Goal: Task Accomplishment & Management: Manage account settings

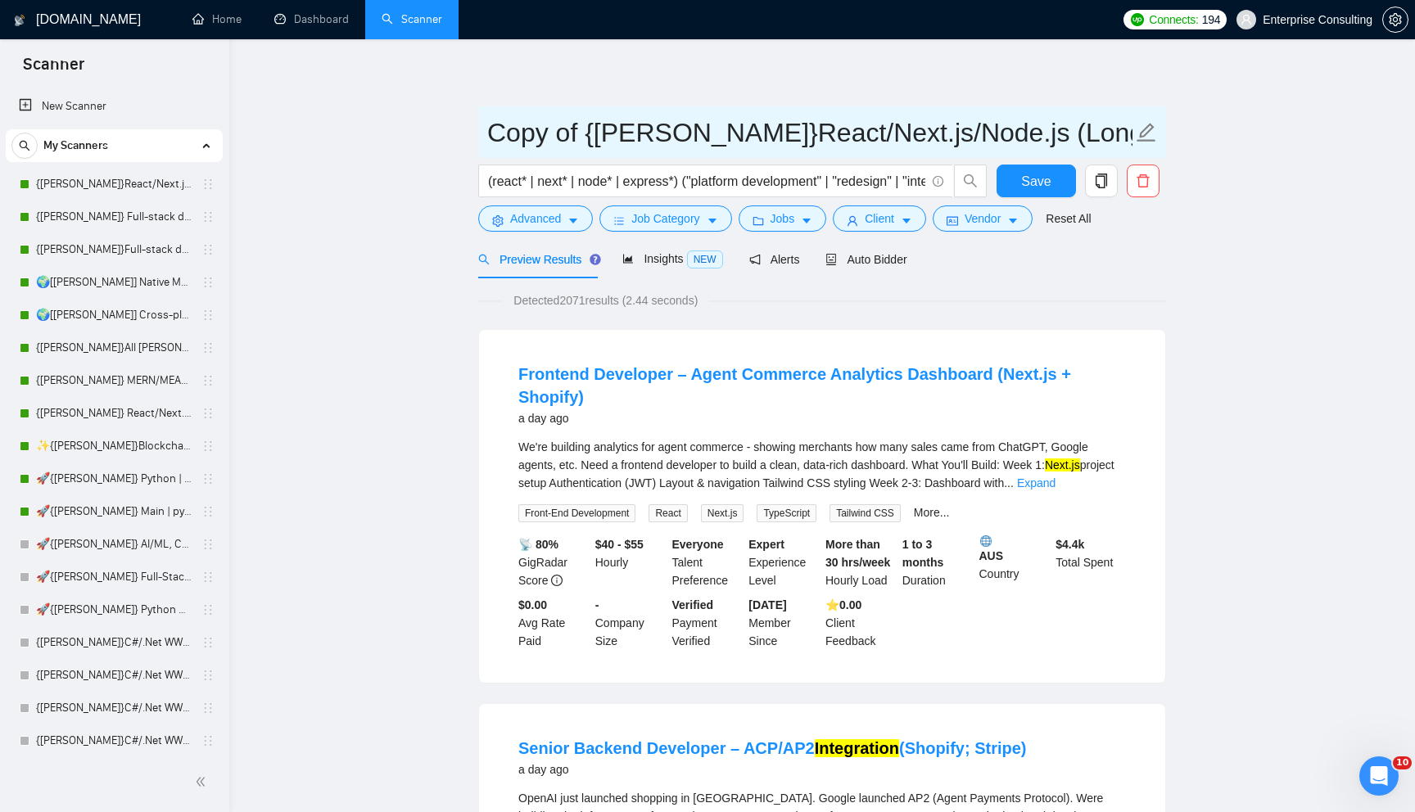
click at [657, 142] on input "Copy of {[PERSON_NAME]}React/Next.js/Node.js (Long-term, All Niches)" at bounding box center [809, 132] width 645 height 41
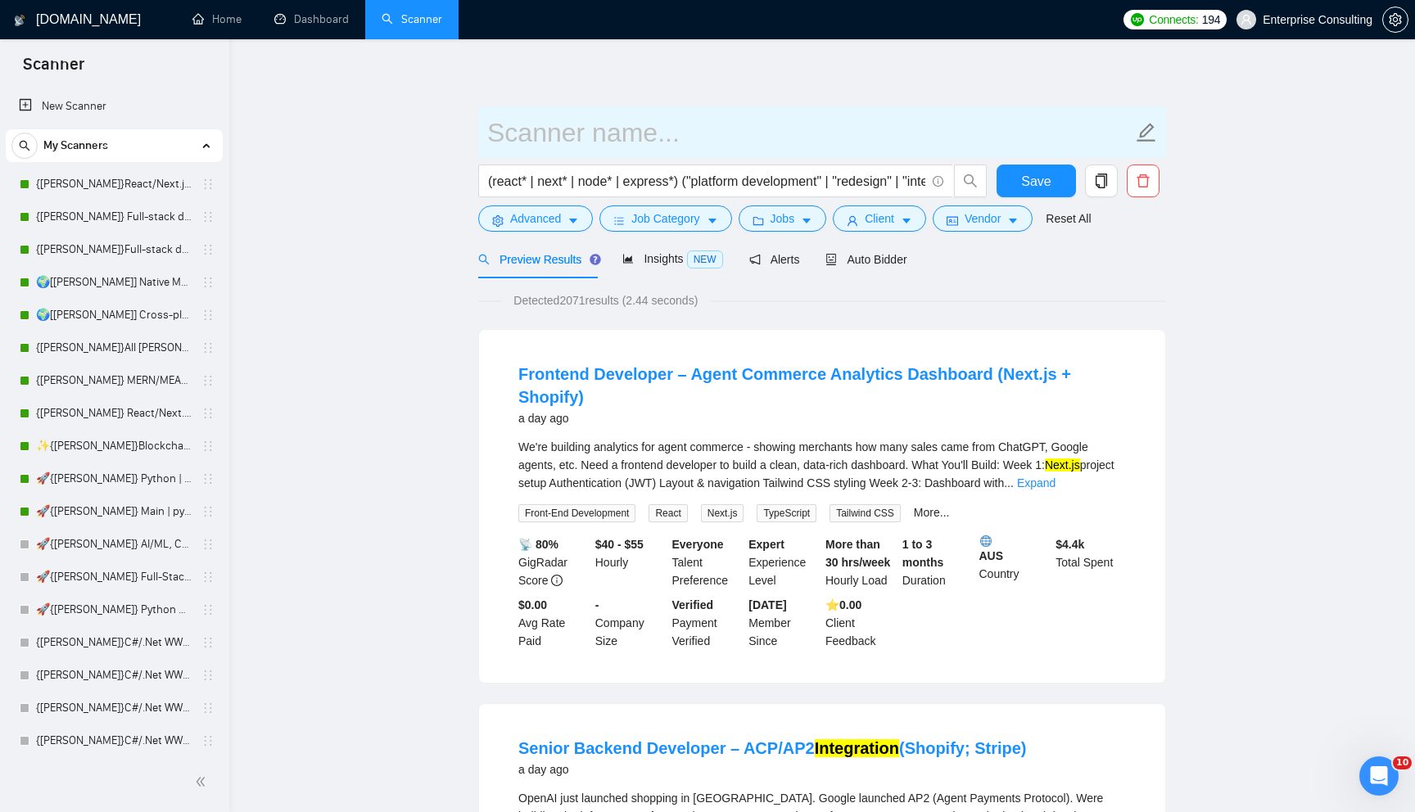
type input "L"
type input "{[PERSON_NAME]} FullStack React/Node"
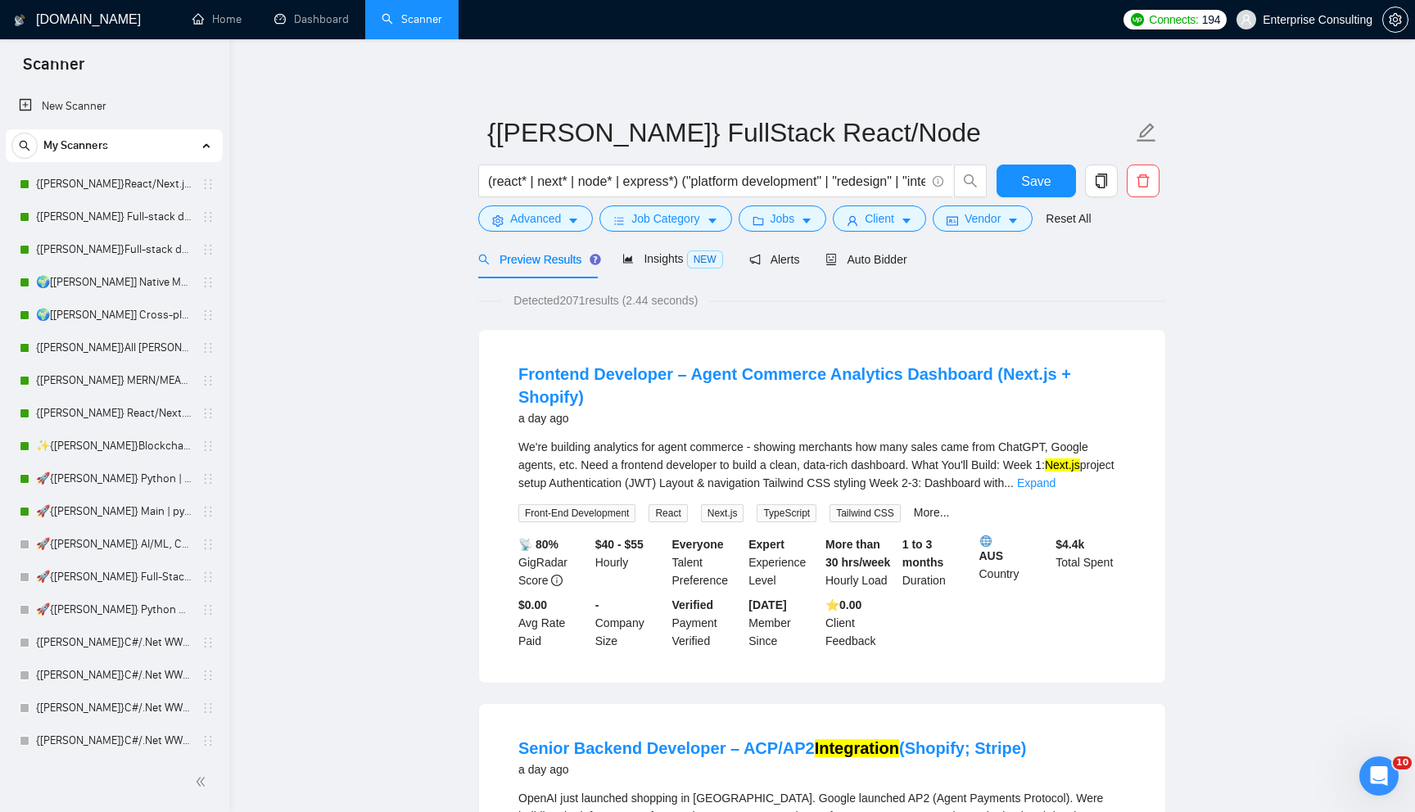
click at [274, 12] on link "Dashboard" at bounding box center [311, 19] width 74 height 14
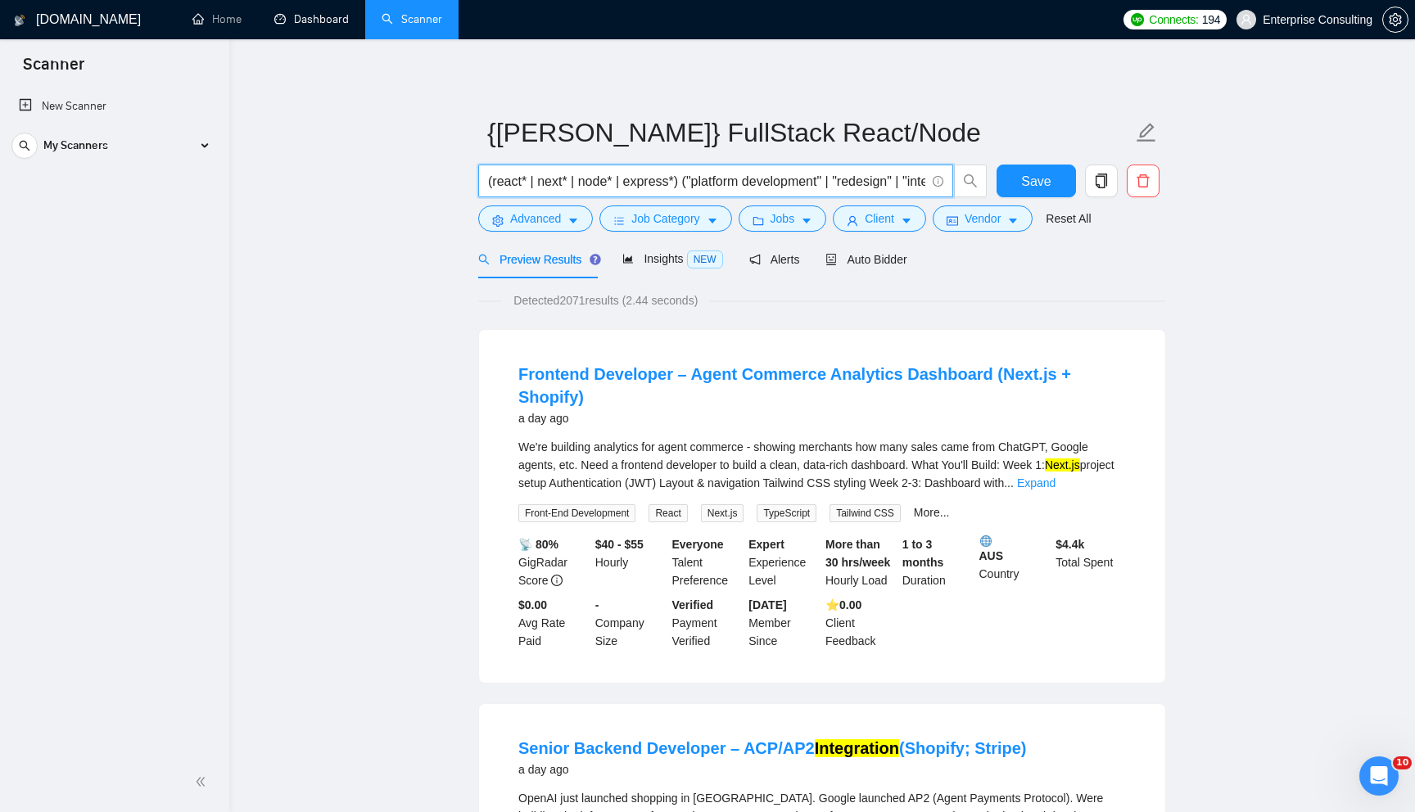
drag, startPoint x: 574, startPoint y: 183, endPoint x: 594, endPoint y: 196, distance: 24.3
click at [594, 196] on span "(react* | next* | node* | express*) ("platform development" | "redesign" | "int…" at bounding box center [715, 181] width 475 height 33
click at [536, 188] on input "(react* | next* | node* | express*) ("platform development" | "redesign" | "int…" at bounding box center [706, 181] width 437 height 20
click at [196, 138] on div "My Scanners" at bounding box center [113, 145] width 205 height 33
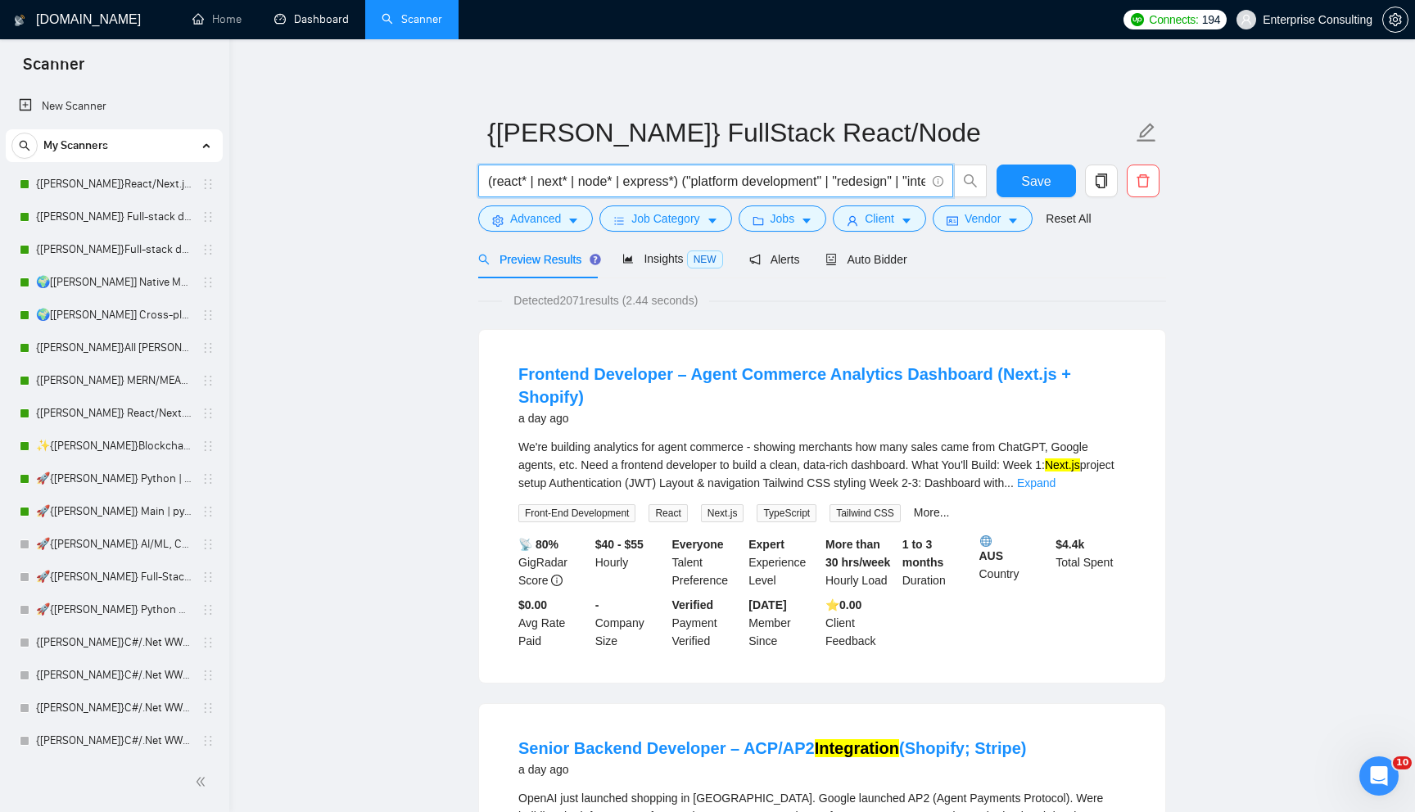
click at [578, 178] on input "(react* | next* | node* | express*) ("platform development" | "redesign" | "int…" at bounding box center [706, 181] width 437 height 20
type input "asdnjaisjdiasdhia"
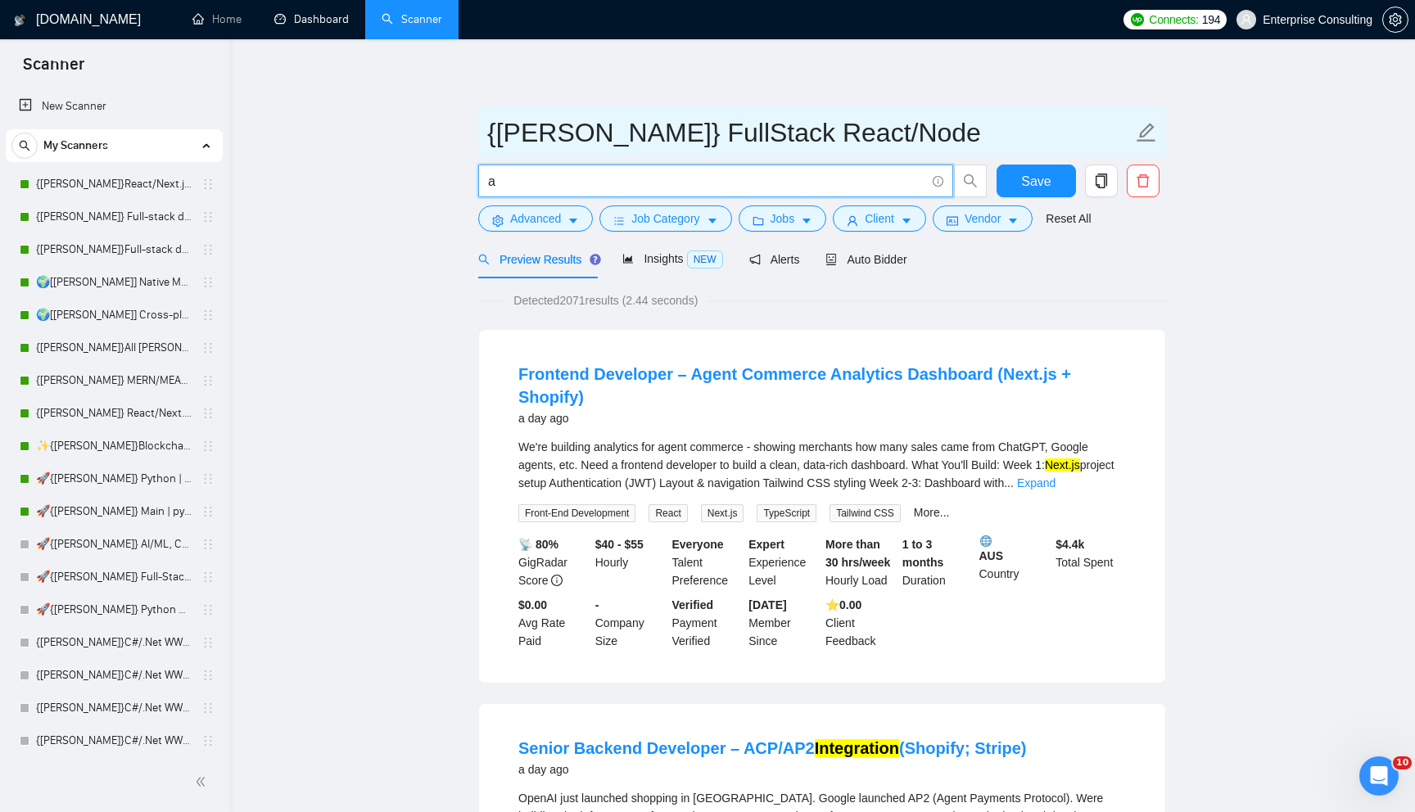
type input "(react* | next* | node* | express*) ("platform development" | "redesign" | "int…"
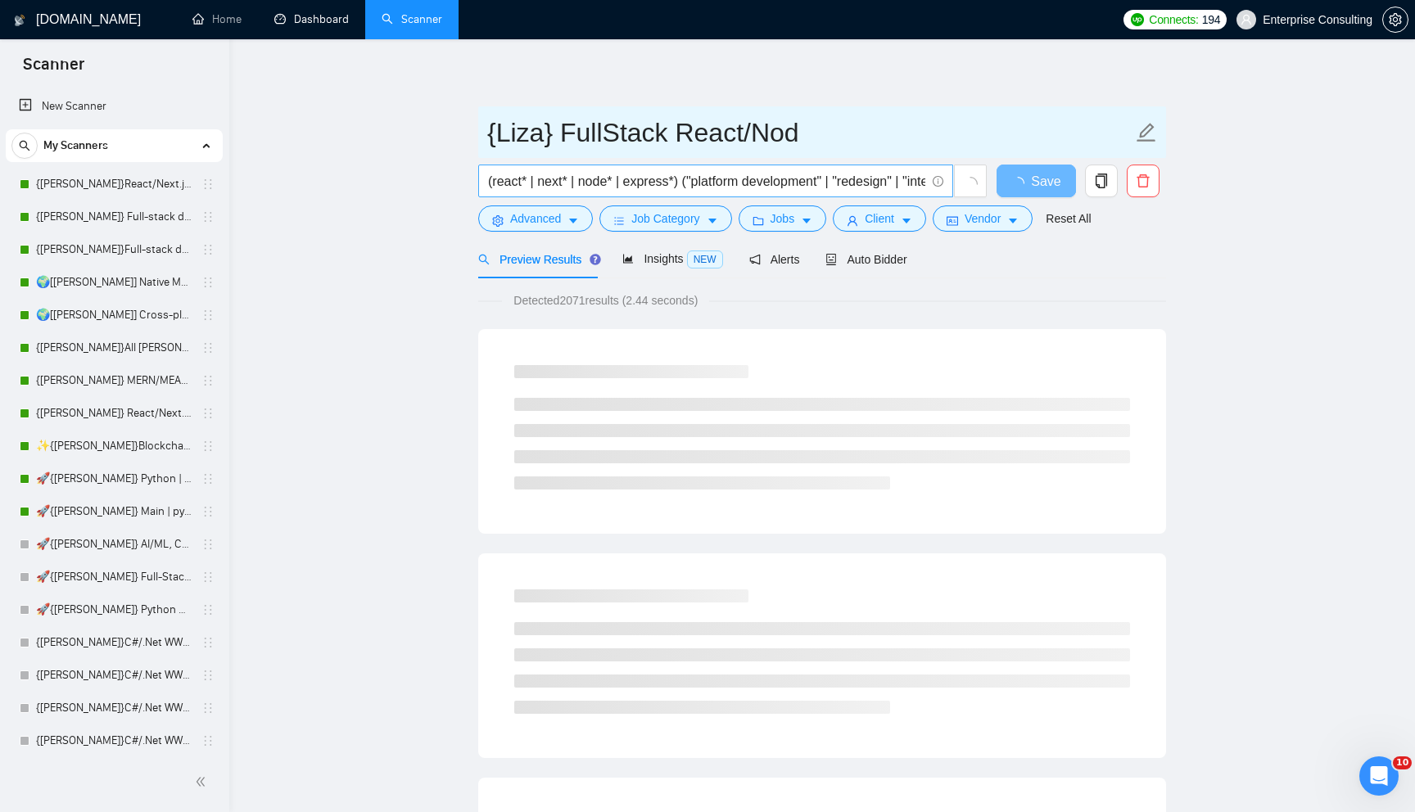
type input "{[PERSON_NAME]} FullStack React/Node"
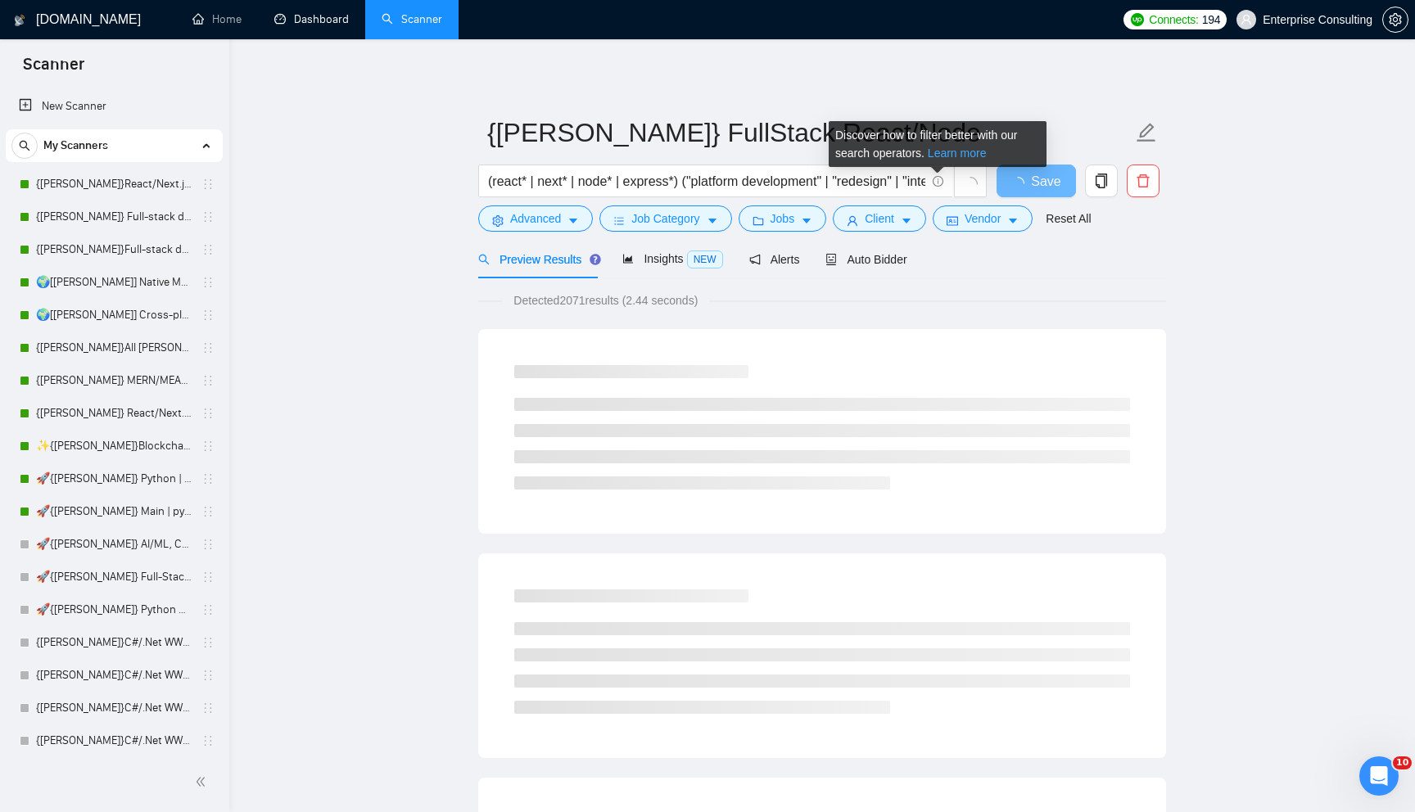
click at [948, 156] on link "Learn more" at bounding box center [957, 153] width 59 height 13
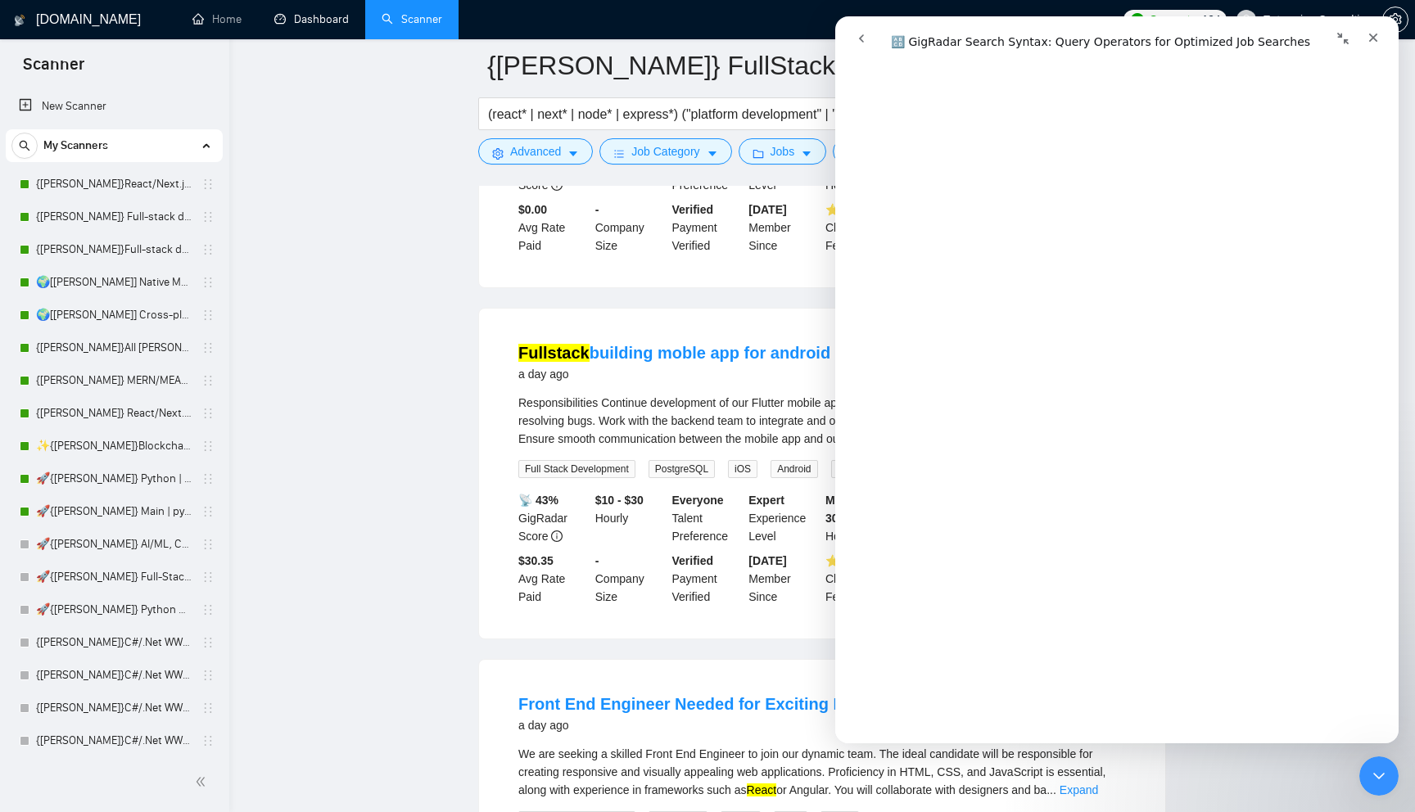
scroll to position [811, 0]
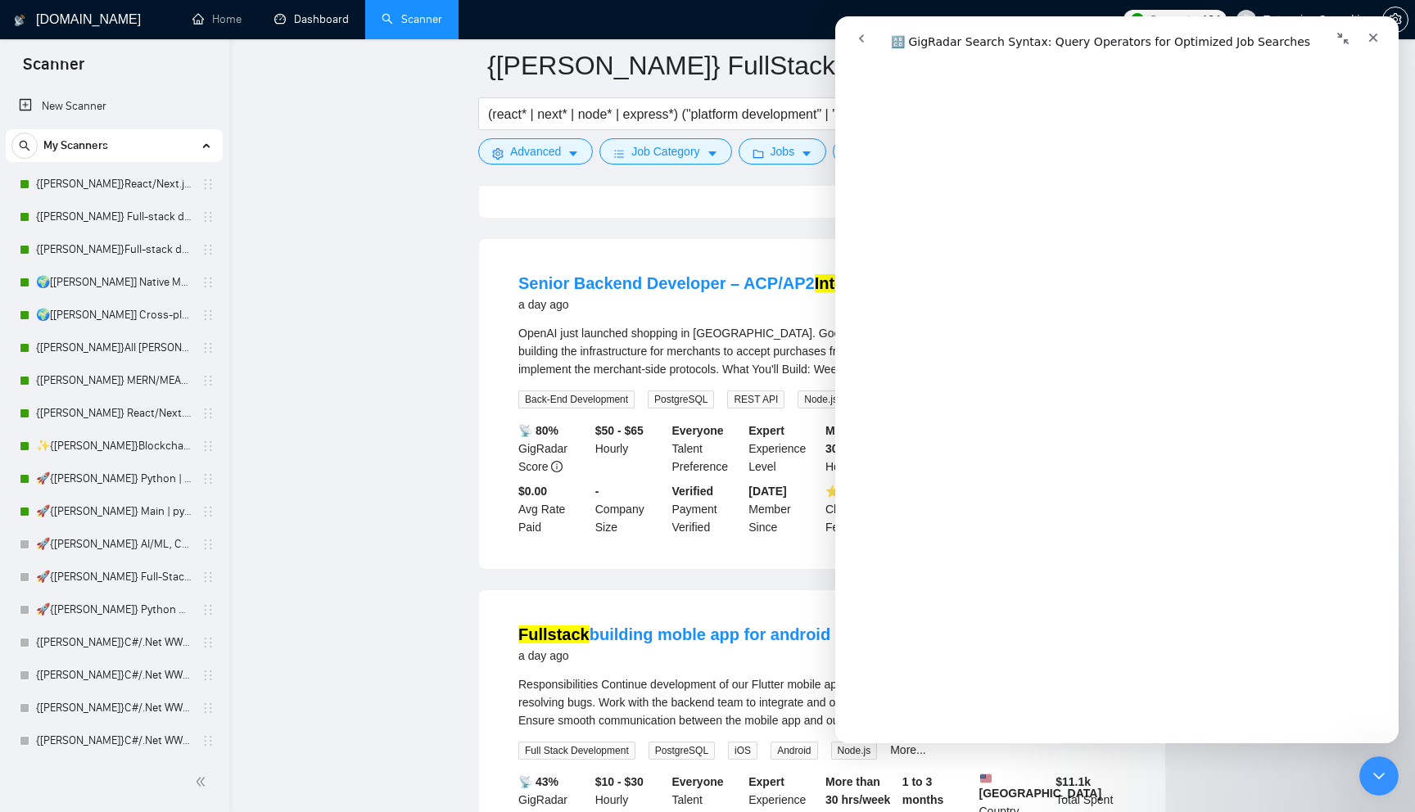
scroll to position [0, 0]
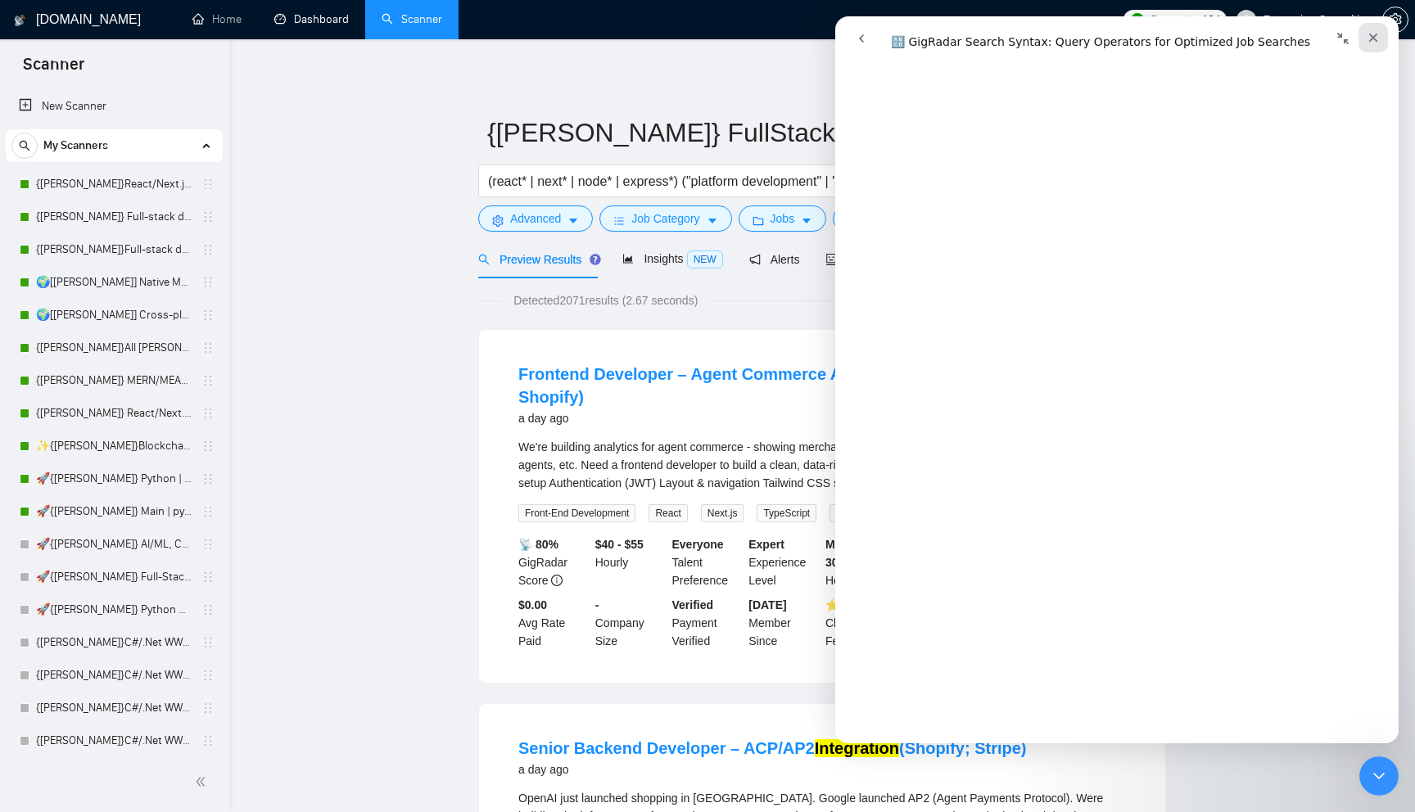
click at [1375, 37] on icon "Close" at bounding box center [1372, 37] width 13 height 13
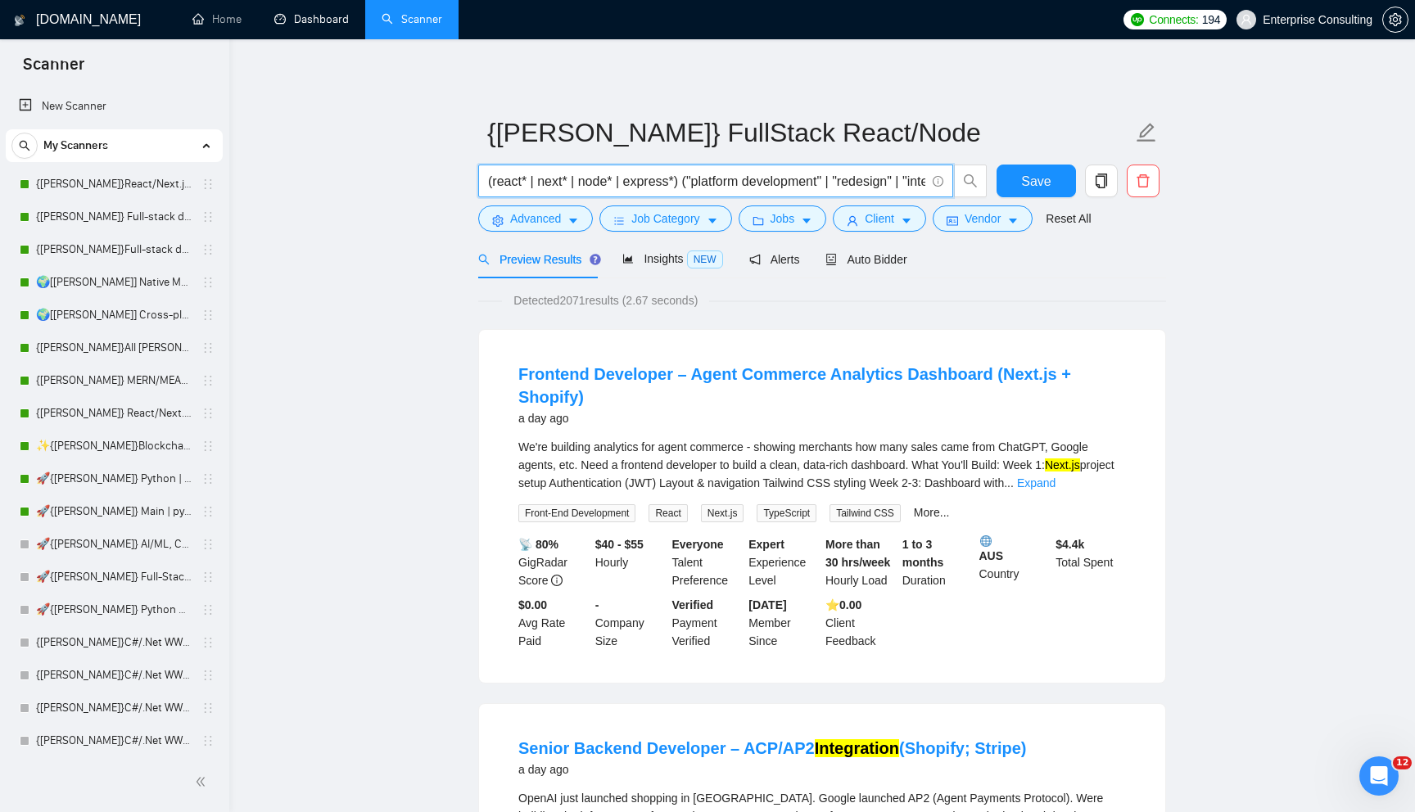
click at [766, 183] on input "(react* | next* | node* | express*) ("platform development" | "redesign" | "int…" at bounding box center [706, 181] width 437 height 20
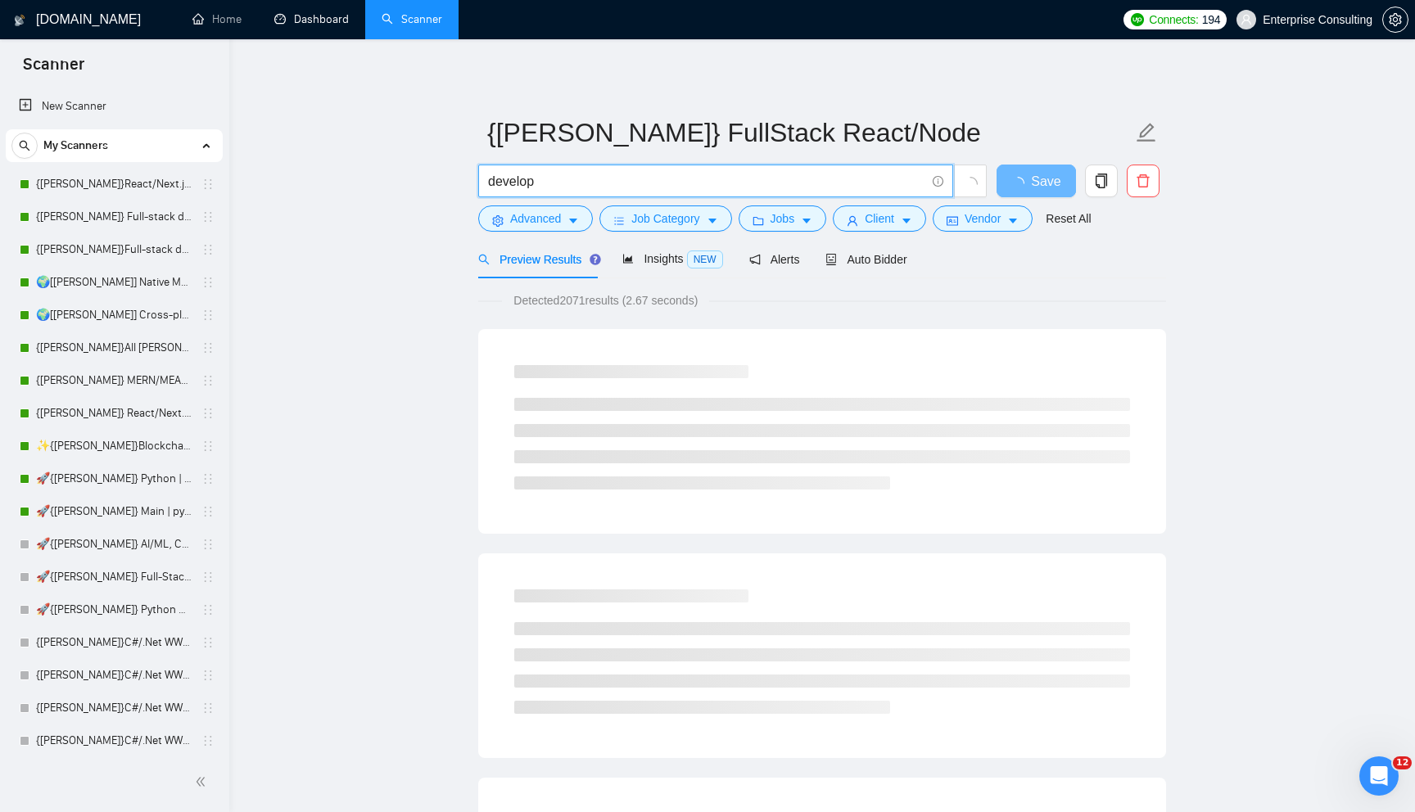
click at [628, 183] on input "develop" at bounding box center [706, 181] width 437 height 20
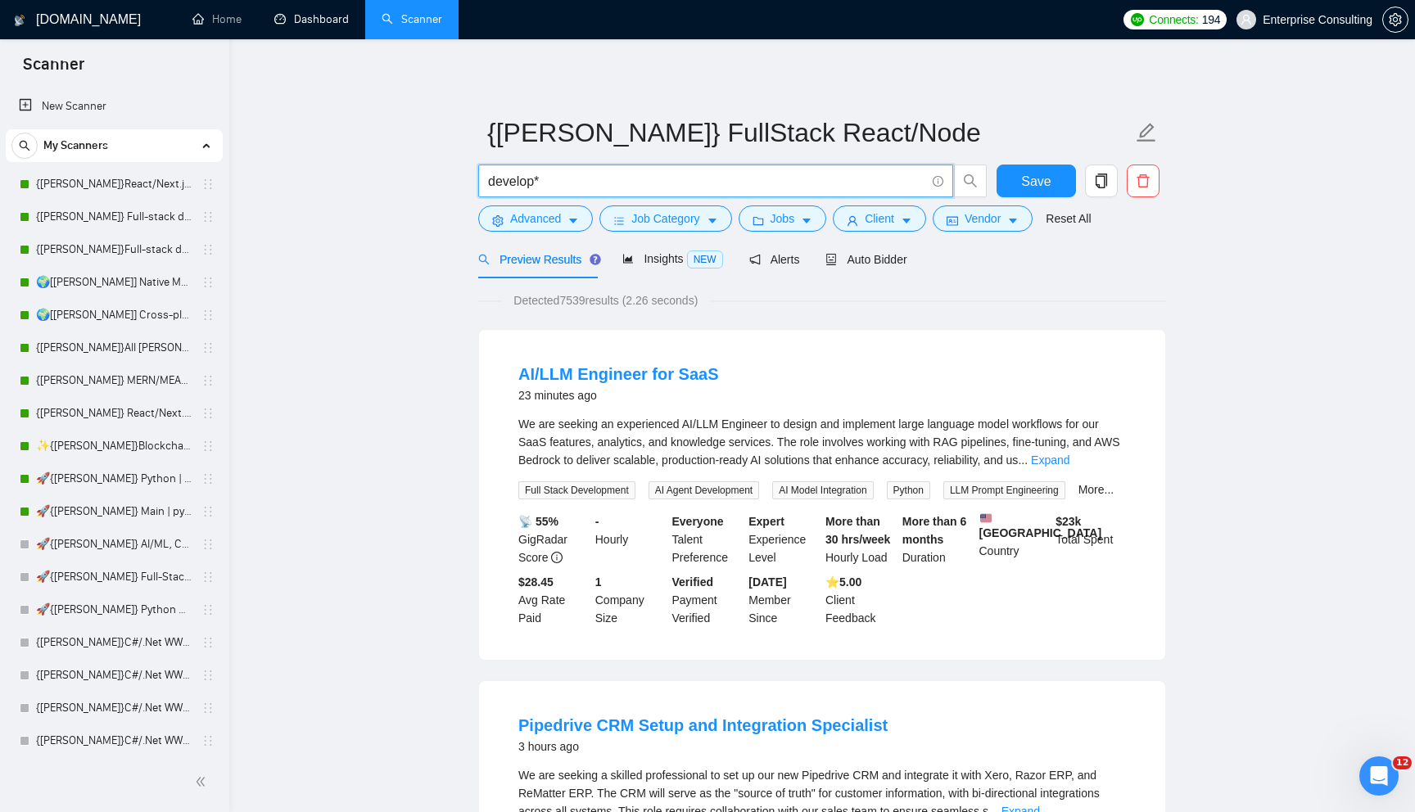
click at [571, 174] on input "develop*" at bounding box center [706, 181] width 437 height 20
drag, startPoint x: 569, startPoint y: 303, endPoint x: 601, endPoint y: 303, distance: 31.9
click at [601, 303] on span "Detected 7539 results (2.26 seconds)" at bounding box center [605, 300] width 207 height 18
click at [607, 169] on span "develop" at bounding box center [715, 181] width 475 height 33
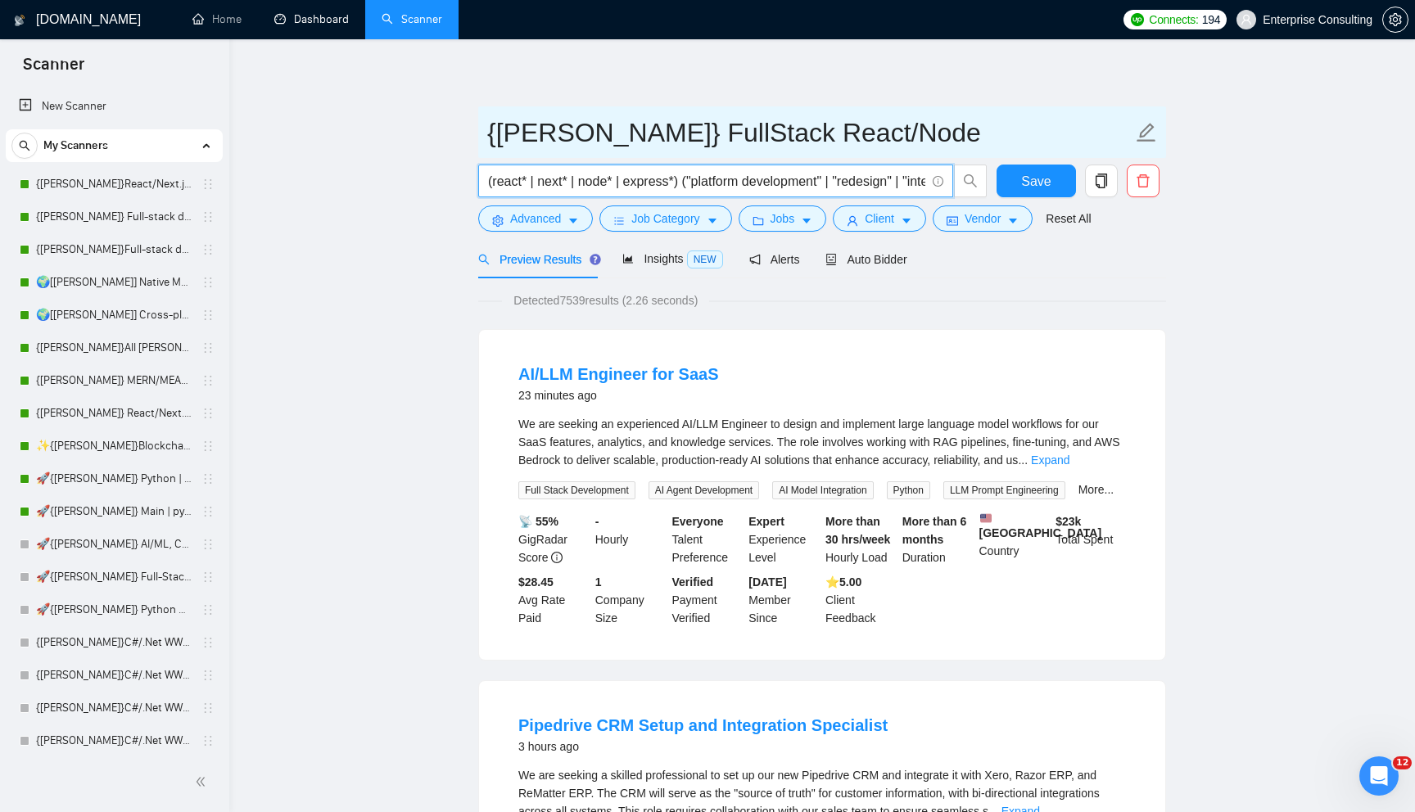
type input "(react* | next* | node* | express*) ("platform development" | "redesign" | "int…"
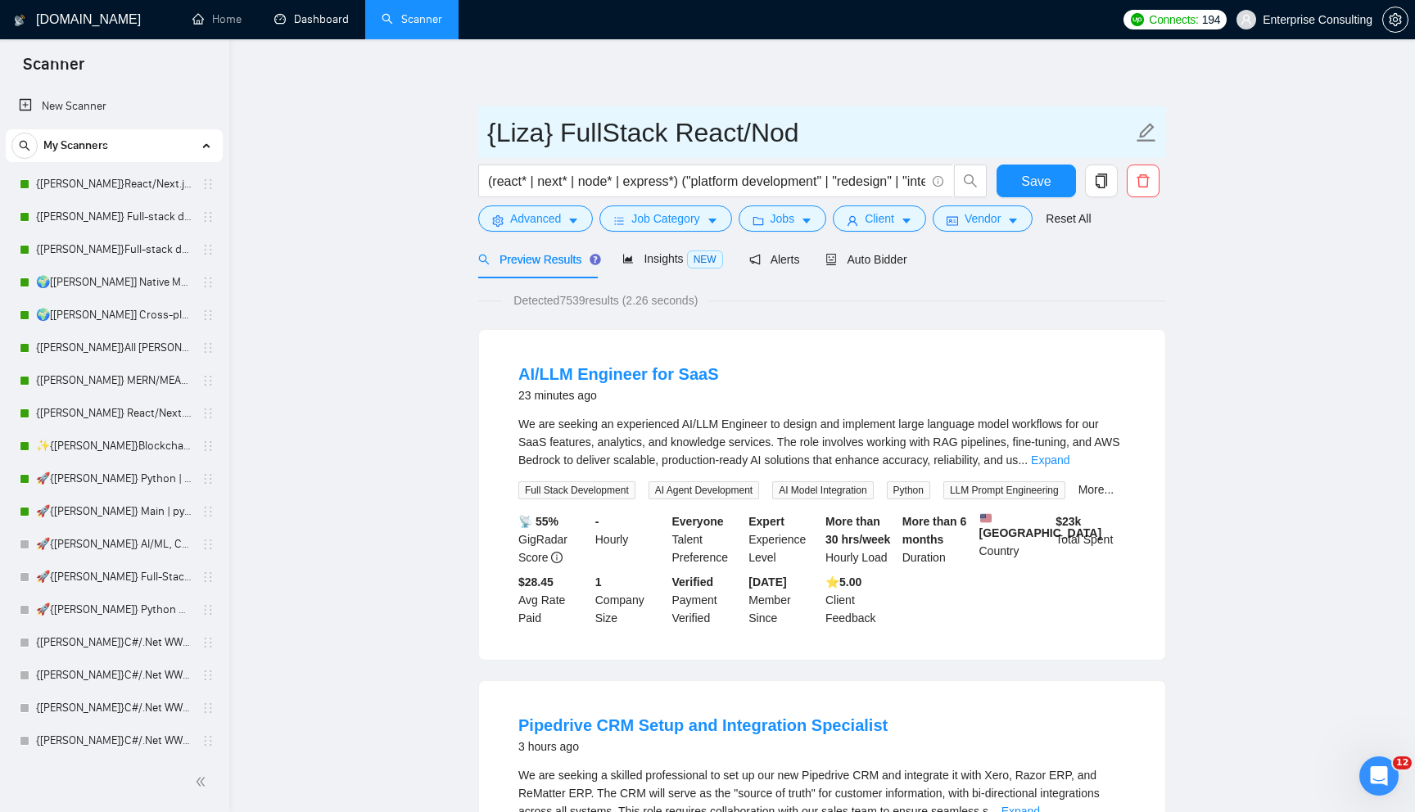
type input "{[PERSON_NAME]} FullStack React/Node"
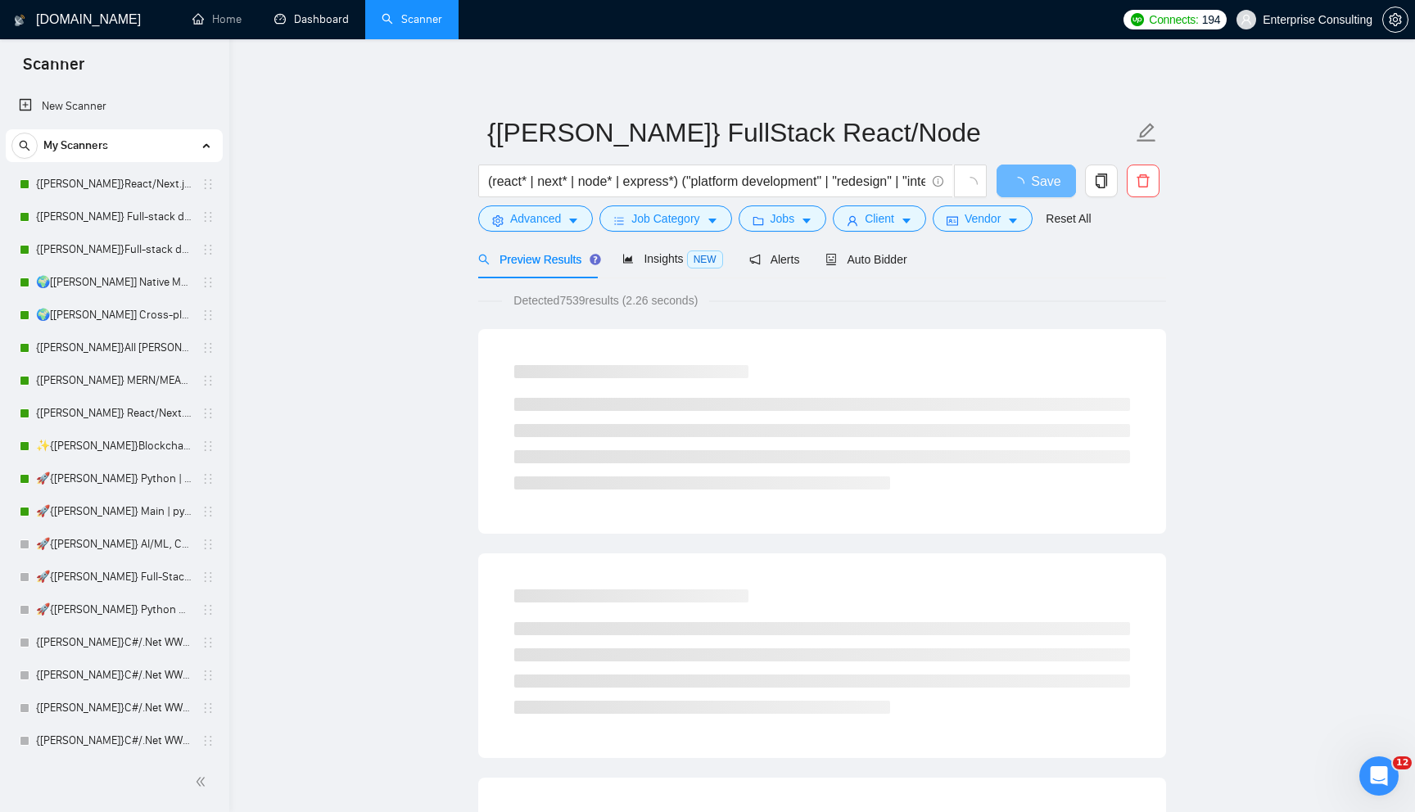
click at [919, 295] on div "Detected 7539 results (2.26 seconds)" at bounding box center [822, 300] width 688 height 18
click at [936, 182] on icon "info-circle" at bounding box center [937, 181] width 11 height 11
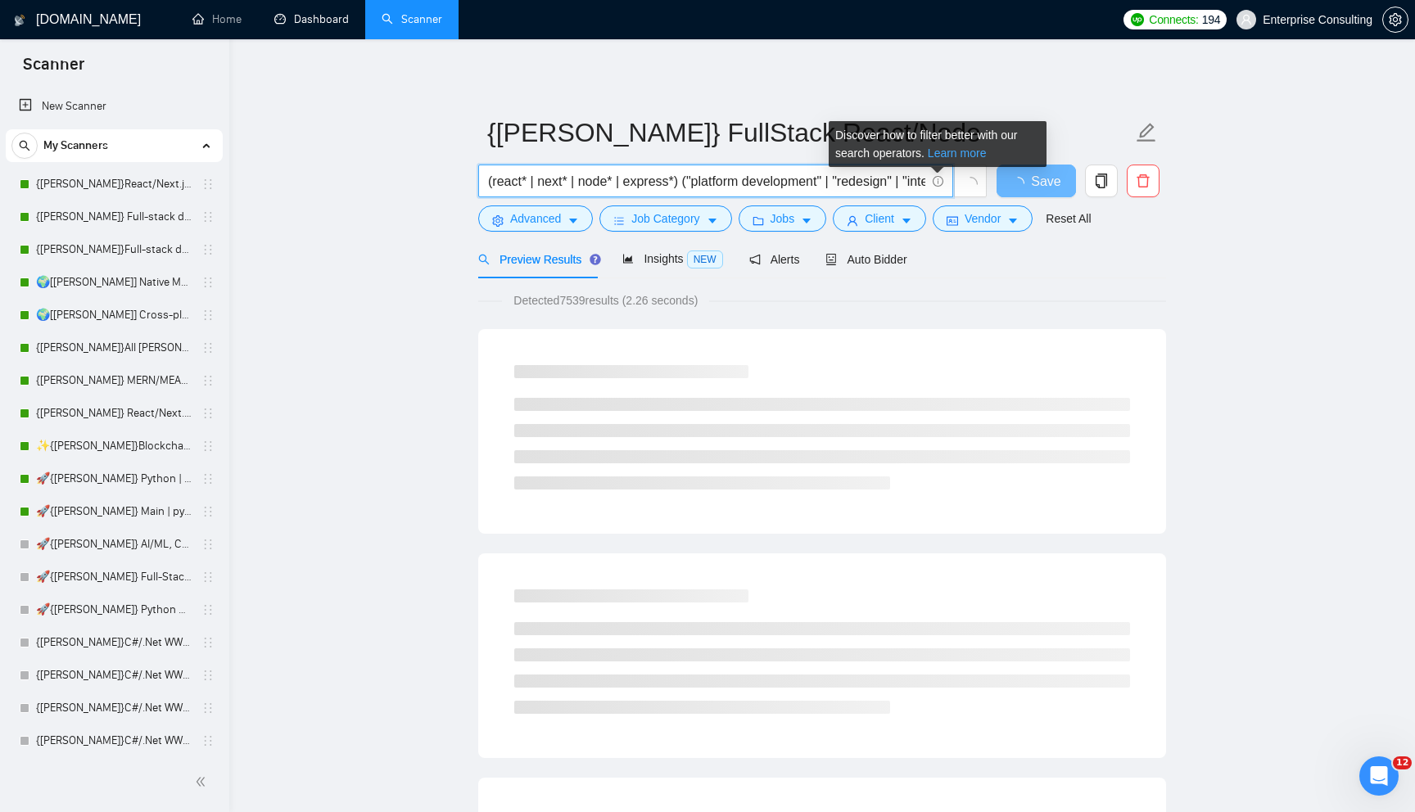
click at [955, 158] on link "Learn more" at bounding box center [957, 153] width 59 height 13
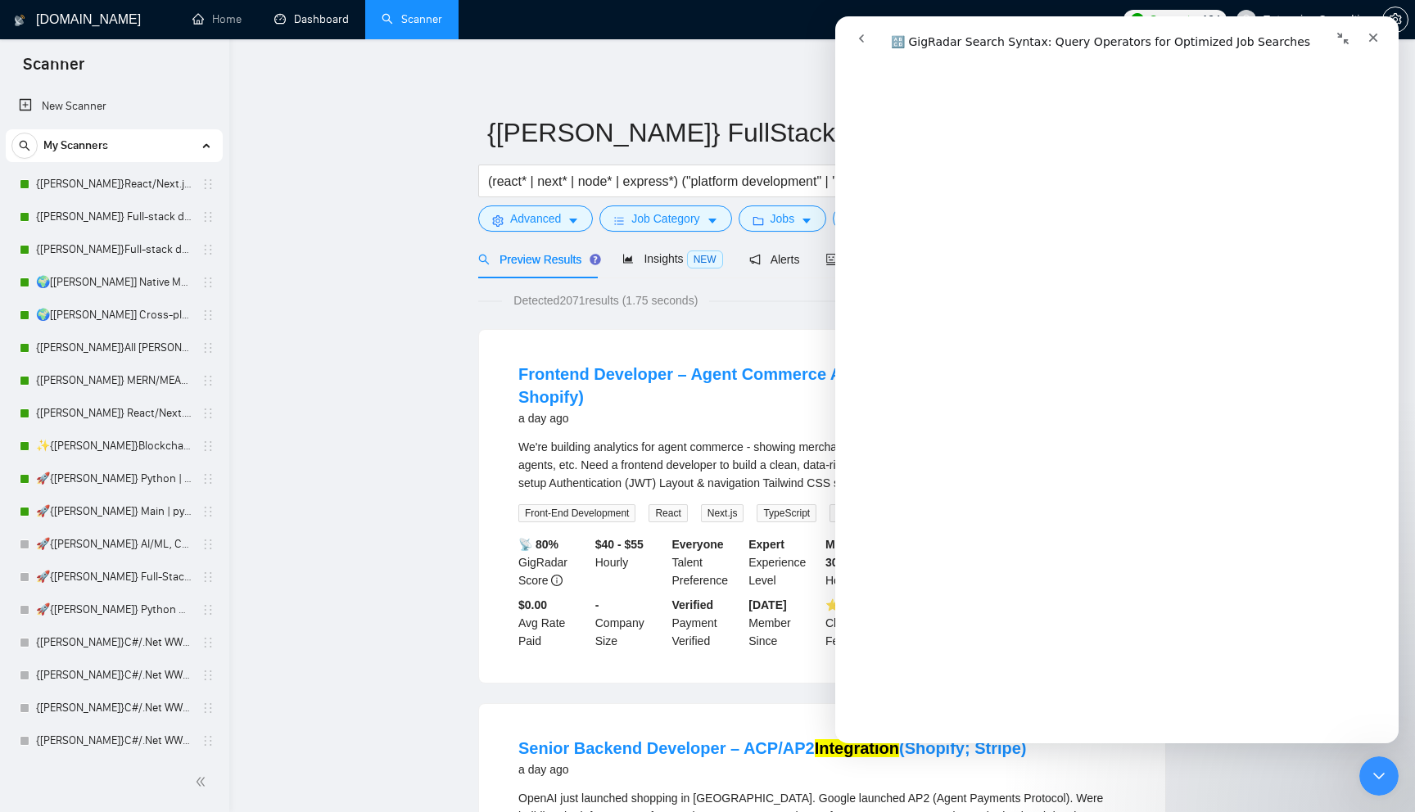
scroll to position [3108, 0]
click at [1372, 31] on icon "Close" at bounding box center [1372, 37] width 13 height 13
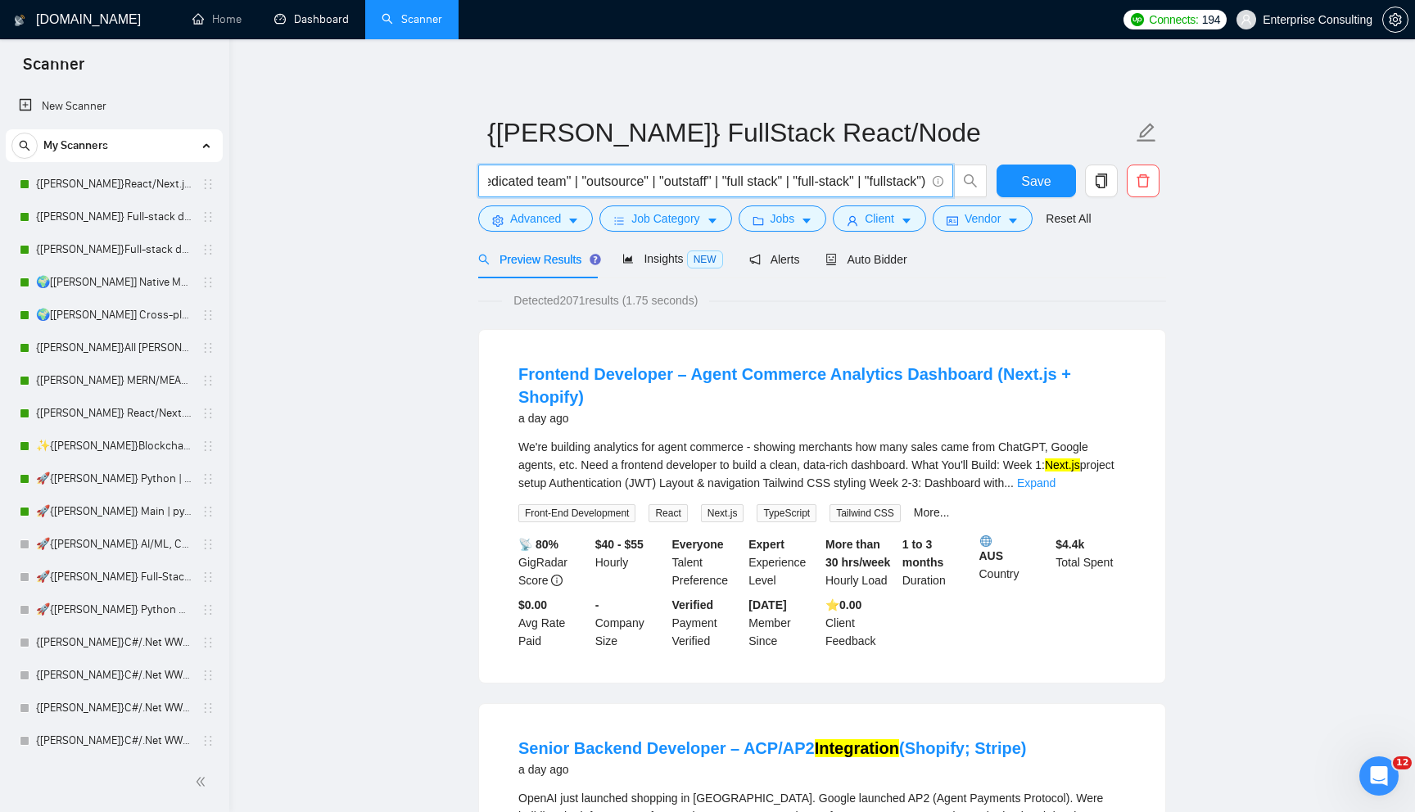
scroll to position [0, 1661]
drag, startPoint x: 783, startPoint y: 181, endPoint x: 866, endPoint y: 180, distance: 83.5
click at [866, 180] on input "(react* | next* | node* | express*) ("platform development" | "redesign" | "int…" at bounding box center [706, 181] width 437 height 20
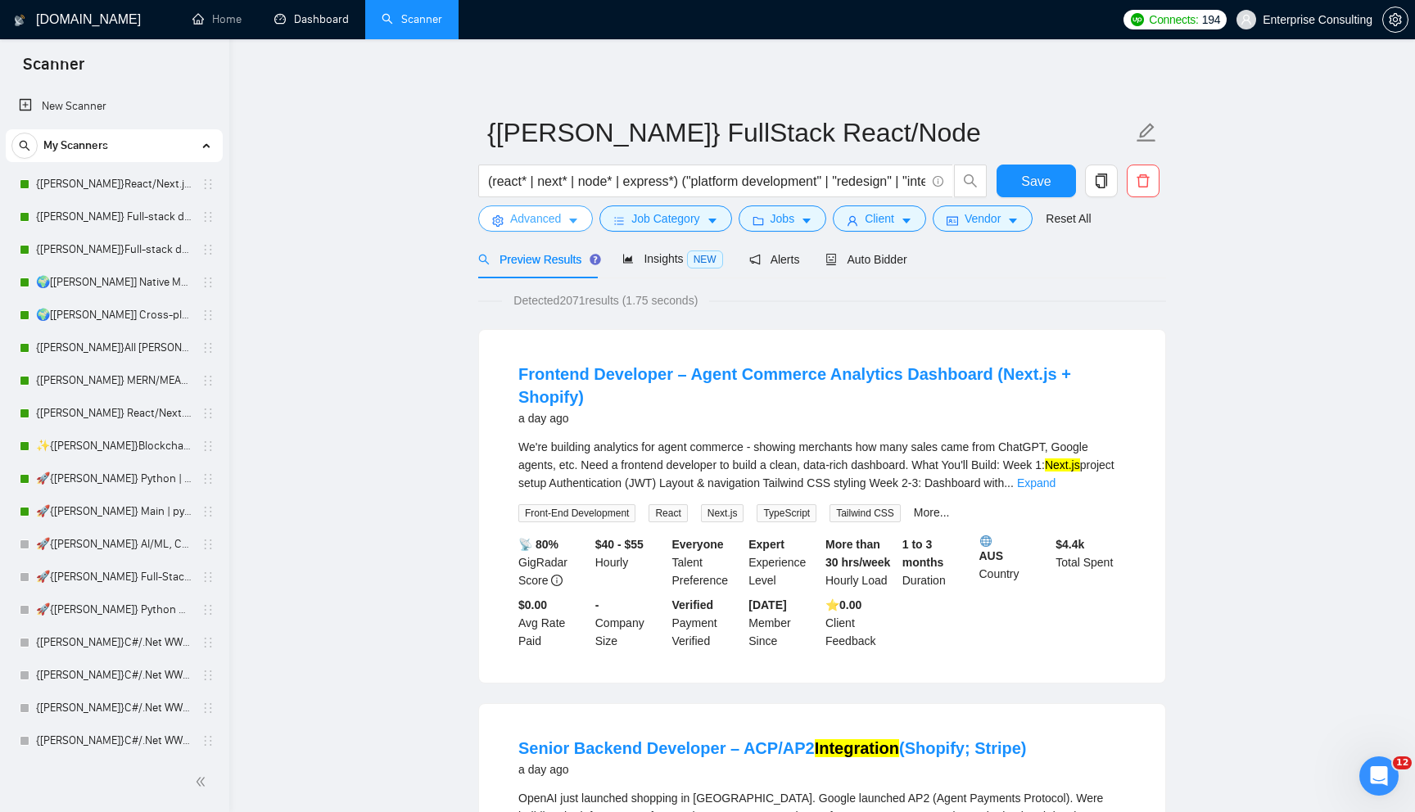
click at [540, 211] on span "Advanced" at bounding box center [535, 219] width 51 height 18
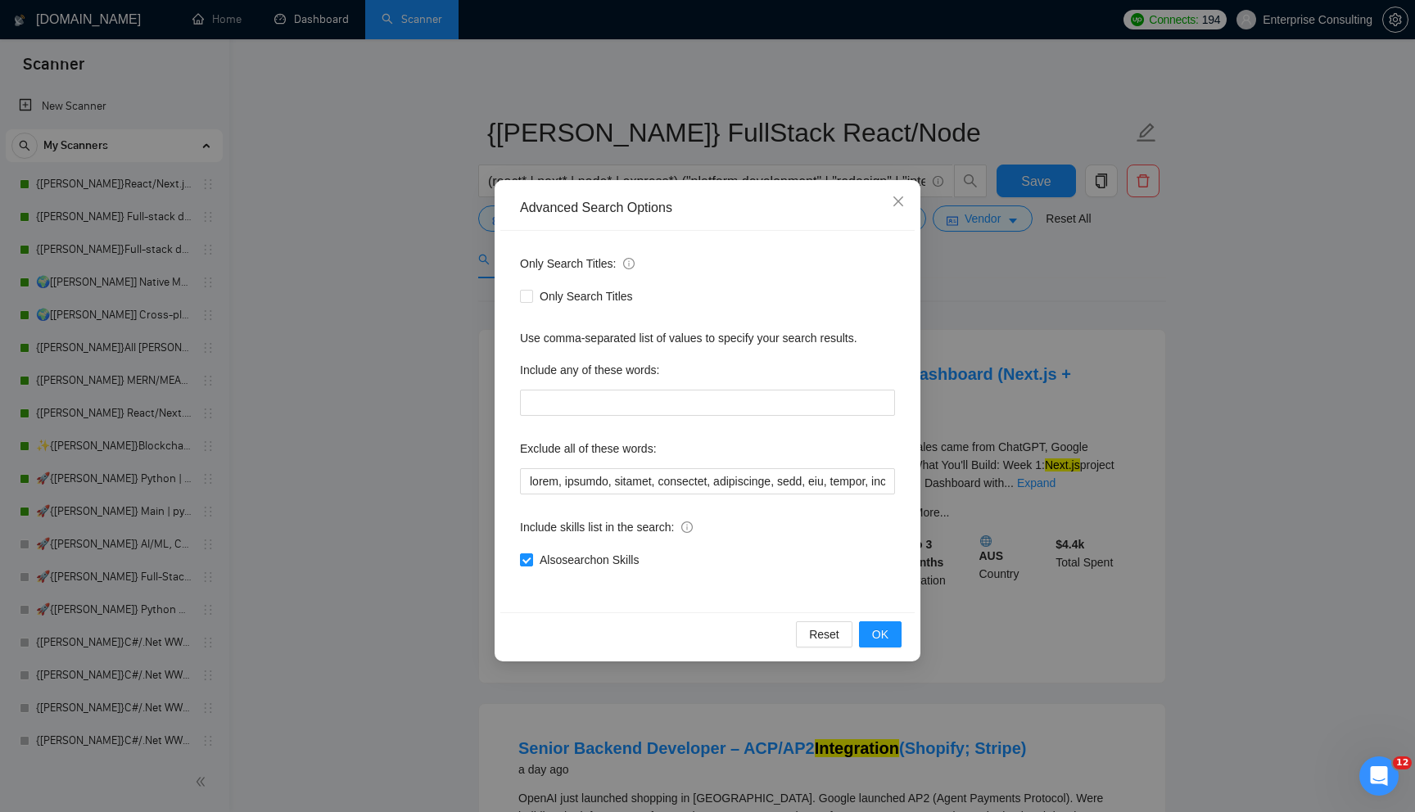
click at [328, 544] on div "Advanced Search Options Only Search Titles: Only Search Titles Use comma-separa…" at bounding box center [707, 406] width 1415 height 812
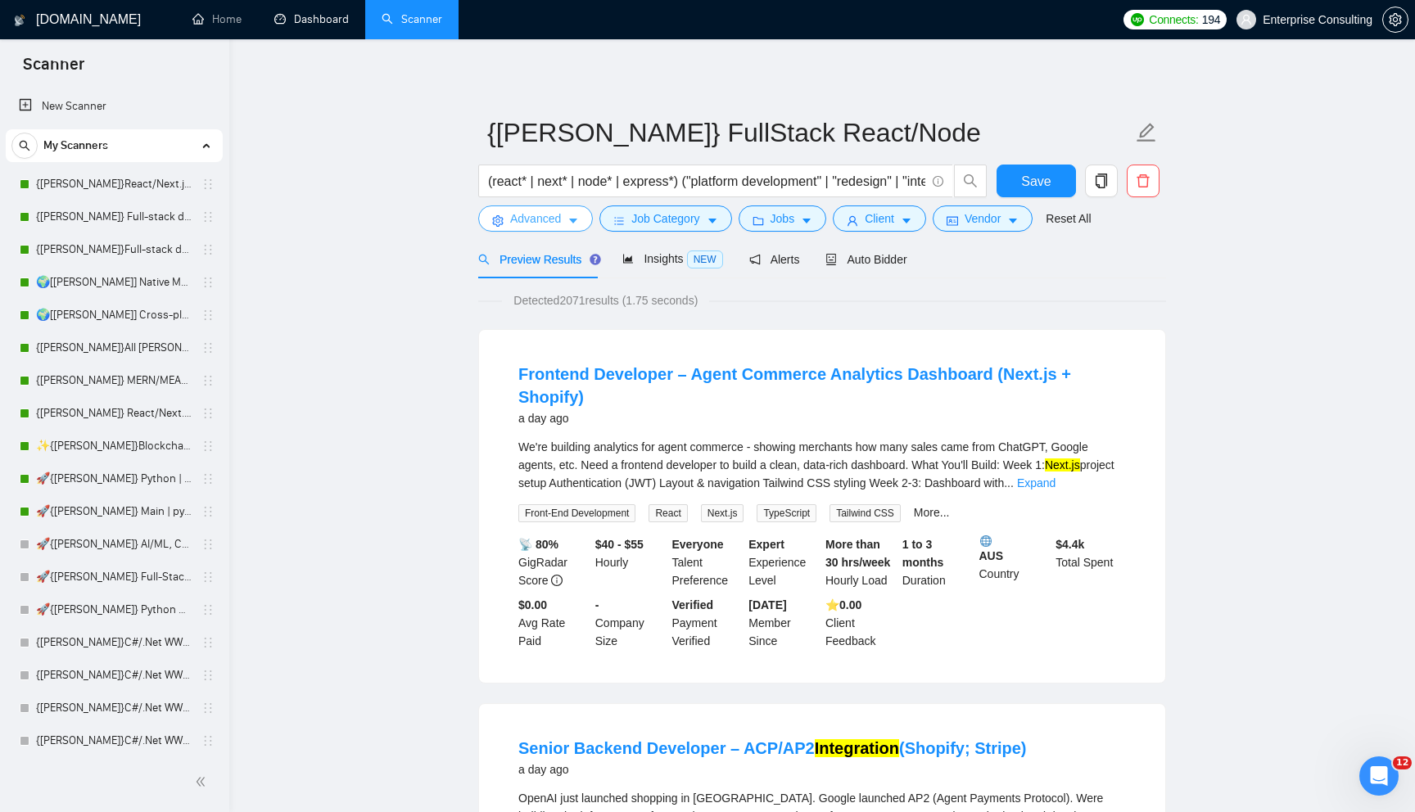
click at [521, 226] on span "Advanced" at bounding box center [535, 219] width 51 height 18
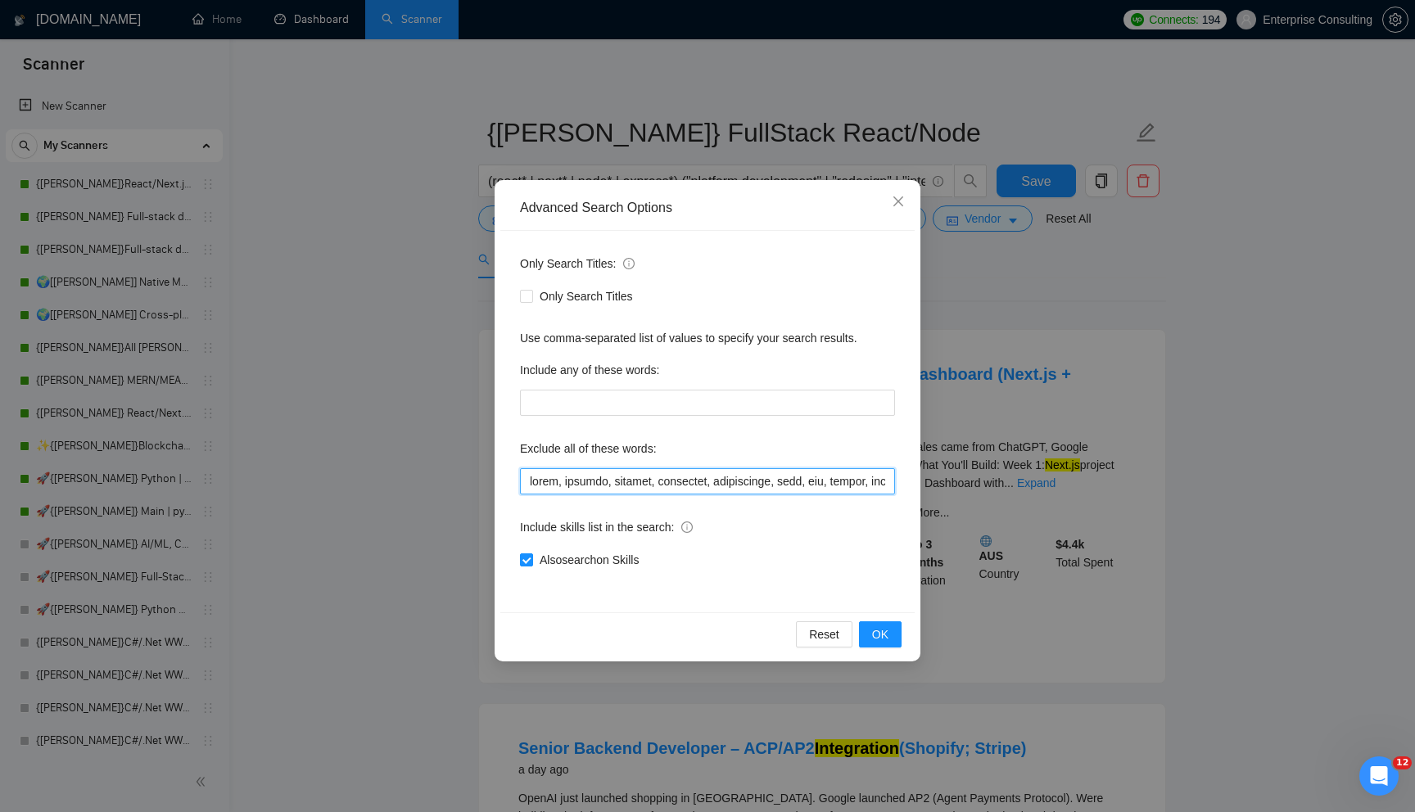
click at [643, 483] on input "text" at bounding box center [707, 481] width 375 height 26
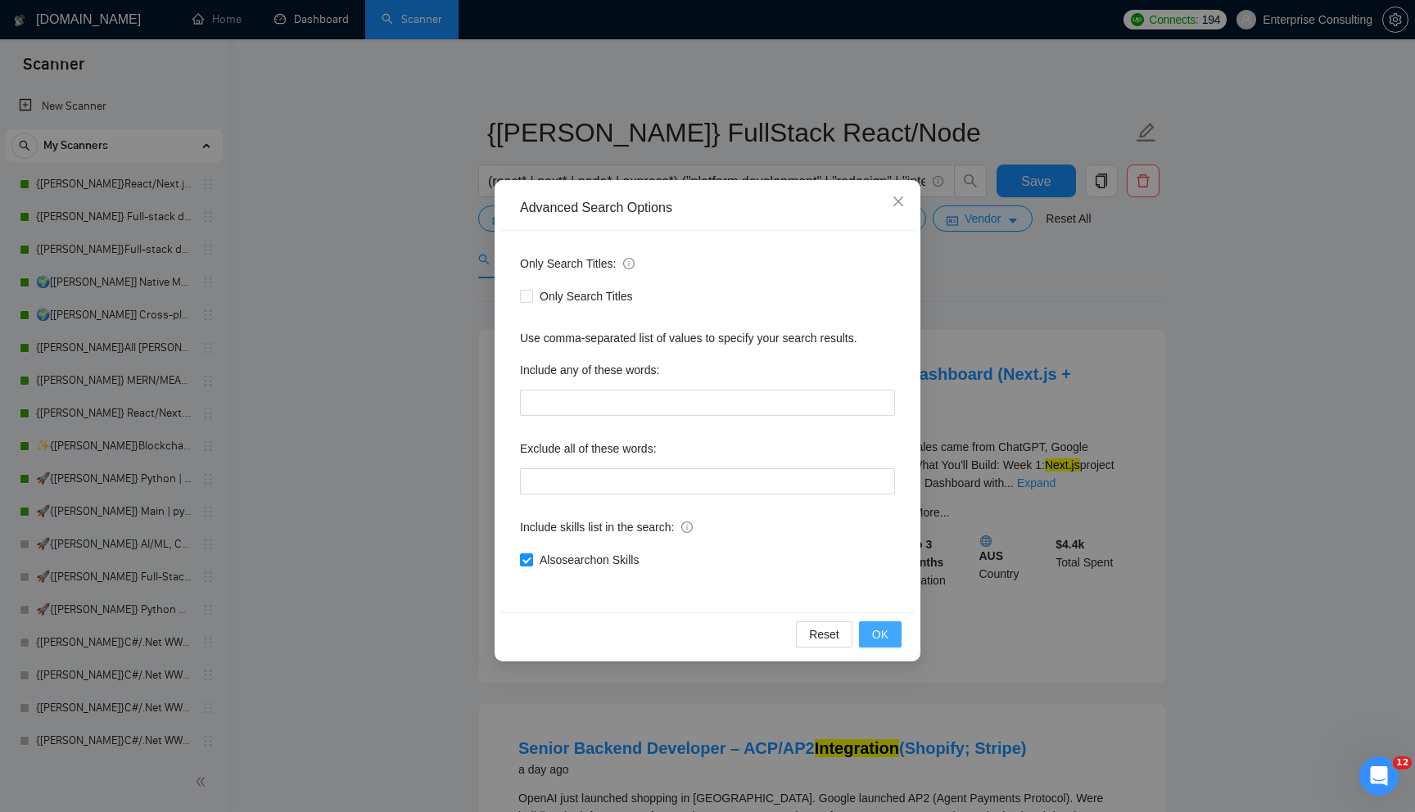
click at [887, 625] on button "OK" at bounding box center [880, 634] width 43 height 26
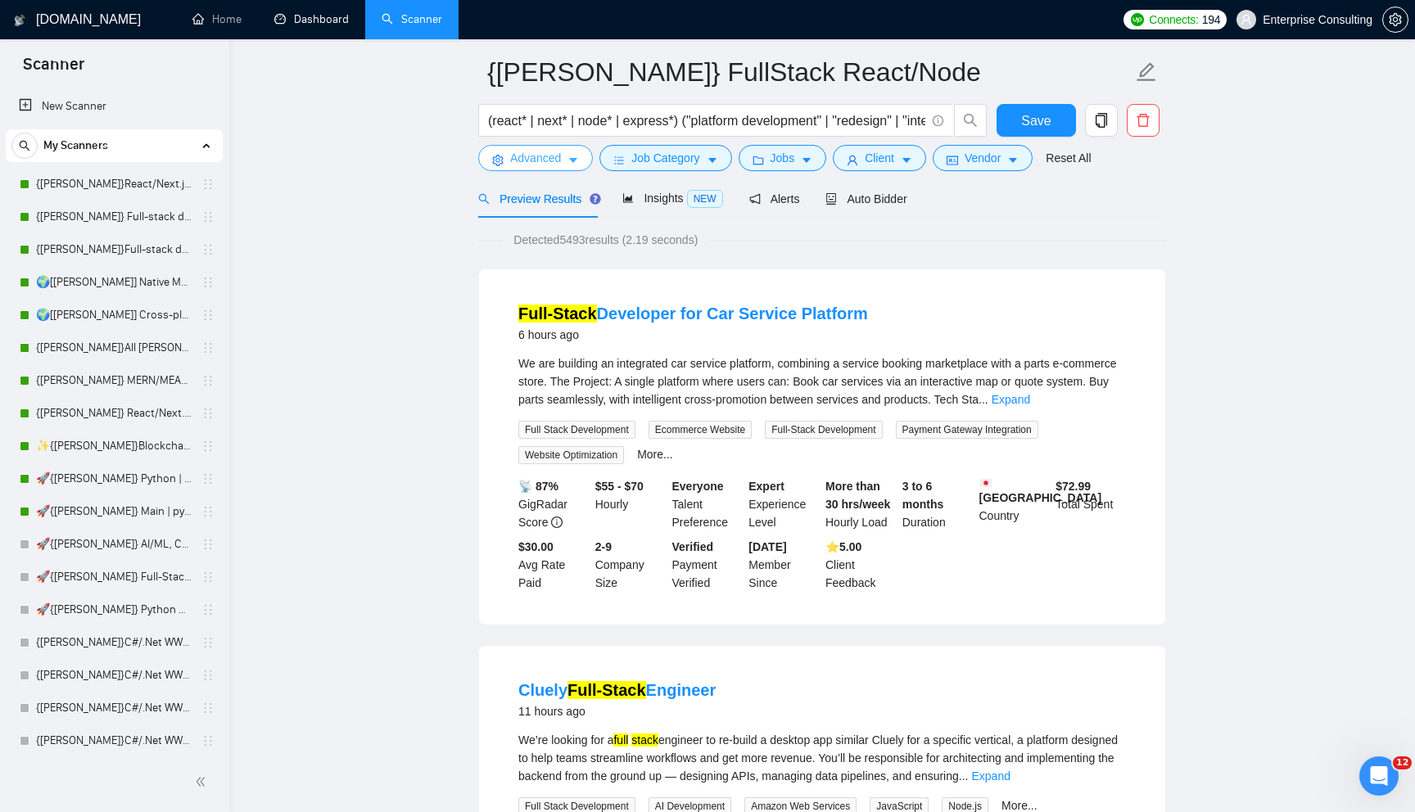
scroll to position [64, 0]
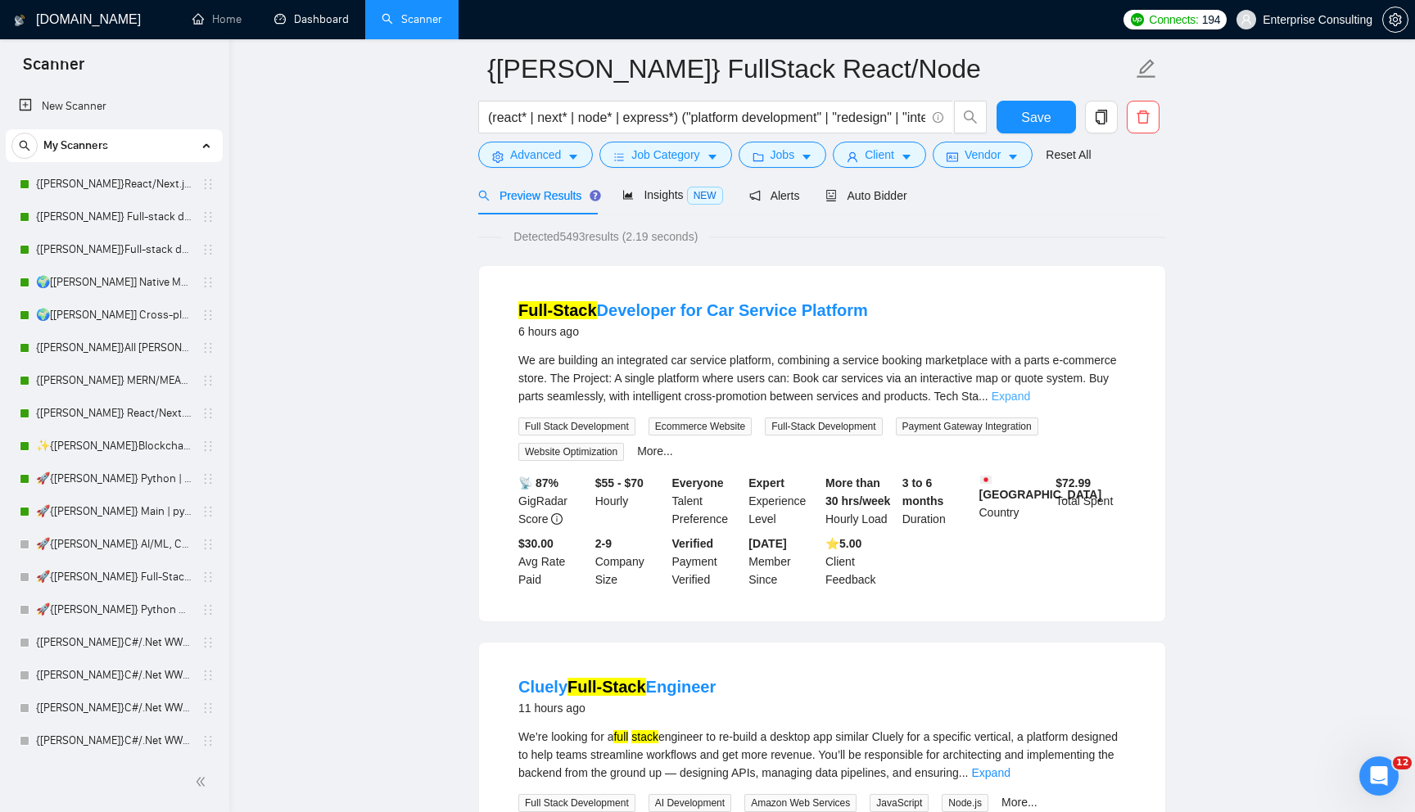
click at [1030, 396] on link "Expand" at bounding box center [1010, 396] width 38 height 13
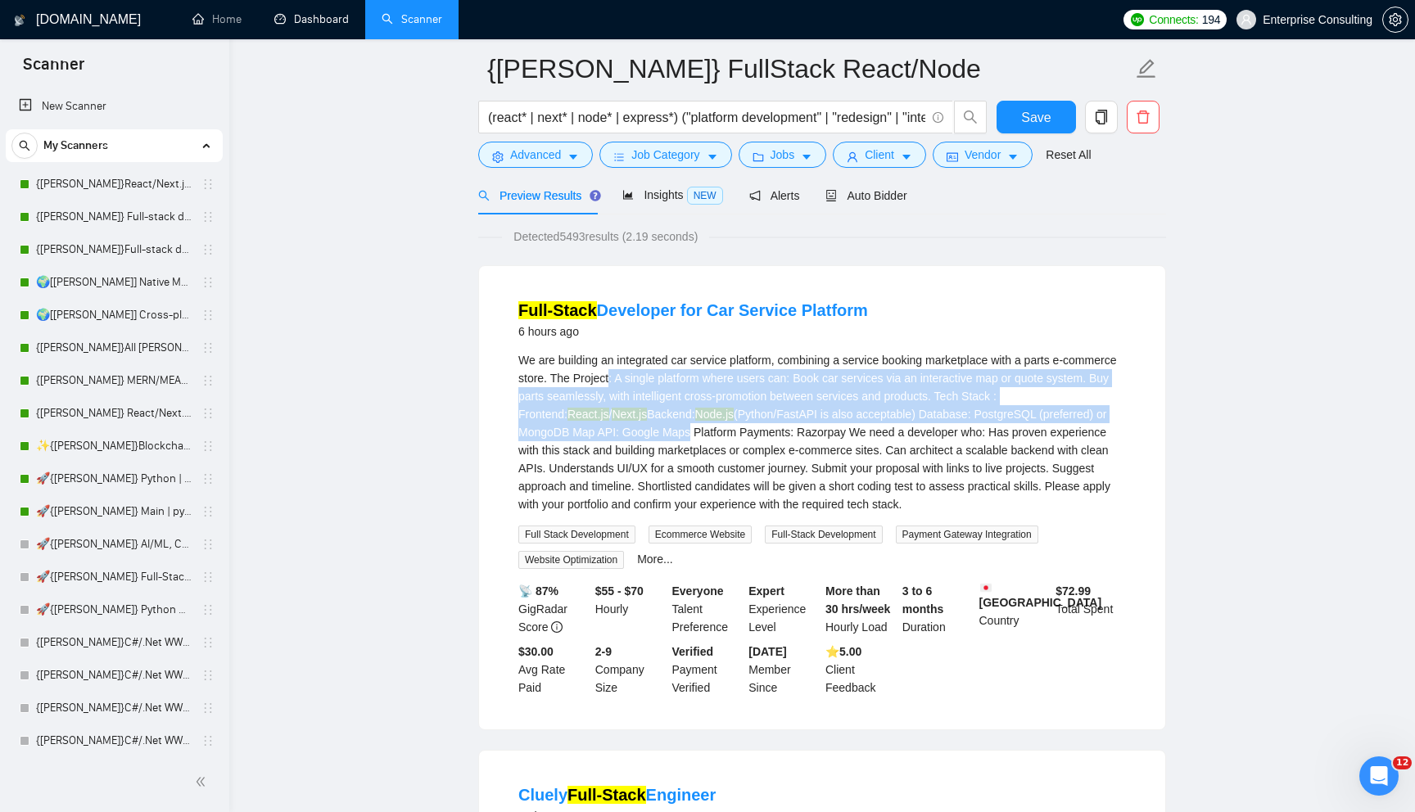
drag, startPoint x: 670, startPoint y: 375, endPoint x: 761, endPoint y: 431, distance: 107.7
click at [761, 431] on div "We are building an integrated car service platform, combining a service booking…" at bounding box center [821, 432] width 607 height 162
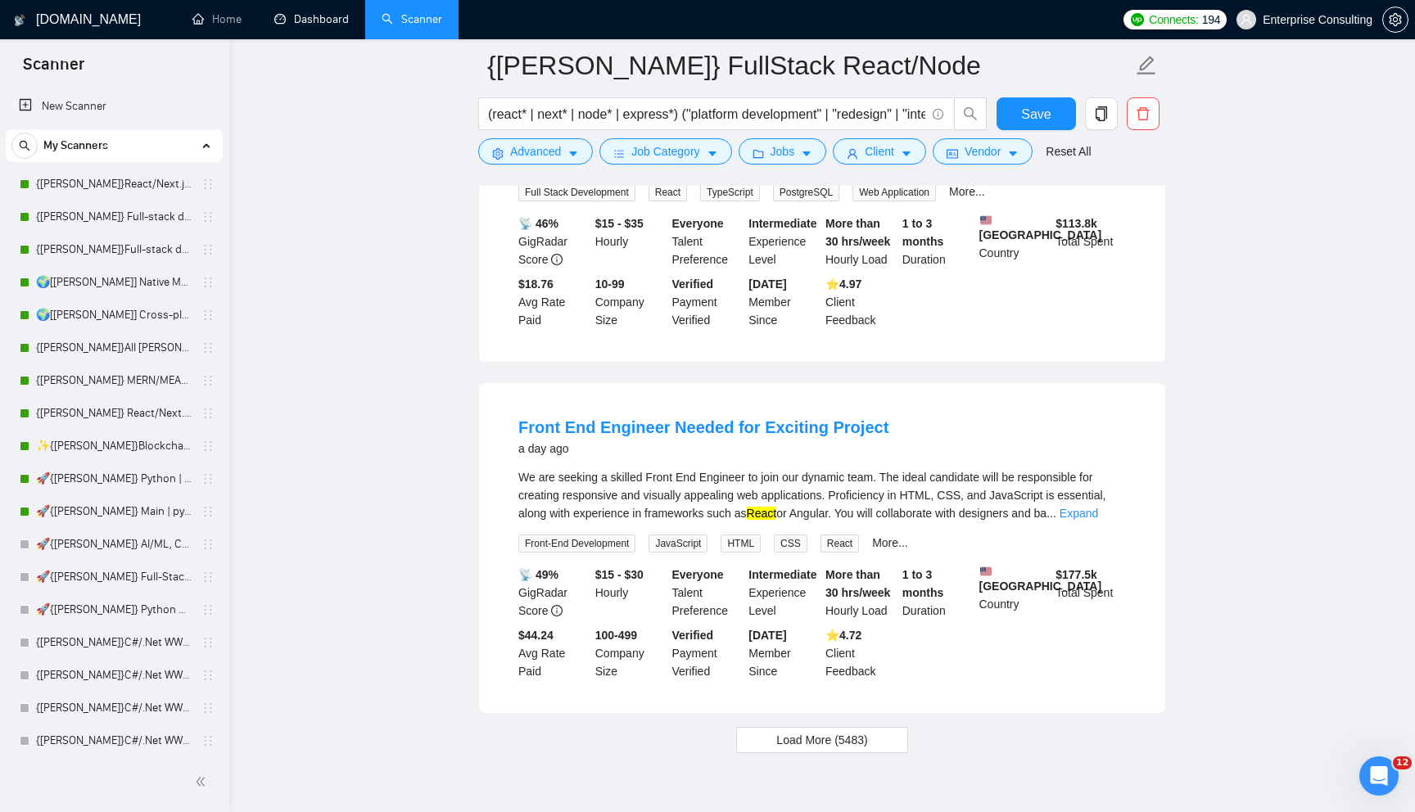
scroll to position [3385, 0]
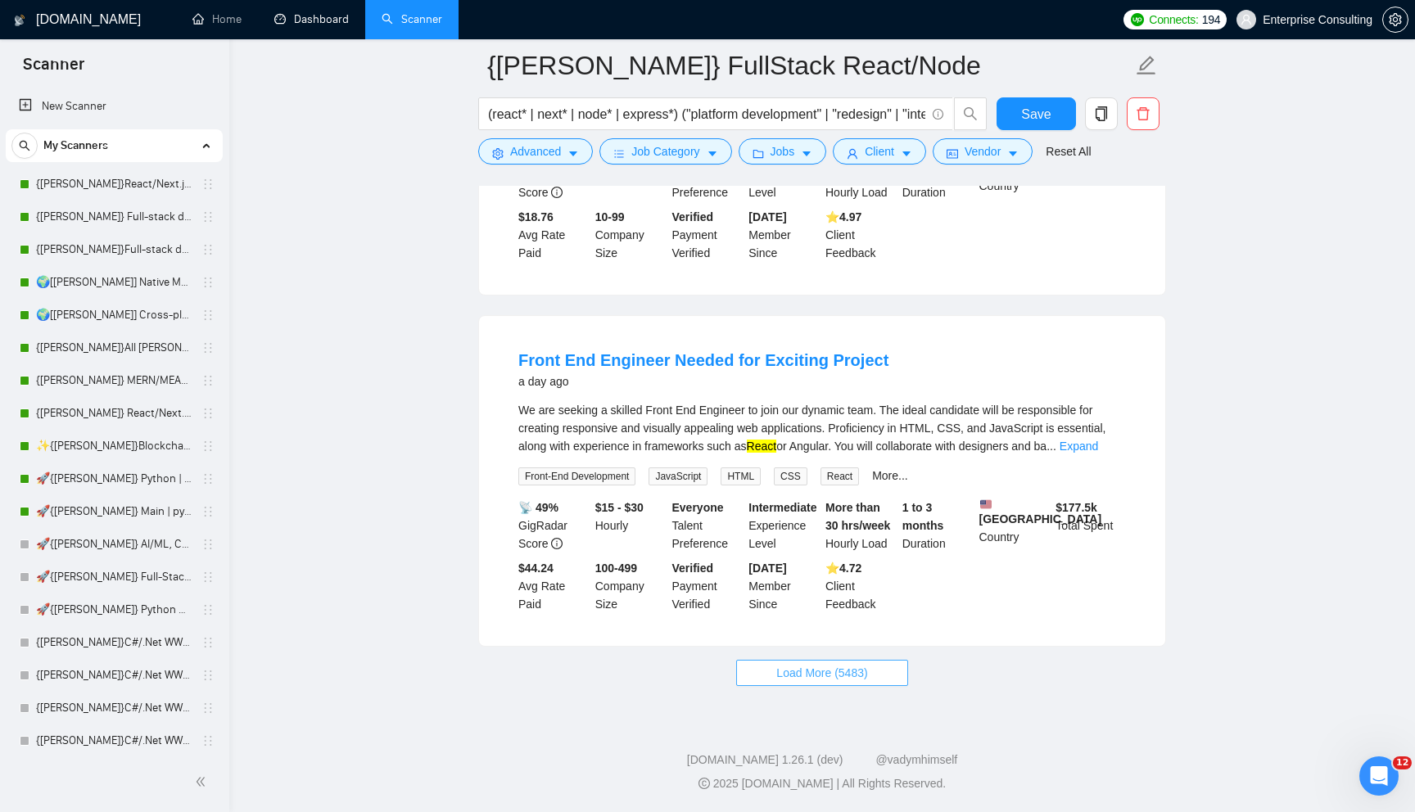
click at [776, 667] on span "Load More (5483)" at bounding box center [821, 673] width 91 height 18
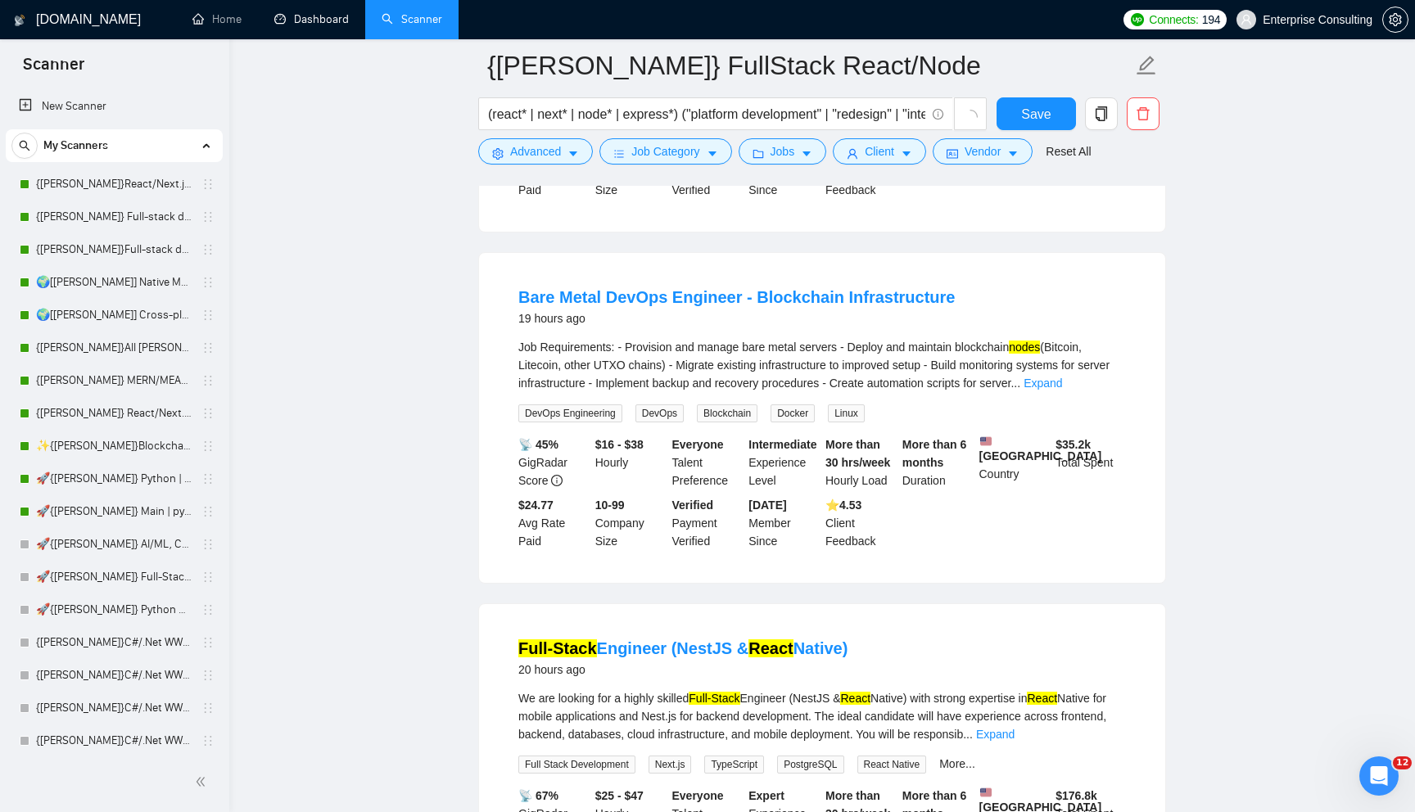
scroll to position [495, 0]
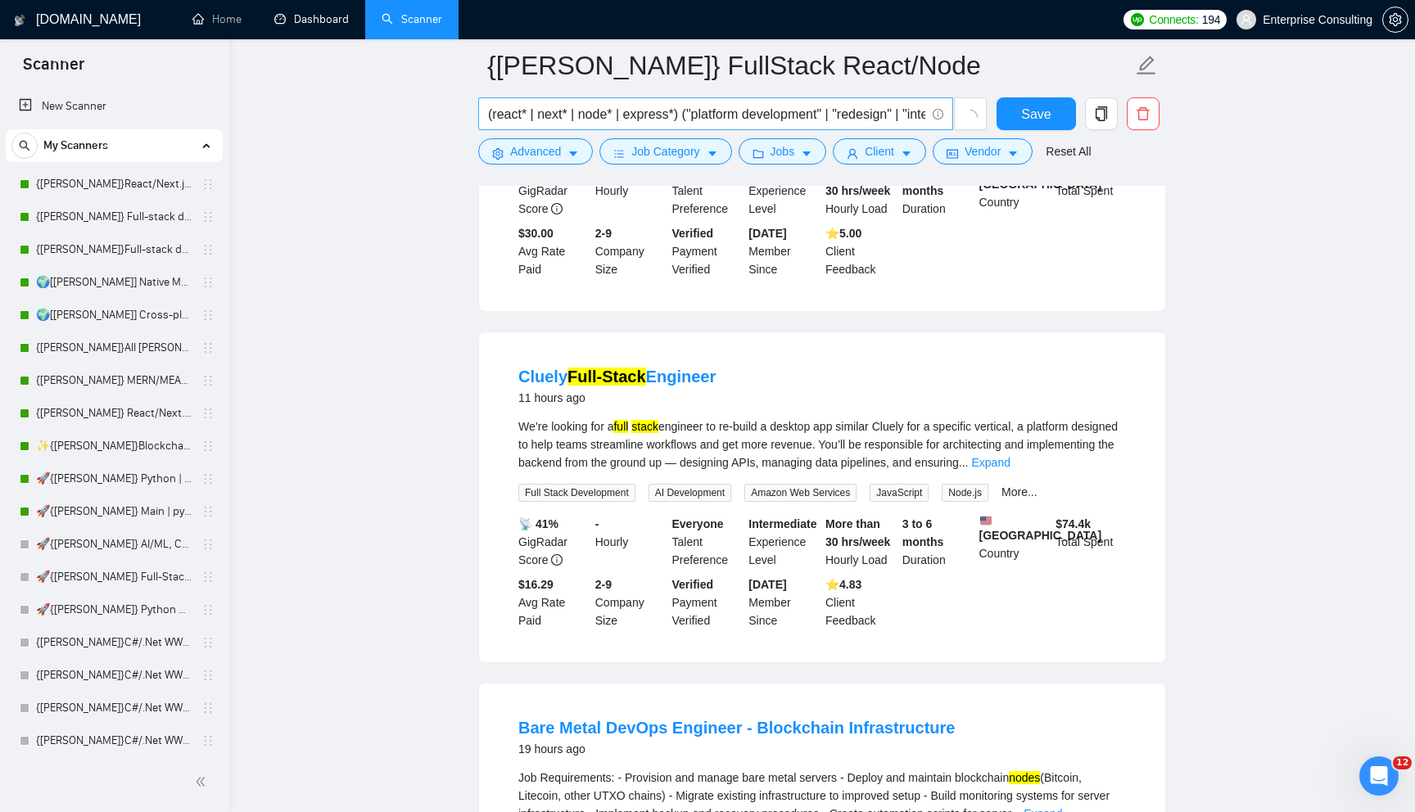
click at [741, 104] on input "(react* | next* | node* | express*) ("platform development" | "redesign" | "int…" at bounding box center [706, 114] width 437 height 20
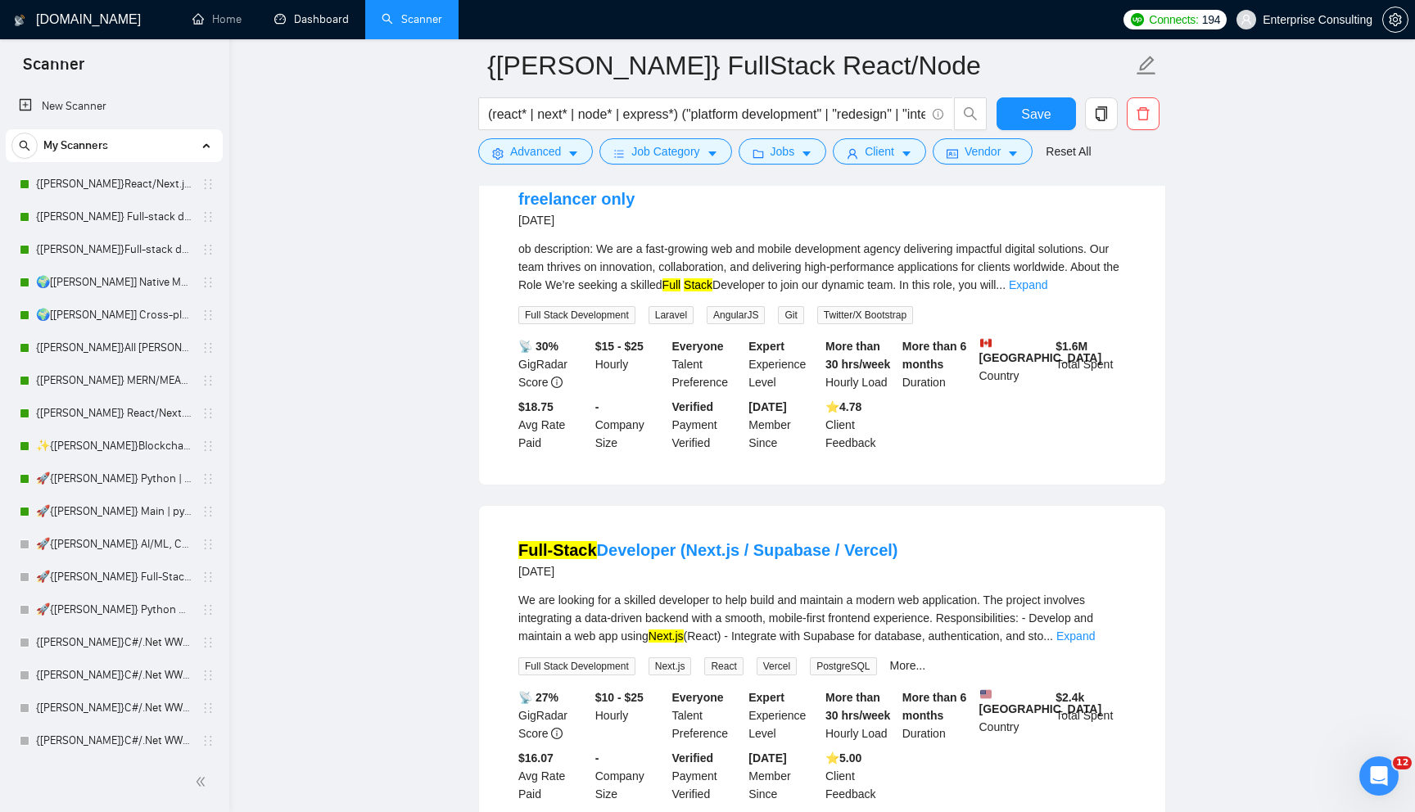
scroll to position [6003, 0]
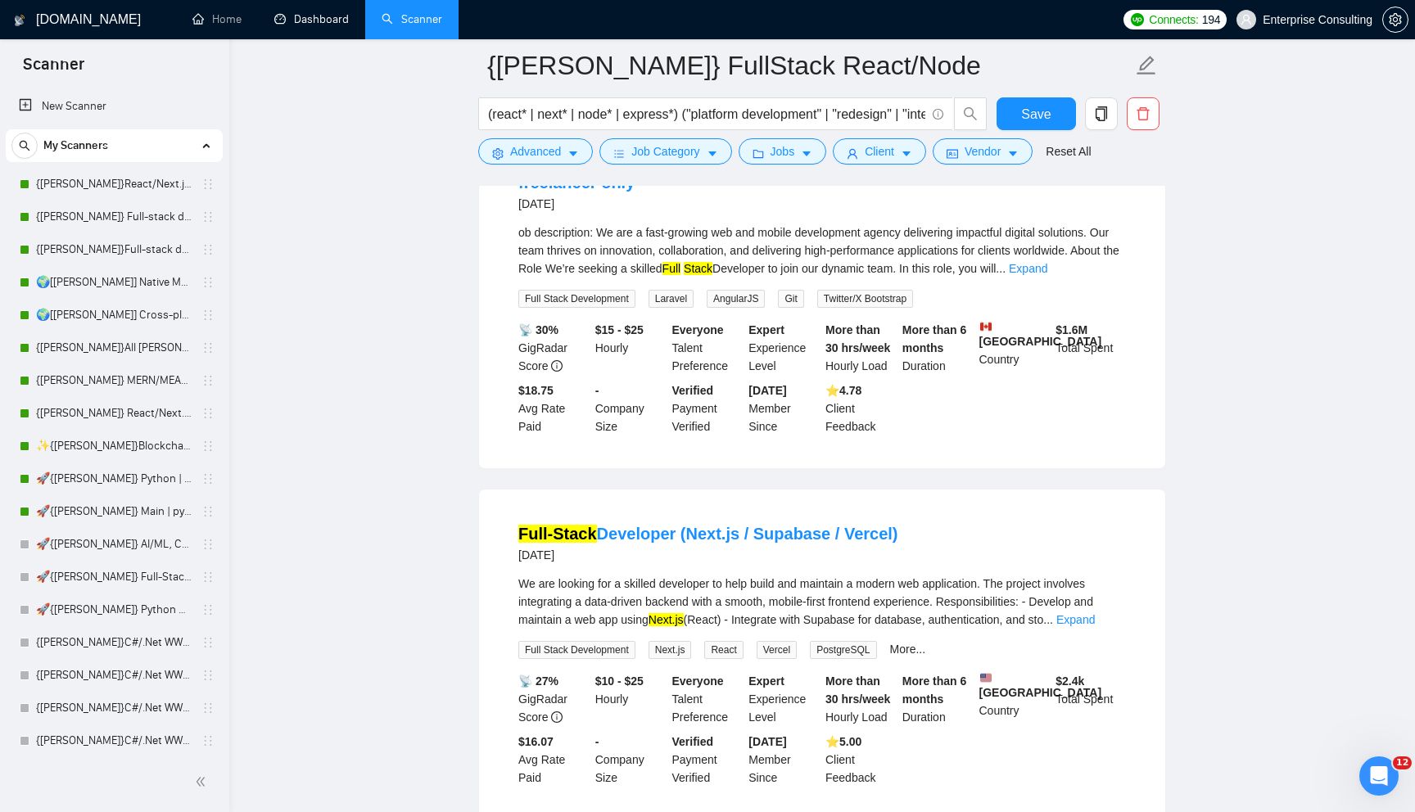
drag, startPoint x: 503, startPoint y: 229, endPoint x: 761, endPoint y: 259, distance: 259.6
click at [763, 260] on li "Full Stack Developer with PHP/Laravel, Angular, React Expertise/ Individual fre…" at bounding box center [822, 292] width 647 height 314
click at [749, 278] on div "ob description: We are a fast-growing web and mobile development agency deliver…" at bounding box center [821, 250] width 607 height 54
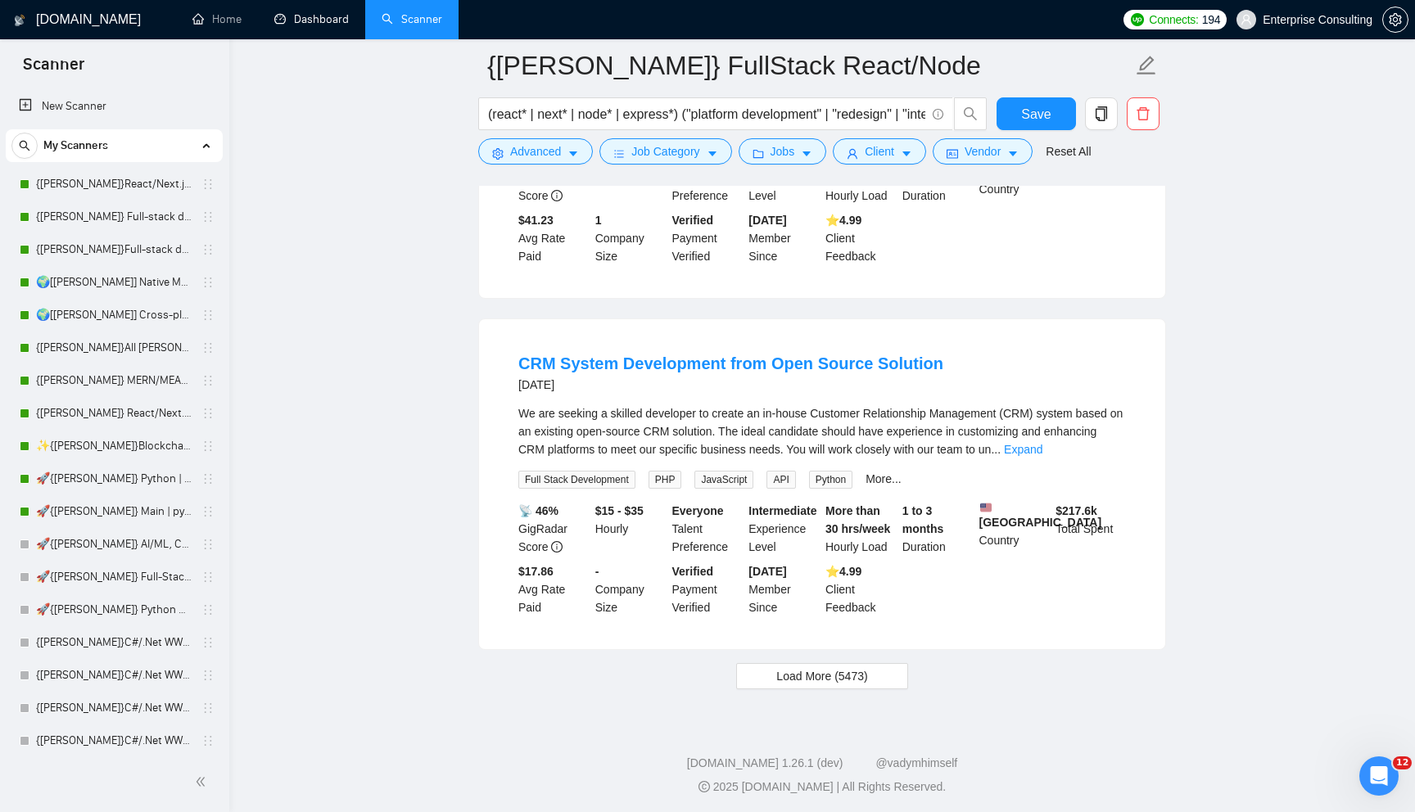
scroll to position [6914, 0]
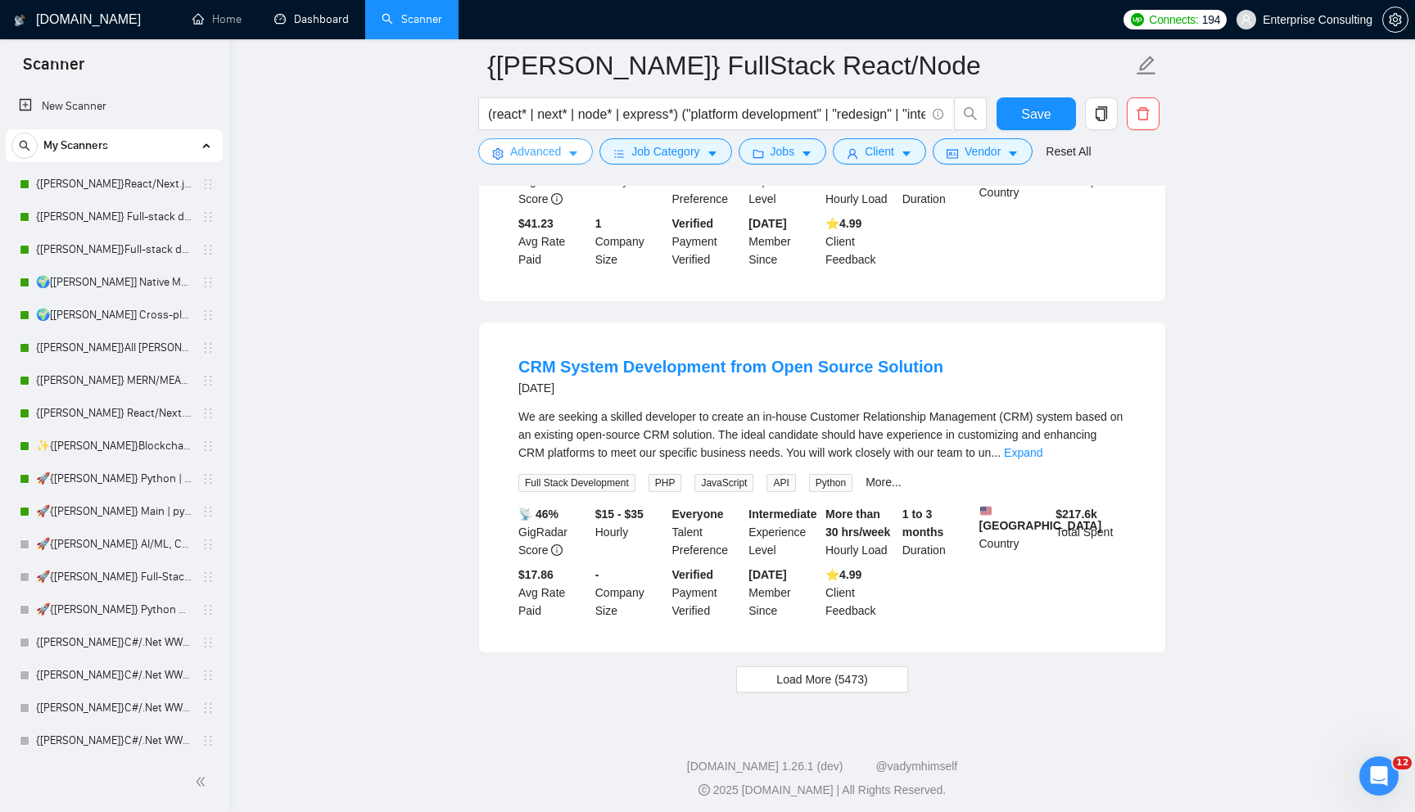
click at [504, 147] on button "Advanced" at bounding box center [535, 151] width 115 height 26
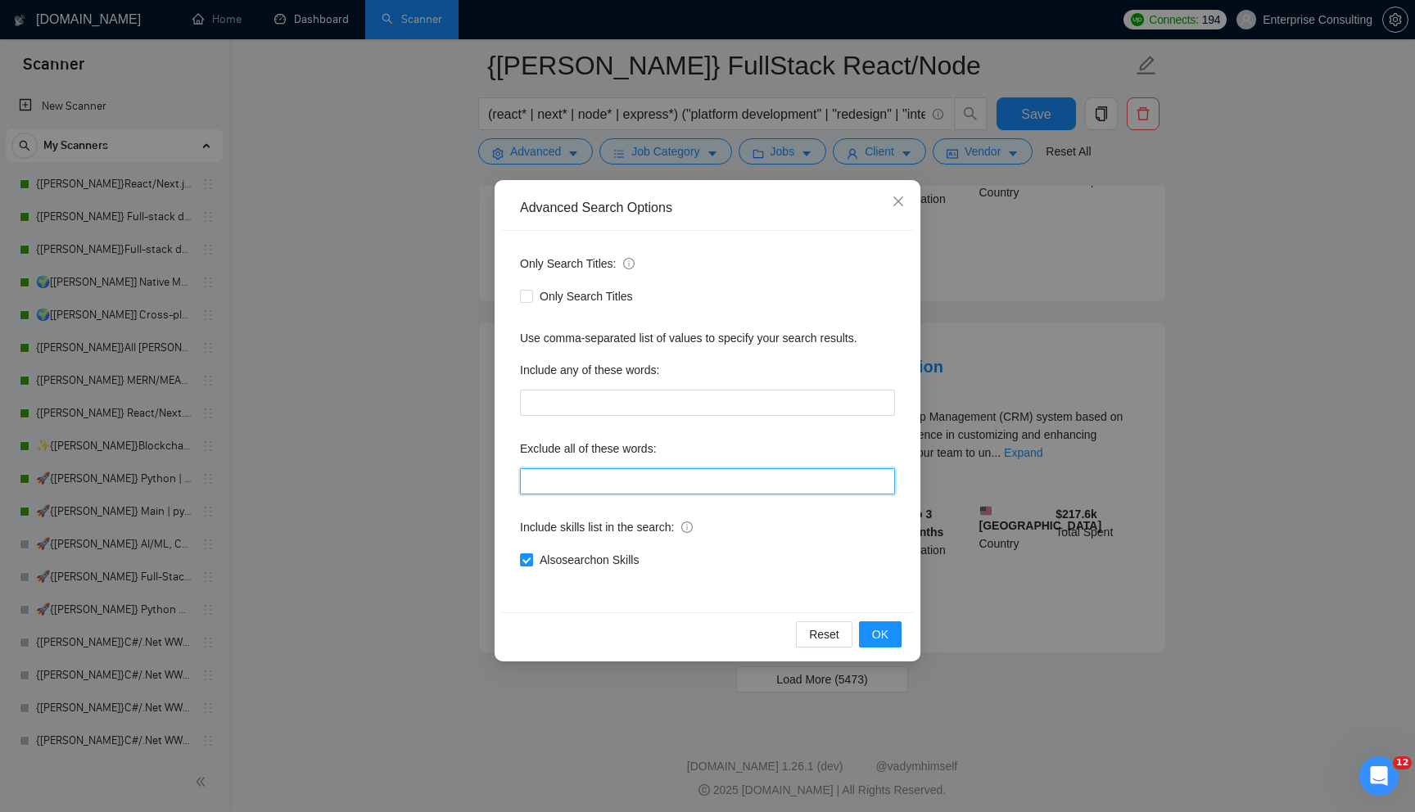
click at [623, 481] on input "text" at bounding box center [707, 481] width 375 height 26
click at [871, 629] on button "OK" at bounding box center [880, 634] width 43 height 26
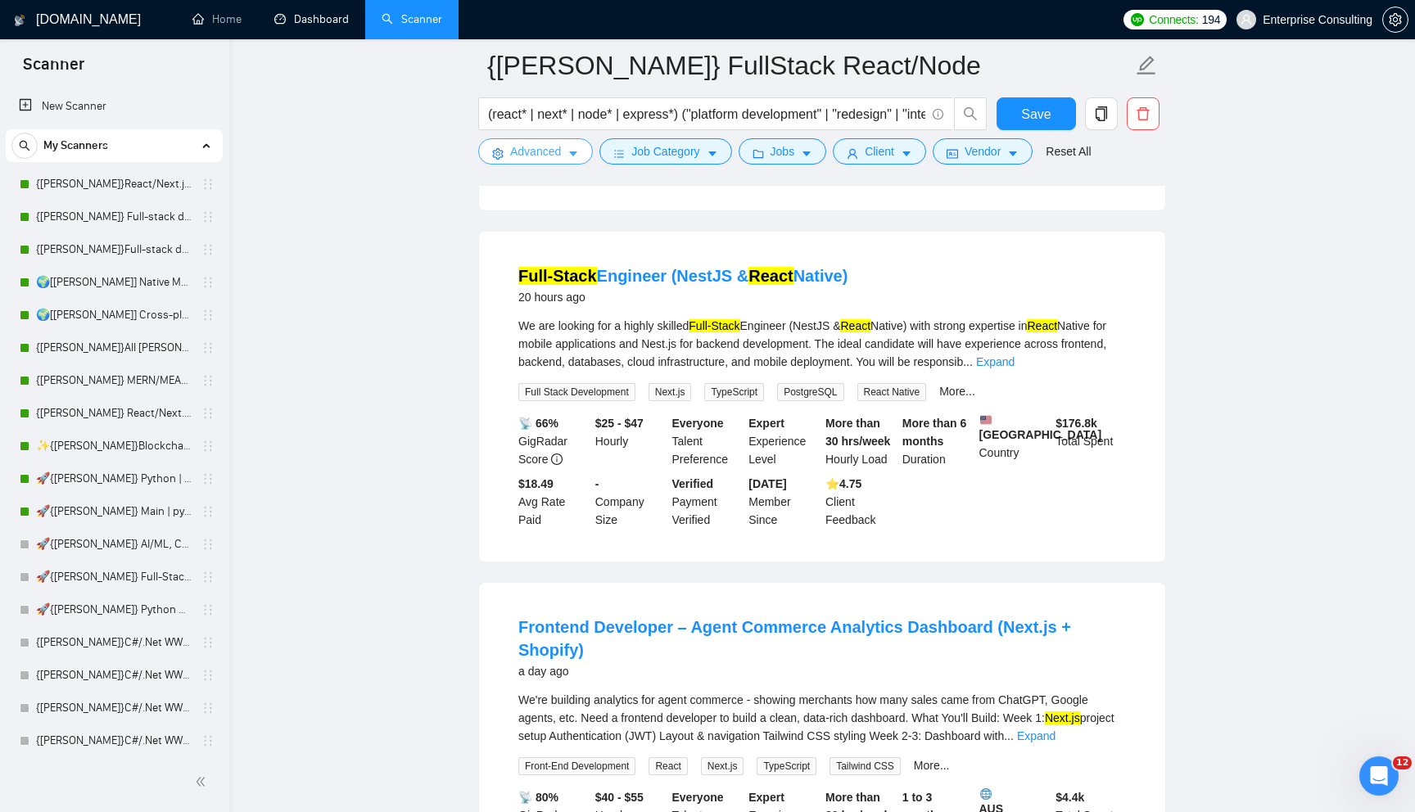
scroll to position [0, 0]
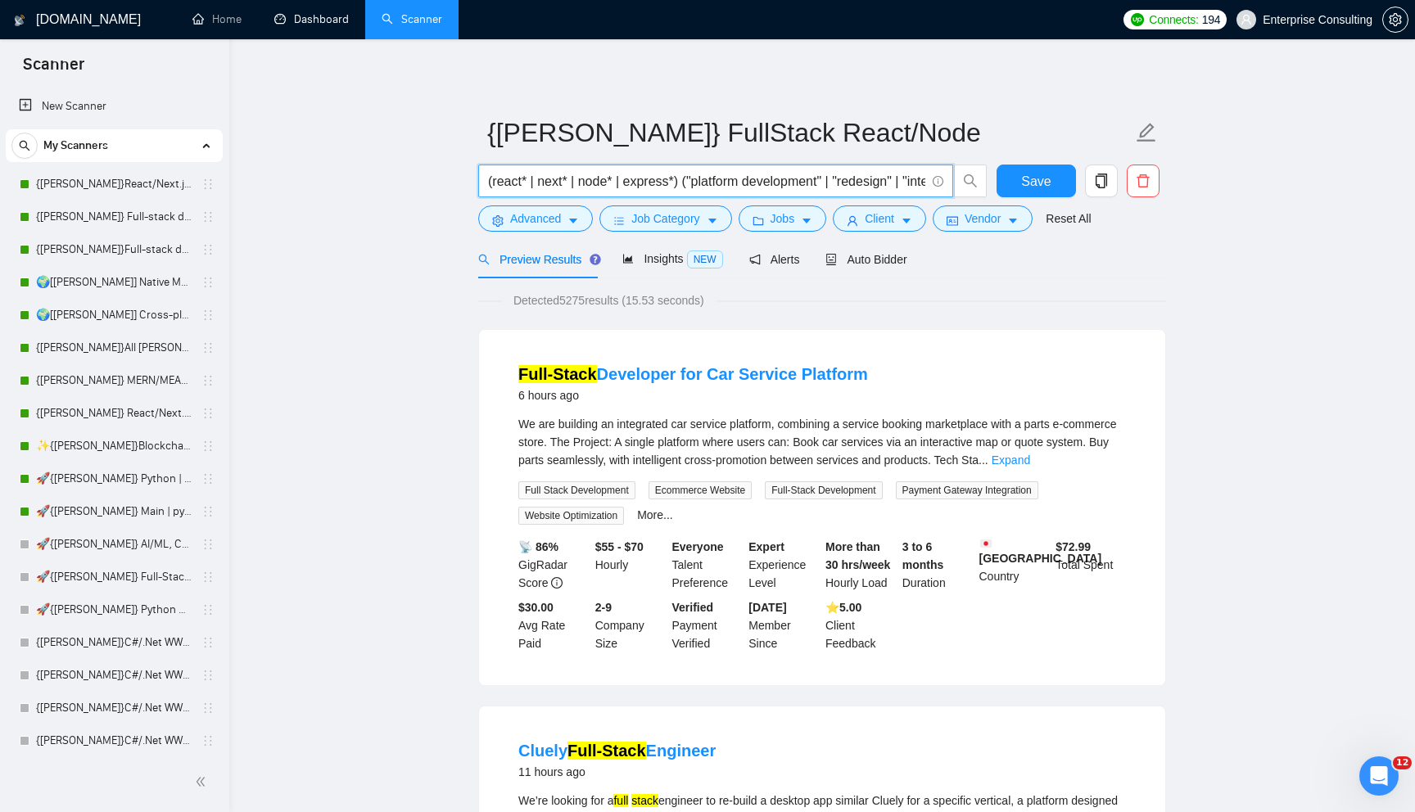
click at [552, 178] on input "(react* | next* | node* | express*) ("platform development" | "redesign" | "int…" at bounding box center [706, 181] width 437 height 20
click at [536, 218] on span "Advanced" at bounding box center [535, 219] width 51 height 18
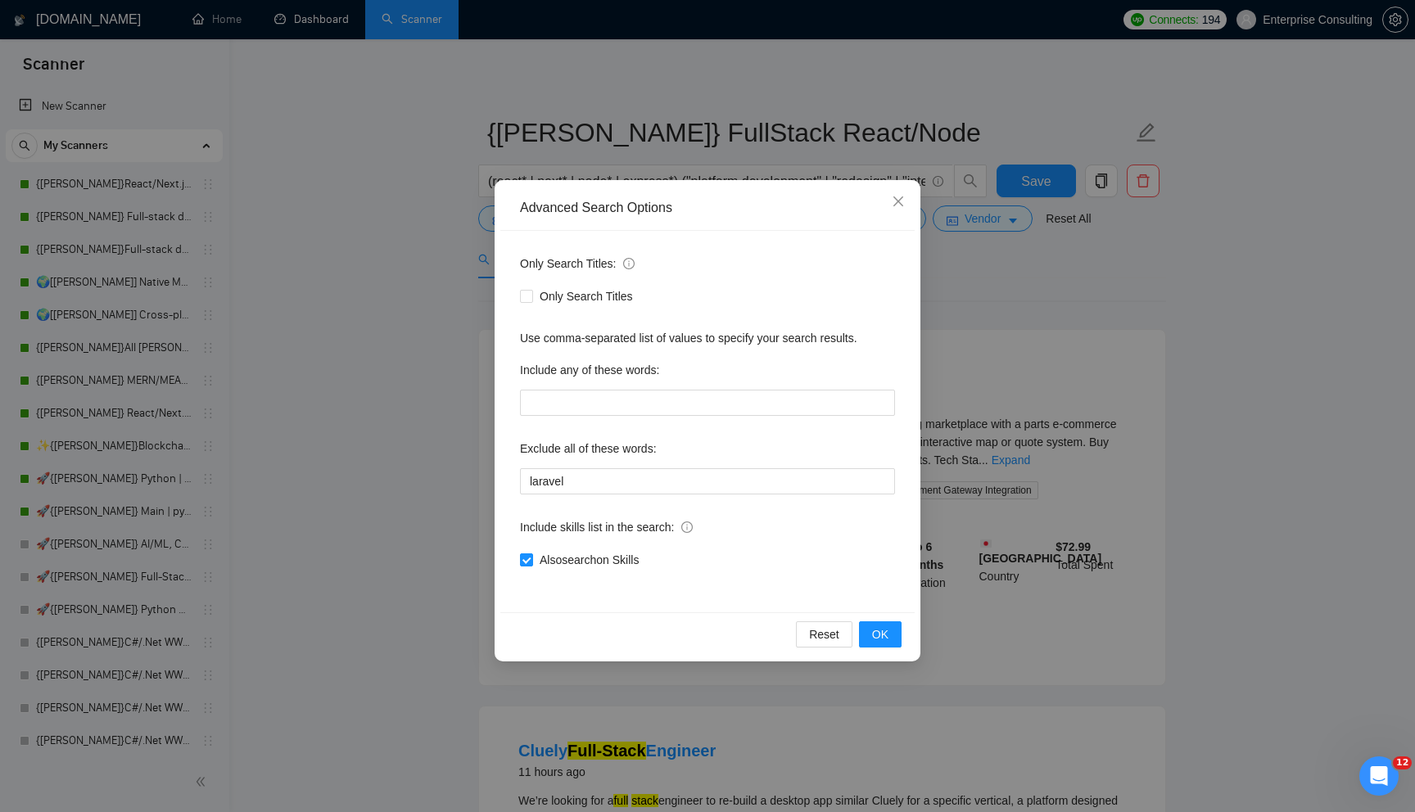
click at [414, 410] on div "Advanced Search Options Only Search Titles: Only Search Titles Use comma-separa…" at bounding box center [707, 406] width 1415 height 812
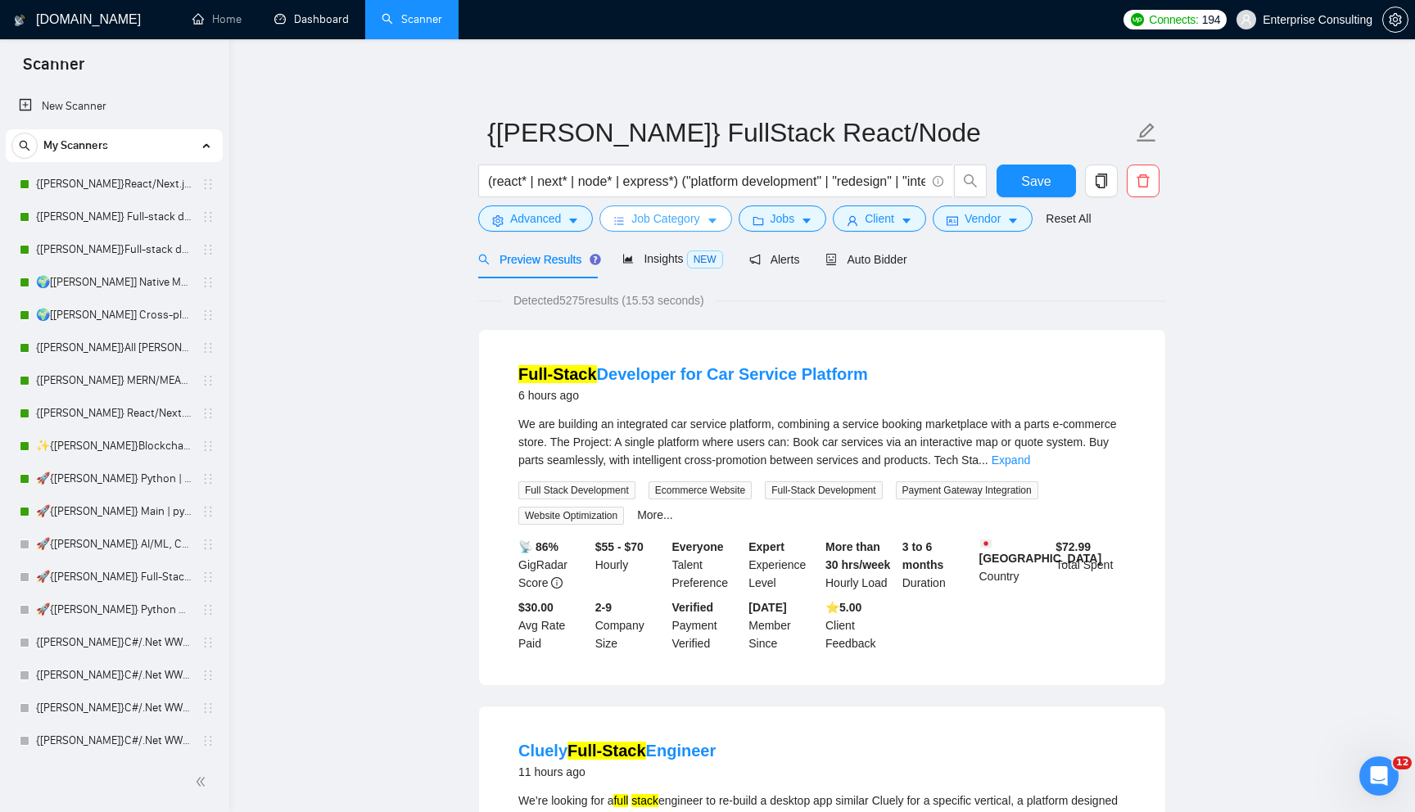
click at [697, 219] on span "Job Category" at bounding box center [665, 219] width 68 height 18
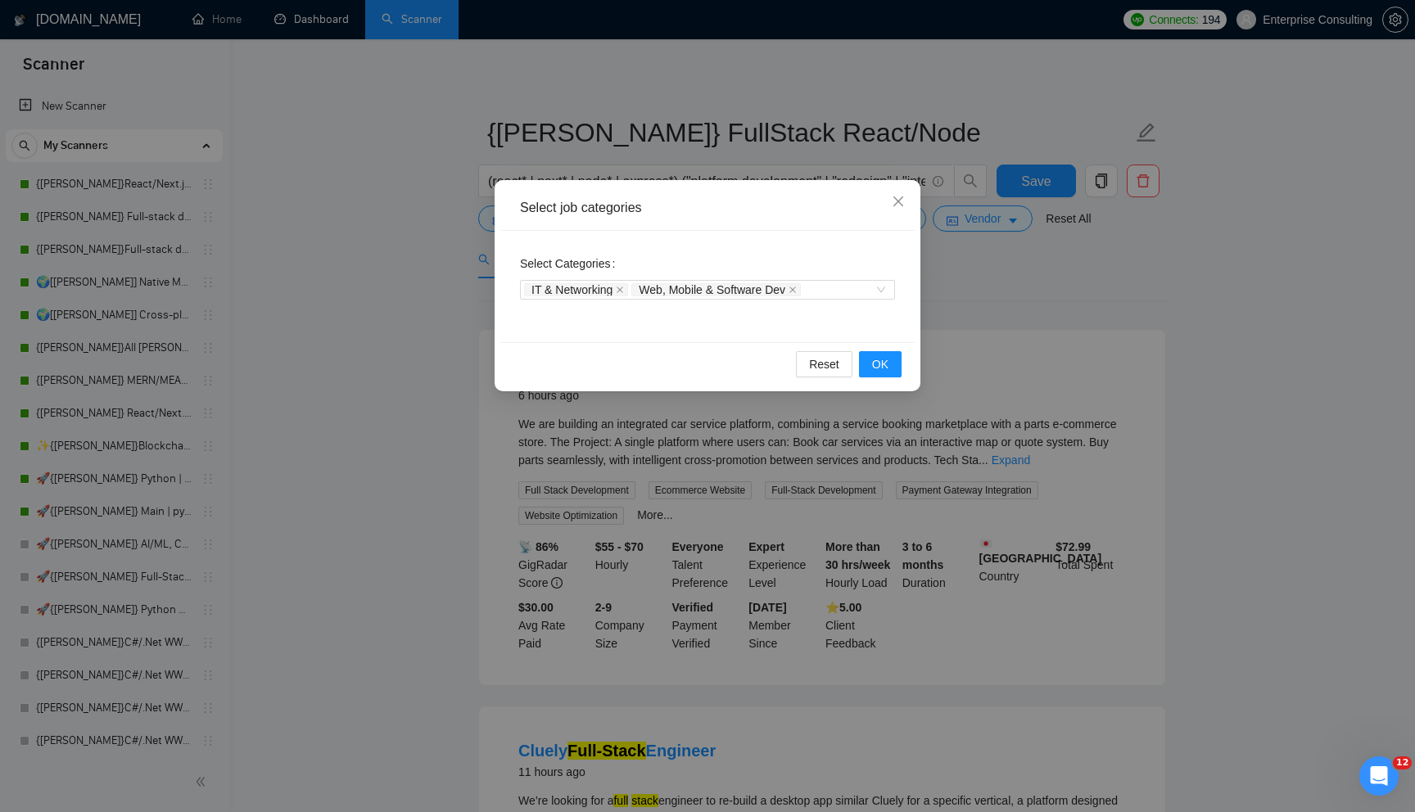
click at [973, 267] on div "Select job categories Select Categories IT & Networking Web, Mobile & Software …" at bounding box center [707, 406] width 1415 height 812
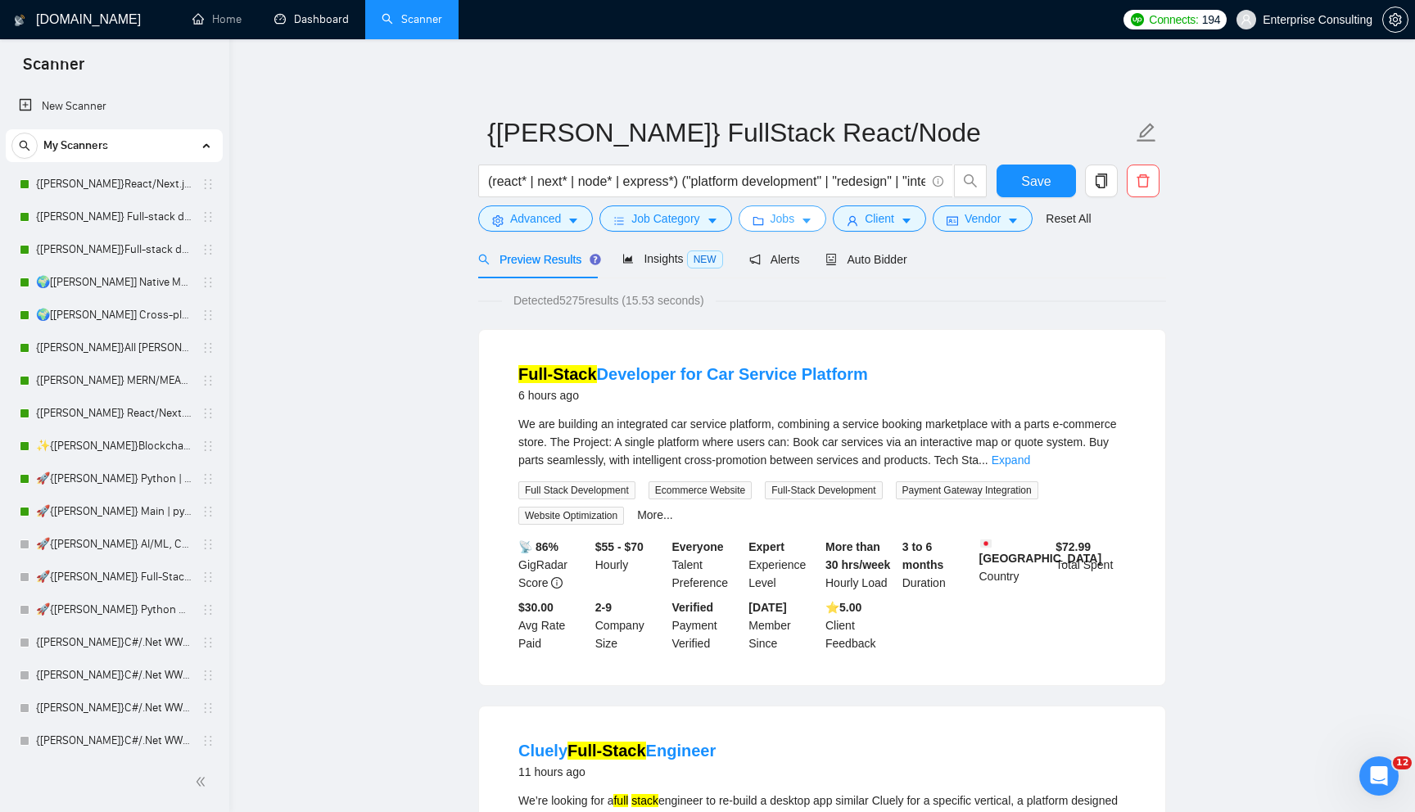
click at [762, 221] on icon "folder" at bounding box center [757, 220] width 11 height 11
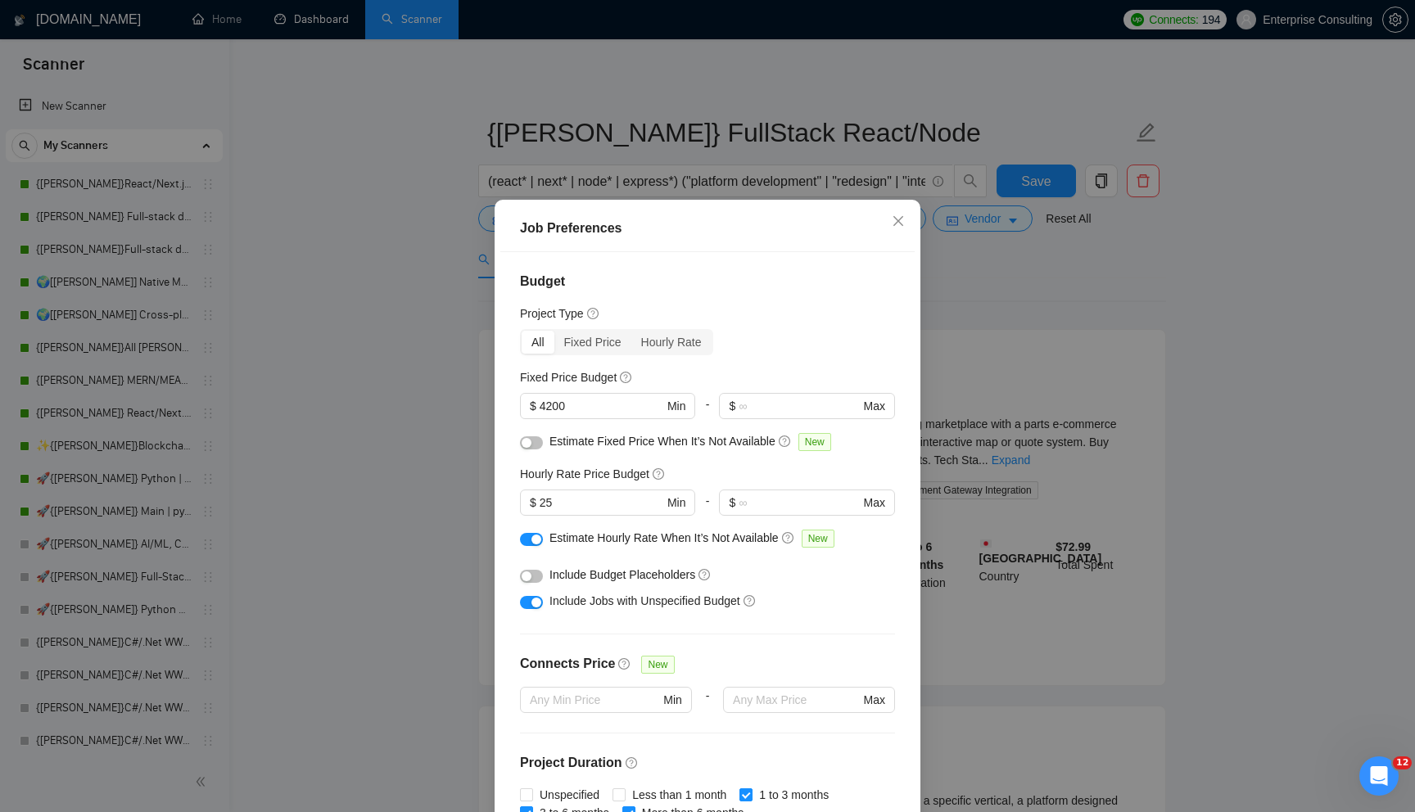
click at [1000, 183] on div "Job Preferences Budget Project Type All Fixed Price Hourly Rate Fixed Price Bud…" at bounding box center [707, 406] width 1415 height 812
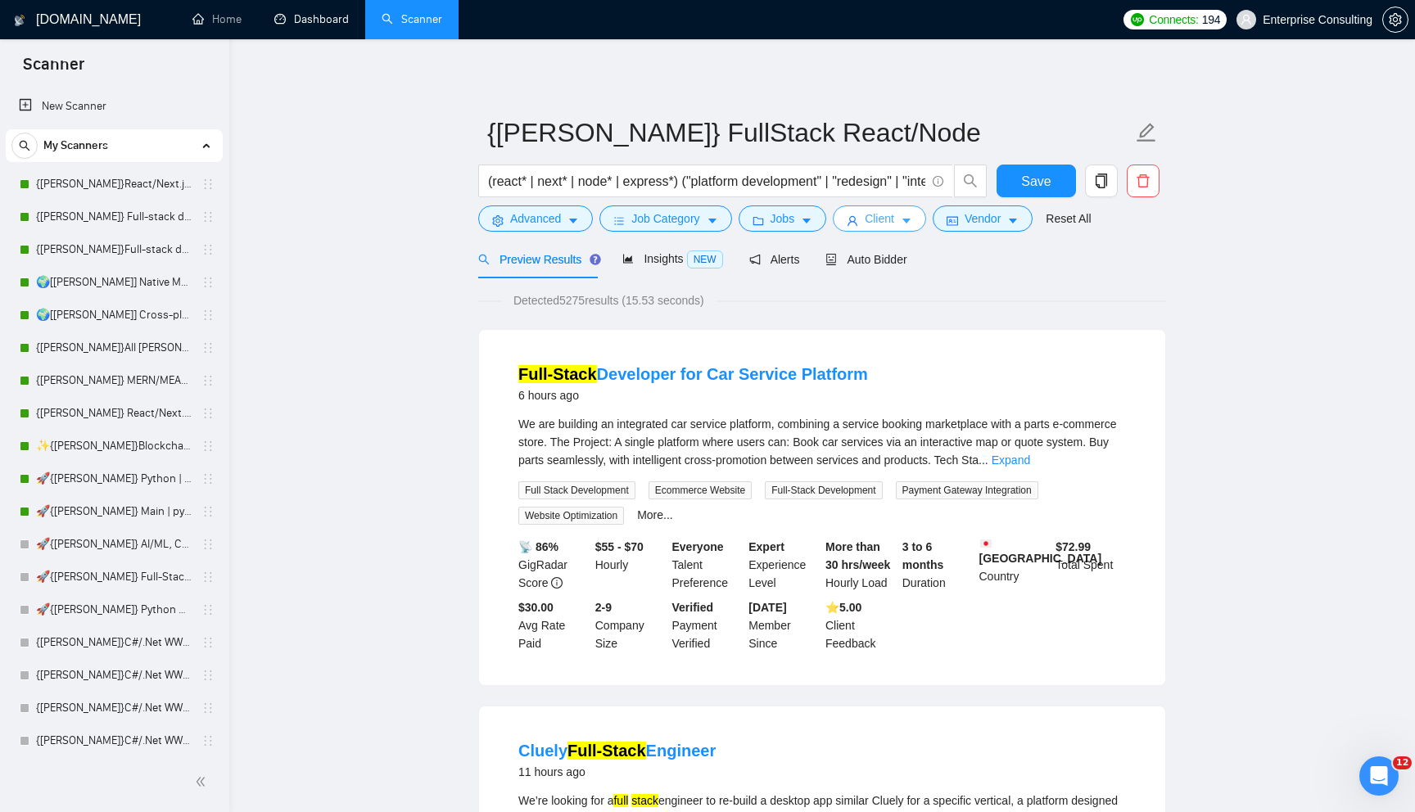
click at [887, 219] on span "Client" at bounding box center [878, 219] width 29 height 18
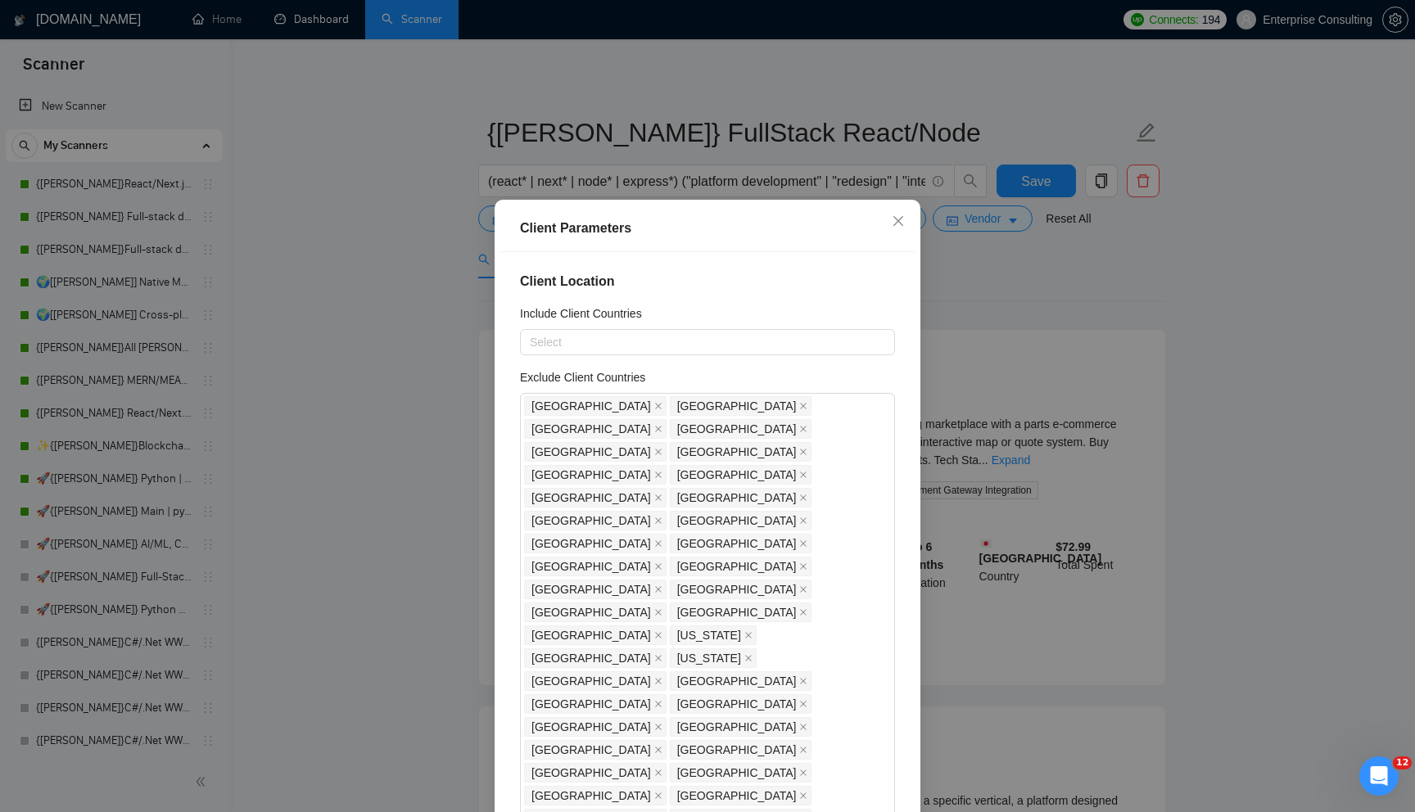
click at [1016, 441] on div "Client Parameters Client Location Include Client Countries Select Exclude Clien…" at bounding box center [707, 406] width 1415 height 812
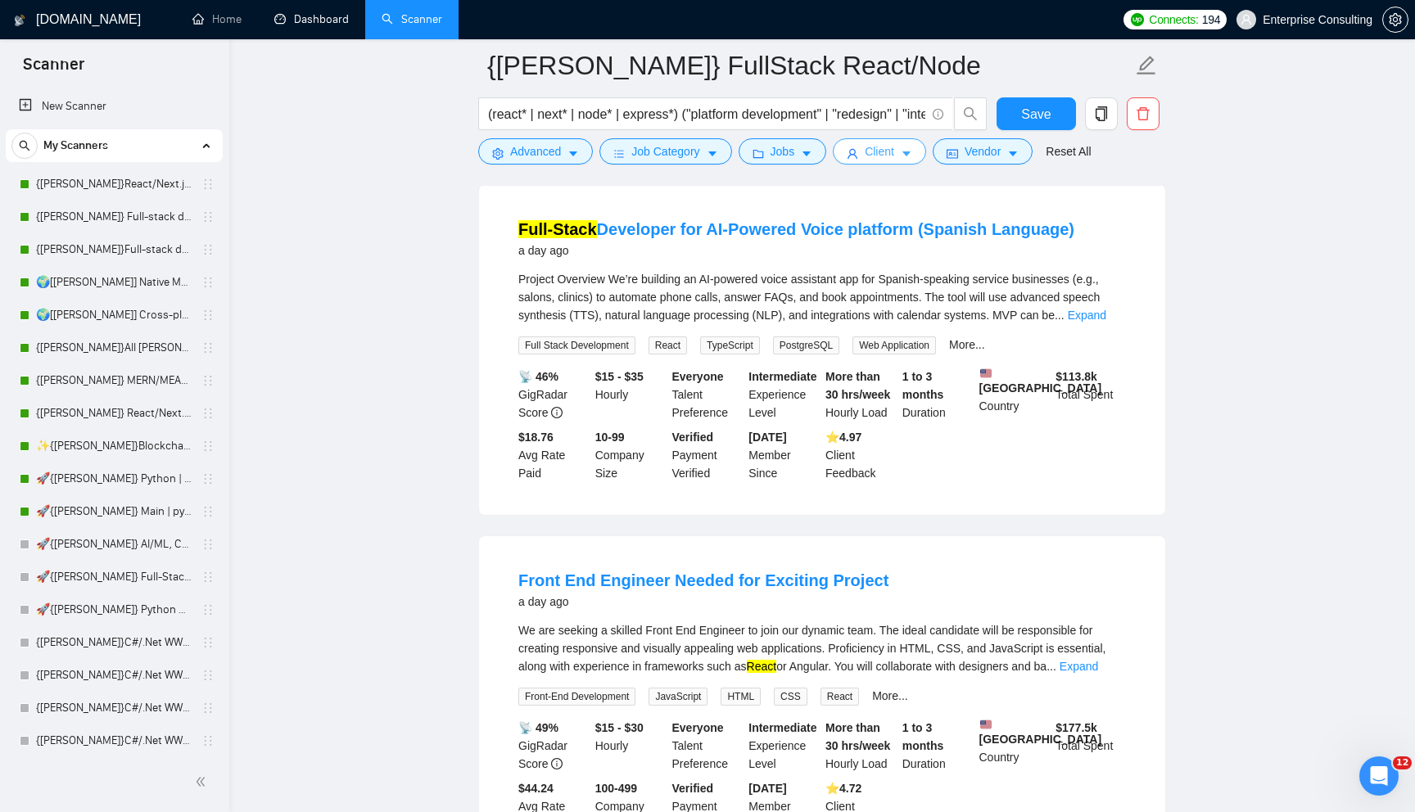
scroll to position [3025, 0]
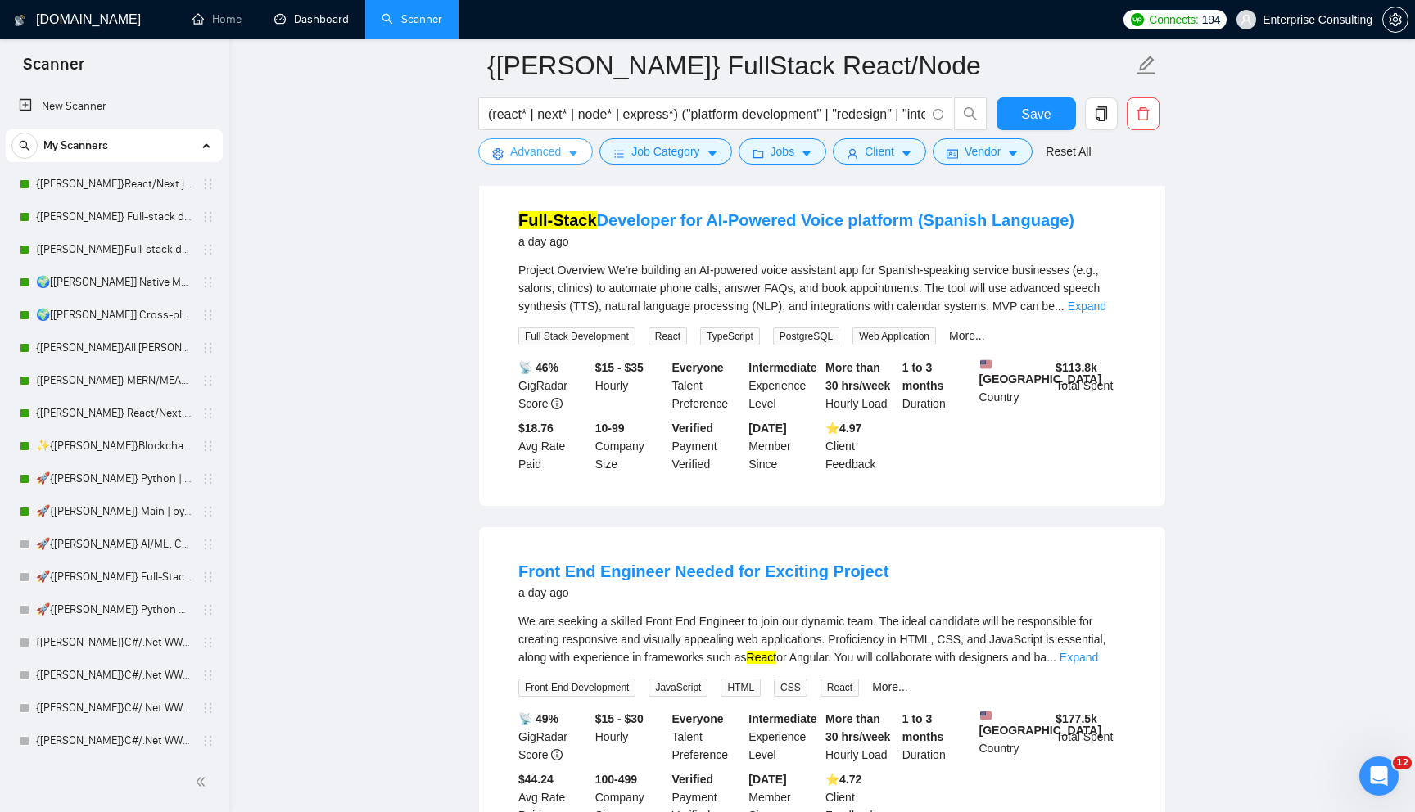
click at [548, 151] on span "Advanced" at bounding box center [535, 151] width 51 height 18
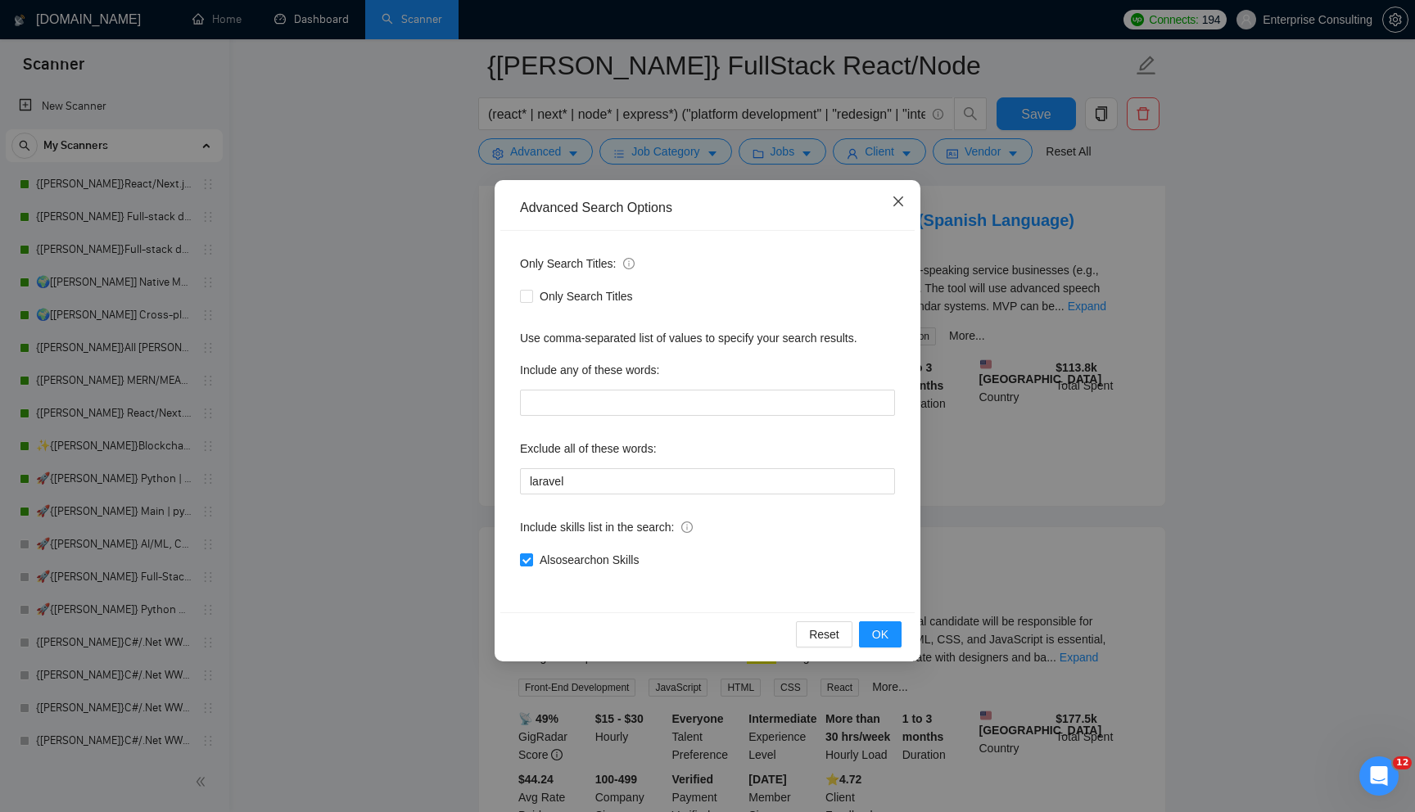
click at [892, 201] on icon "close" at bounding box center [898, 201] width 13 height 13
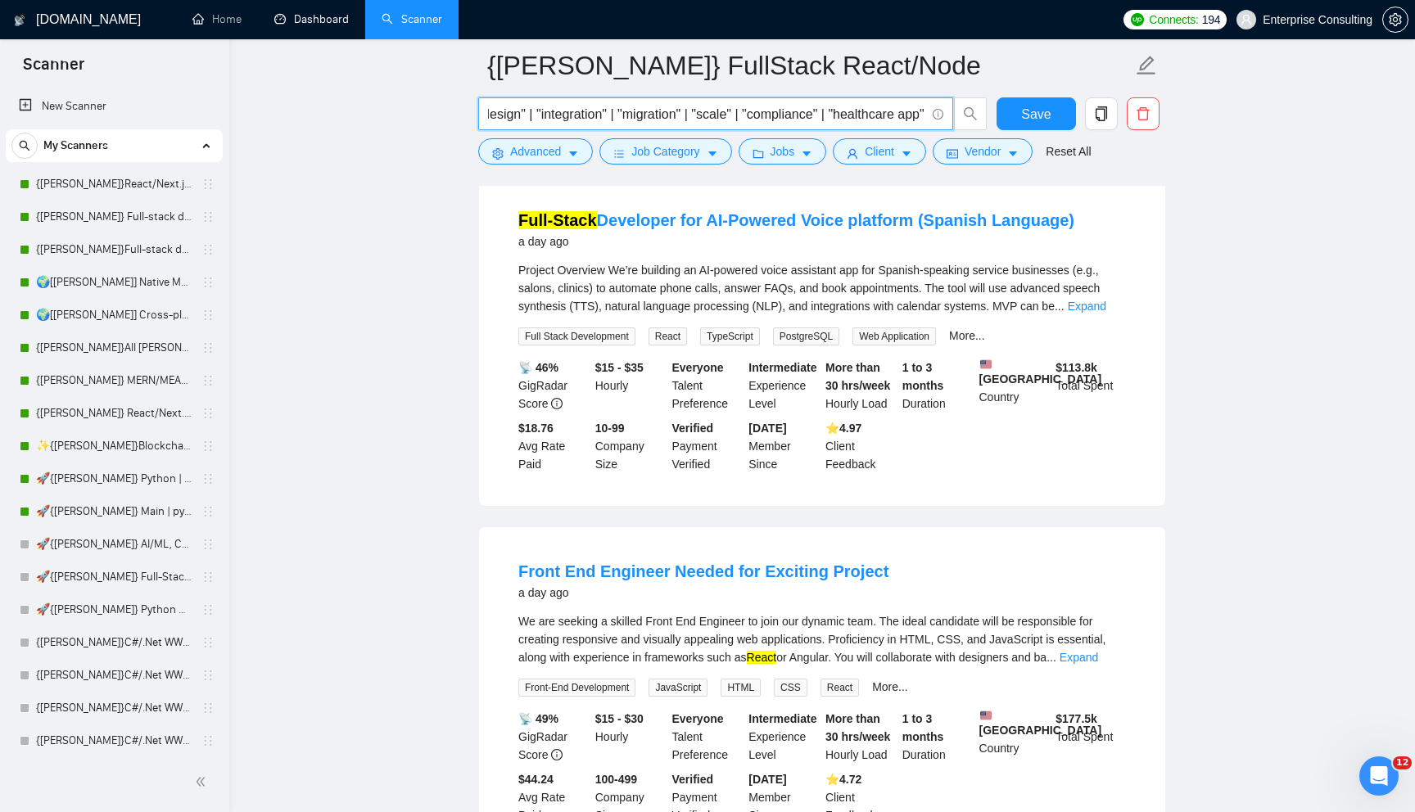
drag, startPoint x: 582, startPoint y: 109, endPoint x: 941, endPoint y: 109, distance: 358.6
click at [941, 110] on span "(react* | next* | node* | express*) ("platform development" | "redesign" | "int…" at bounding box center [715, 113] width 475 height 33
click at [738, 106] on input "(react* | next* | node* | express*) ("platform development" | "redesign" | "int…" at bounding box center [706, 114] width 437 height 20
drag, startPoint x: 709, startPoint y: 106, endPoint x: 983, endPoint y: 120, distance: 274.6
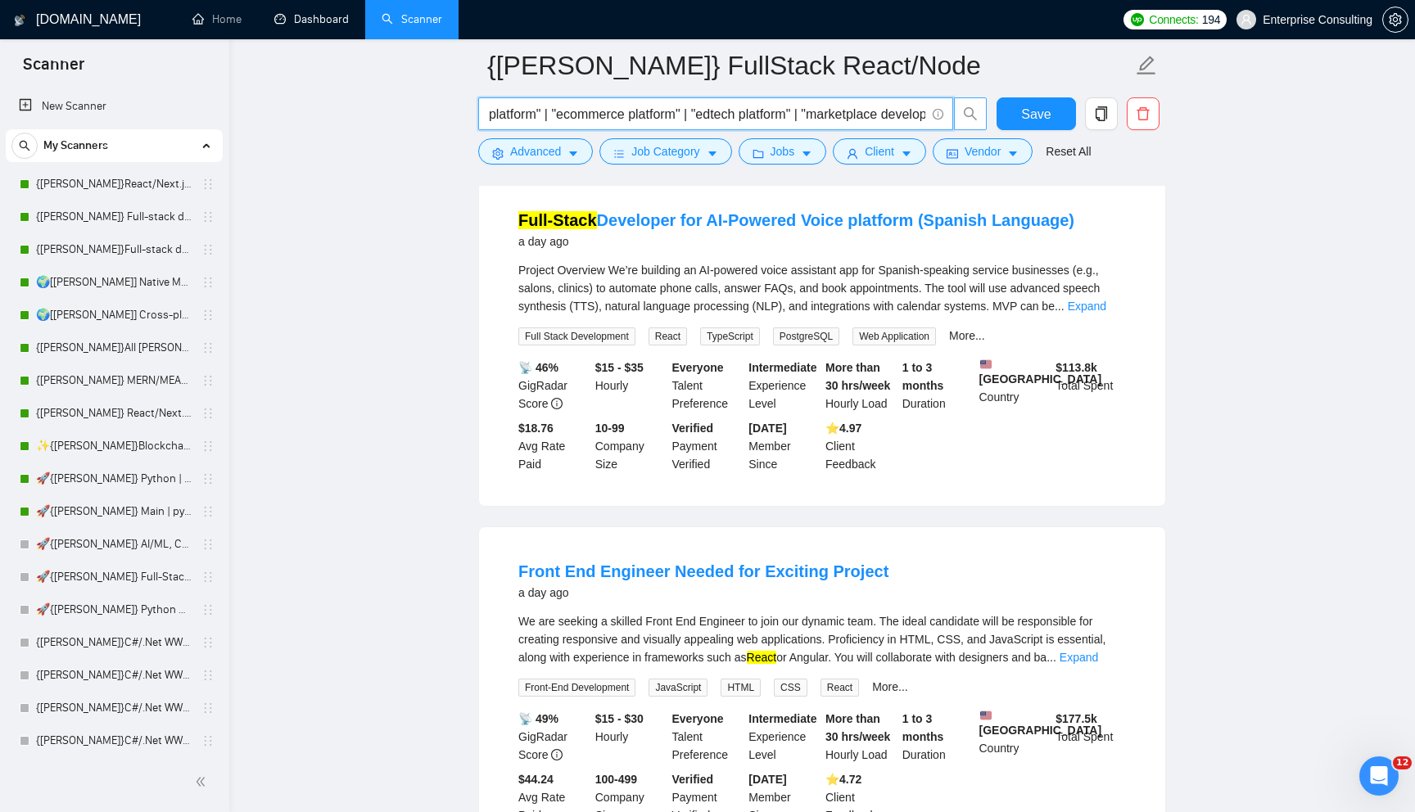
click at [983, 117] on span "(react* | next* | node* | express*) ("platform development" | "redesign" | "int…" at bounding box center [732, 113] width 509 height 33
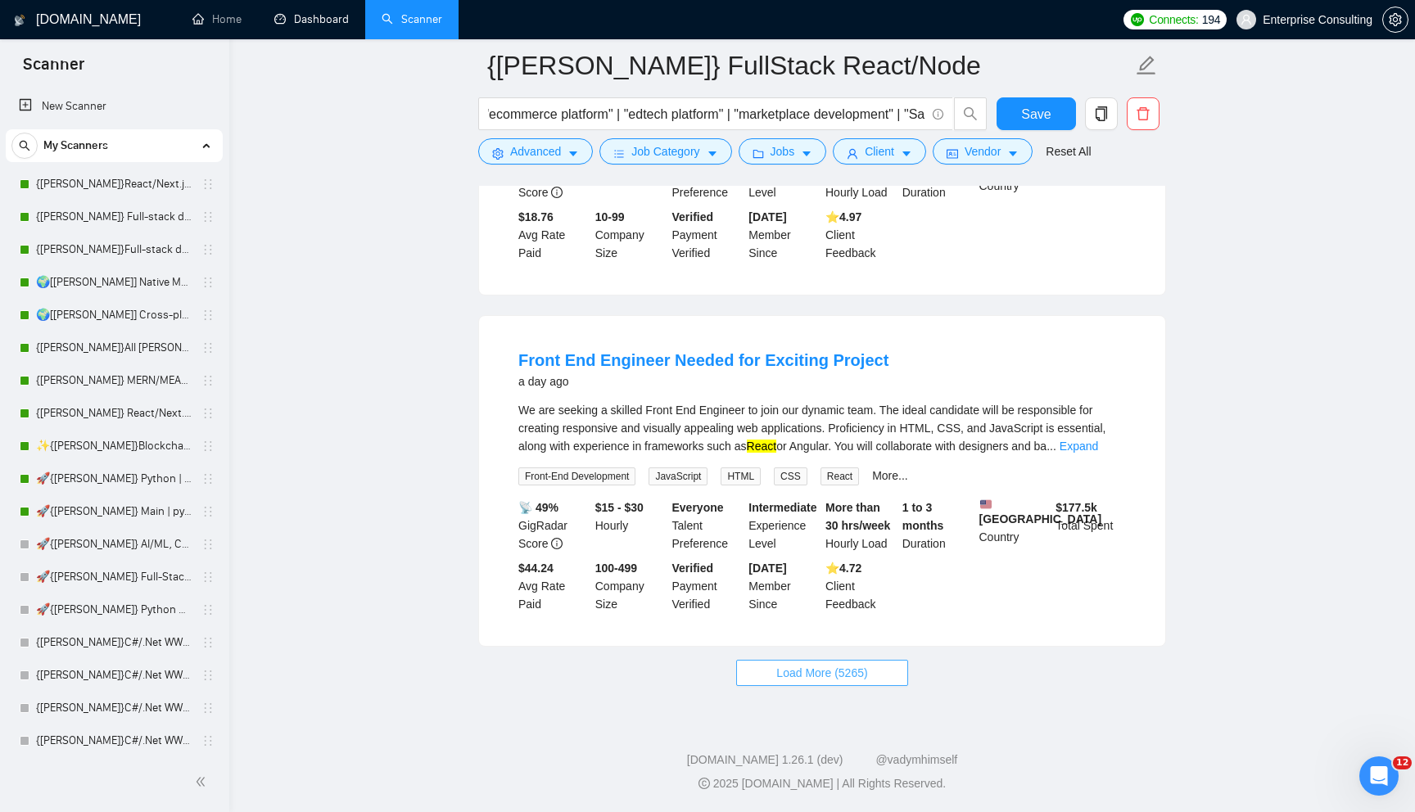
scroll to position [0, 0]
click at [752, 672] on button "Load More (5265)" at bounding box center [821, 673] width 171 height 26
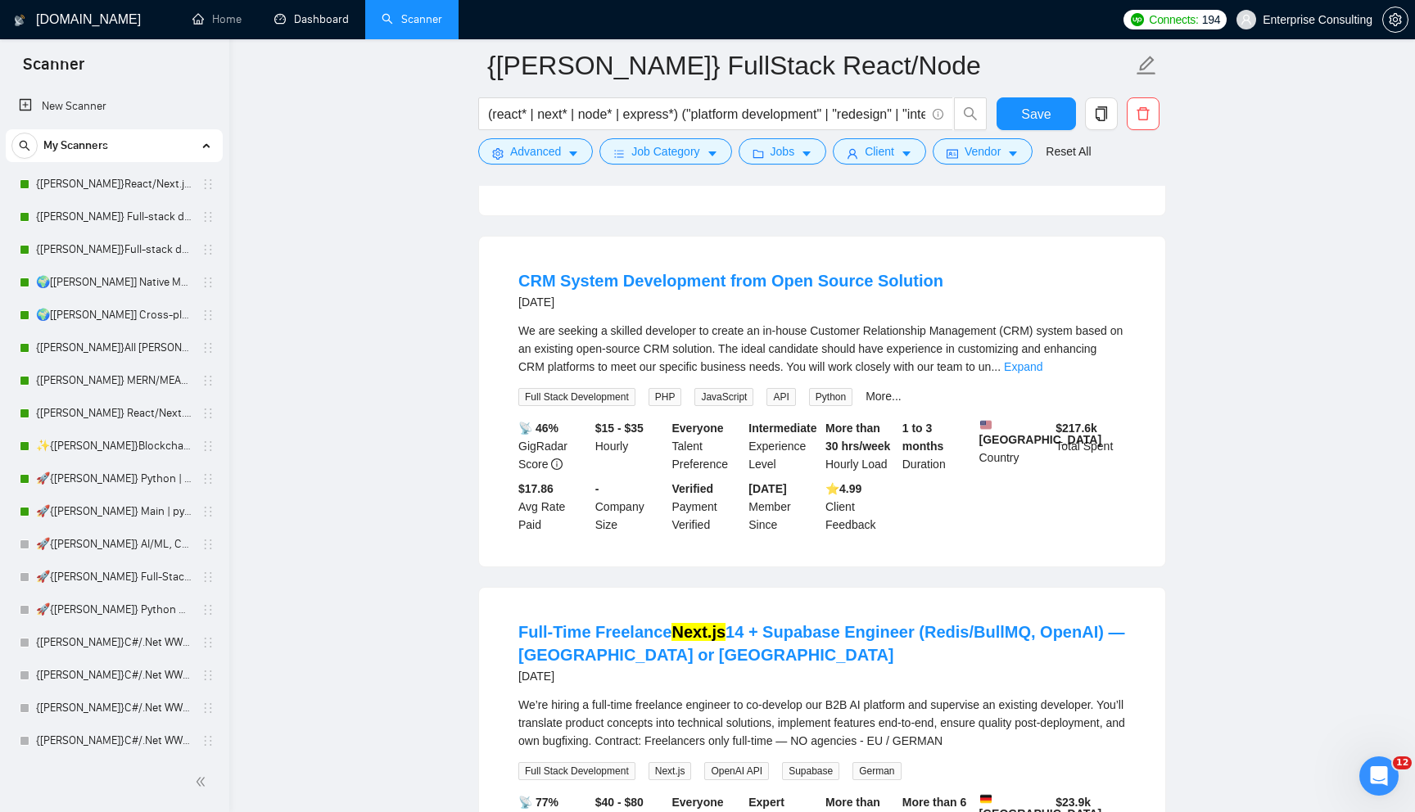
scroll to position [6162, 0]
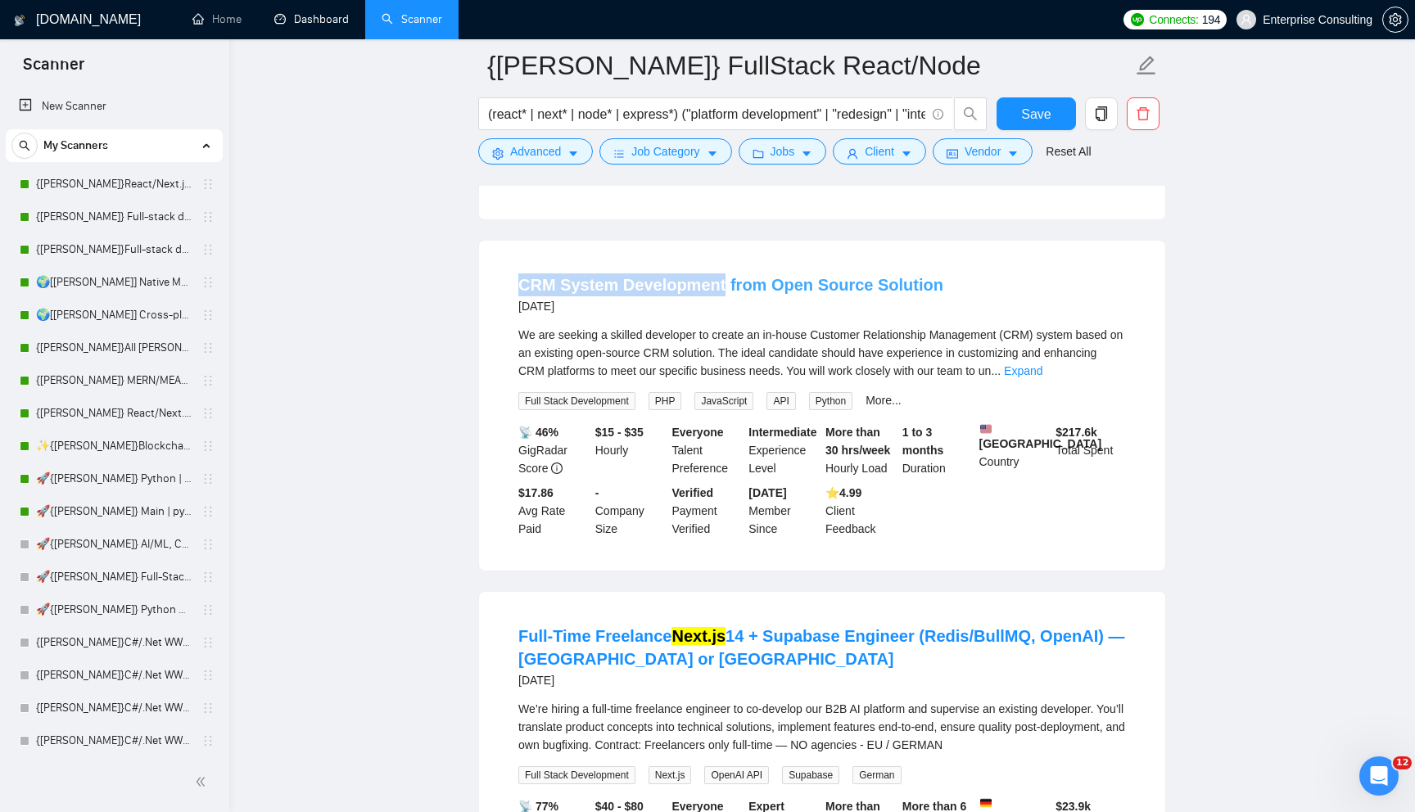
drag, startPoint x: 507, startPoint y: 340, endPoint x: 718, endPoint y: 346, distance: 211.3
click at [718, 346] on li "CRM System Development from Open Source Solution [DATE] We are seeking a skille…" at bounding box center [822, 405] width 647 height 291
copy link "CRM System Development"
click at [553, 156] on span "Advanced" at bounding box center [535, 151] width 51 height 18
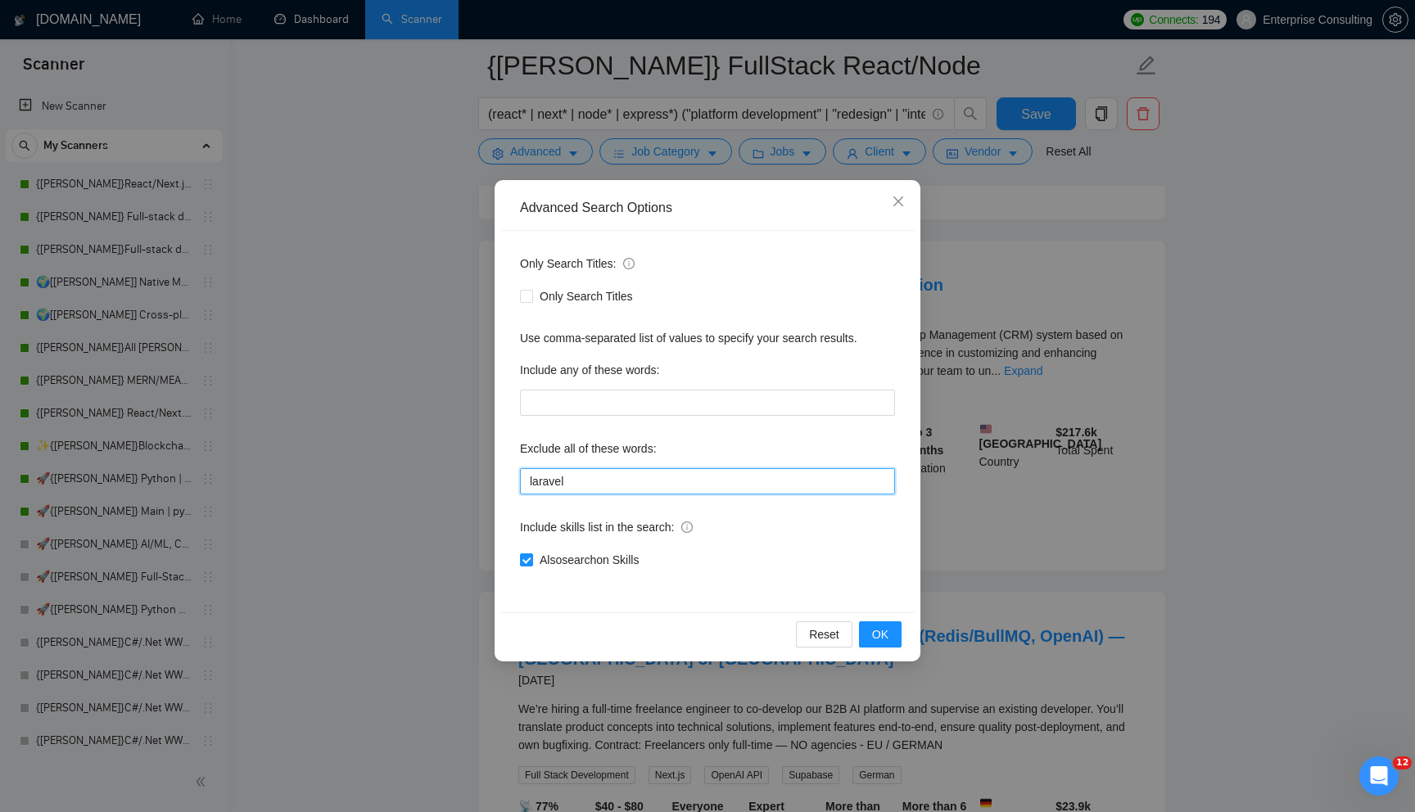
click at [637, 470] on input "laravel" at bounding box center [707, 481] width 375 height 26
paste input "CRM System Development"
click at [870, 634] on button "OK" at bounding box center [880, 634] width 43 height 26
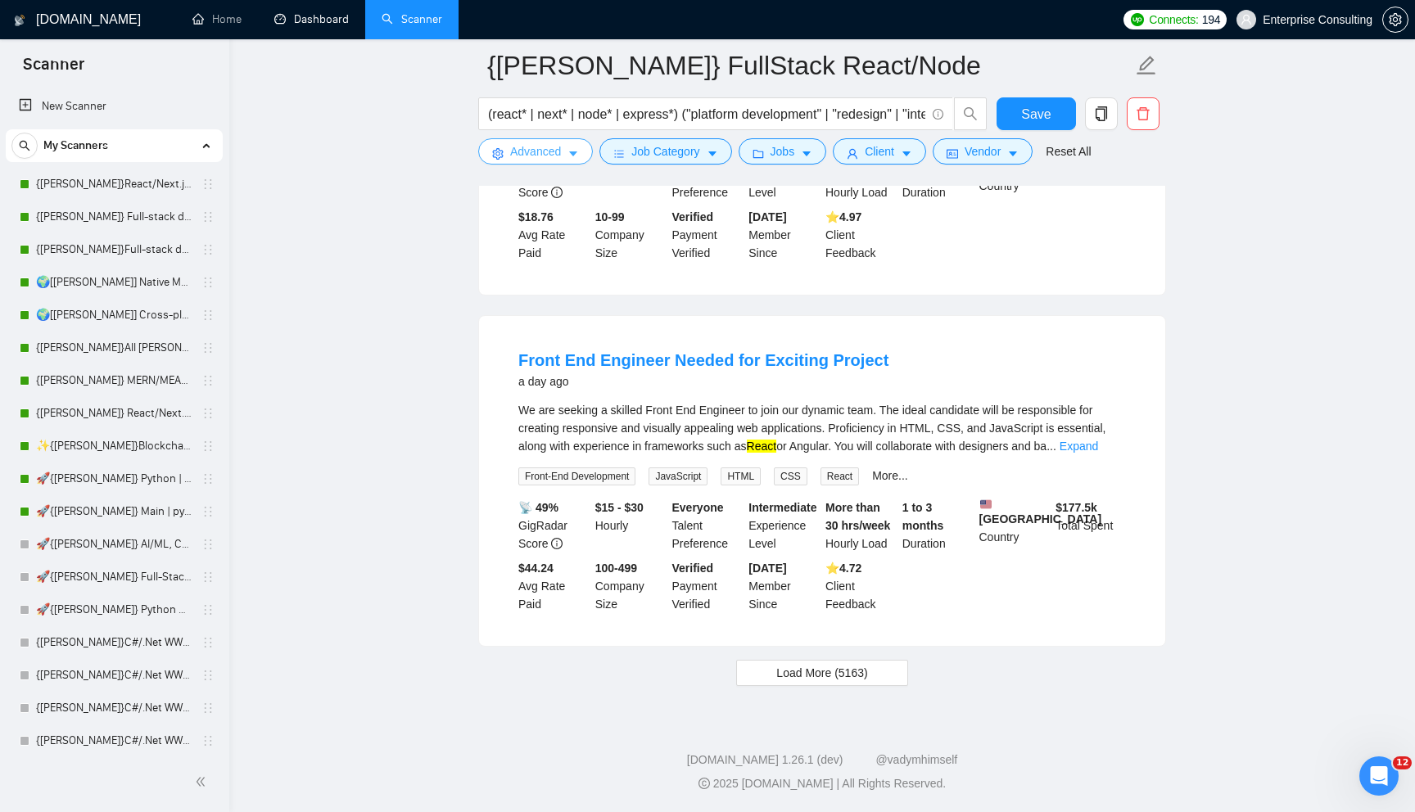
scroll to position [3277, 0]
click at [786, 670] on span "Load More (5163)" at bounding box center [821, 673] width 91 height 18
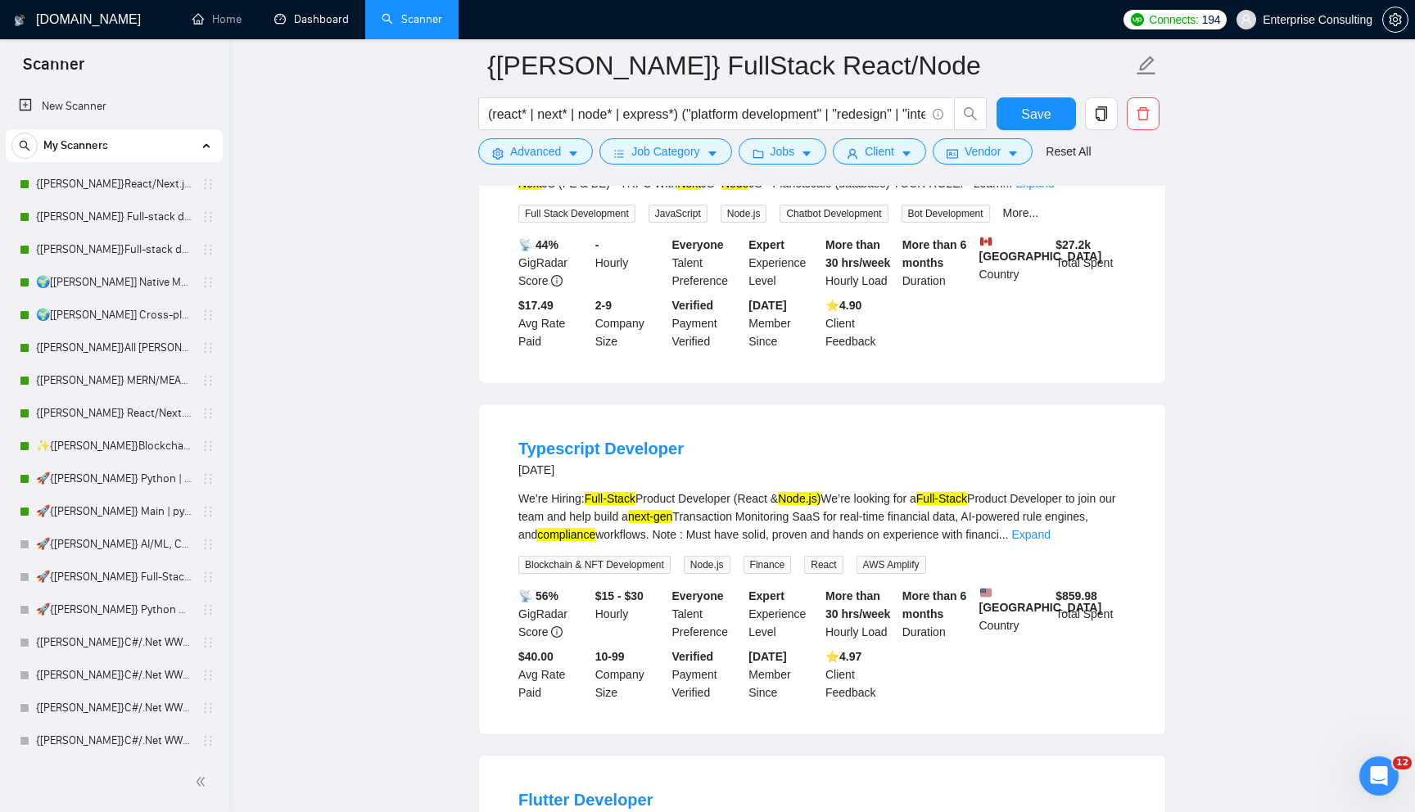
scroll to position [3844, 0]
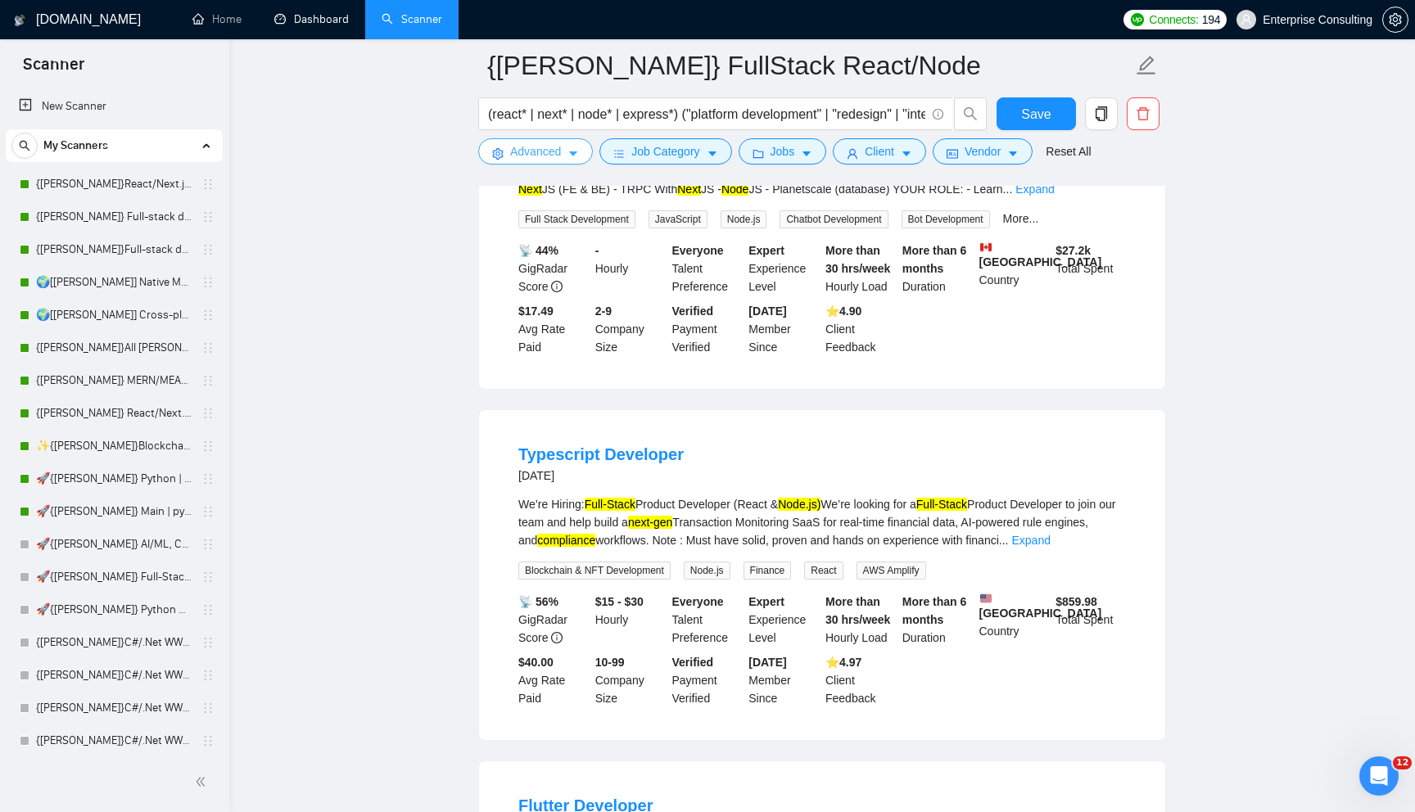
click at [546, 151] on span "Advanced" at bounding box center [535, 151] width 51 height 18
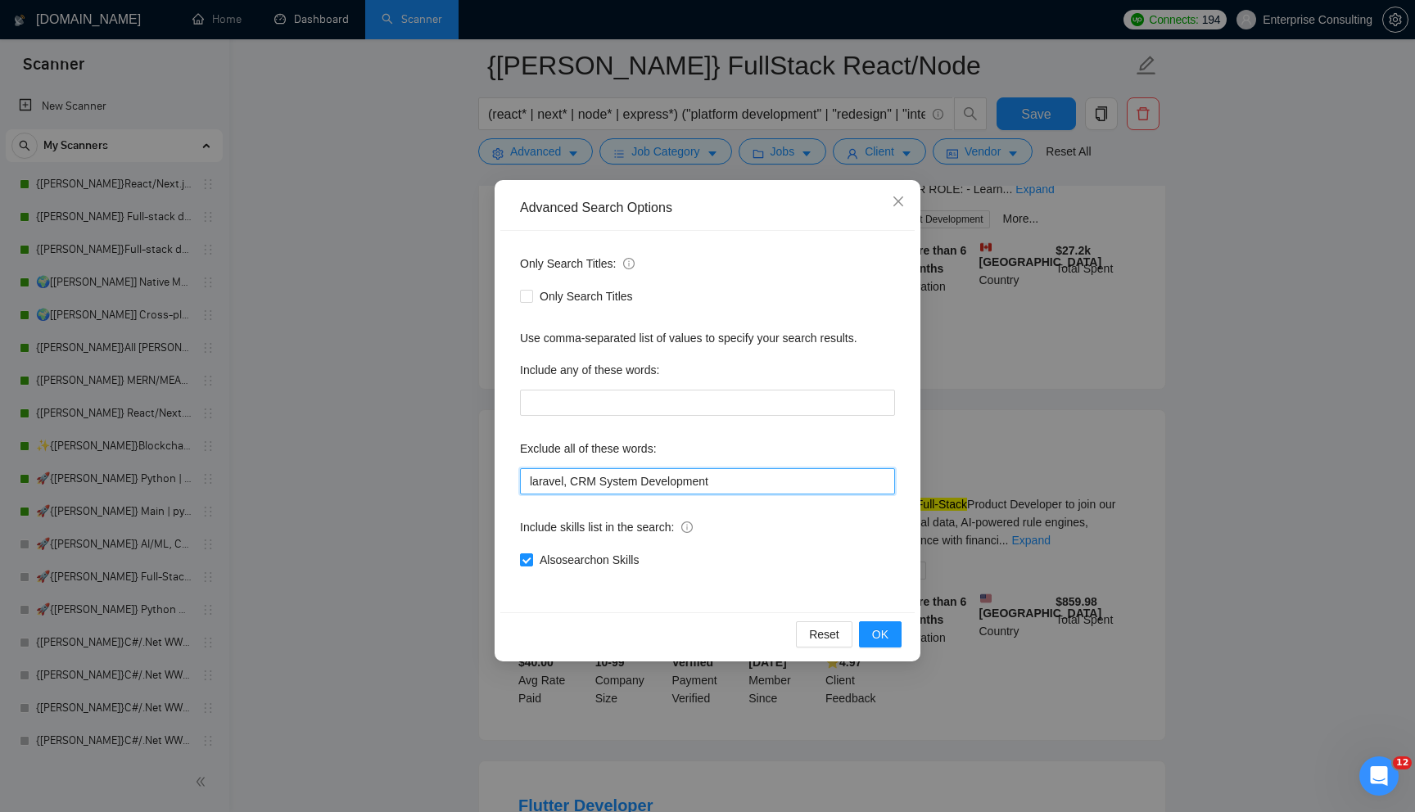
click at [572, 483] on input "laravel, CRM System Development" at bounding box center [707, 481] width 375 height 26
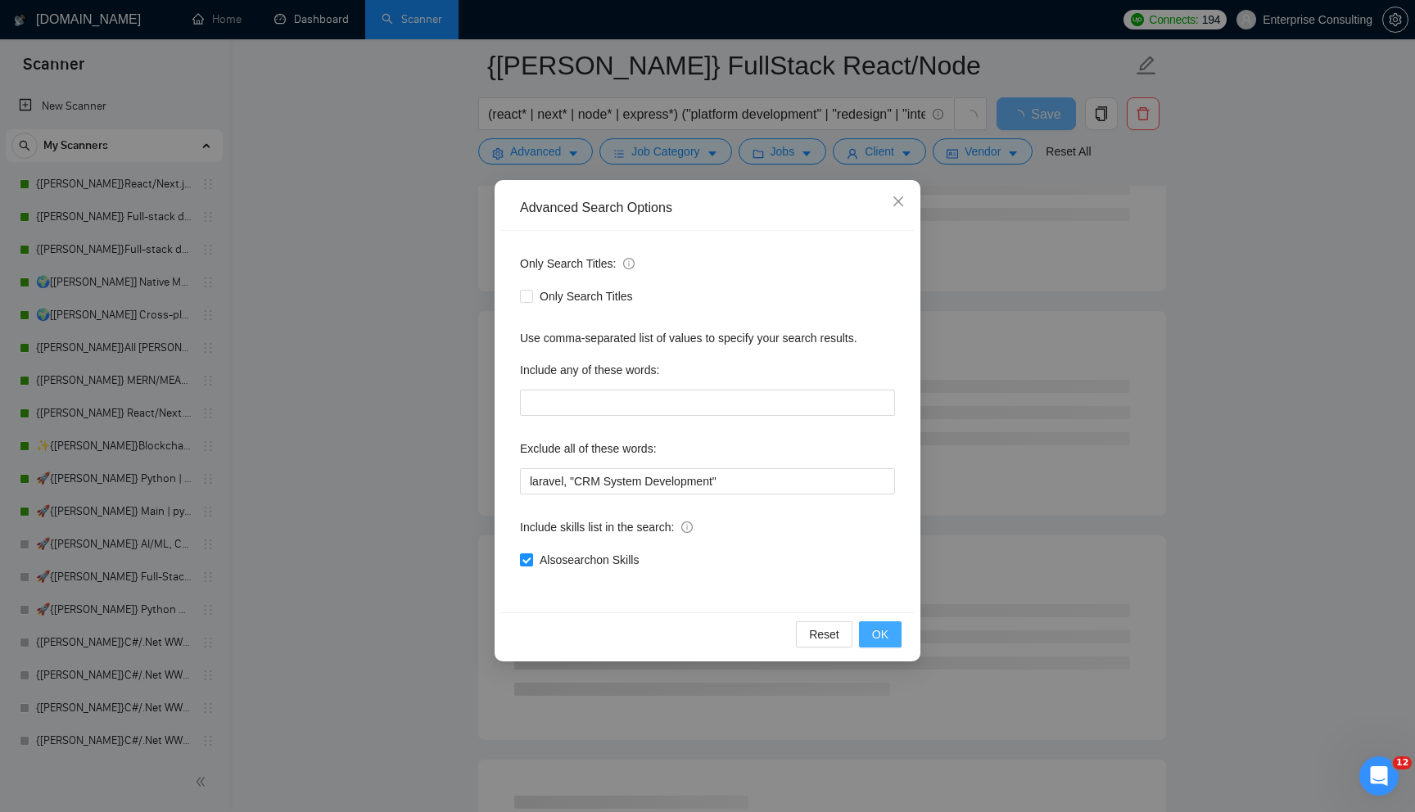
click at [875, 629] on span "OK" at bounding box center [880, 634] width 16 height 18
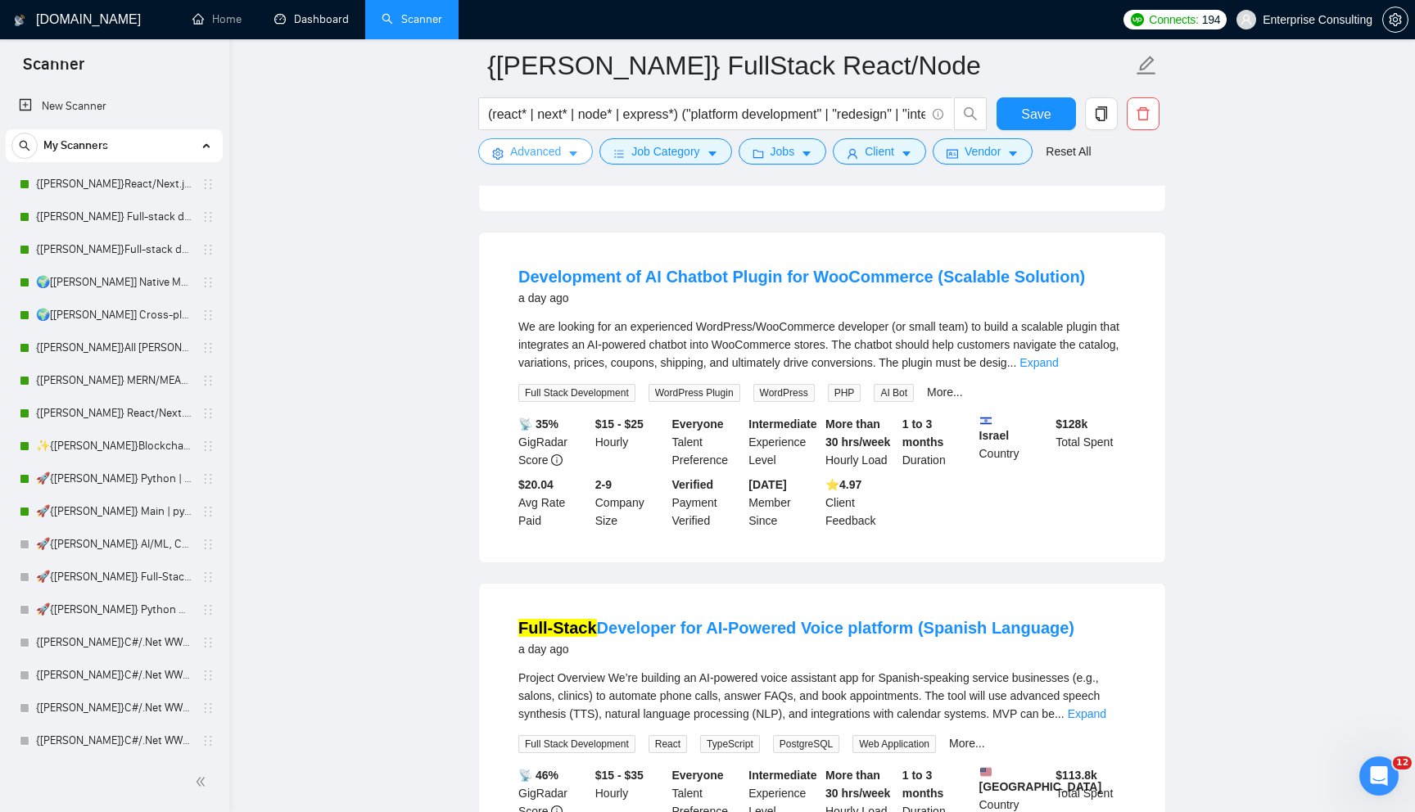
scroll to position [3277, 0]
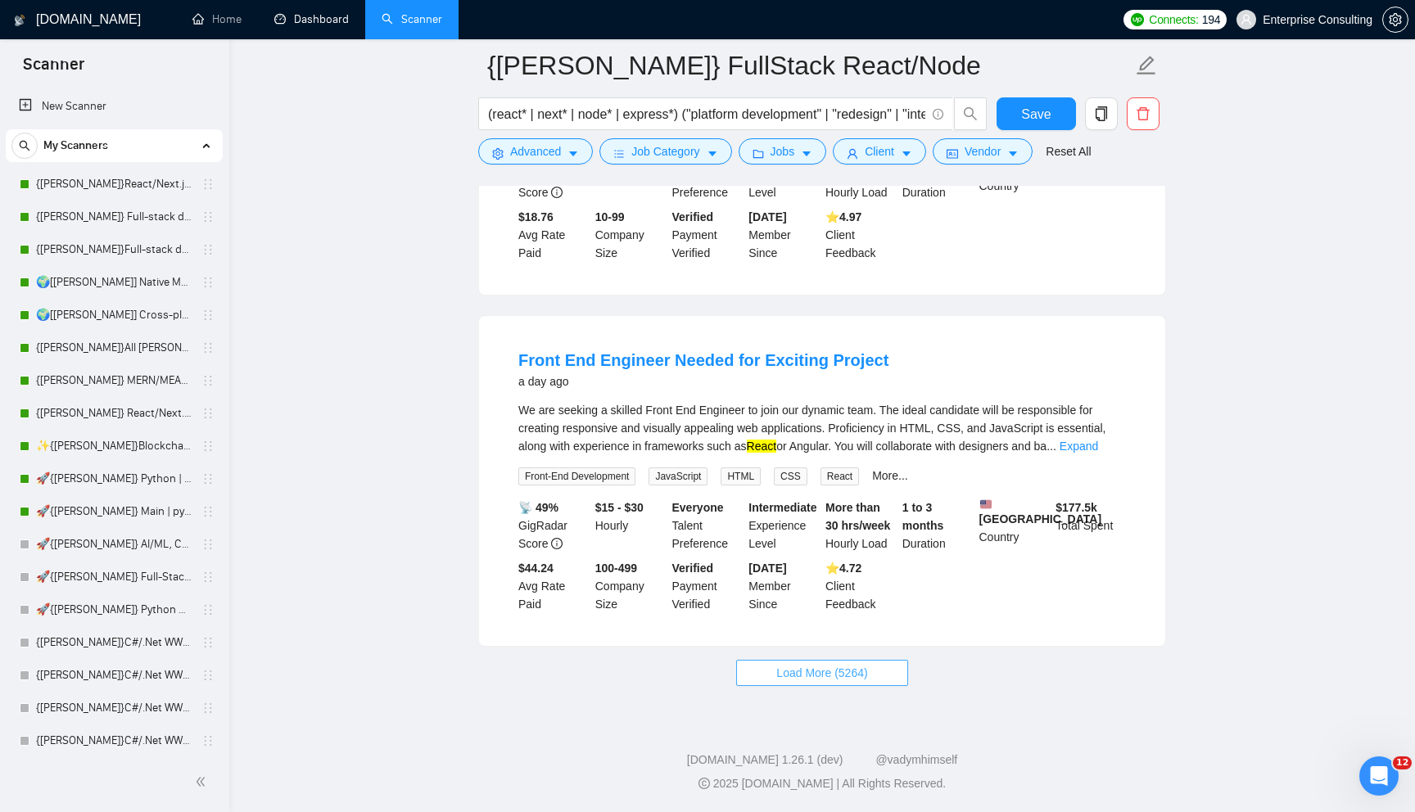
click at [810, 679] on span "Load More (5264)" at bounding box center [821, 673] width 91 height 18
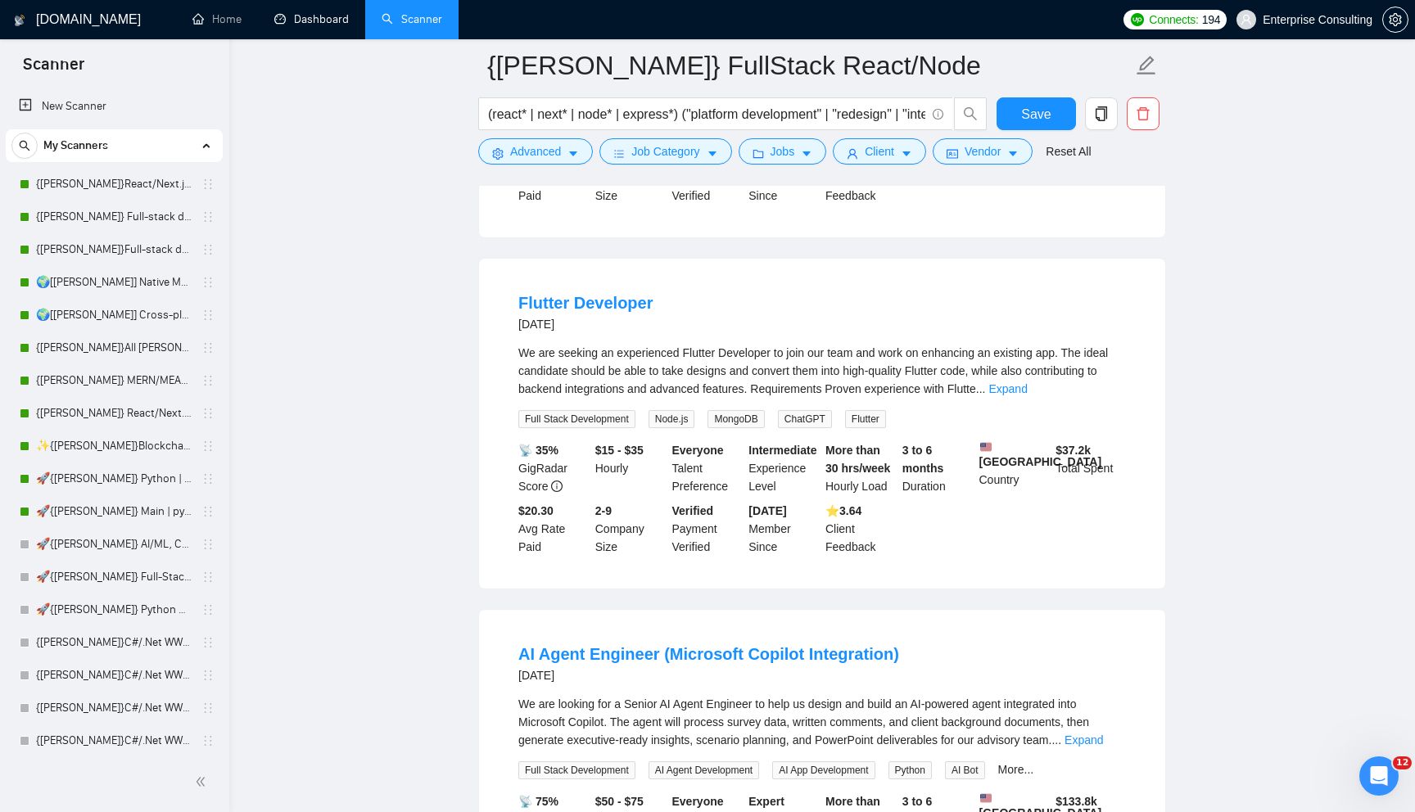
scroll to position [4363, 0]
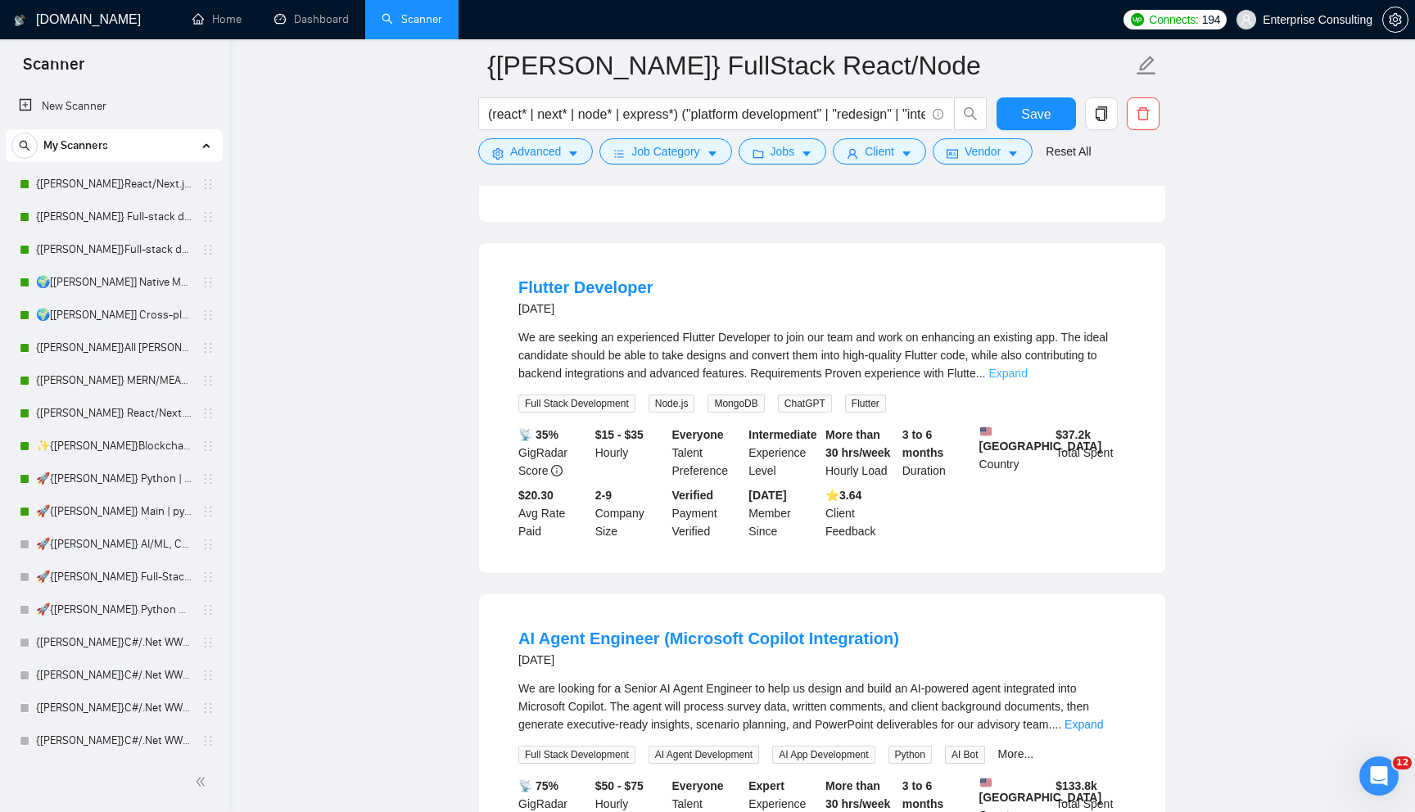
click at [1027, 380] on link "Expand" at bounding box center [1007, 373] width 38 height 13
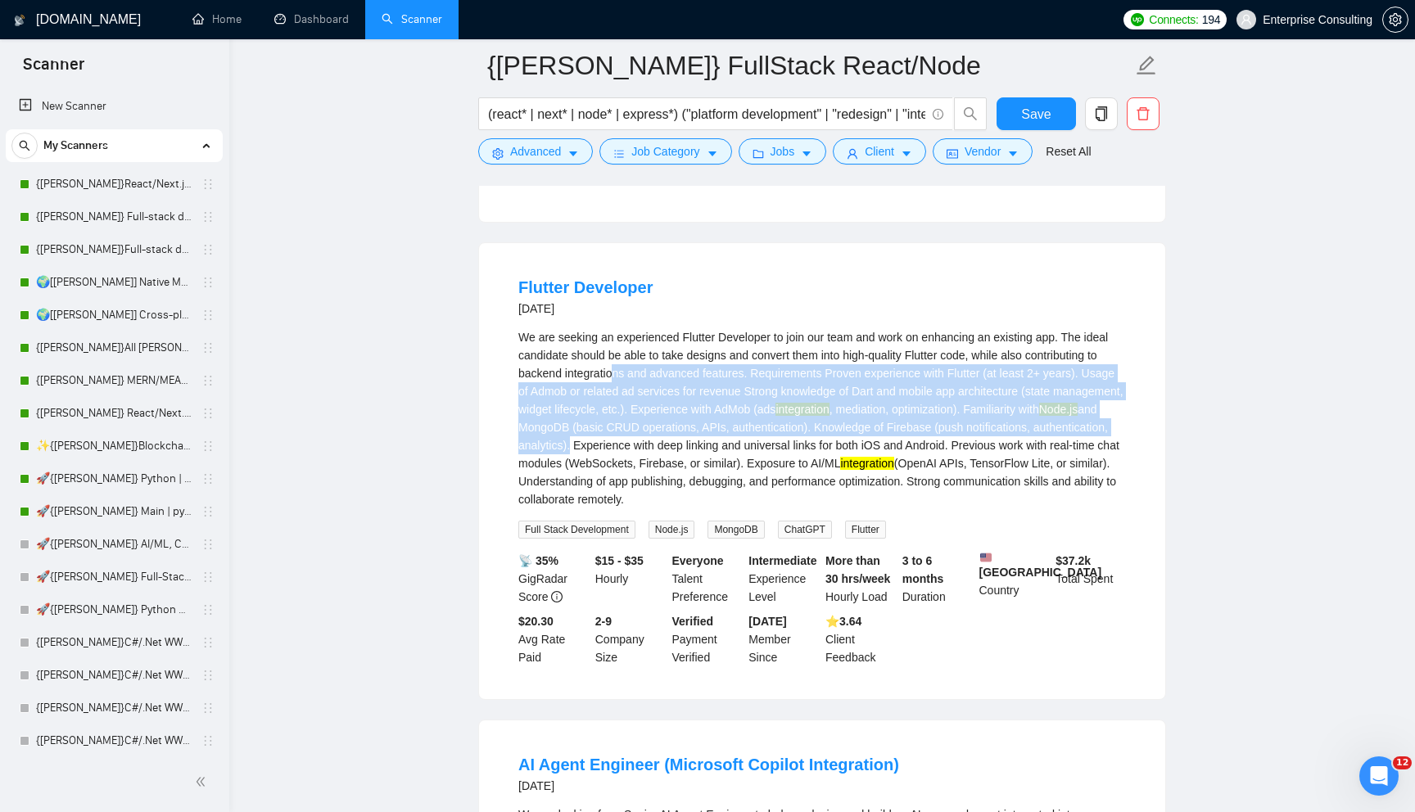
drag, startPoint x: 699, startPoint y: 404, endPoint x: 809, endPoint y: 499, distance: 144.6
click at [807, 494] on div "We are seeking an experienced Flutter Developer to join our team and work on en…" at bounding box center [821, 418] width 607 height 180
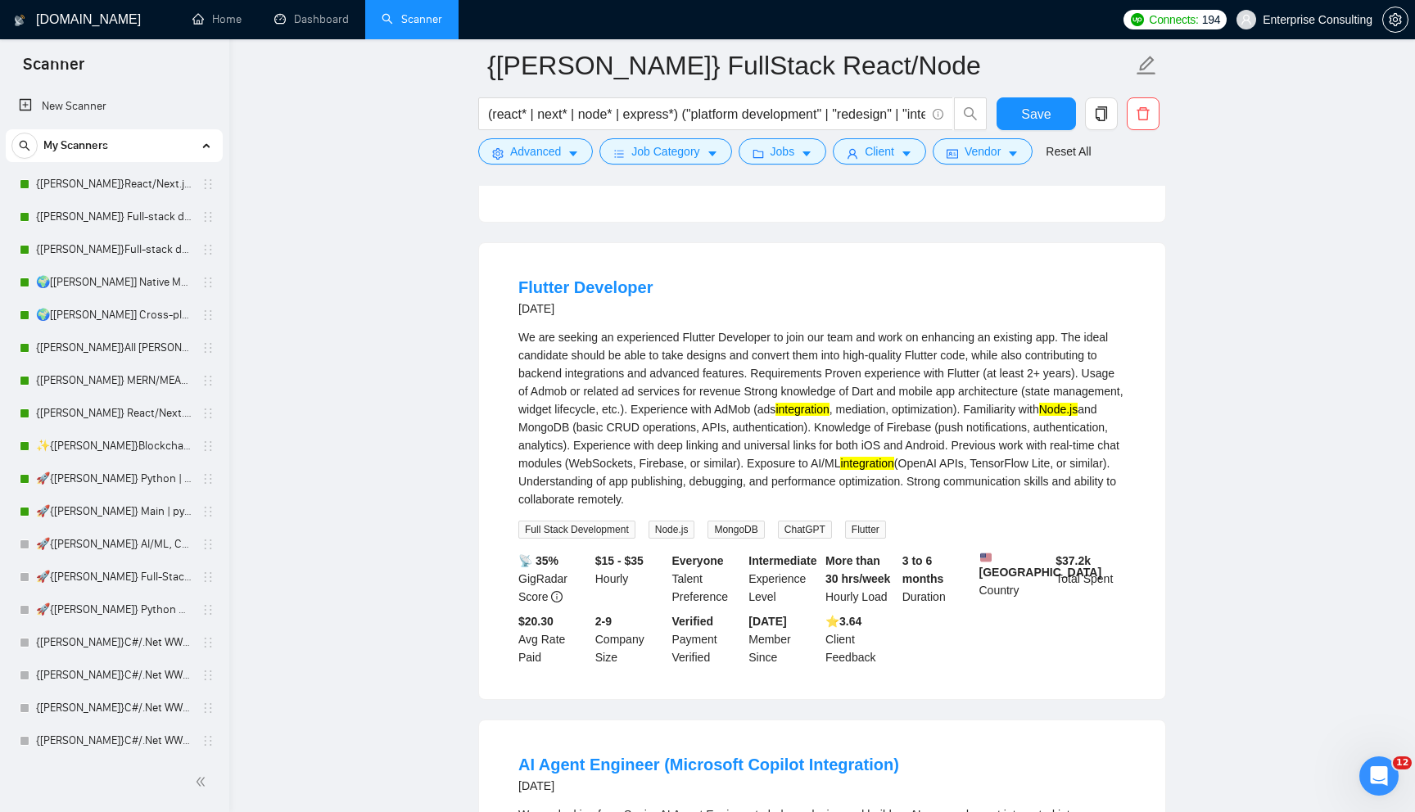
click at [745, 470] on div "We are seeking an experienced Flutter Developer to join our team and work on en…" at bounding box center [821, 418] width 607 height 180
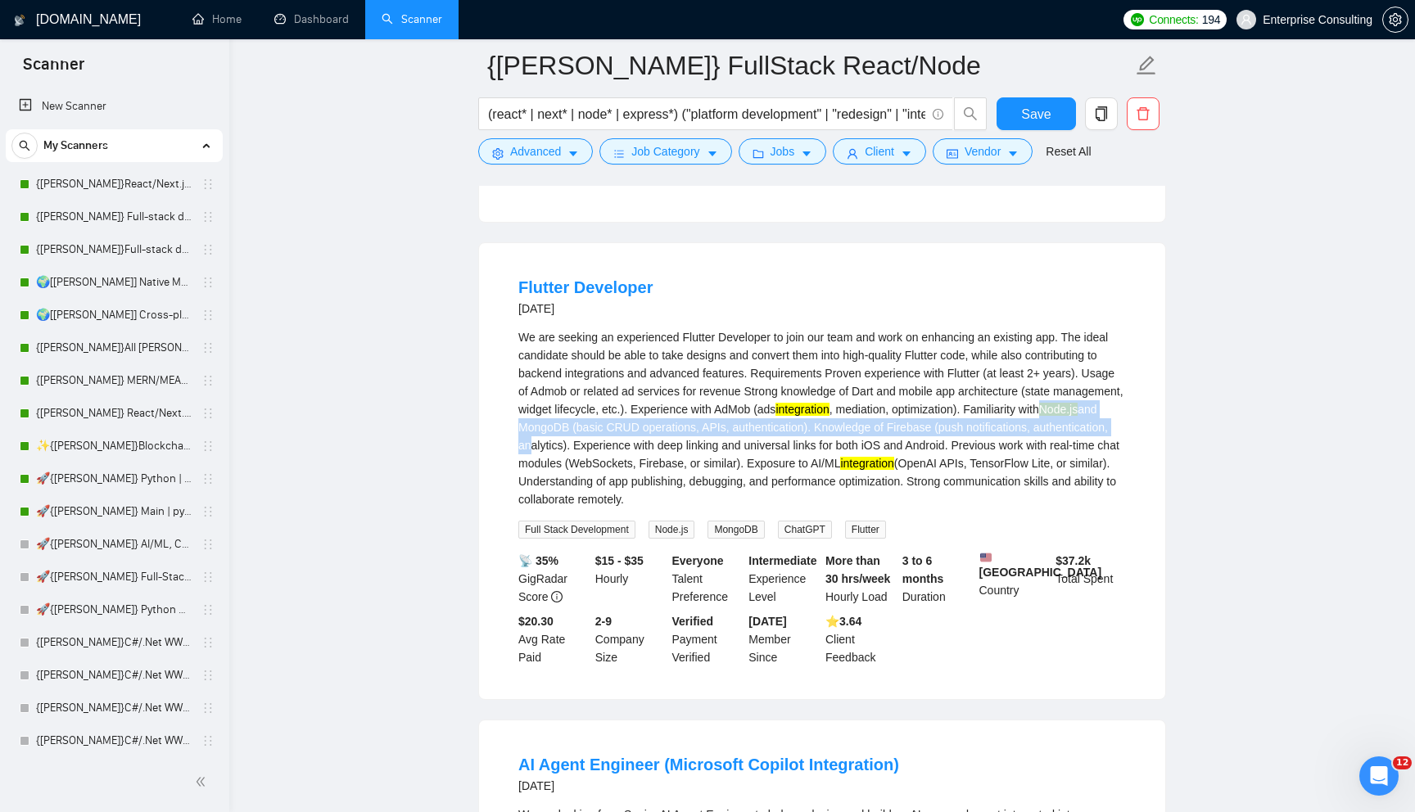
drag, startPoint x: 670, startPoint y: 467, endPoint x: 769, endPoint y: 495, distance: 102.3
click at [764, 490] on div "We are seeking an experienced Flutter Developer to join our team and work on en…" at bounding box center [821, 418] width 607 height 180
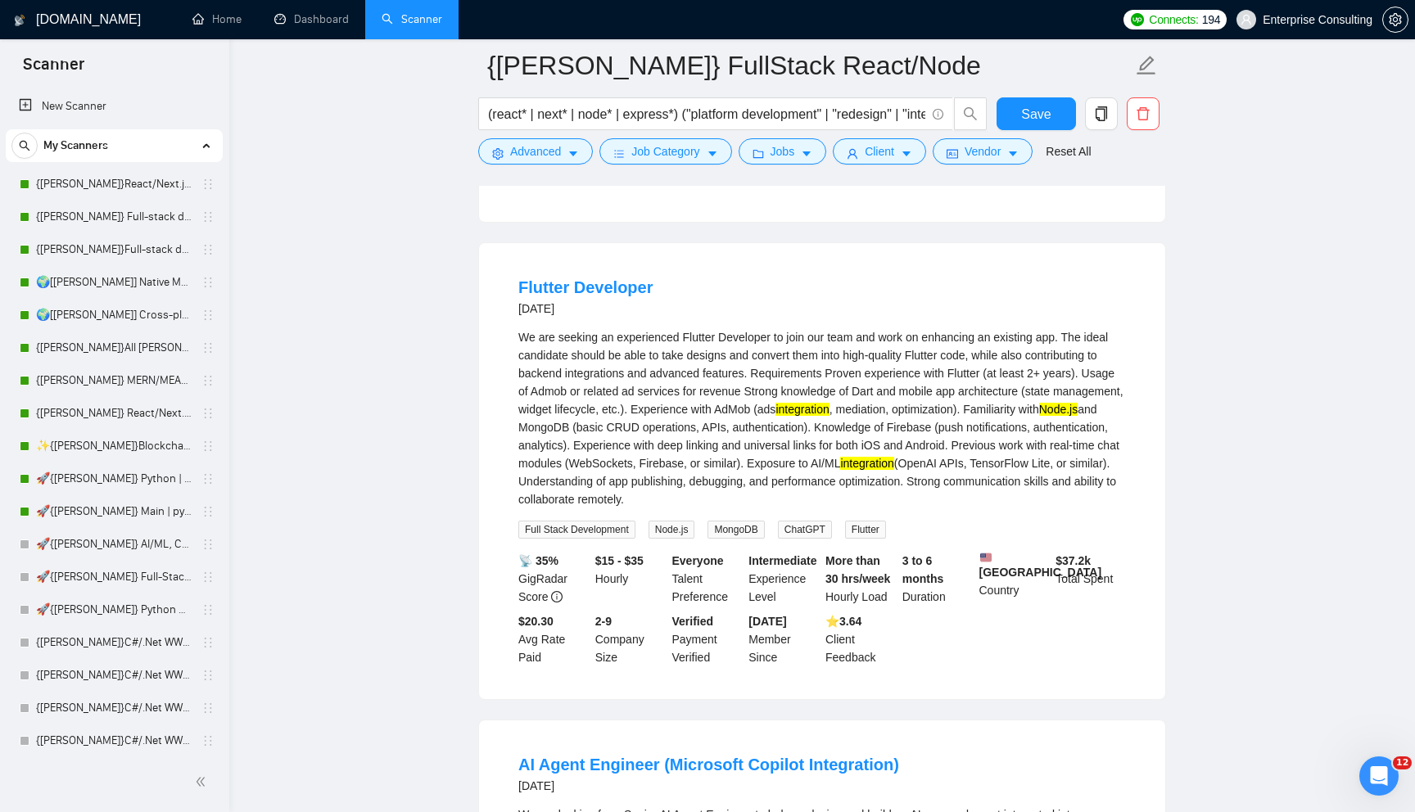
click at [769, 495] on div "We are seeking an experienced Flutter Developer to join our team and work on en…" at bounding box center [821, 418] width 607 height 180
drag, startPoint x: 1085, startPoint y: 503, endPoint x: 1105, endPoint y: 505, distance: 20.5
click at [1104, 503] on div "We are seeking an experienced Flutter Developer to join our team and work on en…" at bounding box center [821, 418] width 607 height 180
click at [839, 473] on div "We are seeking an experienced Flutter Developer to join our team and work on en…" at bounding box center [821, 418] width 607 height 180
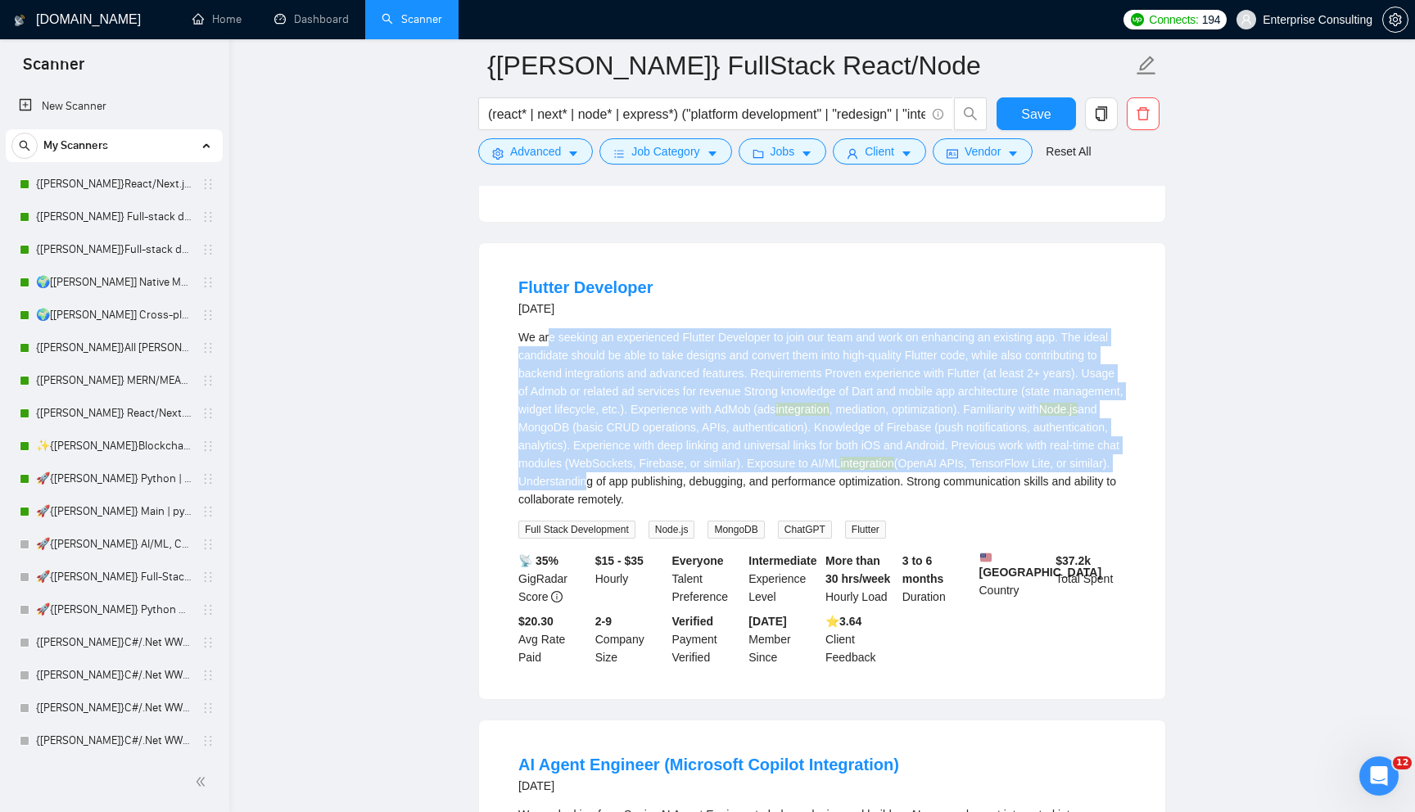
drag, startPoint x: 549, startPoint y: 375, endPoint x: 868, endPoint y: 524, distance: 351.6
click at [868, 508] on div "We are seeking an experienced Flutter Developer to join our team and work on en…" at bounding box center [821, 418] width 607 height 180
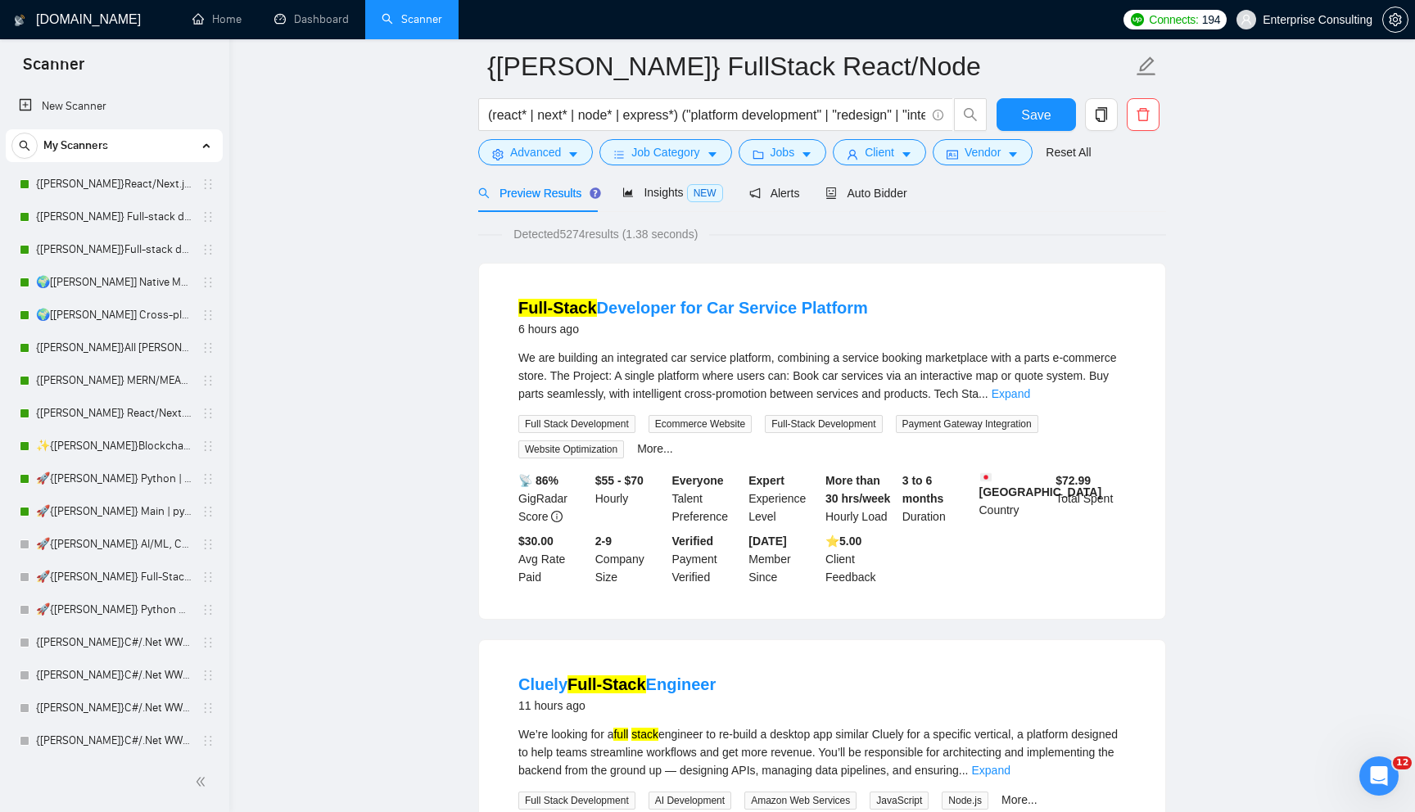
scroll to position [69, 0]
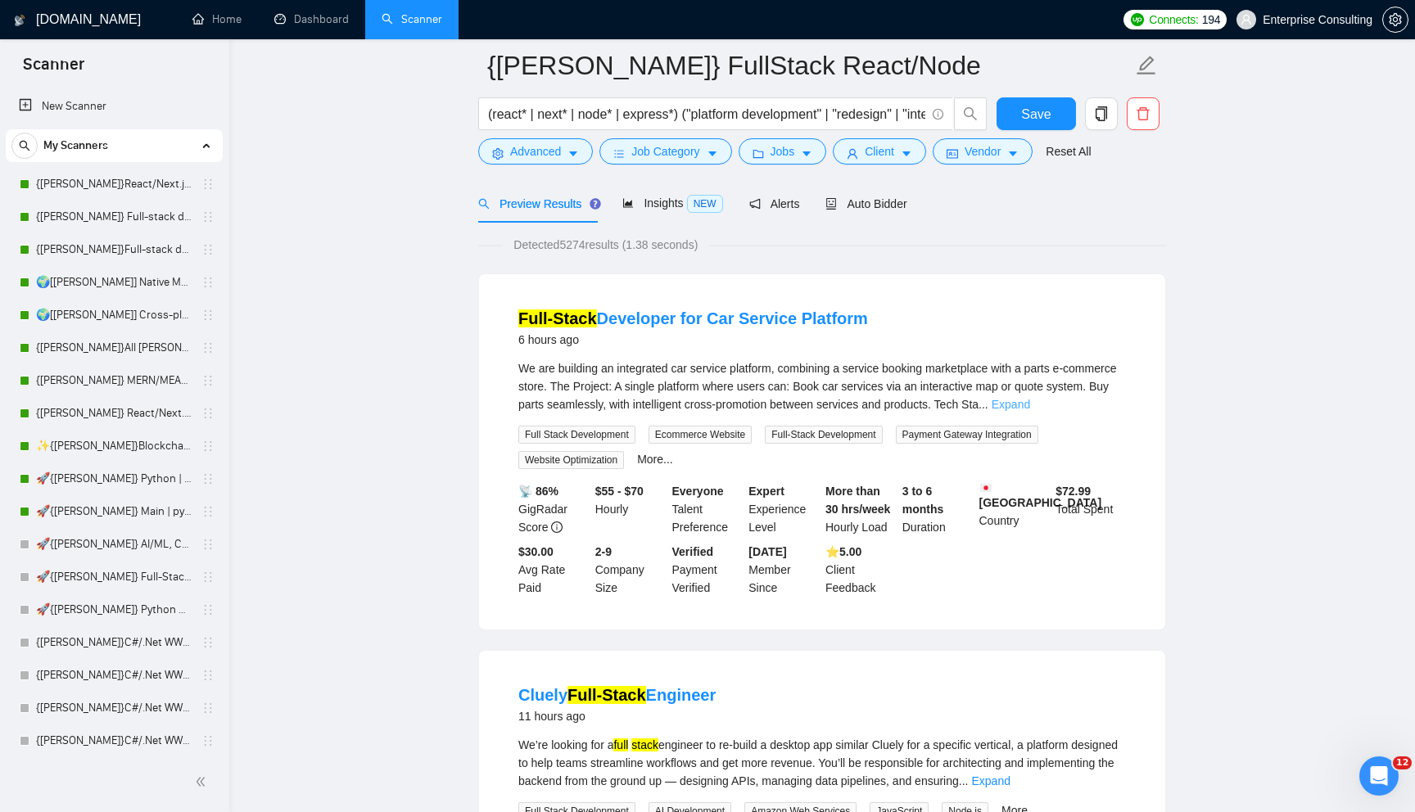
click at [1030, 400] on link "Expand" at bounding box center [1010, 404] width 38 height 13
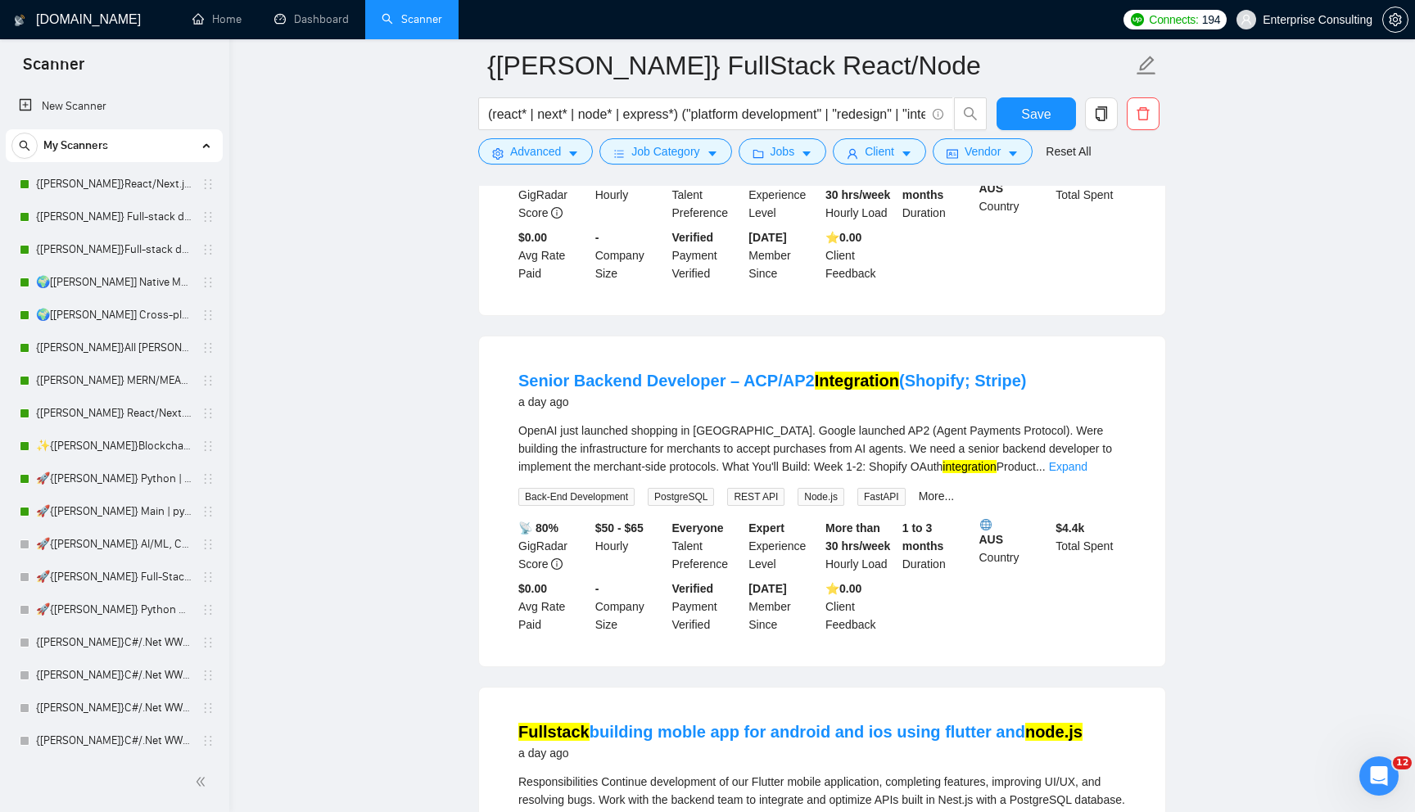
scroll to position [1968, 0]
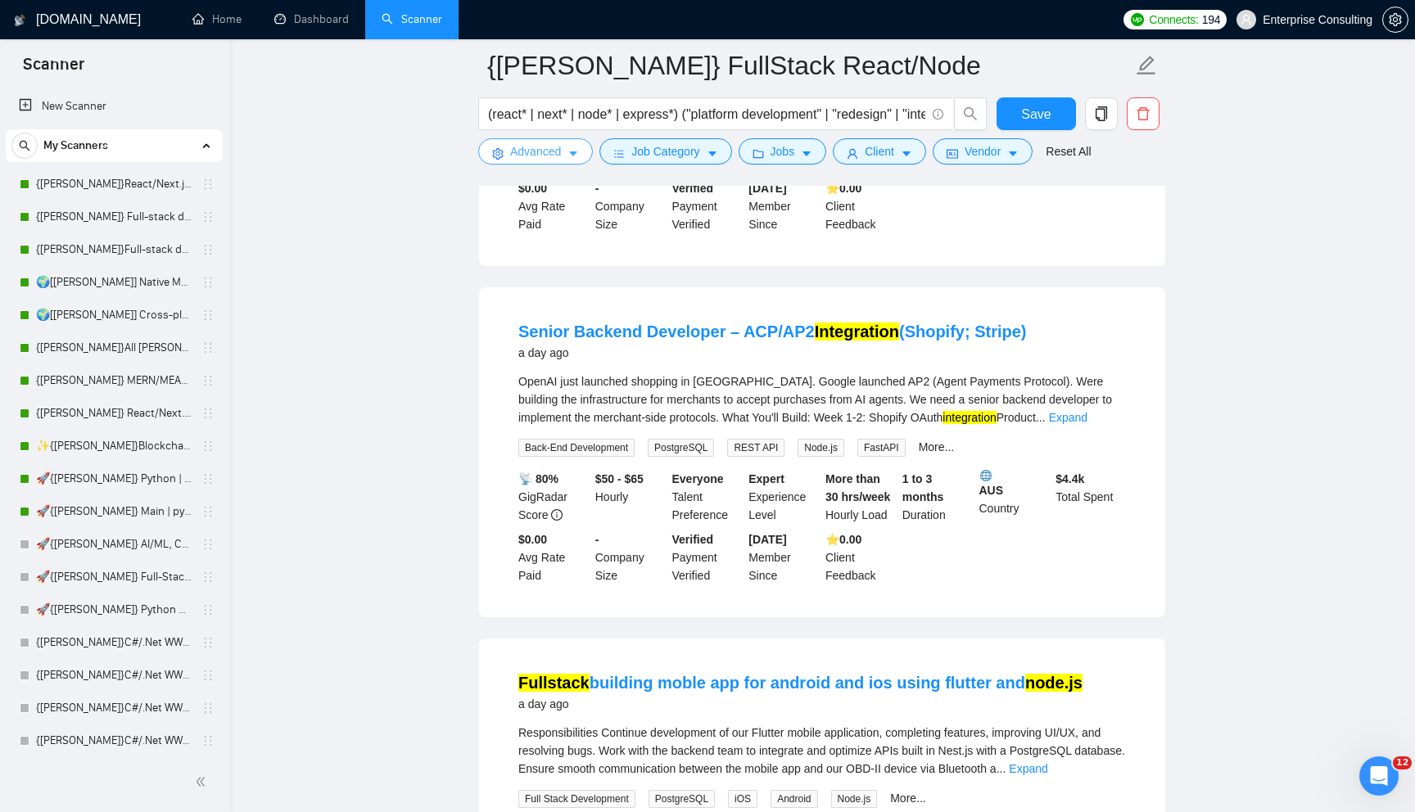
click at [517, 154] on span "Advanced" at bounding box center [535, 151] width 51 height 18
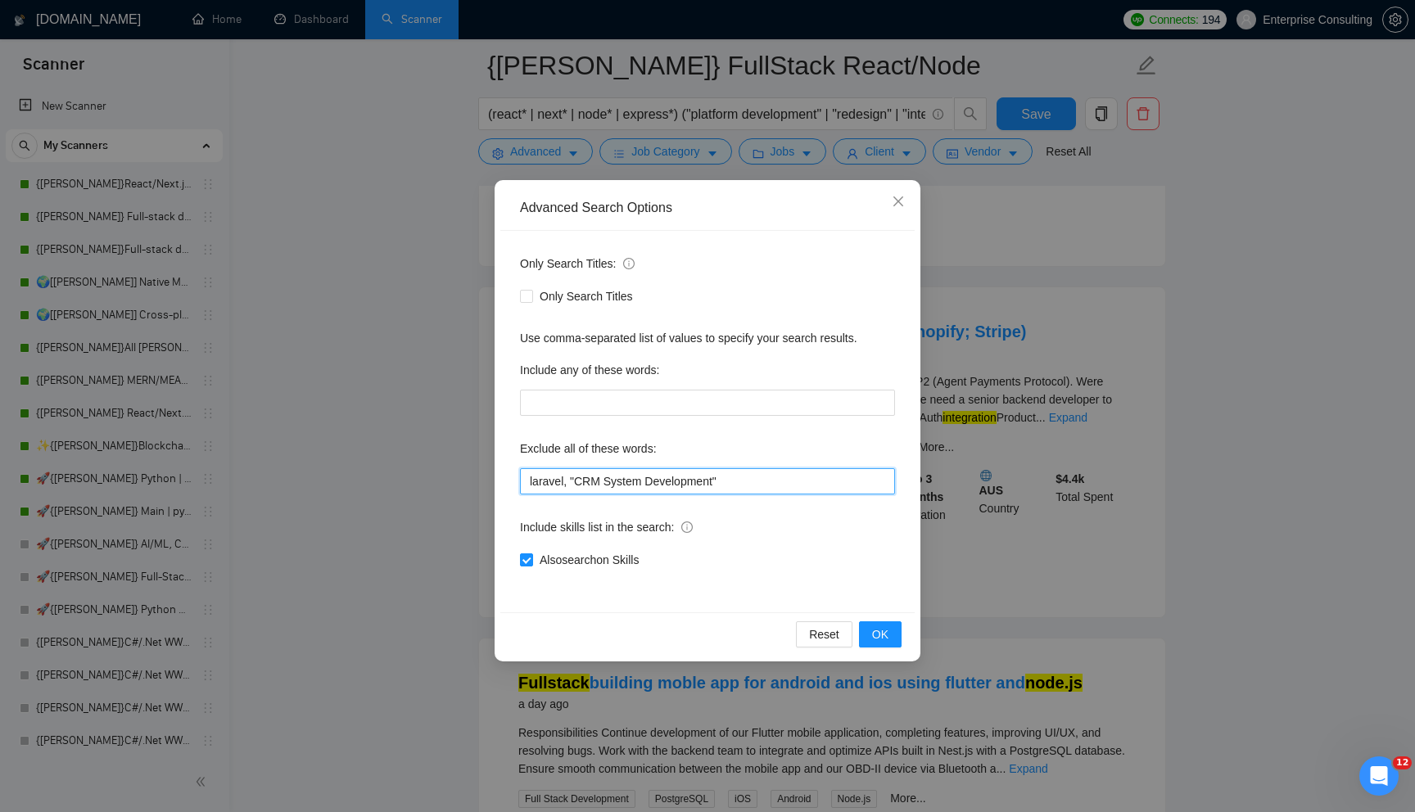
click at [747, 486] on input "laravel, "CRM System Development"" at bounding box center [707, 481] width 375 height 26
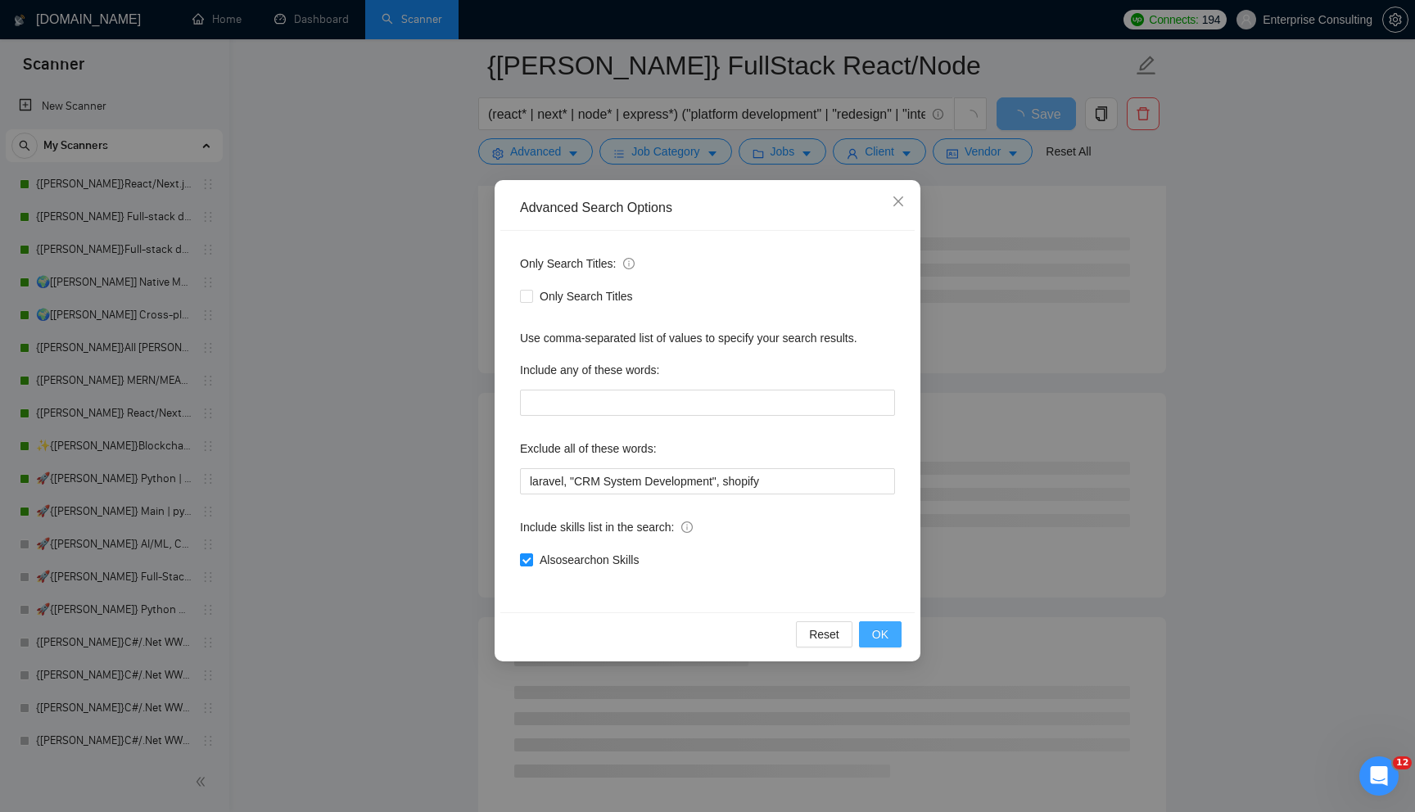
click at [888, 634] on button "OK" at bounding box center [880, 634] width 43 height 26
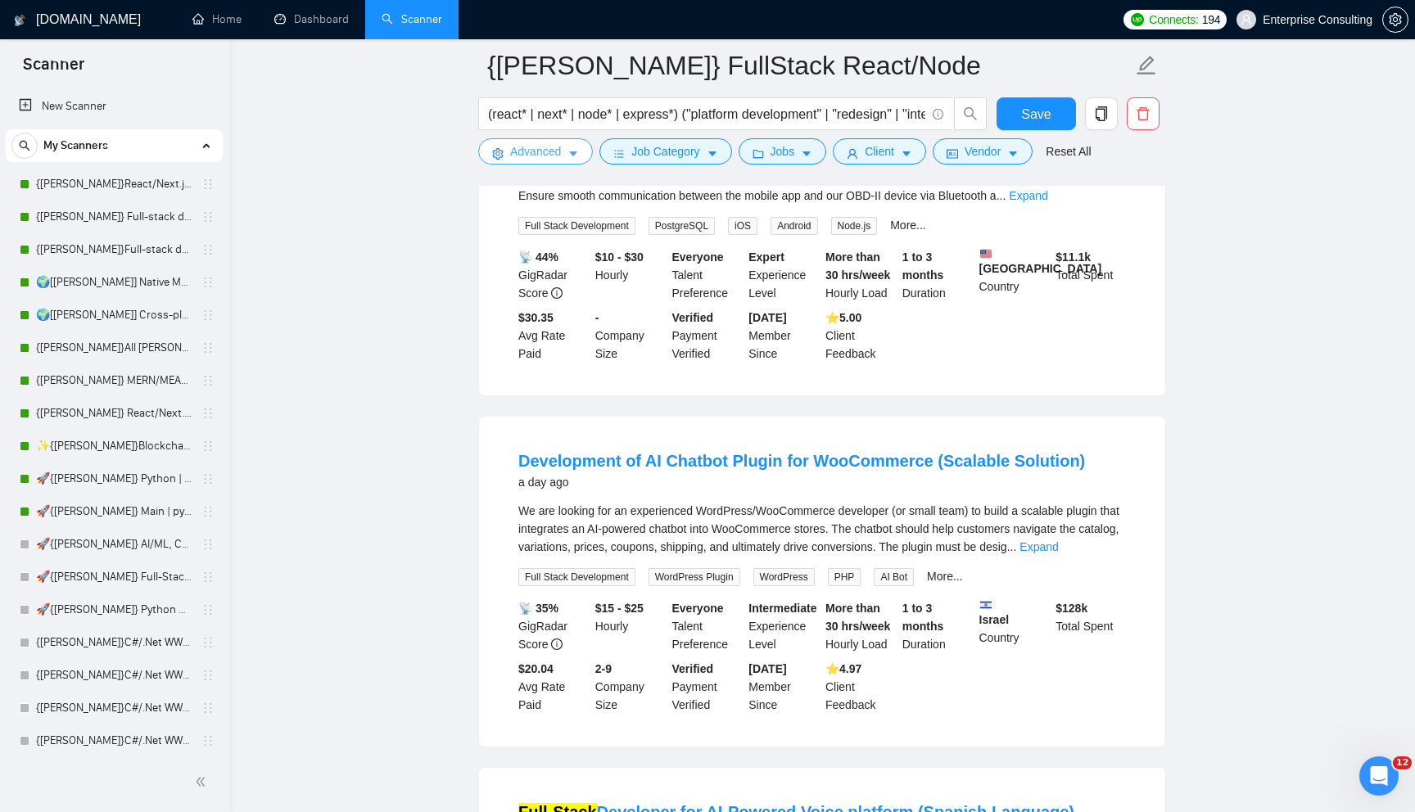
scroll to position [1709, 0]
drag, startPoint x: 801, startPoint y: 490, endPoint x: 920, endPoint y: 500, distance: 119.9
click at [920, 500] on li "Development of AI Chatbot Plugin for WooCommerce (Scalable Solution) a day ago …" at bounding box center [822, 581] width 647 height 291
click at [928, 440] on ul "Full-Stack Developer for Car Service Platform 6 hours ago We are building an in…" at bounding box center [822, 393] width 688 height 3518
click at [524, 148] on span "Advanced" at bounding box center [535, 151] width 51 height 18
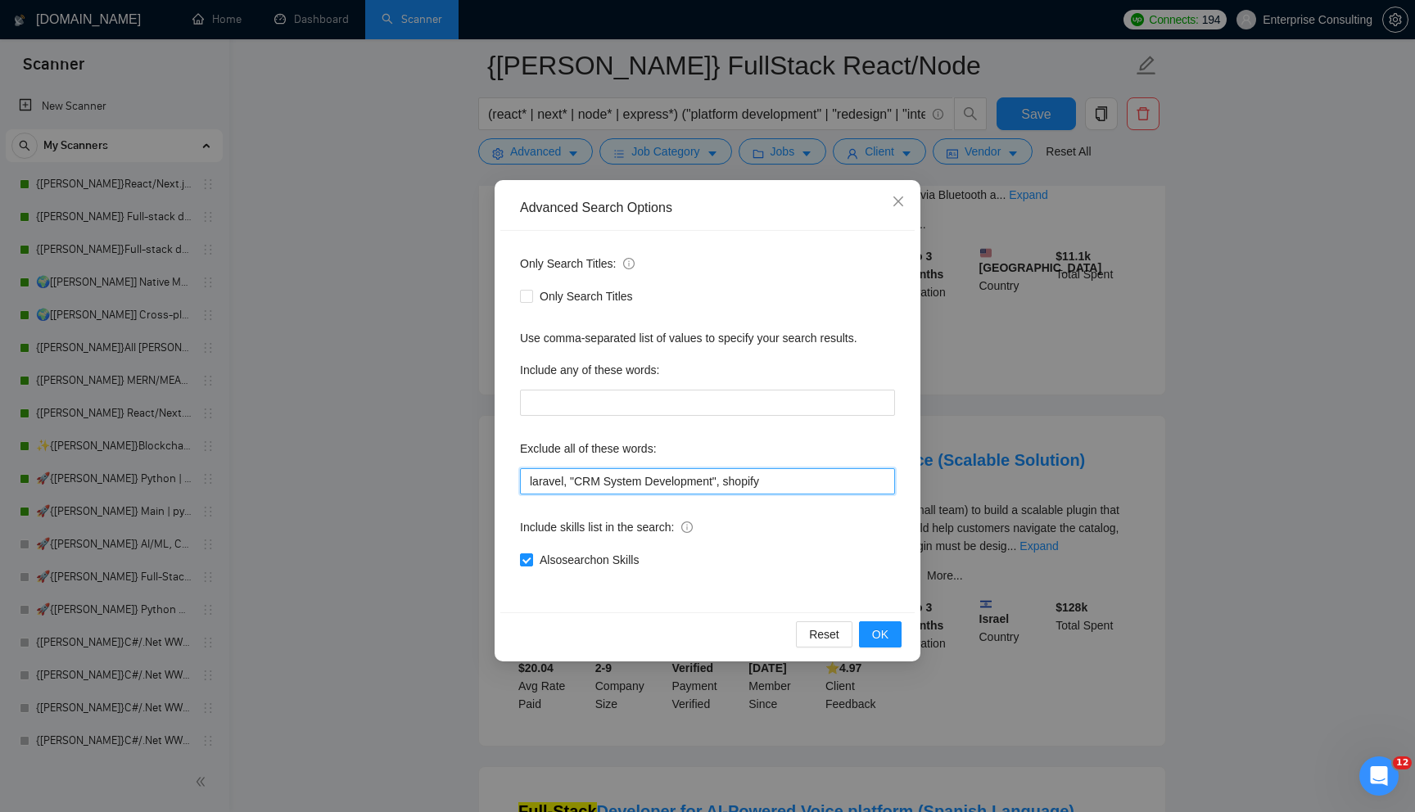
click at [774, 477] on input "laravel, "CRM System Development", shopify" at bounding box center [707, 481] width 375 height 26
click at [846, 480] on input "laravel, "CRM System Development", shopify, woocommerce" at bounding box center [707, 481] width 375 height 26
type input "laravel, "CRM System Development", shopify, woocommerce"
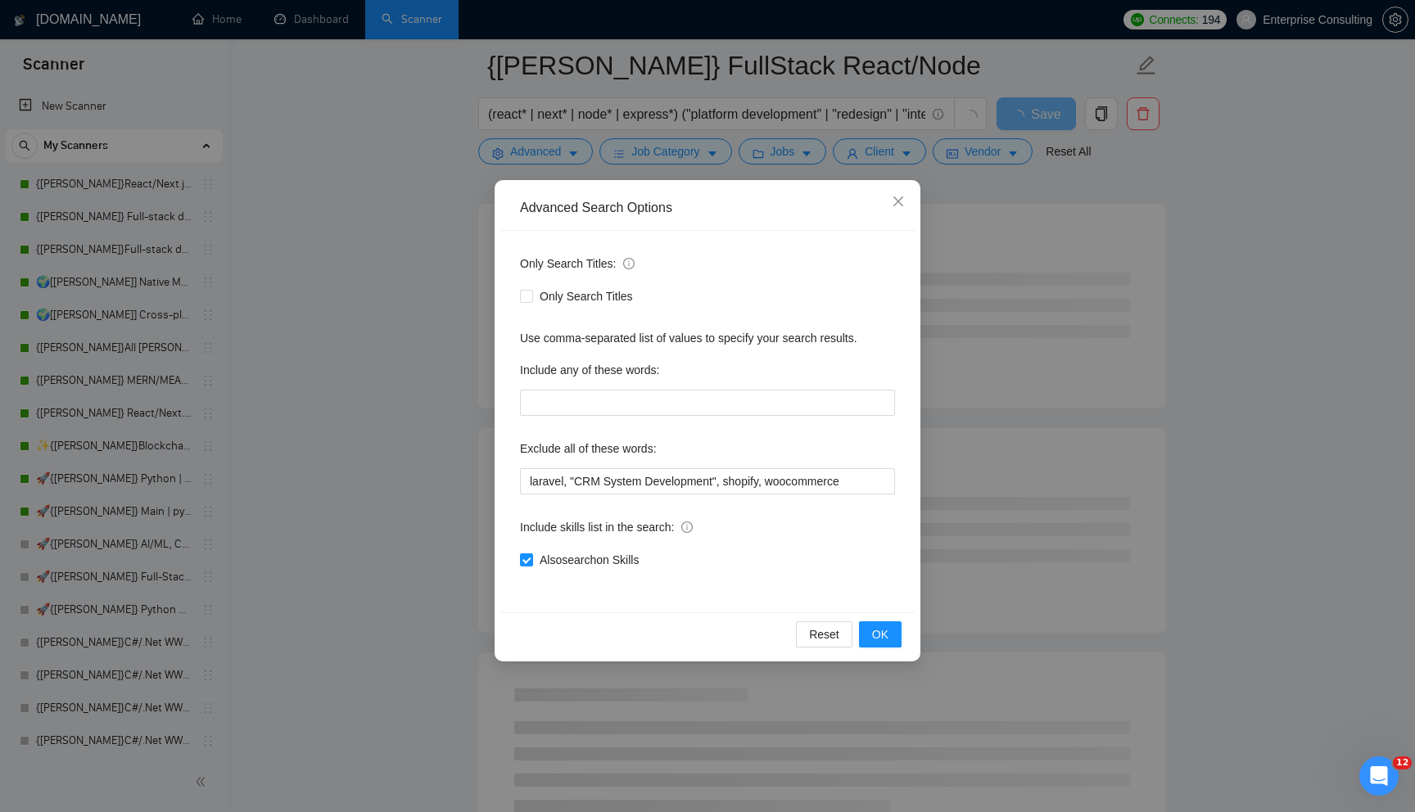
click at [870, 648] on div "Reset OK" at bounding box center [707, 633] width 414 height 43
click at [878, 639] on span "OK" at bounding box center [880, 634] width 16 height 18
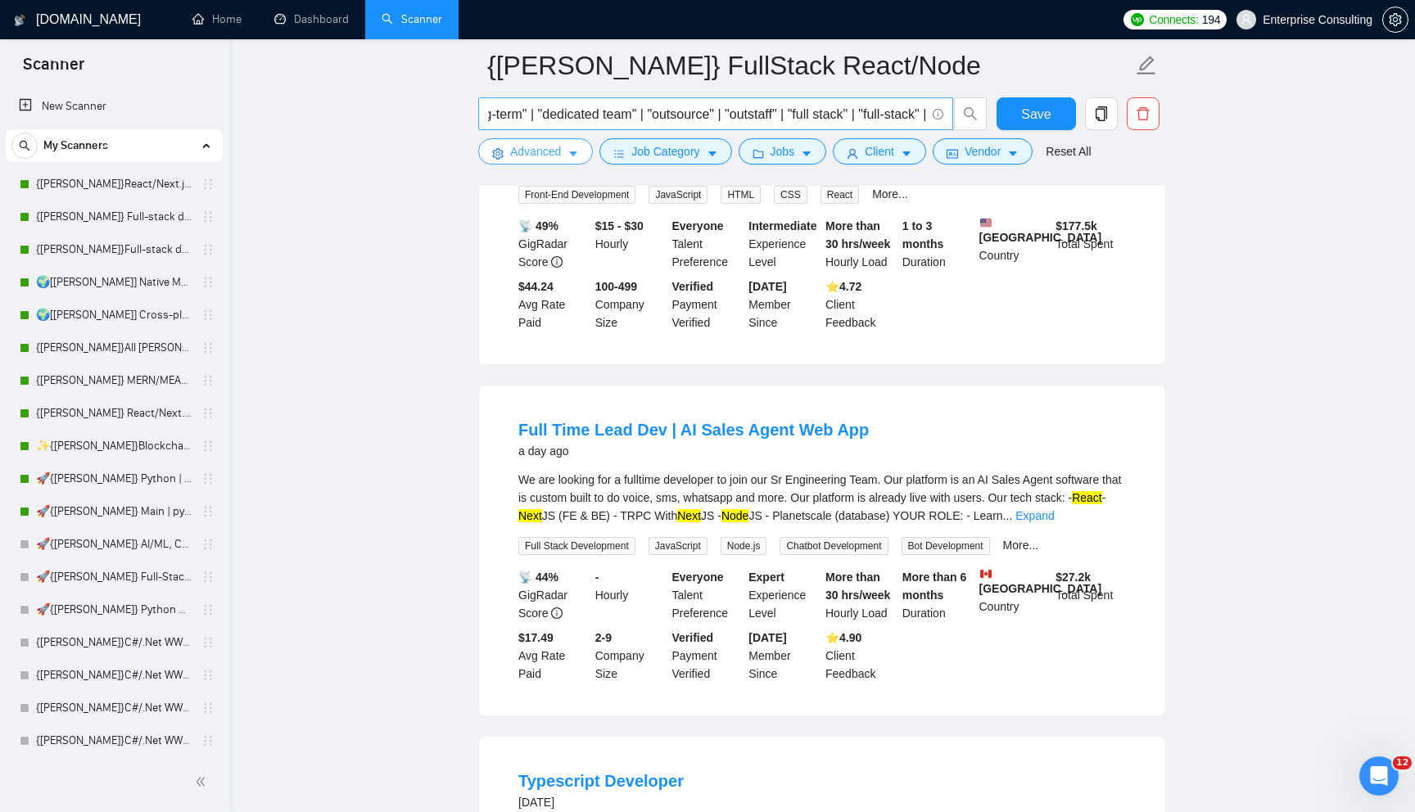
scroll to position [0, 1661]
click at [837, 112] on input "(react* | next* | node* | express*) ("platform development" | "redesign" | "int…" at bounding box center [706, 114] width 437 height 20
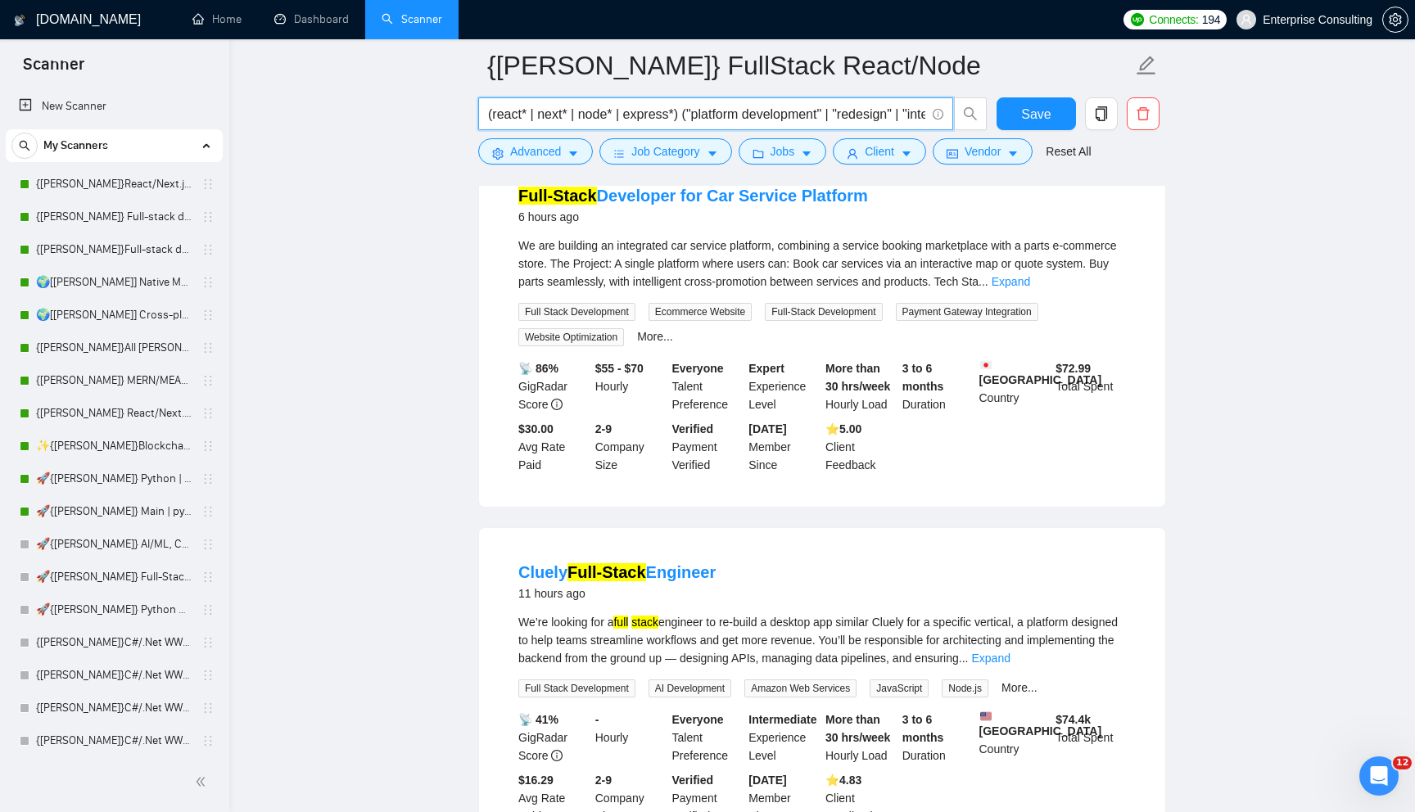
scroll to position [0, 0]
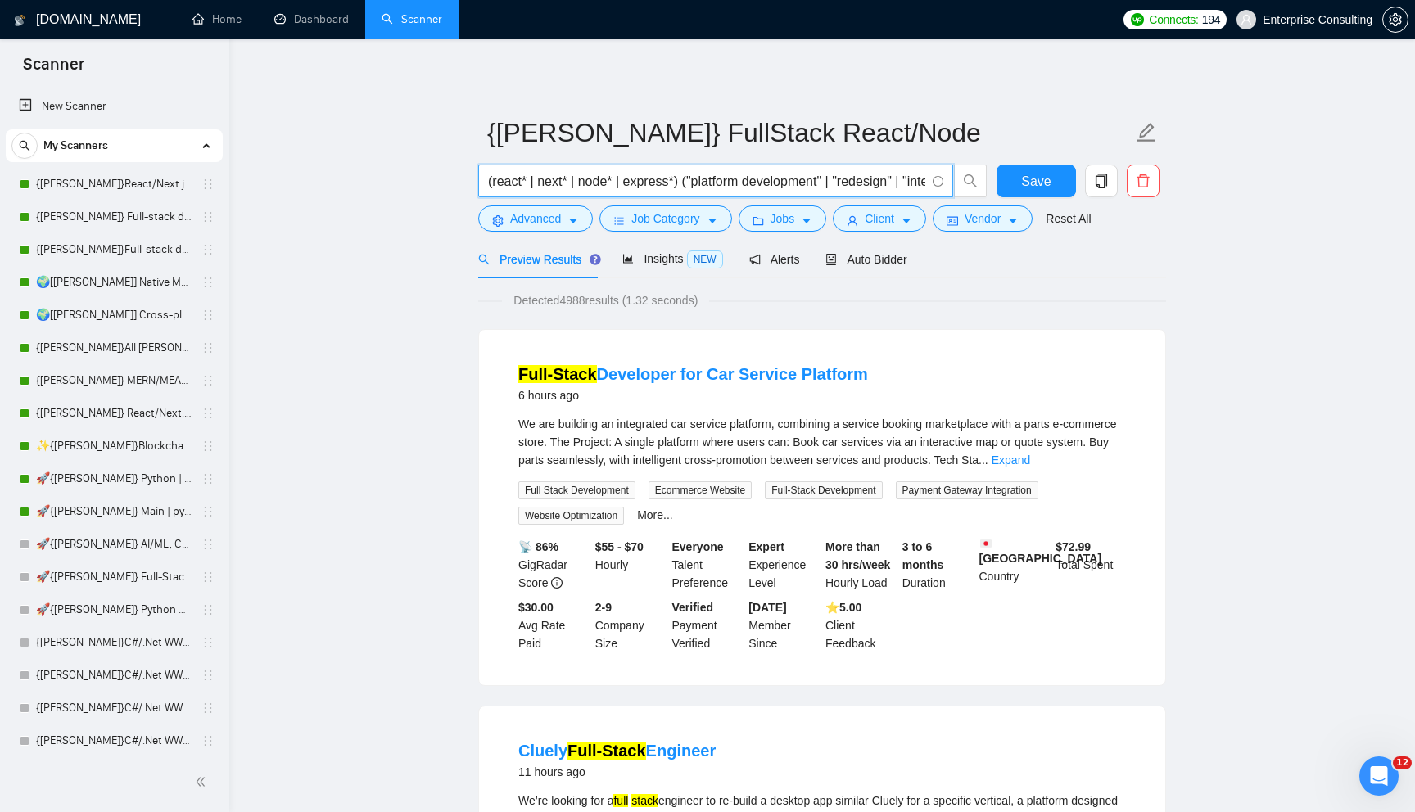
drag, startPoint x: 497, startPoint y: 178, endPoint x: 698, endPoint y: 196, distance: 202.2
click at [698, 196] on span "(react* | next* | node* | express*) ("platform development" | "redesign" | "int…" at bounding box center [715, 181] width 475 height 33
click at [545, 205] on button "Advanced" at bounding box center [535, 218] width 115 height 26
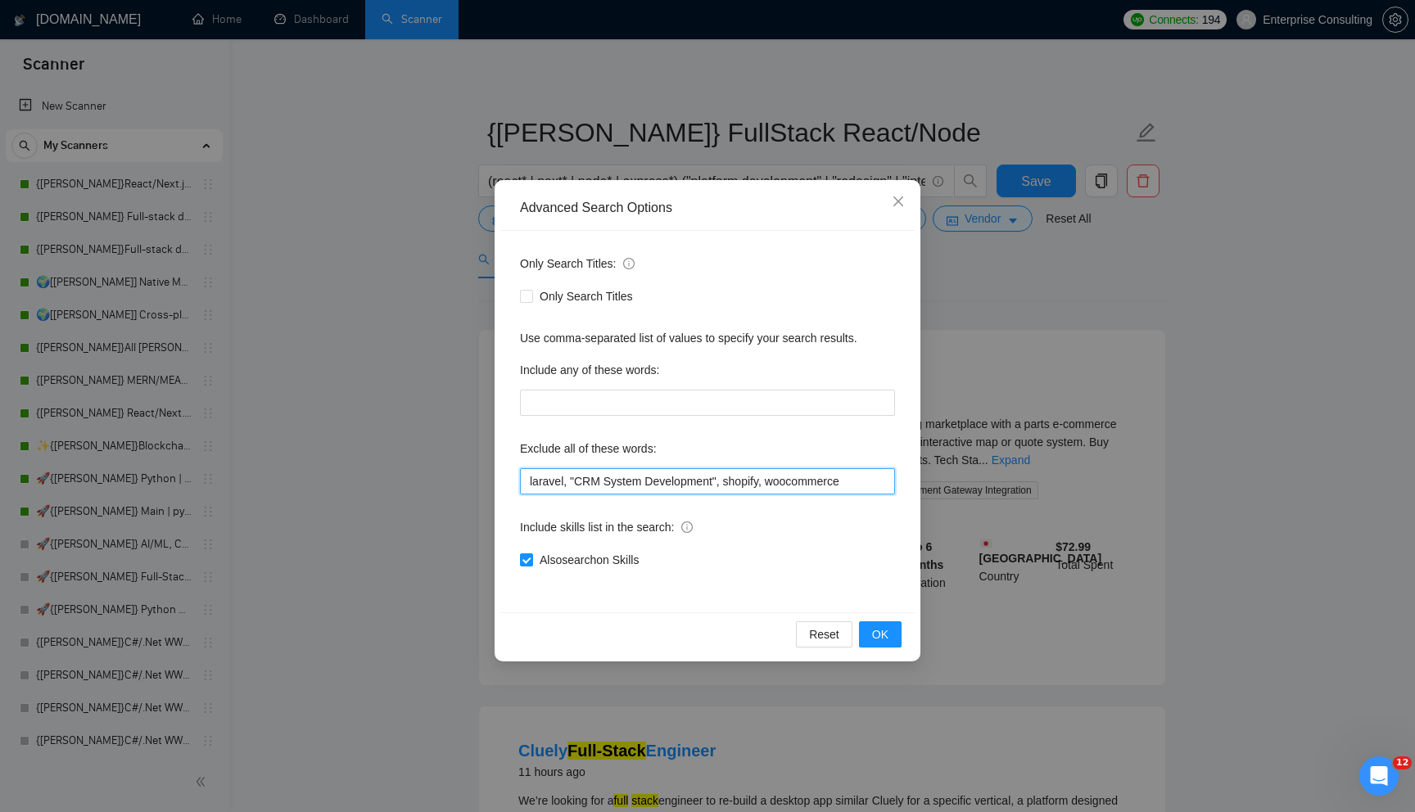
drag, startPoint x: 544, startPoint y: 477, endPoint x: 1009, endPoint y: 480, distance: 464.2
click at [995, 478] on div "Advanced Search Options Only Search Titles: Only Search Titles Use comma-separa…" at bounding box center [707, 406] width 1415 height 812
click at [846, 472] on input "laravel, "CRM System Development", shopify, woocommerce" at bounding box center [707, 481] width 375 height 26
click at [1036, 601] on div "Advanced Search Options Only Search Titles: Only Search Titles Use comma-separa…" at bounding box center [707, 406] width 1415 height 812
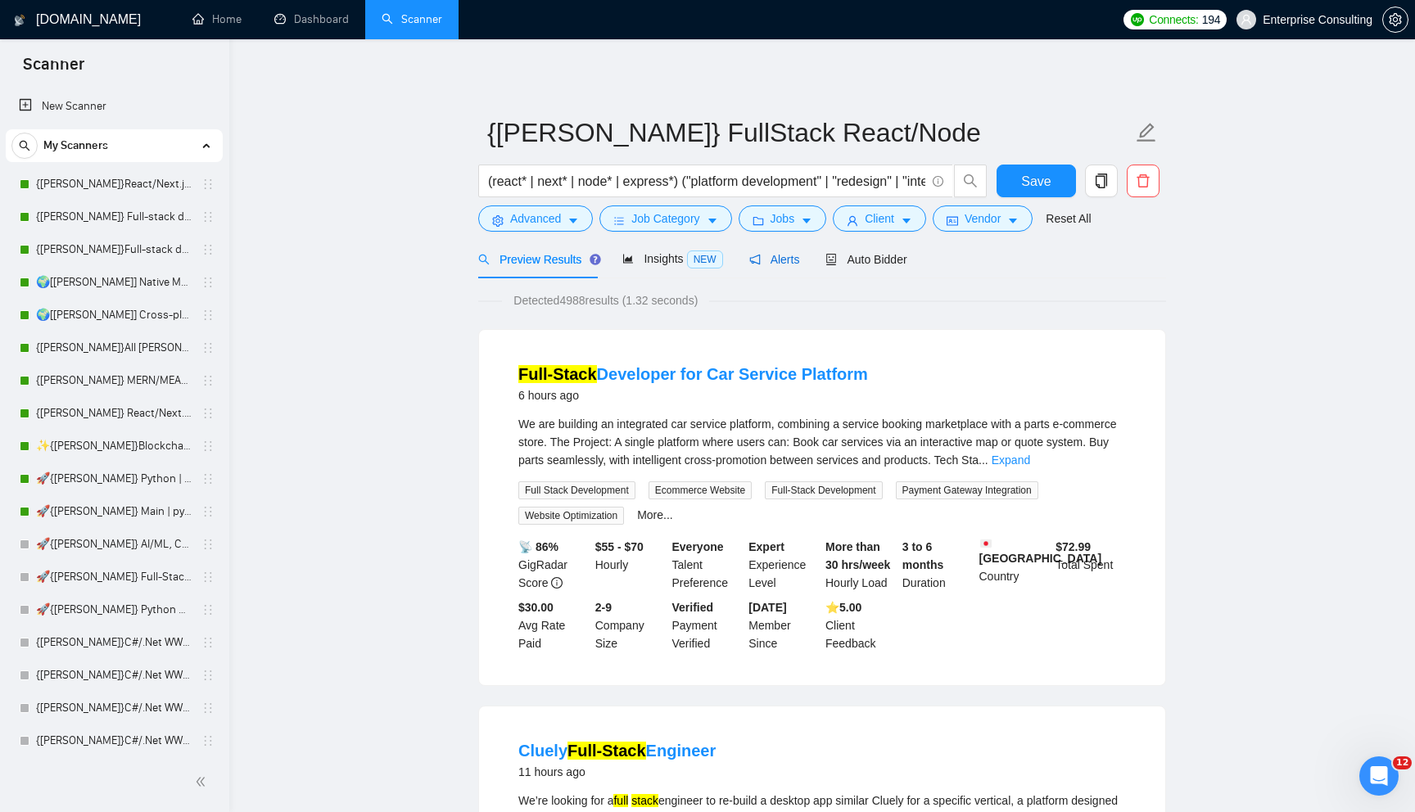
click at [775, 256] on span "Alerts" at bounding box center [774, 259] width 51 height 13
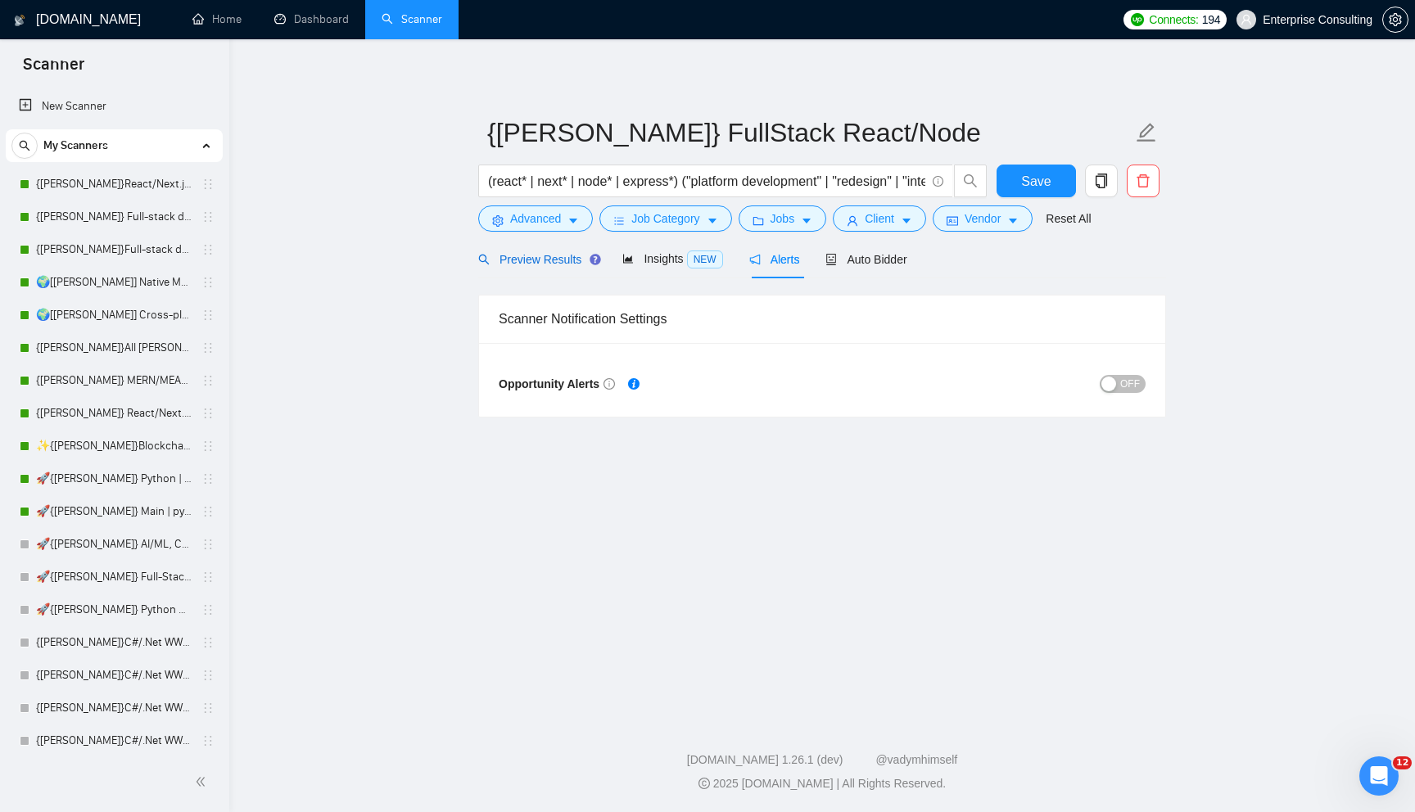
click at [529, 262] on span "Preview Results" at bounding box center [537, 259] width 118 height 13
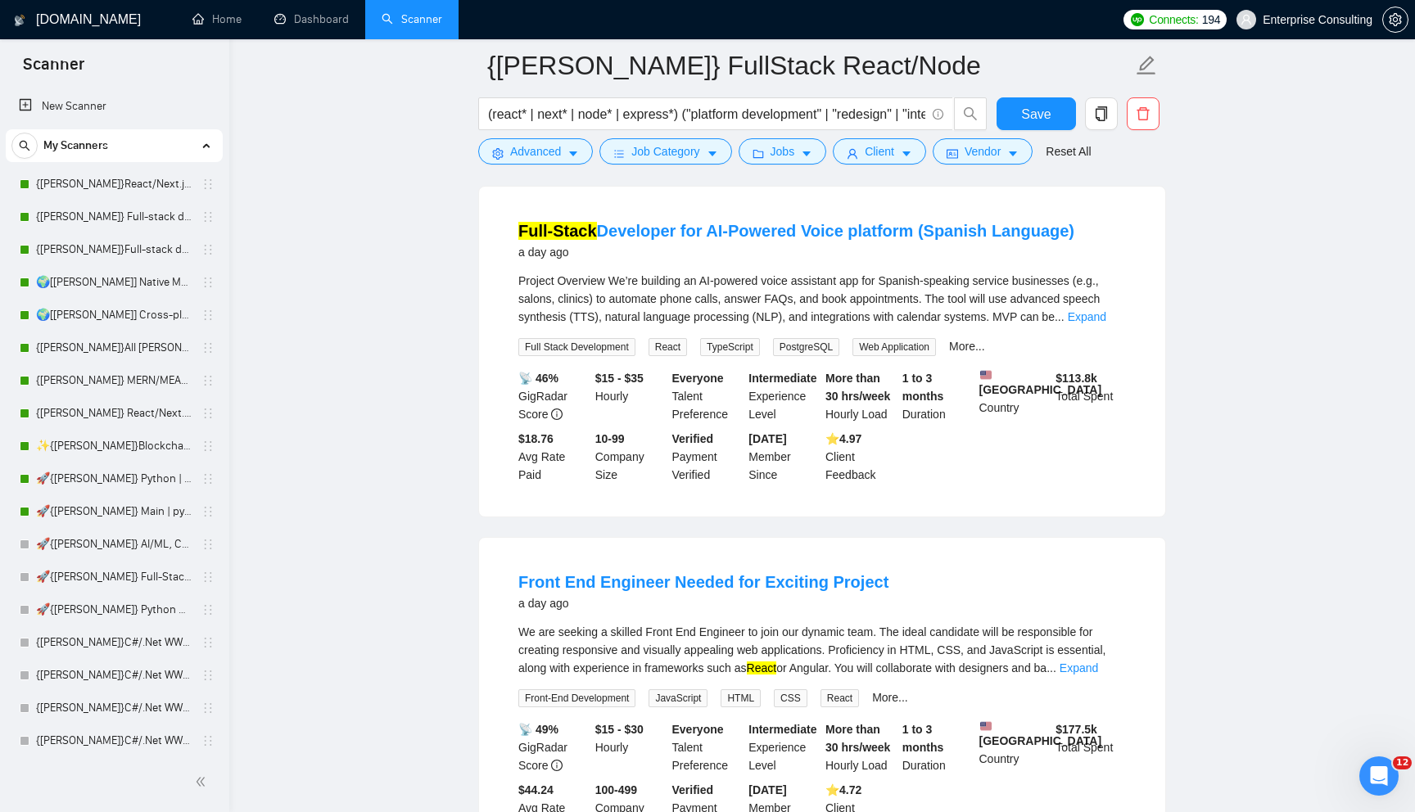
scroll to position [1945, 0]
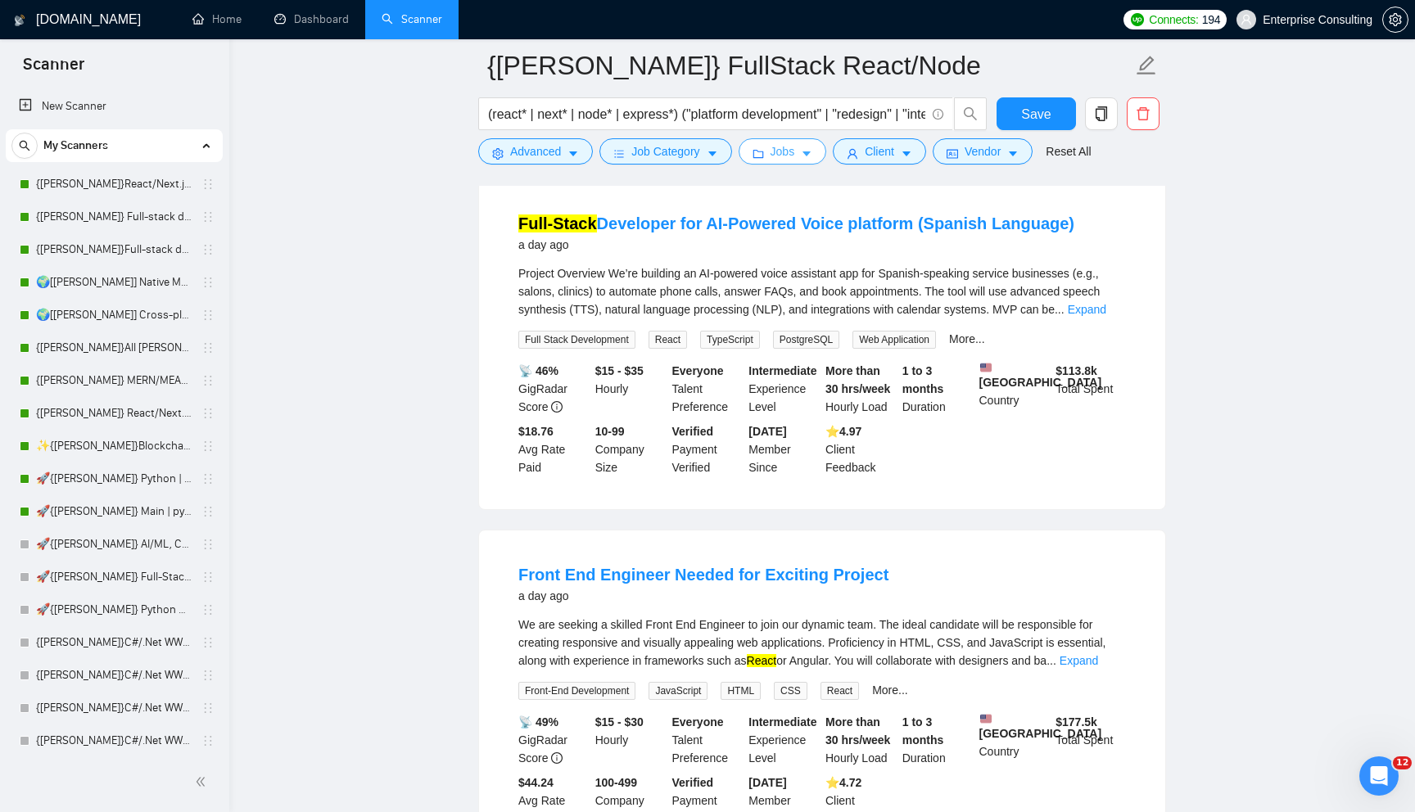
click at [802, 142] on button "Jobs" at bounding box center [782, 151] width 88 height 26
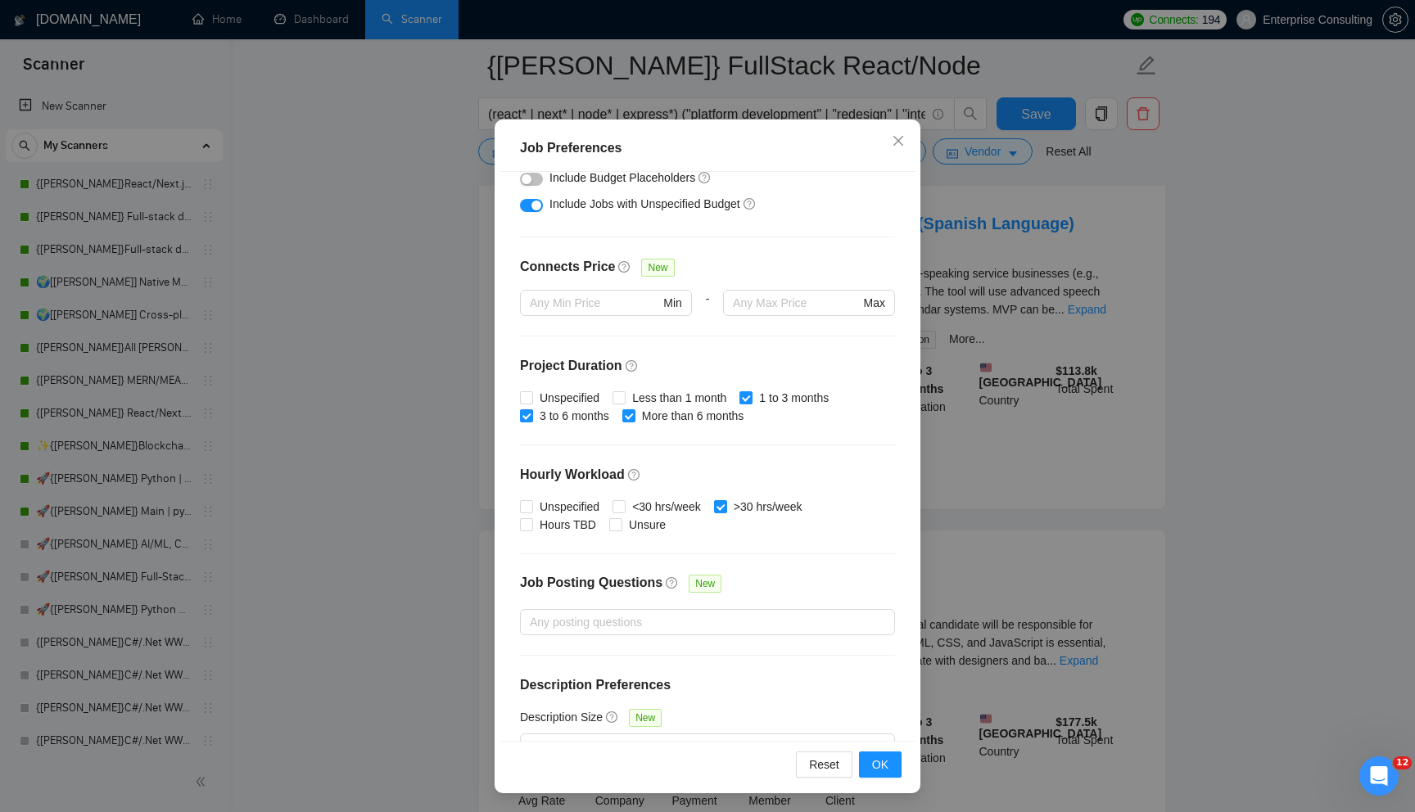
scroll to position [332, 0]
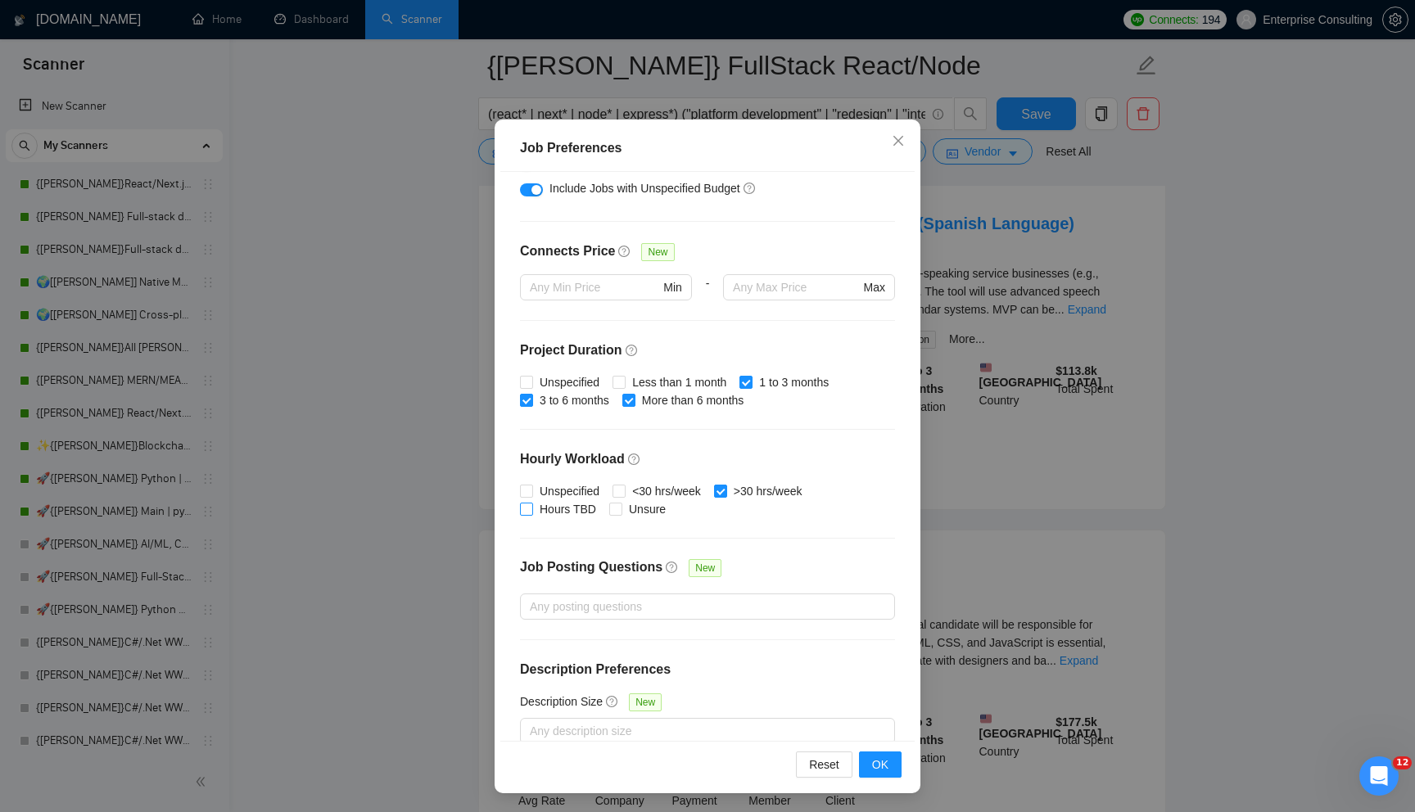
click at [533, 508] on span "Hours TBD" at bounding box center [568, 509] width 70 height 18
click at [531, 508] on input "Hours TBD" at bounding box center [525, 508] width 11 height 11
click at [533, 508] on span "Hours TBD" at bounding box center [568, 509] width 70 height 18
click at [531, 508] on input "Hours TBD" at bounding box center [525, 508] width 11 height 11
click at [533, 508] on span "Hours TBD" at bounding box center [568, 509] width 70 height 18
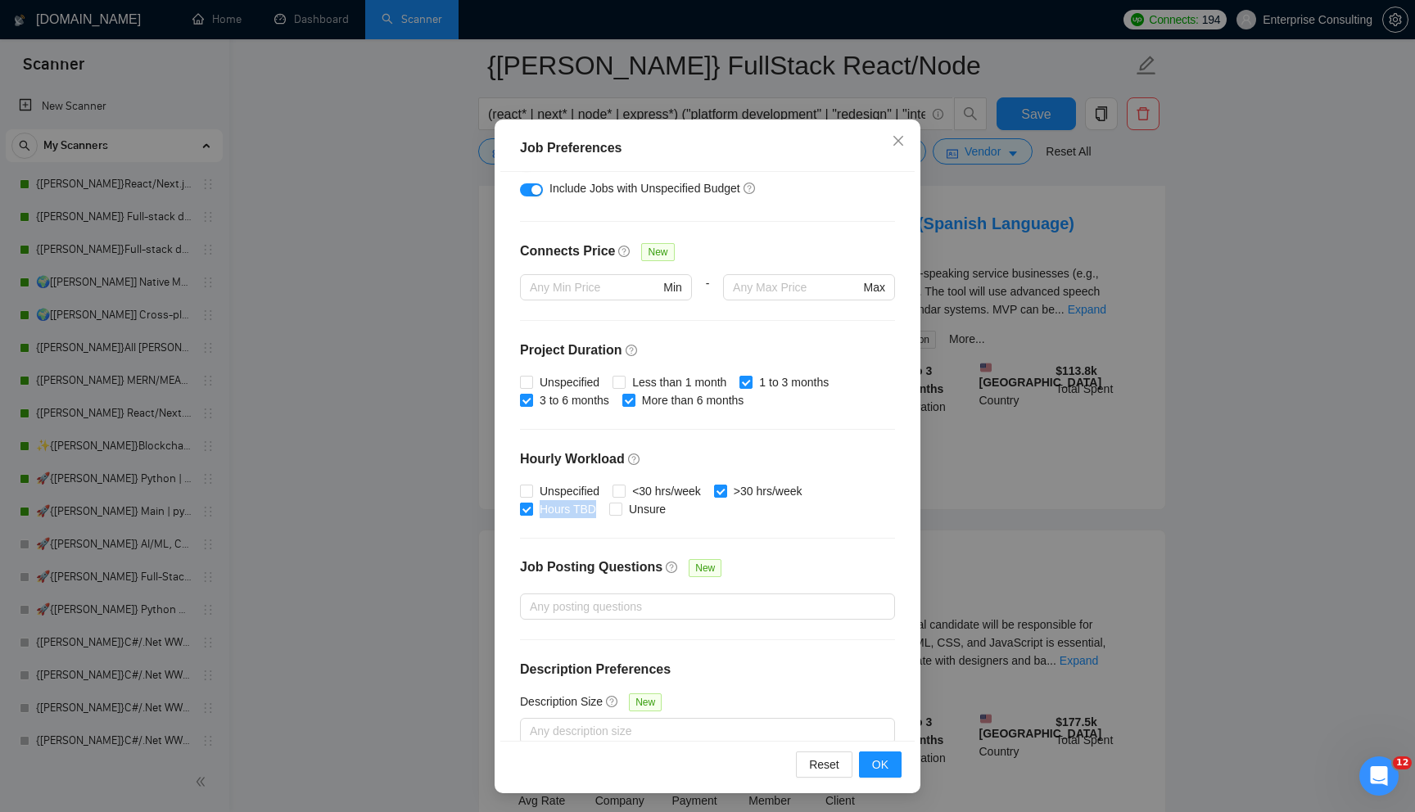
click at [531, 508] on input "Hours TBD" at bounding box center [525, 508] width 11 height 11
click at [531, 508] on span at bounding box center [526, 509] width 13 height 13
click at [531, 508] on input "Hours TBD" at bounding box center [525, 508] width 11 height 11
click at [531, 508] on span at bounding box center [526, 509] width 13 height 13
click at [531, 508] on input "Hours TBD" at bounding box center [525, 508] width 11 height 11
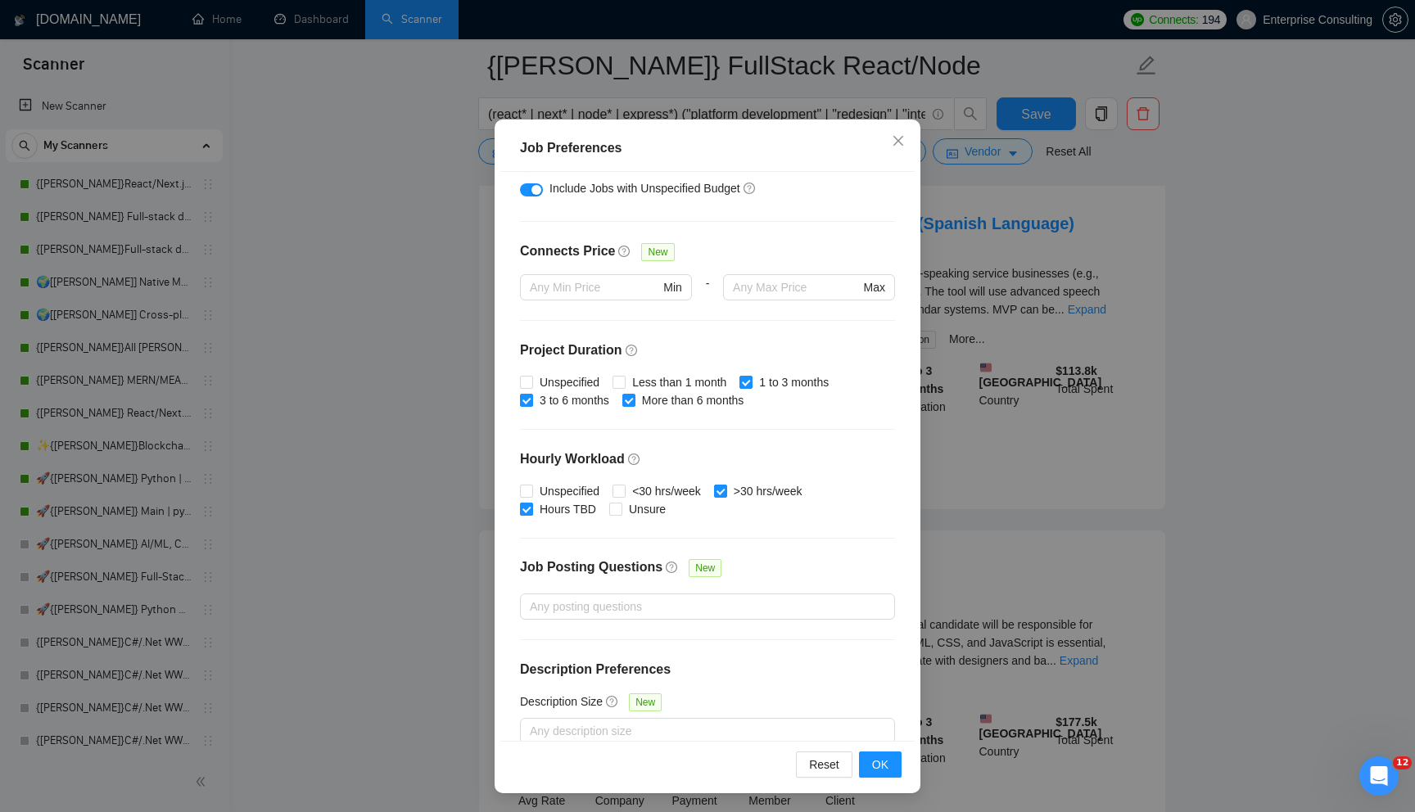
click at [531, 508] on span at bounding box center [526, 509] width 13 height 13
click at [531, 508] on input "Hours TBD" at bounding box center [525, 508] width 11 height 11
click at [531, 508] on span at bounding box center [526, 509] width 13 height 13
click at [531, 508] on input "Hours TBD" at bounding box center [525, 508] width 11 height 11
click at [531, 508] on span at bounding box center [526, 509] width 13 height 13
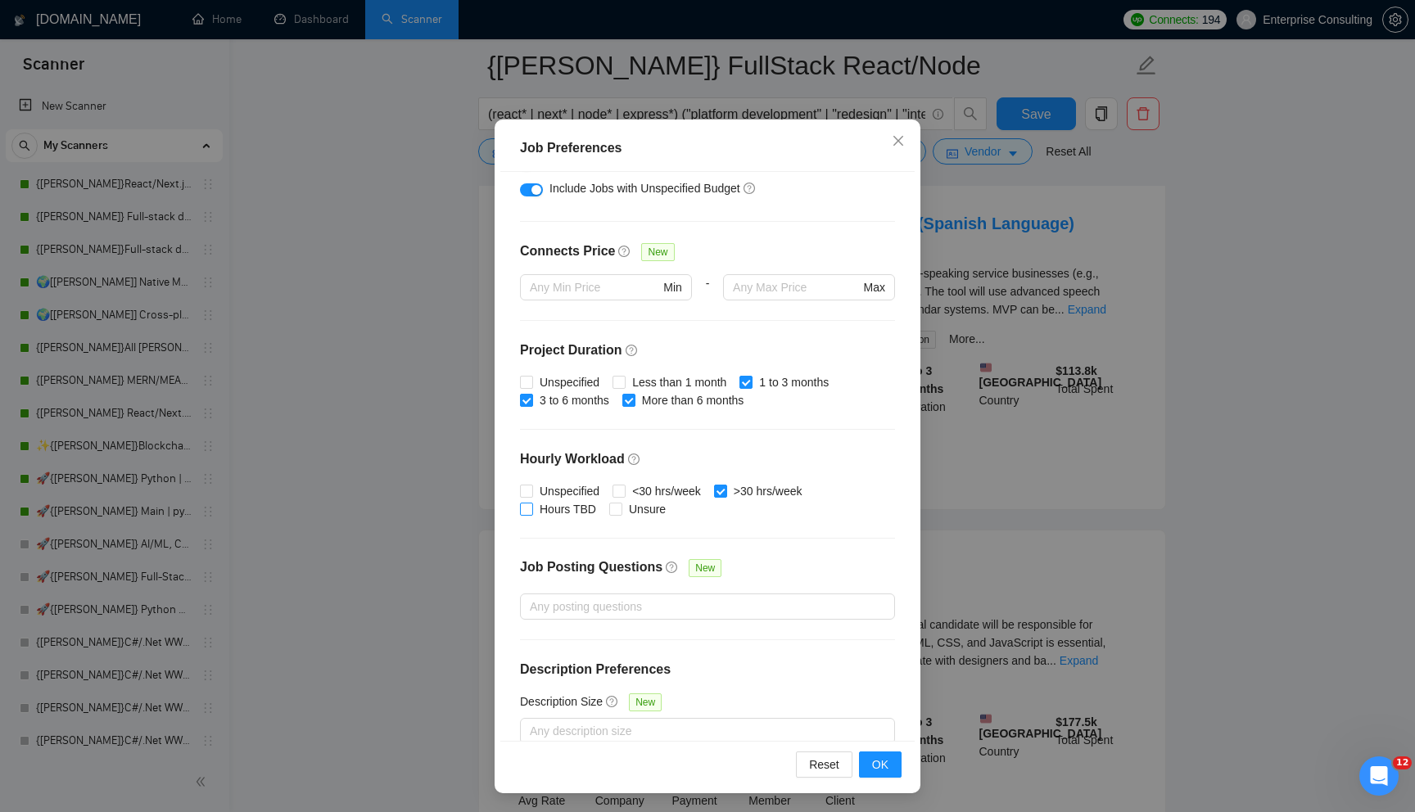
click at [531, 508] on input "Hours TBD" at bounding box center [525, 508] width 11 height 11
checkbox input "false"
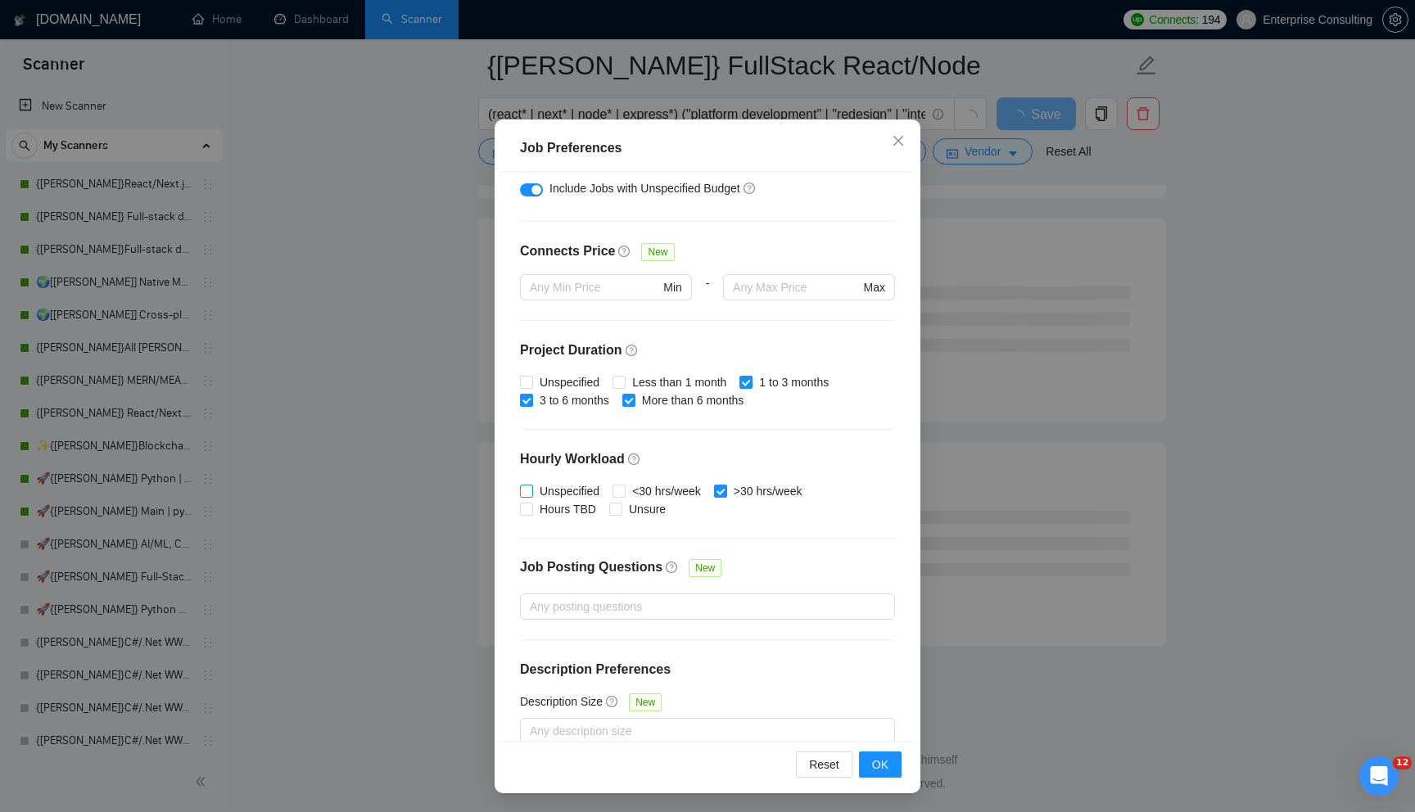
click at [523, 494] on input "Unspecified" at bounding box center [525, 490] width 11 height 11
checkbox input "true"
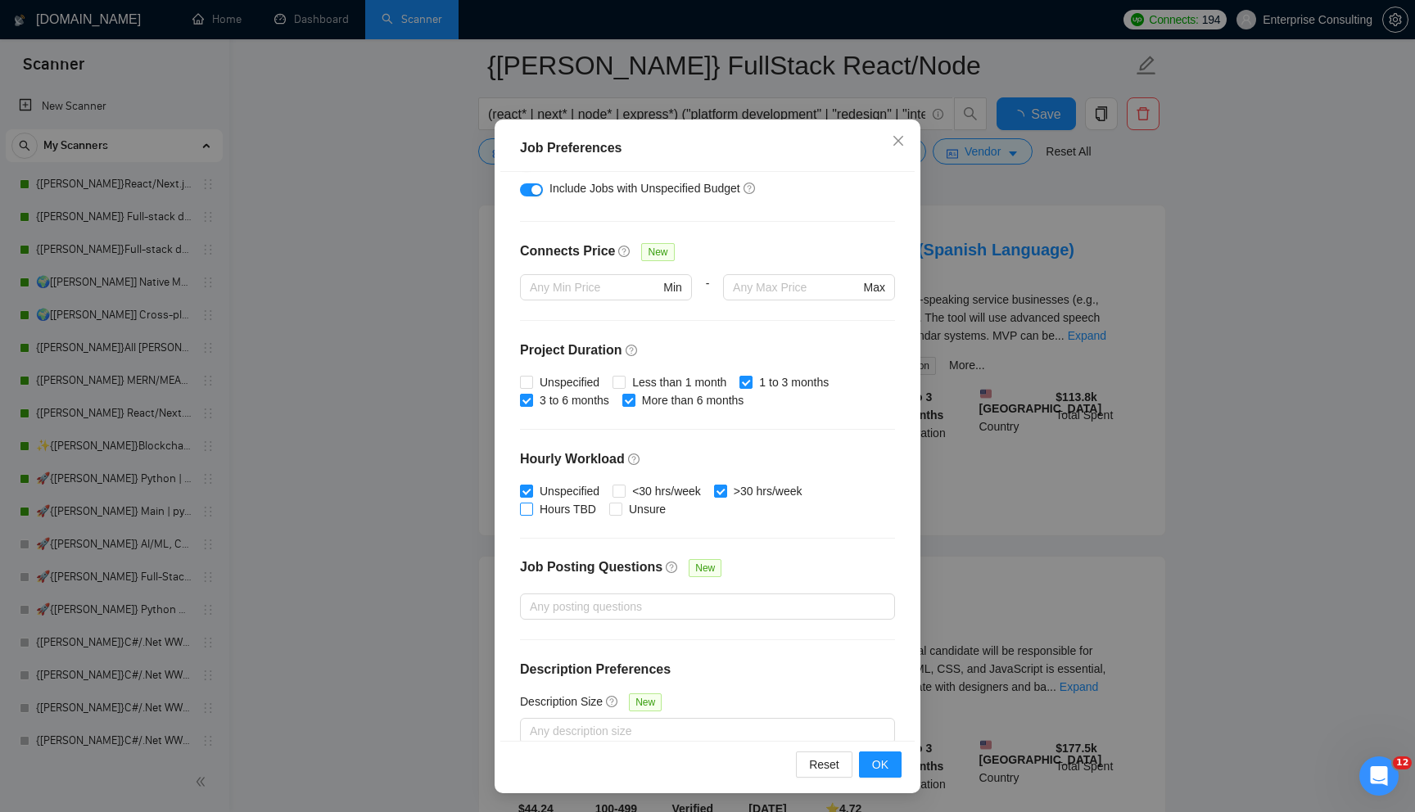
click at [523, 510] on input "Hours TBD" at bounding box center [525, 508] width 11 height 11
checkbox input "true"
click at [620, 510] on input "Unsure" at bounding box center [614, 508] width 11 height 11
checkbox input "true"
click at [887, 769] on span "OK" at bounding box center [880, 765] width 16 height 18
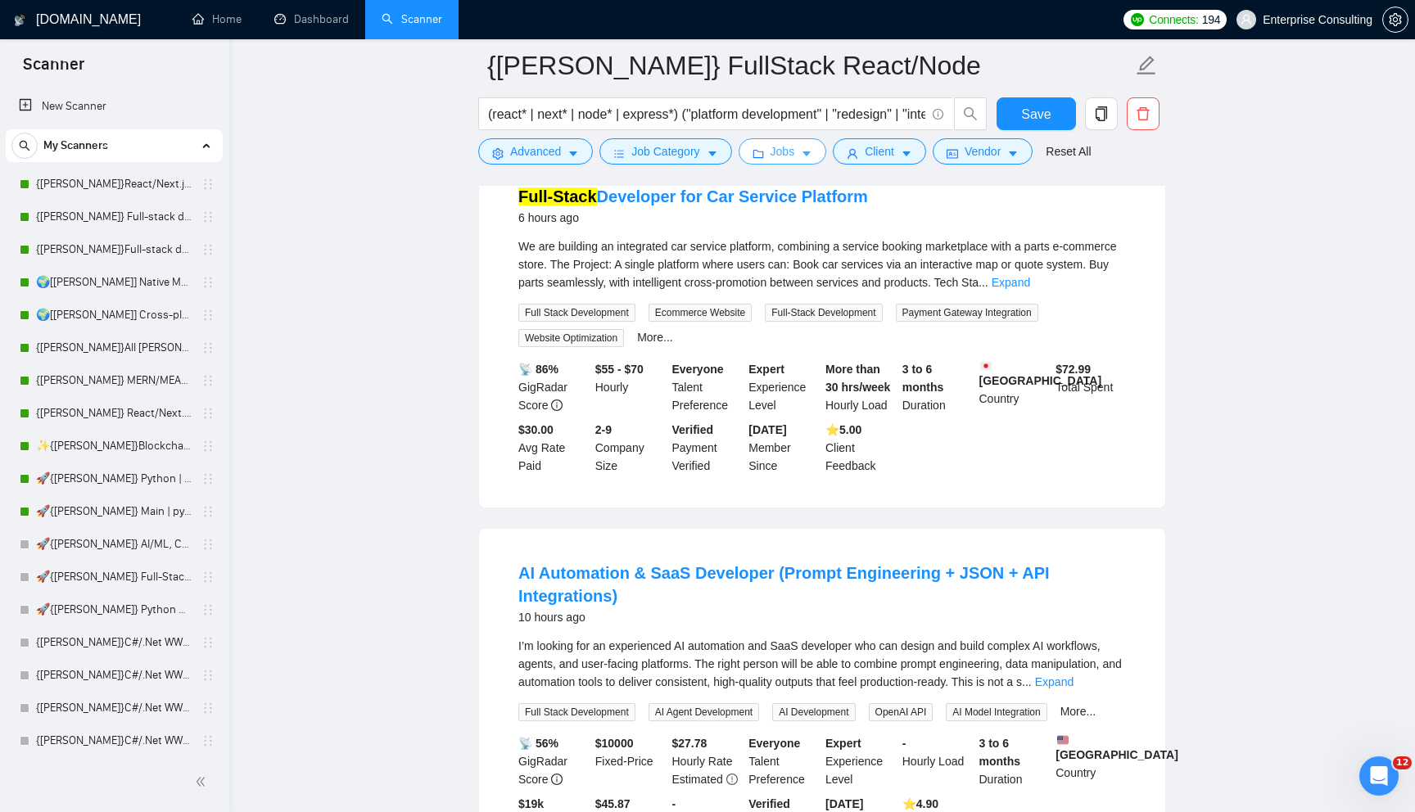
scroll to position [0, 0]
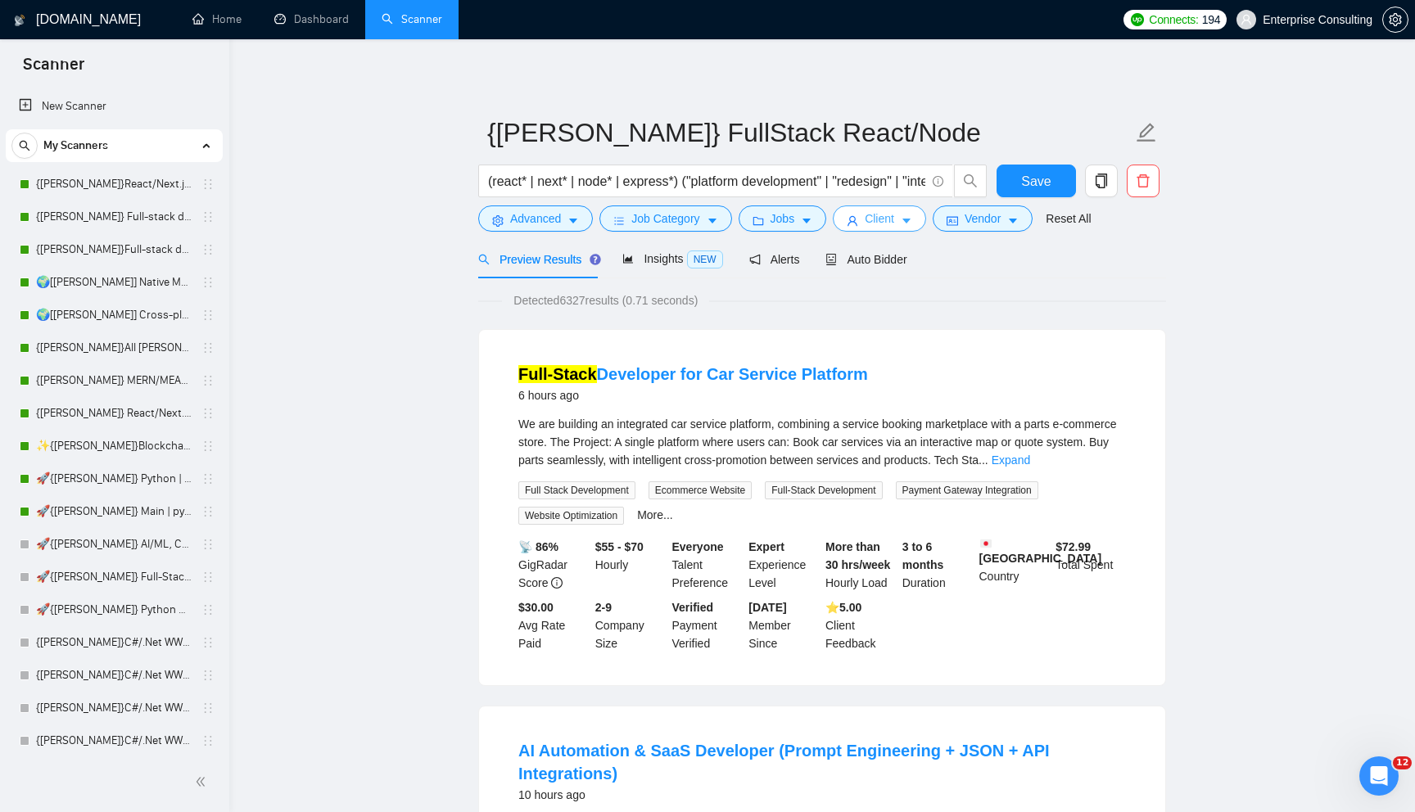
click at [869, 226] on button "Client" at bounding box center [879, 218] width 93 height 26
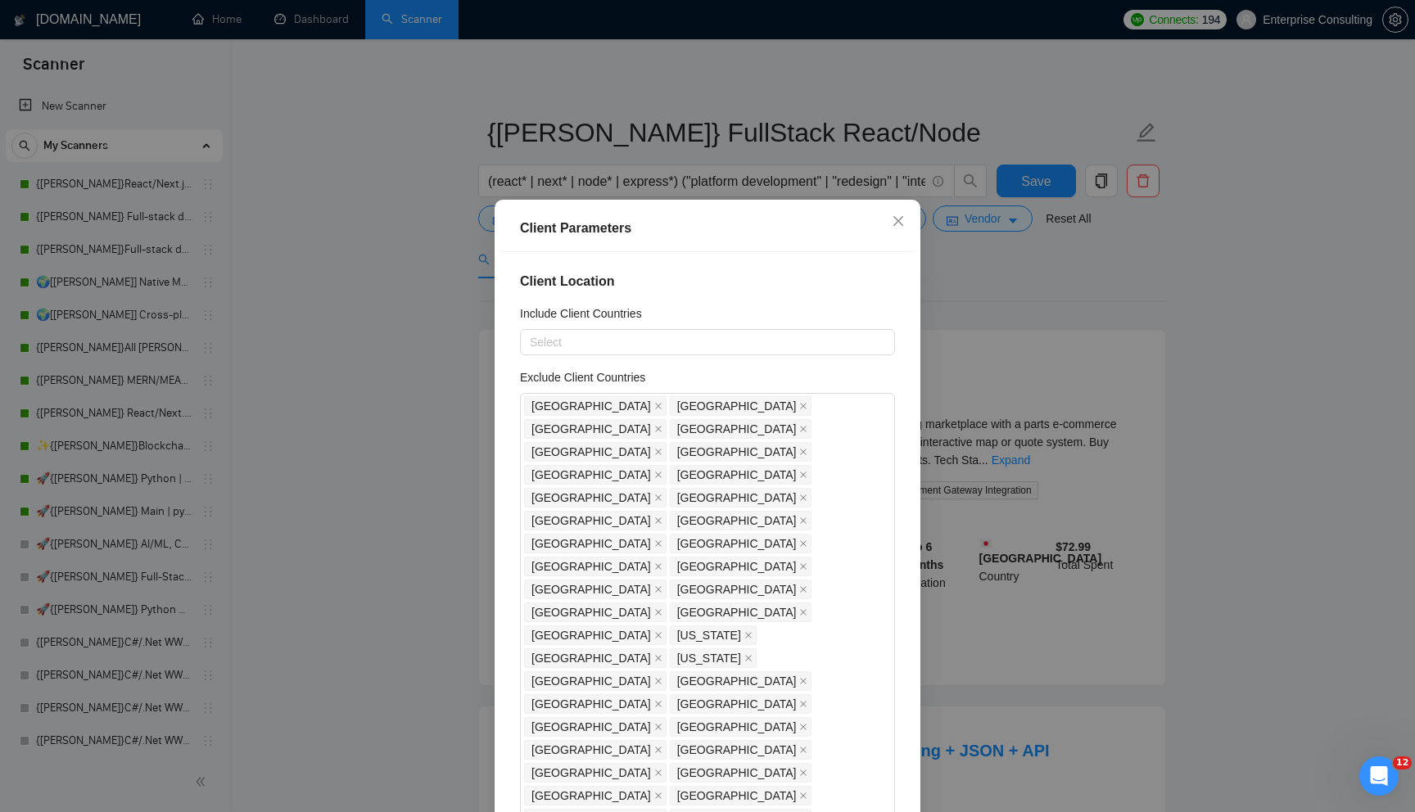
click at [426, 323] on div "Client Parameters Client Location Include Client Countries Select Exclude Clien…" at bounding box center [707, 406] width 1415 height 812
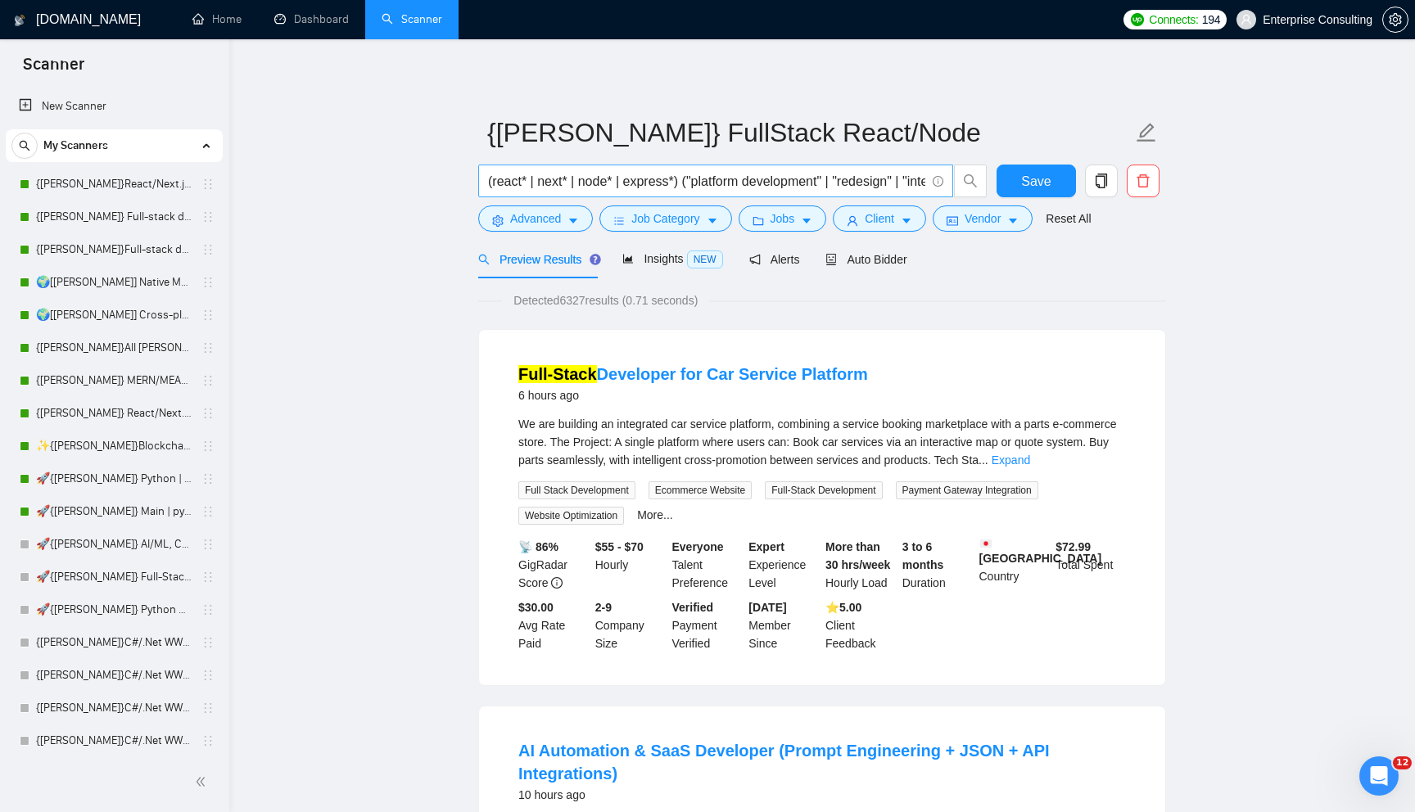
drag, startPoint x: 486, startPoint y: 181, endPoint x: 728, endPoint y: 192, distance: 241.7
click at [725, 191] on span "(react* | next* | node* | express*) ("platform development" | "redesign" | "int…" at bounding box center [715, 181] width 475 height 33
click at [554, 187] on input "(react* | next* | node* | express*) ("platform development" | "redesign" | "int…" at bounding box center [706, 181] width 437 height 20
click at [958, 221] on icon "idcard" at bounding box center [951, 220] width 11 height 11
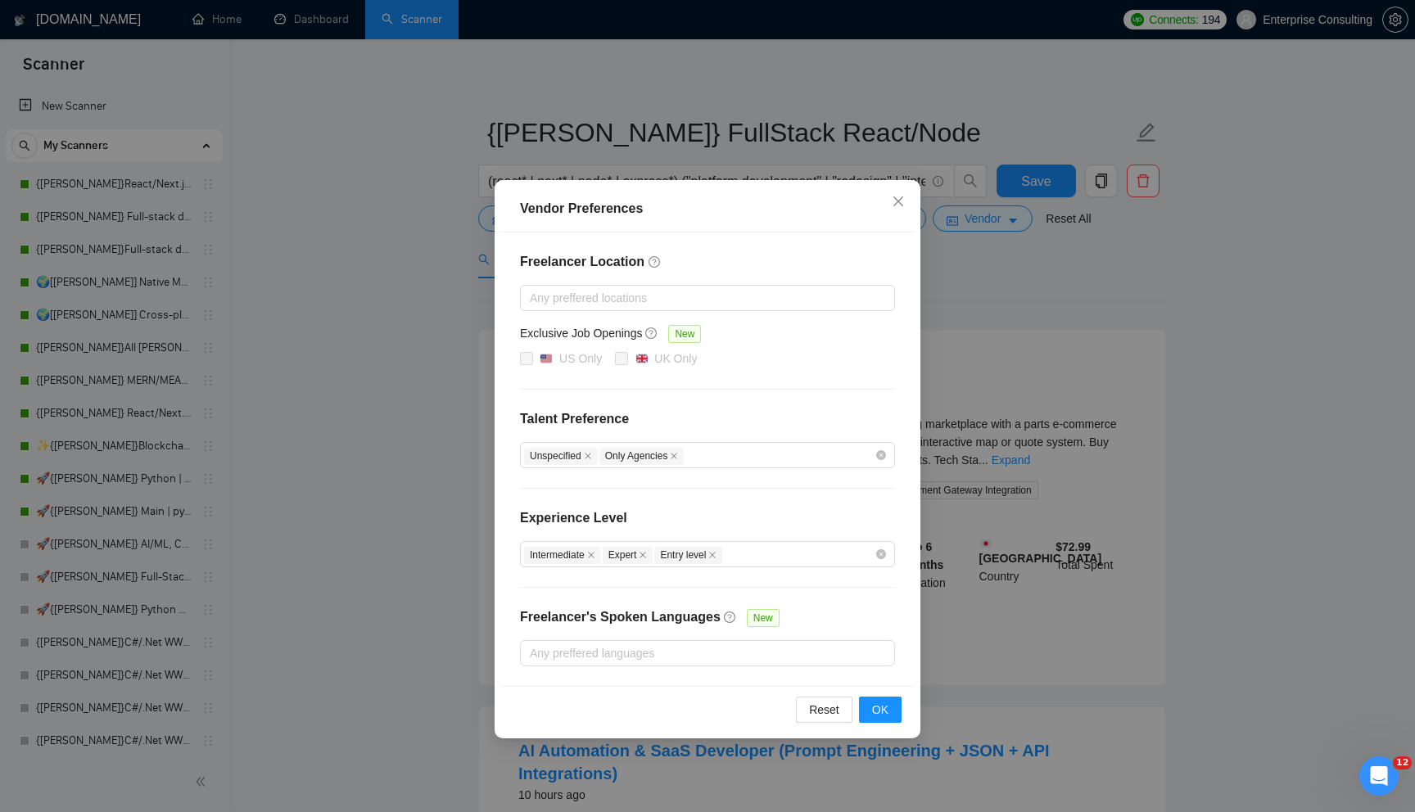
click at [1014, 275] on div "Vendor Preferences Freelancer Location Any preffered locations Exclusive Job Op…" at bounding box center [707, 406] width 1415 height 812
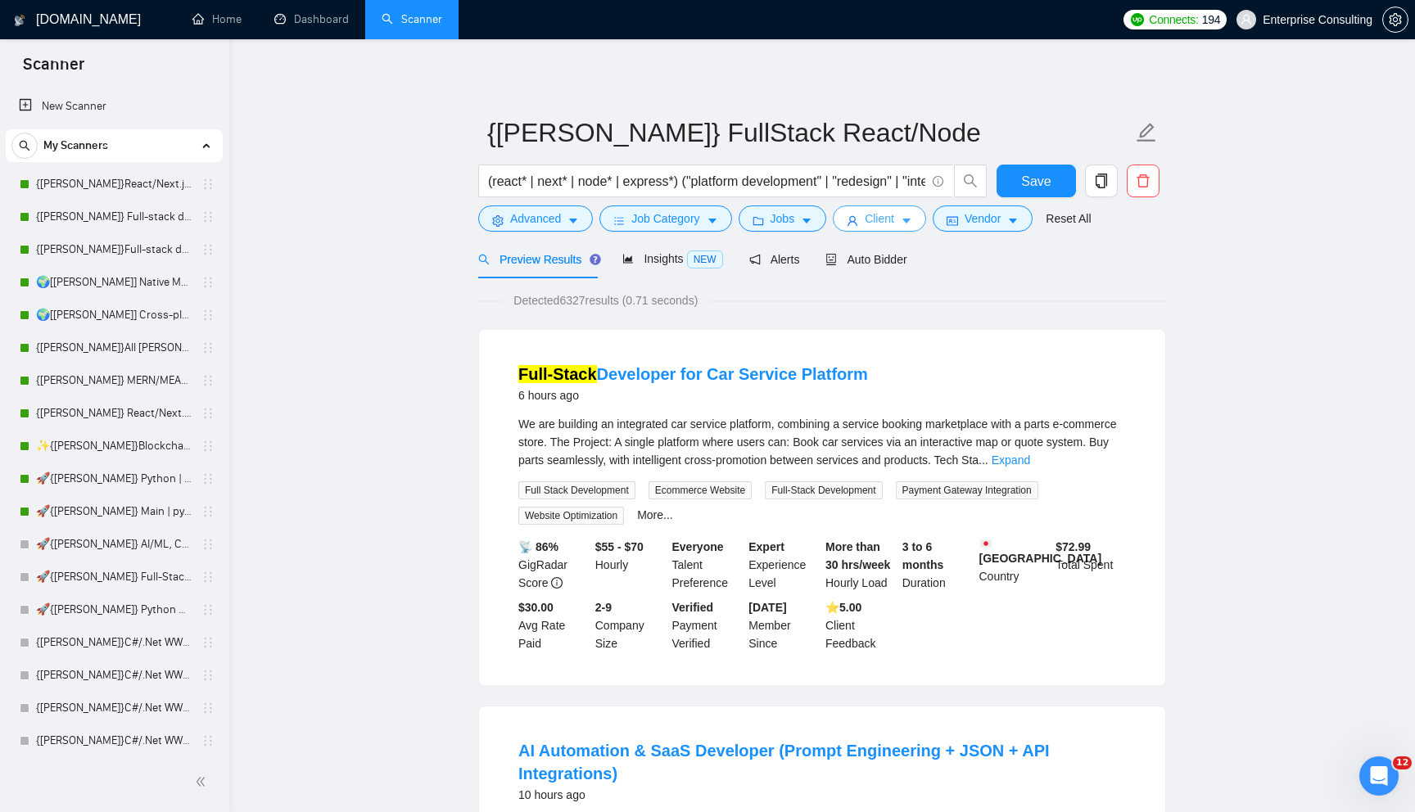
click at [894, 218] on span "Client" at bounding box center [878, 219] width 29 height 18
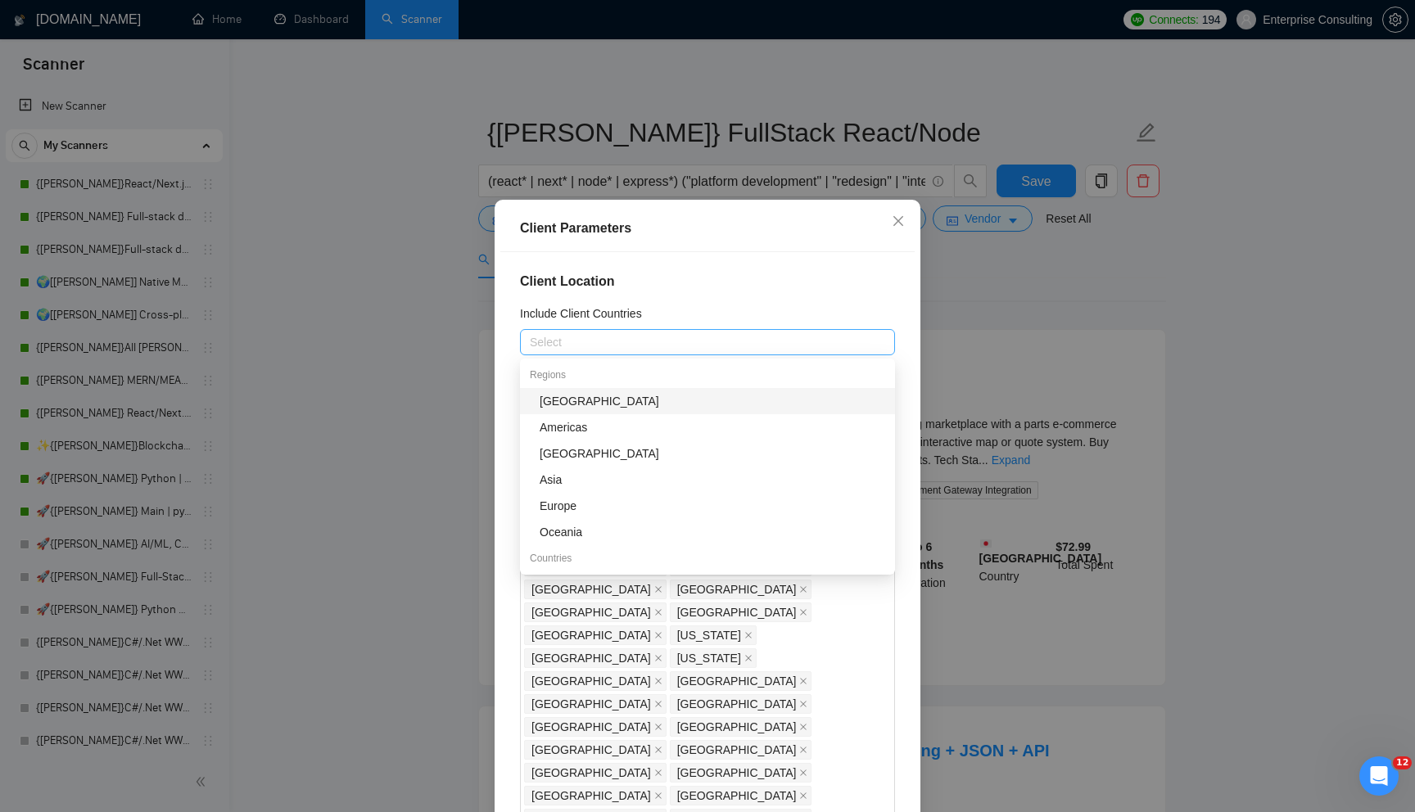
click at [590, 338] on div at bounding box center [699, 342] width 350 height 20
click at [499, 595] on div "Client Parameters Client Location Include Client Countries Select Exclude Clien…" at bounding box center [707, 536] width 426 height 673
click at [595, 349] on div at bounding box center [699, 342] width 350 height 20
click at [505, 640] on div "Client Location Include Client Countries Select Exclude Client Countries [GEOGR…" at bounding box center [707, 536] width 414 height 568
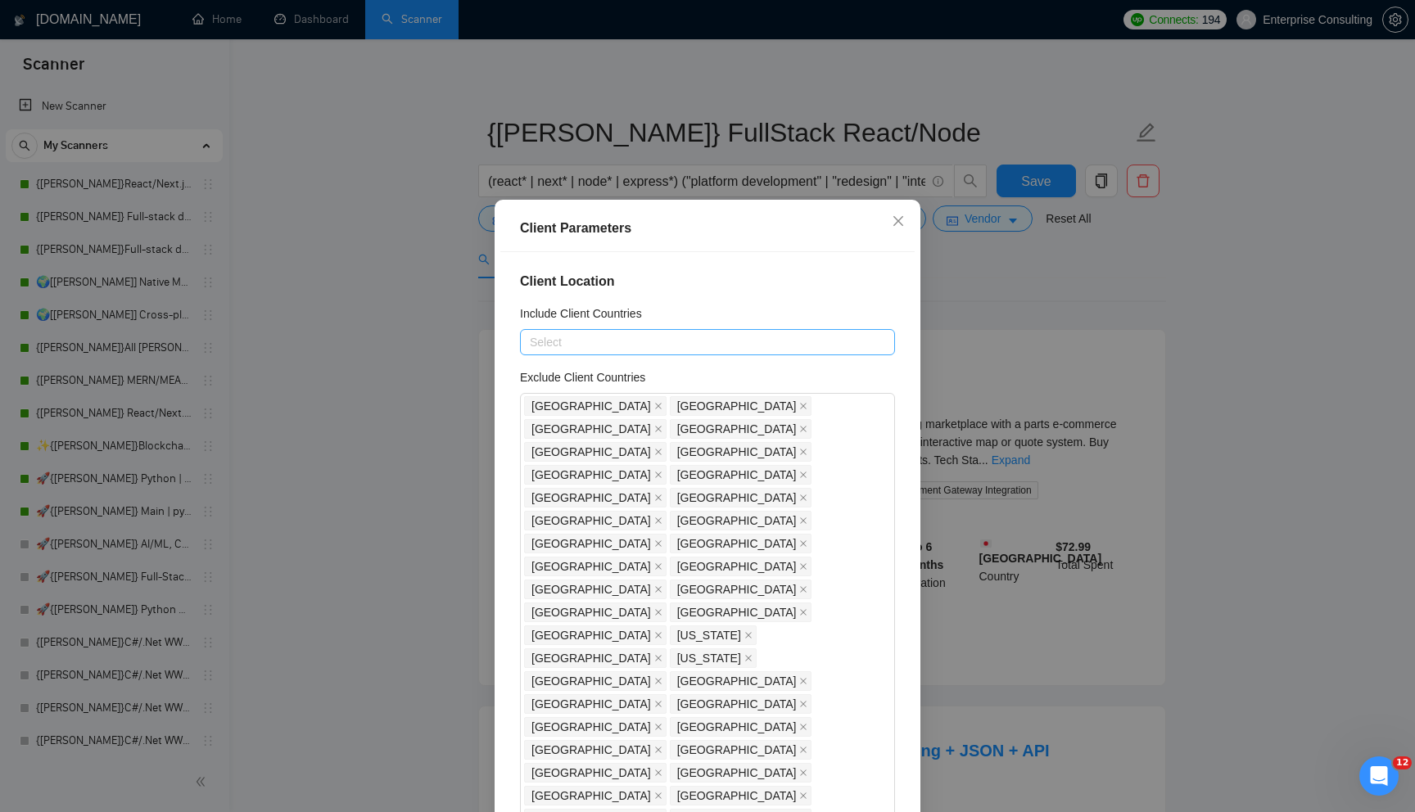
click at [813, 340] on div at bounding box center [699, 342] width 350 height 20
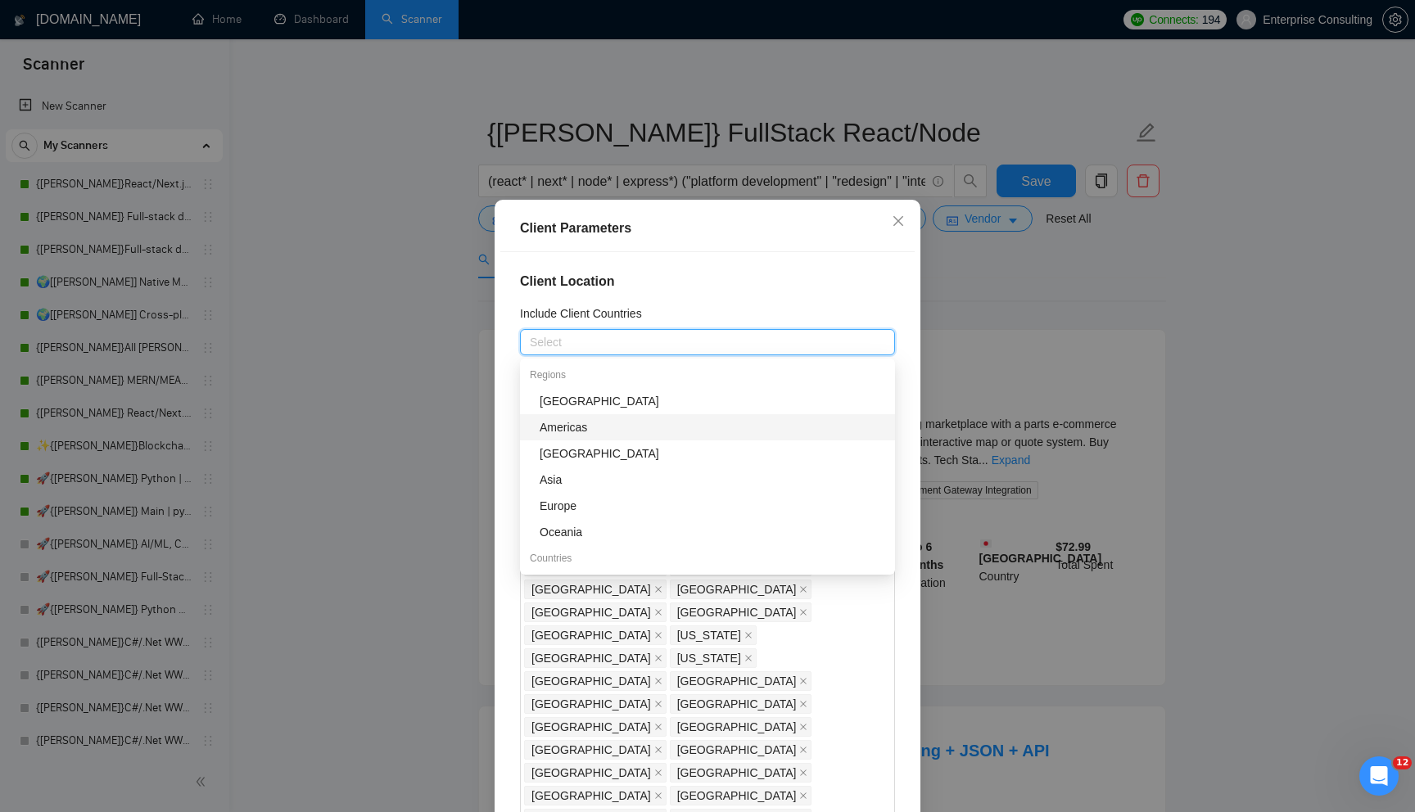
click at [603, 432] on div "Americas" at bounding box center [711, 427] width 345 height 18
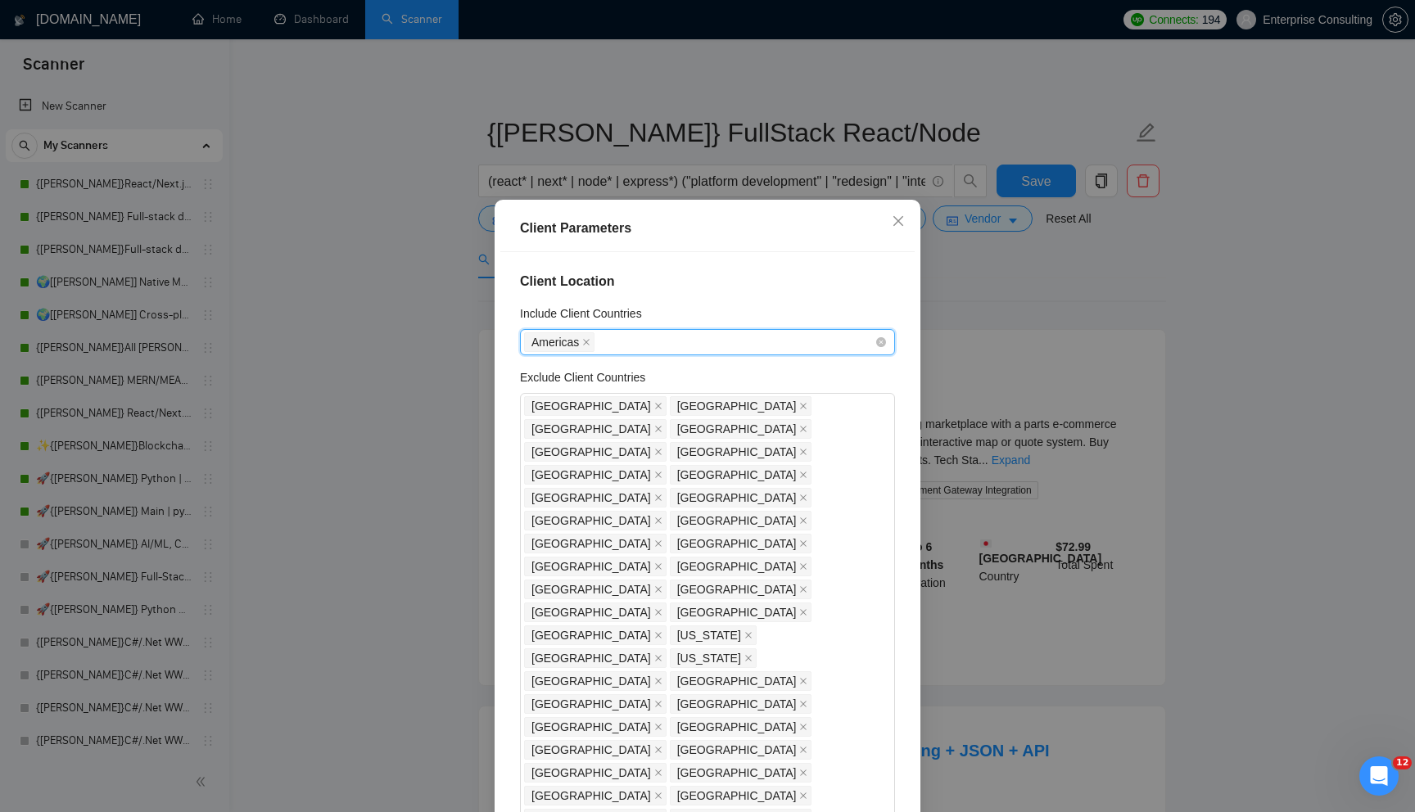
click at [624, 342] on div "Americas" at bounding box center [699, 342] width 350 height 23
click at [633, 334] on div "Americas" at bounding box center [699, 342] width 350 height 23
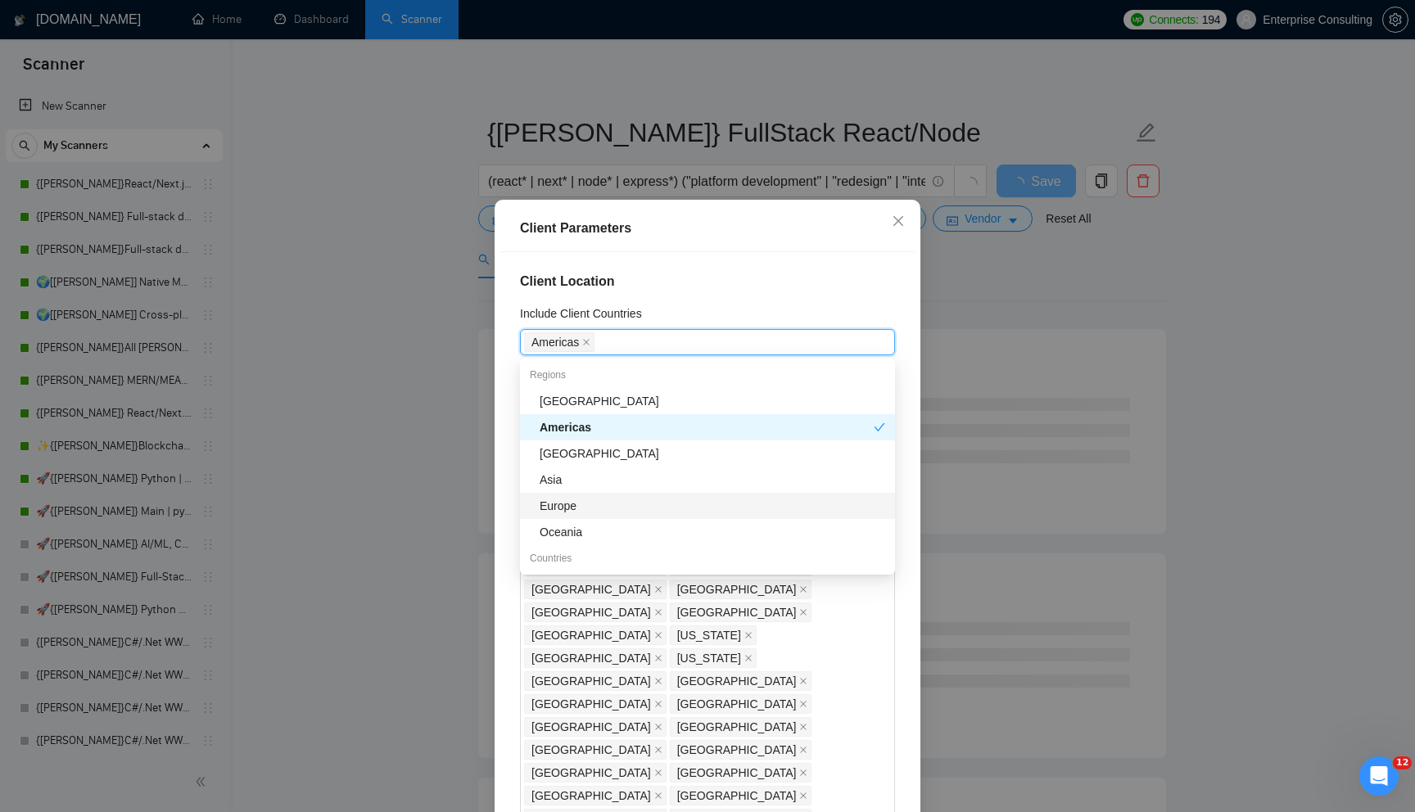
click at [591, 499] on div "Europe" at bounding box center [711, 506] width 345 height 18
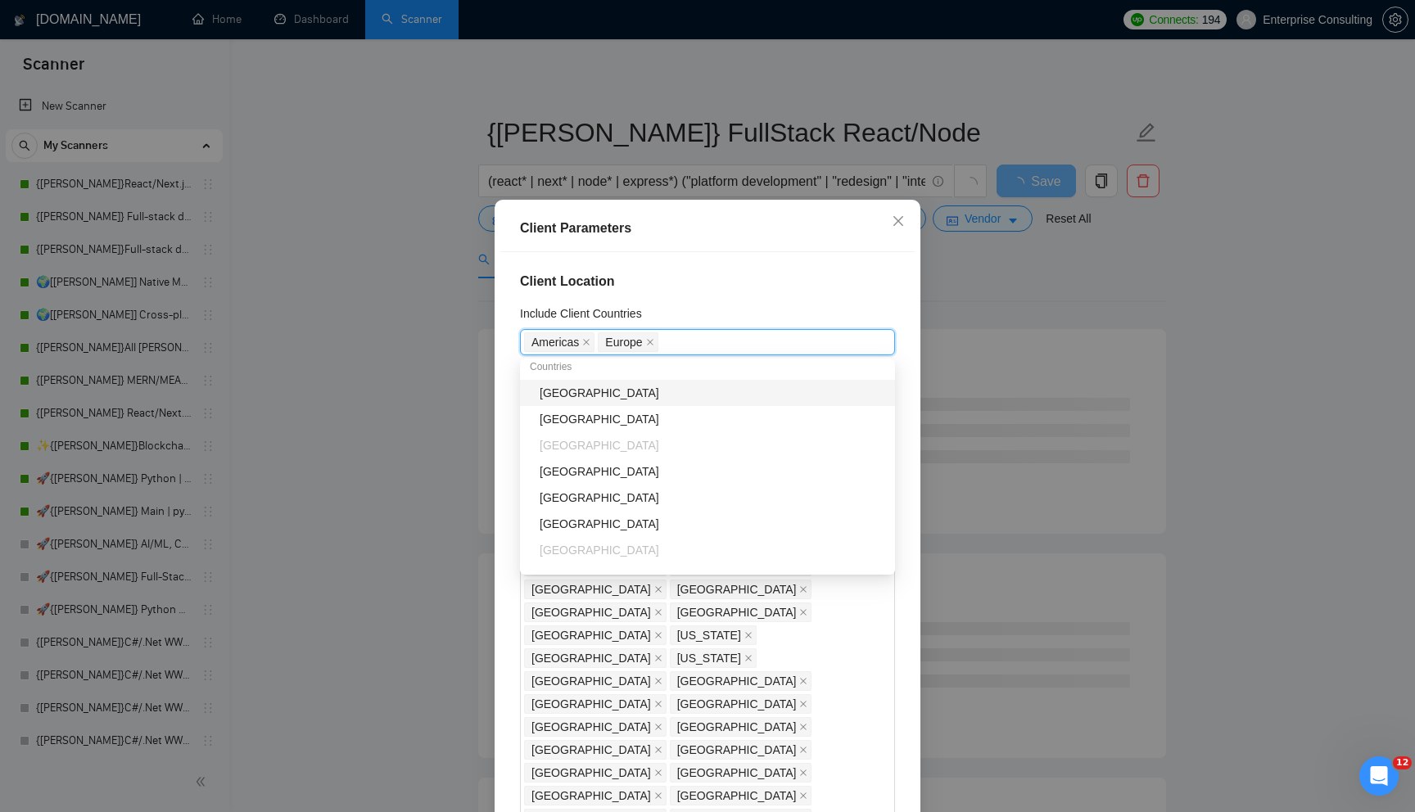
scroll to position [162, 0]
click at [580, 340] on span "Americas" at bounding box center [559, 342] width 70 height 20
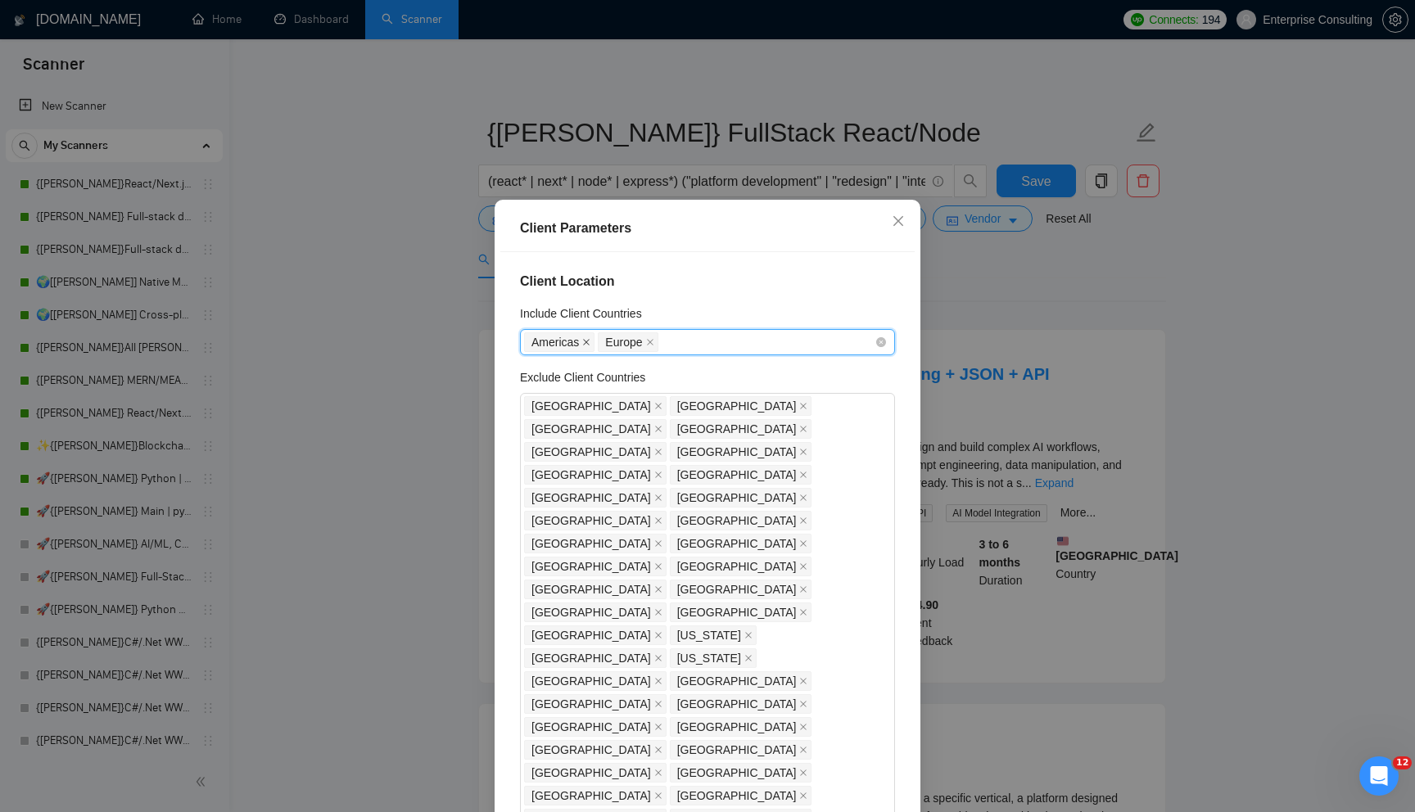
click at [585, 340] on icon "close" at bounding box center [587, 342] width 7 height 7
click at [585, 340] on div "Europe" at bounding box center [555, 342] width 63 height 23
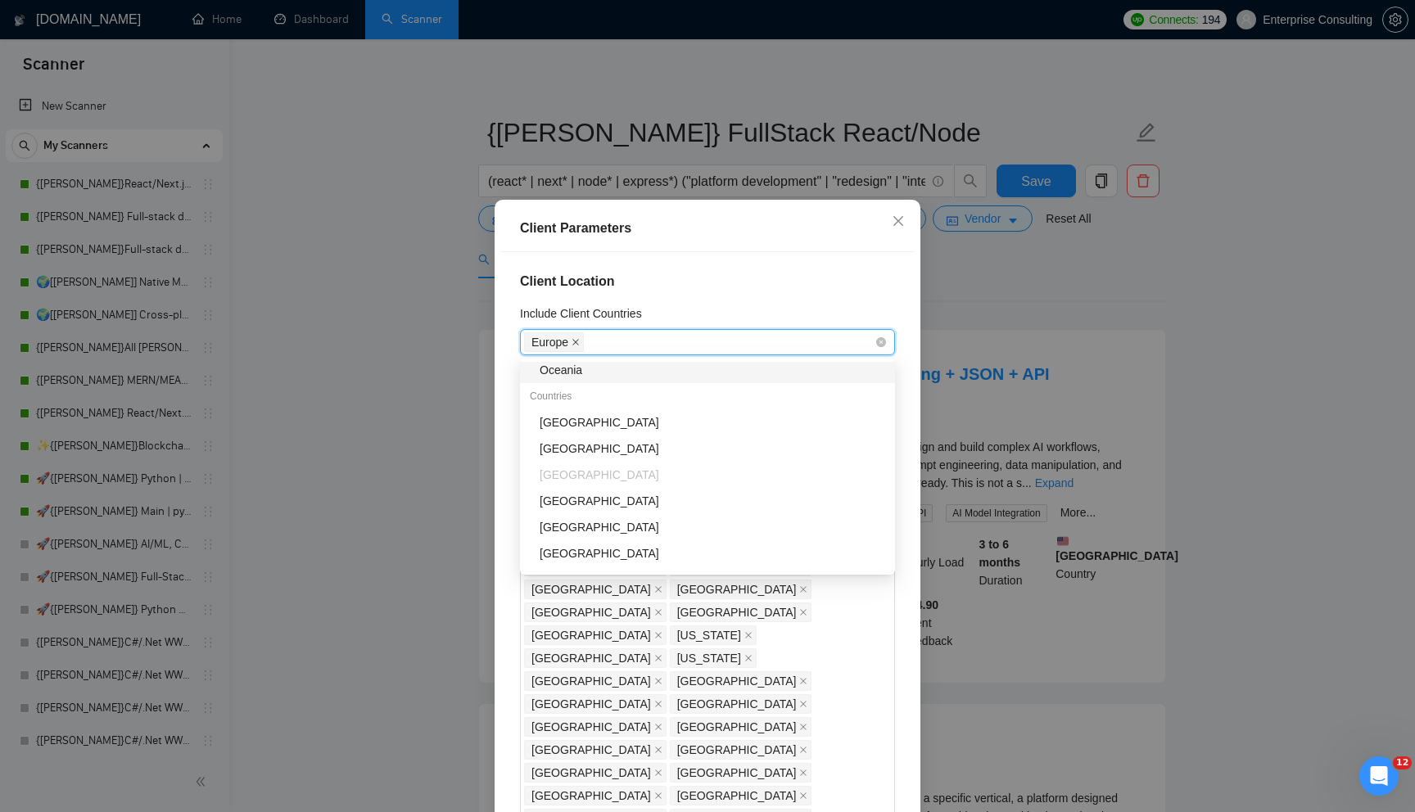
click at [578, 340] on icon "close" at bounding box center [575, 342] width 7 height 7
click at [578, 340] on div at bounding box center [699, 342] width 350 height 20
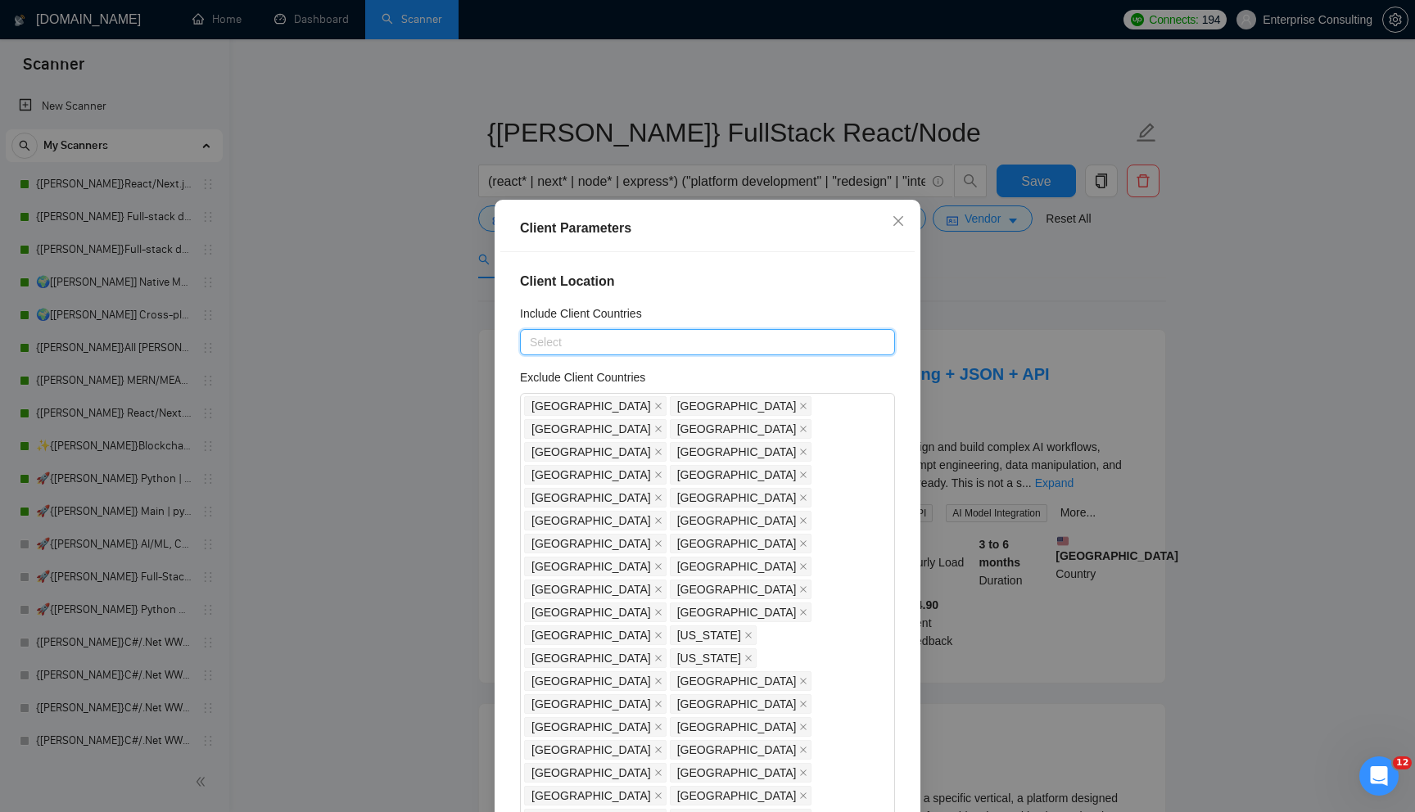
click at [577, 347] on div at bounding box center [699, 342] width 350 height 20
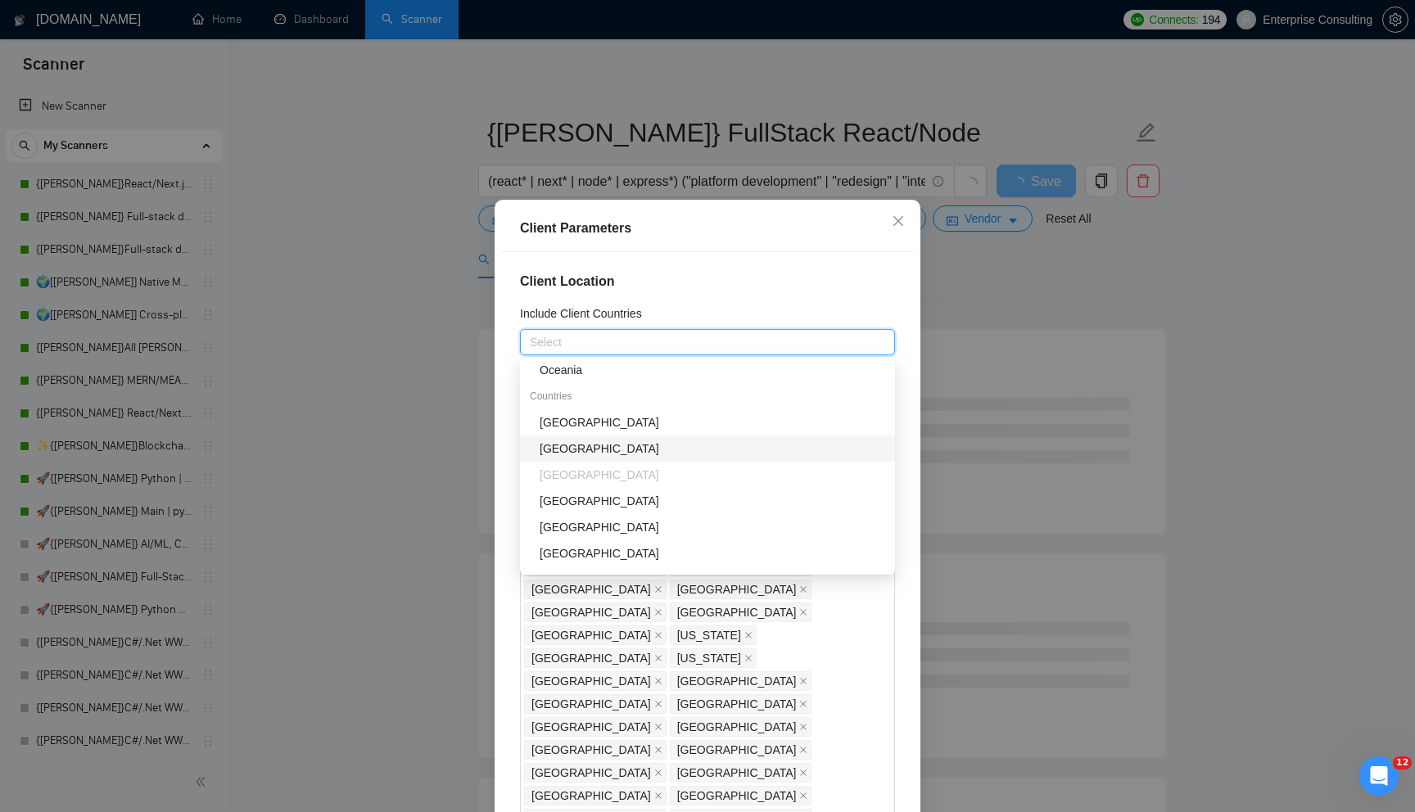
click at [604, 450] on div "[GEOGRAPHIC_DATA]" at bounding box center [711, 449] width 345 height 18
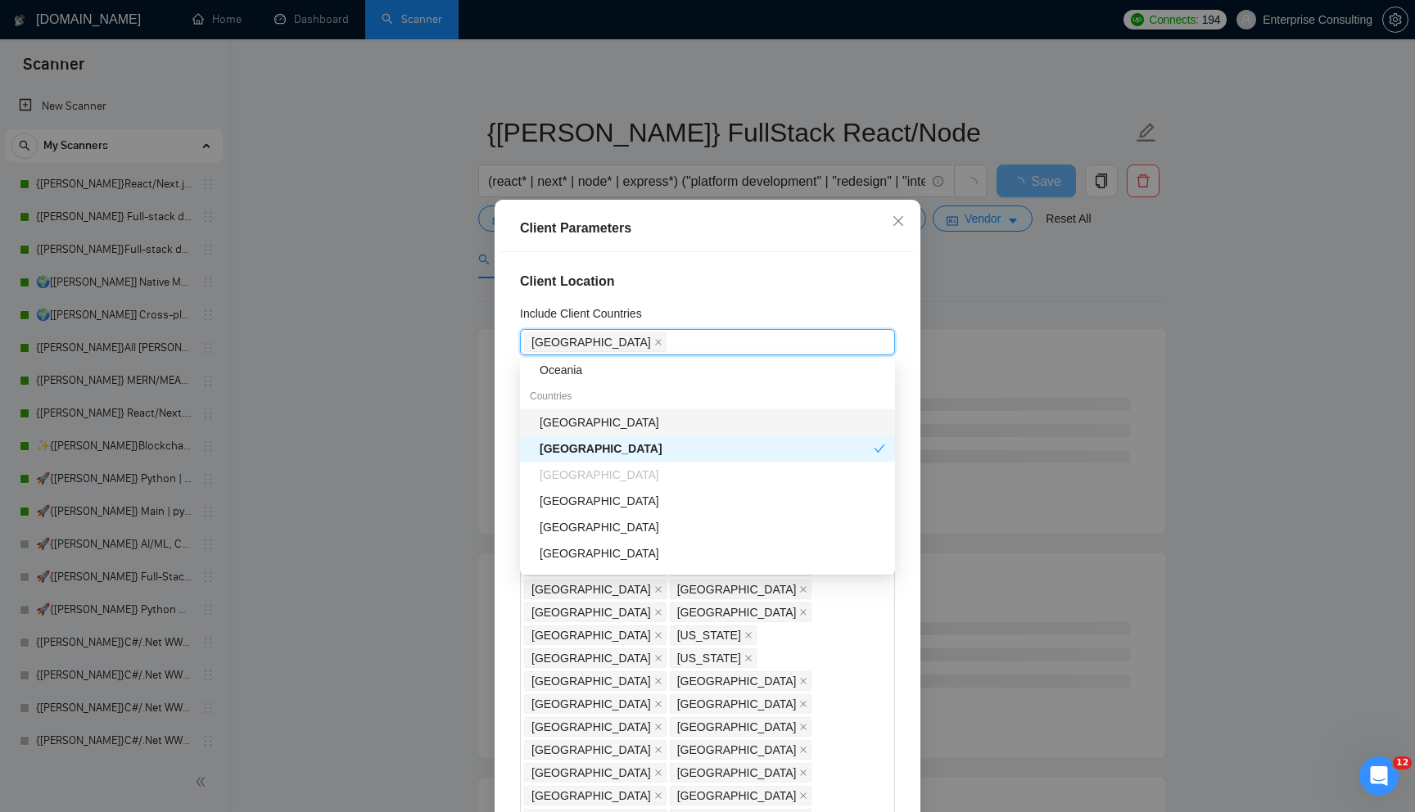
click at [612, 416] on div "[GEOGRAPHIC_DATA]" at bounding box center [711, 422] width 345 height 18
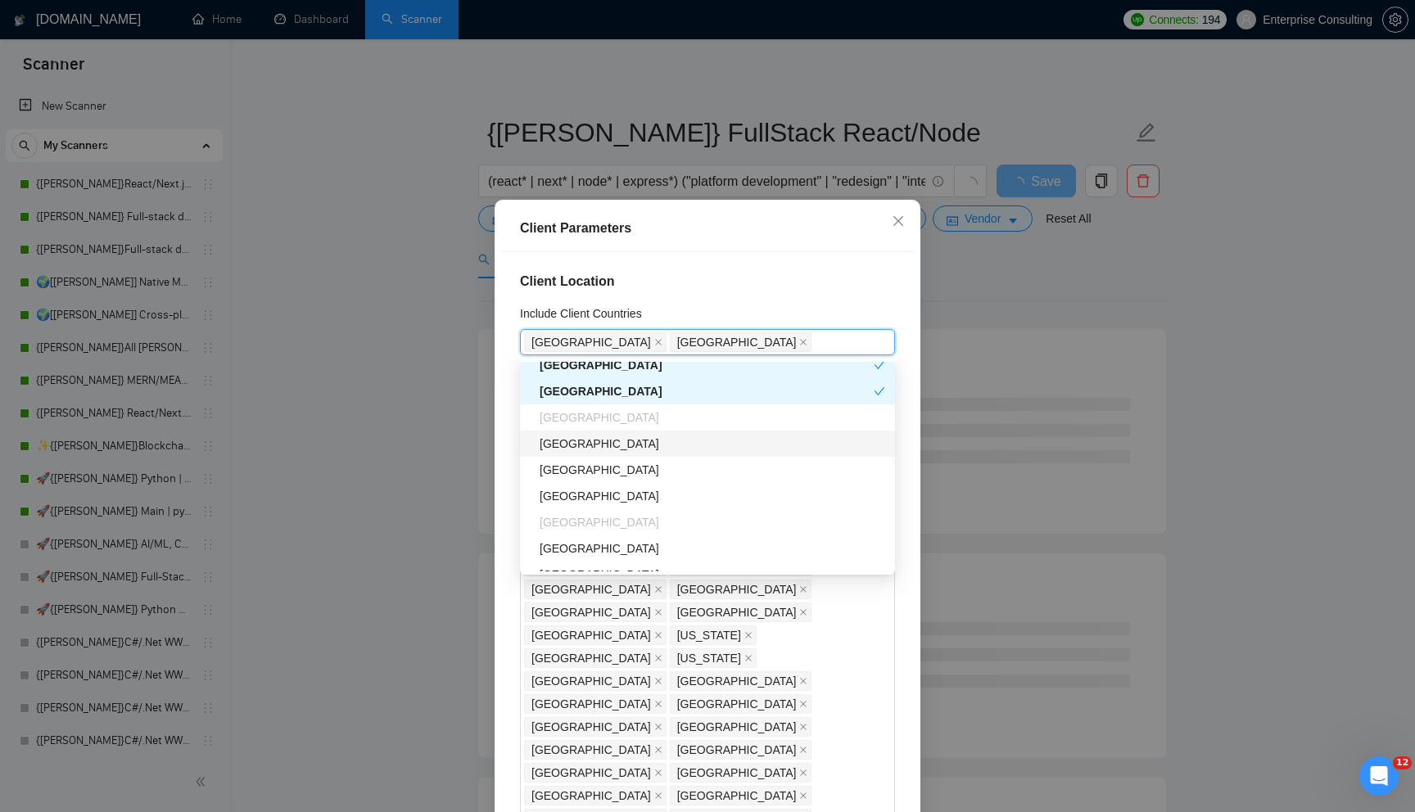
scroll to position [218, 0]
click at [593, 446] on div "[GEOGRAPHIC_DATA]" at bounding box center [711, 445] width 345 height 18
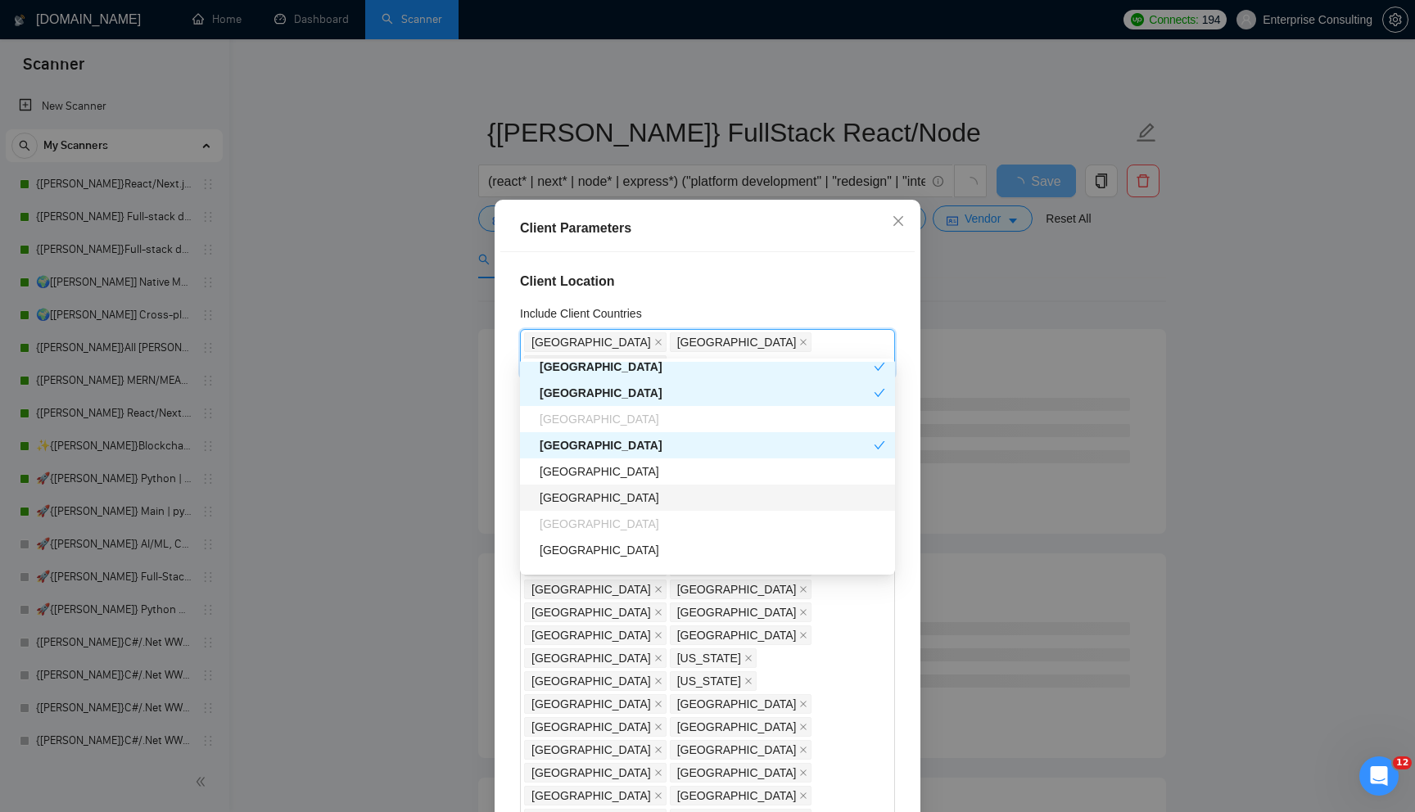
click at [593, 487] on div "[GEOGRAPHIC_DATA]" at bounding box center [707, 498] width 375 height 26
click at [599, 472] on div "[GEOGRAPHIC_DATA]" at bounding box center [711, 472] width 345 height 18
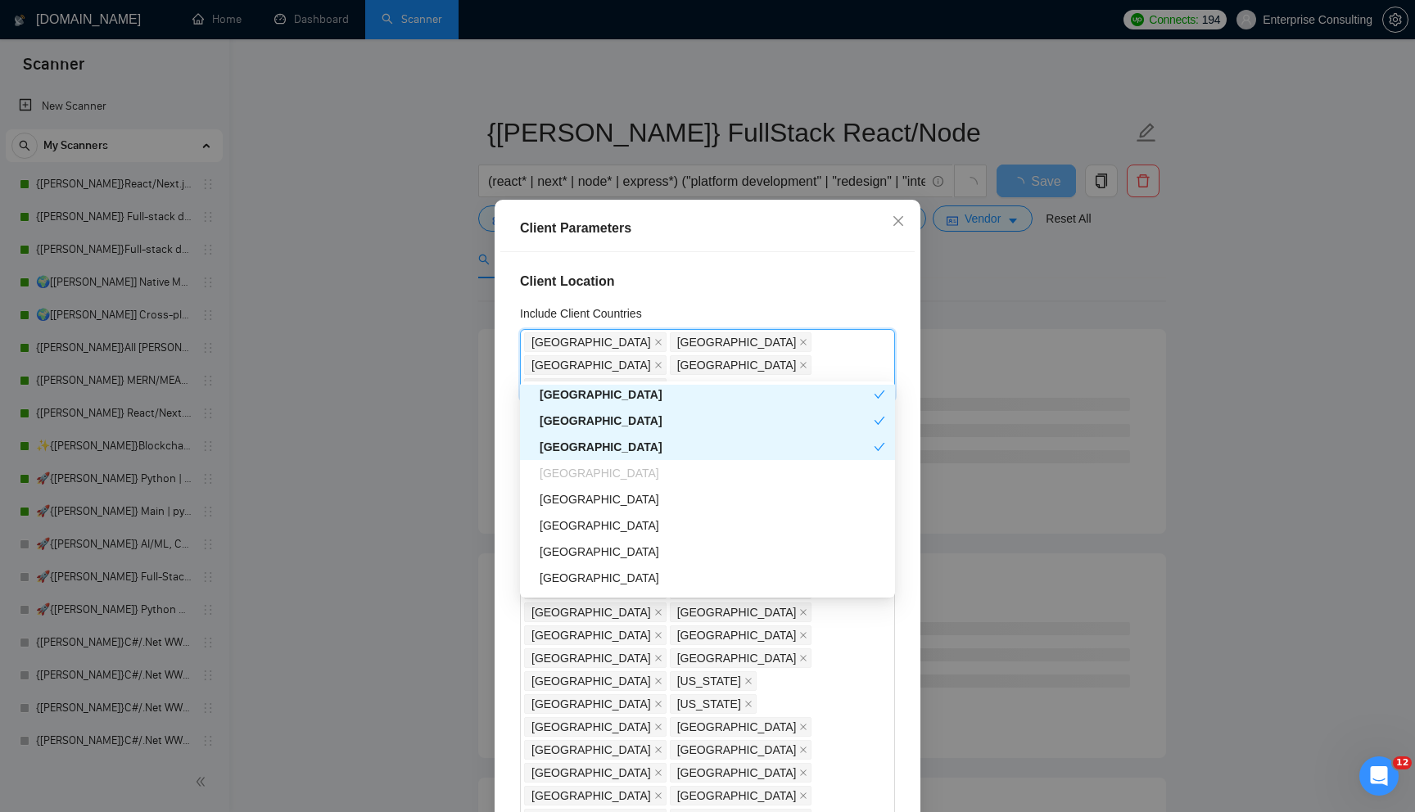
scroll to position [290, 0]
click at [625, 503] on div "[GEOGRAPHIC_DATA]" at bounding box center [711, 501] width 345 height 18
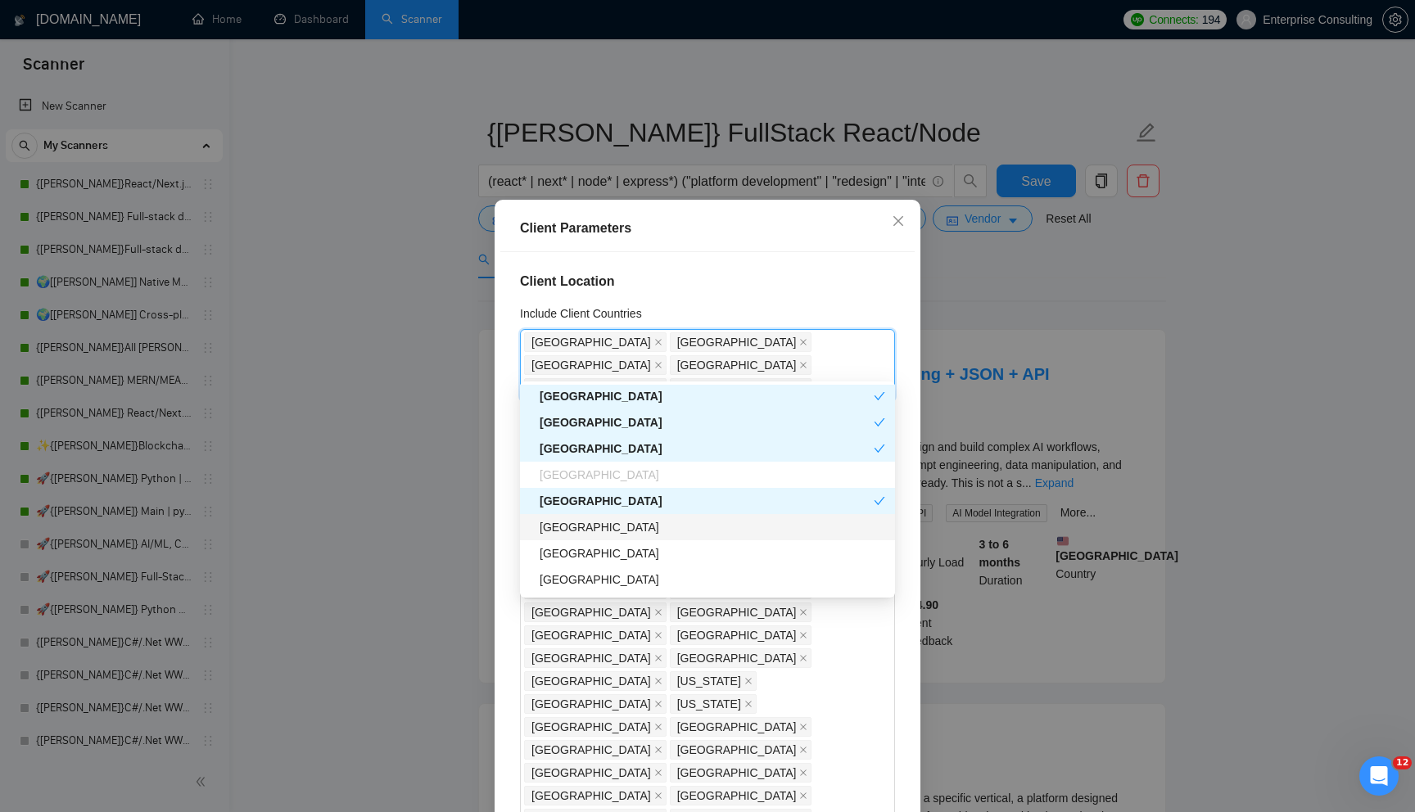
click at [634, 526] on div "[GEOGRAPHIC_DATA]" at bounding box center [711, 527] width 345 height 18
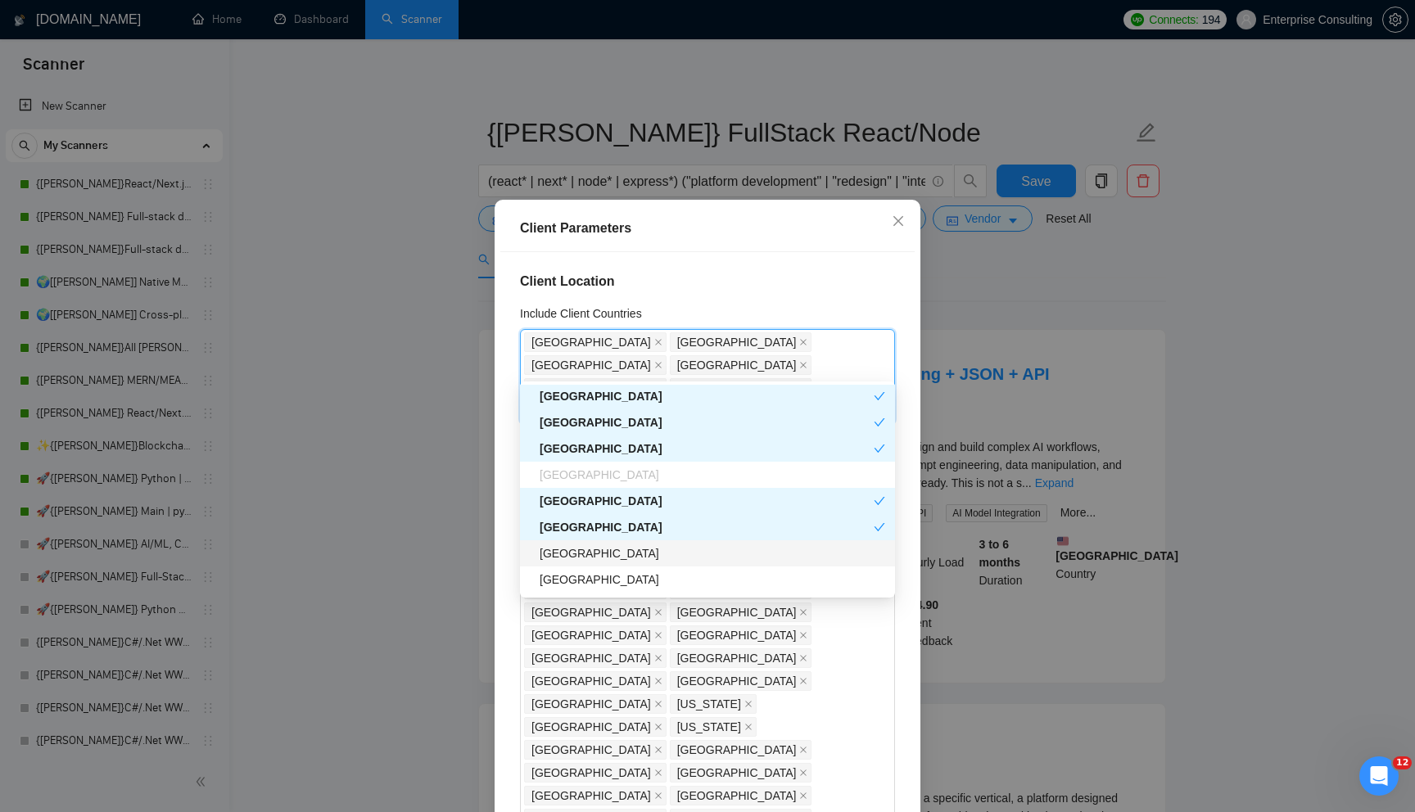
click at [628, 545] on div "[GEOGRAPHIC_DATA]" at bounding box center [711, 553] width 345 height 18
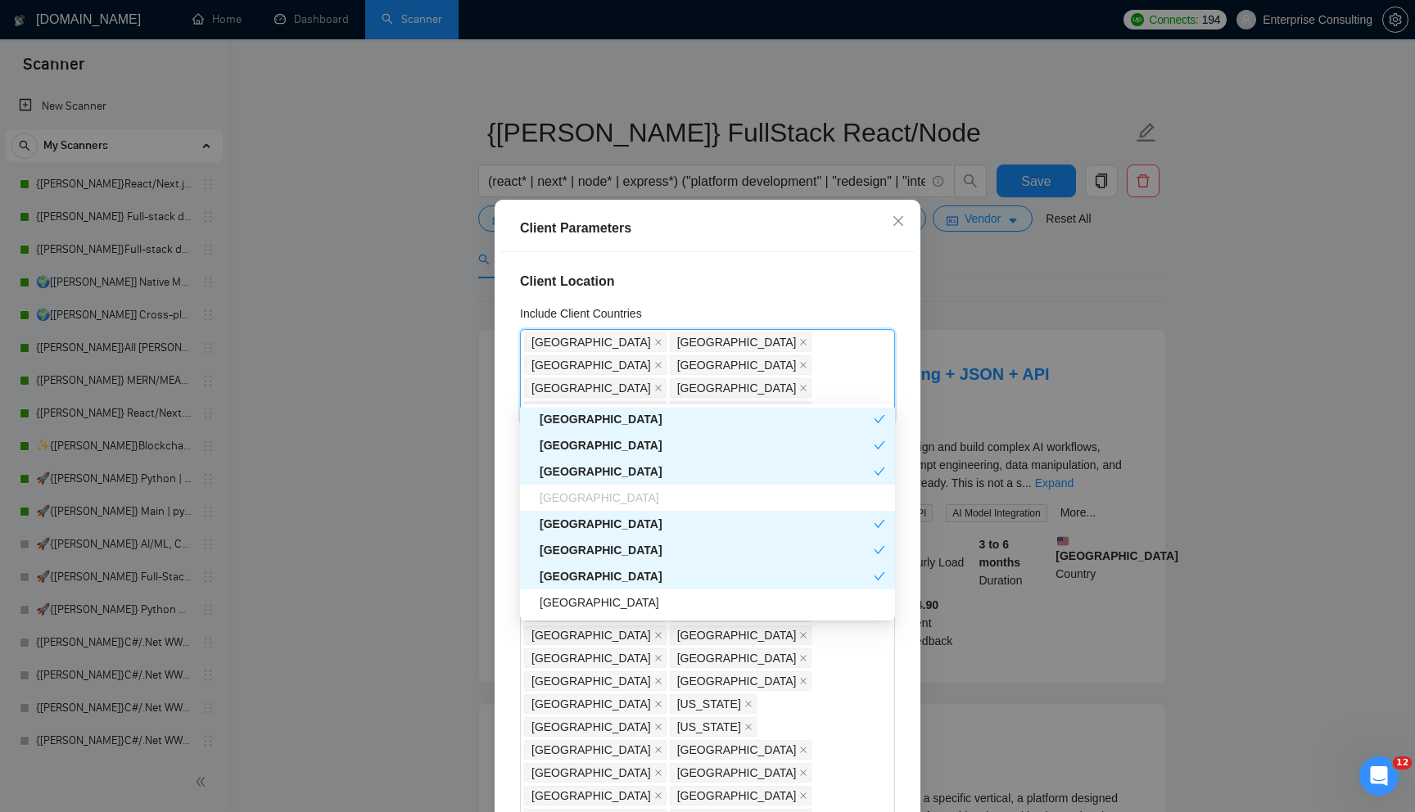
scroll to position [349, 0]
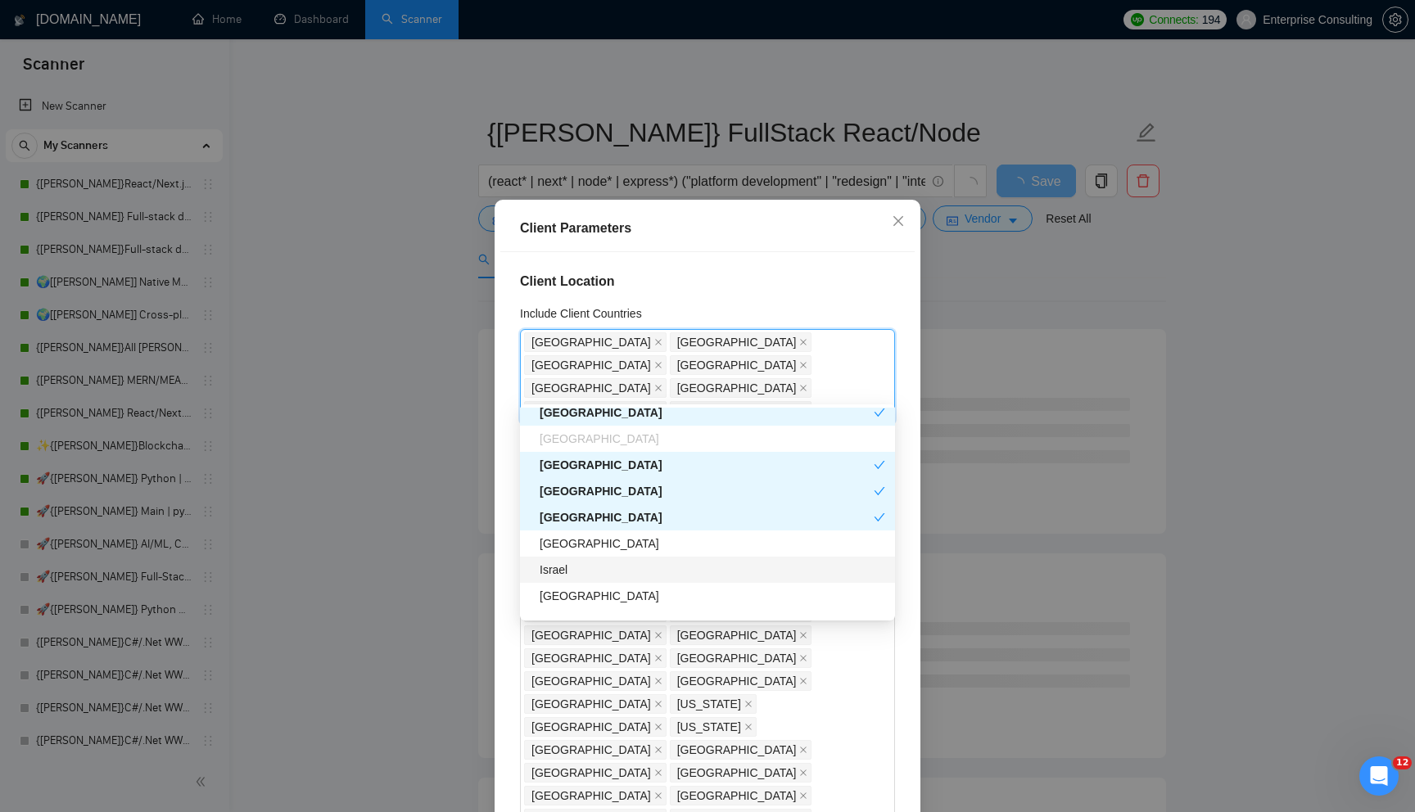
click at [602, 575] on div "Israel" at bounding box center [711, 570] width 345 height 18
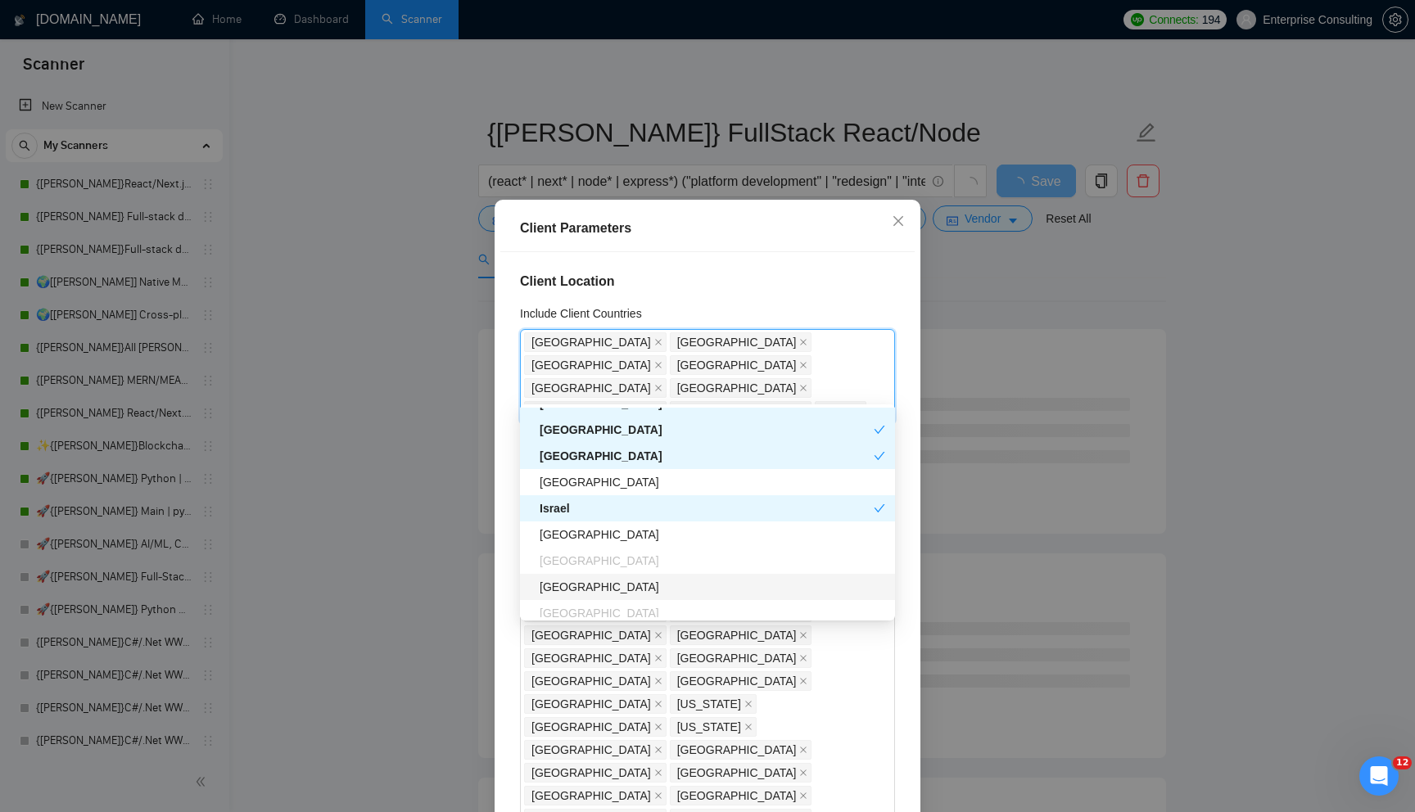
scroll to position [408, 0]
click at [607, 542] on div "[GEOGRAPHIC_DATA]" at bounding box center [711, 537] width 345 height 18
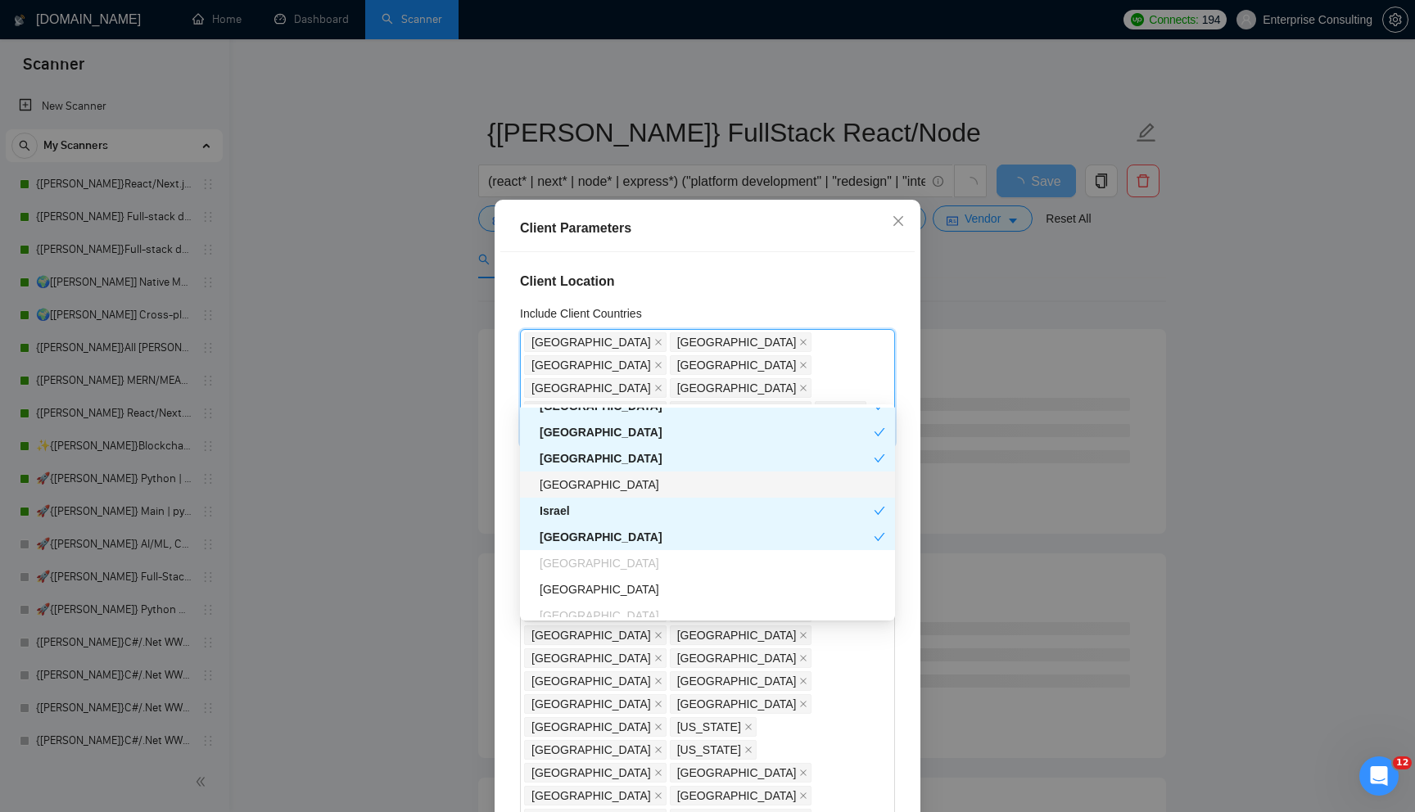
click at [604, 490] on div "[GEOGRAPHIC_DATA]" at bounding box center [711, 485] width 345 height 18
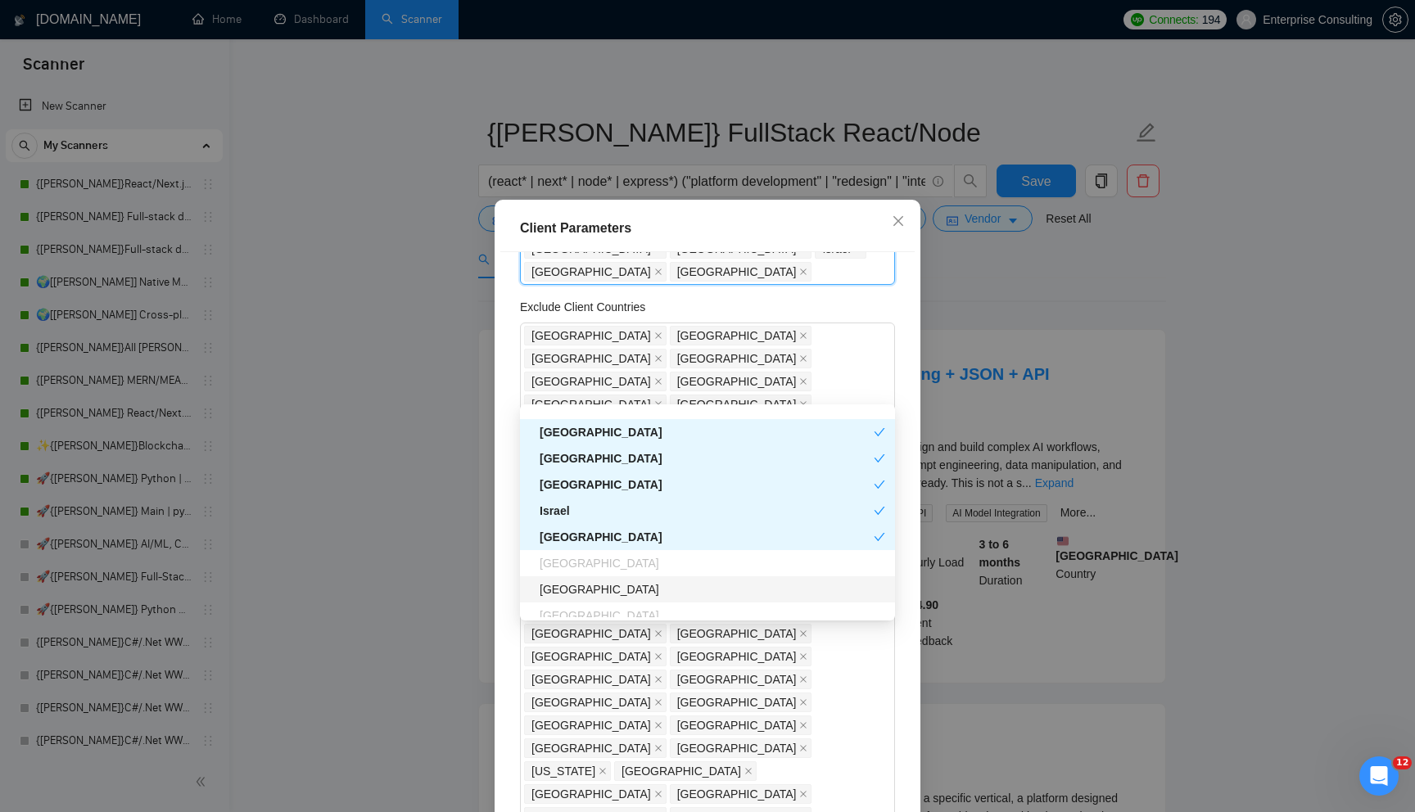
scroll to position [559, 0]
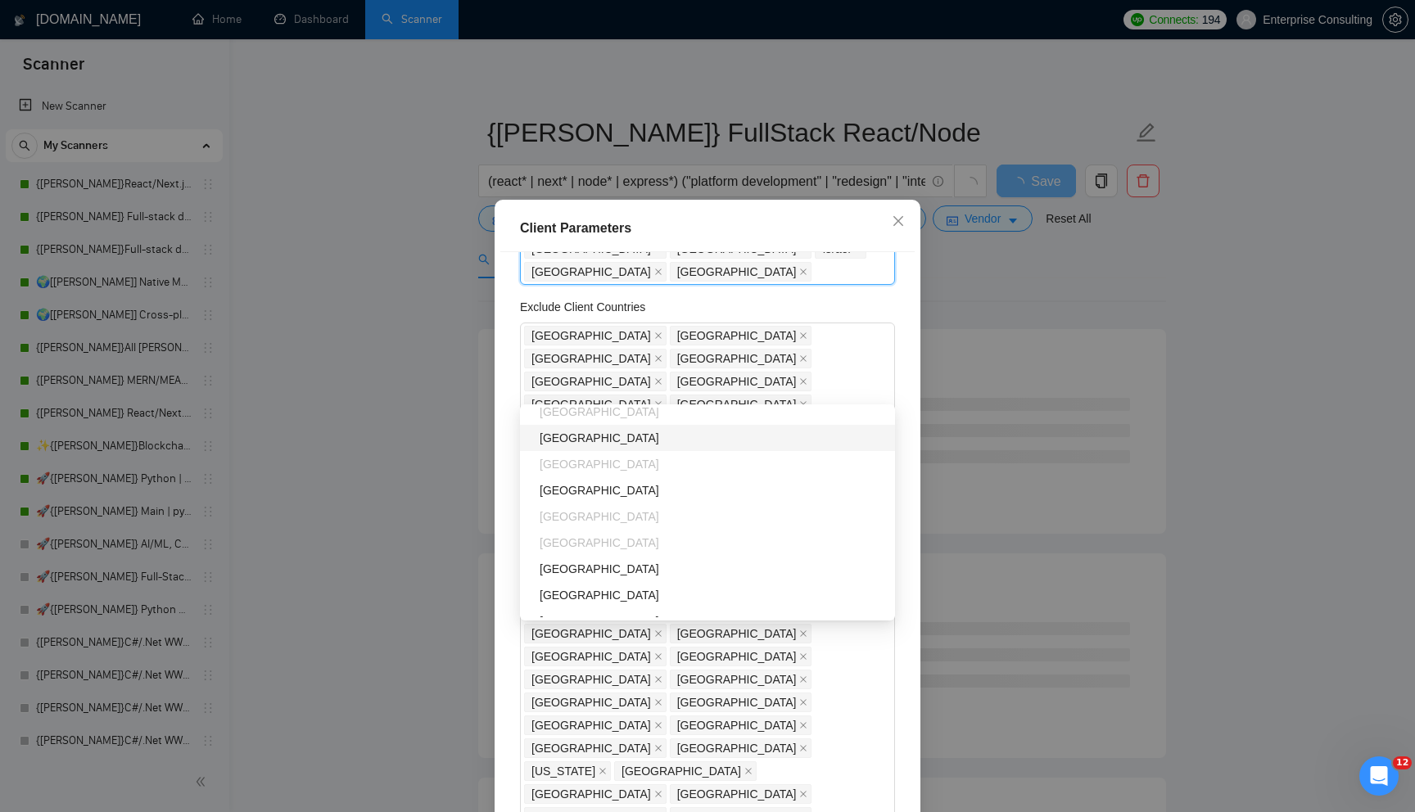
click at [619, 445] on div "[GEOGRAPHIC_DATA]" at bounding box center [711, 438] width 345 height 18
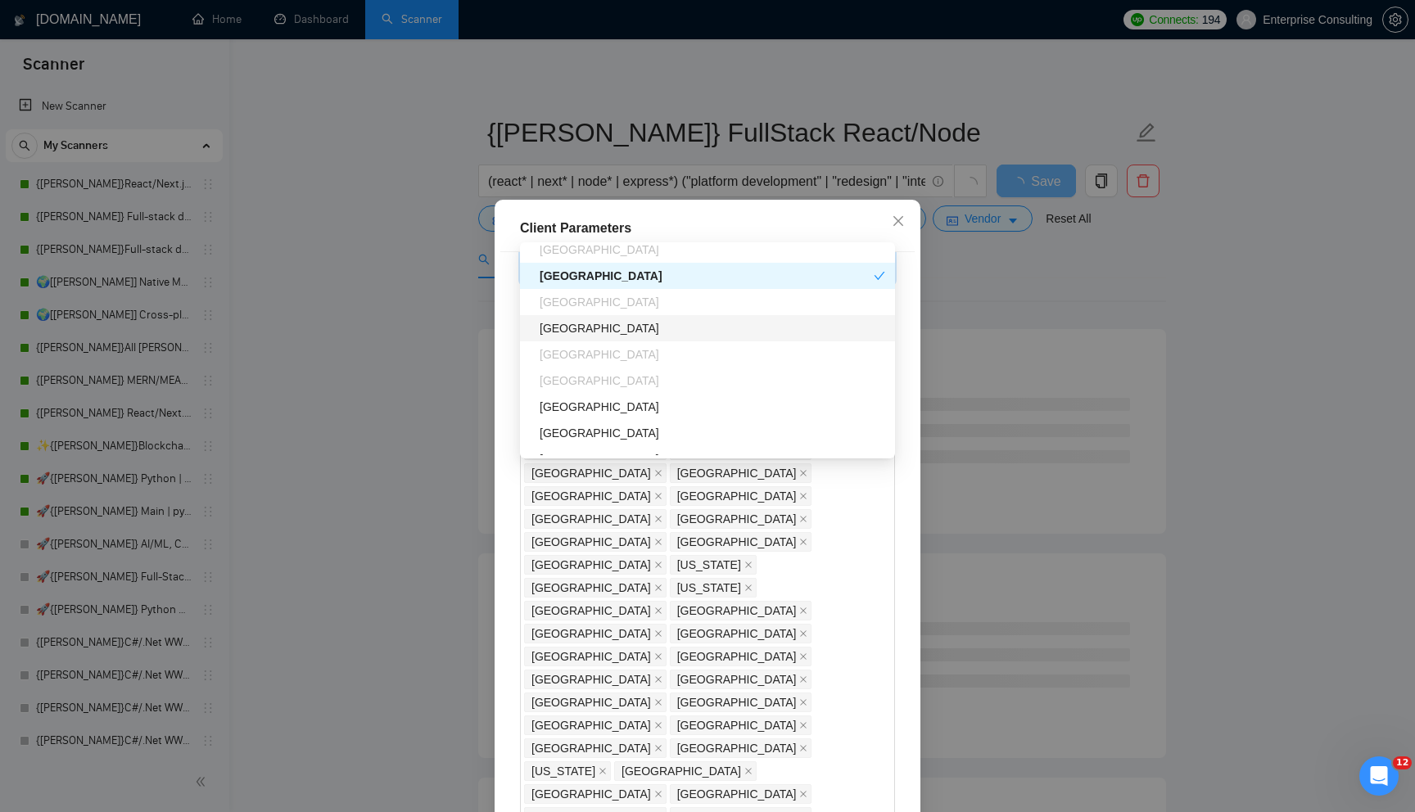
click at [612, 327] on div "[GEOGRAPHIC_DATA]" at bounding box center [711, 328] width 345 height 18
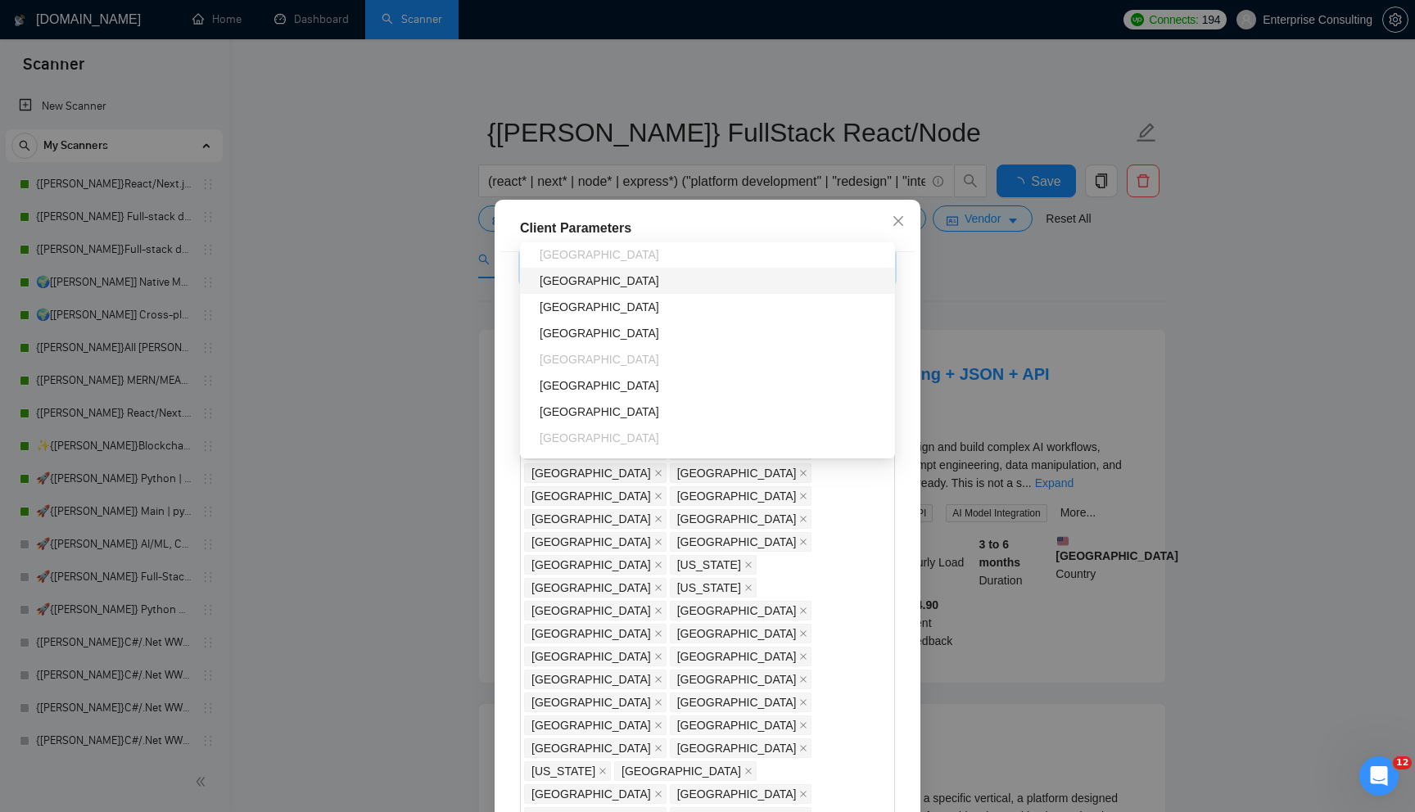
scroll to position [688, 0]
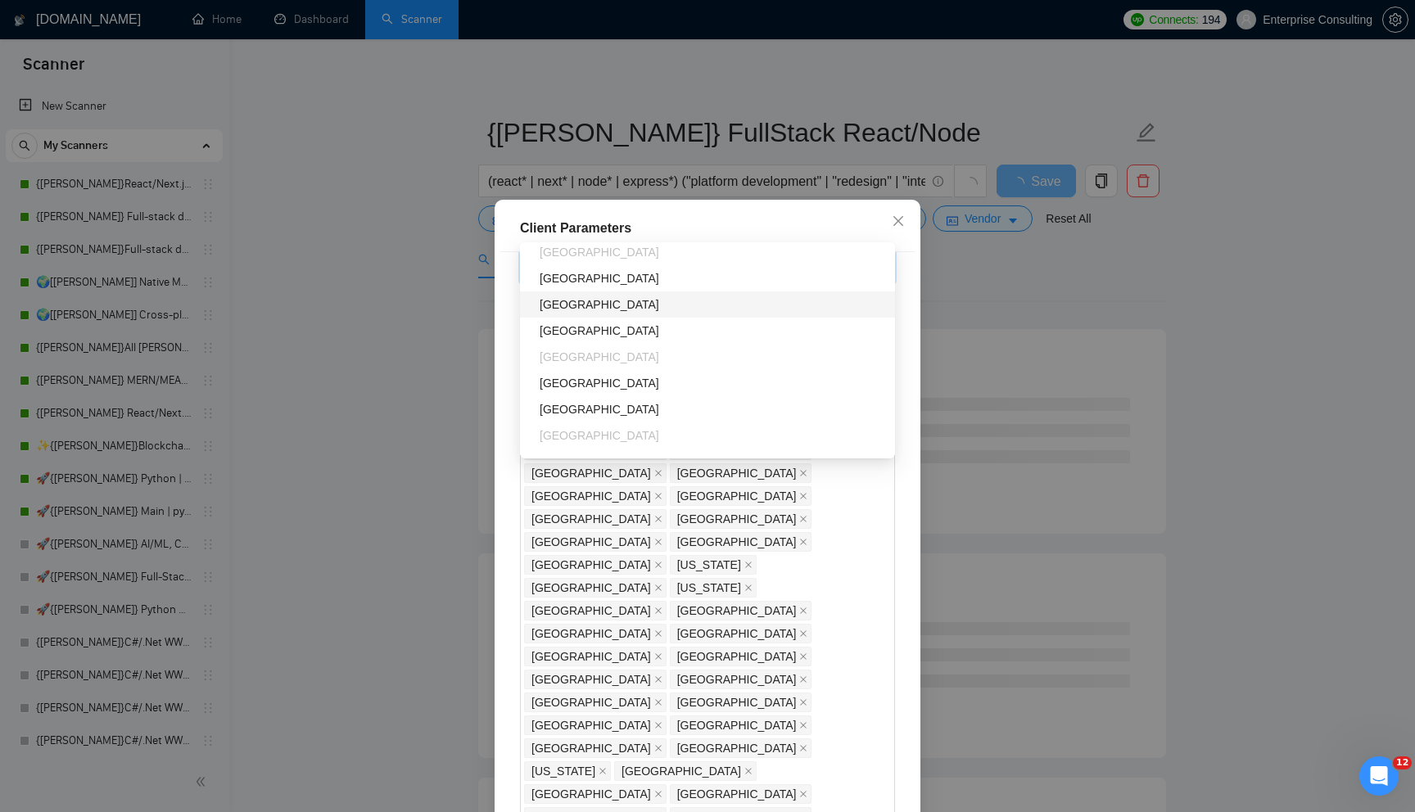
click at [597, 310] on div "[GEOGRAPHIC_DATA]" at bounding box center [711, 305] width 345 height 18
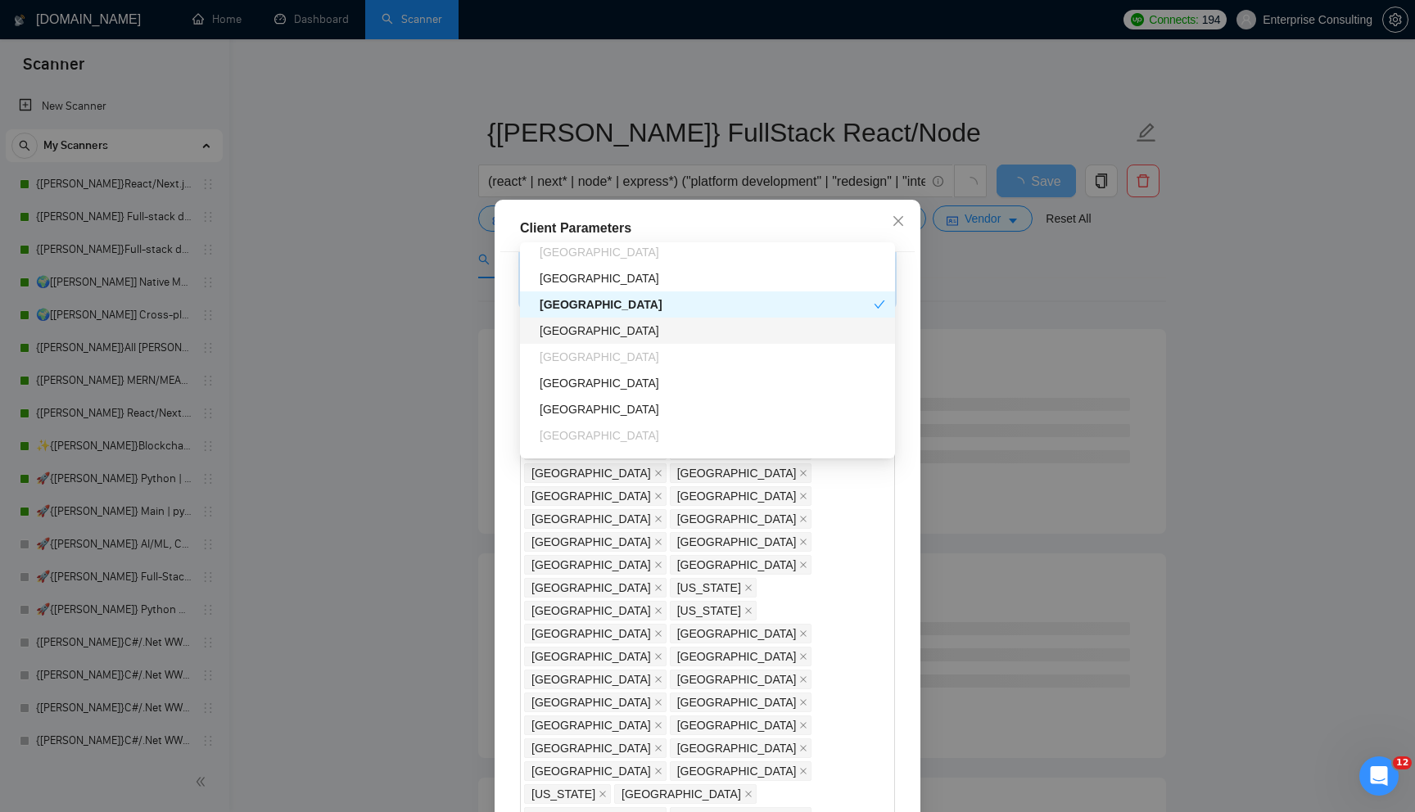
click at [598, 336] on div "[GEOGRAPHIC_DATA]" at bounding box center [711, 331] width 345 height 18
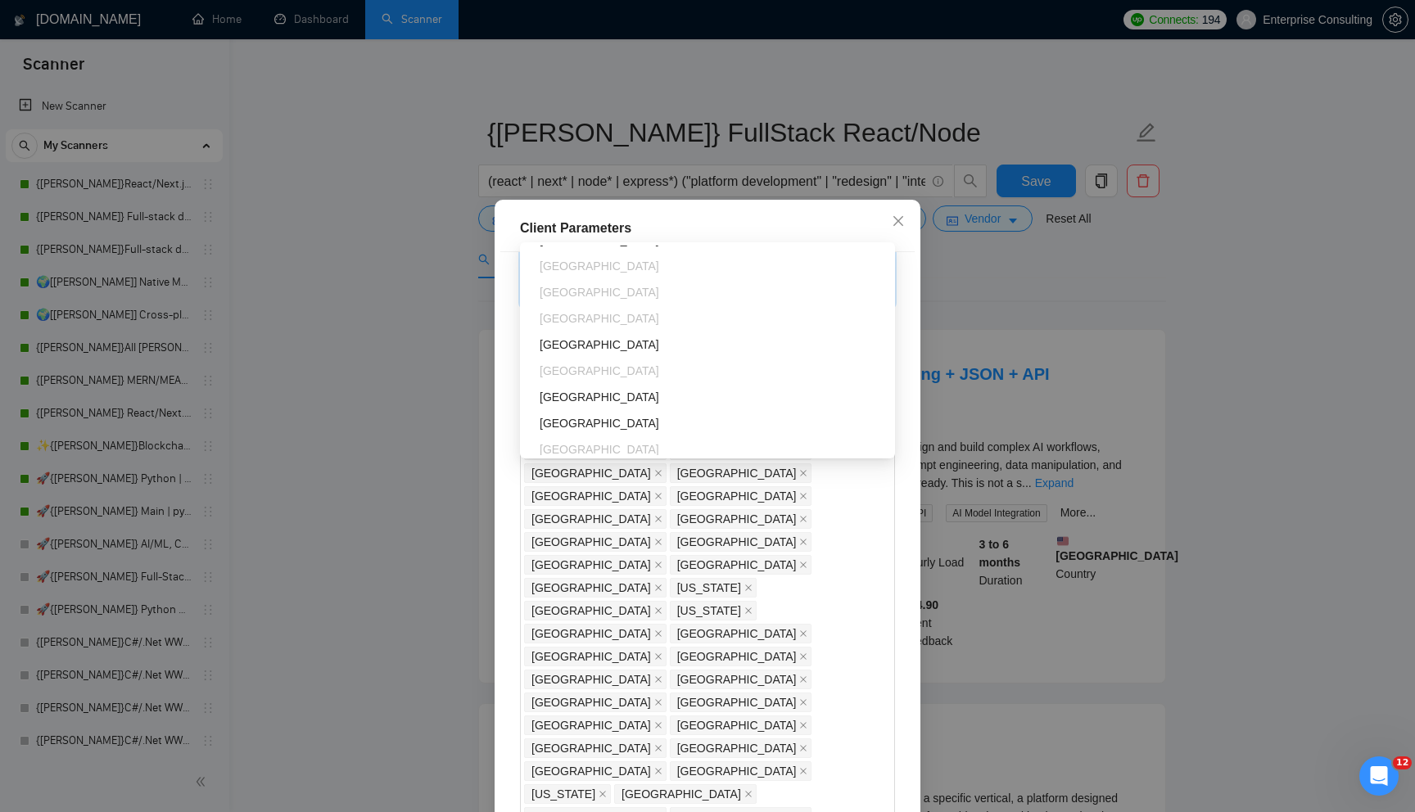
scroll to position [0, 0]
click at [734, 242] on body "Scanner New Scanner My Scanners {[PERSON_NAME]}React/Next.js/Node.js (Long-term…" at bounding box center [707, 406] width 1415 height 812
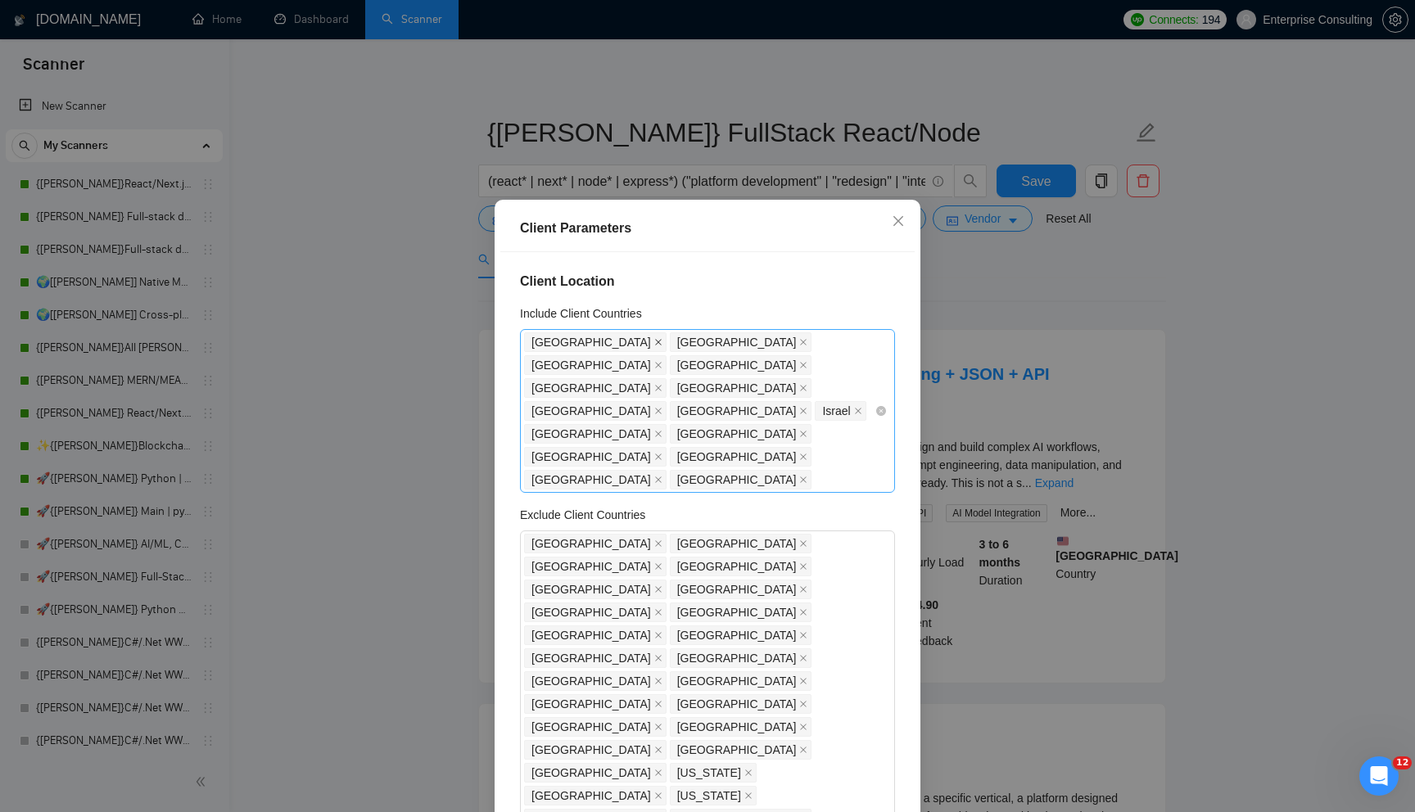
click at [654, 346] on span at bounding box center [658, 342] width 8 height 18
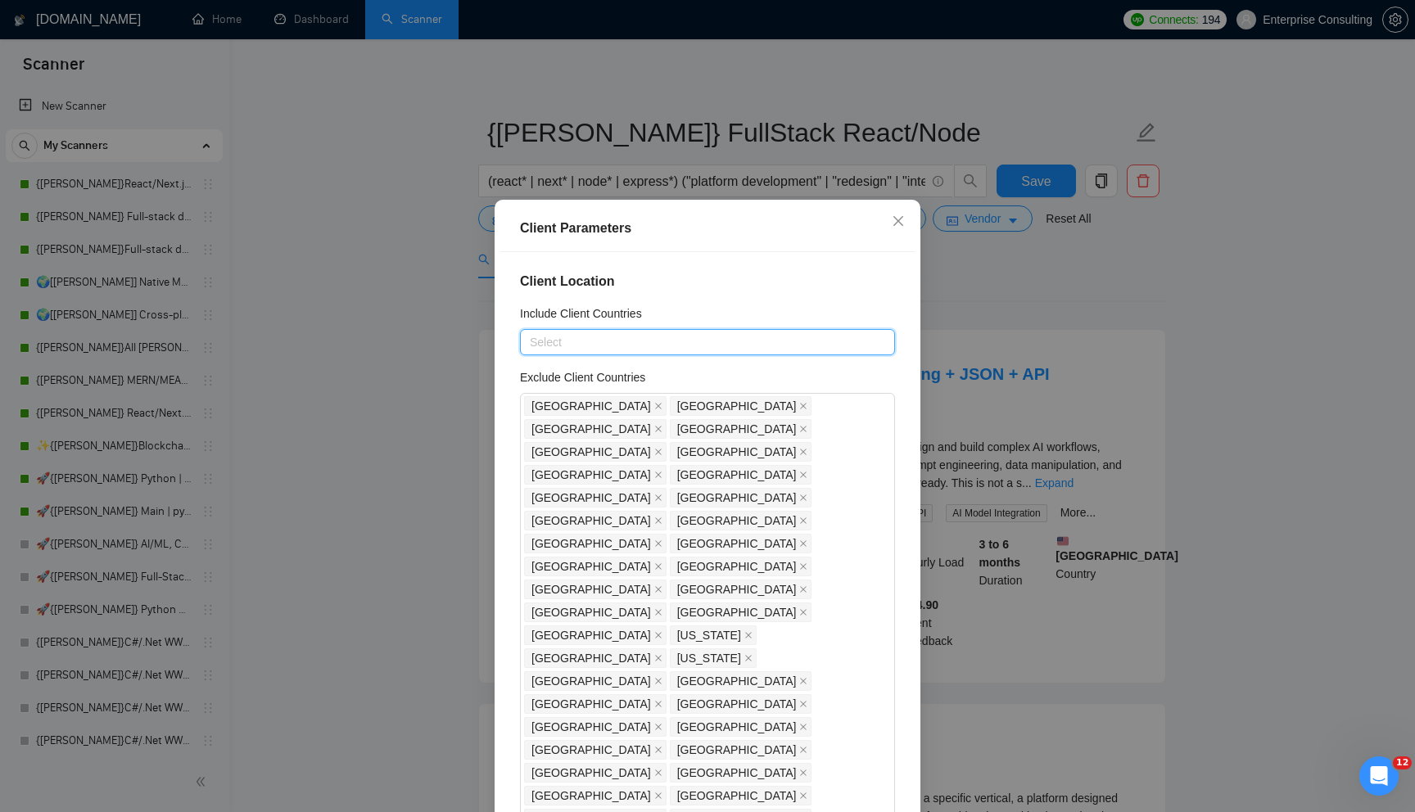
click at [626, 339] on div at bounding box center [699, 342] width 350 height 20
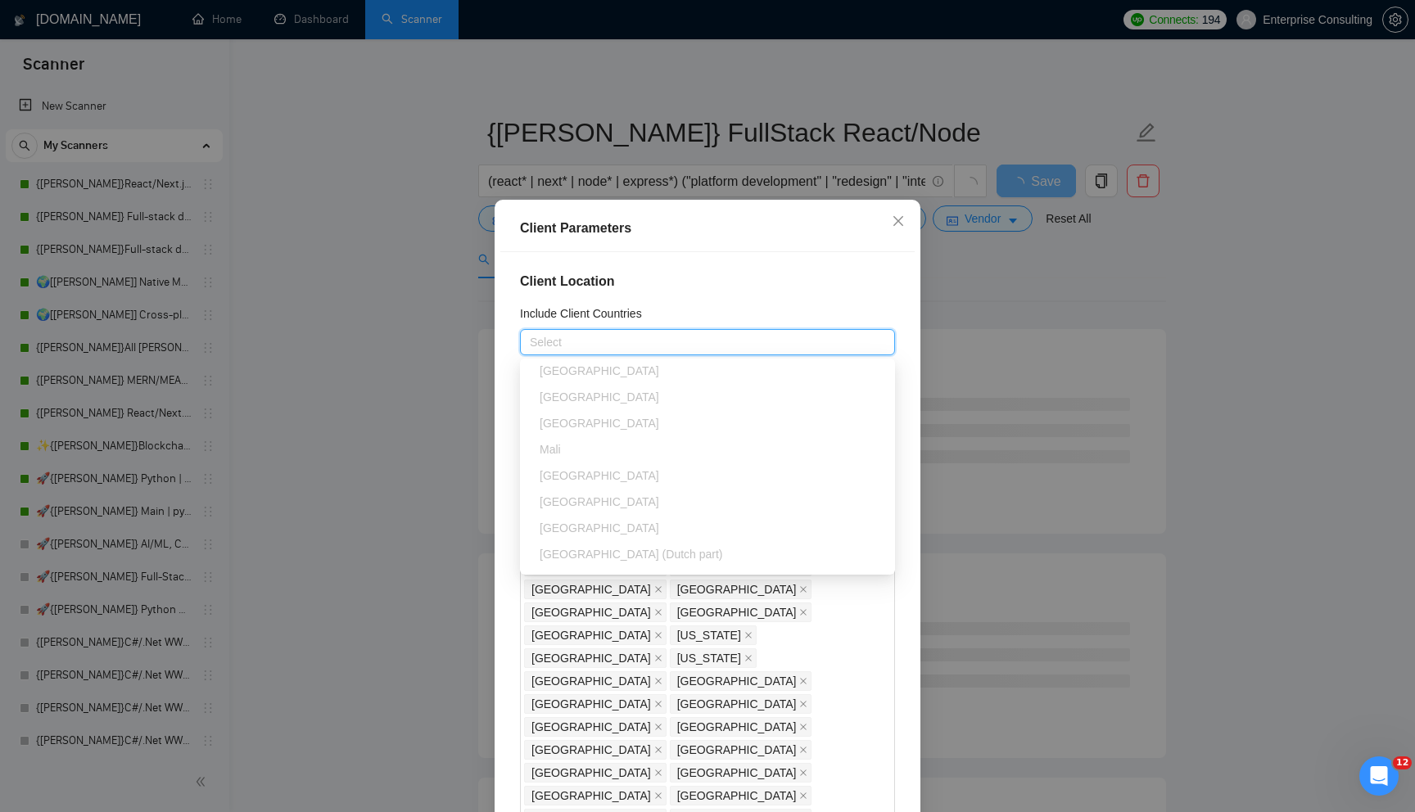
scroll to position [5239, 0]
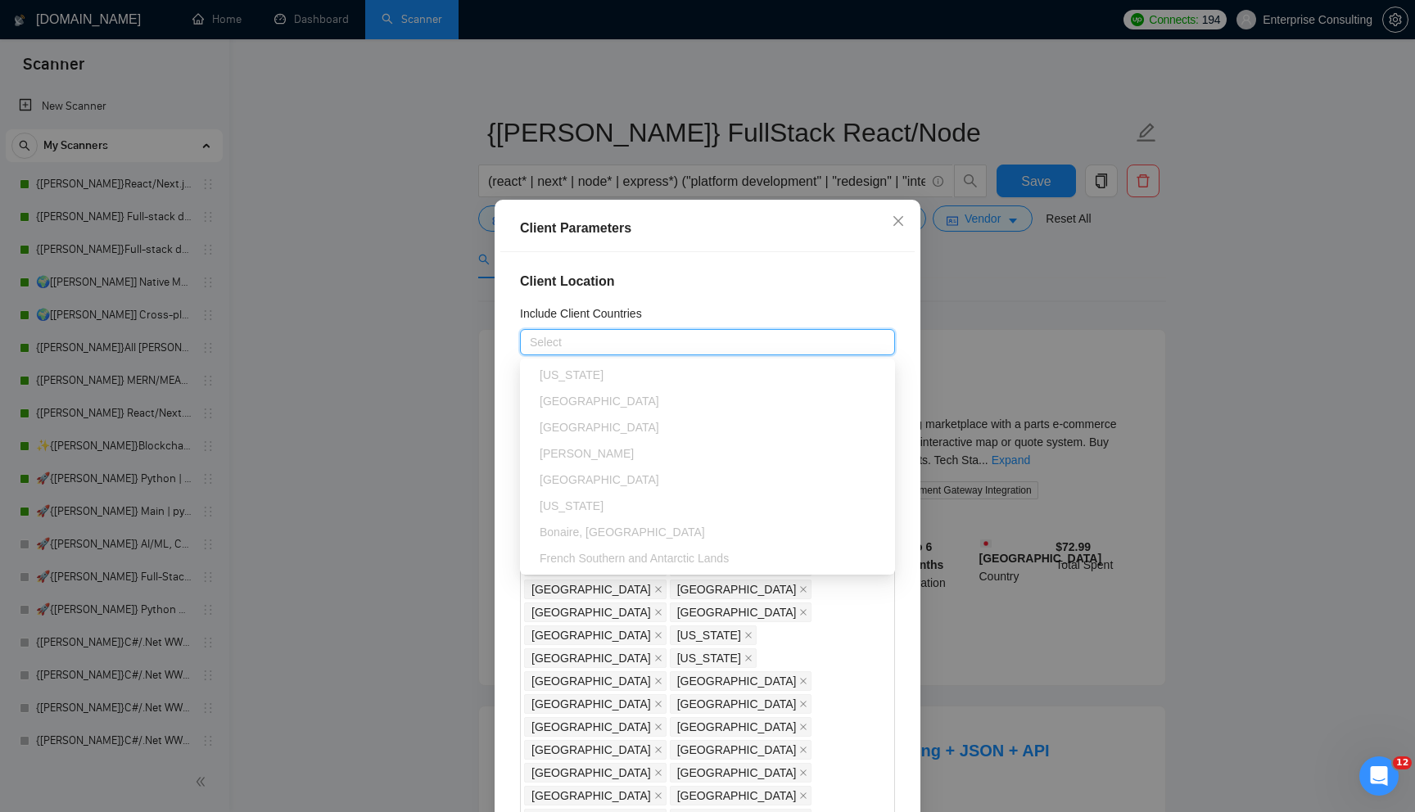
click at [712, 261] on div "Client Location Include Client Countries Select Exclude Client Countries [GEOGR…" at bounding box center [707, 536] width 414 height 568
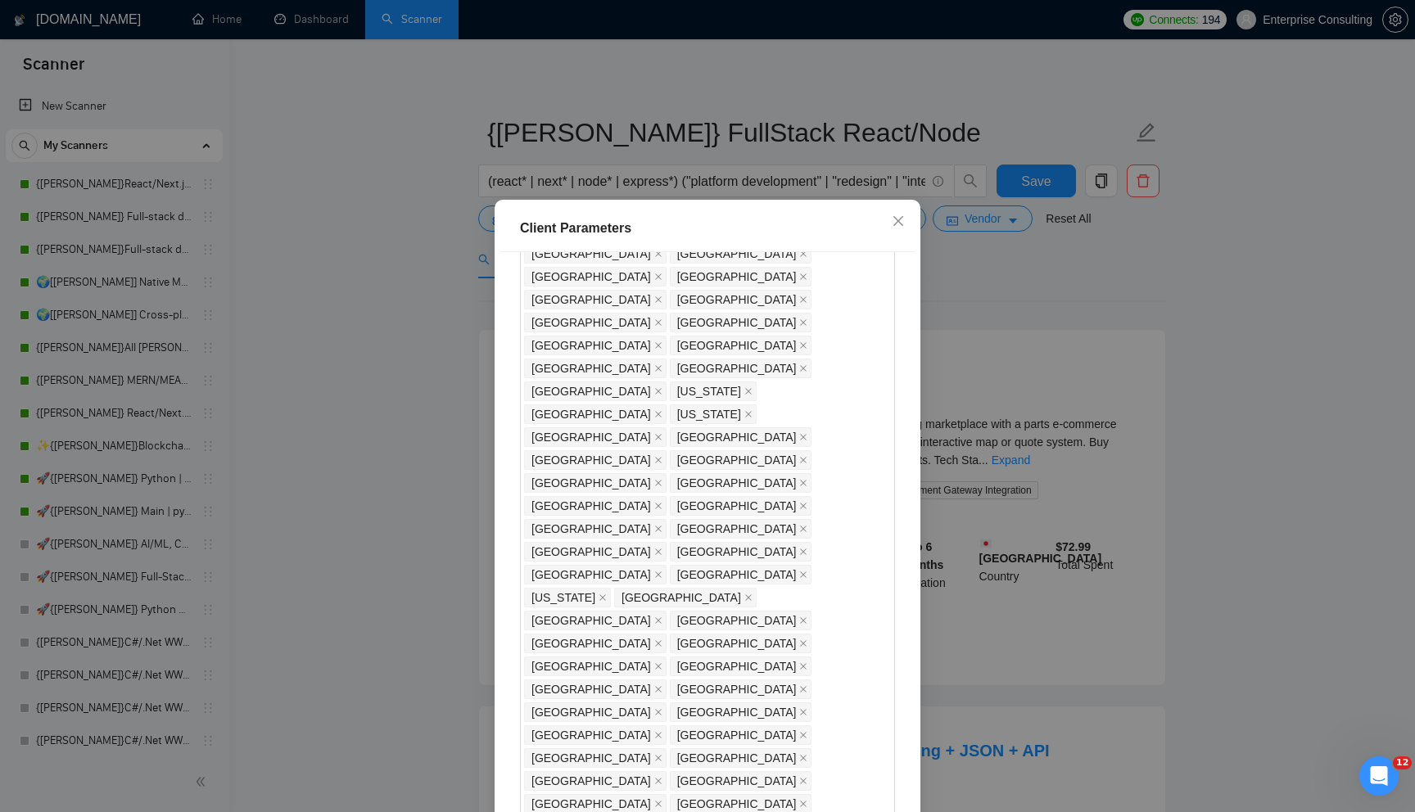
scroll to position [269, 0]
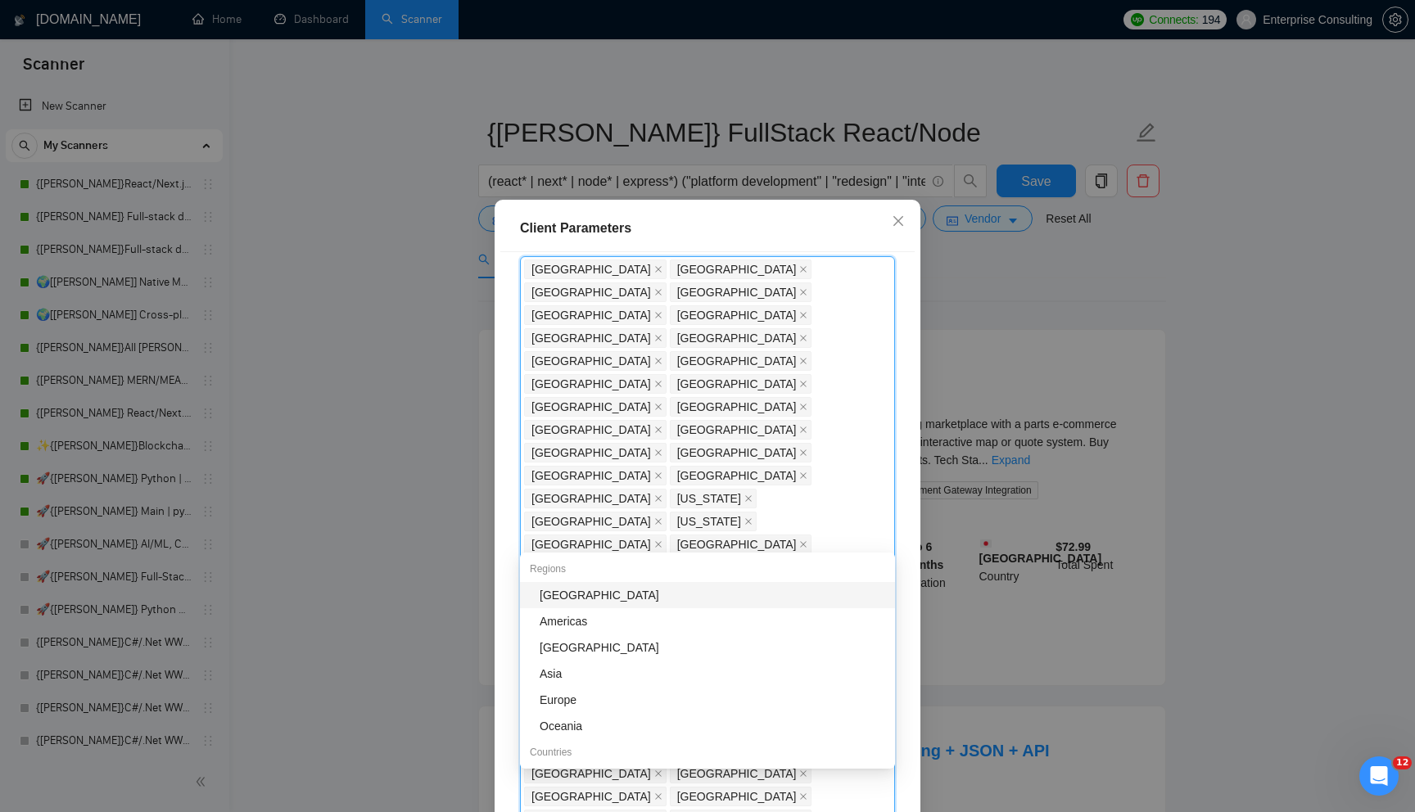
scroll to position [0, 0]
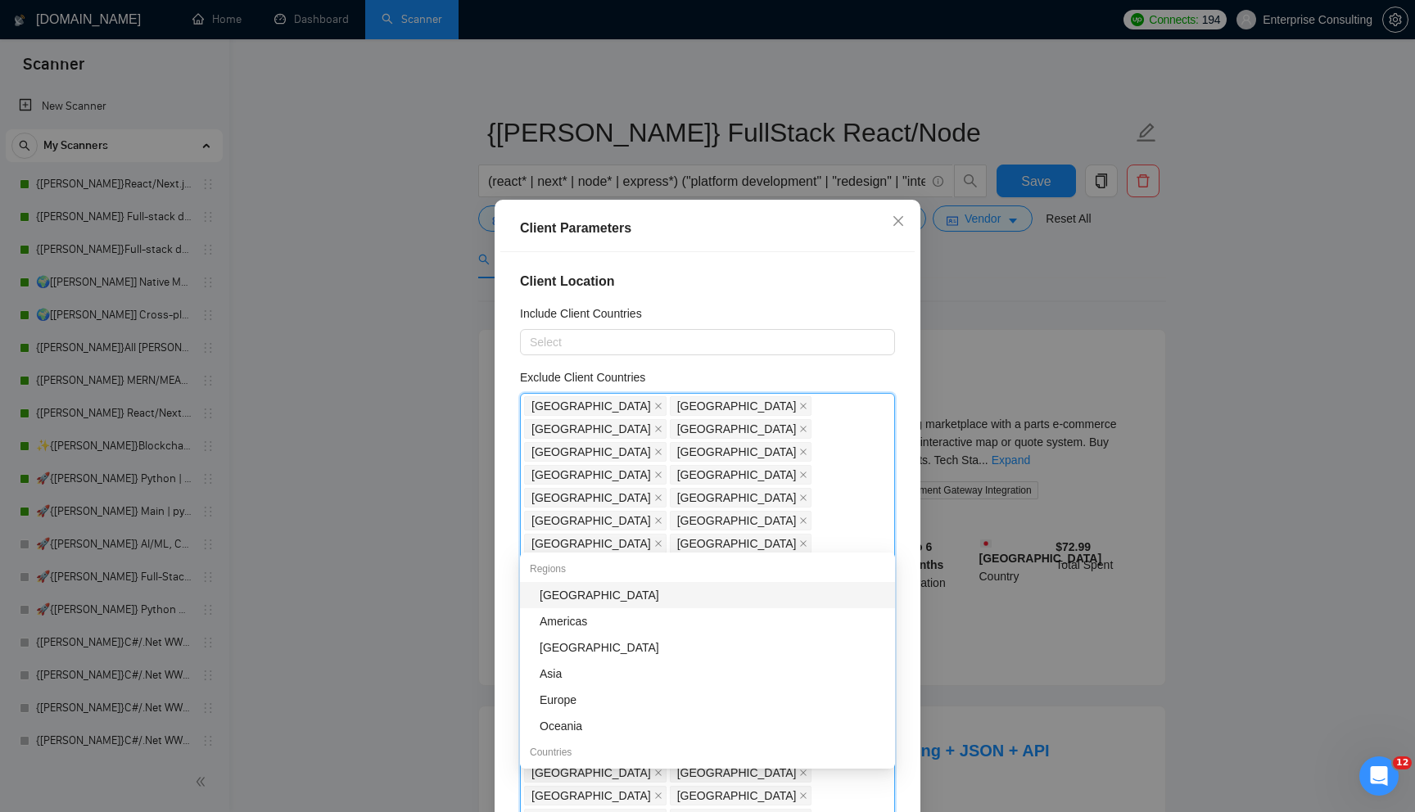
click at [739, 368] on div "Client Location Include Client Countries Select Exclude Client Countries [GEOGR…" at bounding box center [707, 536] width 414 height 568
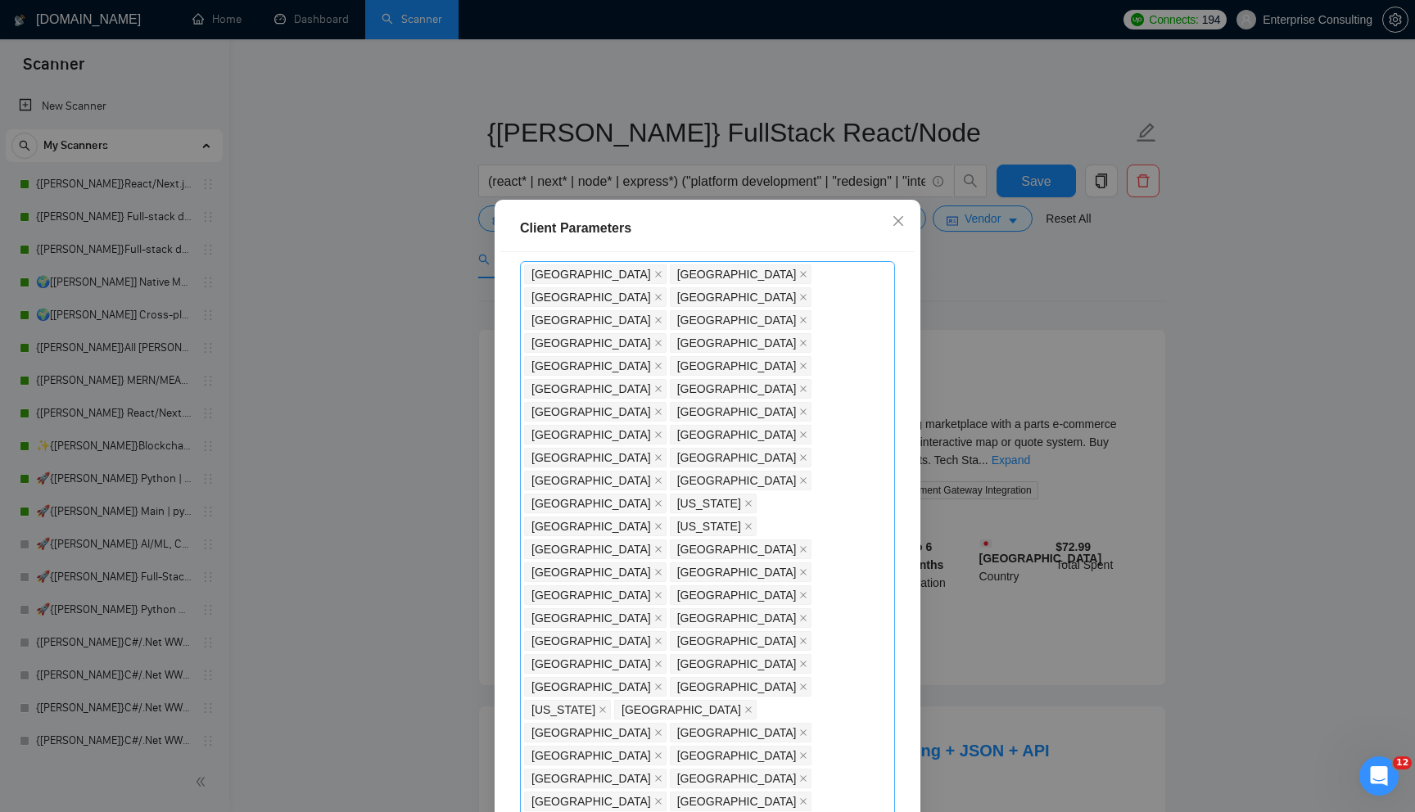
scroll to position [130, 0]
click at [919, 198] on div "Client Parameters Client Location Include Client Countries Select Exclude Clien…" at bounding box center [707, 406] width 1415 height 812
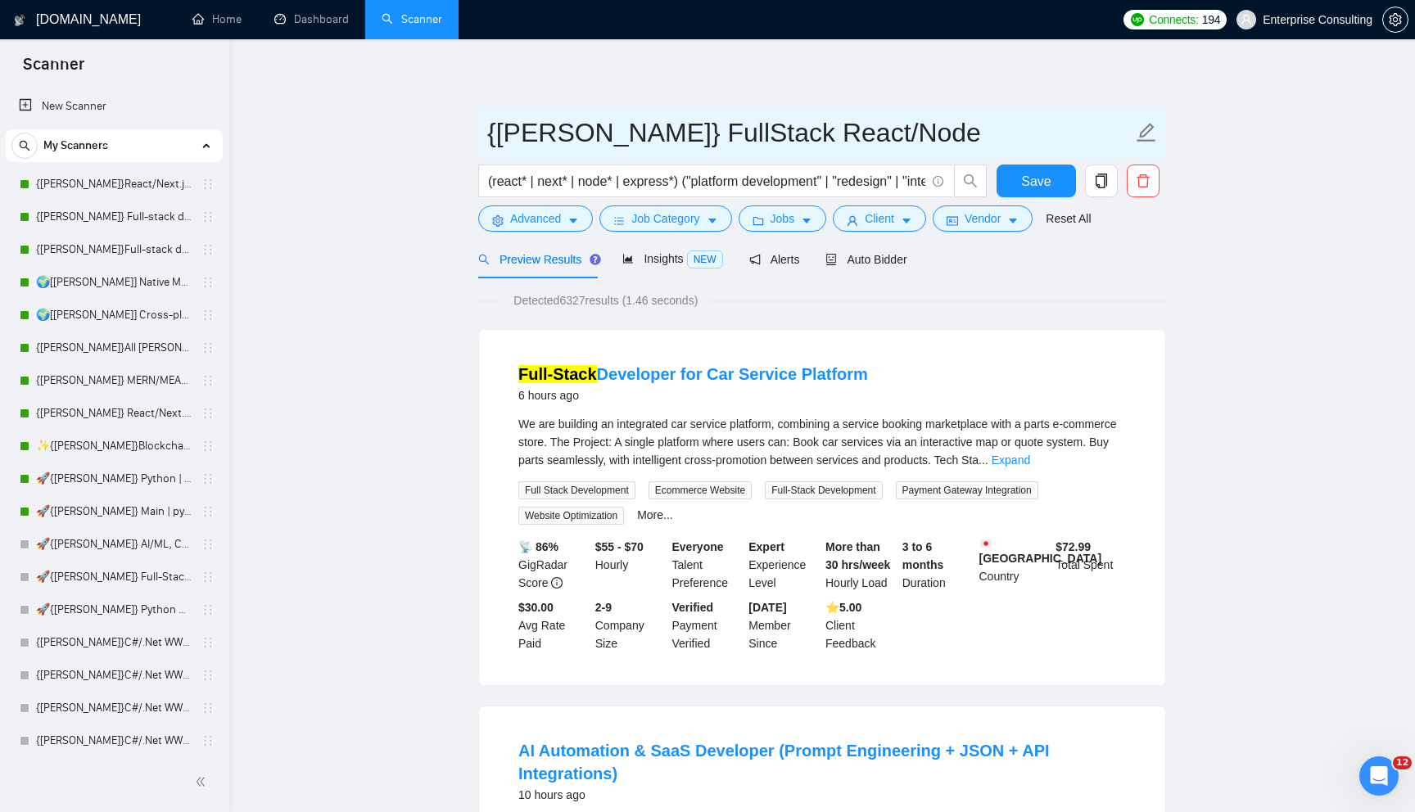
drag, startPoint x: 621, startPoint y: 128, endPoint x: 534, endPoint y: 120, distance: 87.2
click at [534, 120] on input "{[PERSON_NAME]} FullStack React/Node" at bounding box center [809, 132] width 645 height 41
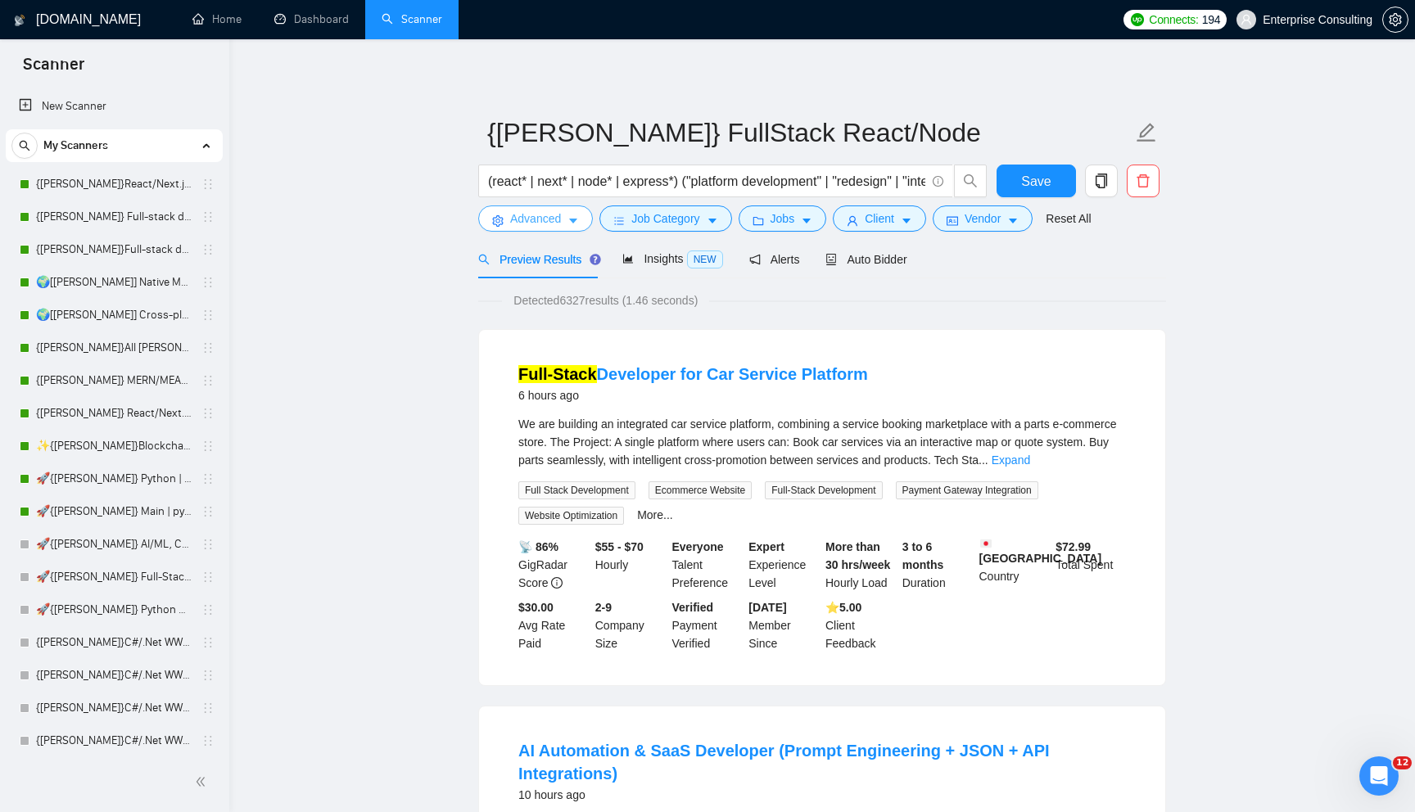
click at [519, 214] on span "Advanced" at bounding box center [535, 219] width 51 height 18
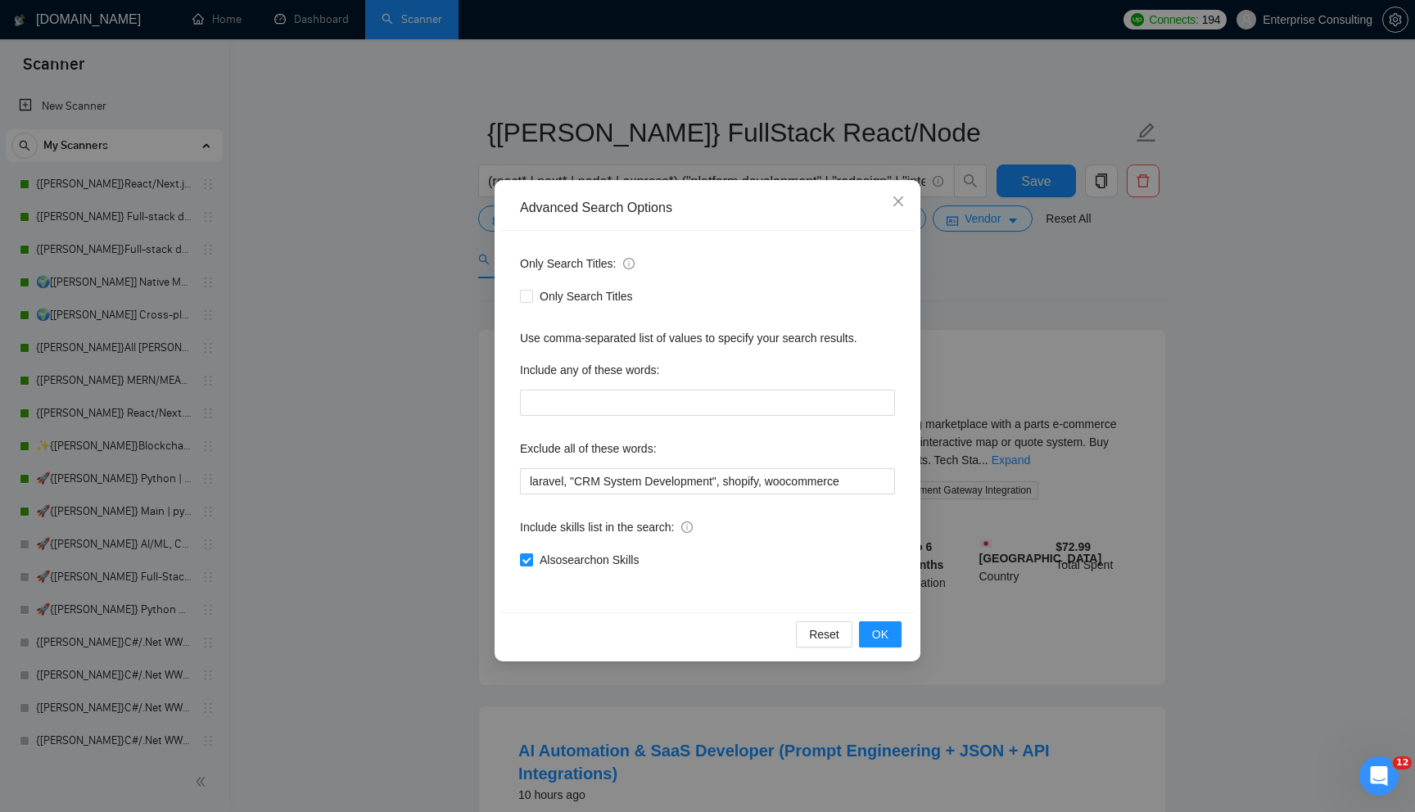
click at [639, 23] on div "Advanced Search Options Only Search Titles: Only Search Titles Use comma-separa…" at bounding box center [707, 406] width 1415 height 812
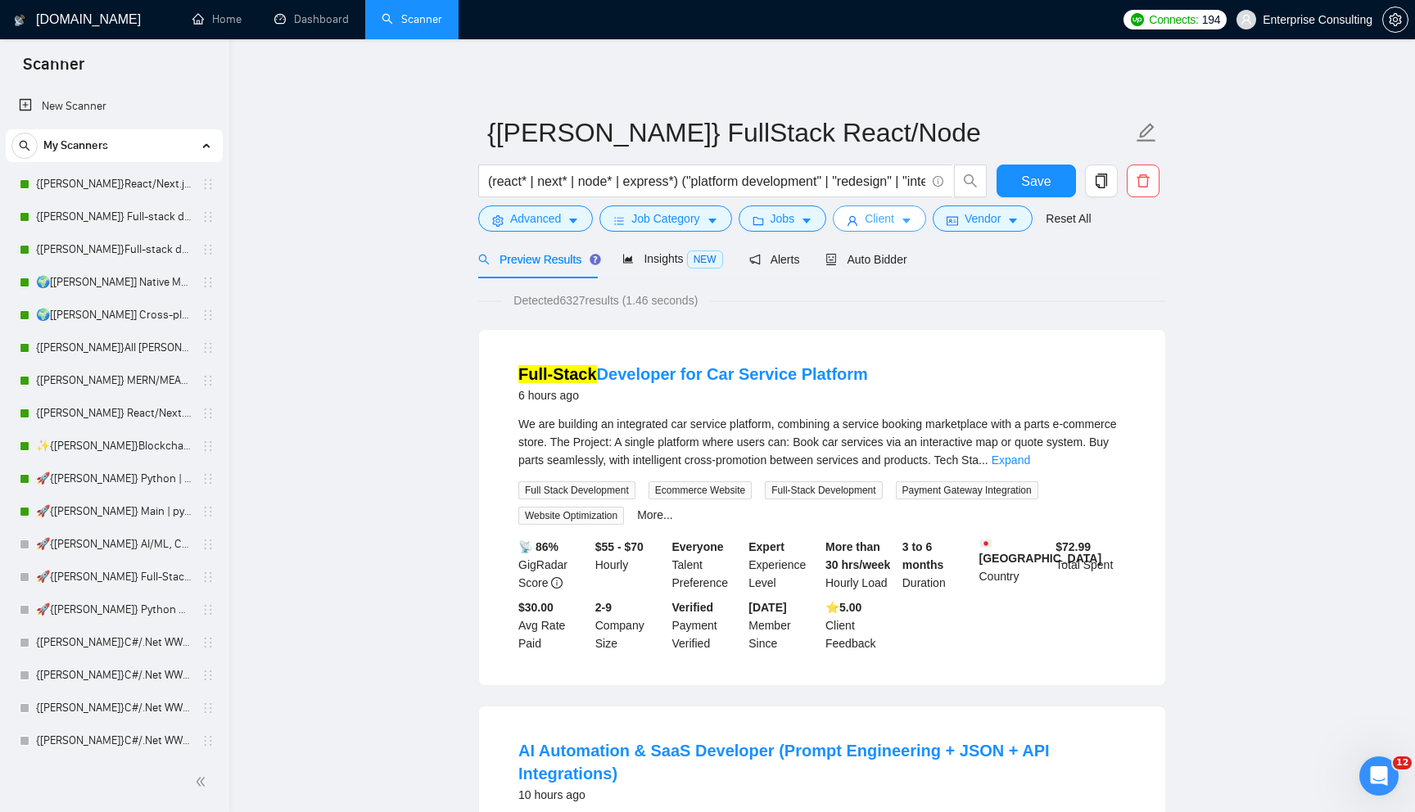
click at [869, 229] on button "Client" at bounding box center [879, 218] width 93 height 26
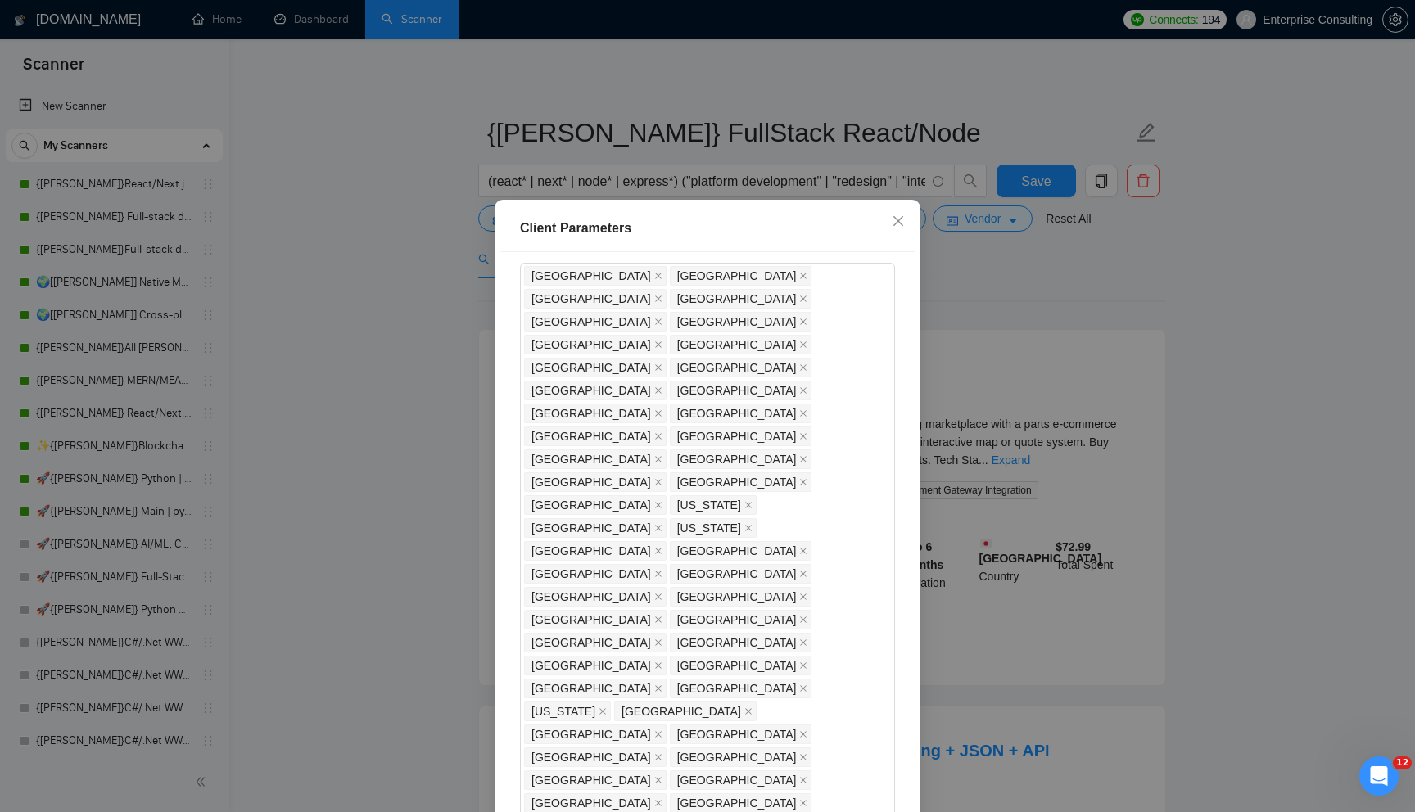
click at [960, 281] on div "Client Parameters Client Location Include Client Countries Select Exclude Clien…" at bounding box center [707, 406] width 1415 height 812
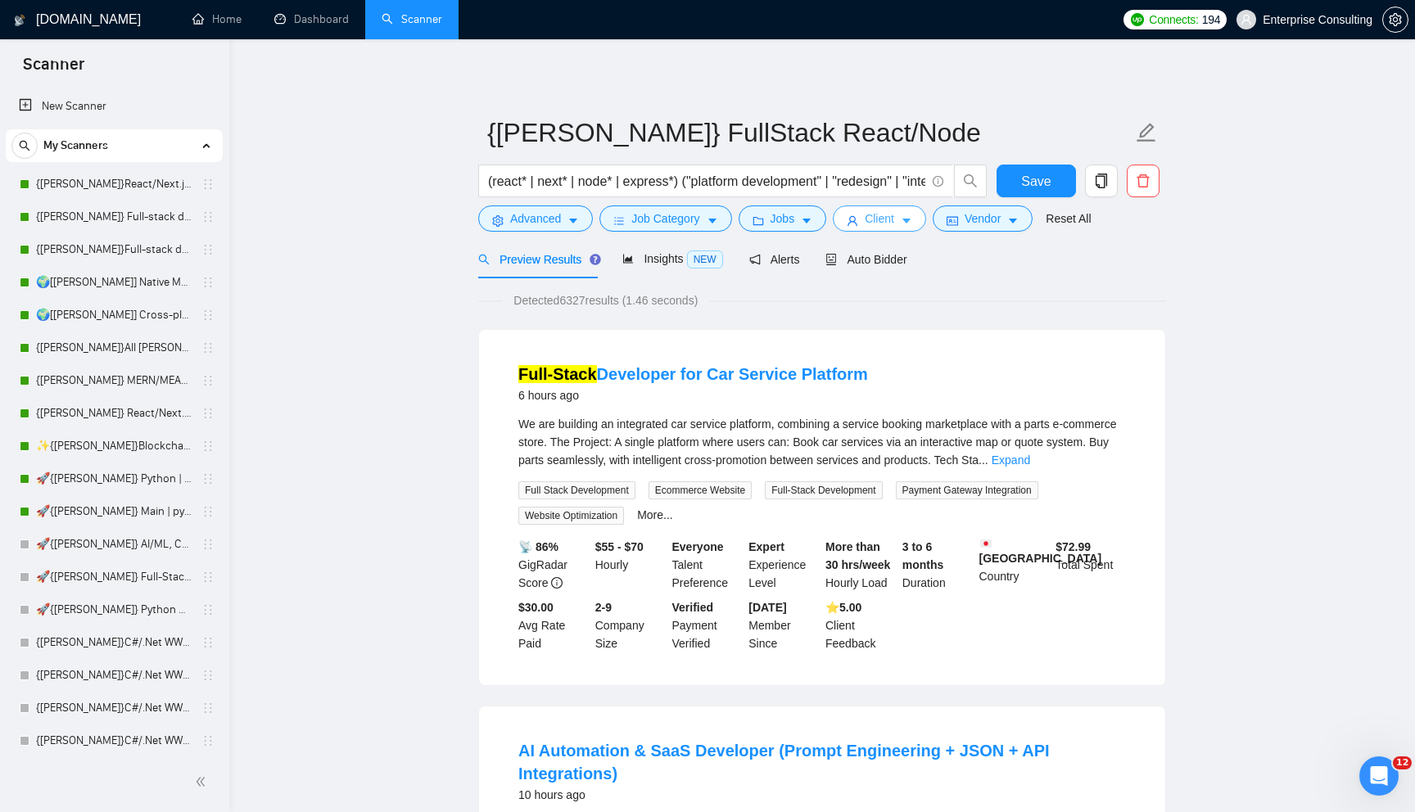
click at [864, 216] on button "Client" at bounding box center [879, 218] width 93 height 26
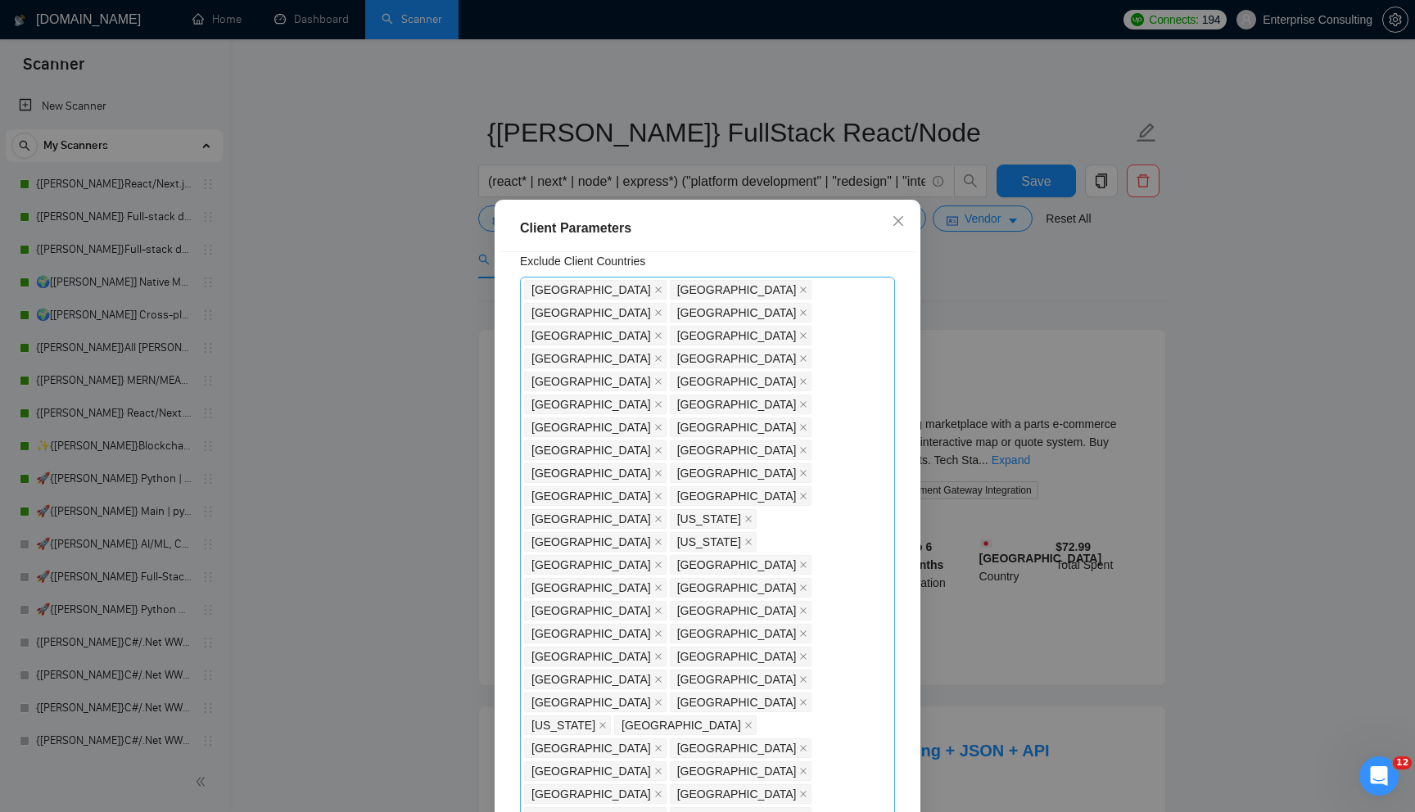
scroll to position [0, 0]
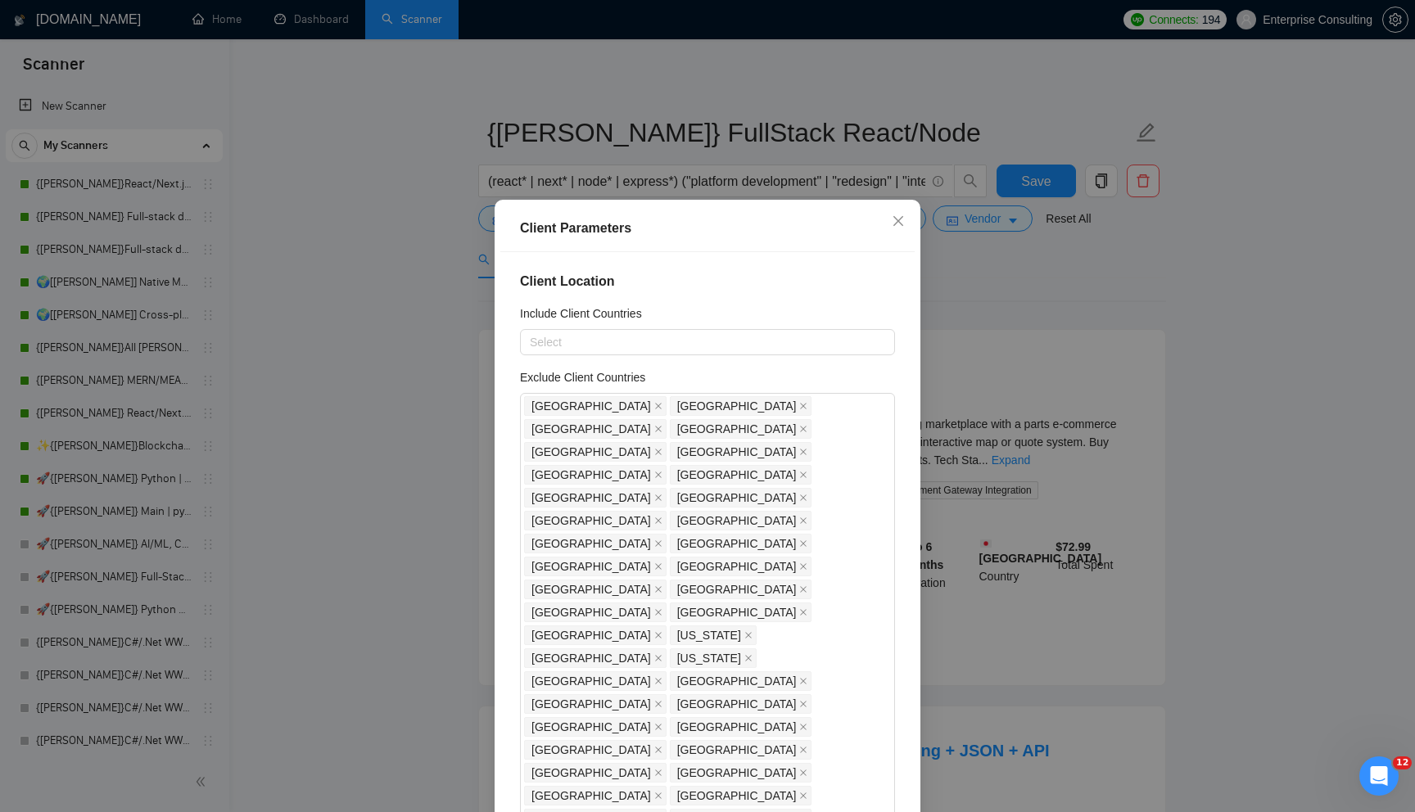
click at [414, 452] on div "Client Parameters Client Location Include Client Countries Select Exclude Clien…" at bounding box center [707, 406] width 1415 height 812
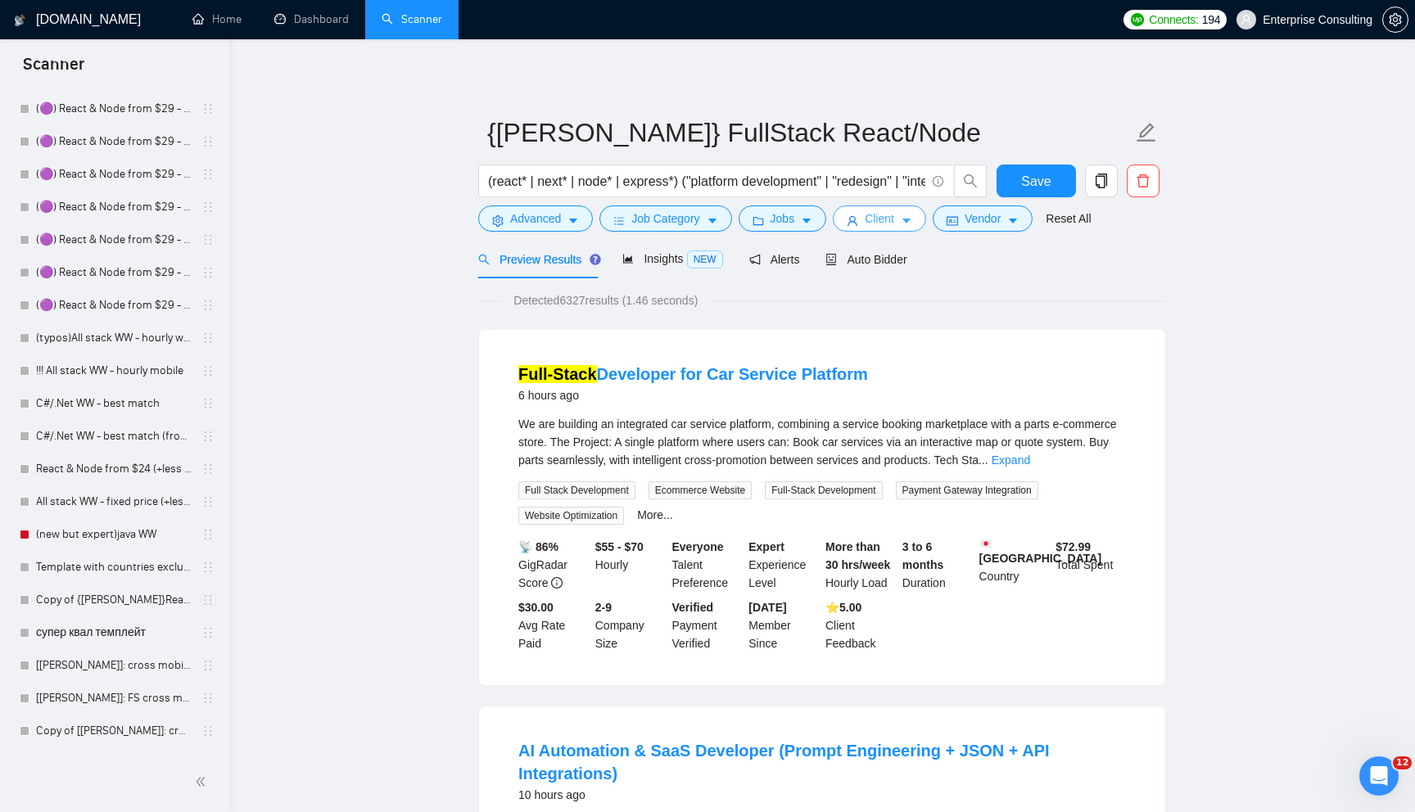
scroll to position [1315, 0]
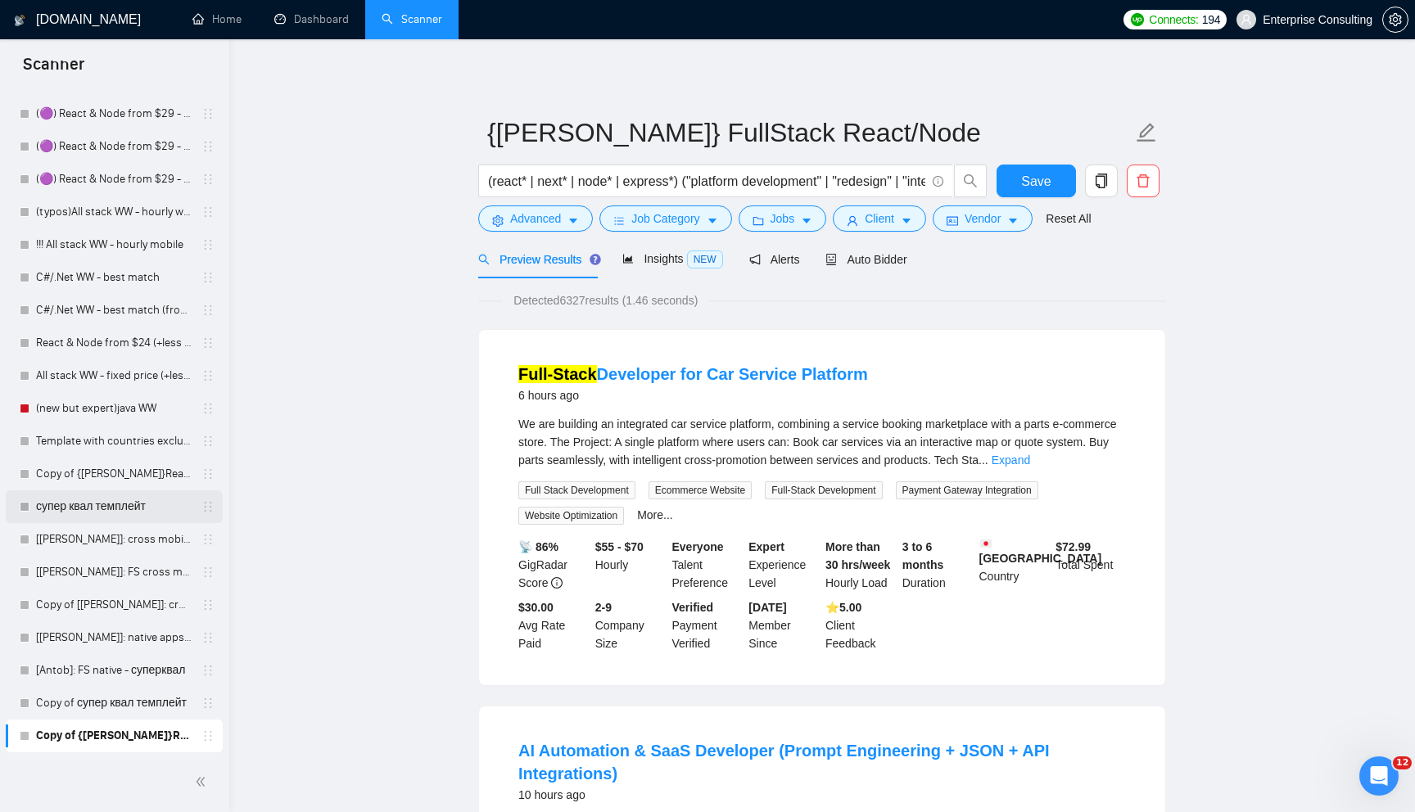
click at [91, 507] on link "супер квал темплейт" at bounding box center [114, 506] width 156 height 33
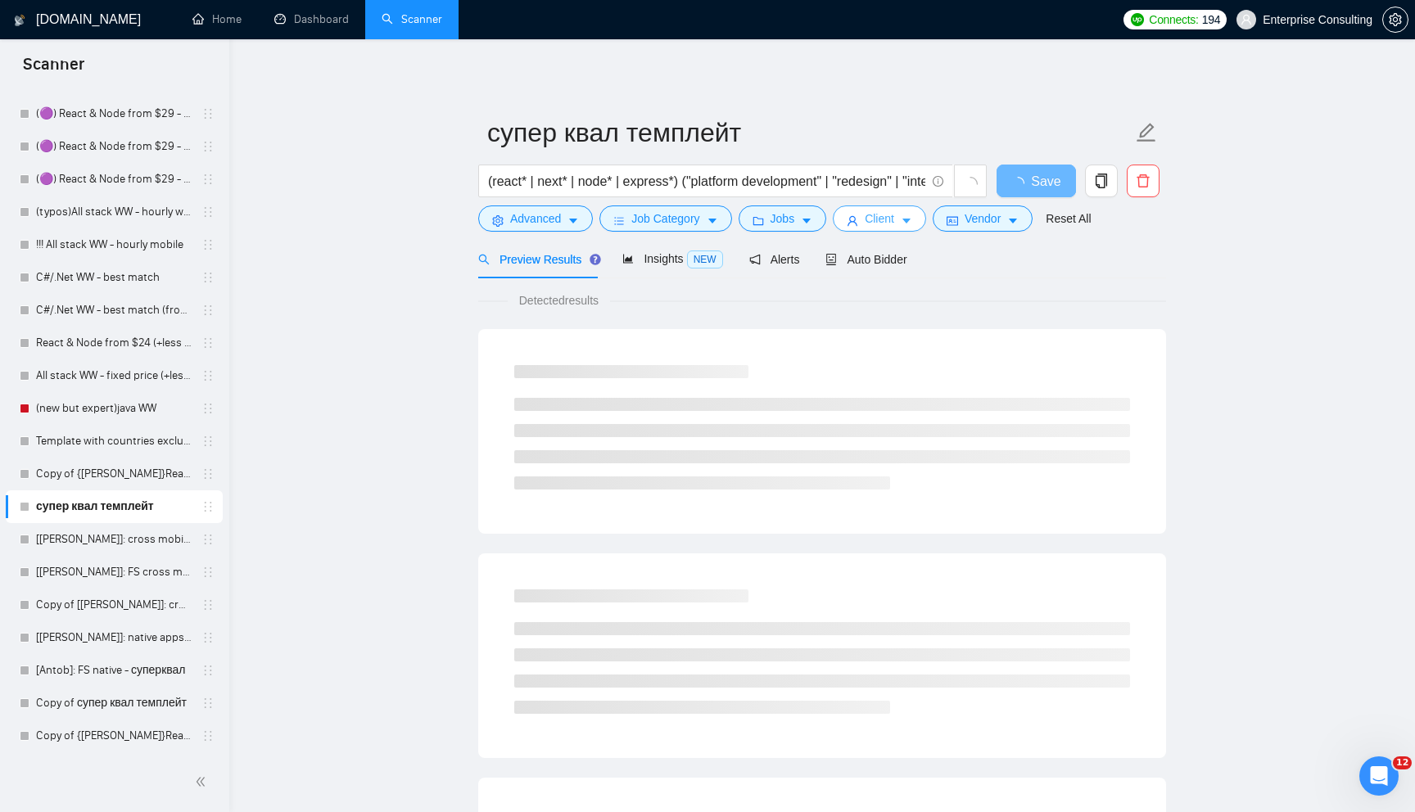
click at [914, 212] on button "Client" at bounding box center [879, 218] width 93 height 26
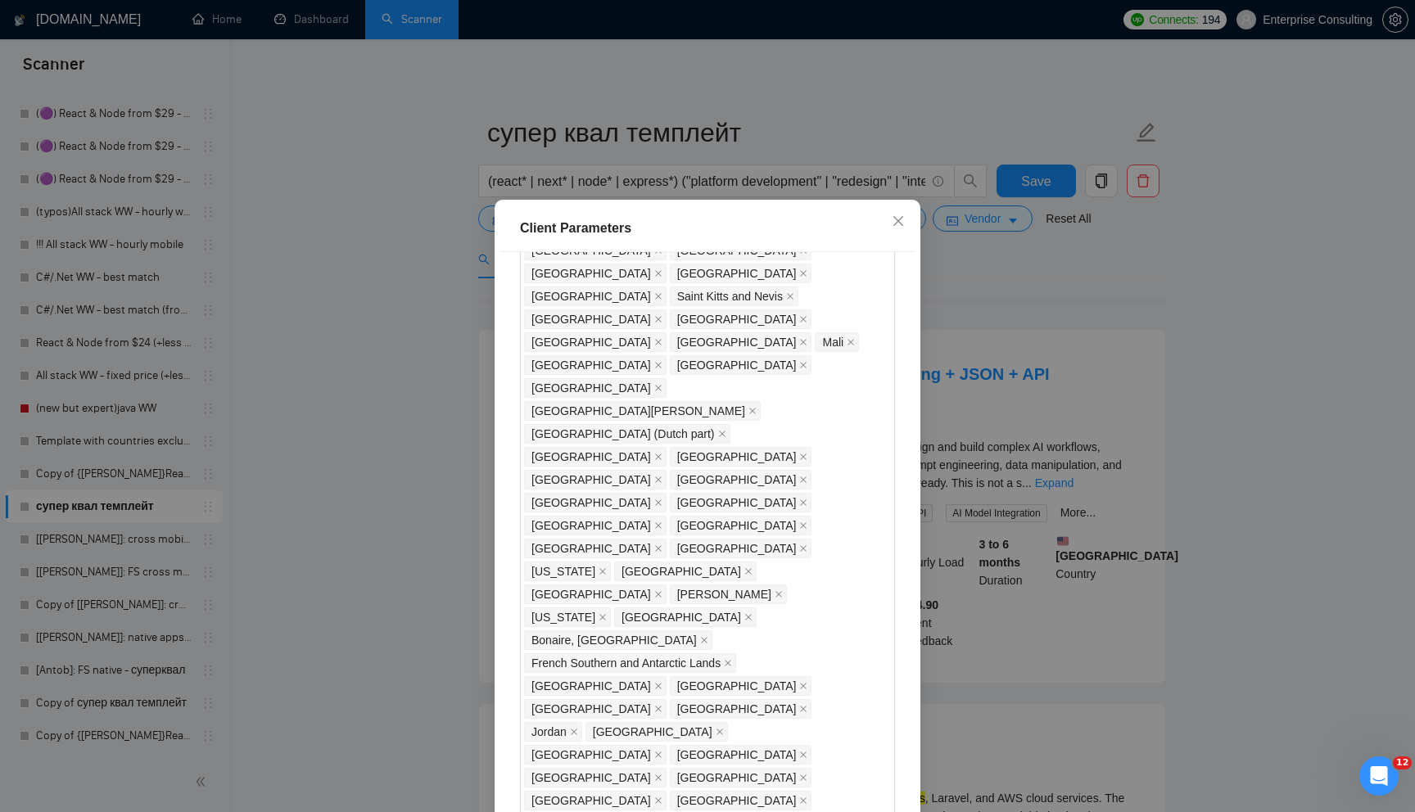
scroll to position [1384, 0]
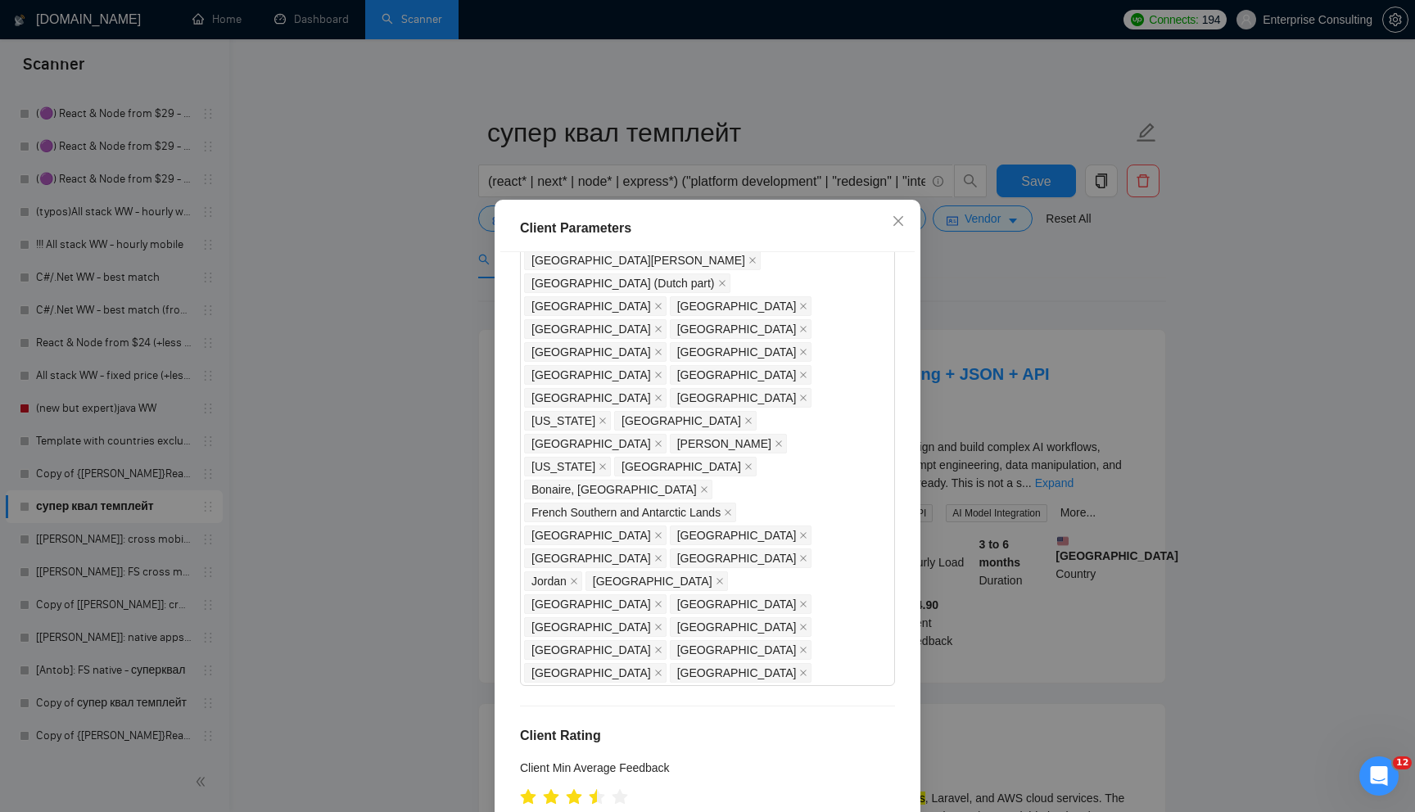
click at [989, 525] on div "Client Parameters Client Location Include Client Countries Select Exclude Clien…" at bounding box center [707, 406] width 1415 height 812
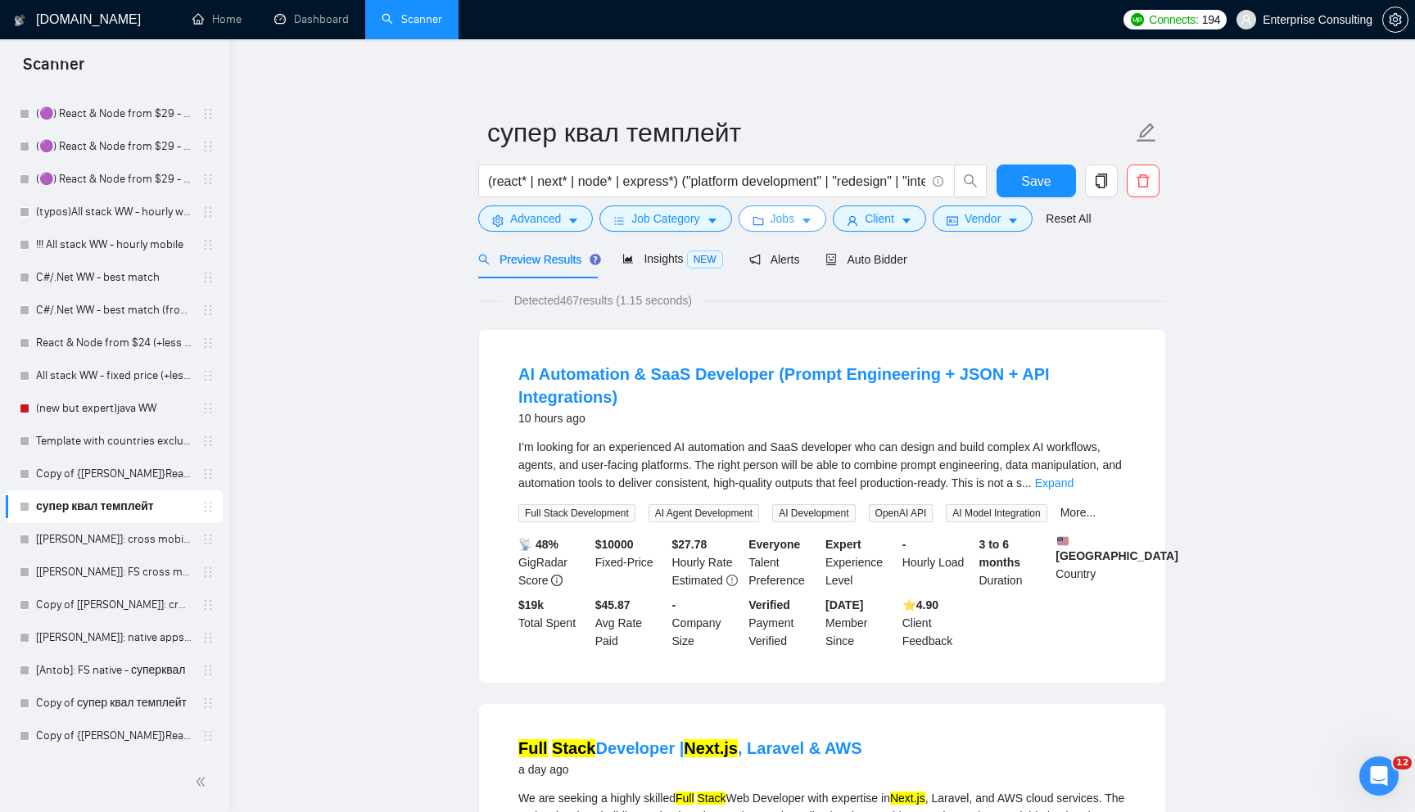
click at [806, 210] on button "Jobs" at bounding box center [782, 218] width 88 height 26
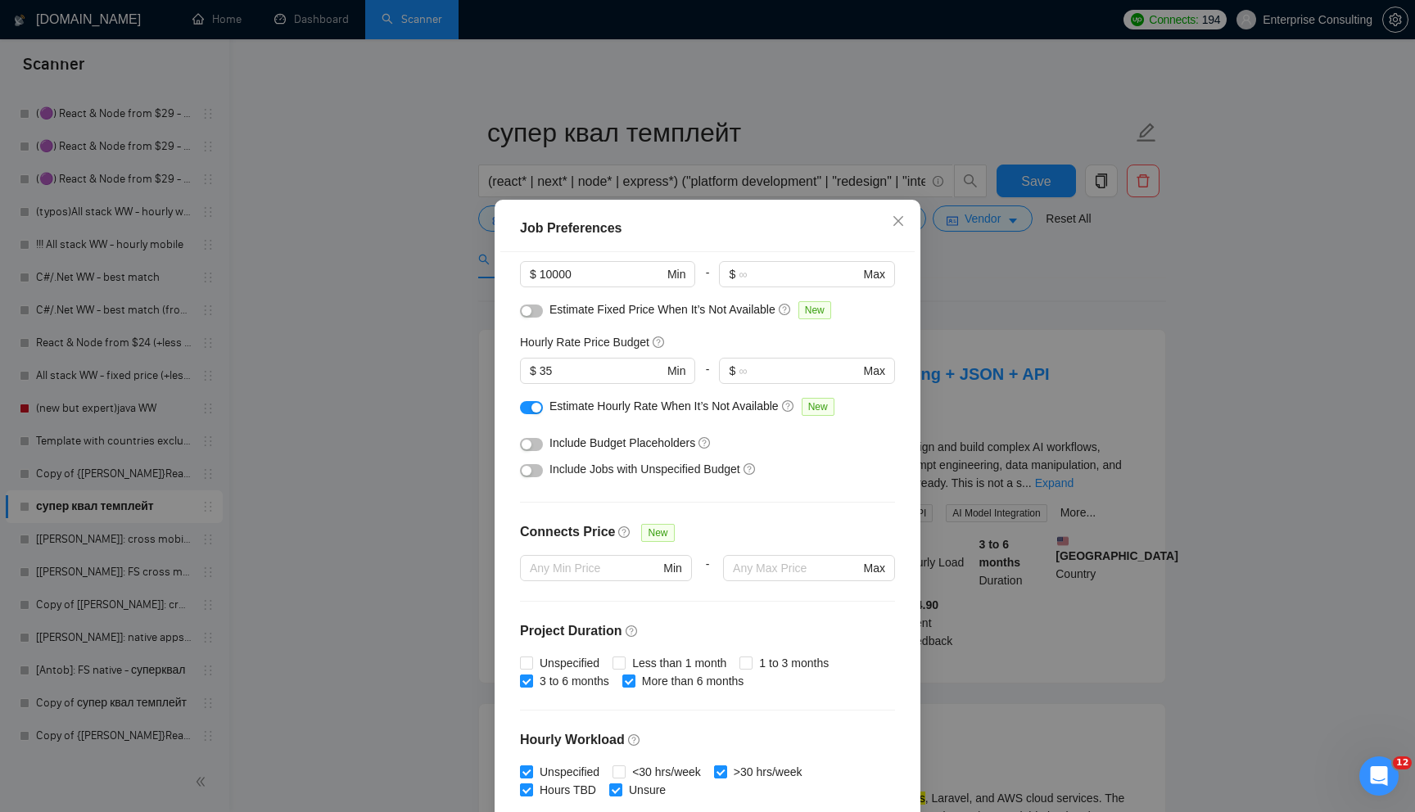
scroll to position [131, 0]
click at [751, 666] on input "1 to 3 months" at bounding box center [744, 662] width 11 height 11
checkbox input "true"
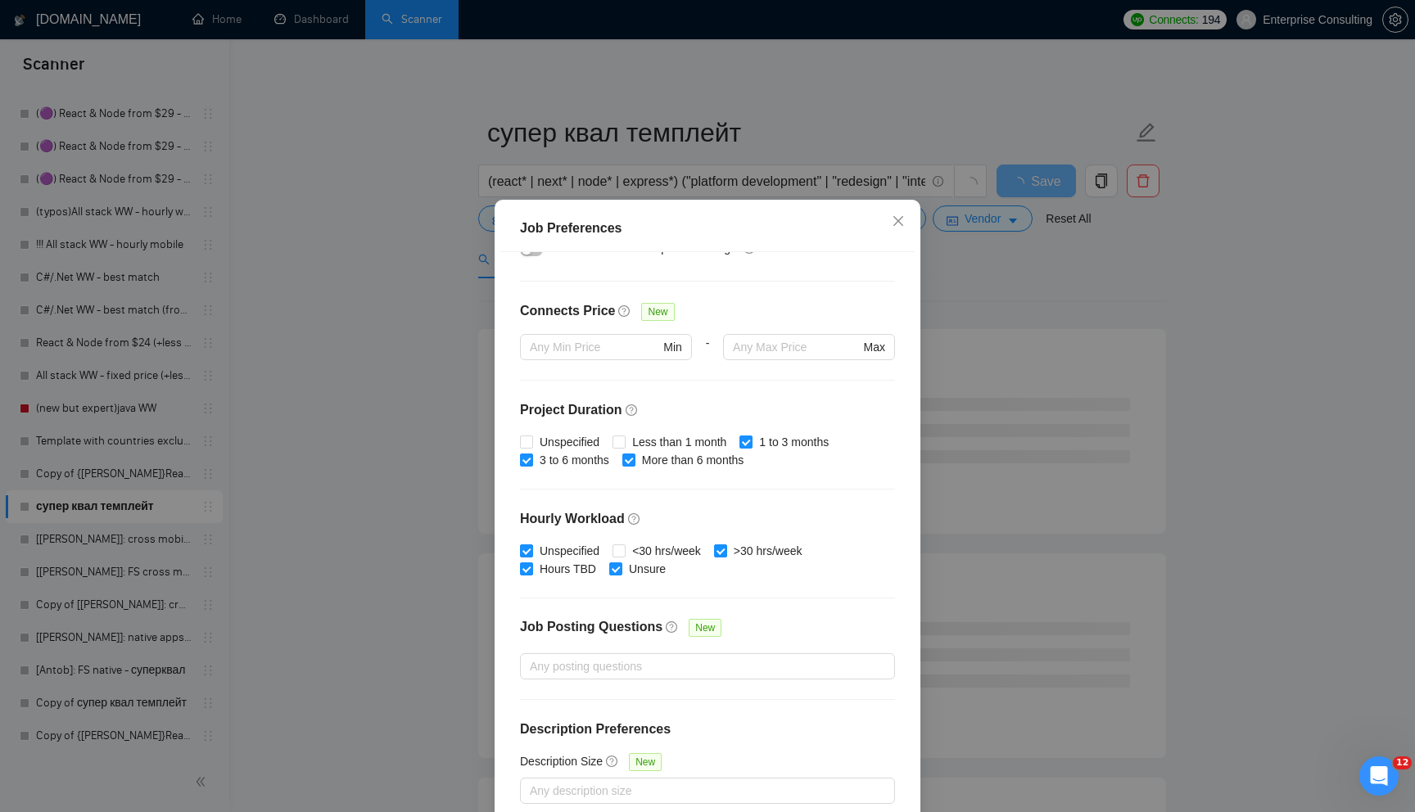
scroll to position [354, 0]
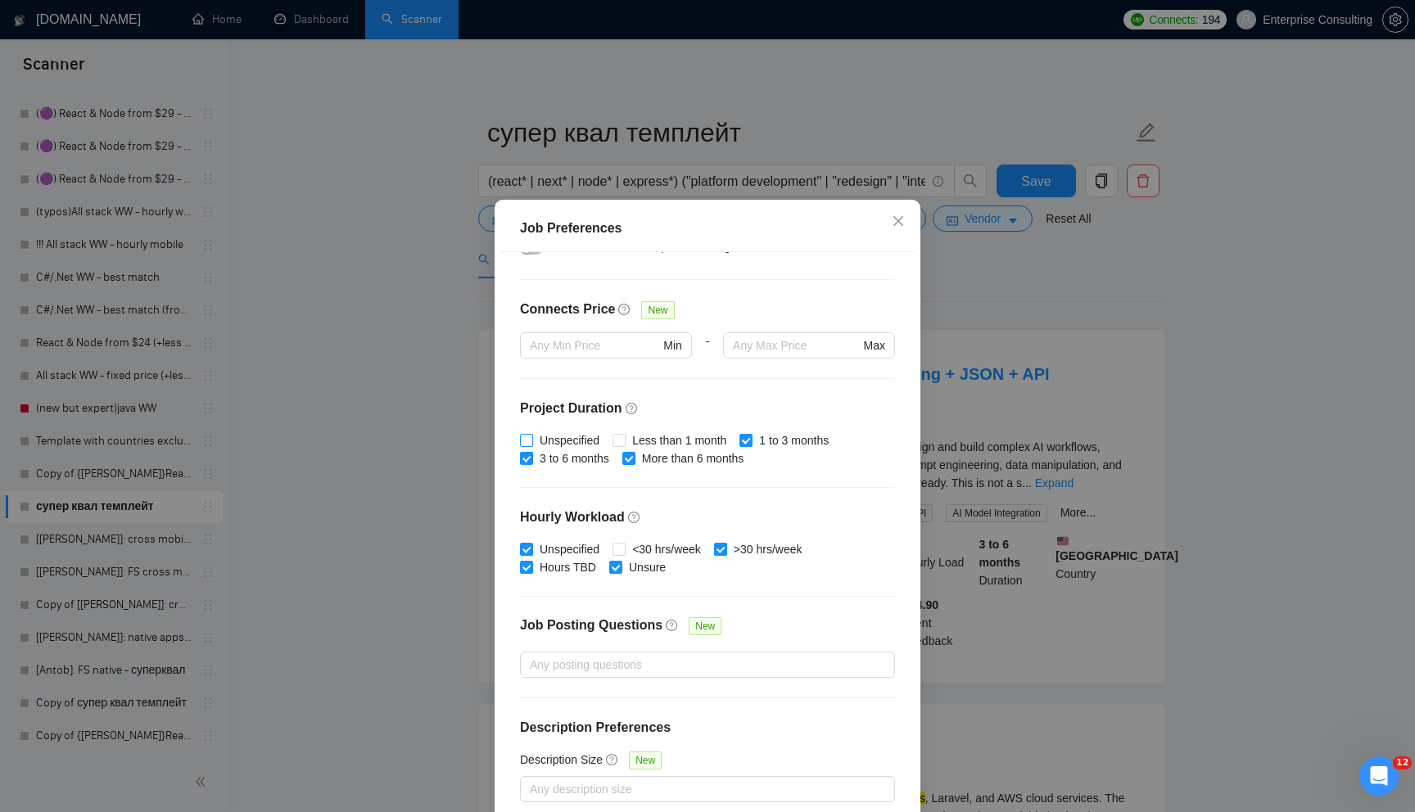
click at [530, 439] on input "Unspecified" at bounding box center [525, 439] width 11 height 11
checkbox input "true"
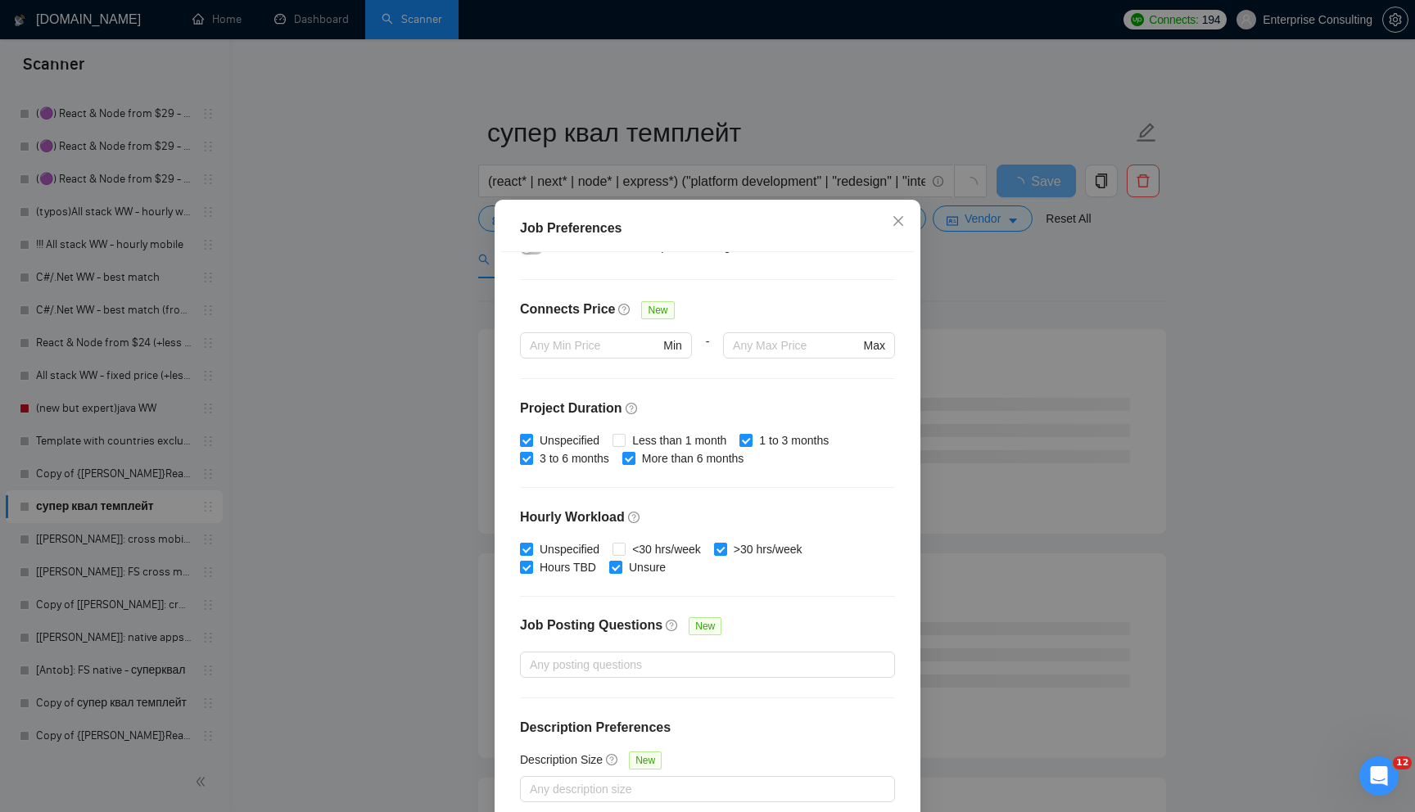
scroll to position [80, 0]
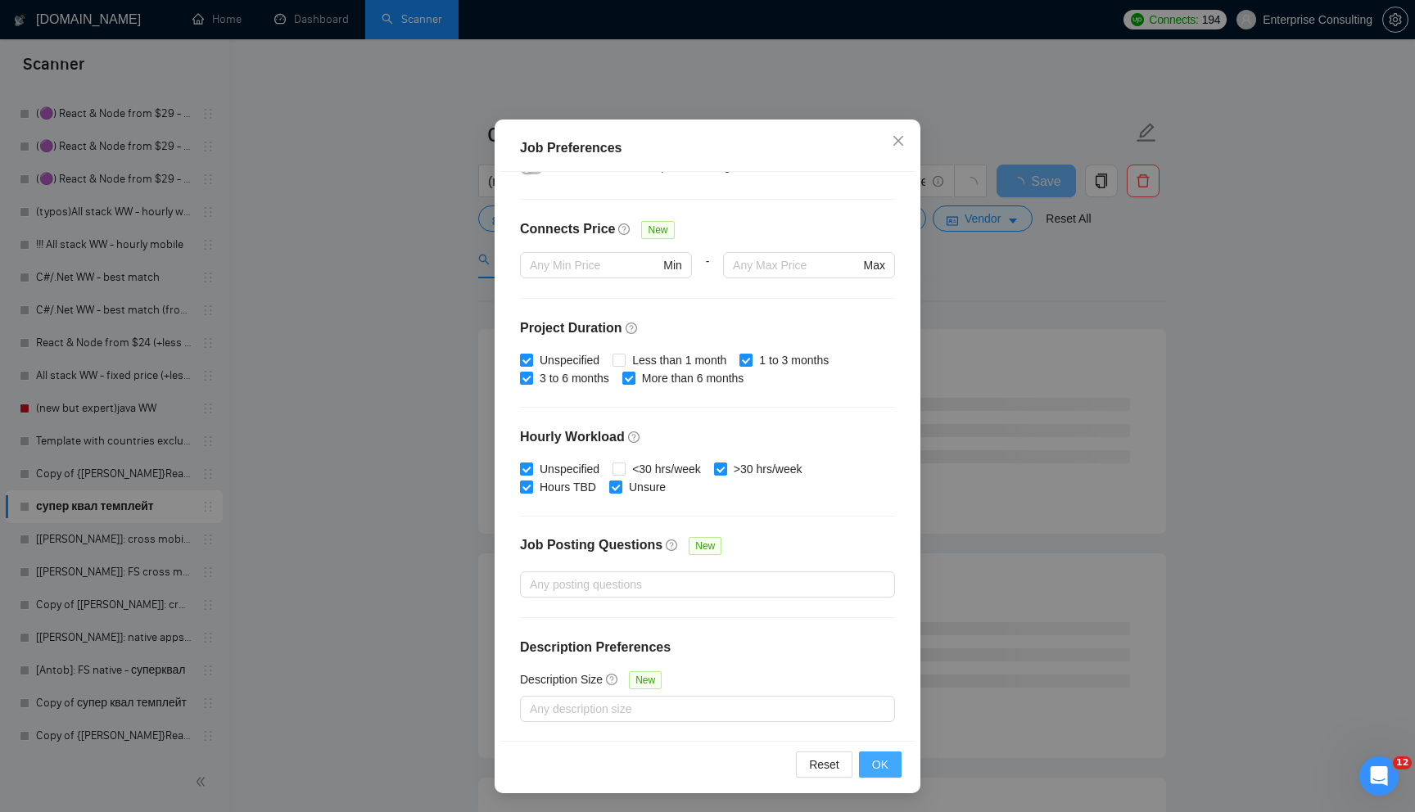
click at [869, 759] on button "OK" at bounding box center [880, 765] width 43 height 26
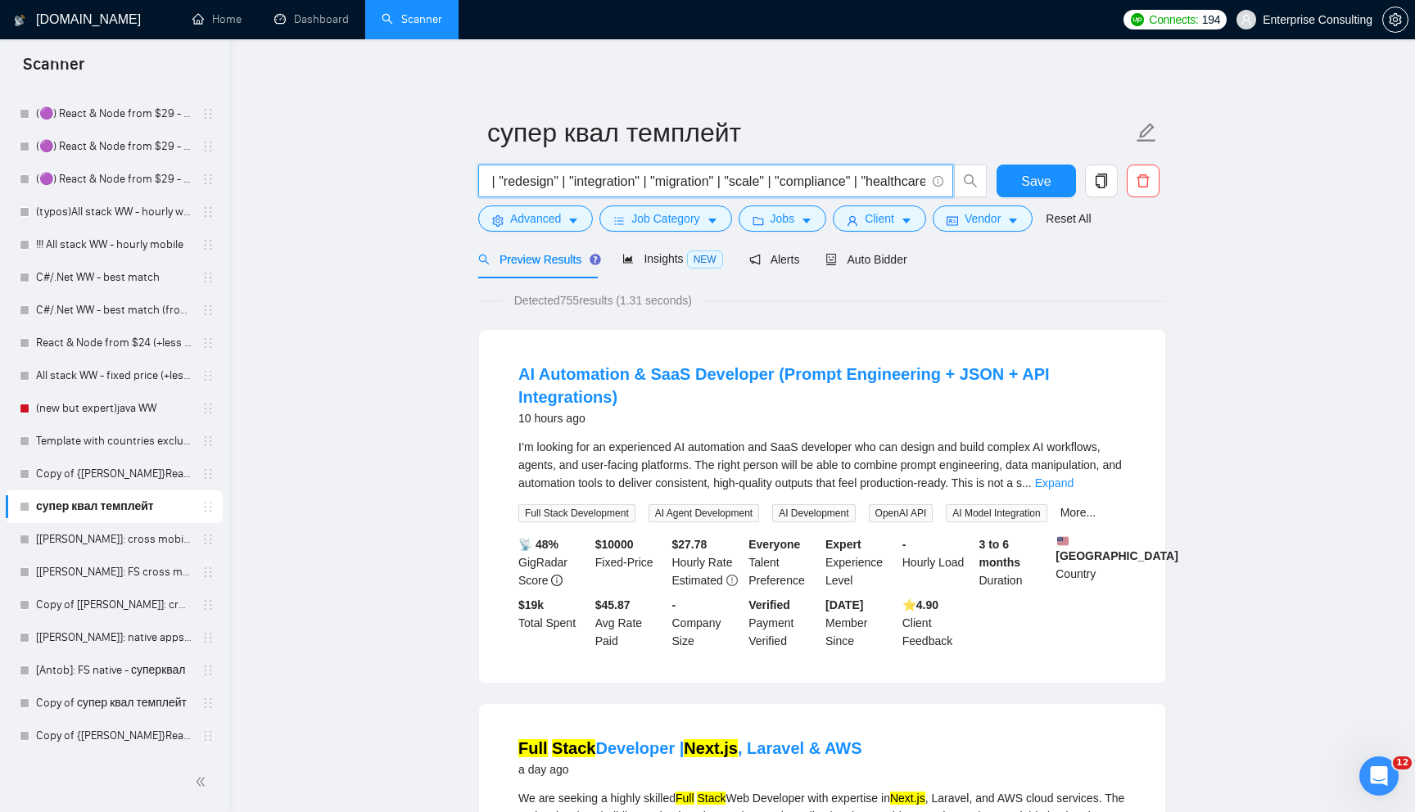
scroll to position [0, 0]
drag, startPoint x: 705, startPoint y: 187, endPoint x: 445, endPoint y: 154, distance: 261.6
click at [617, 295] on span "Detected 755 results (1.31 seconds)" at bounding box center [603, 300] width 201 height 18
click at [575, 291] on span "Detected 755 results (1.31 seconds)" at bounding box center [603, 300] width 201 height 18
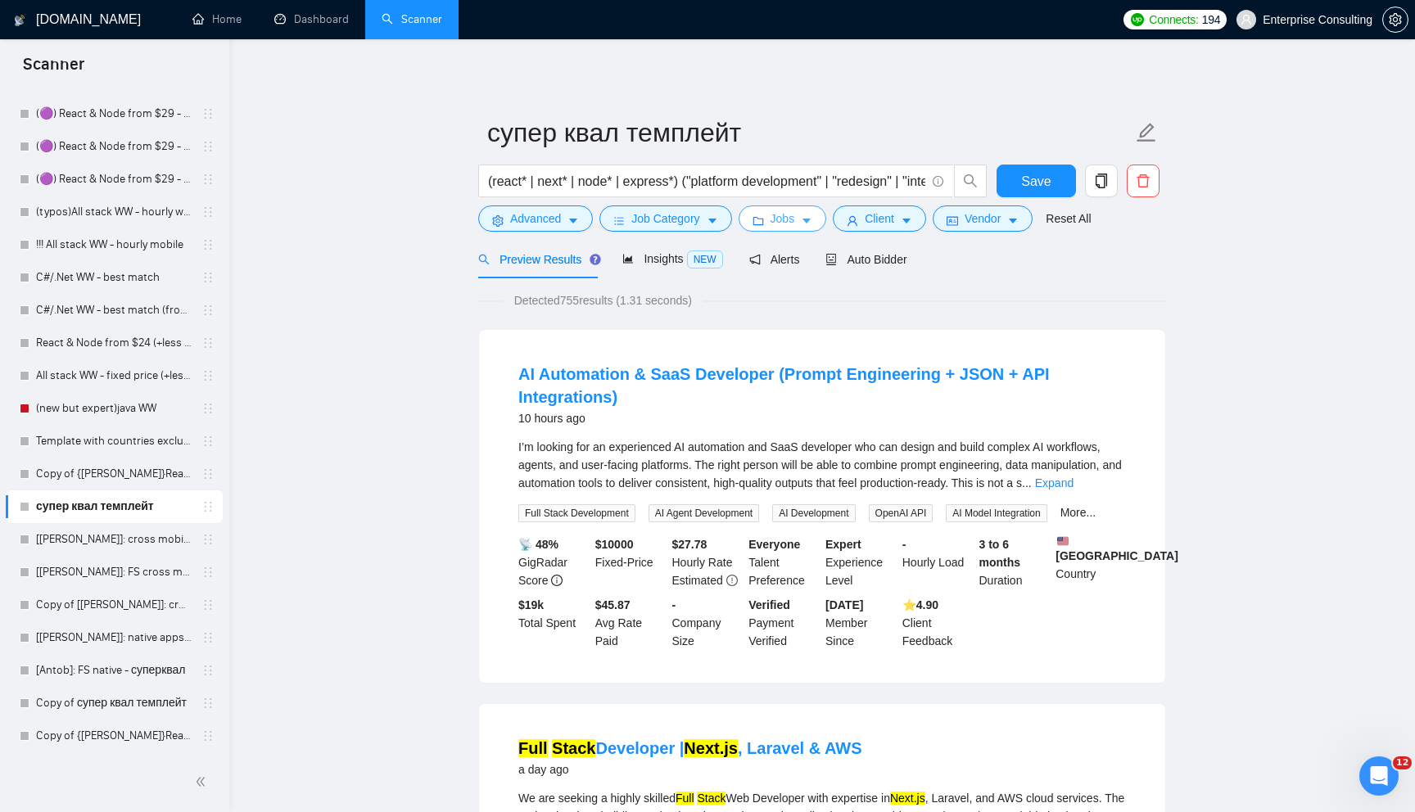
click at [806, 210] on button "Jobs" at bounding box center [782, 218] width 88 height 26
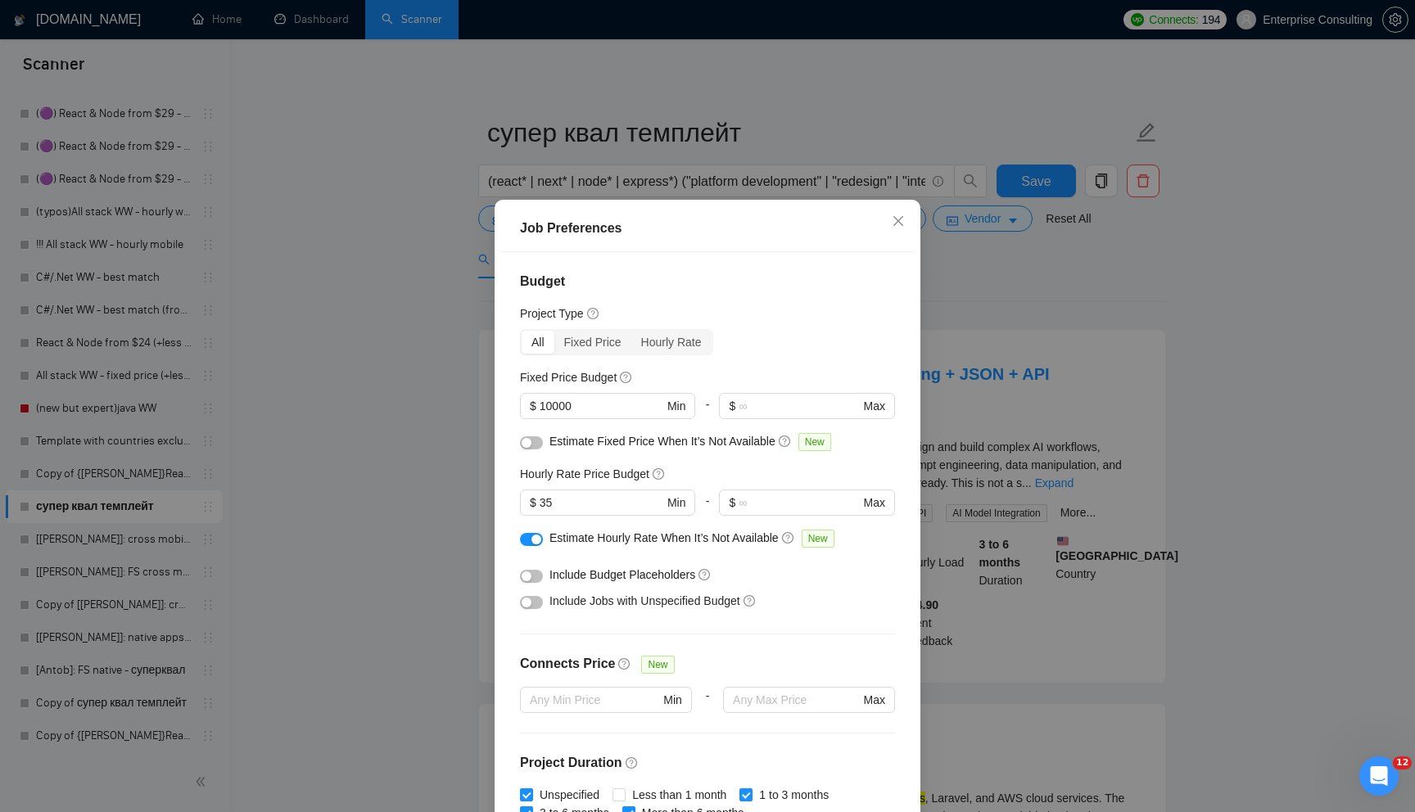
click at [1210, 525] on div "Job Preferences Budget Project Type All Fixed Price Hourly Rate Fixed Price Bud…" at bounding box center [707, 406] width 1415 height 812
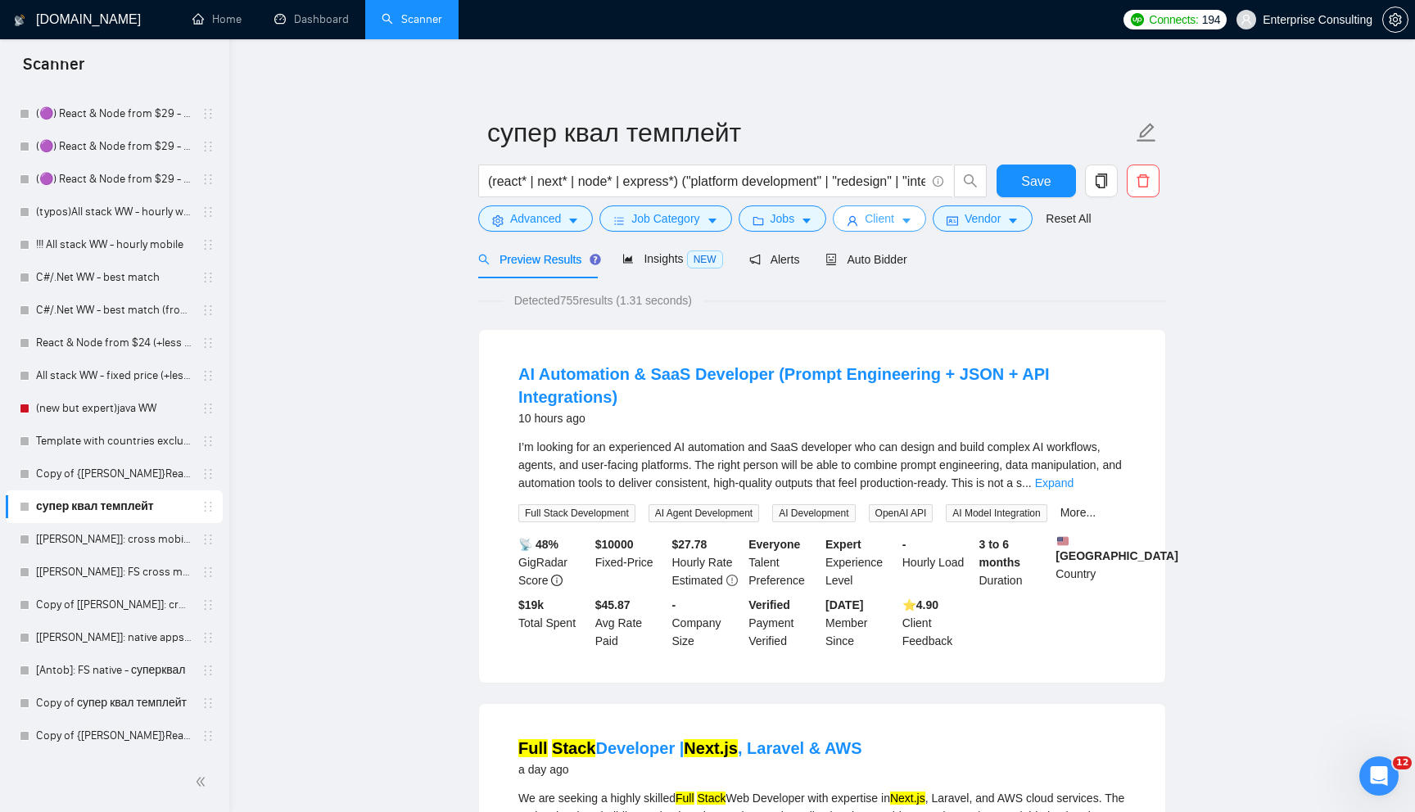
click at [921, 225] on button "Client" at bounding box center [879, 218] width 93 height 26
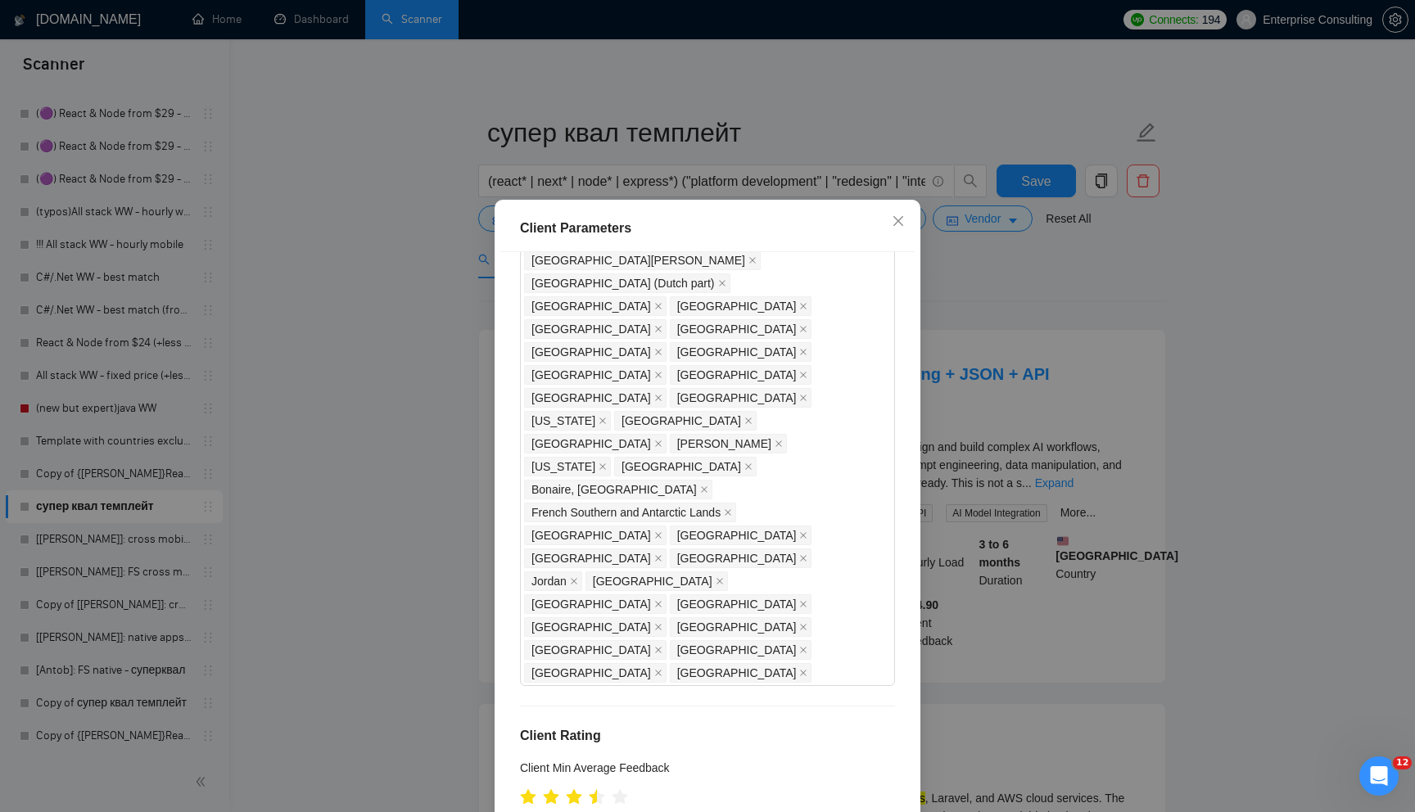
click at [987, 366] on div "Client Parameters Client Location Include Client Countries Select Exclude Clien…" at bounding box center [707, 406] width 1415 height 812
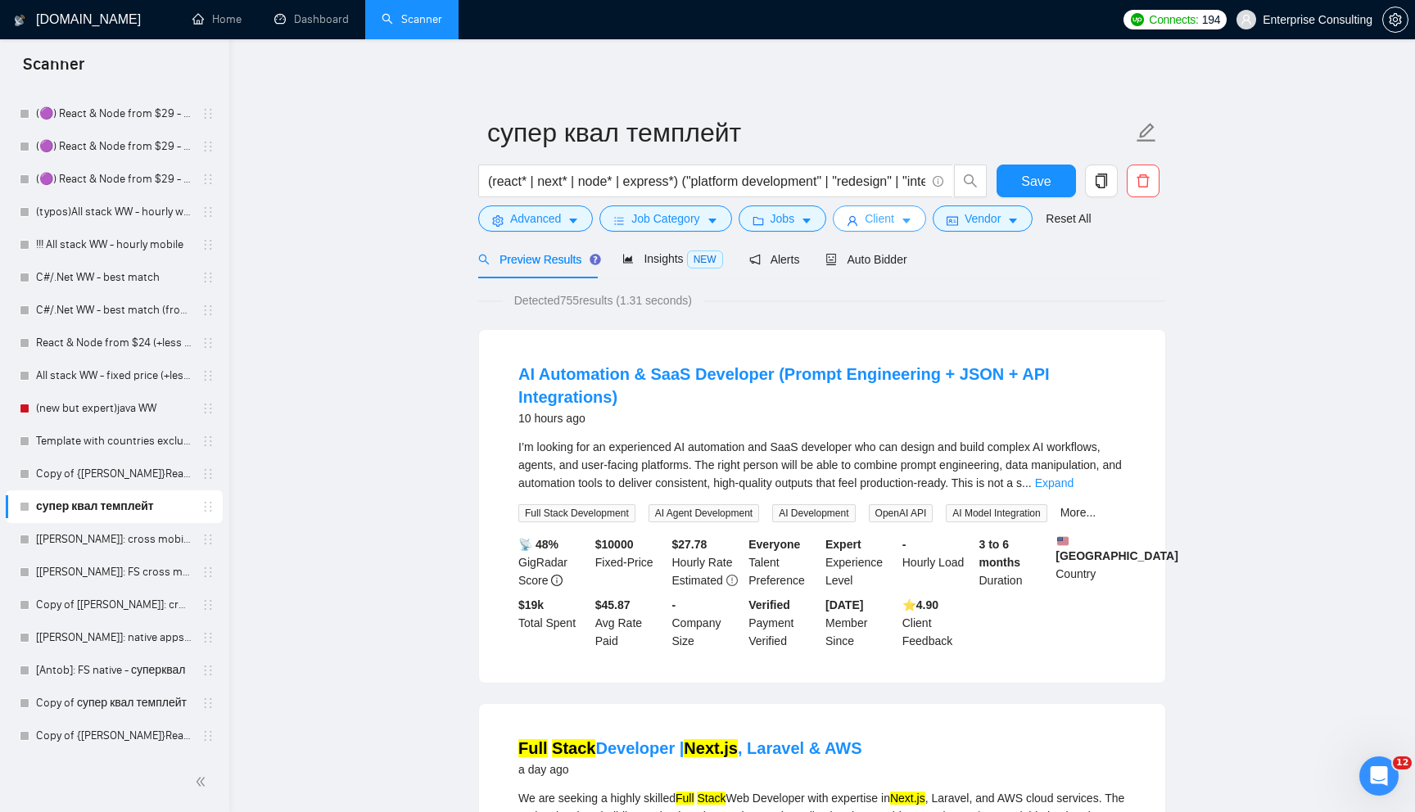
click at [924, 223] on button "Client" at bounding box center [879, 218] width 93 height 26
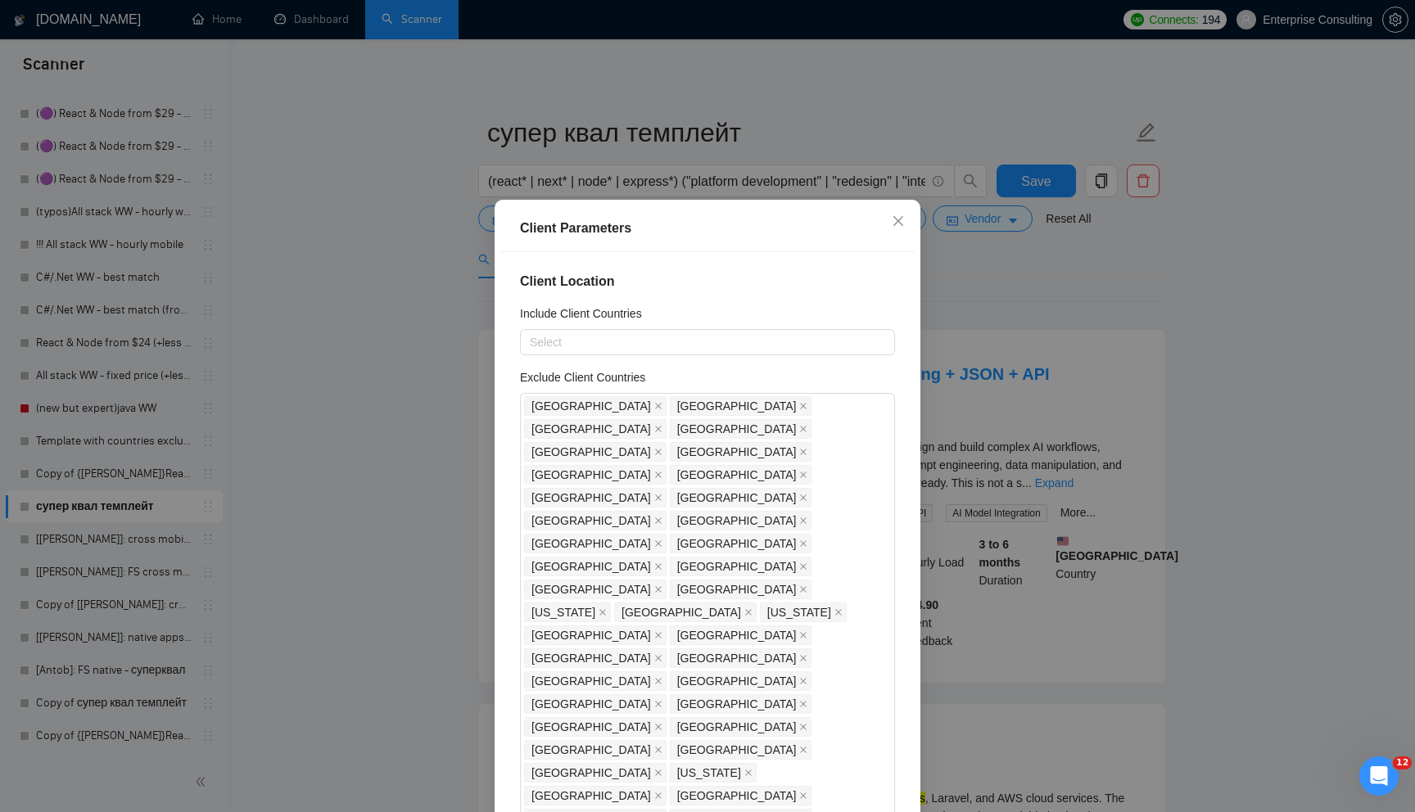
click at [982, 388] on div "Client Parameters Client Location Include Client Countries Select Exclude Clien…" at bounding box center [707, 406] width 1415 height 812
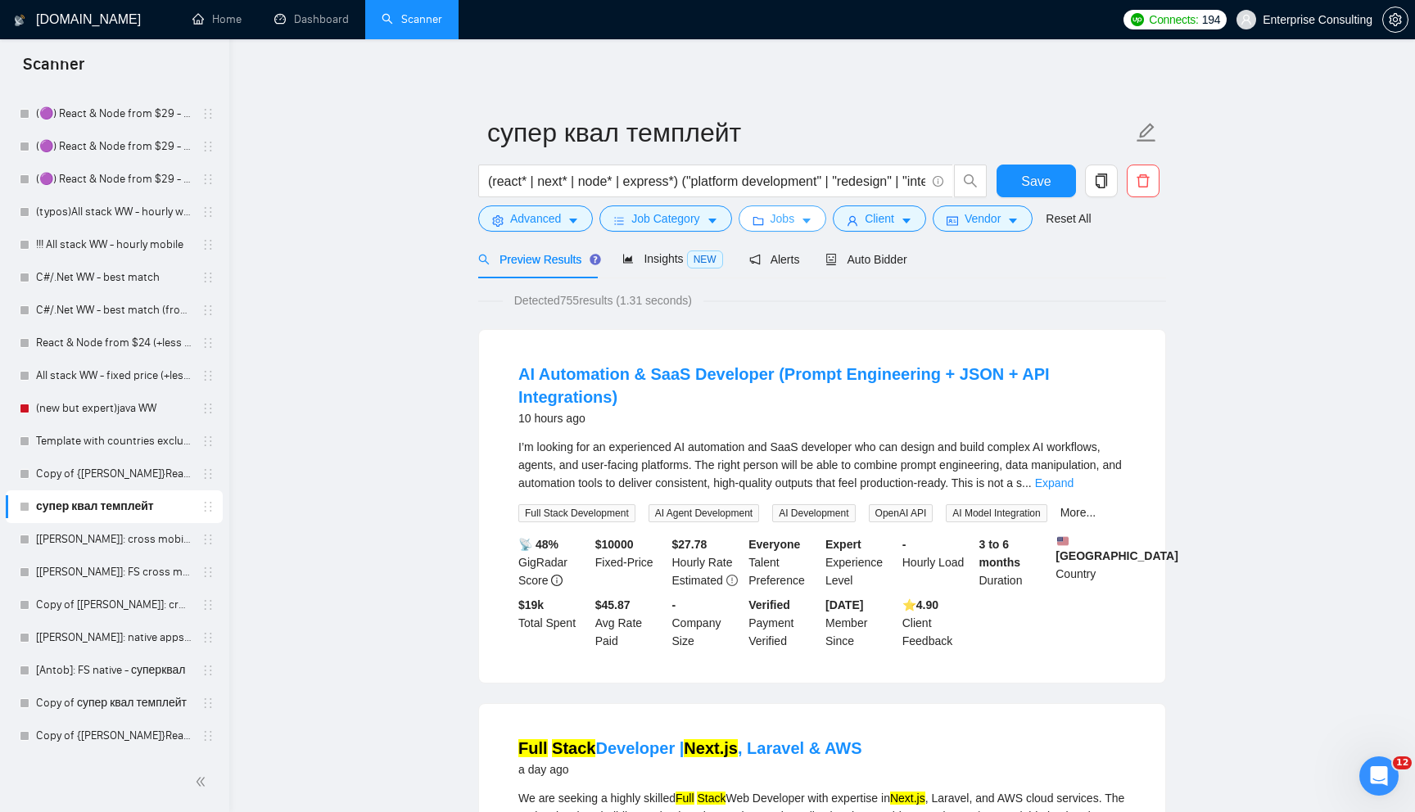
click at [794, 210] on span "Jobs" at bounding box center [782, 219] width 25 height 18
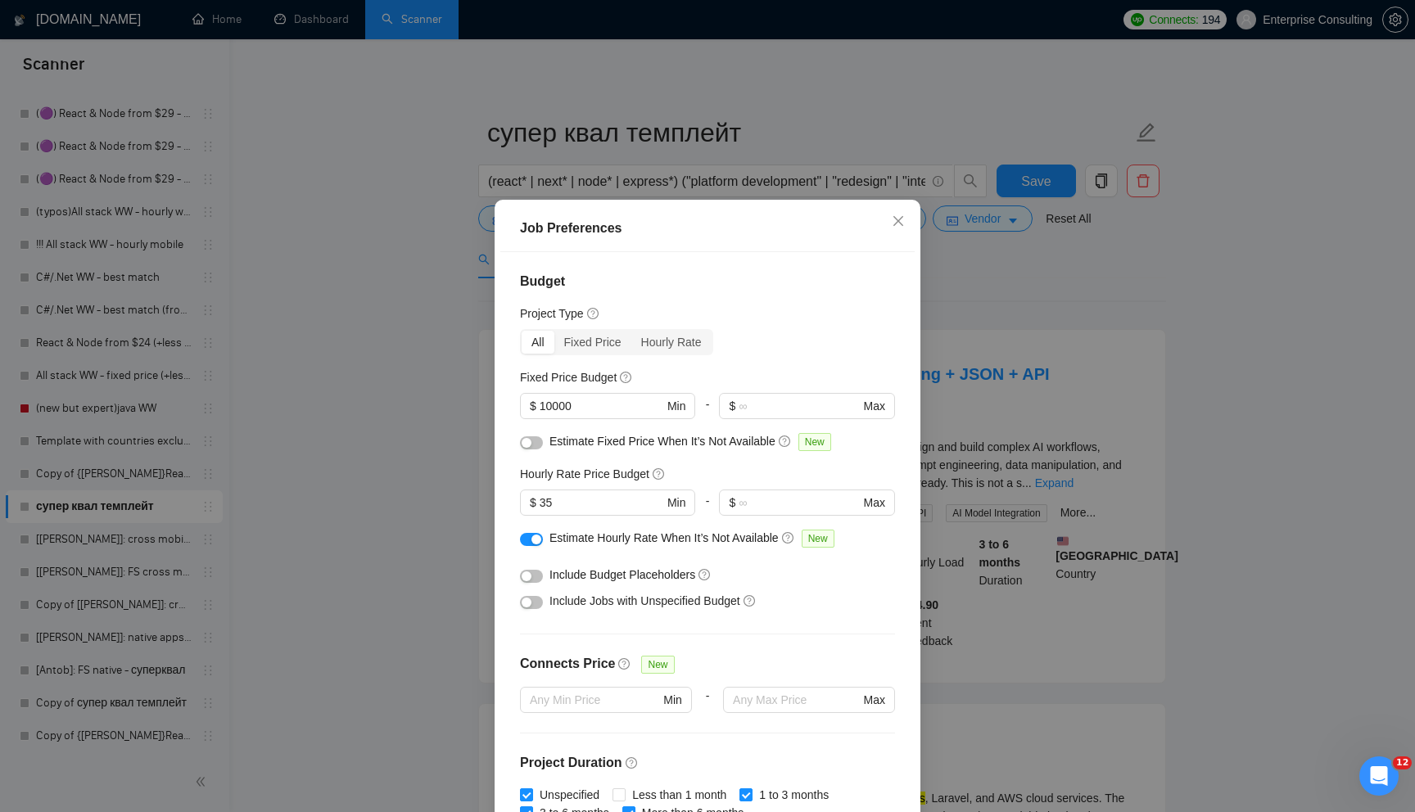
click at [941, 376] on div "Job Preferences Budget Project Type All Fixed Price Hourly Rate Fixed Price Bud…" at bounding box center [707, 406] width 1415 height 812
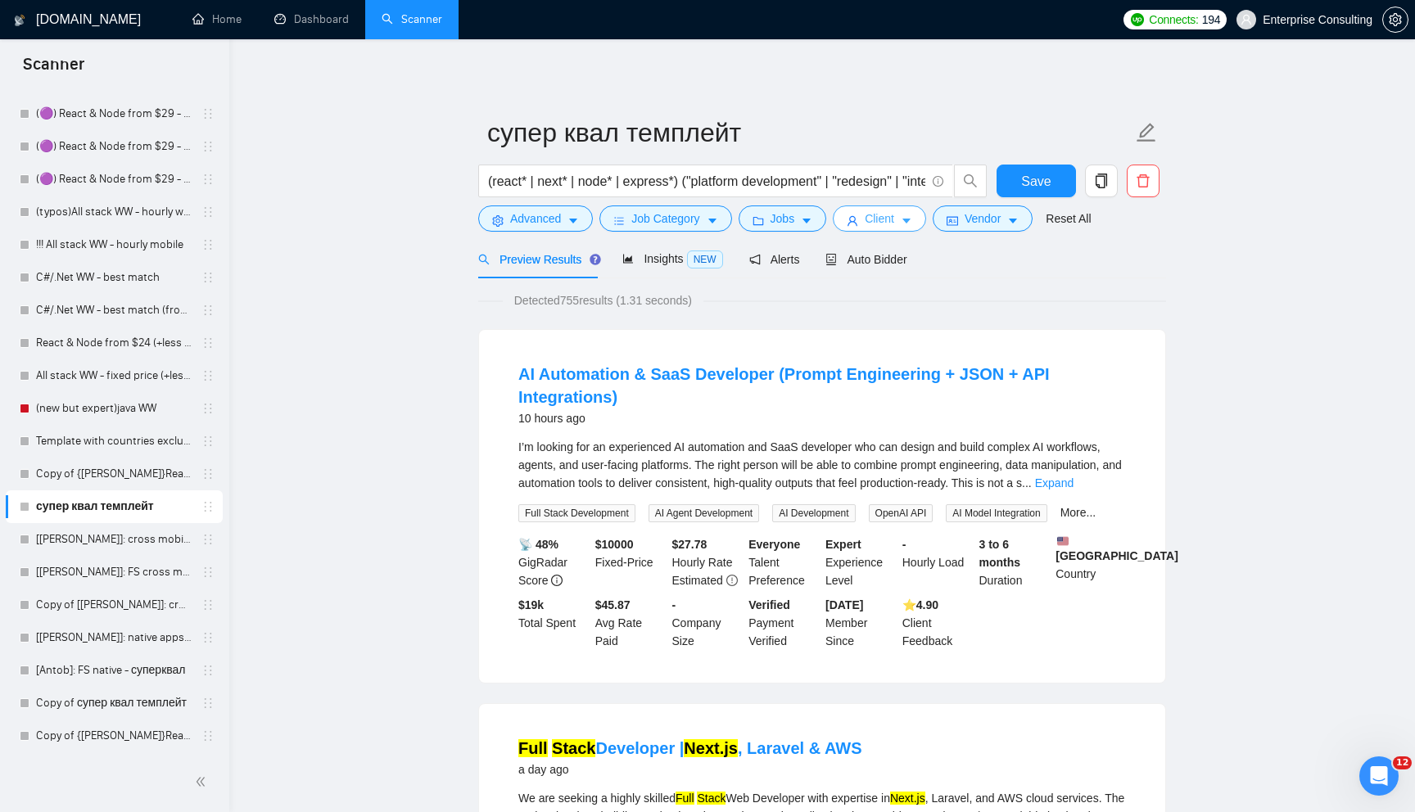
click at [901, 221] on button "Client" at bounding box center [879, 218] width 93 height 26
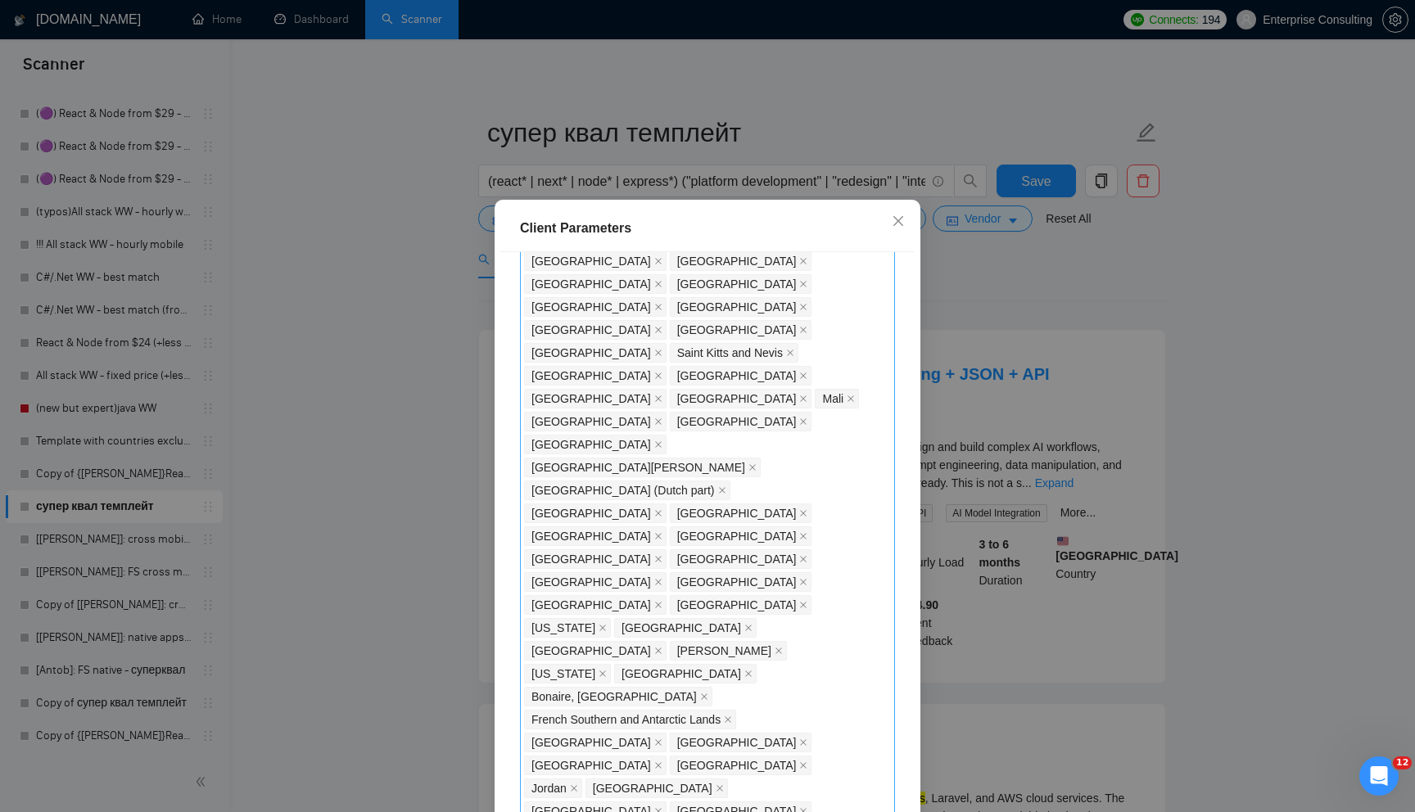
scroll to position [1178, 0]
click at [895, 440] on div "Client Location Include Client Countries Select Exclude Client Countries [GEOGR…" at bounding box center [707, 536] width 414 height 568
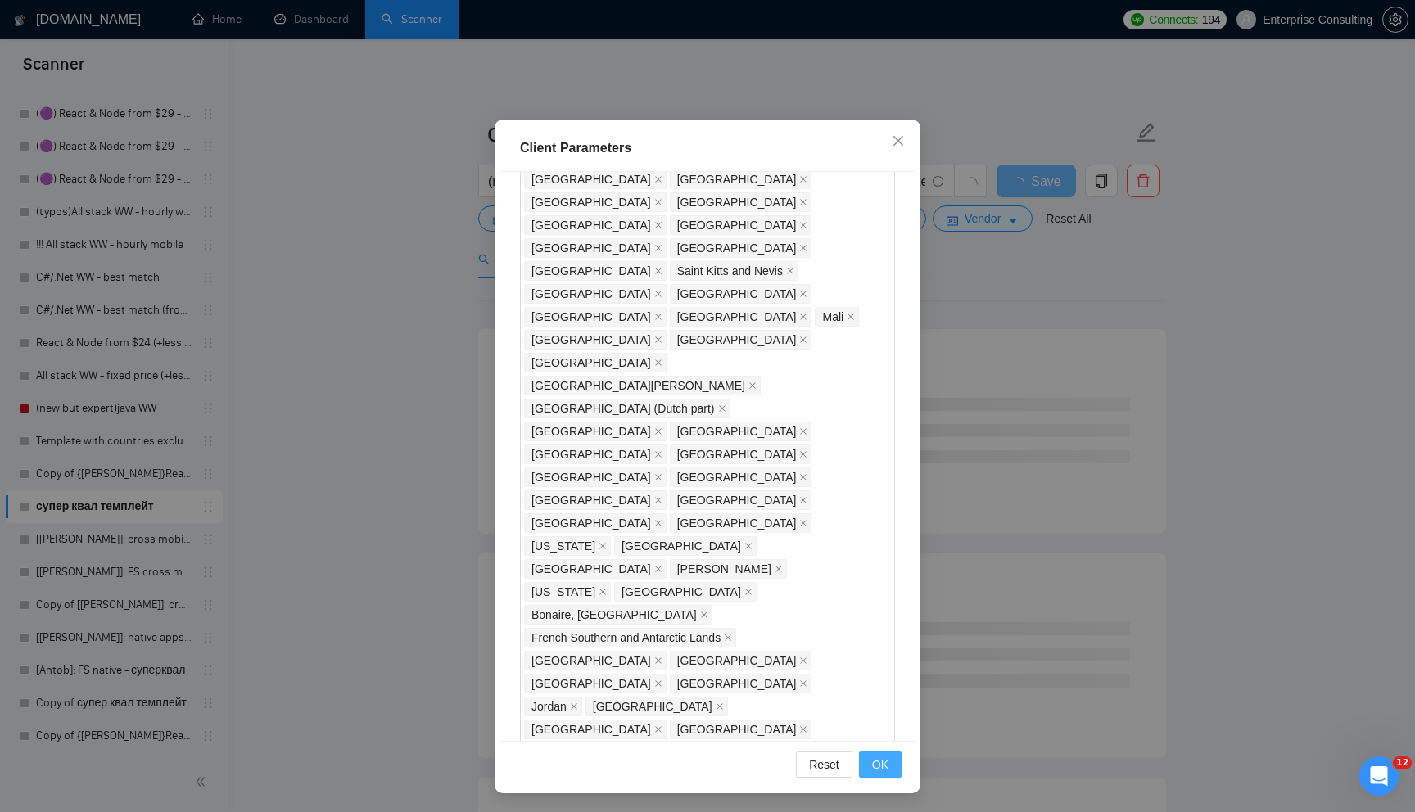
click at [880, 758] on span "OK" at bounding box center [880, 765] width 16 height 18
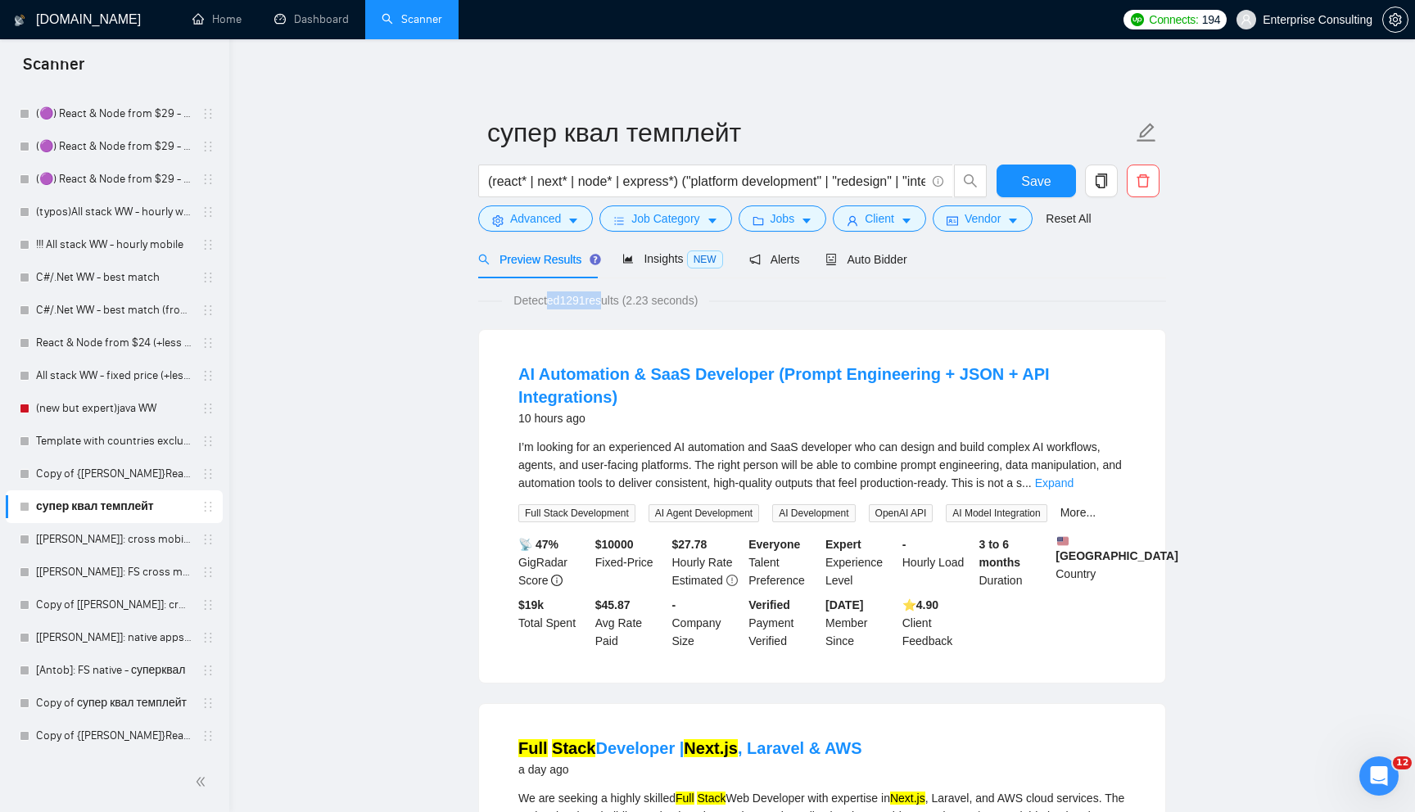
drag, startPoint x: 548, startPoint y: 303, endPoint x: 607, endPoint y: 303, distance: 59.8
click at [607, 303] on span "Detected 1291 results (2.23 seconds)" at bounding box center [605, 300] width 207 height 18
click at [910, 220] on icon "caret-down" at bounding box center [906, 221] width 8 height 5
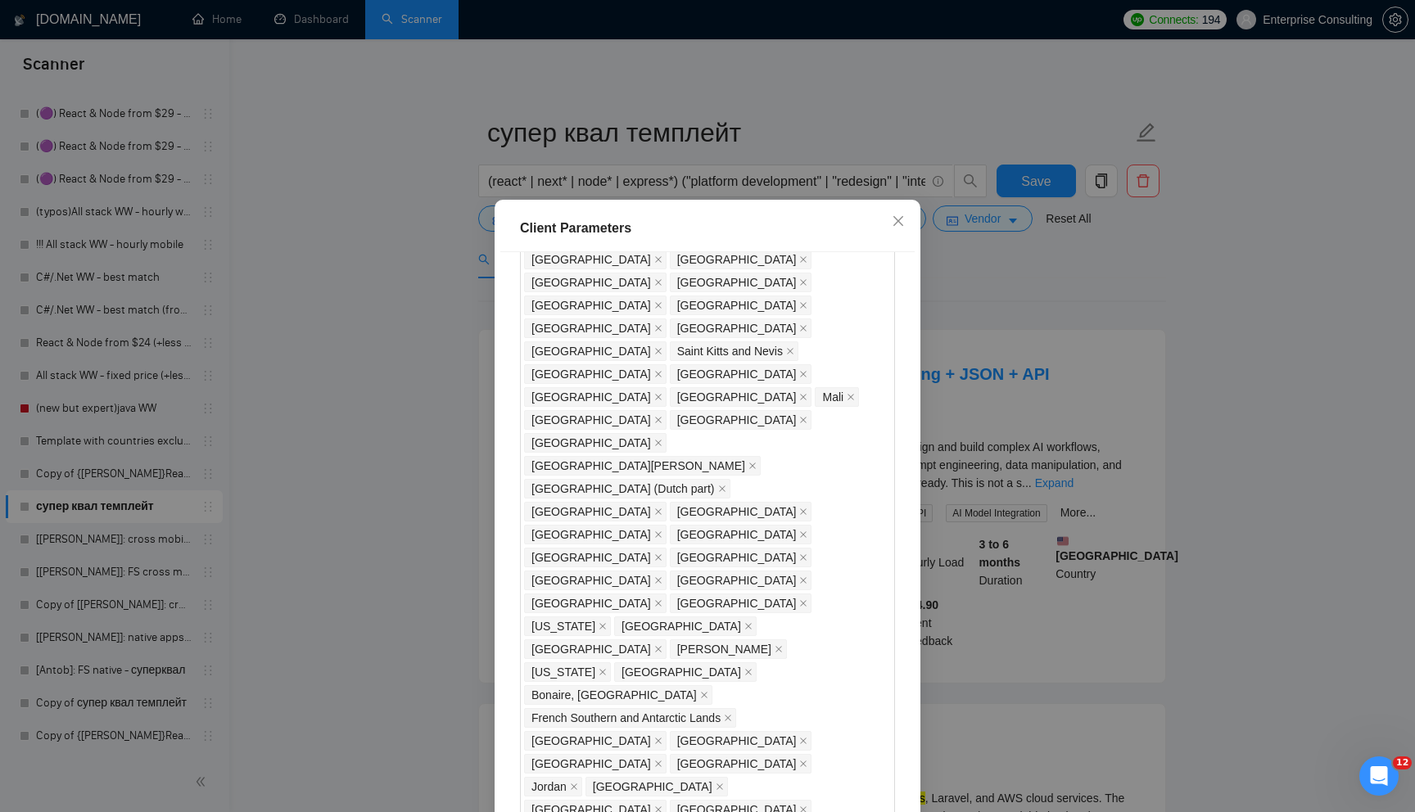
scroll to position [1185, 0]
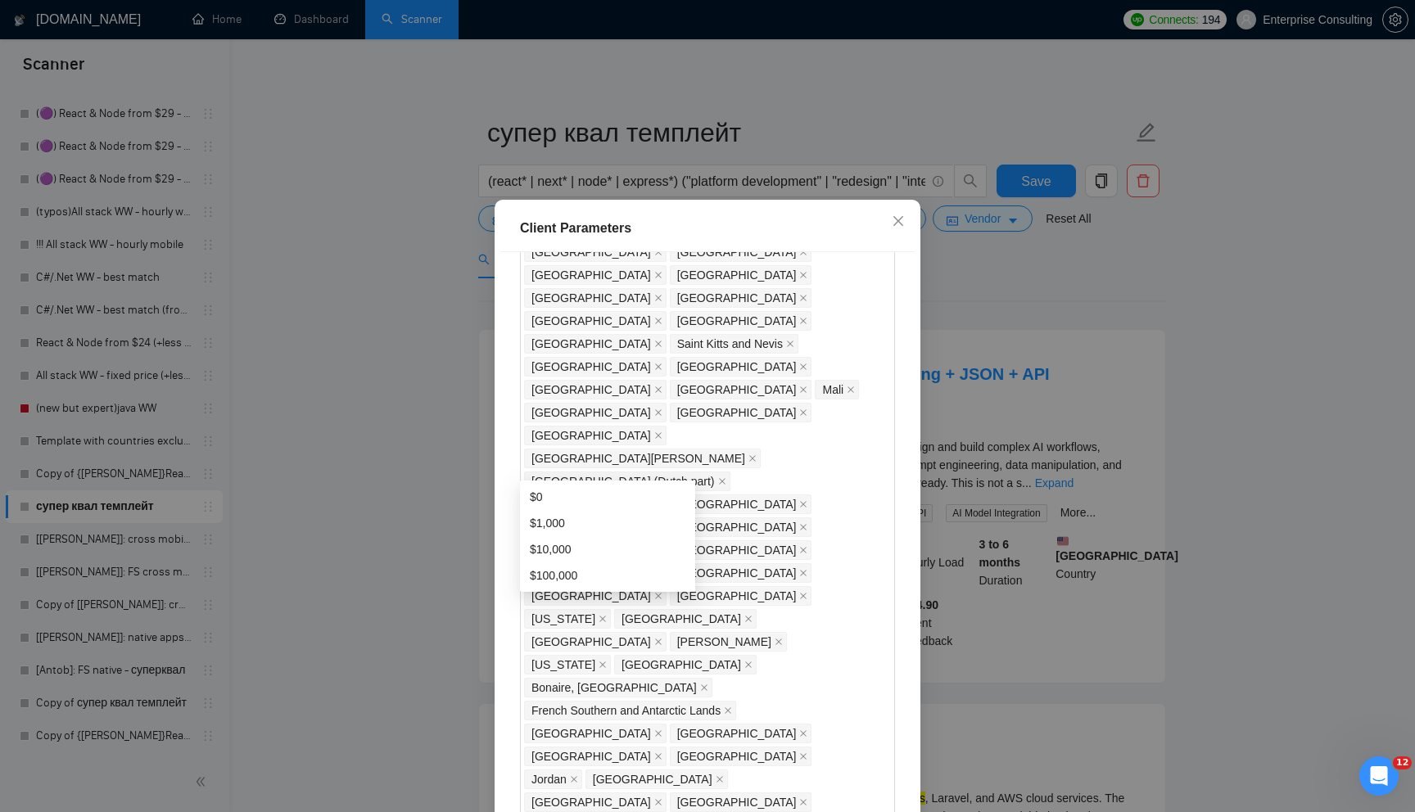
click at [605, 551] on div "$10,000" at bounding box center [608, 549] width 156 height 18
type input "10000"
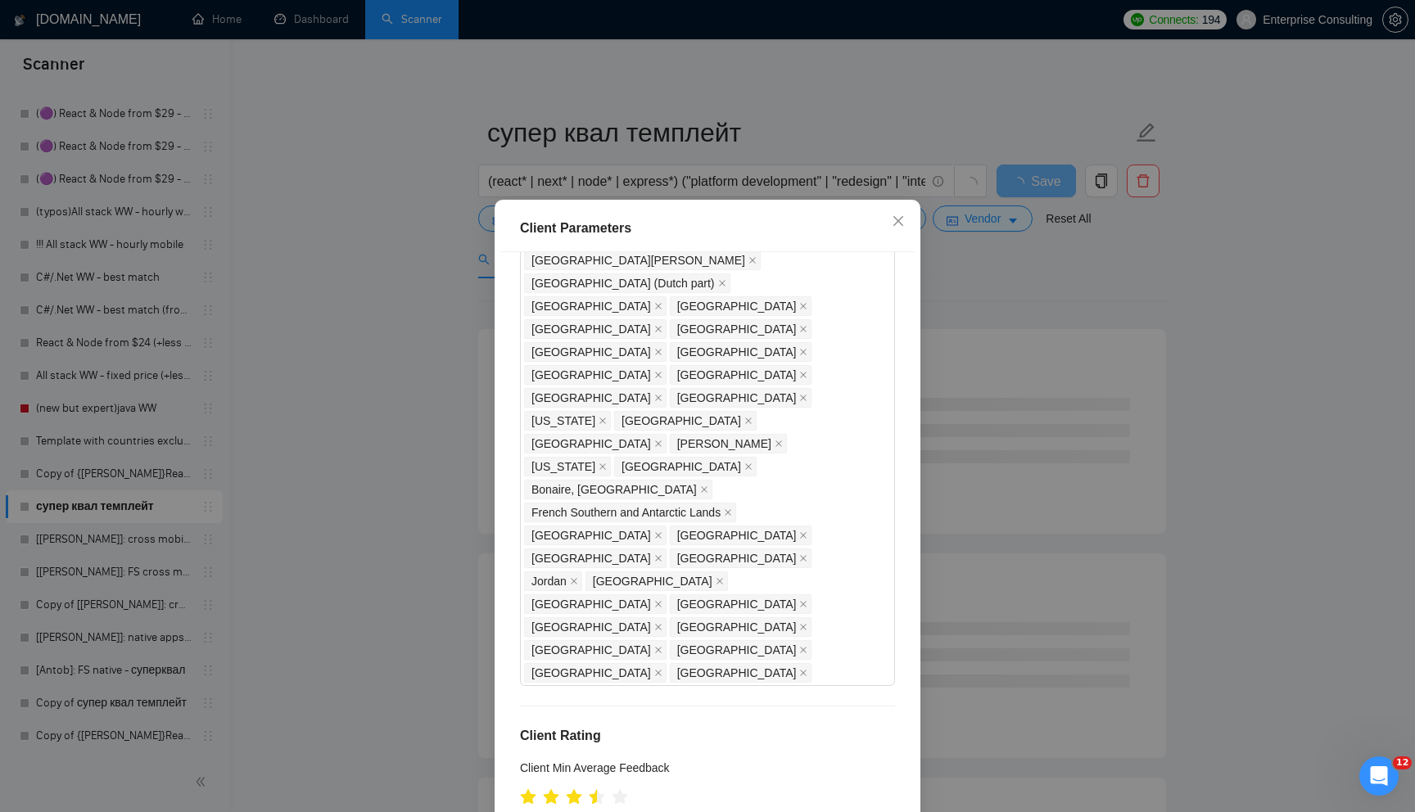
scroll to position [80, 0]
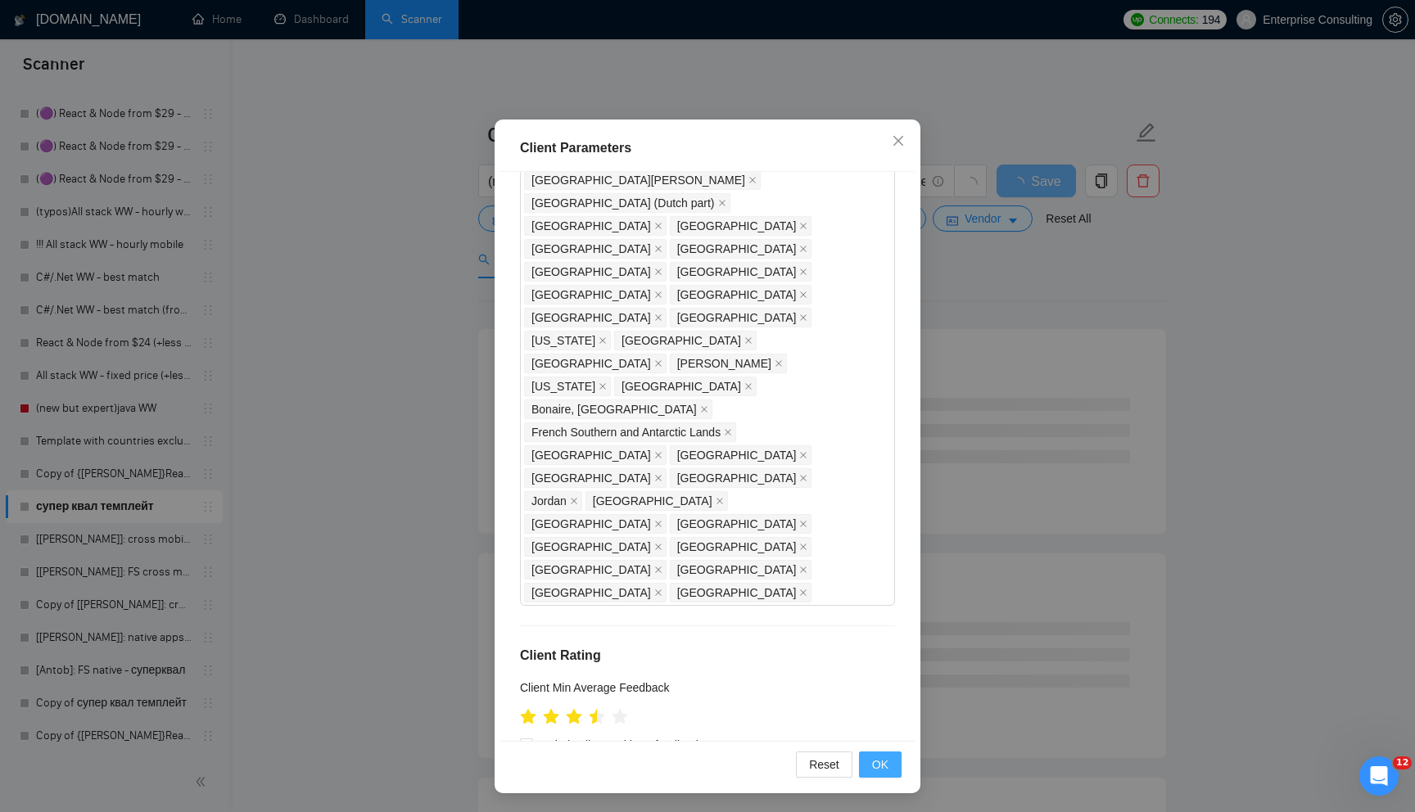
click at [874, 754] on button "OK" at bounding box center [880, 765] width 43 height 26
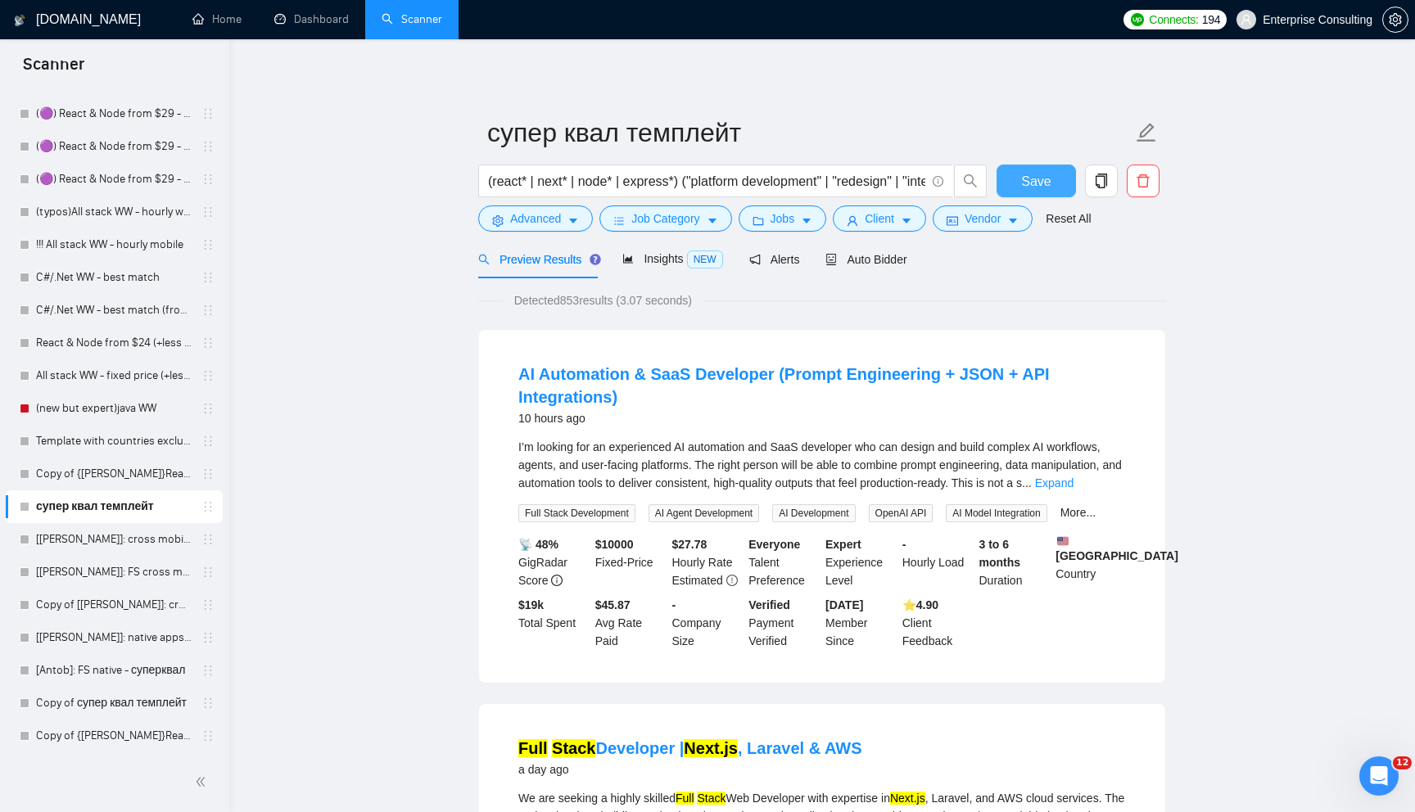
click at [1027, 180] on span "Save" at bounding box center [1035, 181] width 29 height 20
click at [982, 221] on span "Vendor" at bounding box center [982, 219] width 36 height 18
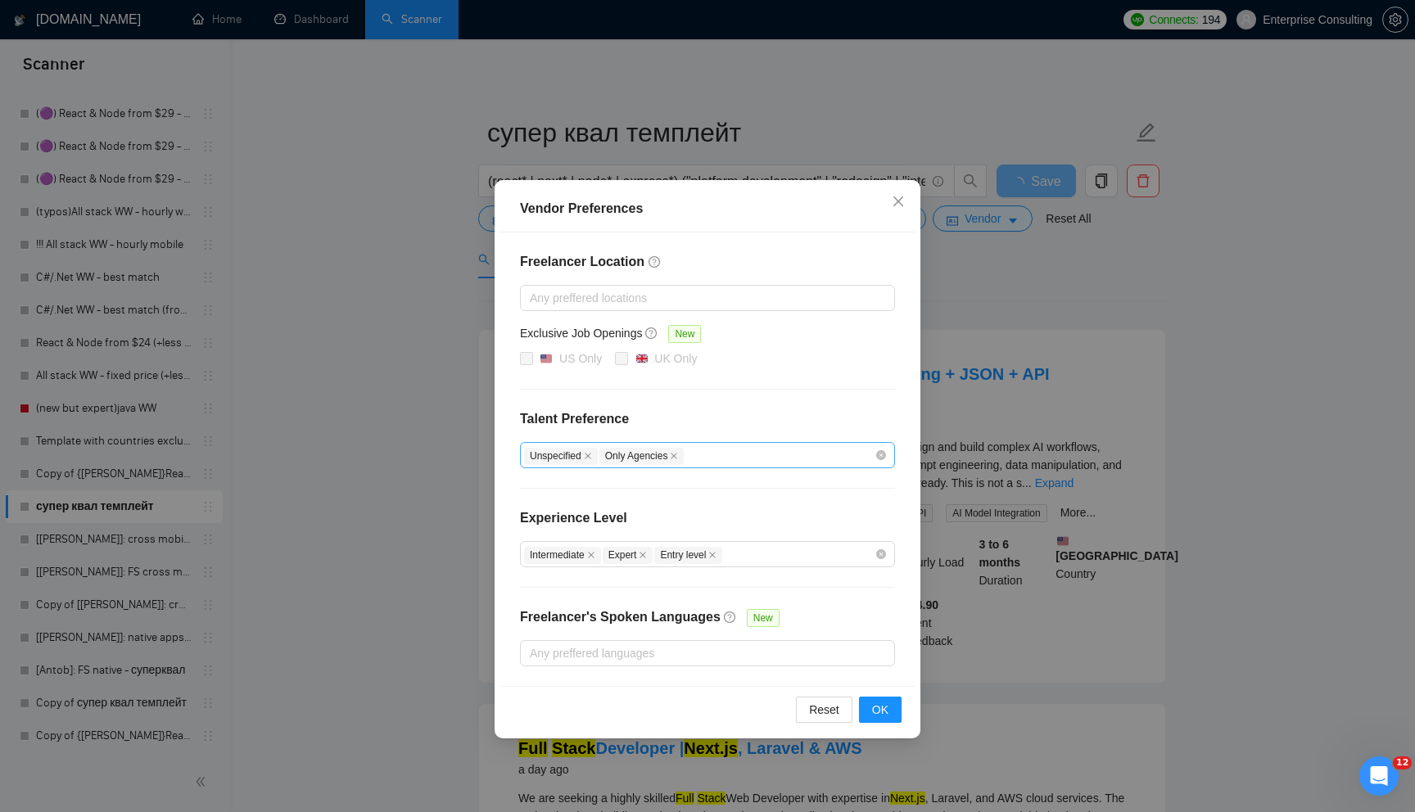
click at [711, 458] on div "Unspecified Only Agencies" at bounding box center [699, 455] width 350 height 20
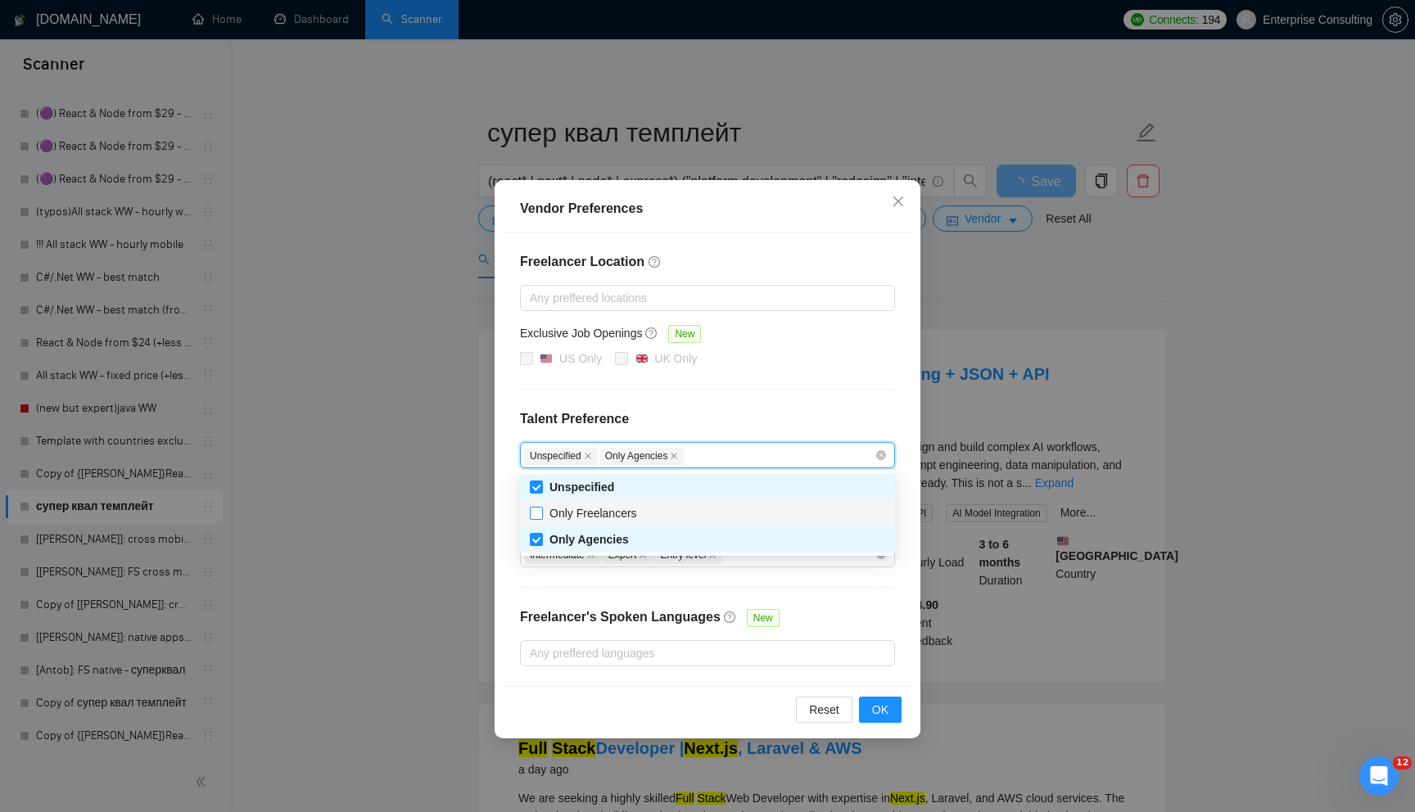
click at [536, 511] on input "Only Freelancers" at bounding box center [535, 512] width 11 height 11
checkbox input "true"
click at [646, 403] on div "Freelancer Location Any preffered locations Exclusive Job Openings New [GEOGRAP…" at bounding box center [707, 459] width 414 height 454
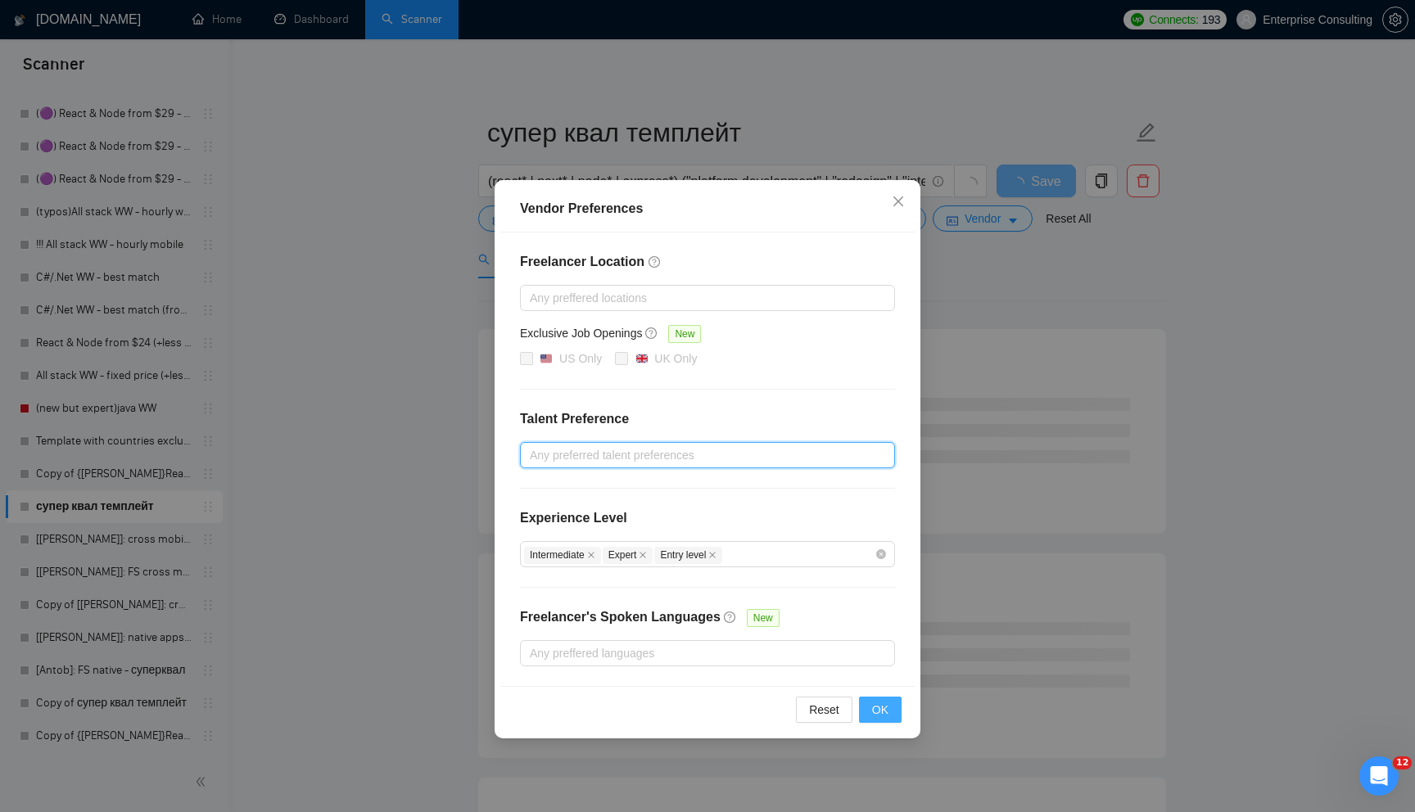
click at [869, 702] on button "OK" at bounding box center [880, 710] width 43 height 26
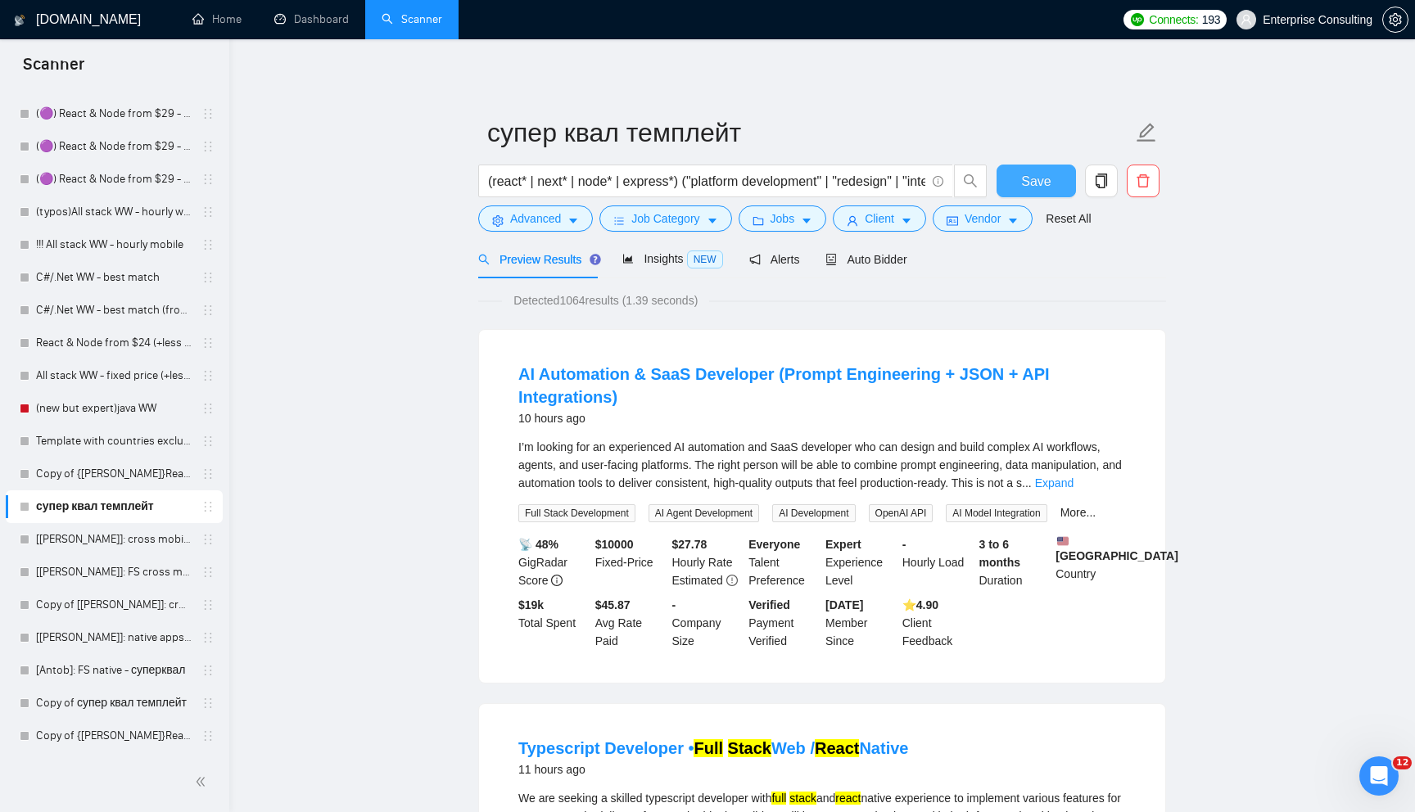
click at [1054, 178] on button "Save" at bounding box center [1035, 181] width 79 height 33
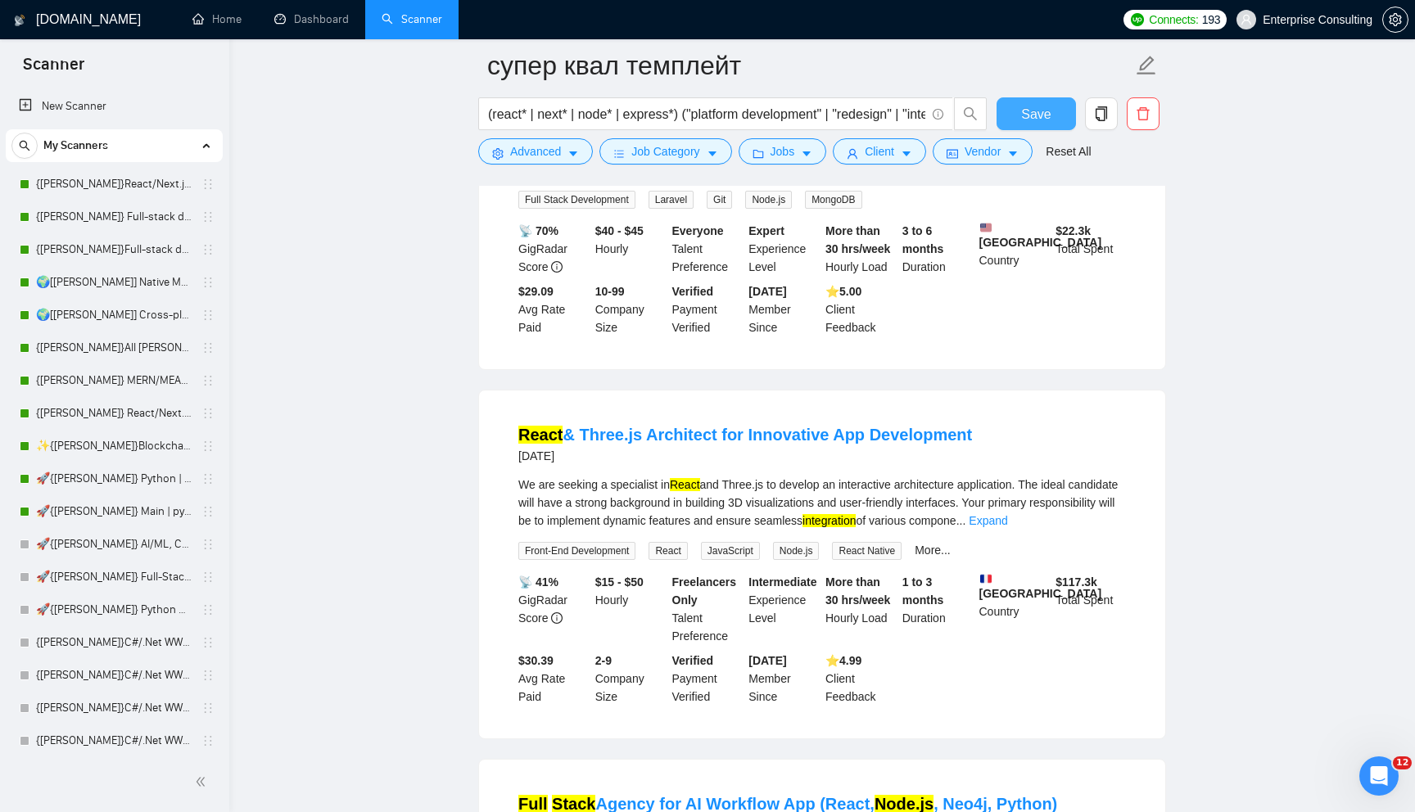
scroll to position [1419, 0]
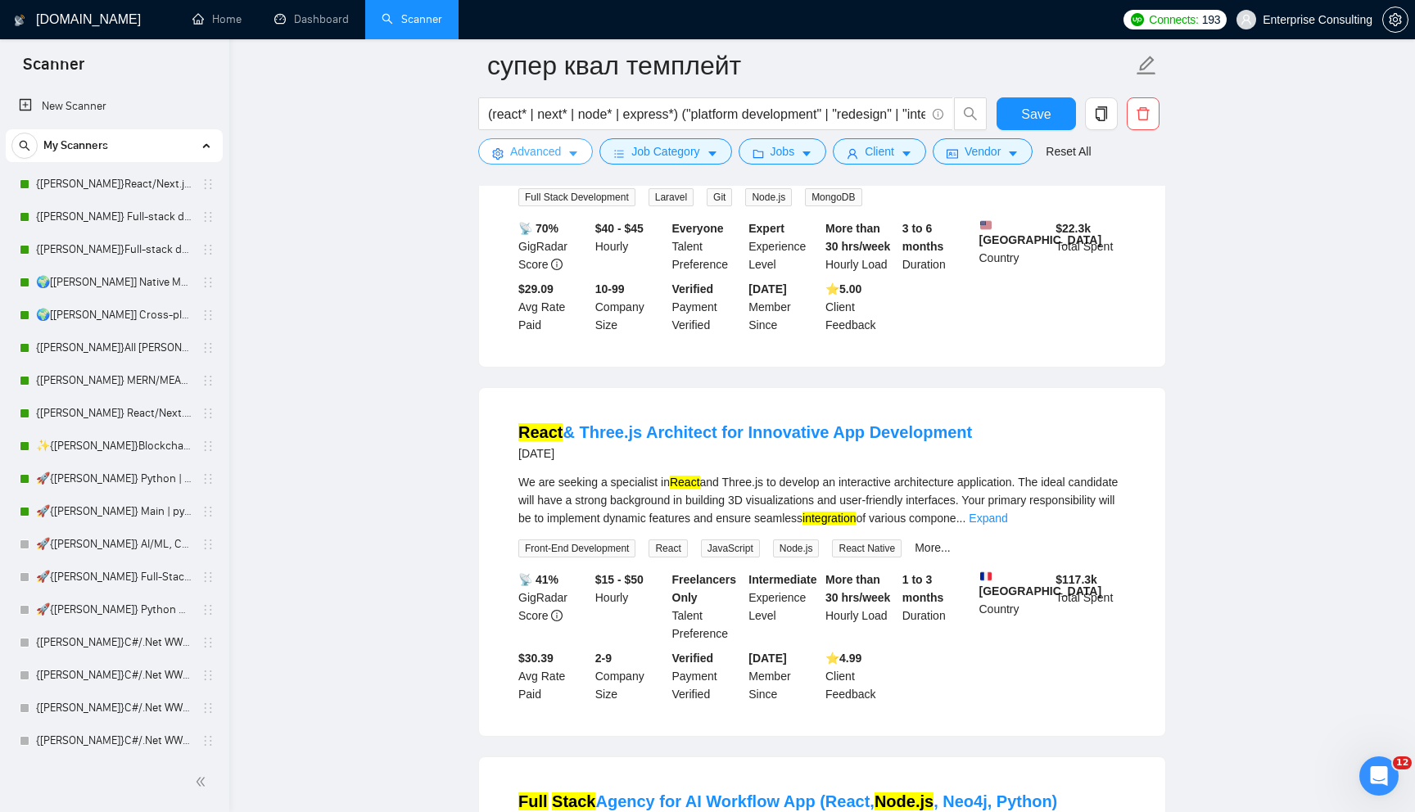
click at [574, 158] on icon "caret-down" at bounding box center [572, 153] width 11 height 11
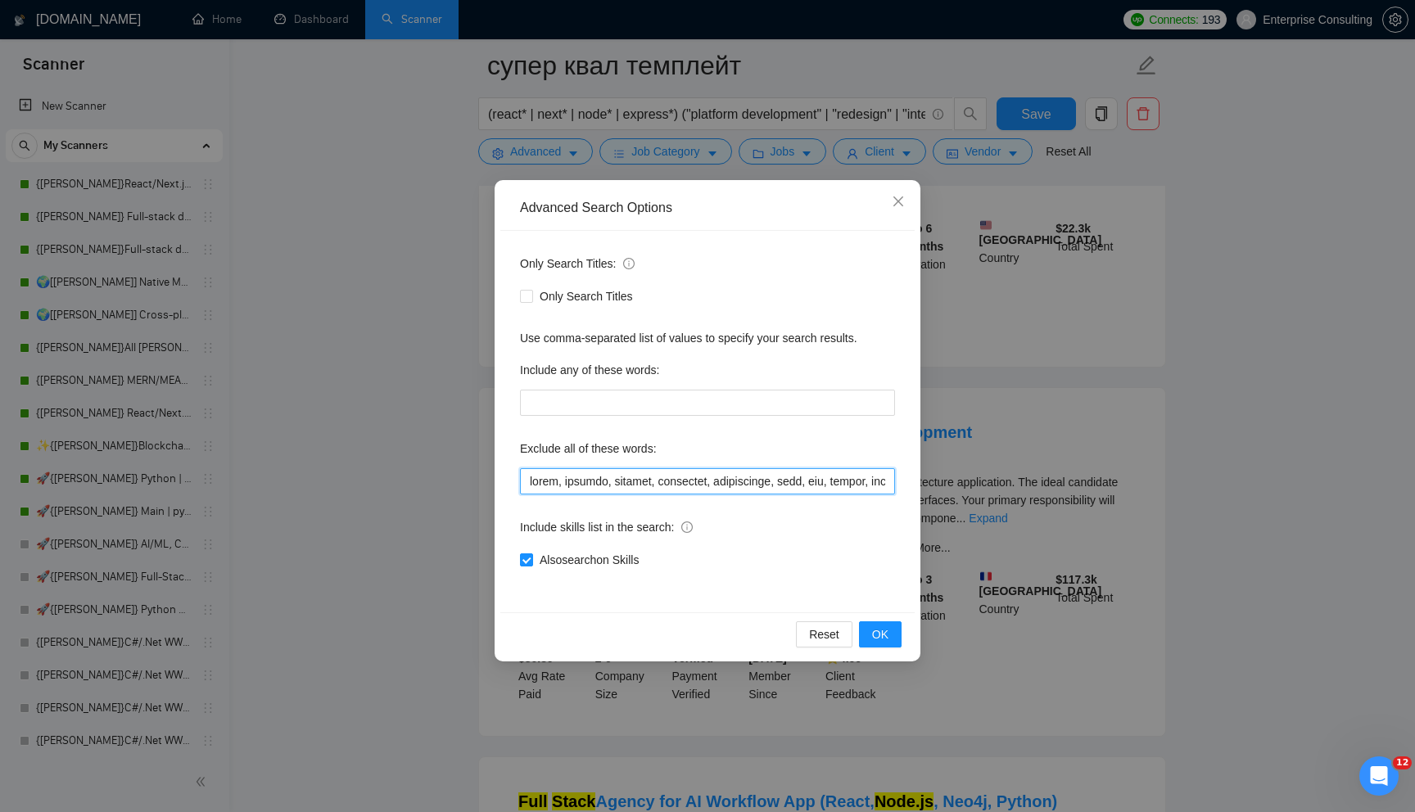
click at [840, 481] on input "text" at bounding box center [707, 481] width 375 height 26
click at [891, 636] on button "OK" at bounding box center [880, 634] width 43 height 26
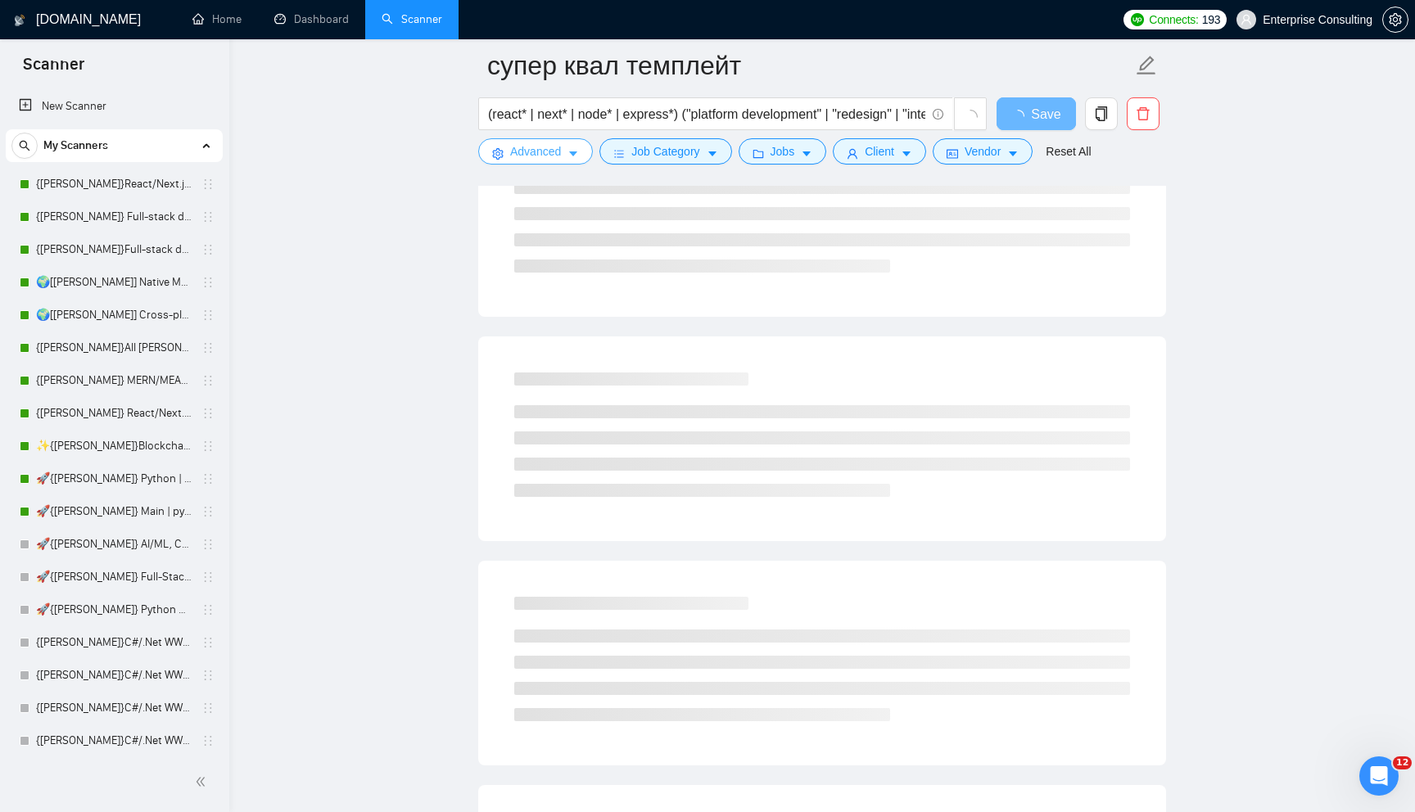
scroll to position [0, 0]
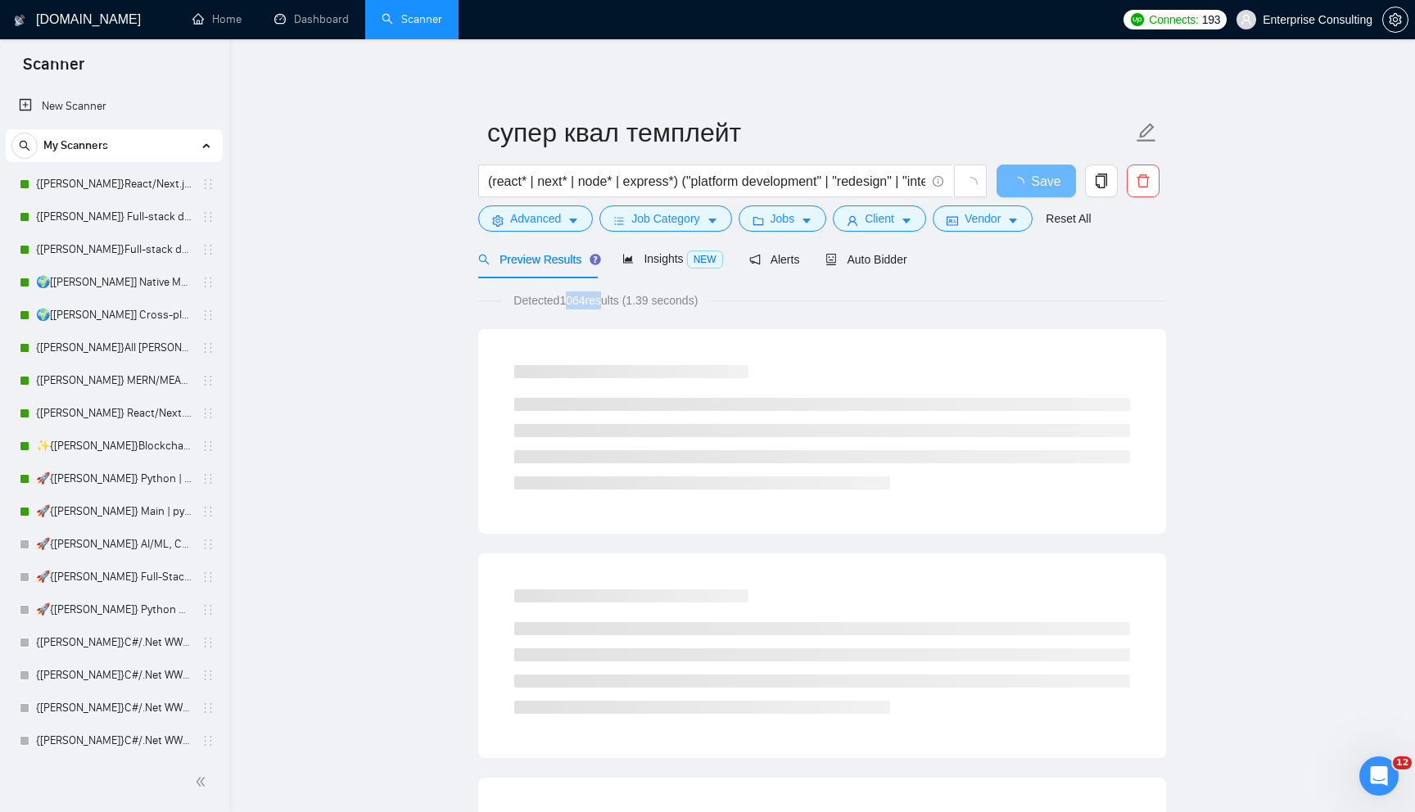
drag, startPoint x: 565, startPoint y: 303, endPoint x: 605, endPoint y: 302, distance: 40.1
click at [605, 302] on span "Detected 1064 results (1.39 seconds)" at bounding box center [605, 300] width 207 height 18
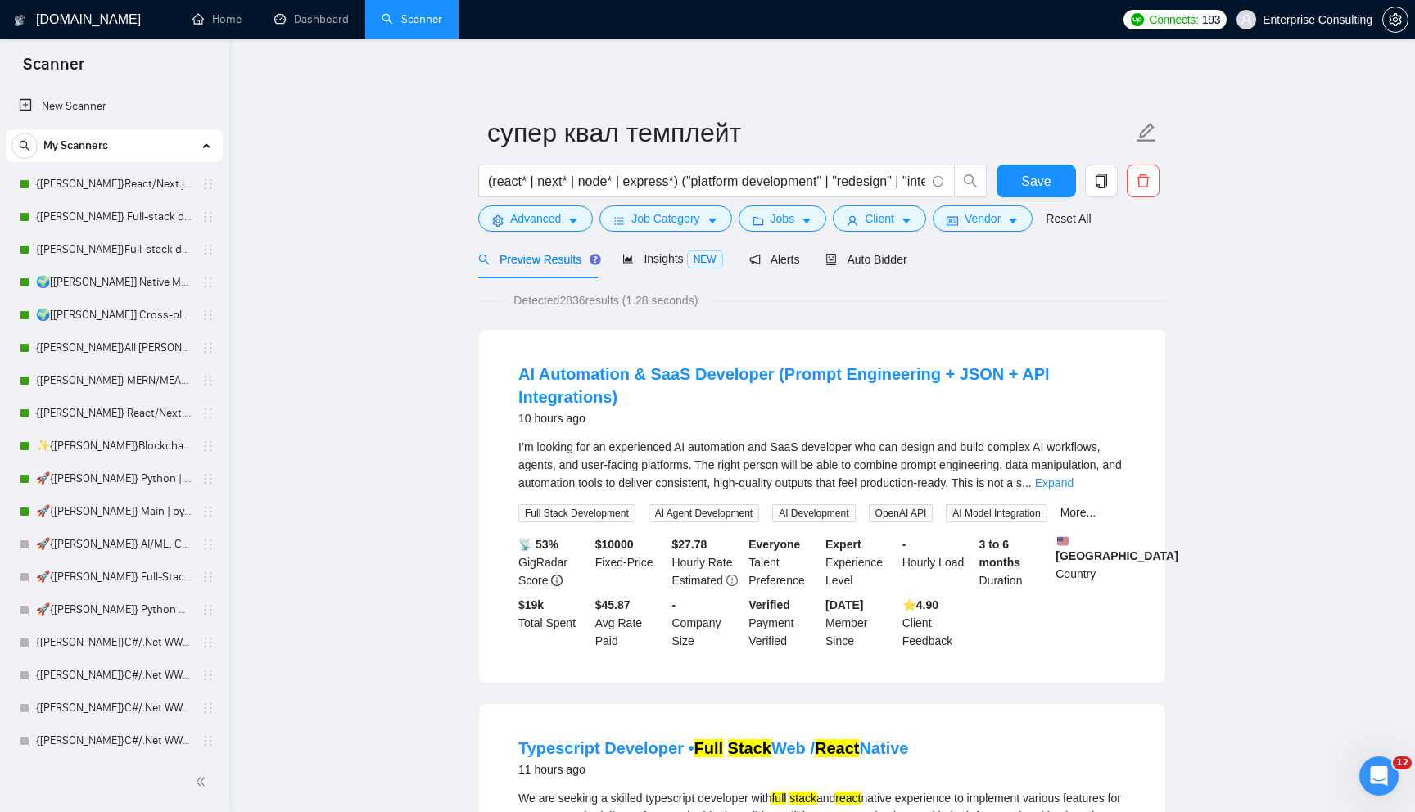
click at [587, 300] on span "Detected 2836 results (1.28 seconds)" at bounding box center [605, 300] width 207 height 18
click at [554, 214] on span "Advanced" at bounding box center [535, 219] width 51 height 18
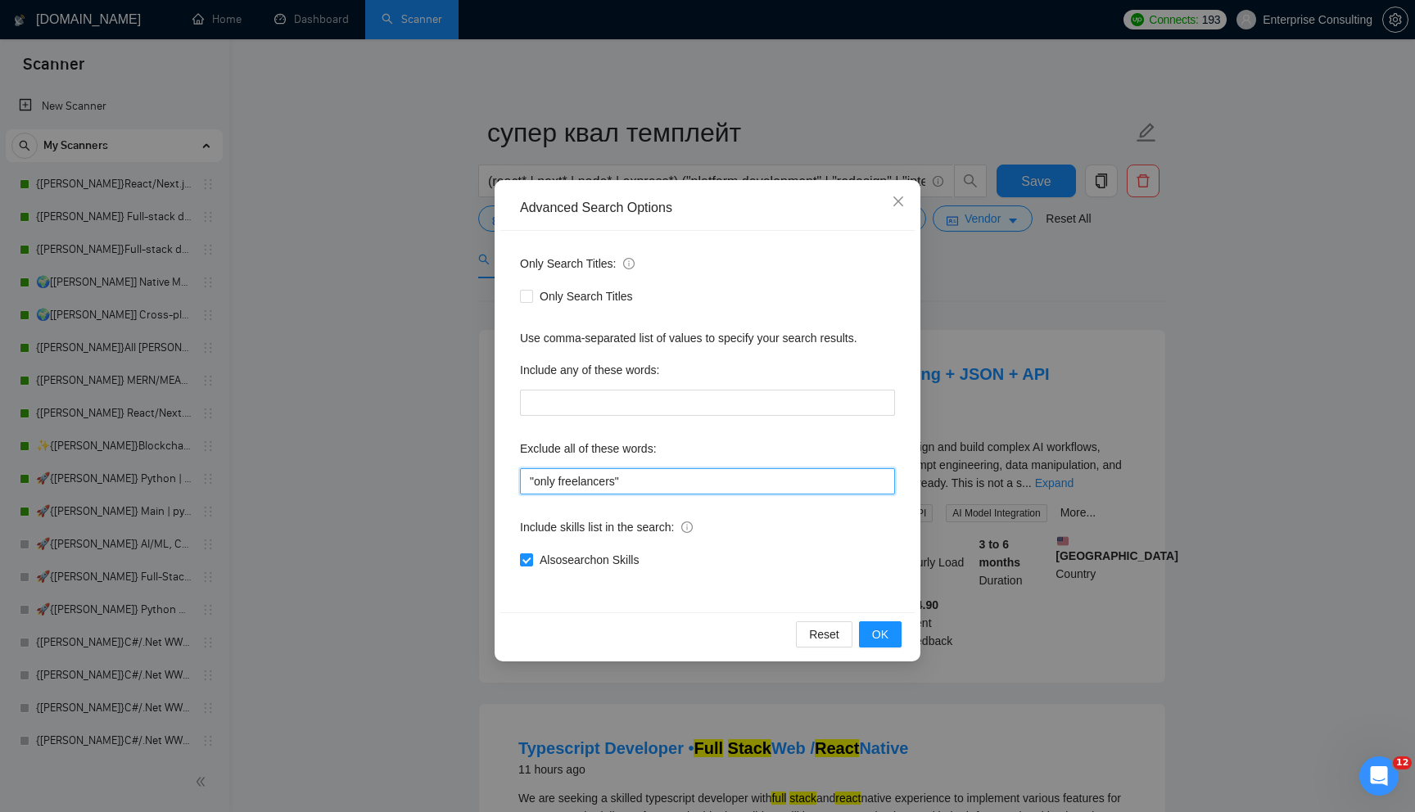
click at [585, 472] on input ""only freelancers"" at bounding box center [707, 481] width 375 height 26
click at [619, 481] on input ""only freelancers"" at bounding box center [707, 481] width 375 height 26
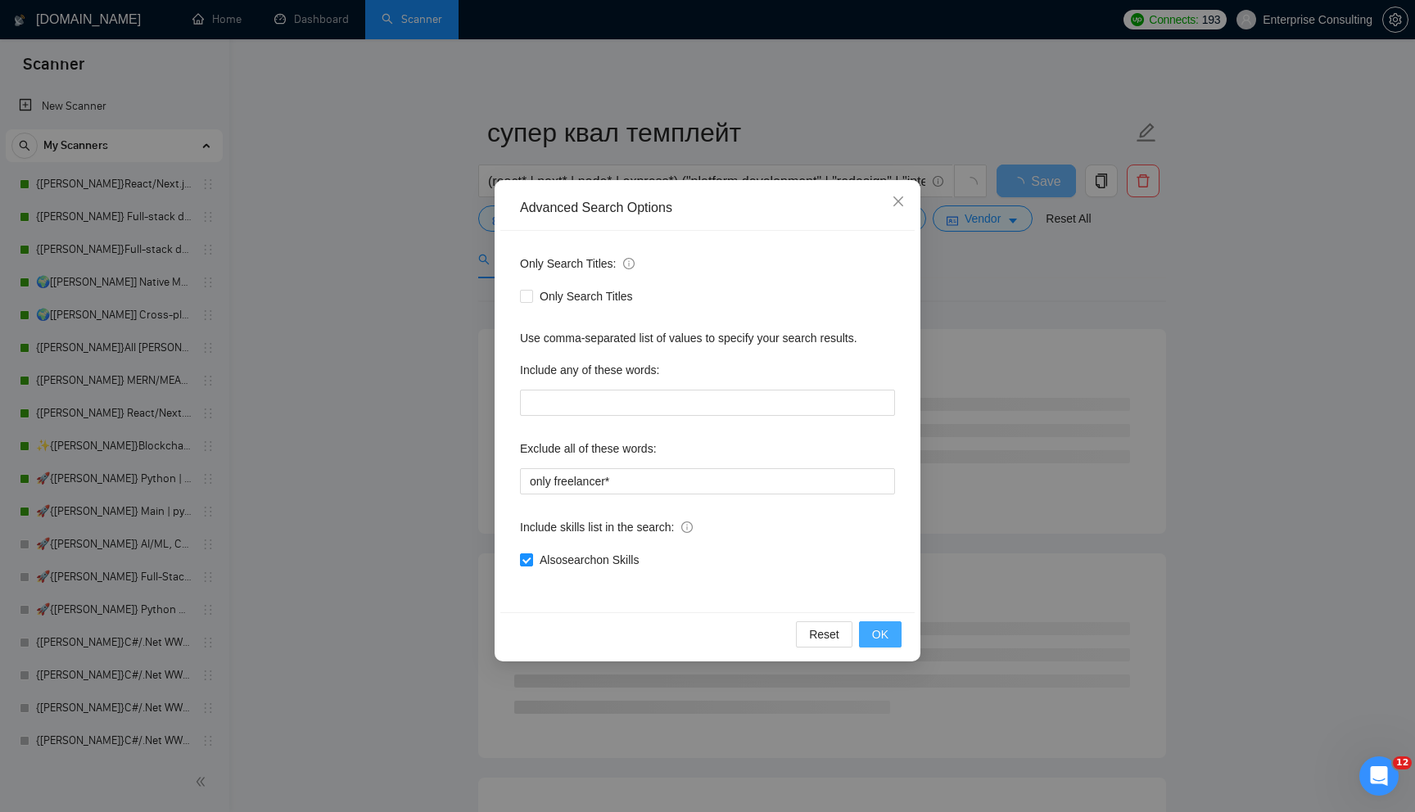
click at [894, 638] on button "OK" at bounding box center [880, 634] width 43 height 26
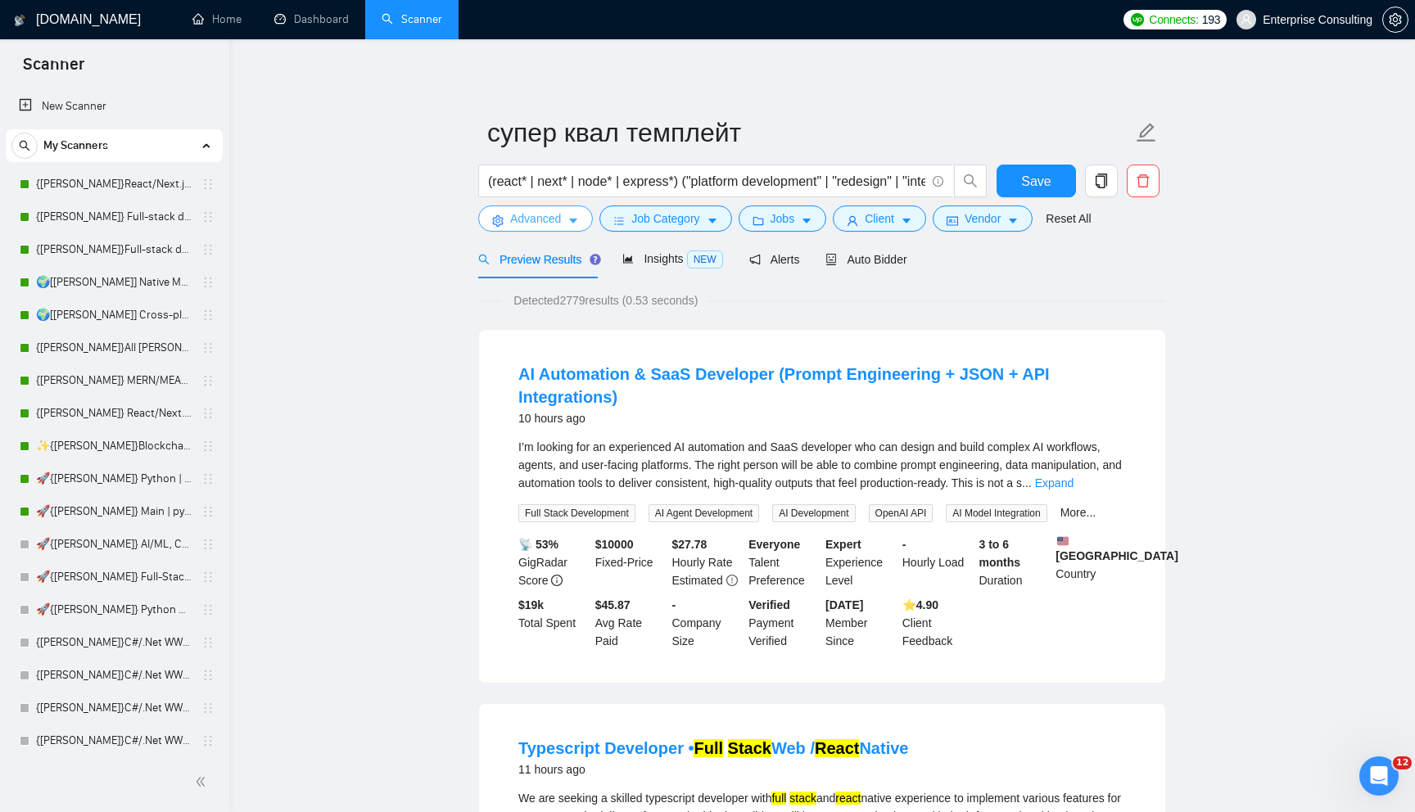
click at [559, 222] on span "Advanced" at bounding box center [535, 219] width 51 height 18
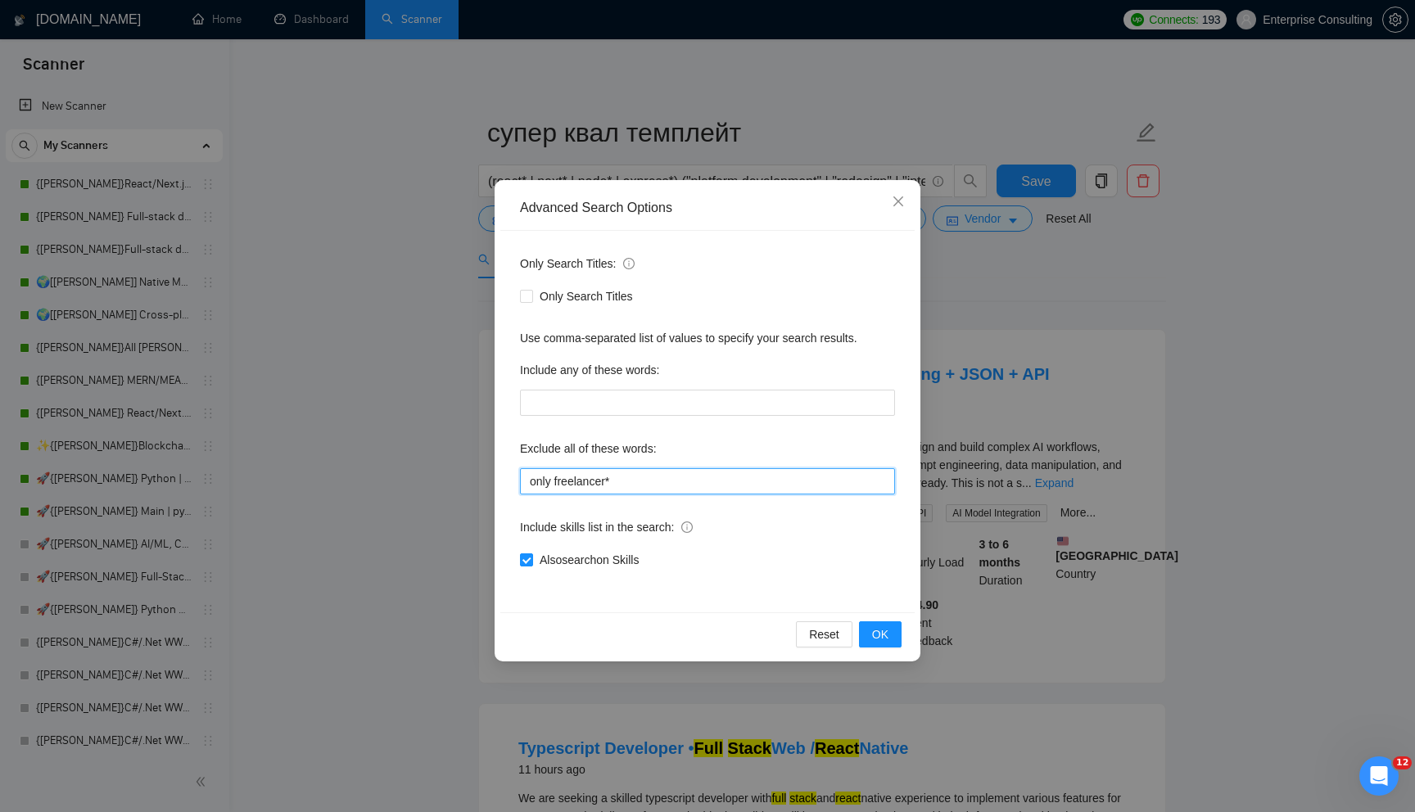
click at [656, 487] on input "only freelancer*" at bounding box center [707, 481] width 375 height 26
click at [881, 626] on span "OK" at bounding box center [880, 634] width 16 height 18
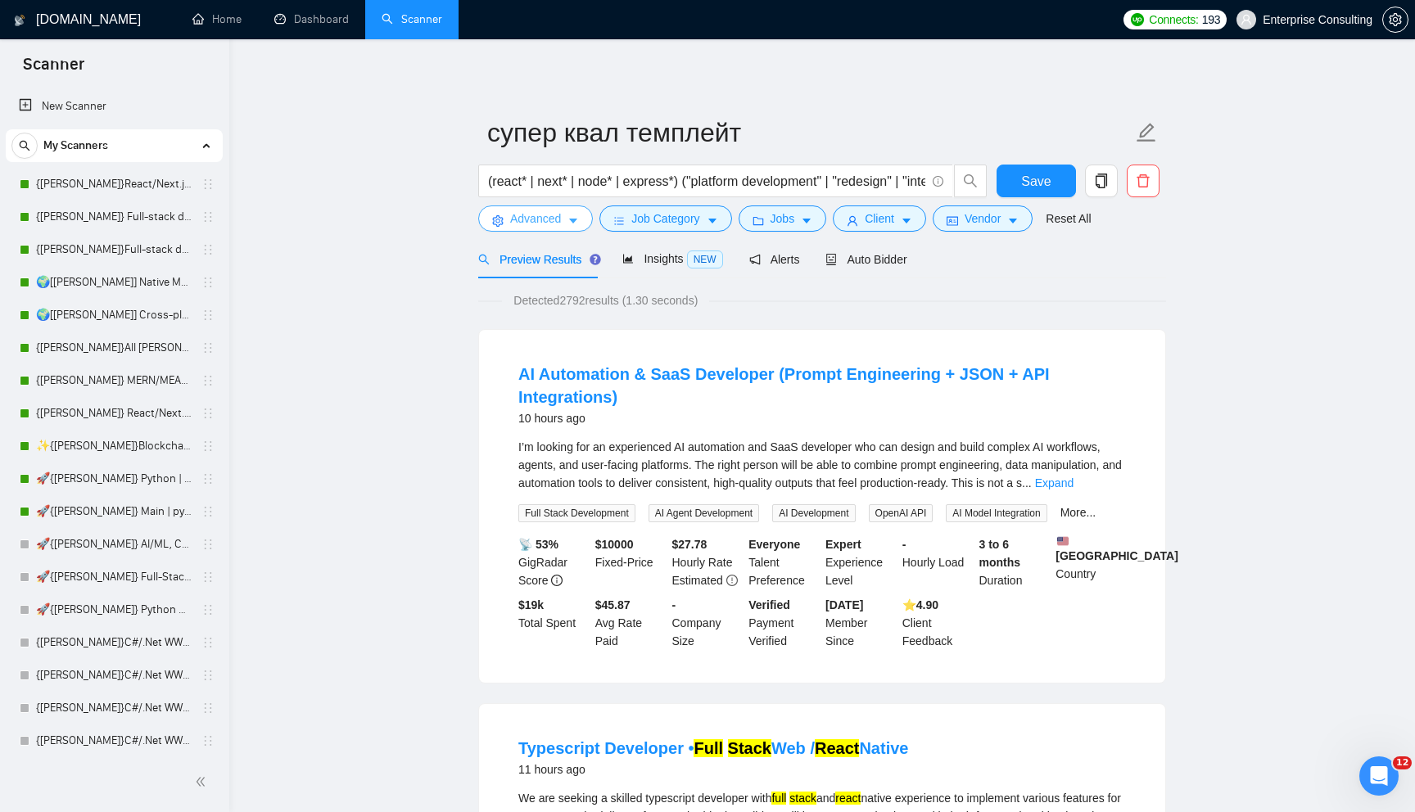
click at [580, 227] on button "Advanced" at bounding box center [535, 218] width 115 height 26
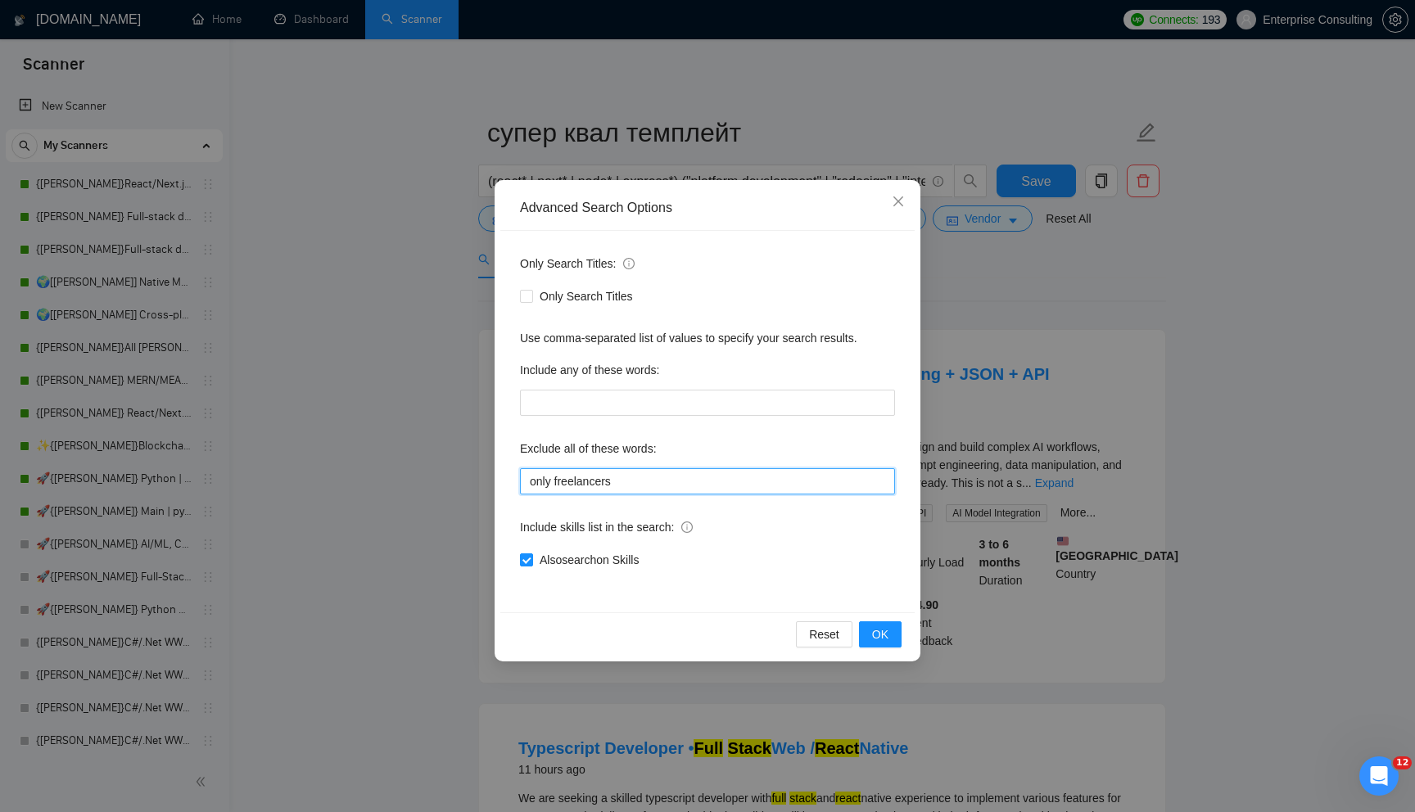
click at [693, 491] on input "only freelancers" at bounding box center [707, 481] width 375 height 26
click at [878, 636] on span "OK" at bounding box center [880, 634] width 16 height 18
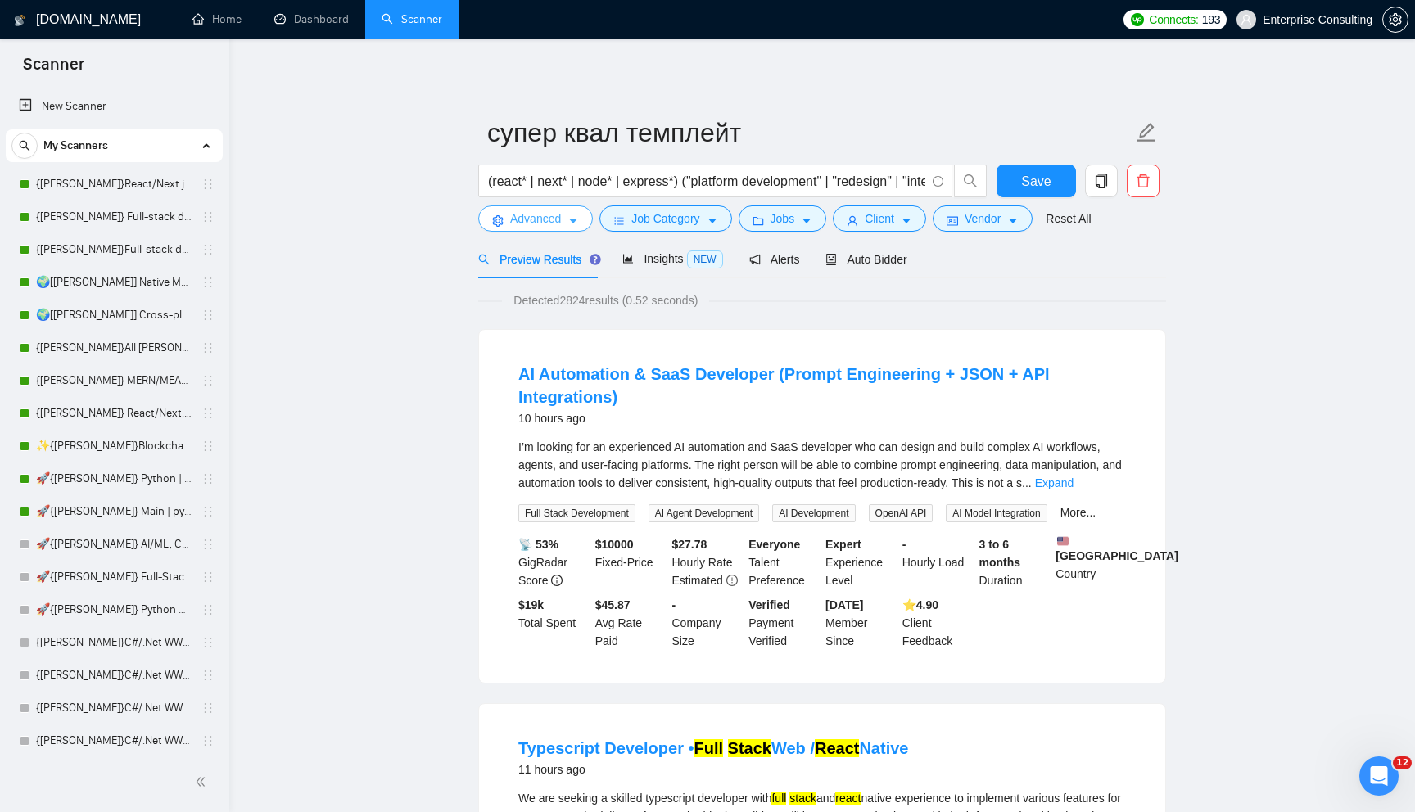
click at [584, 223] on button "Advanced" at bounding box center [535, 218] width 115 height 26
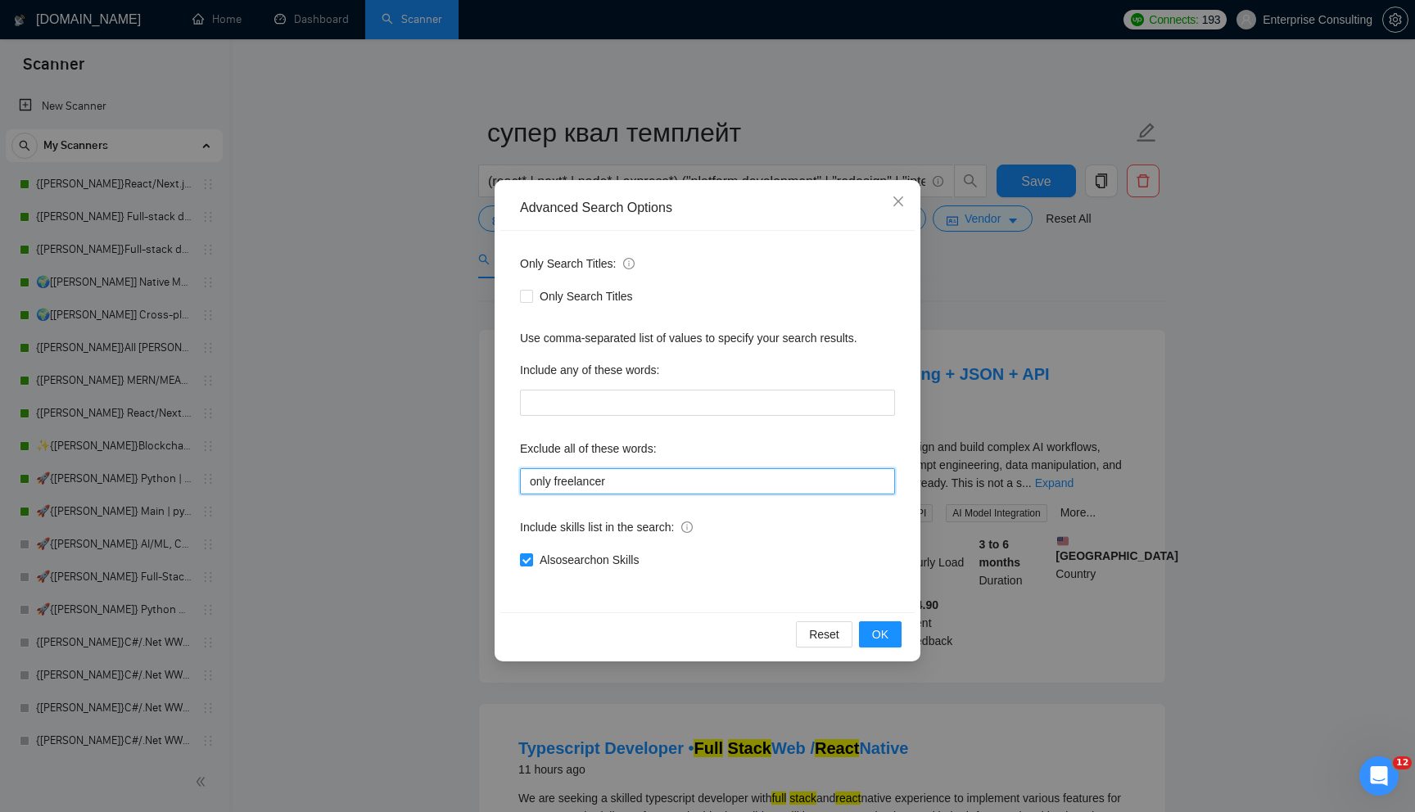
click at [633, 478] on input "only freelancer" at bounding box center [707, 481] width 375 height 26
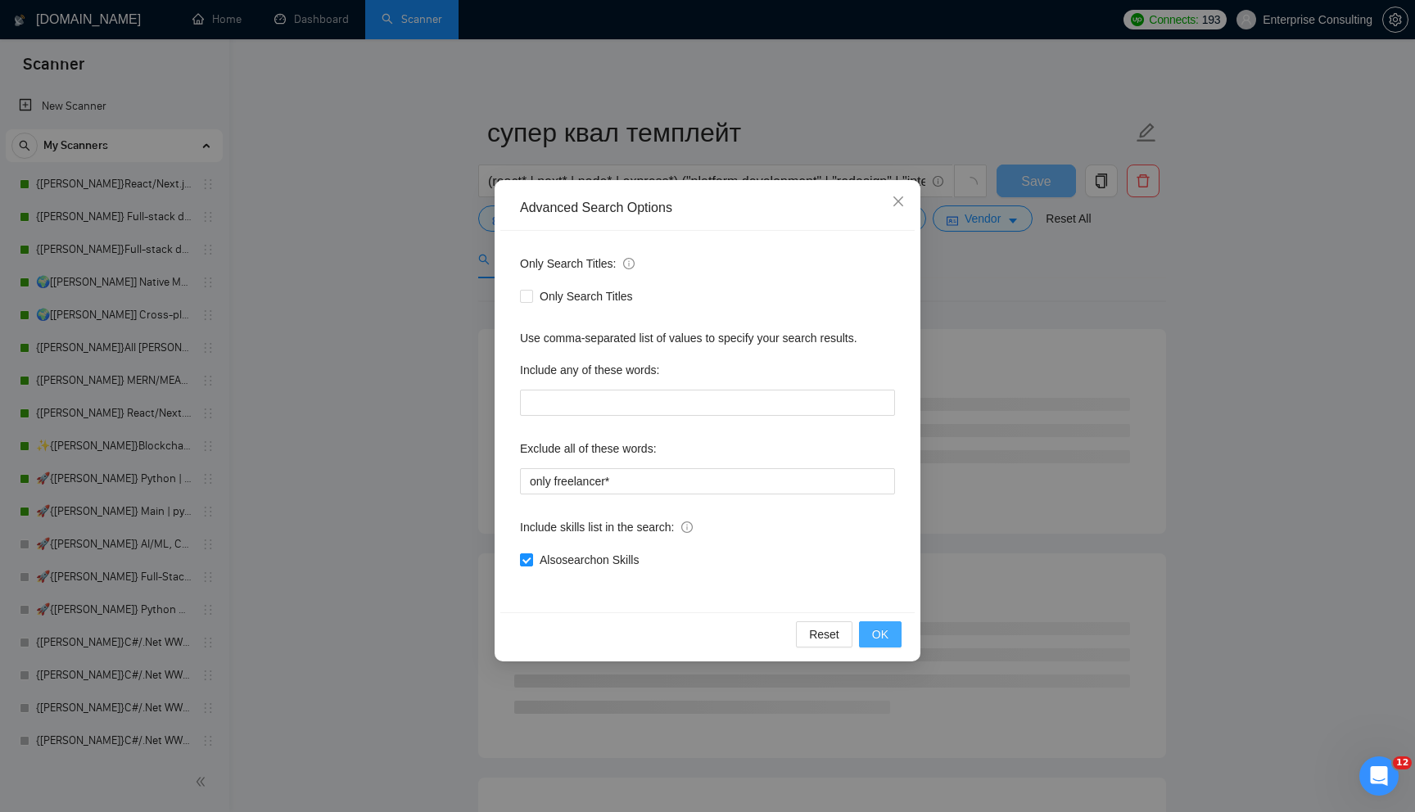
click at [876, 630] on span "OK" at bounding box center [880, 634] width 16 height 18
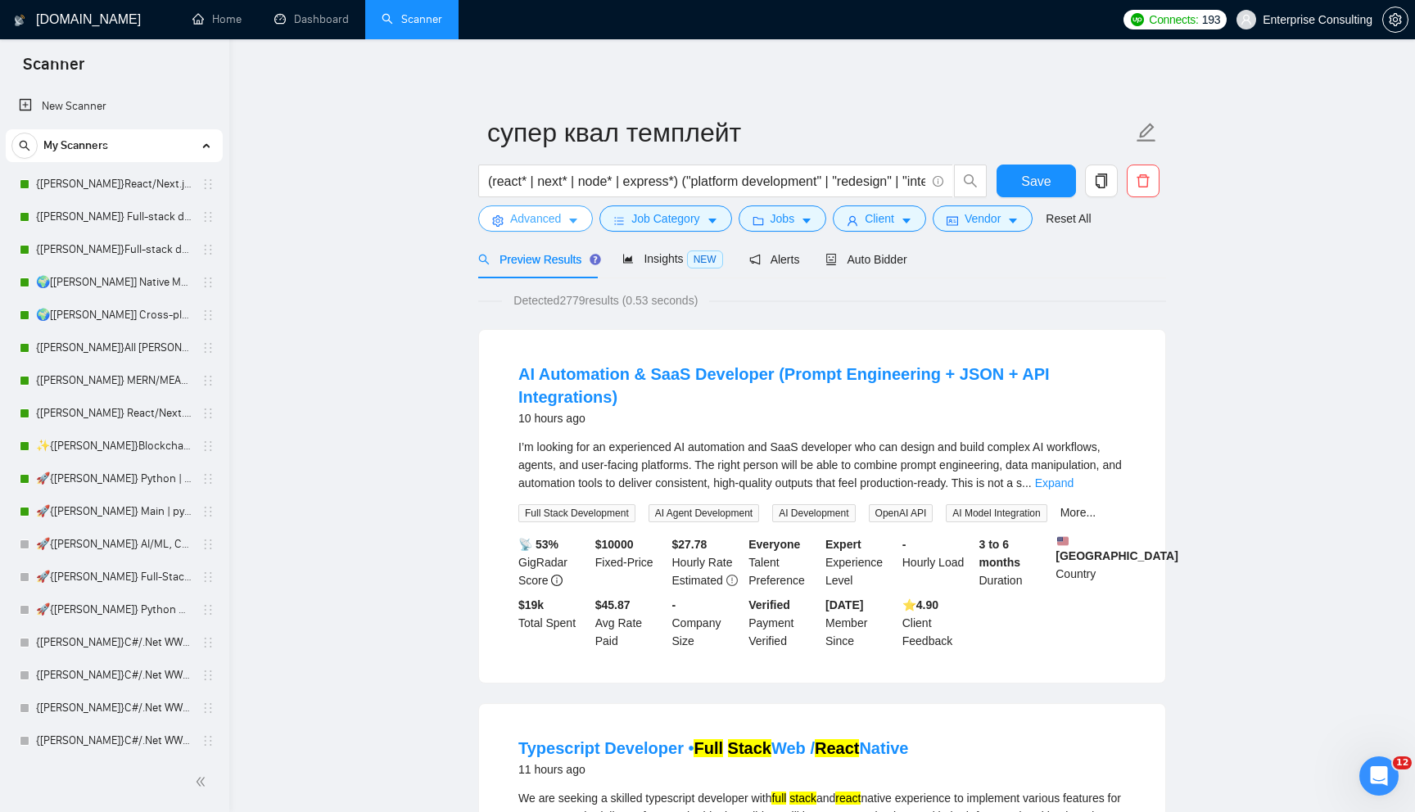
click at [563, 214] on button "Advanced" at bounding box center [535, 218] width 115 height 26
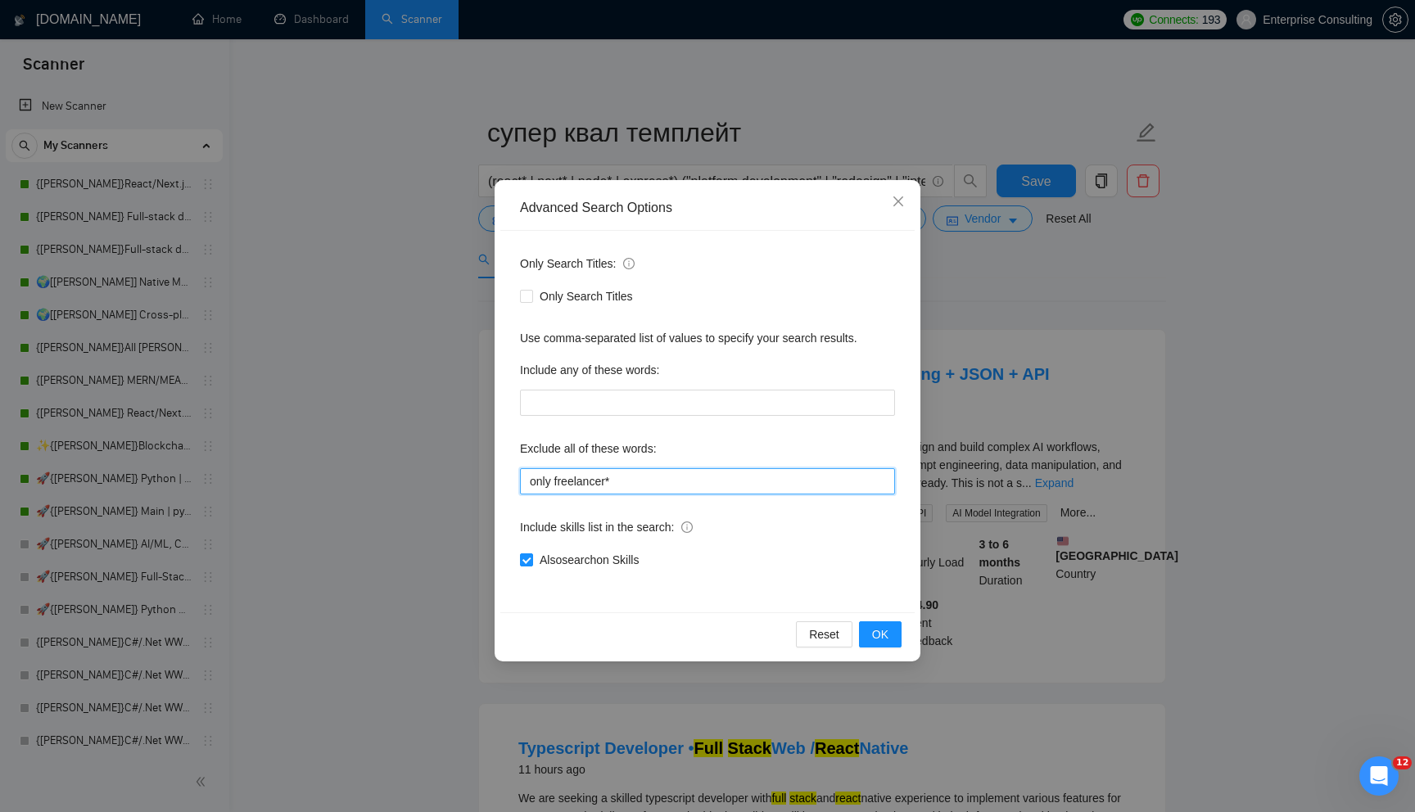
click at [584, 478] on input "only freelancer*" at bounding box center [707, 481] width 375 height 26
click at [883, 636] on span "OK" at bounding box center [880, 634] width 16 height 18
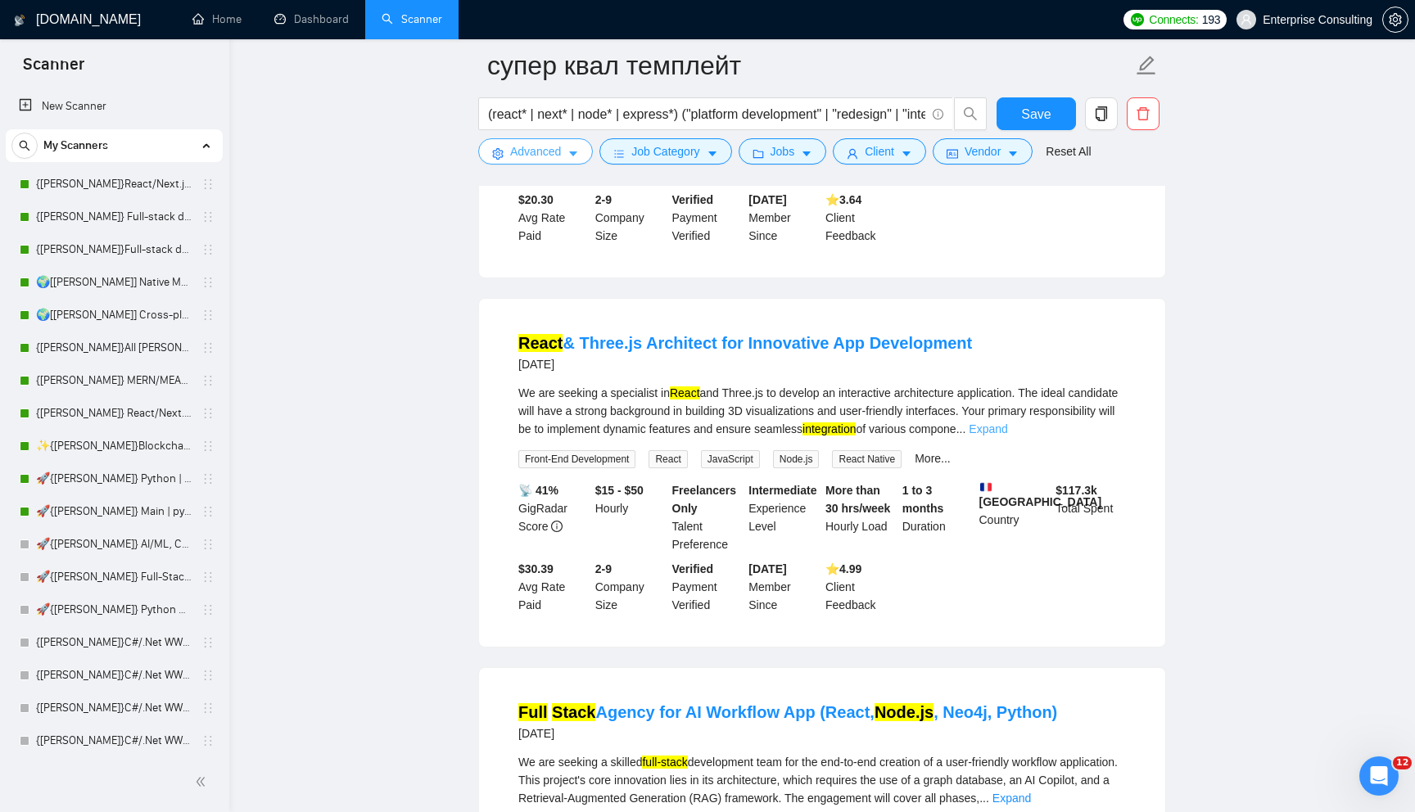
scroll to position [1120, 0]
click at [1007, 436] on link "Expand" at bounding box center [987, 429] width 38 height 13
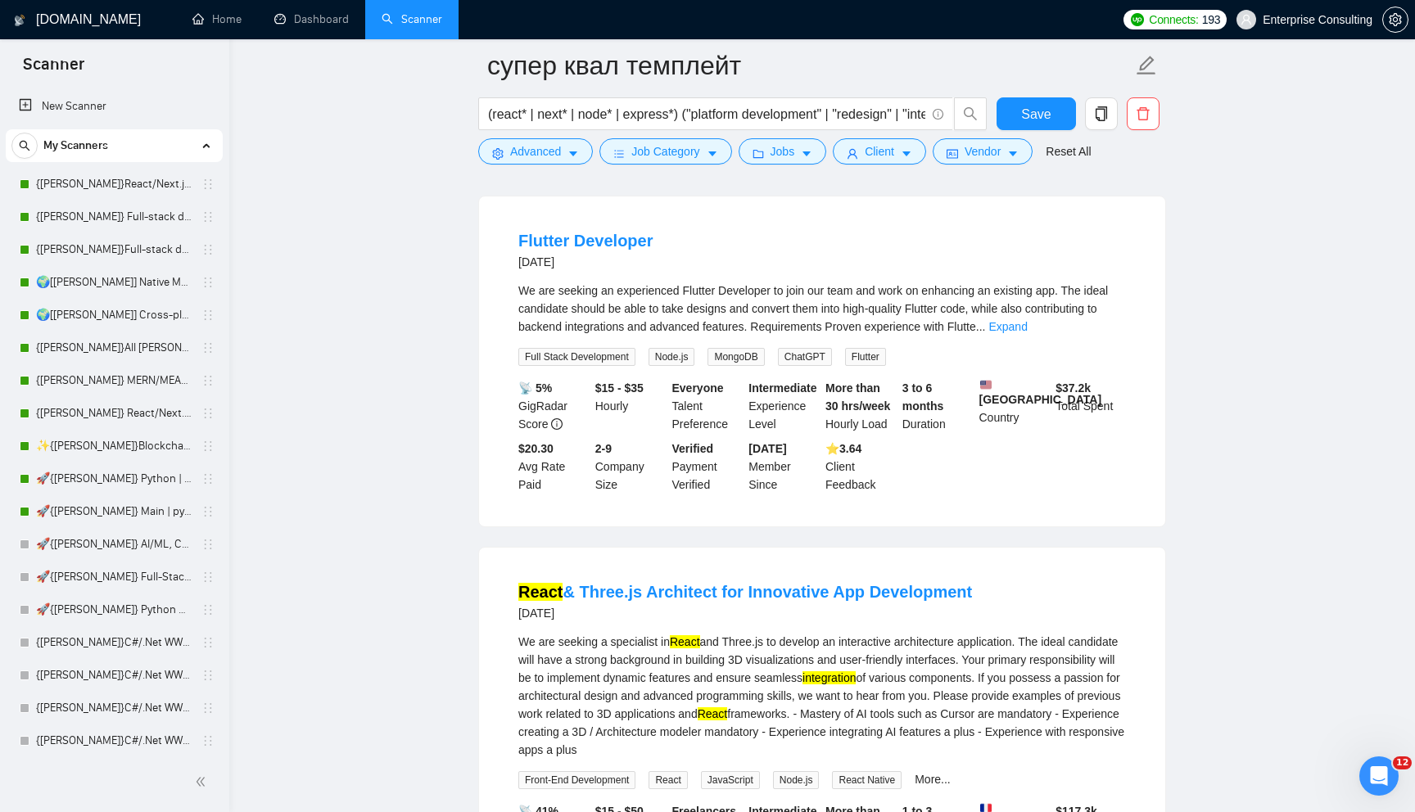
scroll to position [858, 0]
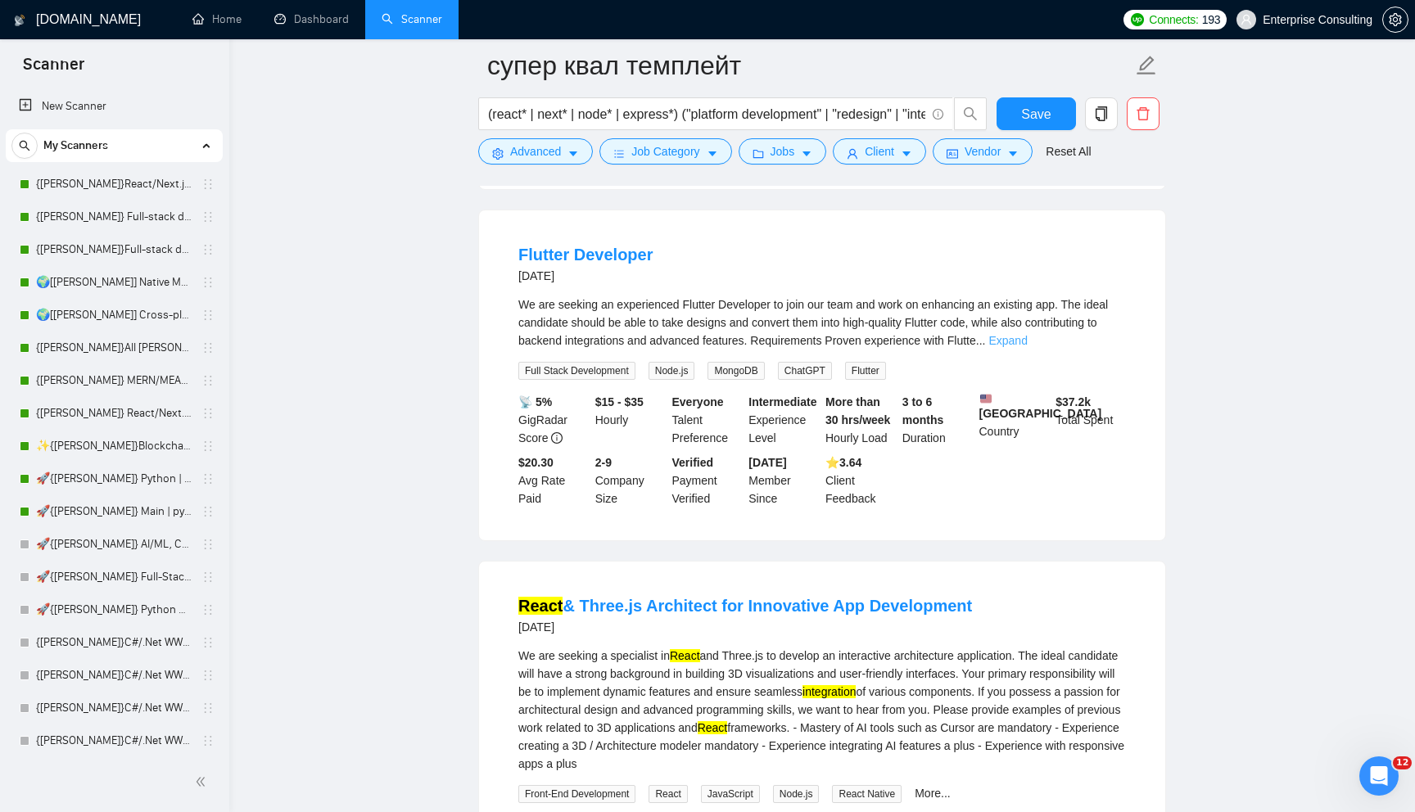
click at [1027, 347] on link "Expand" at bounding box center [1007, 340] width 38 height 13
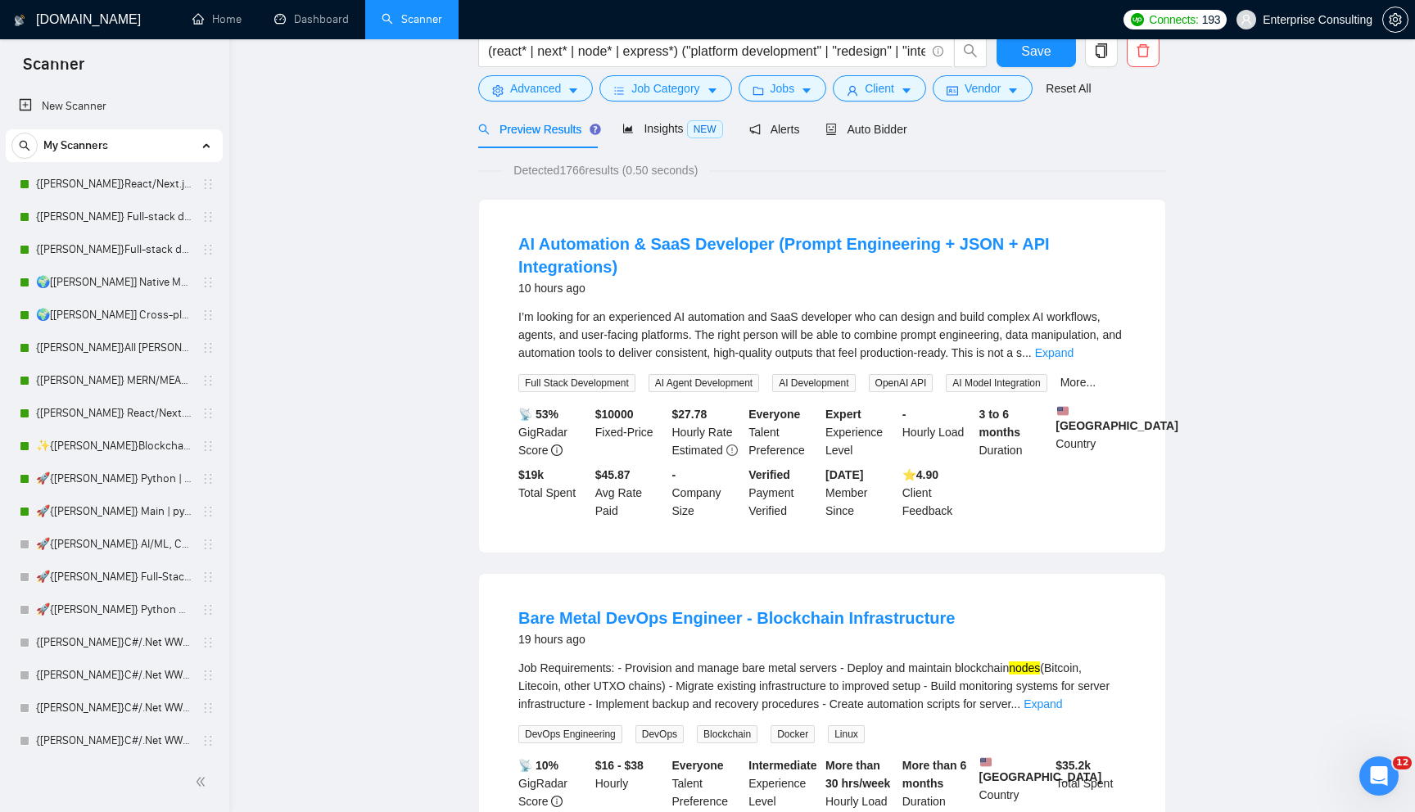
scroll to position [136, 0]
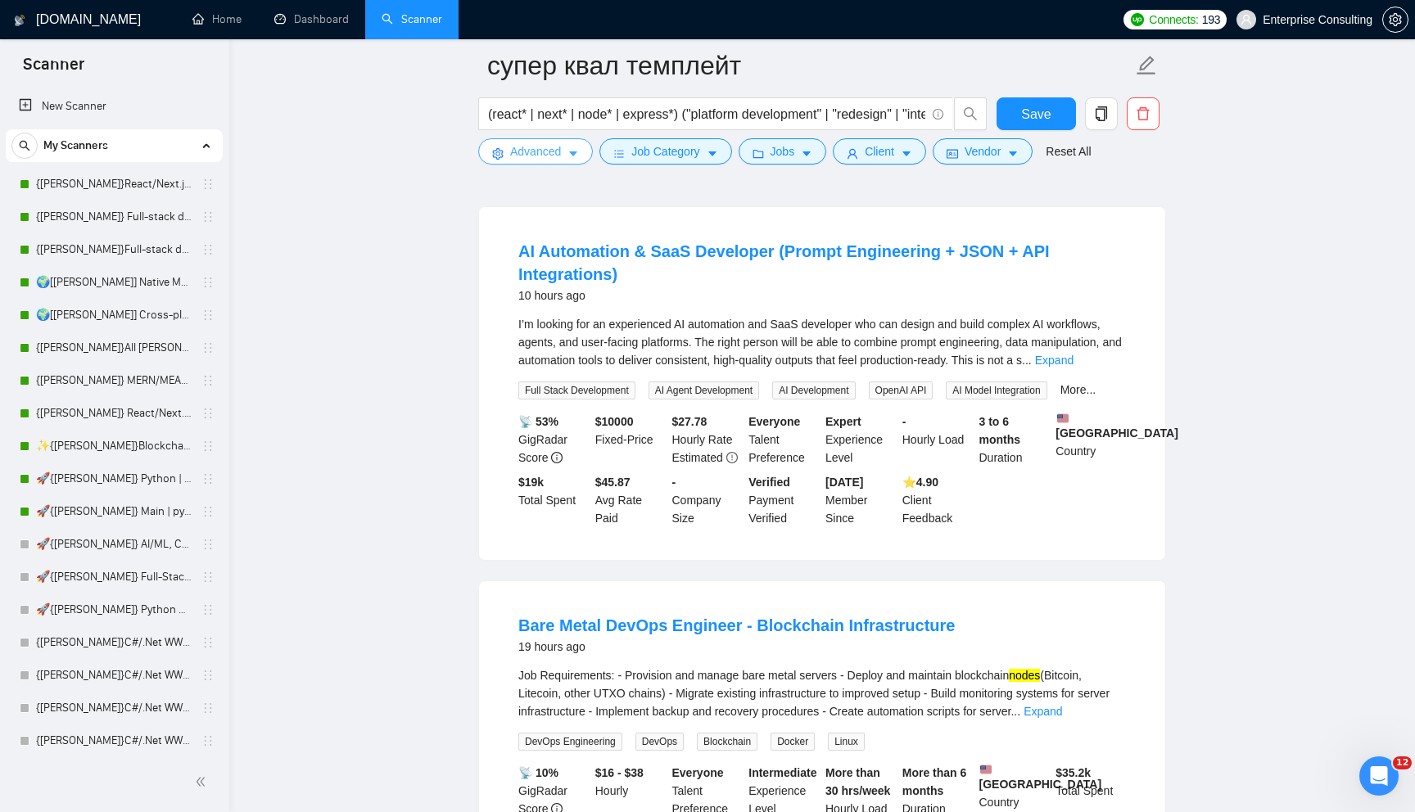
click at [524, 160] on span "Advanced" at bounding box center [535, 151] width 51 height 18
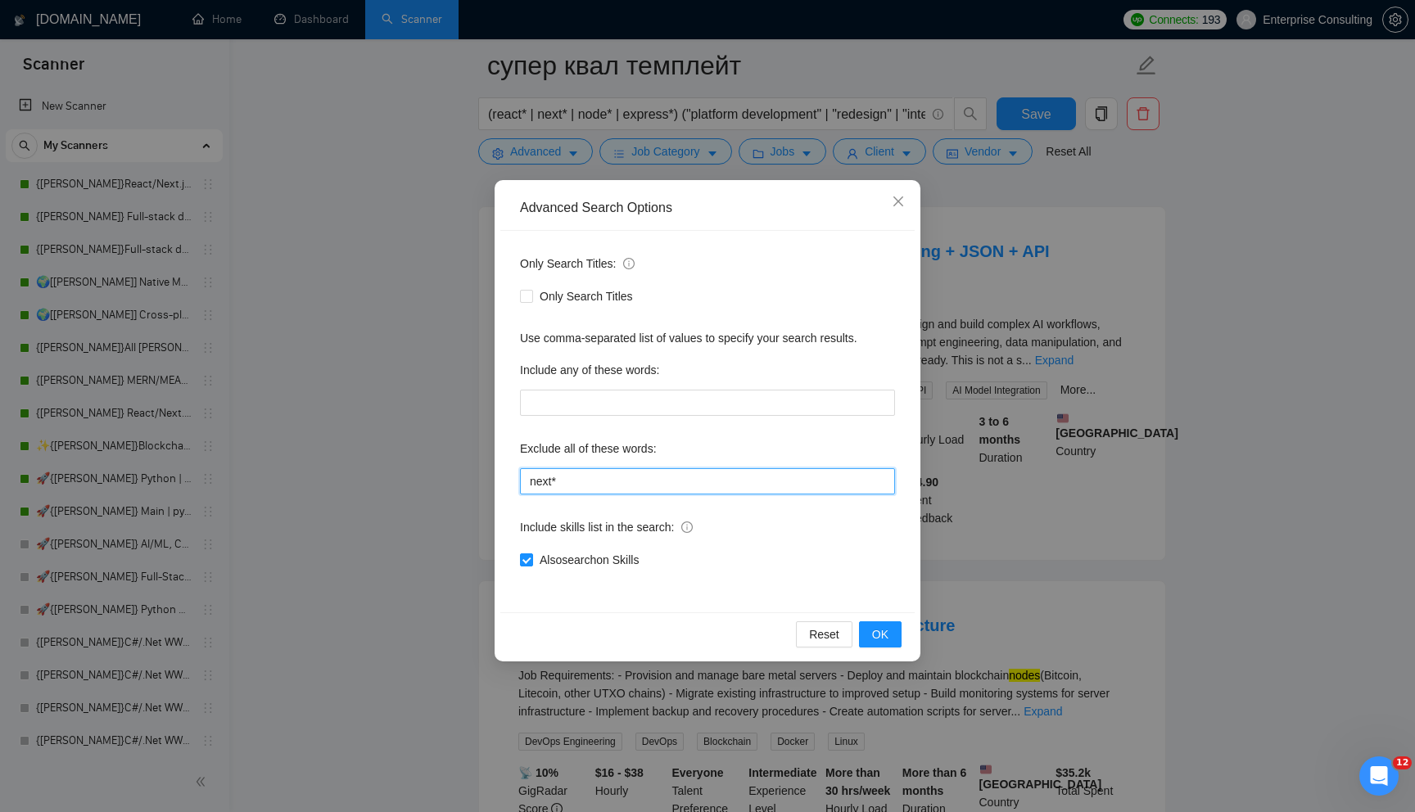
click at [598, 476] on input "next*" at bounding box center [707, 481] width 375 height 26
type input "only freelancer*"
click at [900, 632] on button "OK" at bounding box center [880, 634] width 43 height 26
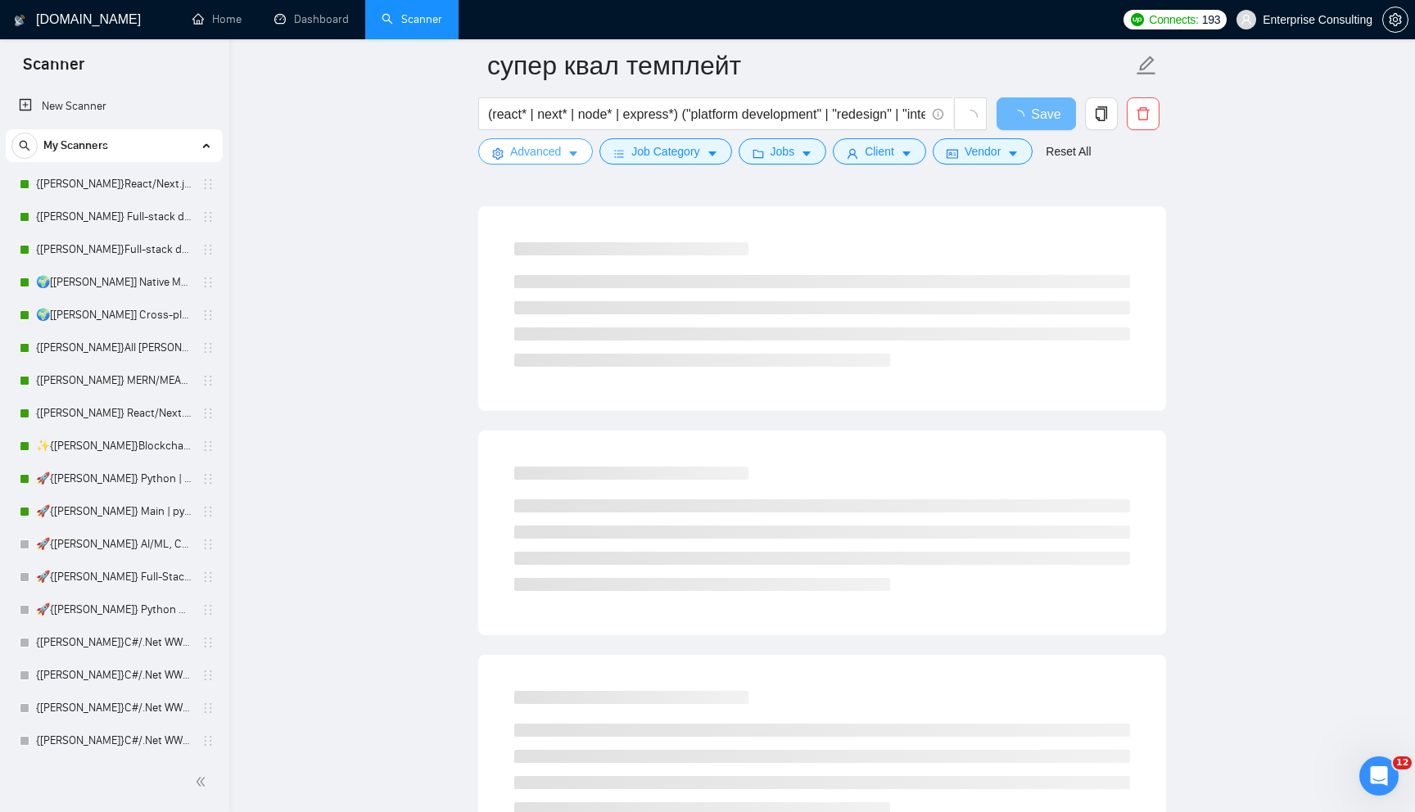
scroll to position [0, 0]
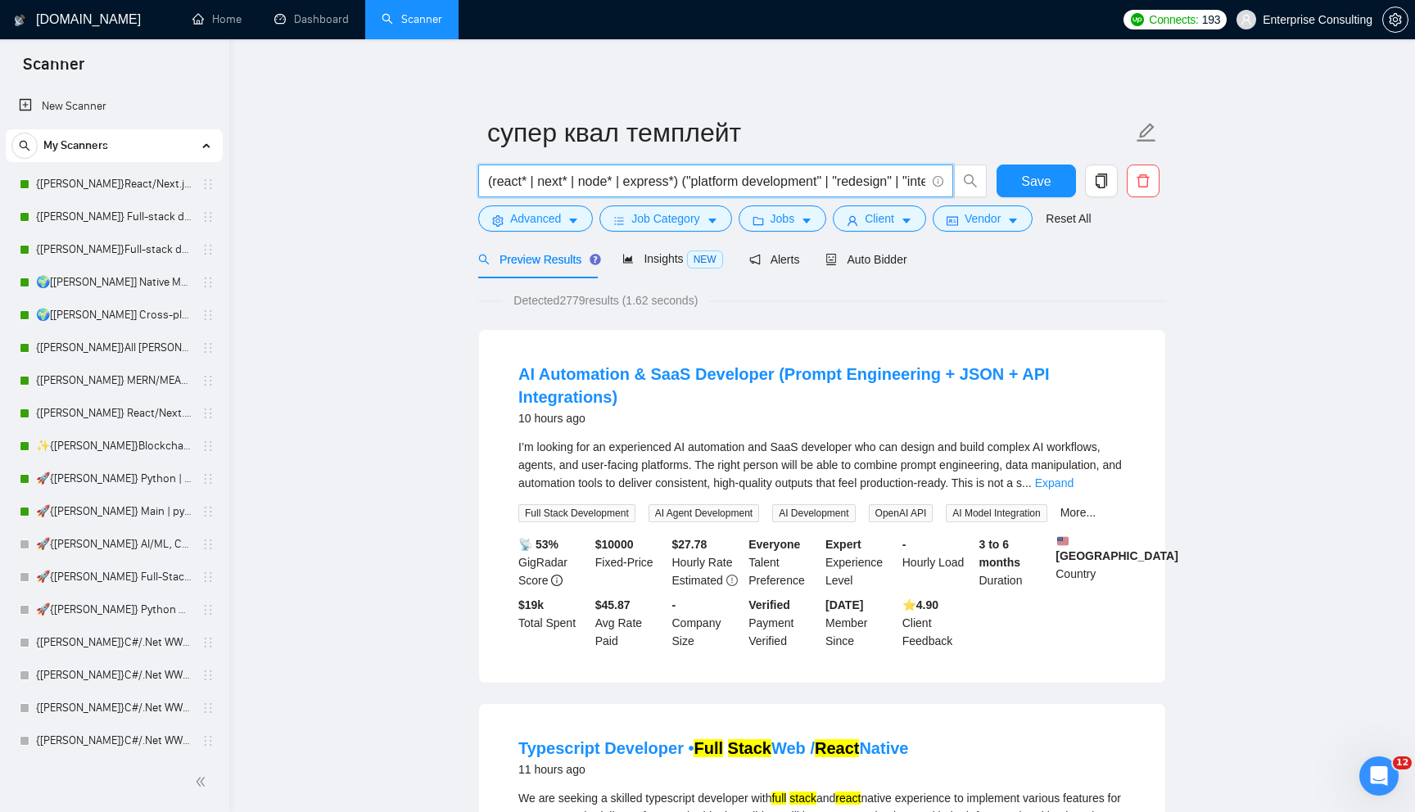
click at [490, 183] on input "(react* | next* | node* | express*) ("platform development" | "redesign" | "int…" at bounding box center [706, 181] width 437 height 20
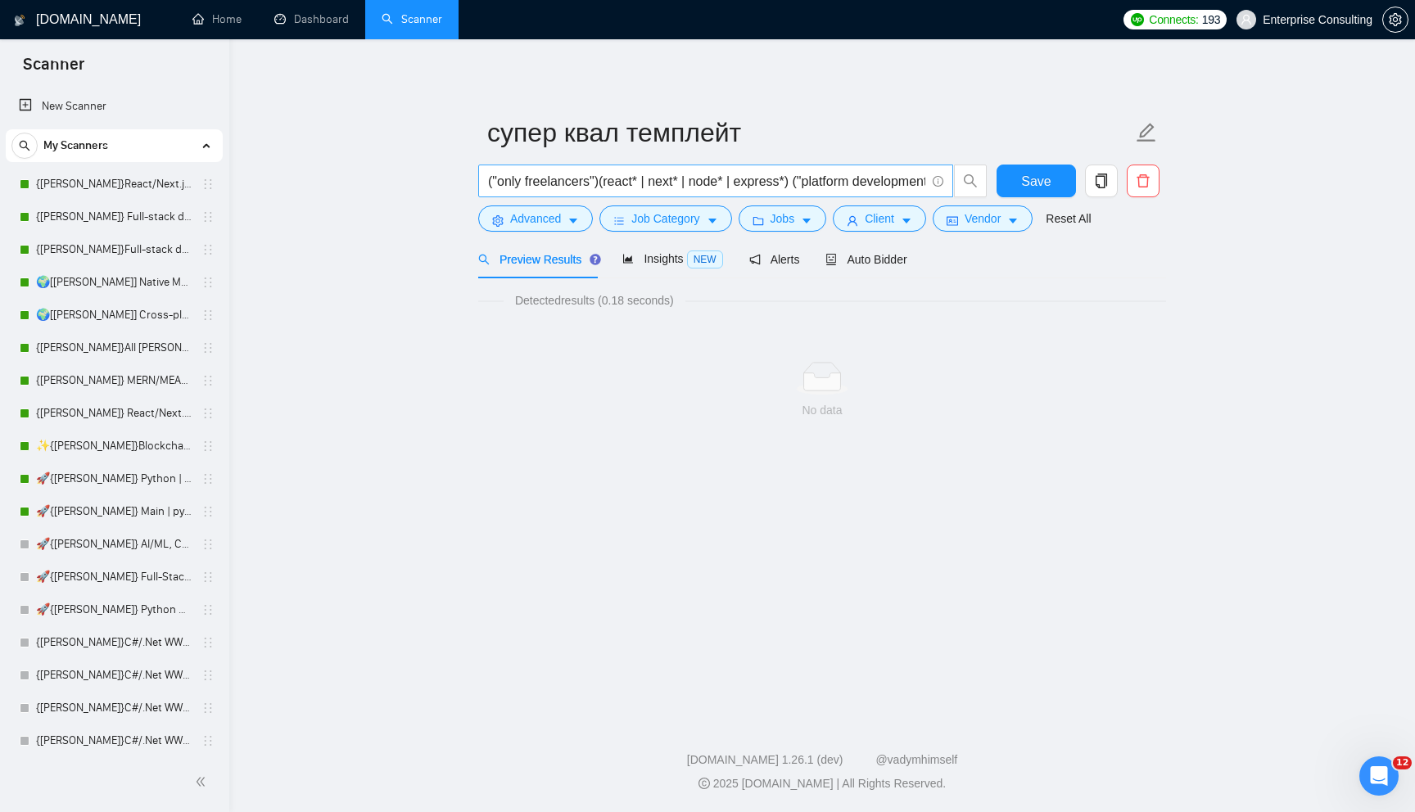
click at [605, 181] on input "("only freelancers")(react* | next* | node* | express*) ("platform development"…" at bounding box center [706, 181] width 437 height 20
click at [939, 182] on icon "info-circle" at bounding box center [937, 181] width 11 height 11
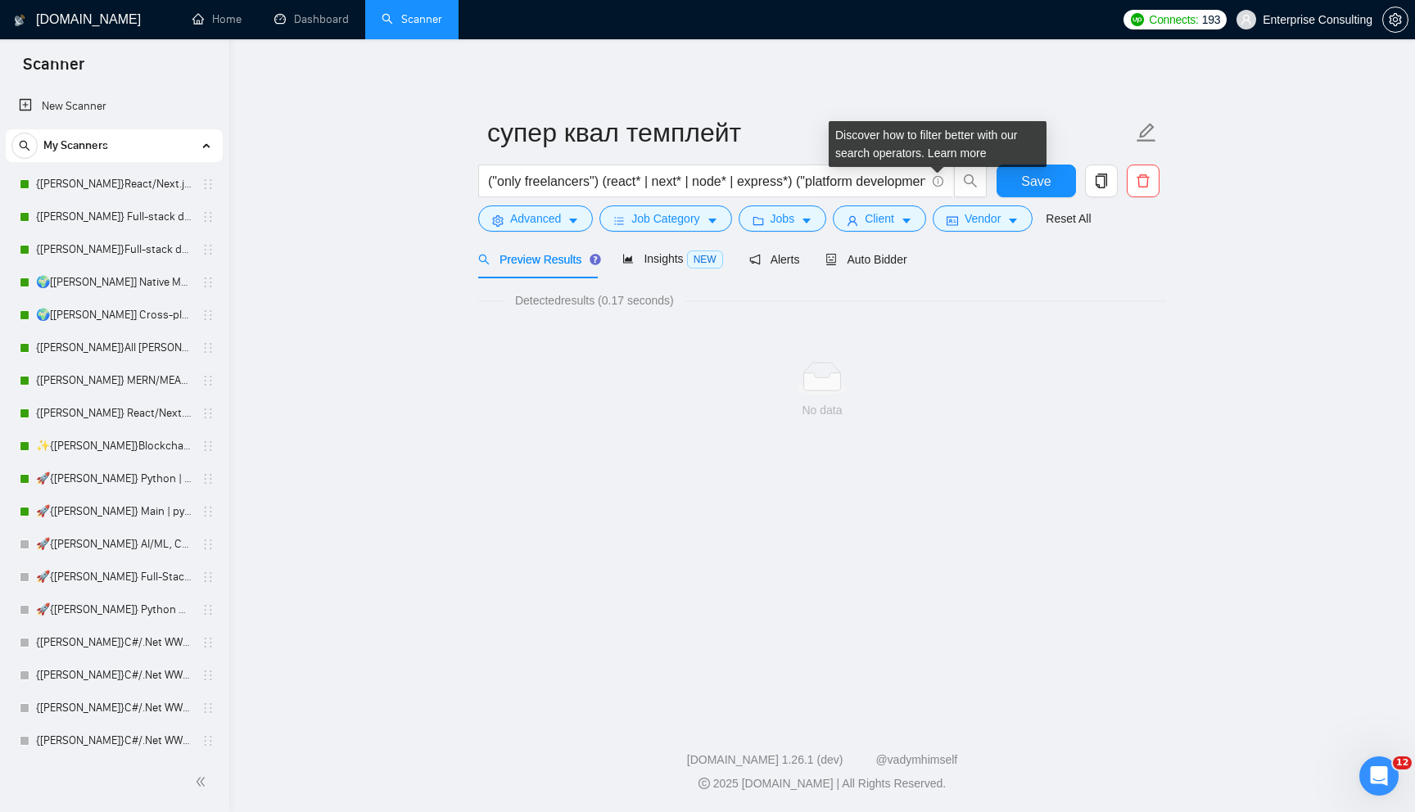
click at [949, 160] on div "Discover how to filter better with our search operators. Learn more" at bounding box center [937, 144] width 218 height 46
click at [950, 155] on link "Learn more" at bounding box center [957, 153] width 59 height 13
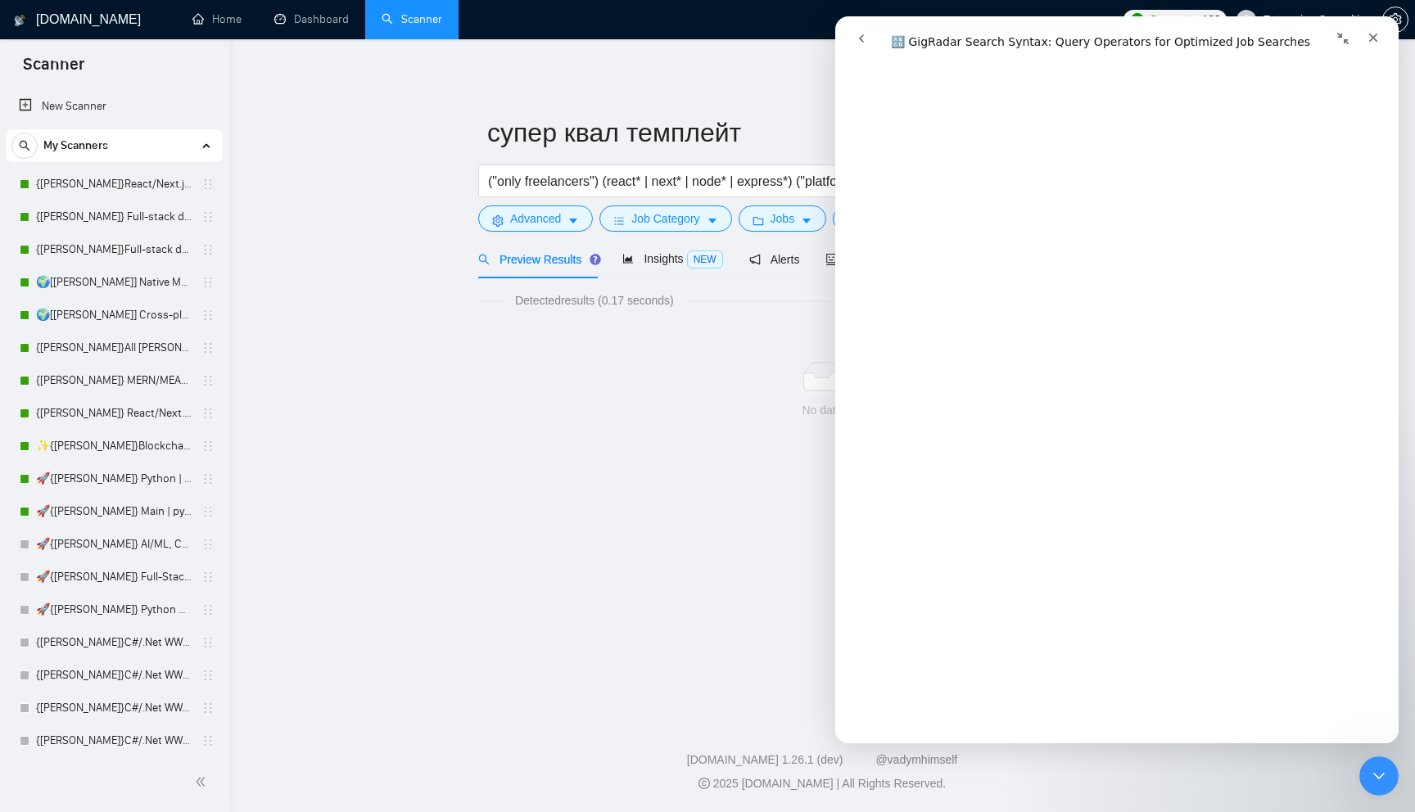
scroll to position [1722, 0]
click at [604, 515] on main "супер квал темплейт ("only freelancers") (react* | next* | node* | express*) ("…" at bounding box center [821, 375] width 1133 height 621
click at [605, 178] on input "("only freelancers") (react* | next* | node* | express*) ("platform development…" at bounding box center [706, 181] width 437 height 20
type input ""only freelancers" (react* | next* | node* | express*) ("platform development" …"
click at [494, 449] on div "No data" at bounding box center [822, 391] width 688 height 136
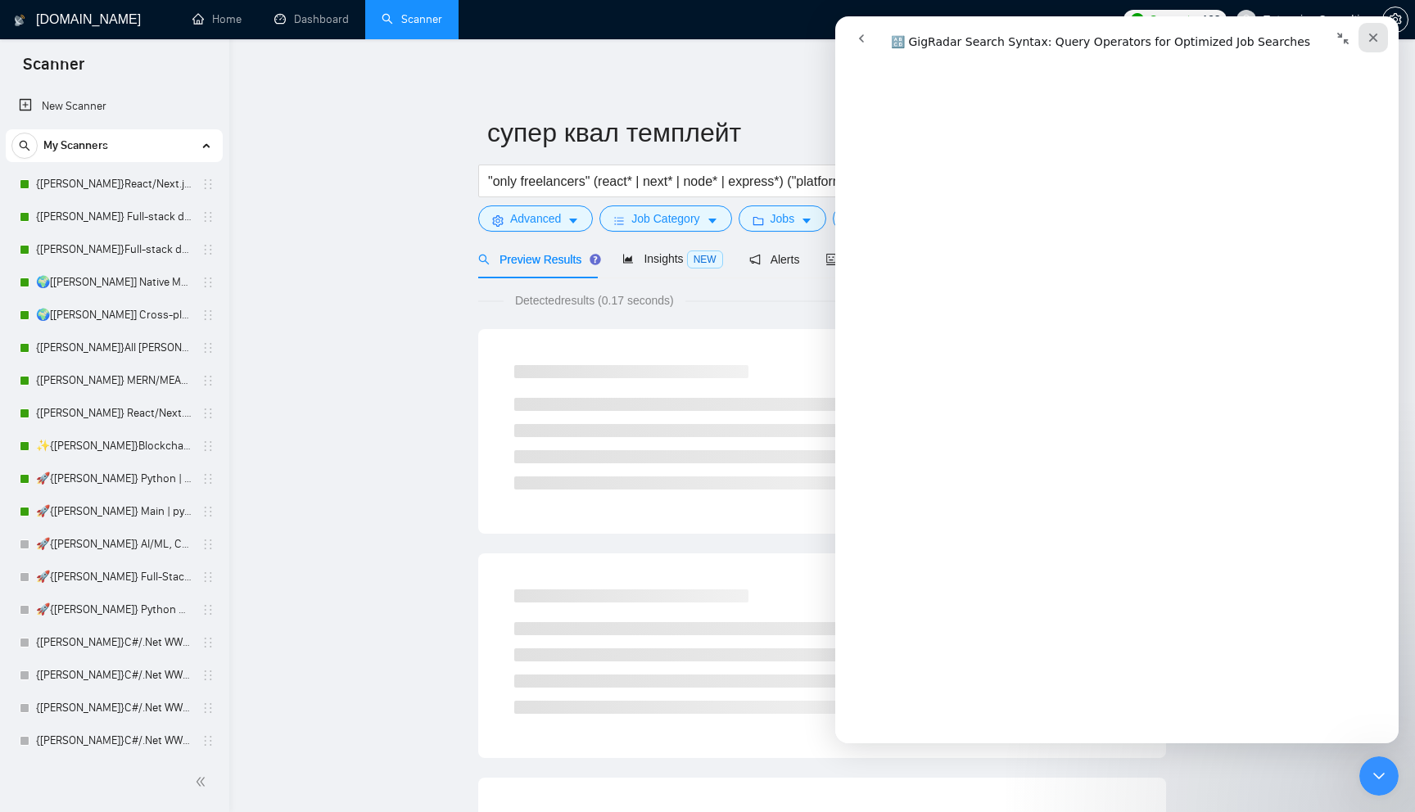
click at [1379, 40] on icon "Close" at bounding box center [1372, 37] width 13 height 13
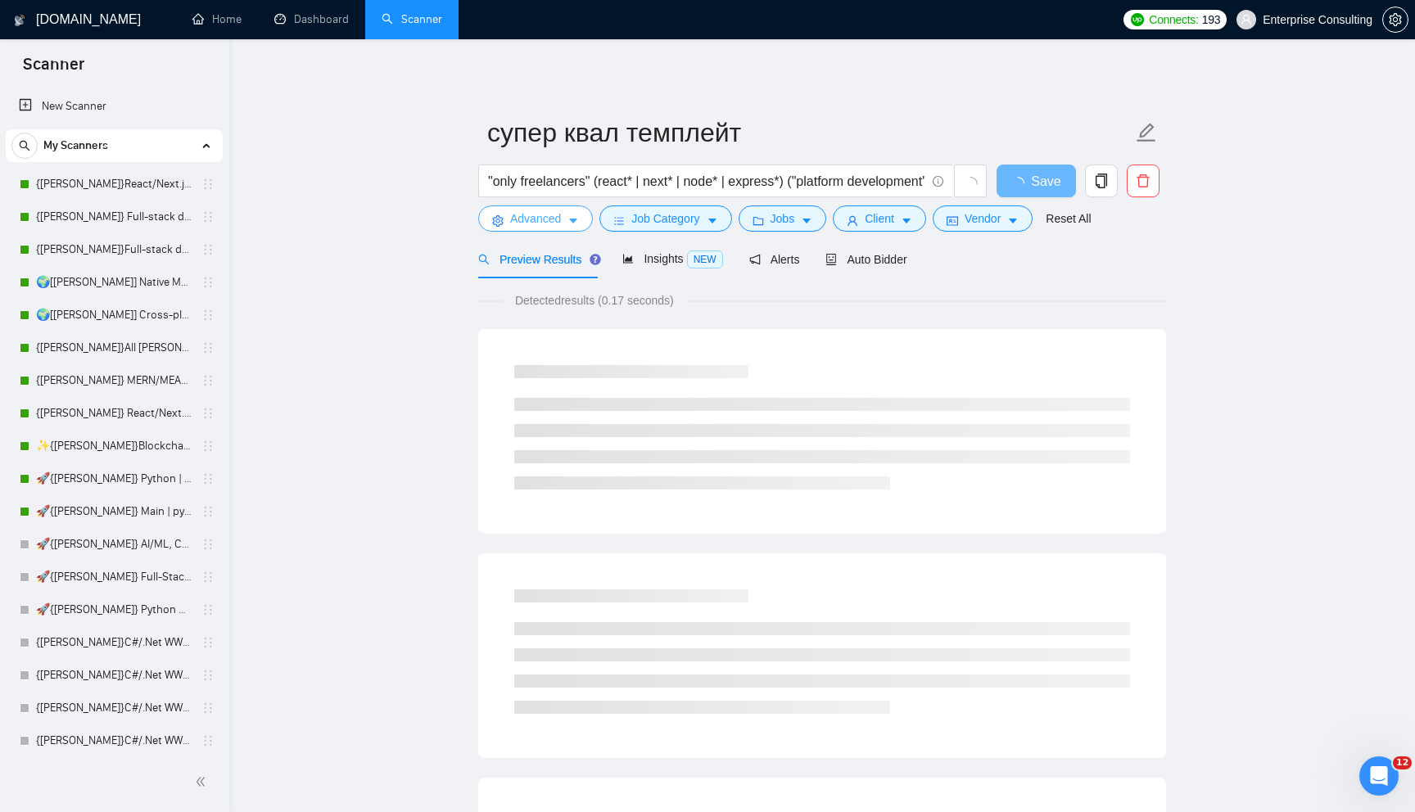
click at [516, 228] on button "Advanced" at bounding box center [535, 218] width 115 height 26
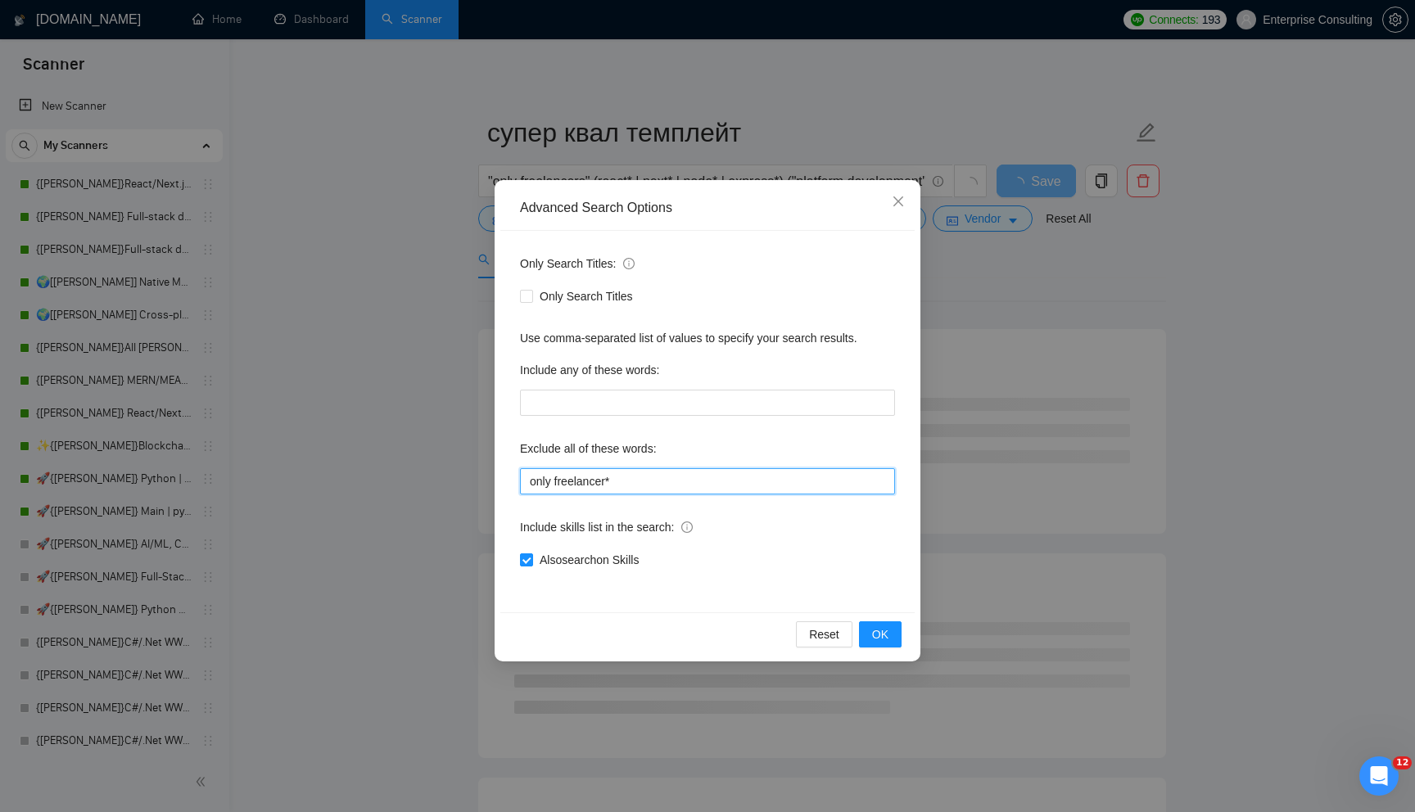
click at [697, 479] on input "only freelancer*" at bounding box center [707, 481] width 375 height 26
click at [938, 308] on div "Advanced Search Options Only Search Titles: Only Search Titles Use comma-separa…" at bounding box center [707, 406] width 1415 height 812
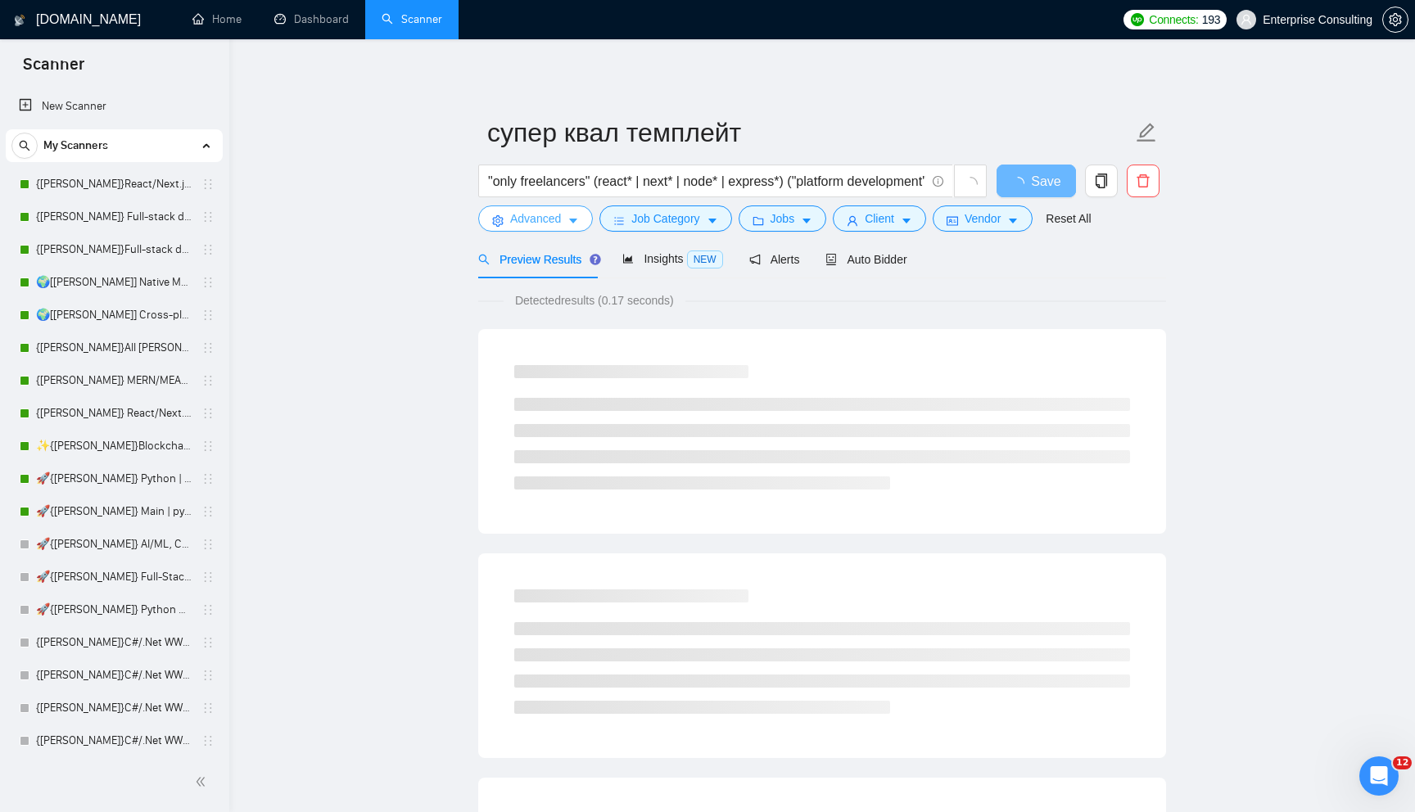
click at [580, 216] on button "Advanced" at bounding box center [535, 218] width 115 height 26
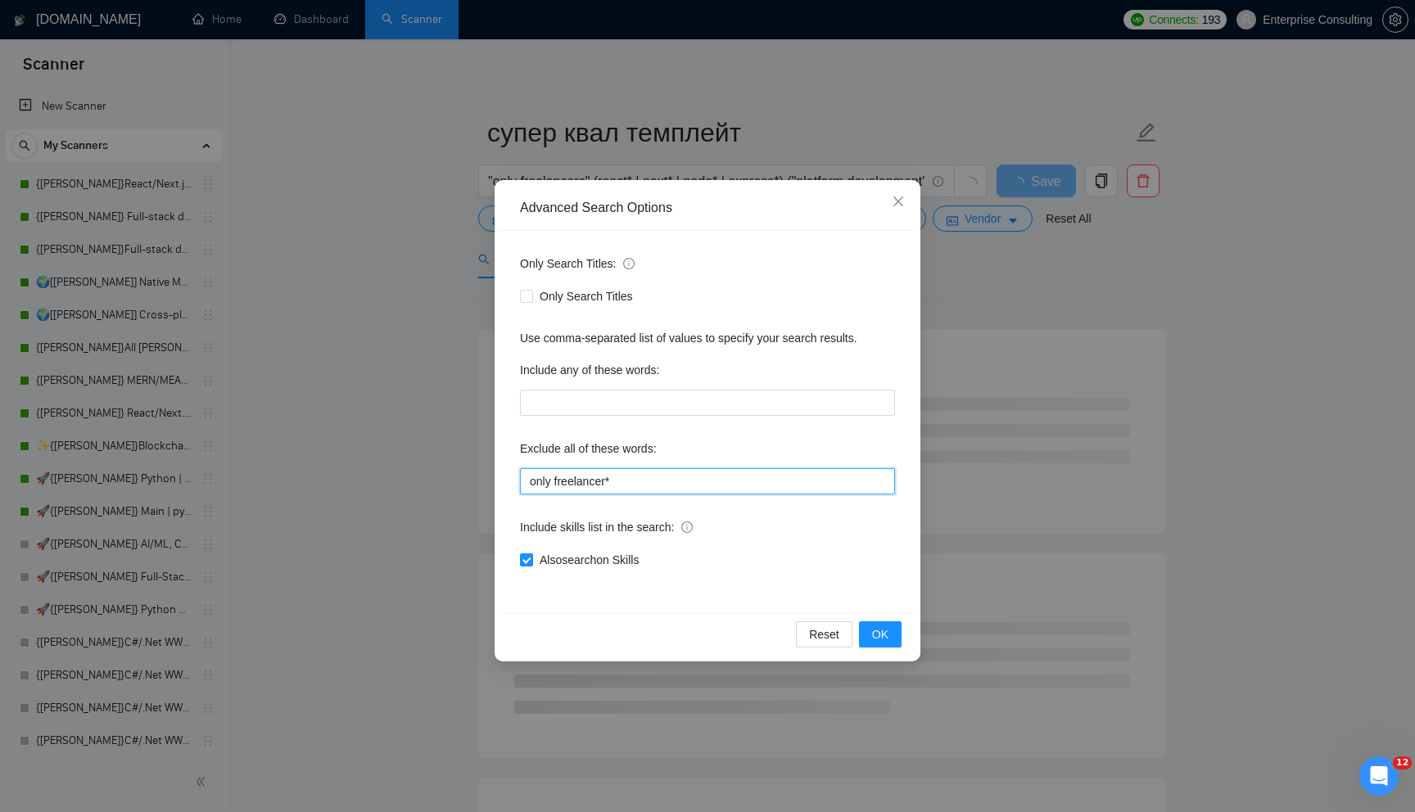
click at [687, 488] on input "only freelancer*" at bounding box center [707, 481] width 375 height 26
click at [863, 621] on button "OK" at bounding box center [880, 634] width 43 height 26
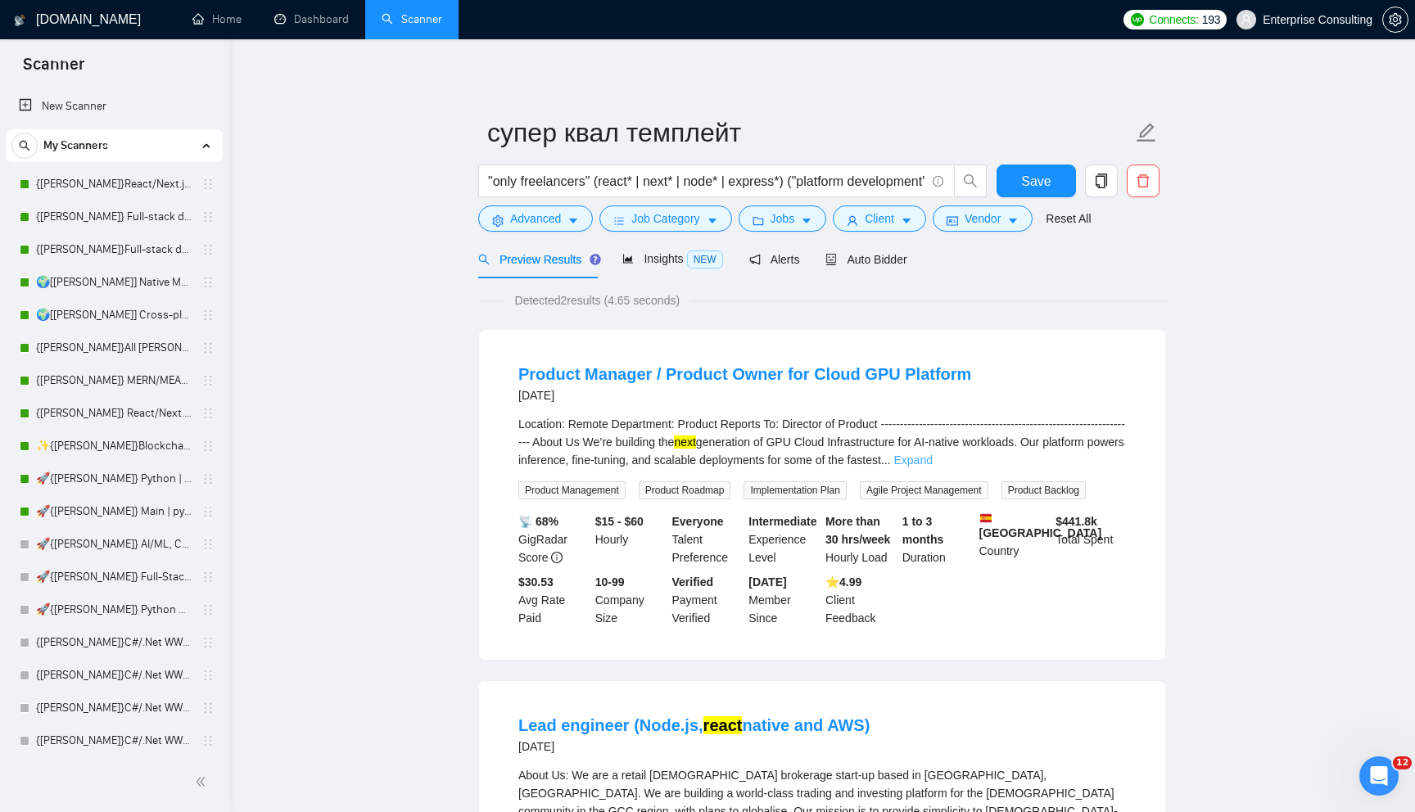
click at [932, 457] on link "Expand" at bounding box center [912, 460] width 38 height 13
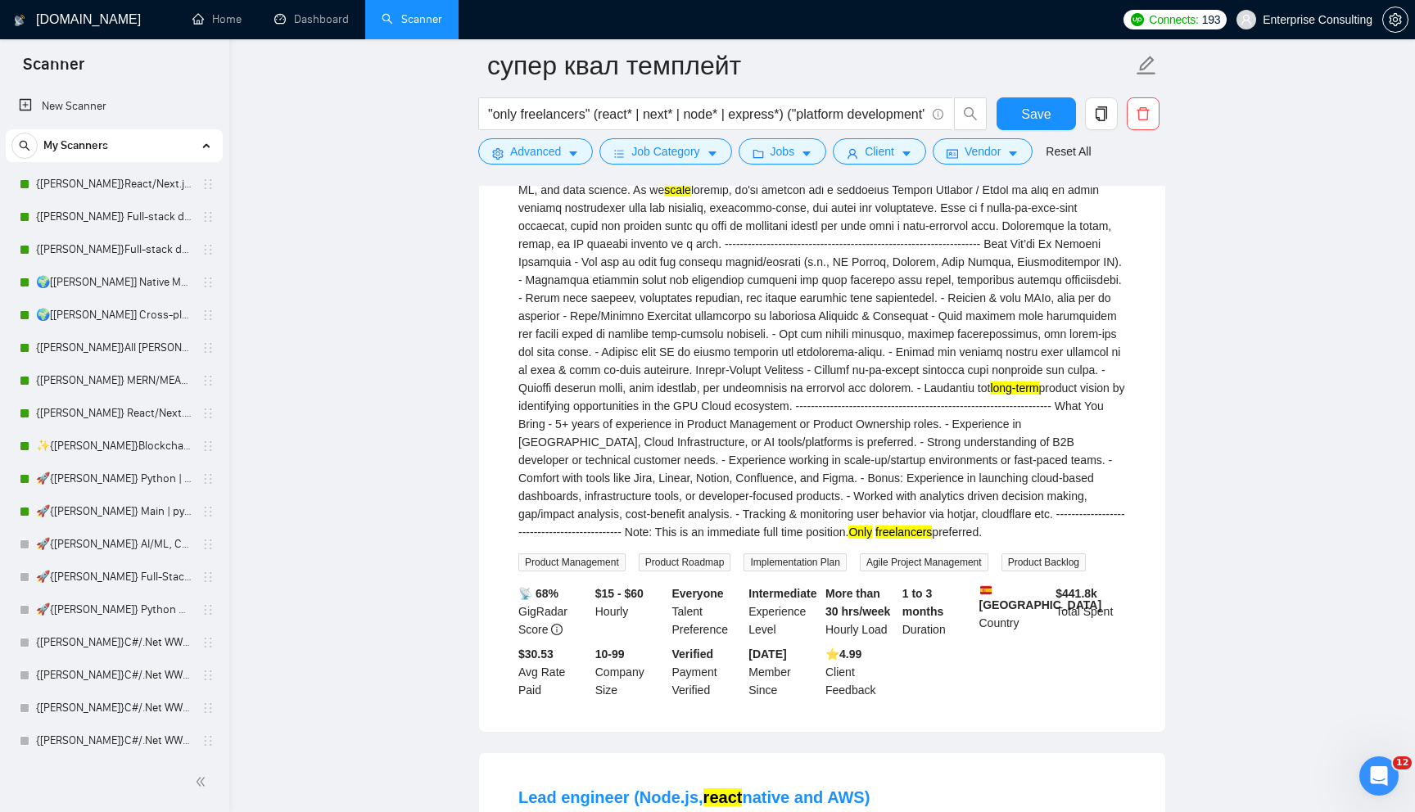
scroll to position [309, 0]
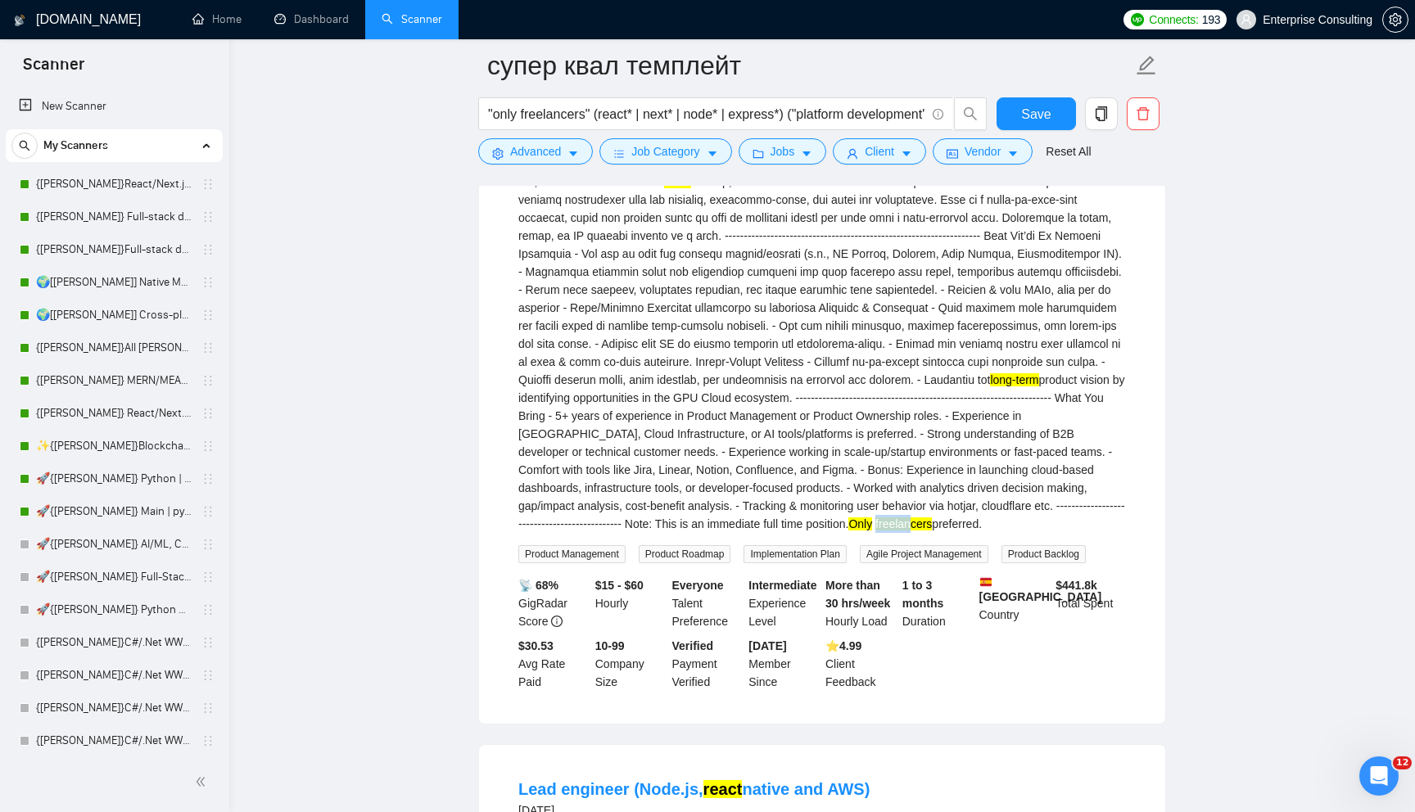
drag, startPoint x: 919, startPoint y: 542, endPoint x: 954, endPoint y: 542, distance: 35.2
click at [932, 530] on mark "freelancers" at bounding box center [903, 523] width 56 height 13
copy mark "freelan"
click at [535, 153] on span "Advanced" at bounding box center [535, 151] width 51 height 18
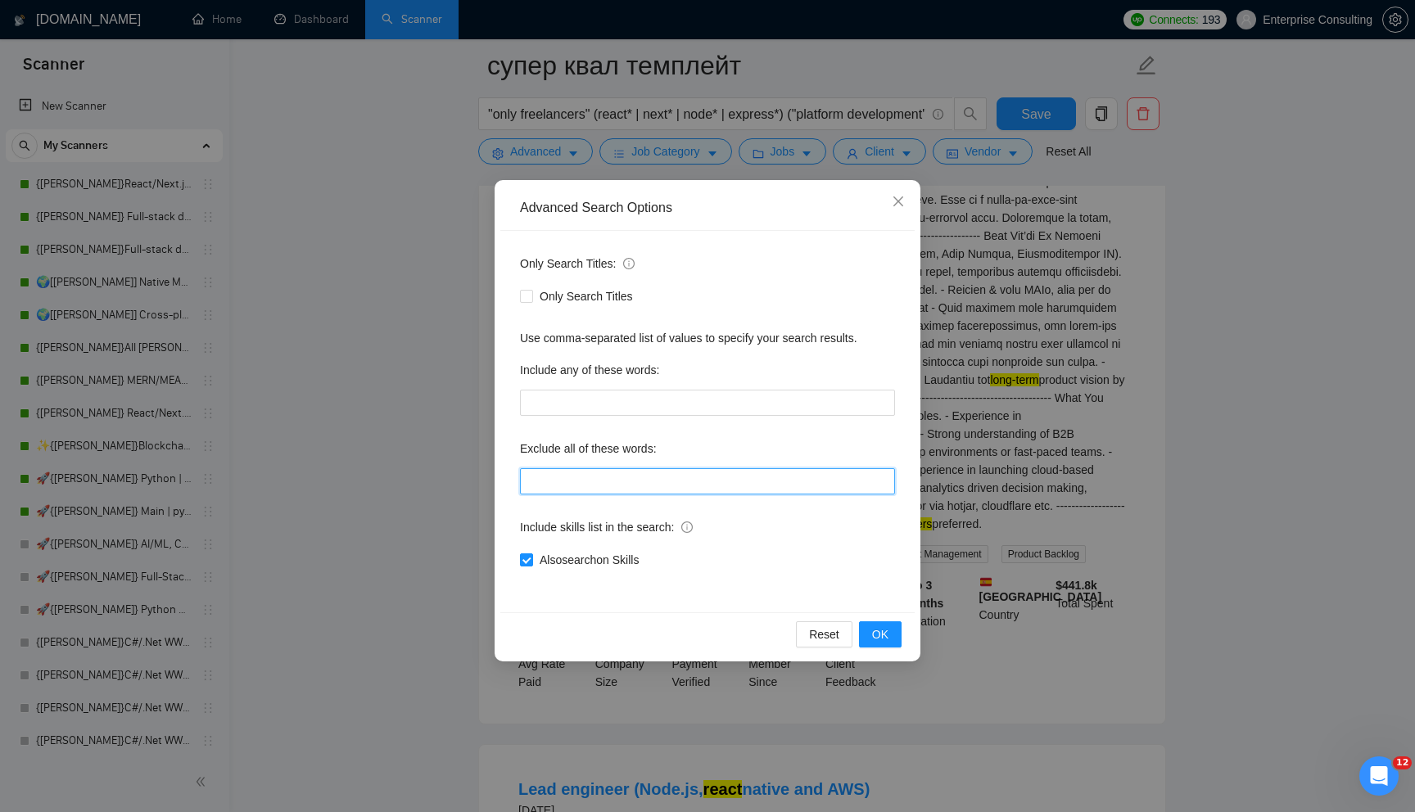
click at [572, 482] on input "text" at bounding box center [707, 481] width 375 height 26
paste input "freelan"
click at [887, 634] on span "OK" at bounding box center [880, 634] width 16 height 18
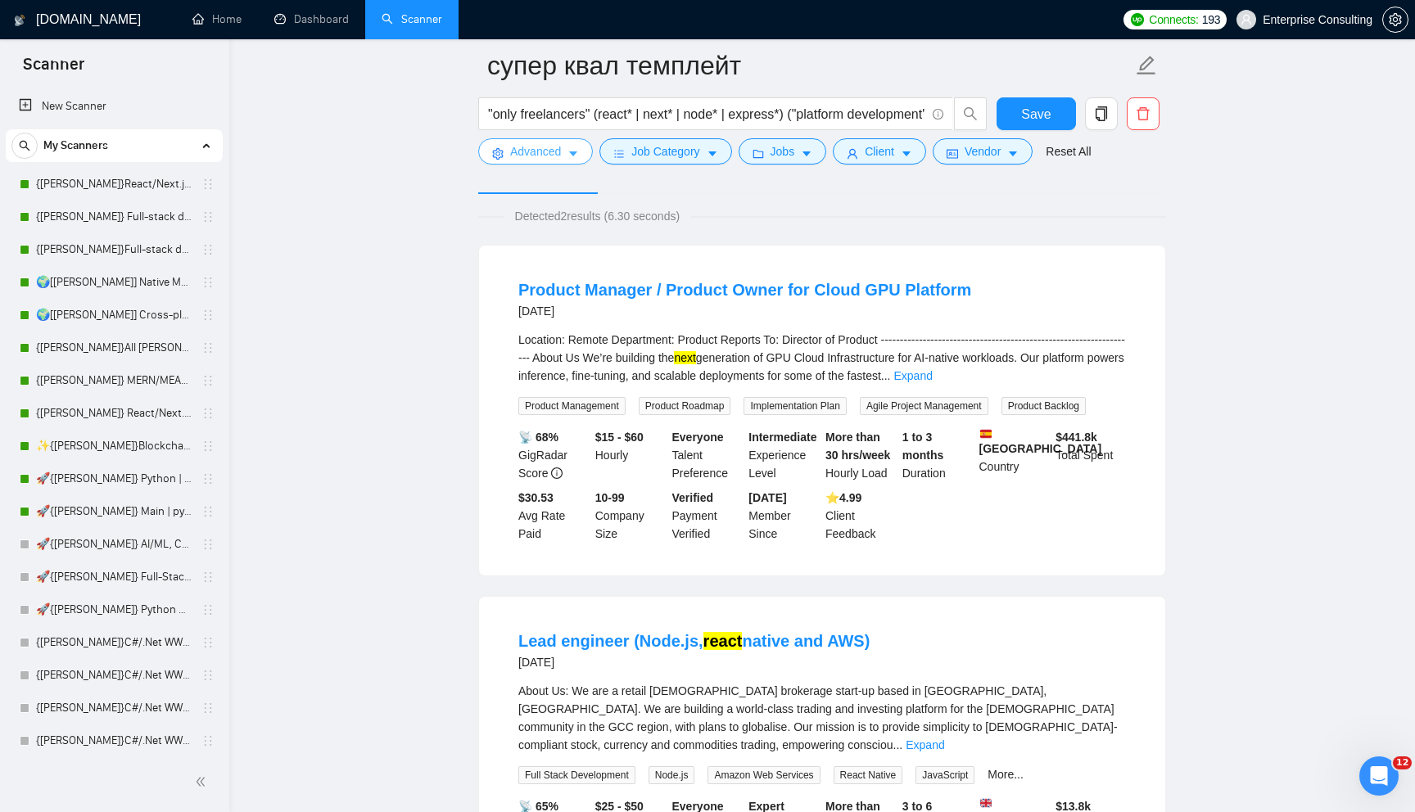
scroll to position [108, 0]
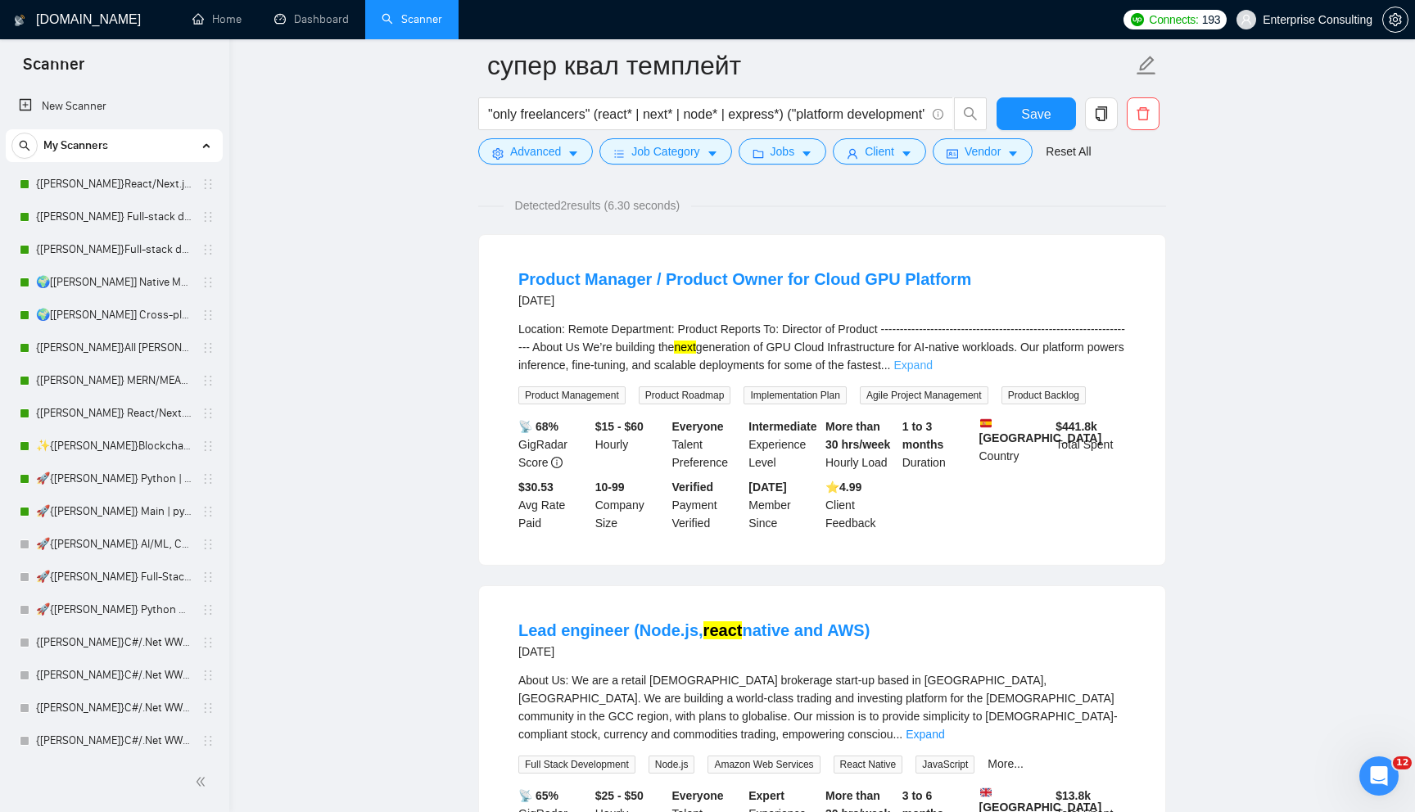
click at [932, 368] on link "Expand" at bounding box center [912, 365] width 38 height 13
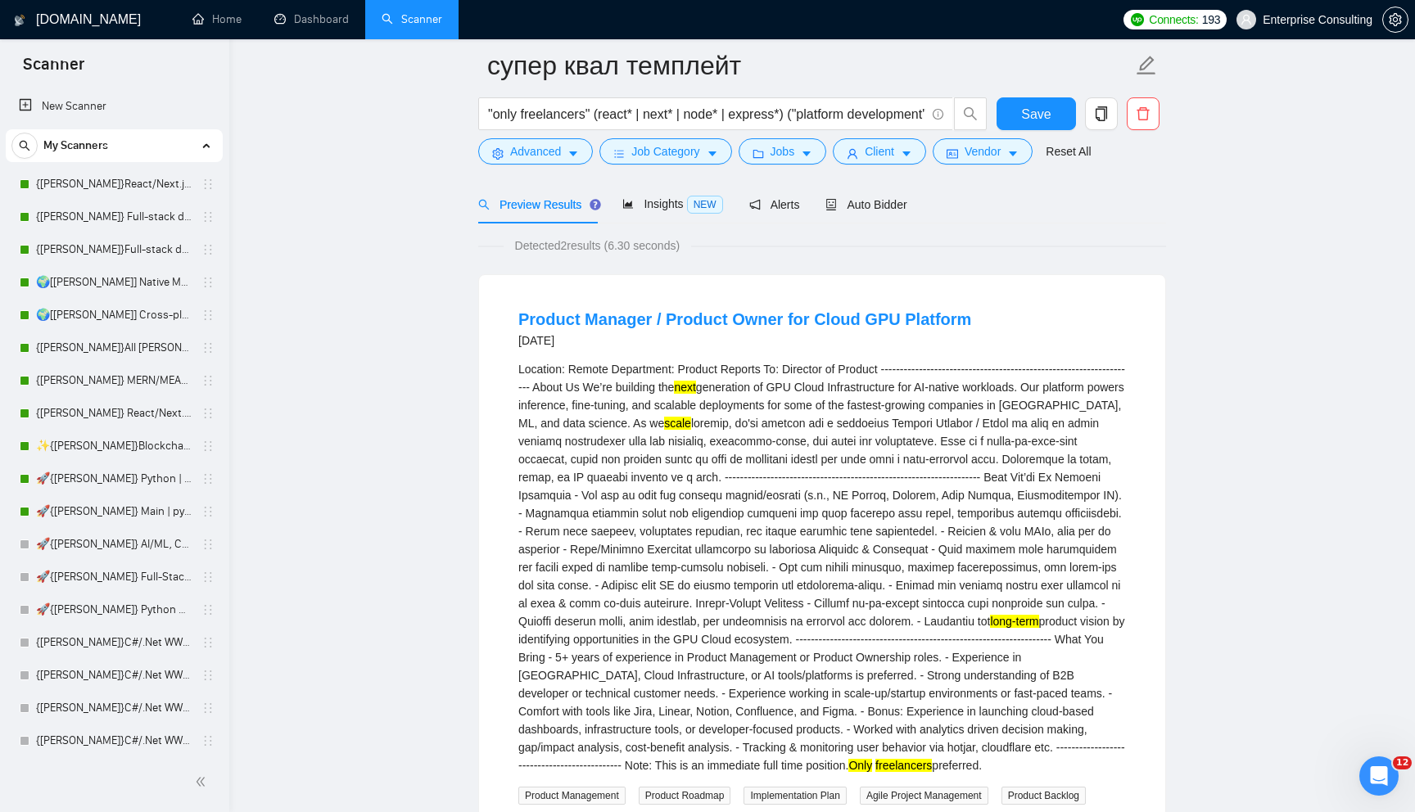
scroll to position [0, 0]
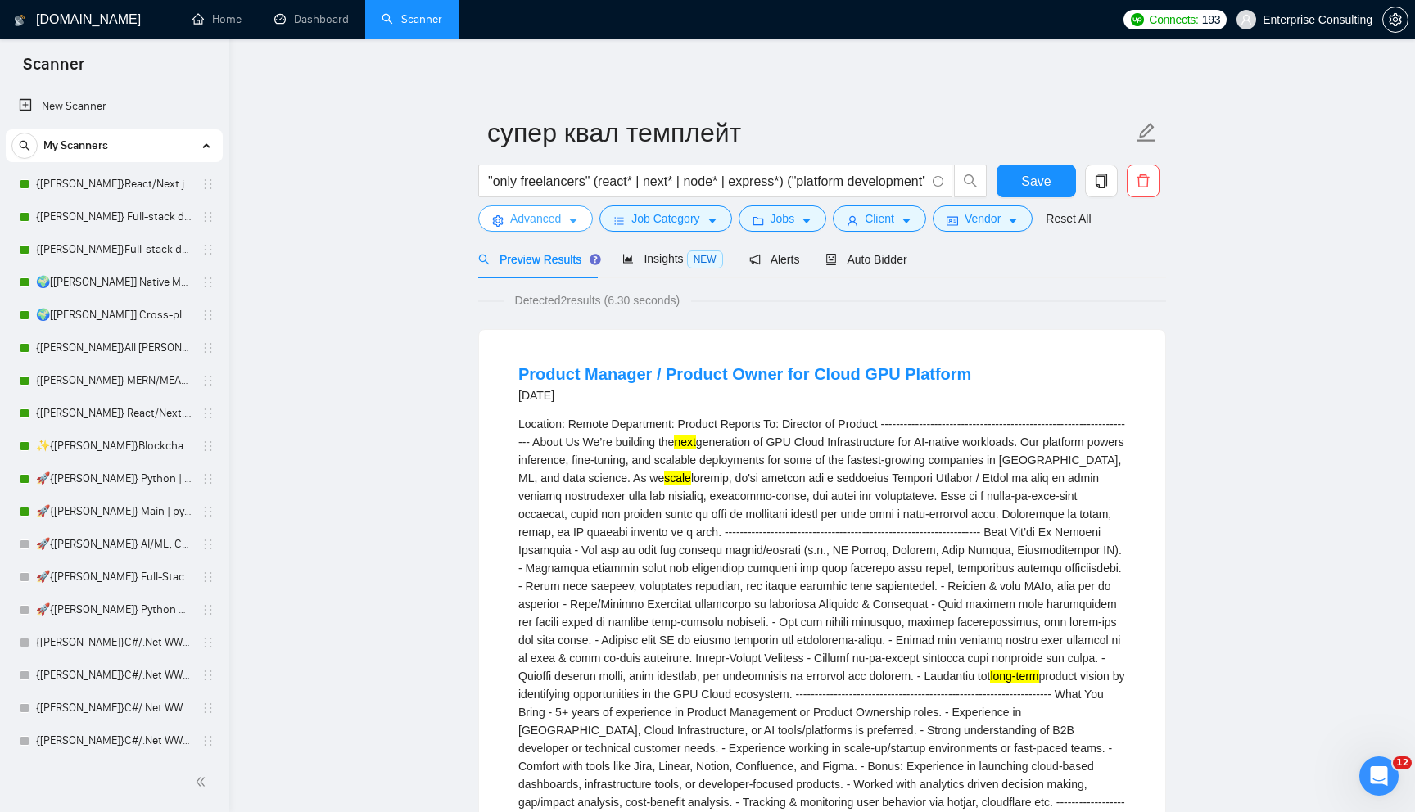
click at [558, 218] on span "Advanced" at bounding box center [535, 219] width 51 height 18
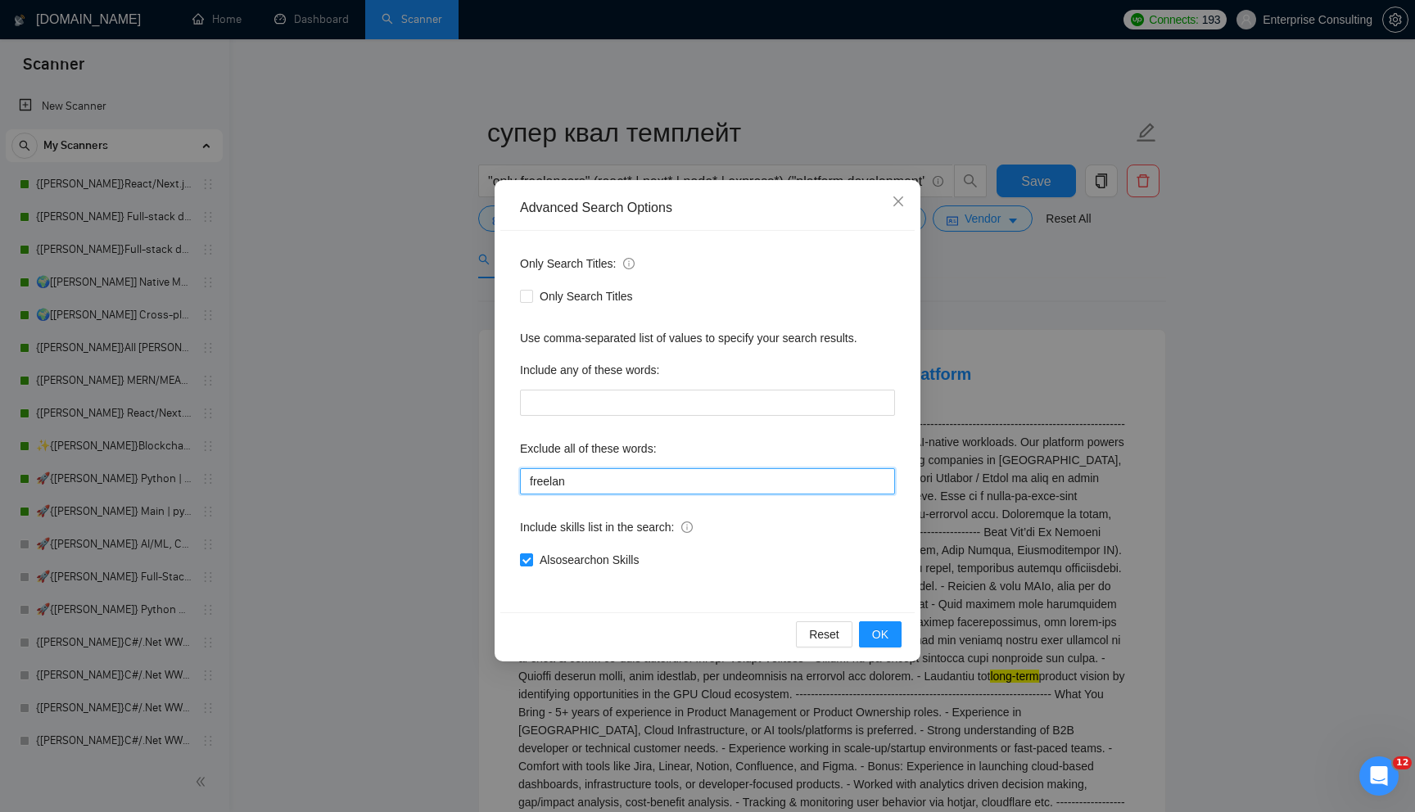
click at [603, 478] on input "freelan" at bounding box center [707, 481] width 375 height 26
type input "freelan*"
click at [888, 633] on button "OK" at bounding box center [880, 634] width 43 height 26
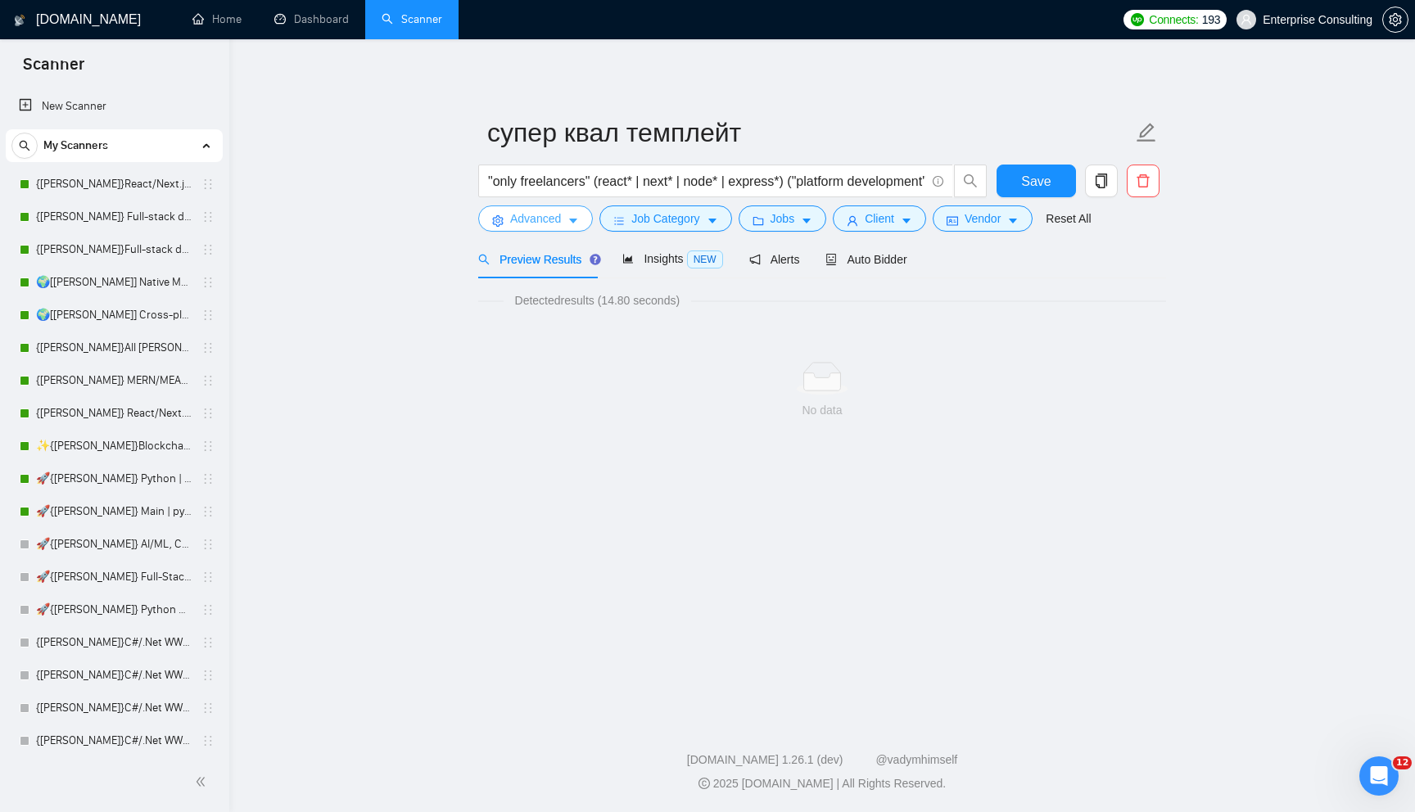
click at [563, 215] on button "Advanced" at bounding box center [535, 218] width 115 height 26
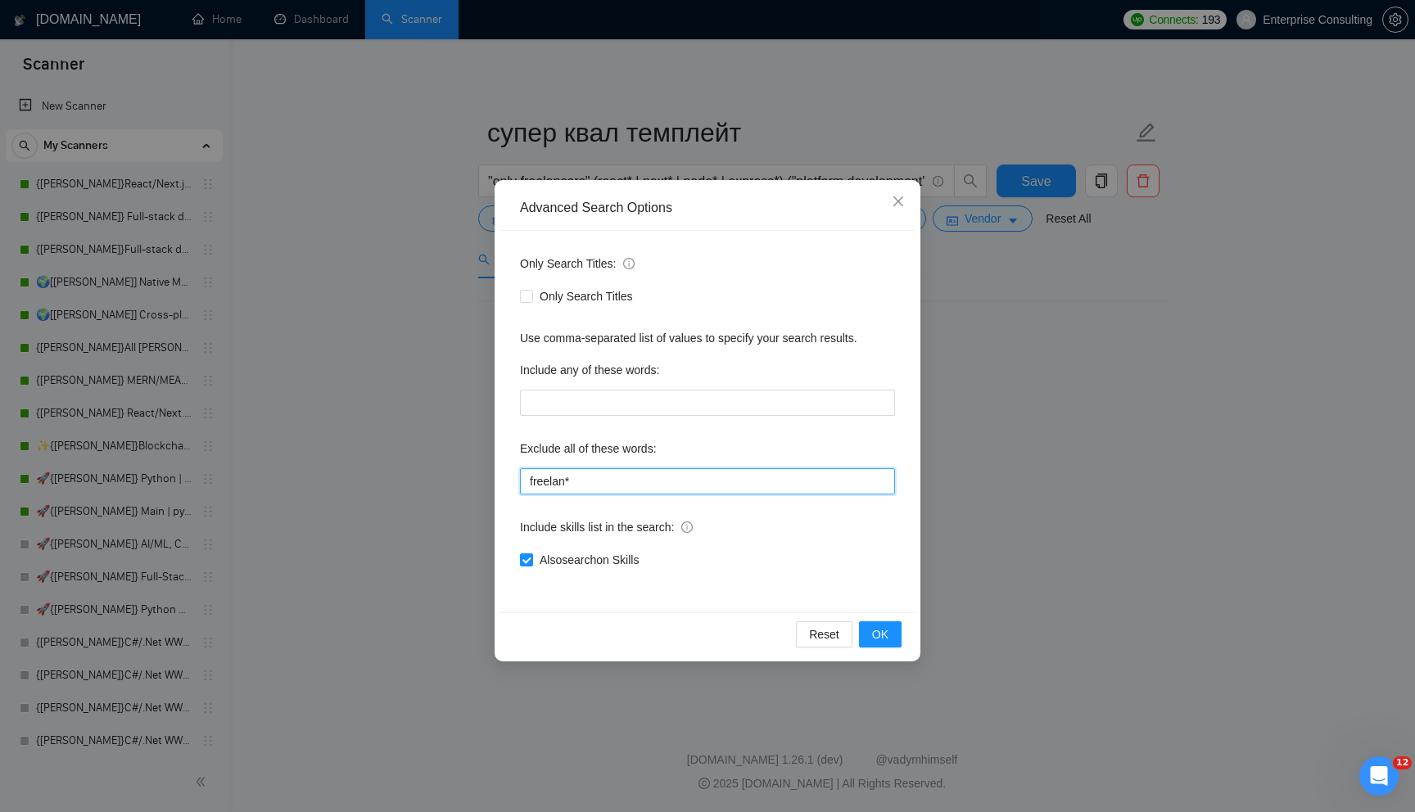
drag, startPoint x: 621, startPoint y: 484, endPoint x: 375, endPoint y: 462, distance: 246.6
click at [375, 462] on div "Advanced Search Options Only Search Titles: Only Search Titles Use comma-separa…" at bounding box center [707, 406] width 1415 height 812
click at [878, 641] on span "OK" at bounding box center [880, 634] width 16 height 18
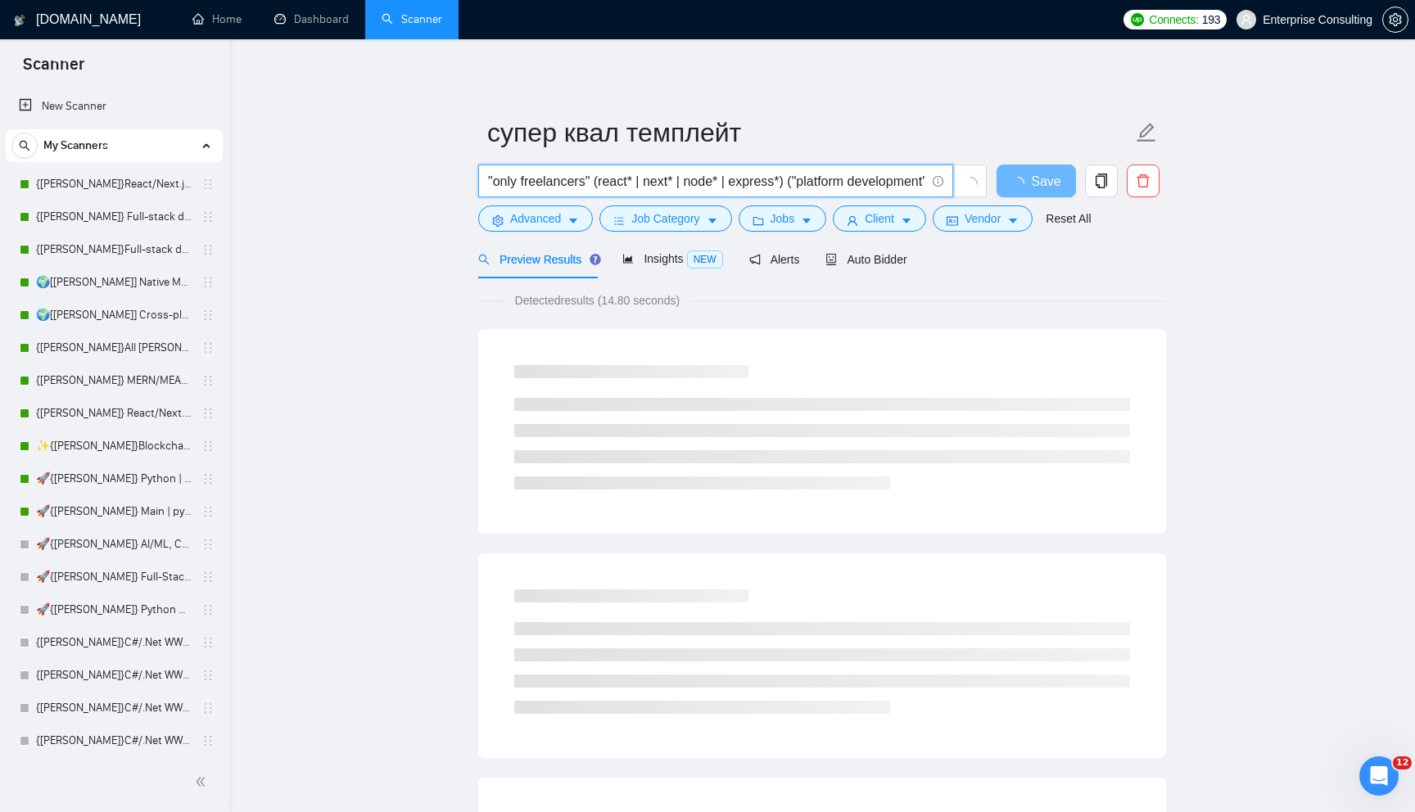
drag, startPoint x: 598, startPoint y: 188, endPoint x: 454, endPoint y: 178, distance: 143.6
click at [454, 178] on main "супер квал темплейт "only freelancers" (react* | next* | node* | express*) ("pl…" at bounding box center [821, 748] width 1133 height 1366
type input "(react* | next* | node* | express*) ("platform development" | "redesign" | "int…"
click at [433, 240] on main "супер квал темплейт (react* | next* | node* | express*) ("platform development"…" at bounding box center [821, 748] width 1133 height 1366
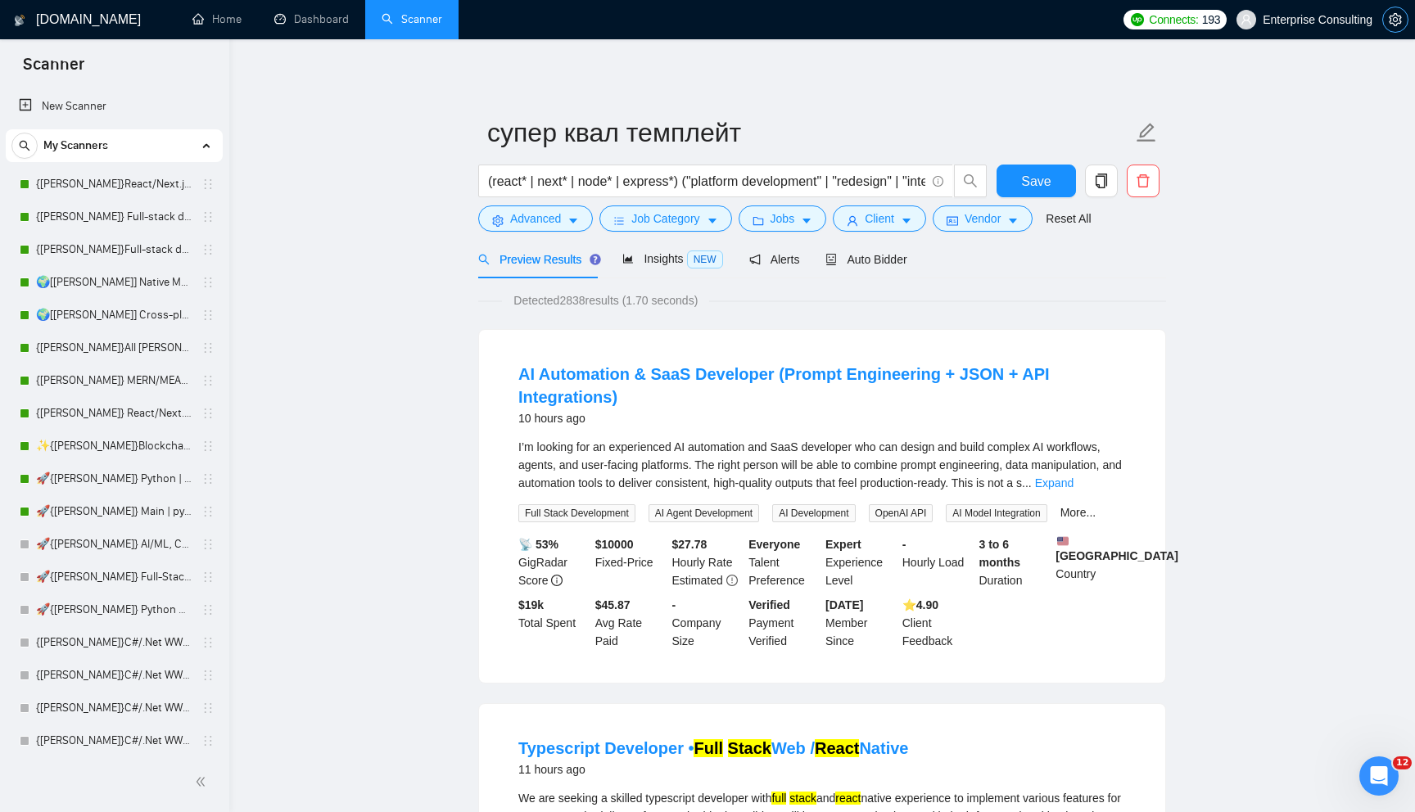
click at [1395, 25] on icon "setting" at bounding box center [1394, 19] width 13 height 13
click at [901, 262] on span "Auto Bidder" at bounding box center [865, 259] width 81 height 13
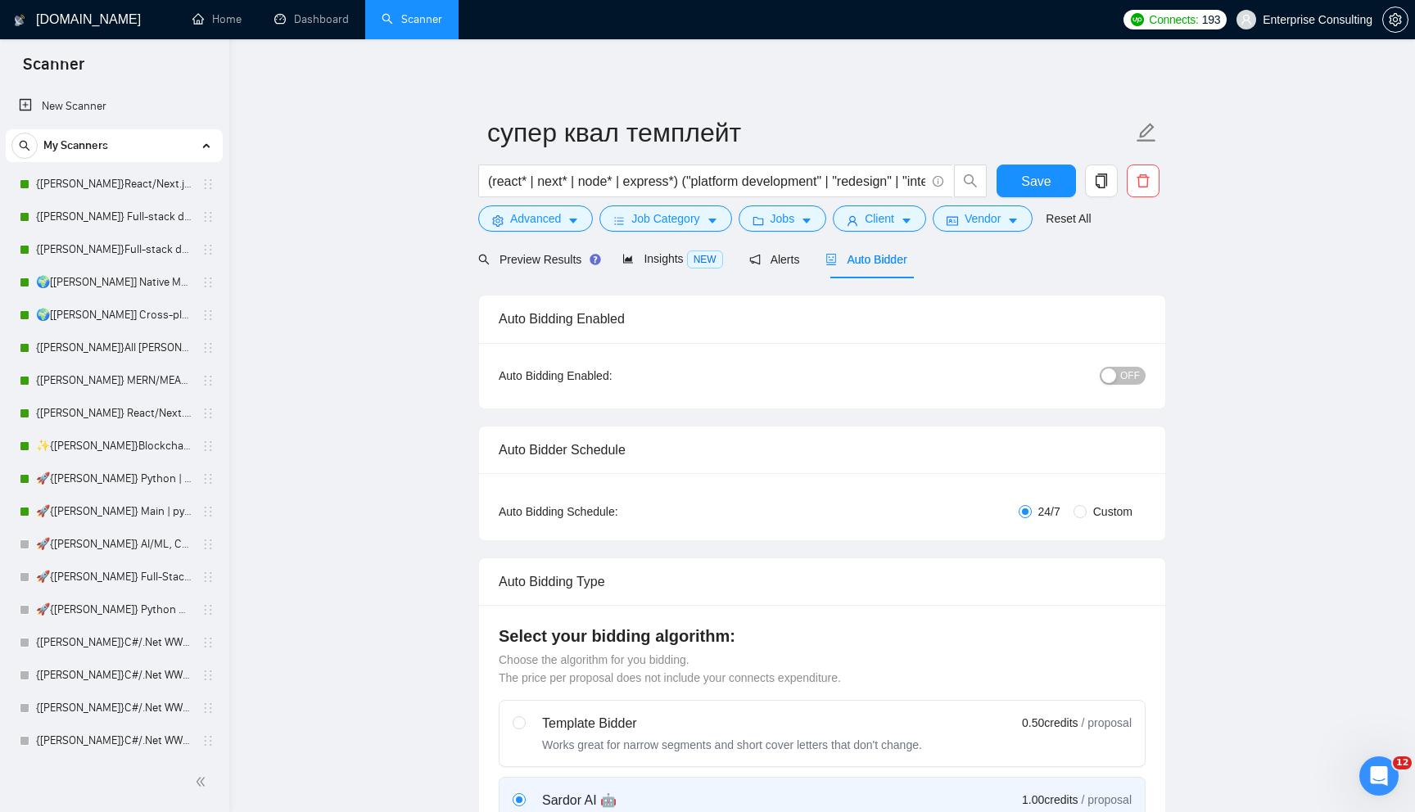
click at [1131, 386] on div "OFF" at bounding box center [1037, 376] width 215 height 26
click at [1131, 381] on span "OFF" at bounding box center [1130, 376] width 20 height 18
click at [1091, 512] on span "Custom" at bounding box center [1112, 512] width 52 height 18
click at [1086, 512] on input "Custom" at bounding box center [1079, 511] width 13 height 13
radio input "true"
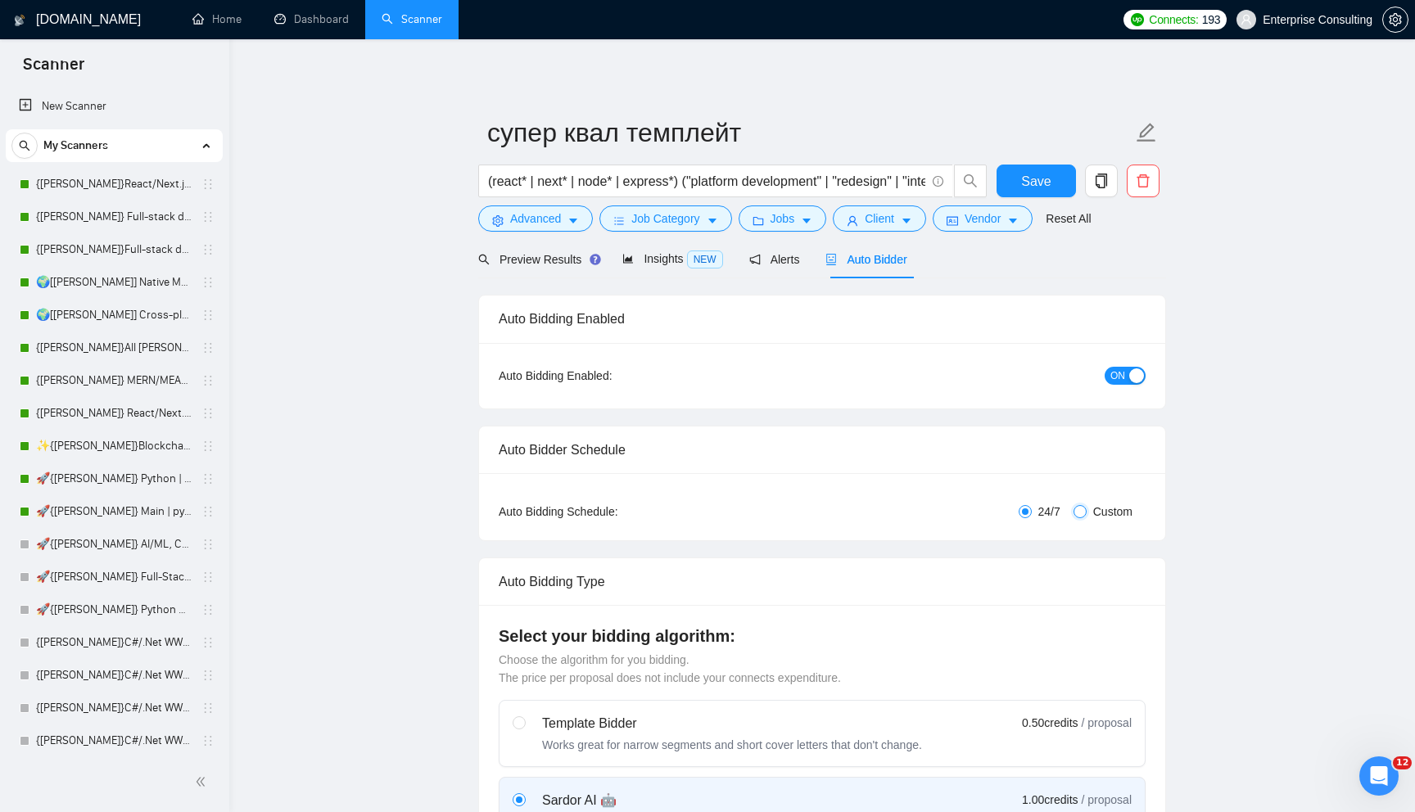
radio input "false"
checkbox input "true"
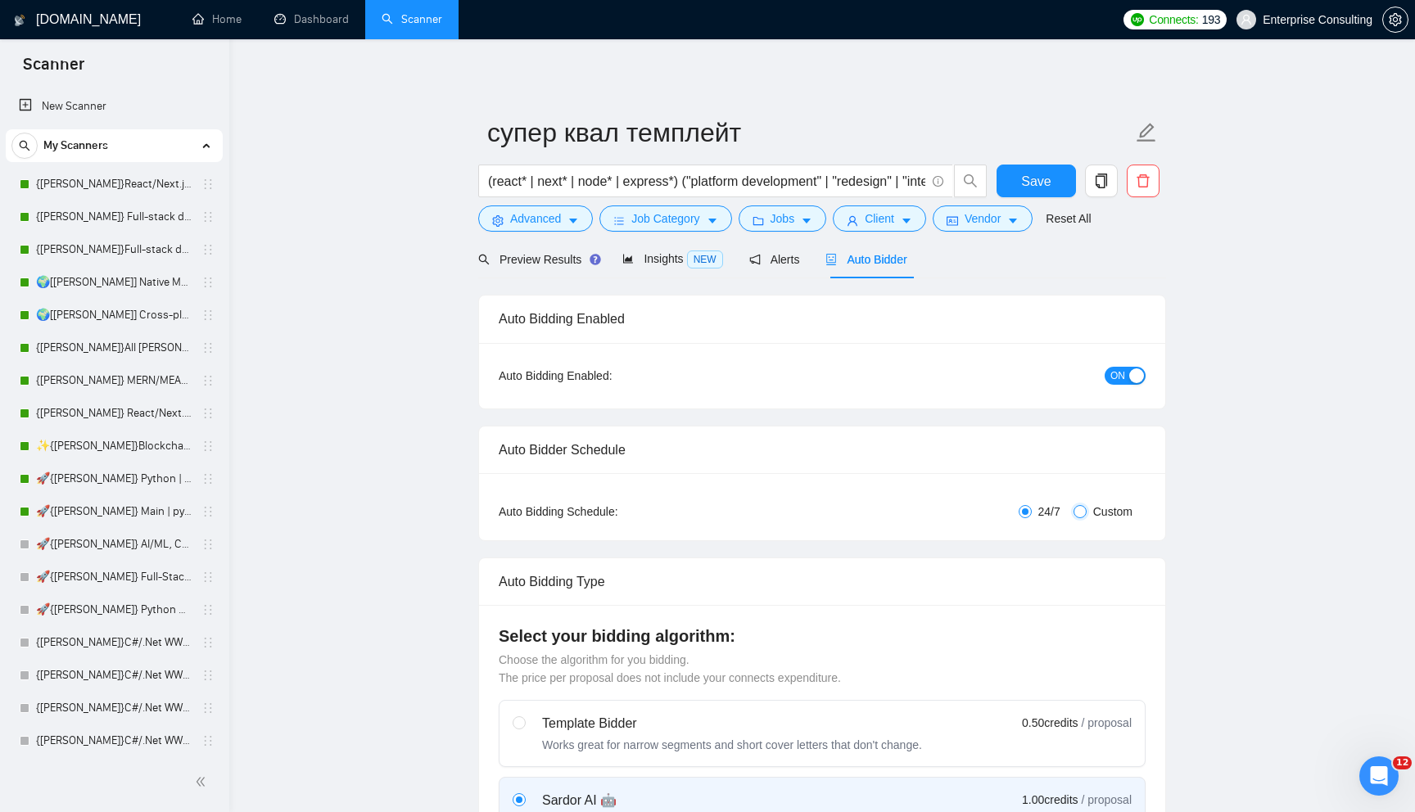
checkbox input "true"
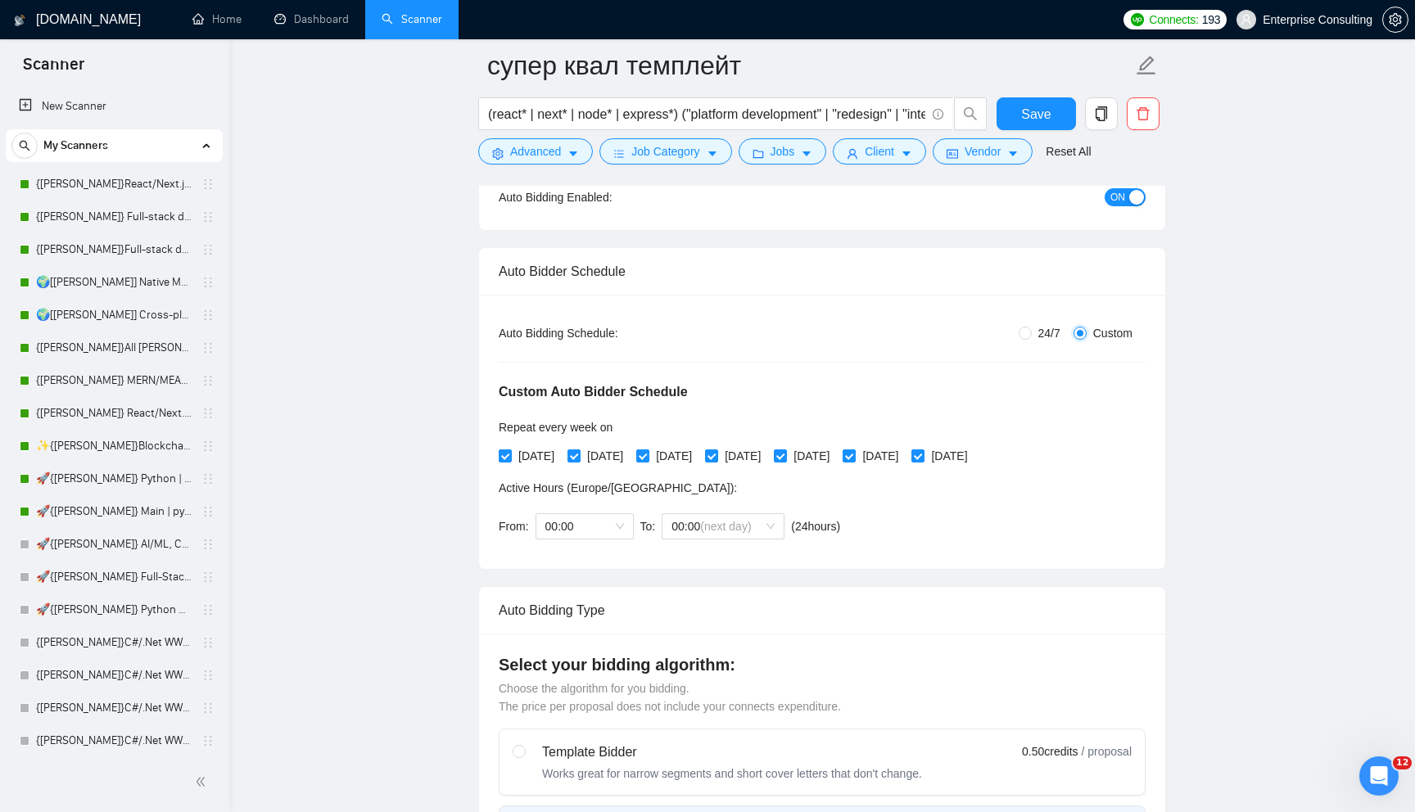
scroll to position [190, 0]
click at [563, 494] on span "Active Hours ( [GEOGRAPHIC_DATA]/[GEOGRAPHIC_DATA] ):" at bounding box center [618, 489] width 238 height 13
click at [588, 510] on div "From: 00:00 To: 00:00 (next day) ( 24 hours) [GEOGRAPHIC_DATA]/[GEOGRAPHIC_DATA]" at bounding box center [673, 528] width 348 height 46
click at [630, 521] on div "00:00" at bounding box center [584, 528] width 98 height 26
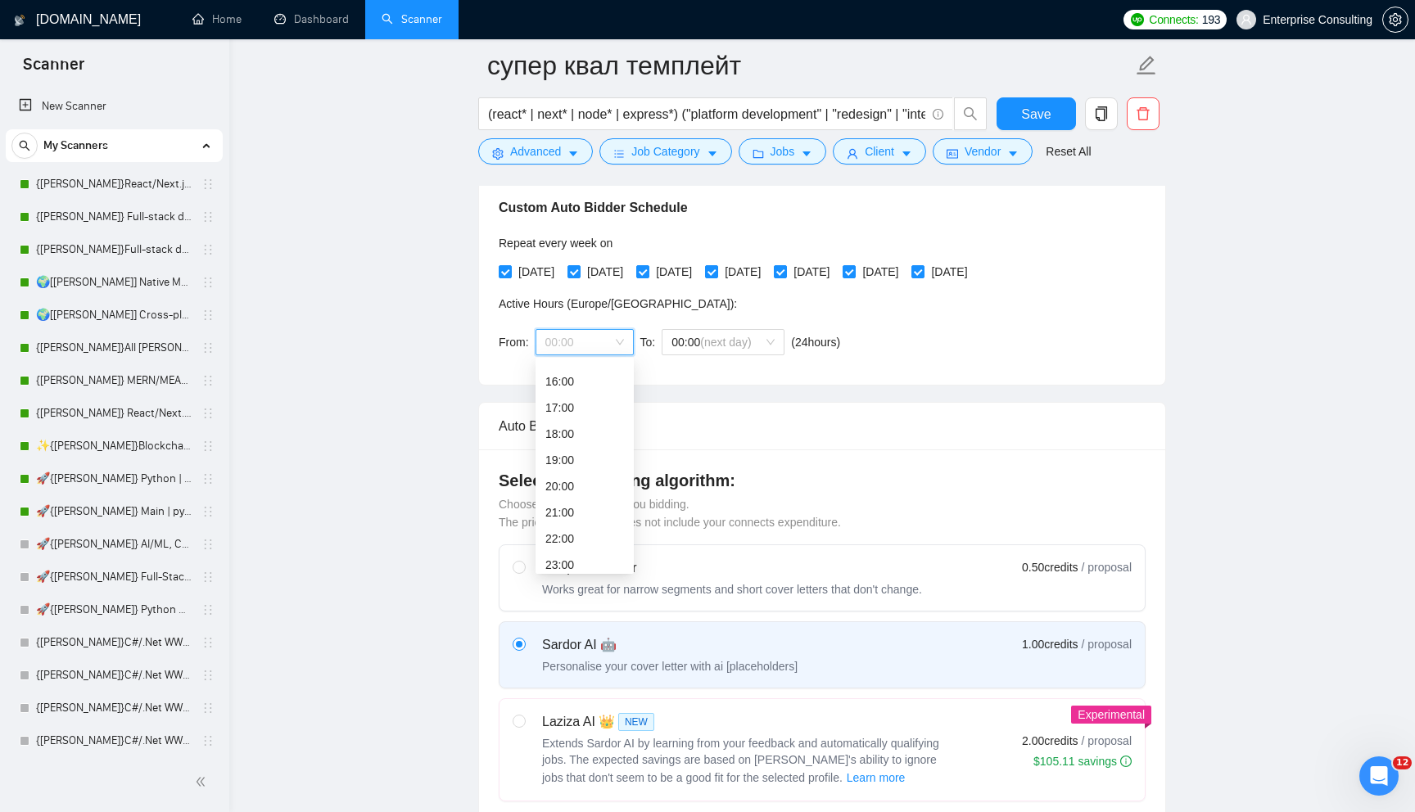
scroll to position [415, 0]
click at [565, 475] on div "20:00" at bounding box center [584, 480] width 79 height 18
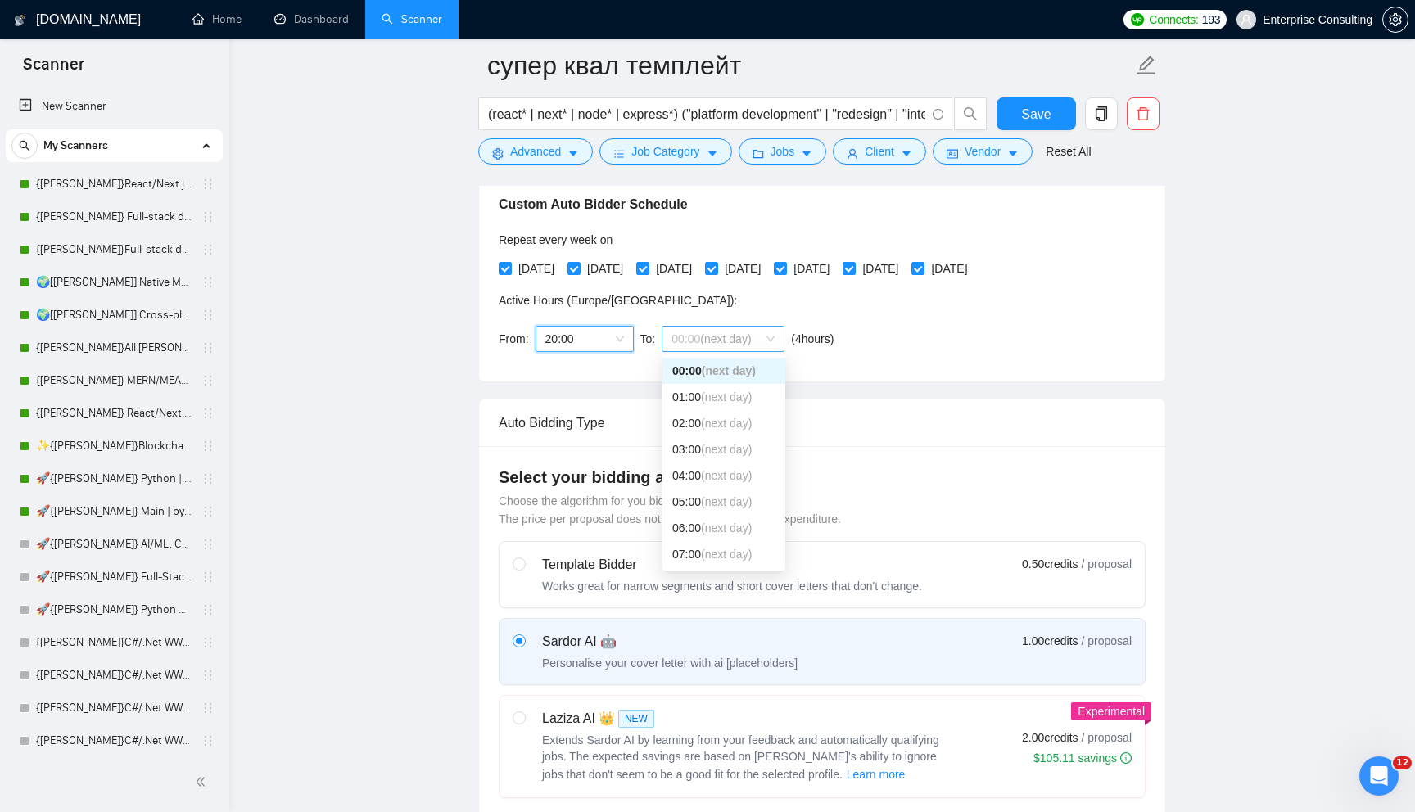
click at [741, 332] on span "(next day)" at bounding box center [725, 338] width 51 height 13
click at [740, 502] on span "(next day)" at bounding box center [726, 500] width 51 height 13
click at [576, 327] on span "20:00" at bounding box center [584, 339] width 79 height 25
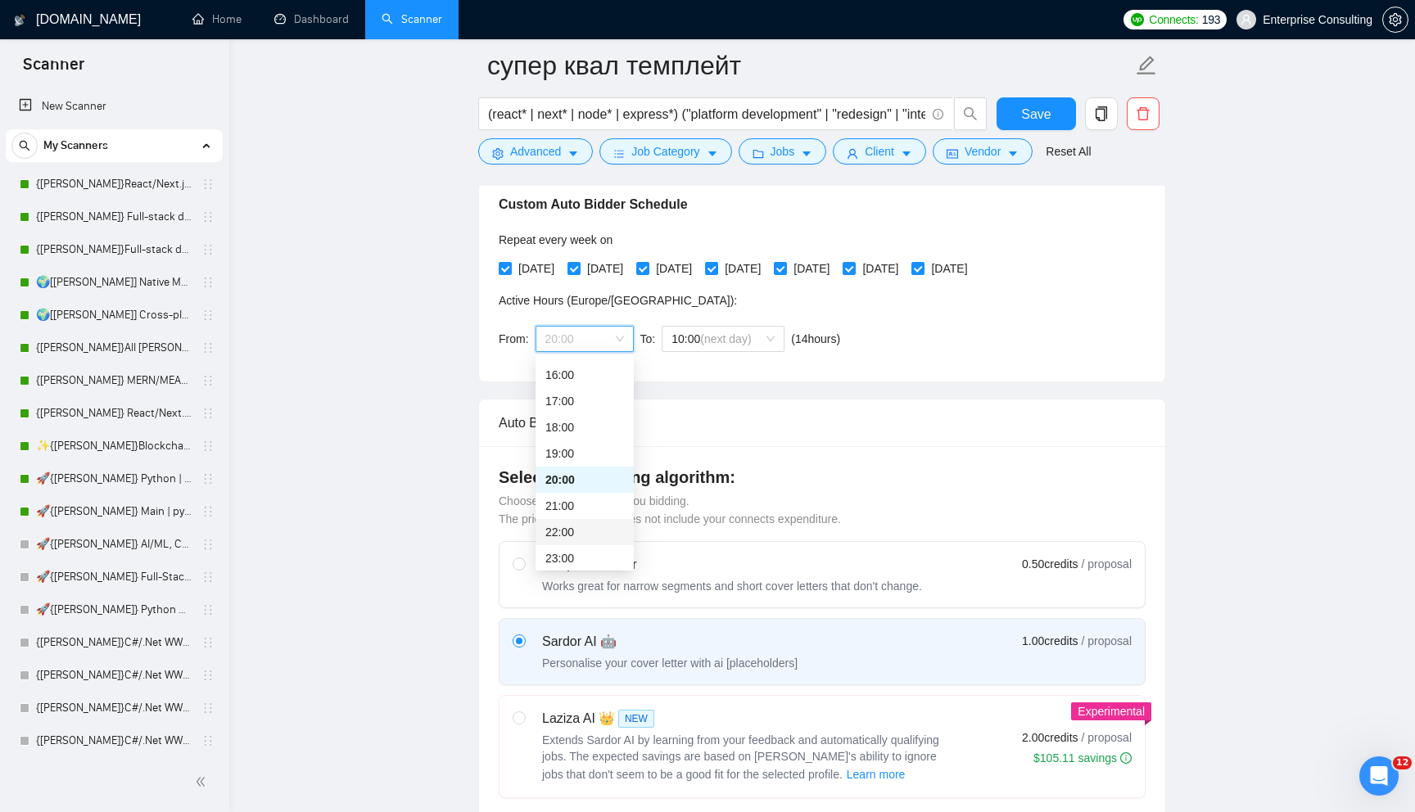
scroll to position [419, 0]
click at [595, 557] on div "23:00" at bounding box center [584, 554] width 79 height 18
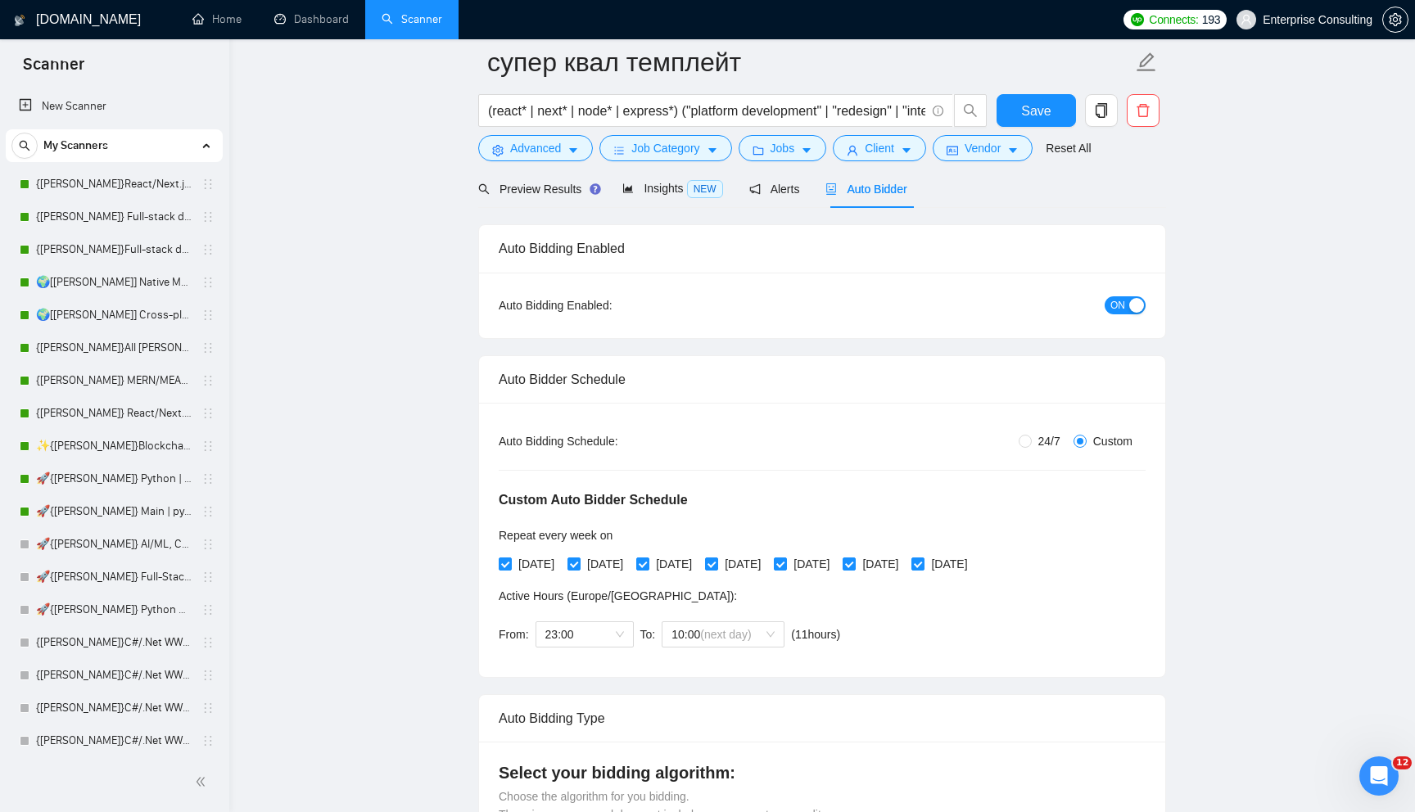
scroll to position [0, 0]
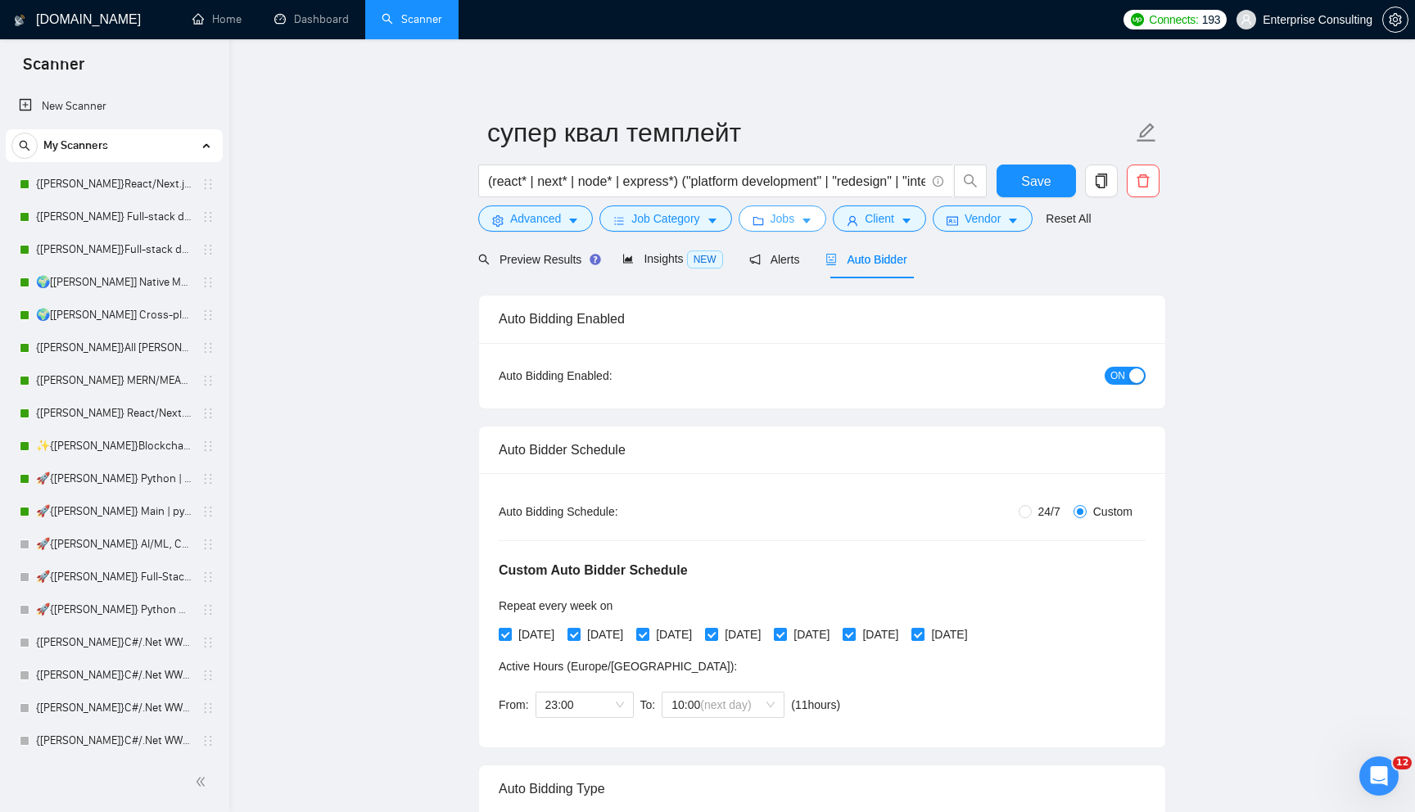
click at [795, 211] on span "Jobs" at bounding box center [782, 219] width 25 height 18
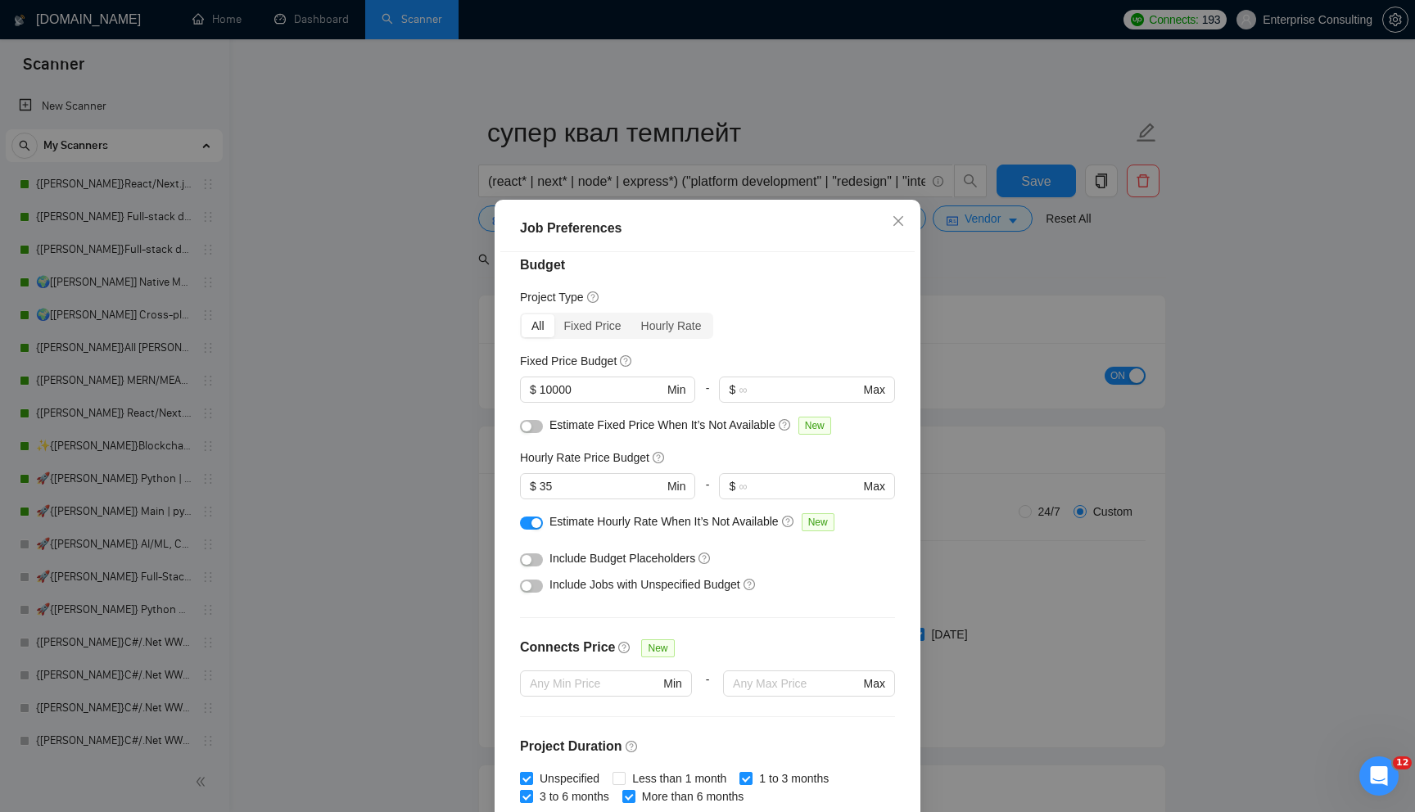
scroll to position [14, 0]
drag, startPoint x: 556, startPoint y: 385, endPoint x: 598, endPoint y: 385, distance: 41.8
click at [597, 385] on input "10000" at bounding box center [601, 392] width 124 height 18
click at [598, 385] on input "10000" at bounding box center [601, 392] width 124 height 18
drag, startPoint x: 608, startPoint y: 390, endPoint x: 460, endPoint y: 387, distance: 148.2
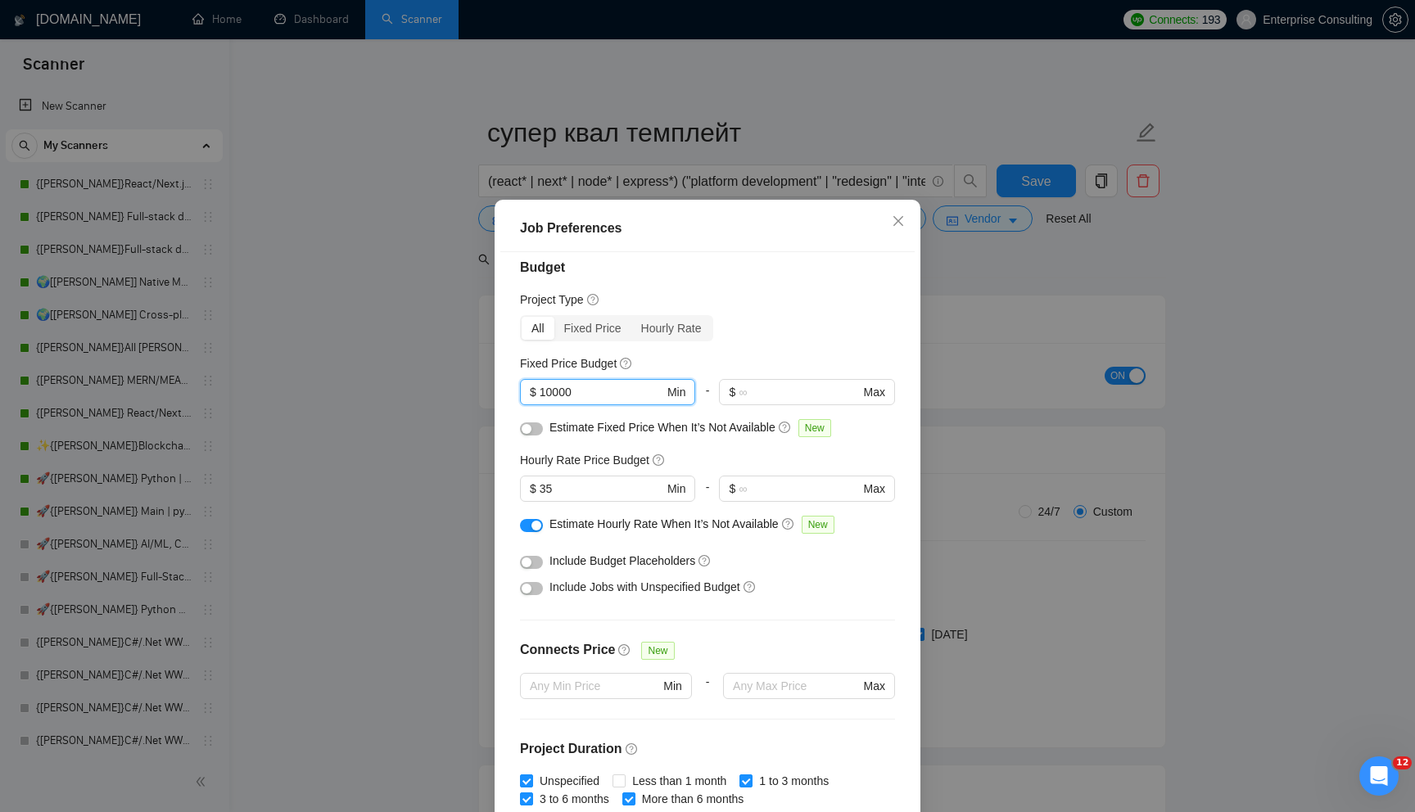
click at [460, 387] on div "Job Preferences Budget Project Type All Fixed Price Hourly Rate Fixed Price Bud…" at bounding box center [707, 406] width 1415 height 812
drag, startPoint x: 601, startPoint y: 490, endPoint x: 440, endPoint y: 485, distance: 160.5
click at [440, 485] on div "Job Preferences Budget Project Type All Fixed Price Hourly Rate Fixed Price Bud…" at bounding box center [707, 406] width 1415 height 812
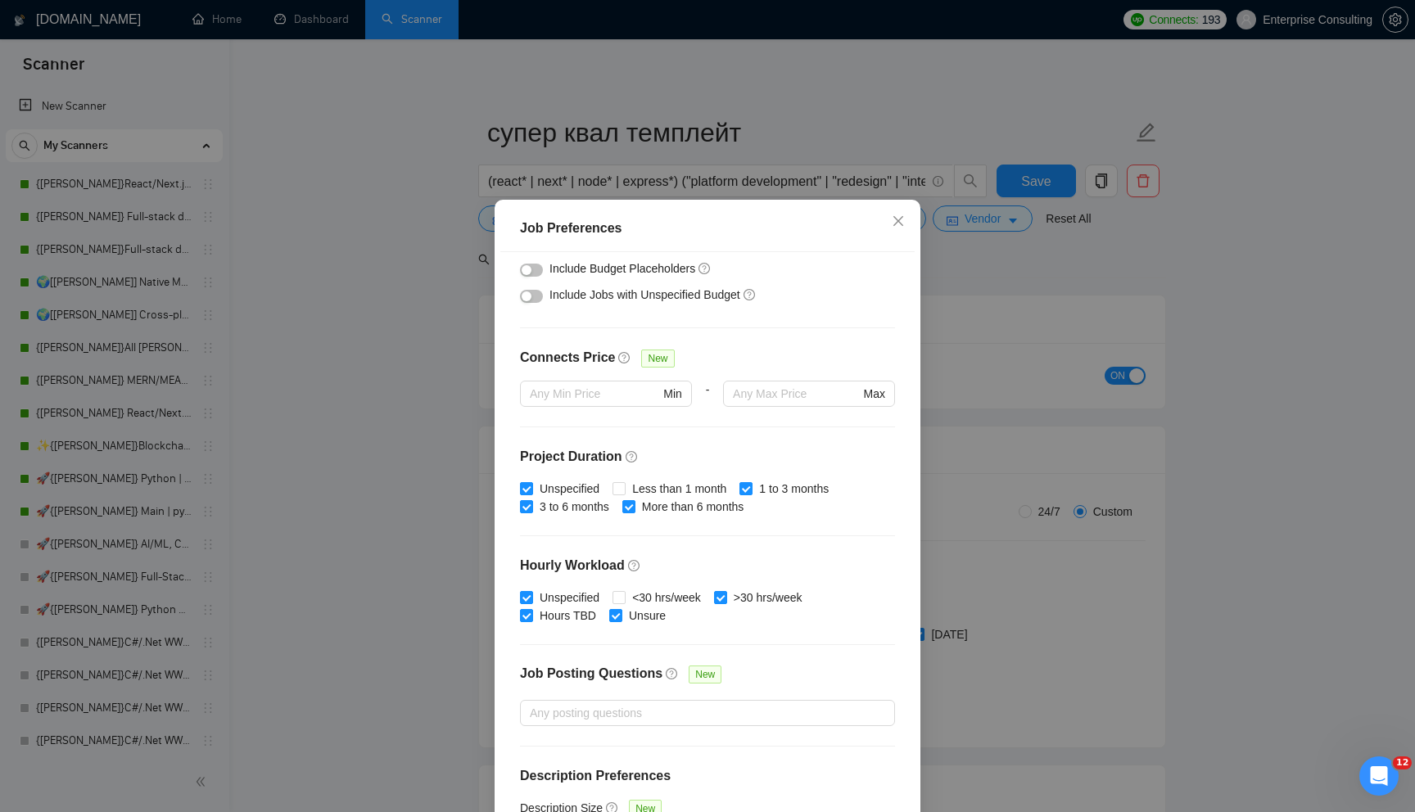
scroll to position [354, 0]
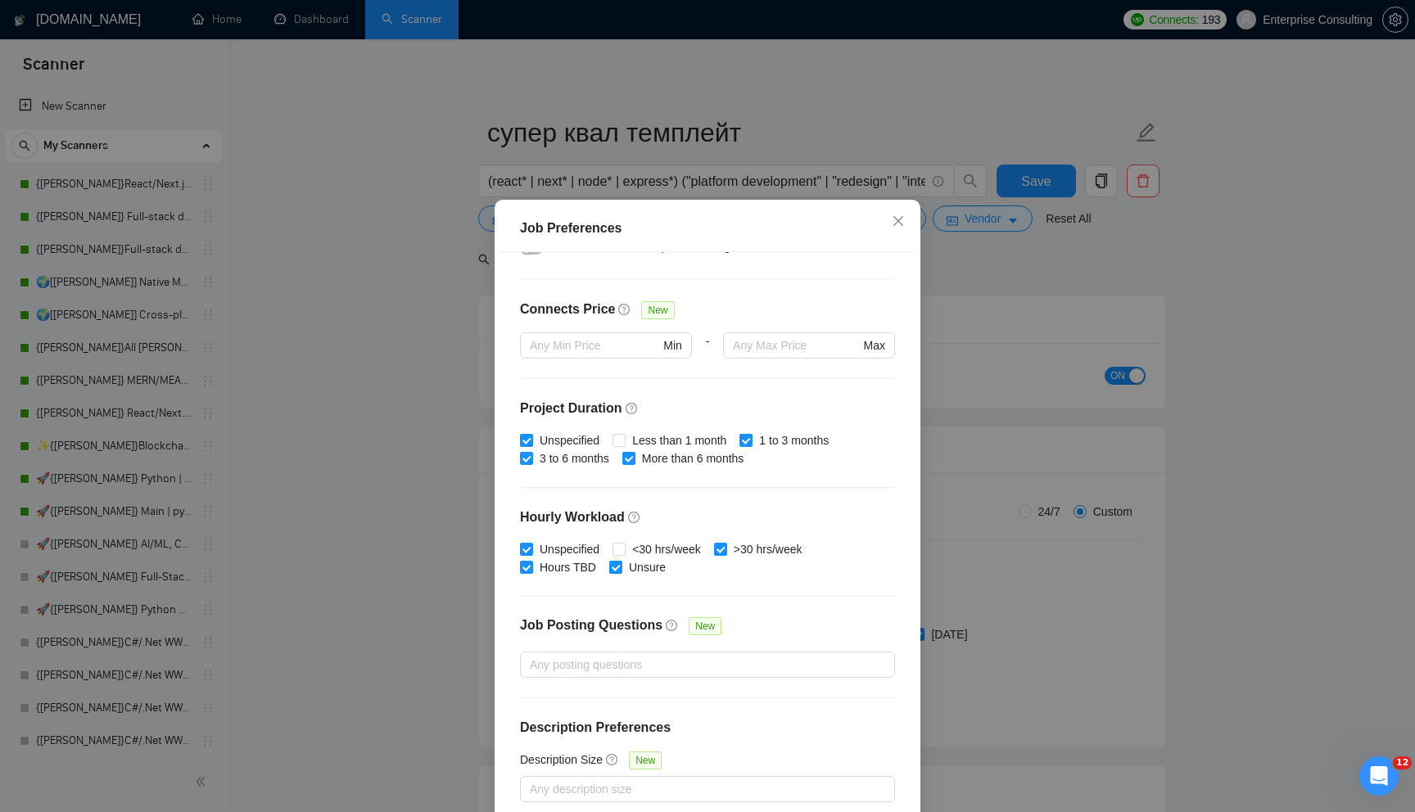
click at [1008, 412] on div "Job Preferences Budget Project Type All Fixed Price Hourly Rate Fixed Price Bud…" at bounding box center [707, 406] width 1415 height 812
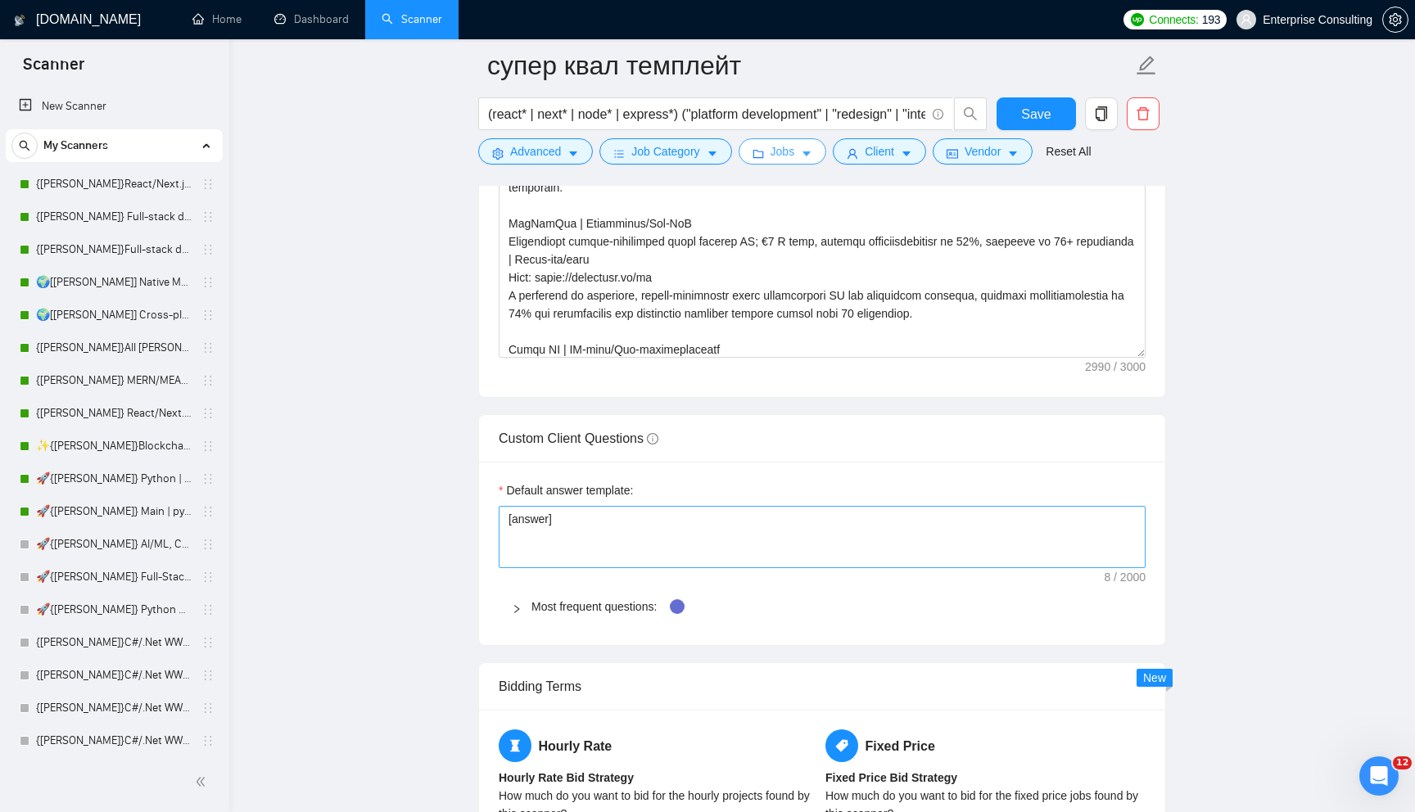
scroll to position [2282, 0]
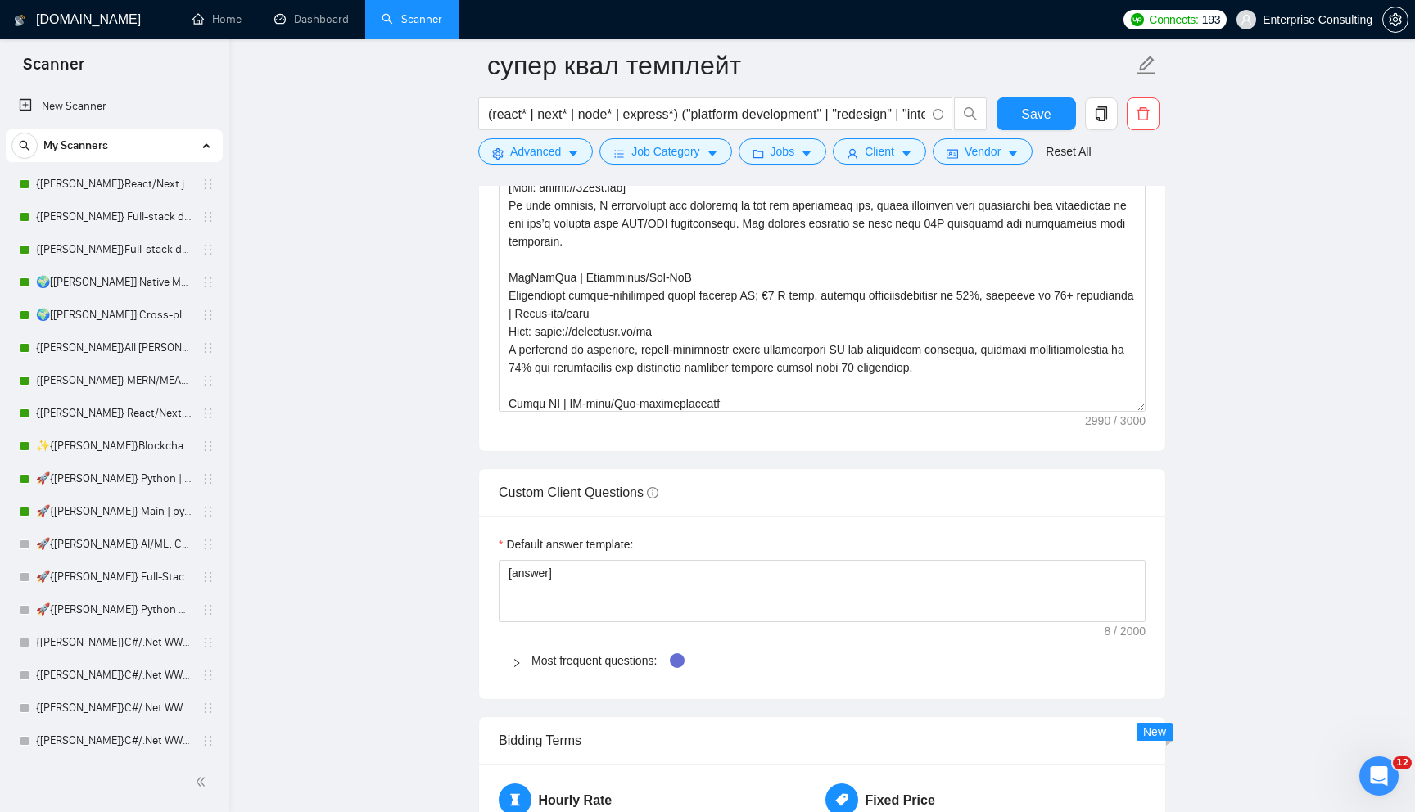
drag, startPoint x: 1074, startPoint y: 447, endPoint x: 1146, endPoint y: 447, distance: 72.0
click at [1146, 447] on div "Cover letter template:" at bounding box center [822, 225] width 686 height 452
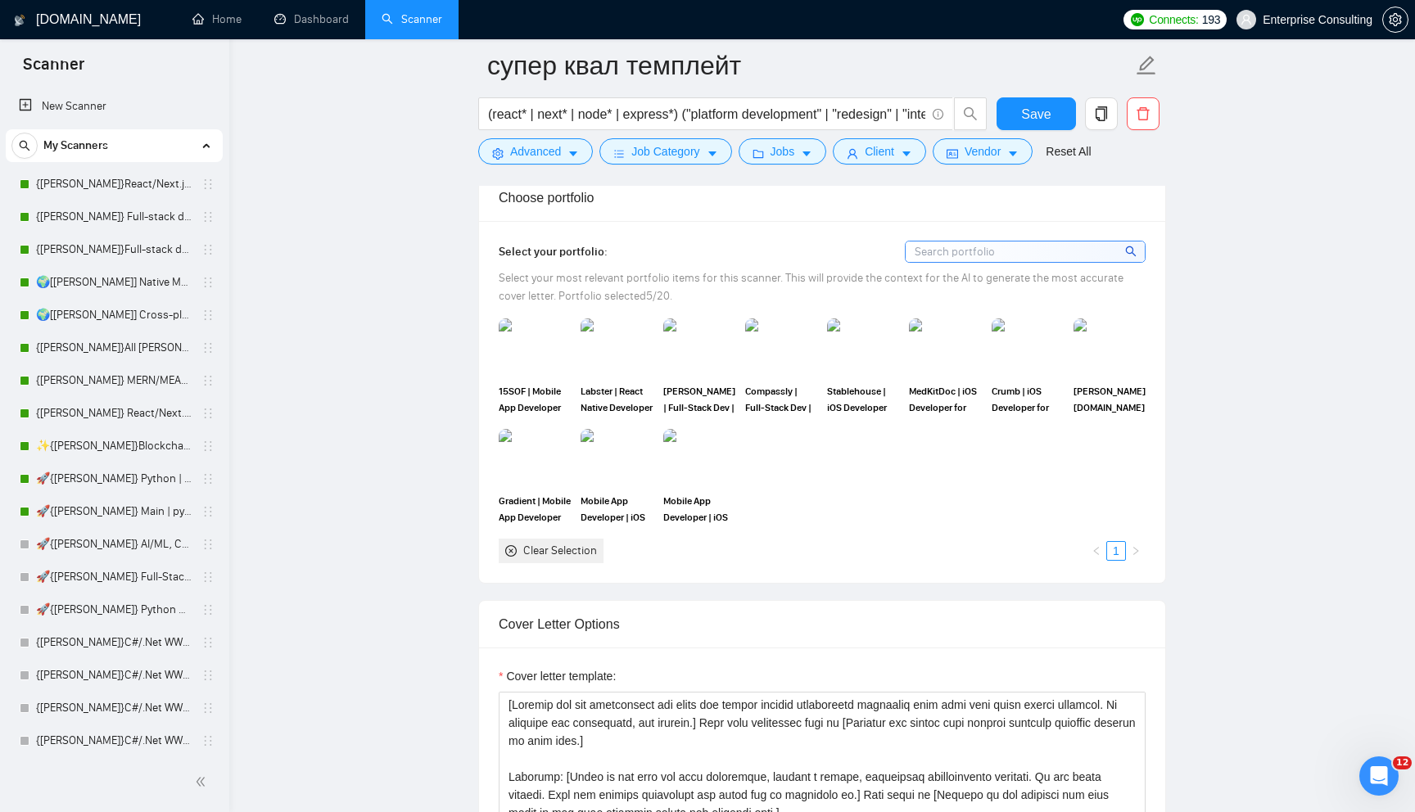
scroll to position [1636, 0]
click at [533, 371] on img at bounding box center [534, 344] width 69 height 54
click at [549, 371] on div at bounding box center [534, 344] width 69 height 54
click at [606, 368] on img at bounding box center [616, 344] width 69 height 54
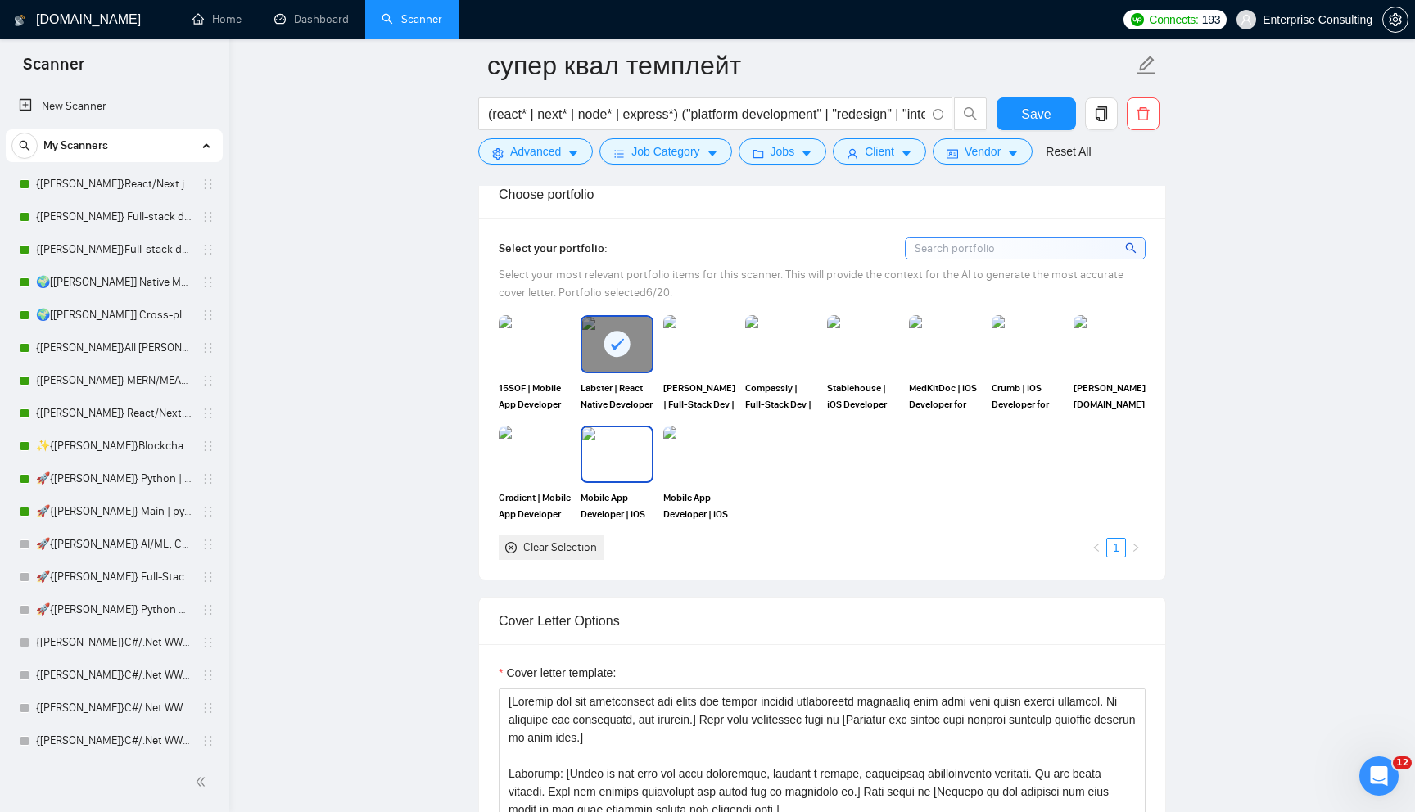
click at [610, 510] on div "Mobile App Developer | iOS Android | React Native Flutter Swift Kotlin" at bounding box center [616, 474] width 72 height 97
click at [670, 354] on img at bounding box center [699, 344] width 69 height 54
click at [674, 470] on img at bounding box center [699, 454] width 69 height 54
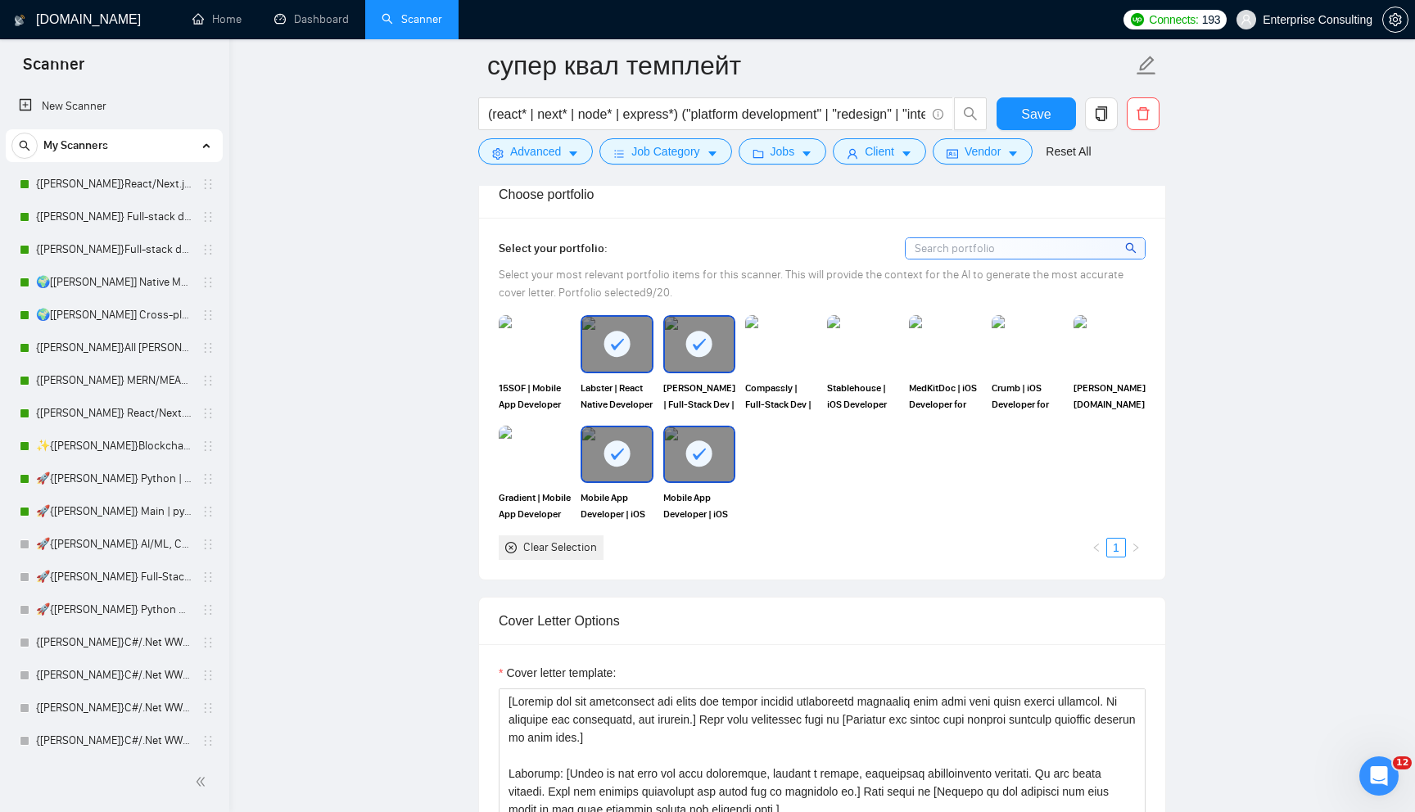
click at [596, 473] on div at bounding box center [616, 454] width 69 height 54
click at [596, 350] on div at bounding box center [616, 344] width 69 height 54
click at [679, 467] on div at bounding box center [699, 454] width 69 height 54
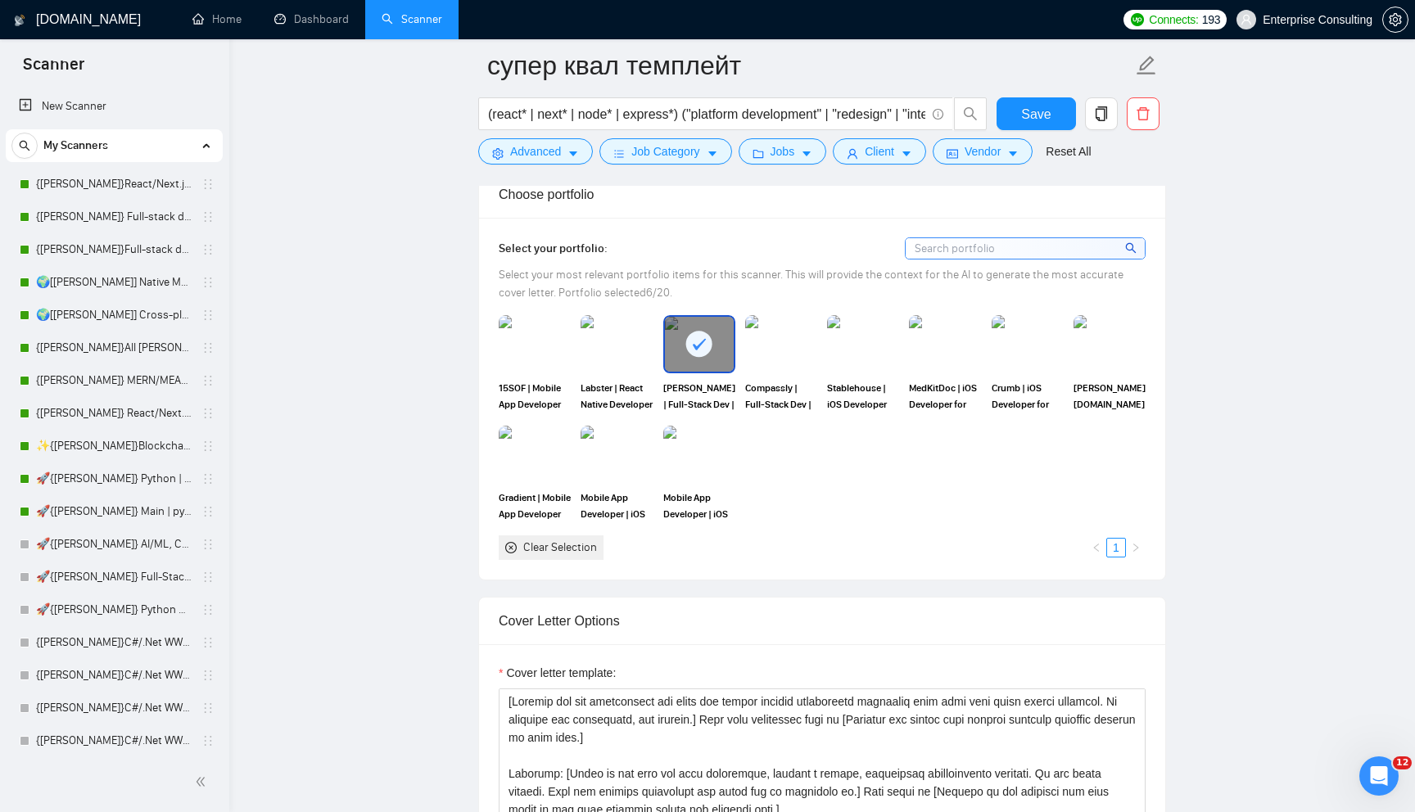
click at [679, 361] on div at bounding box center [699, 344] width 69 height 54
click at [540, 481] on img at bounding box center [534, 454] width 69 height 54
click at [598, 362] on img at bounding box center [616, 344] width 69 height 54
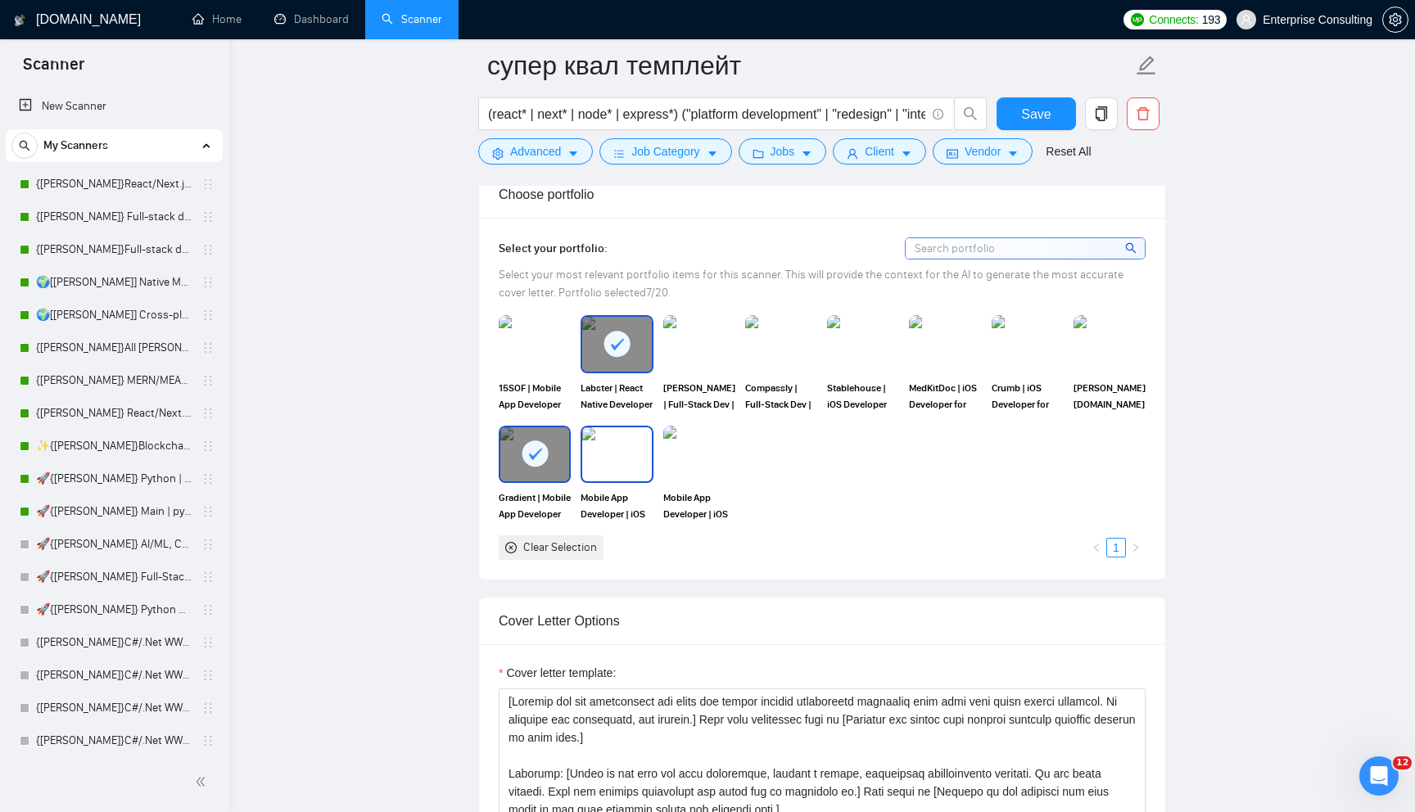
click at [632, 481] on img at bounding box center [616, 454] width 69 height 54
click at [540, 371] on img at bounding box center [534, 344] width 69 height 54
click at [610, 357] on rect at bounding box center [617, 344] width 26 height 26
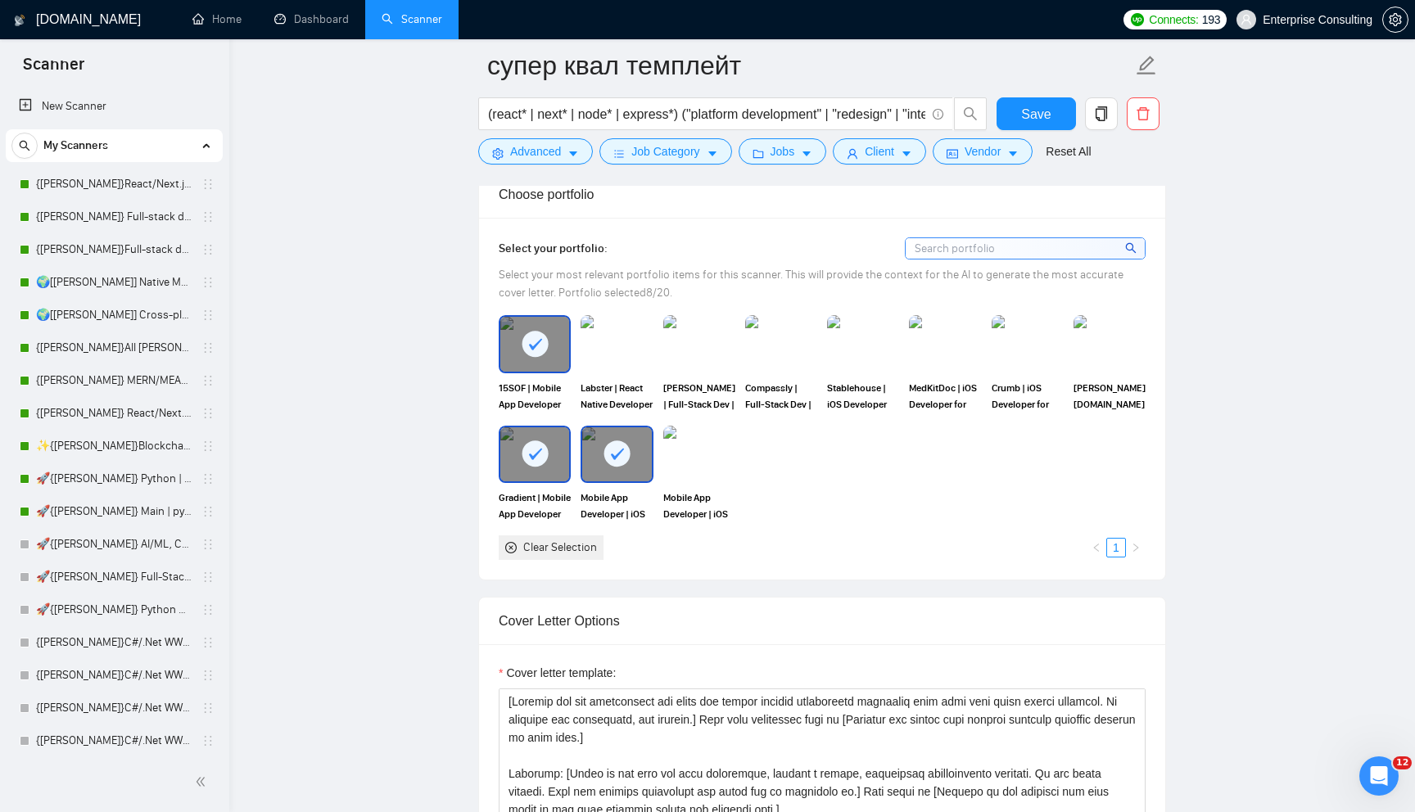
click at [547, 467] on icon at bounding box center [534, 453] width 27 height 27
click at [652, 483] on div at bounding box center [616, 454] width 72 height 57
click at [531, 344] on div at bounding box center [534, 344] width 69 height 54
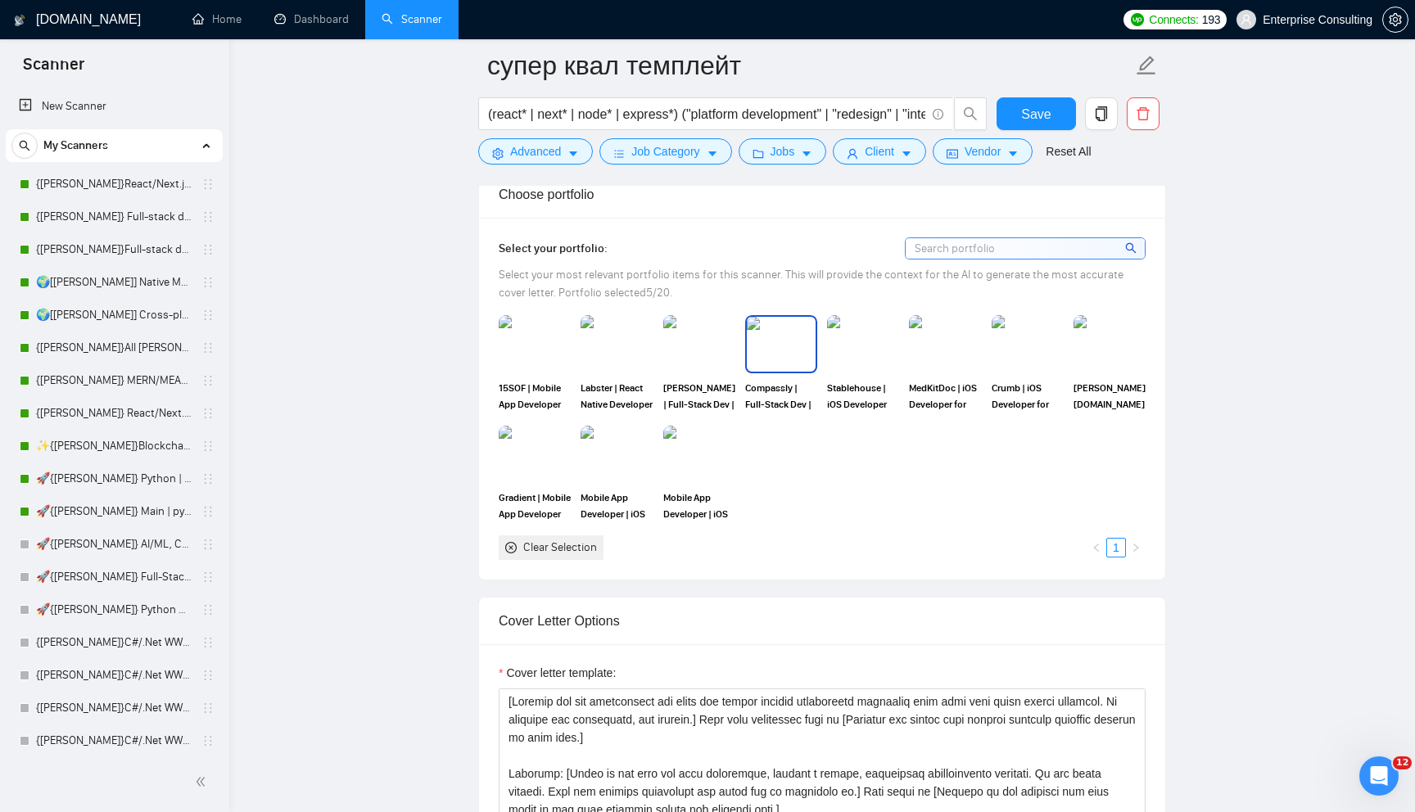
click at [800, 367] on img at bounding box center [781, 344] width 69 height 54
click at [800, 367] on div at bounding box center [781, 344] width 69 height 54
click at [819, 260] on div "Select your portfolio:" at bounding box center [822, 248] width 647 height 22
click at [763, 358] on img at bounding box center [781, 344] width 69 height 54
click at [756, 345] on div at bounding box center [781, 344] width 69 height 54
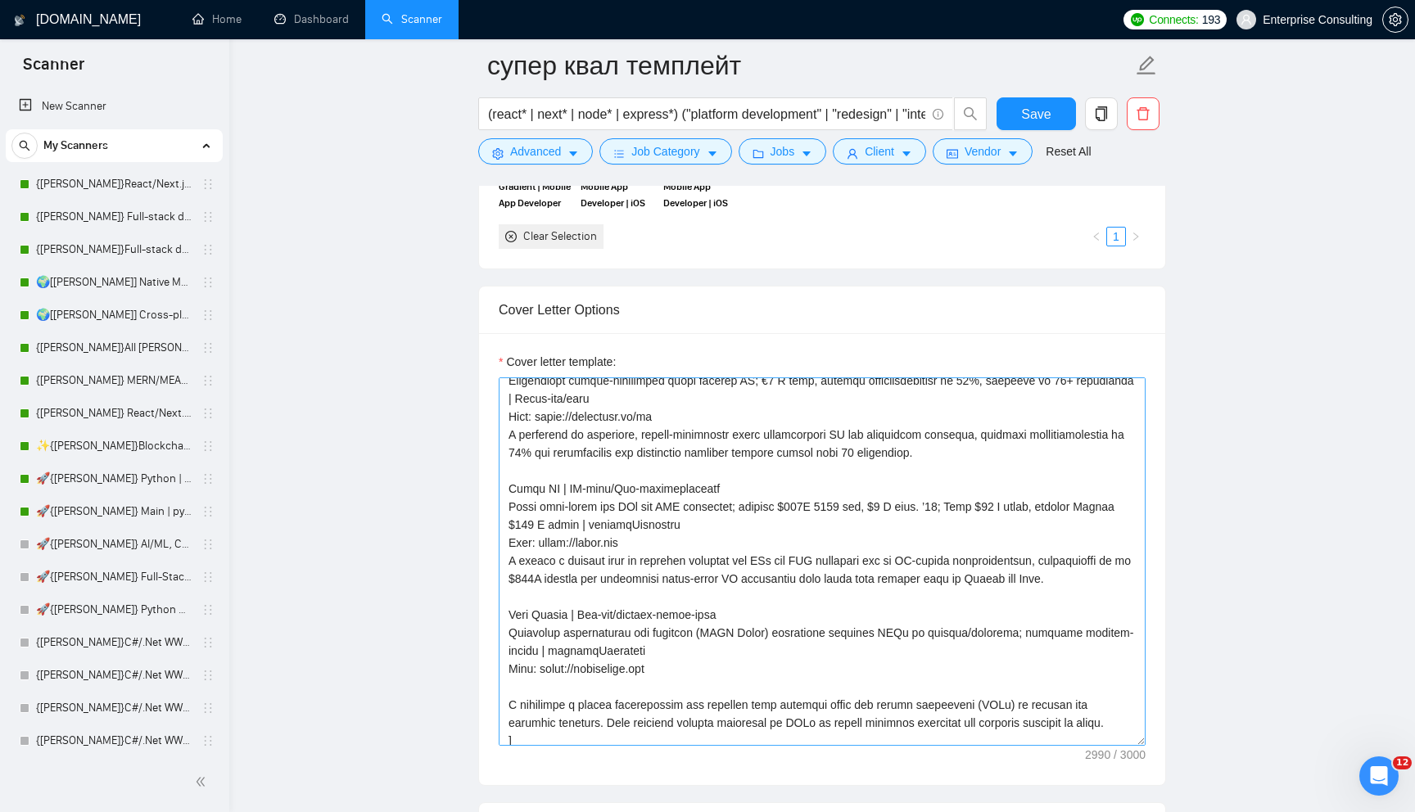
scroll to position [459, 0]
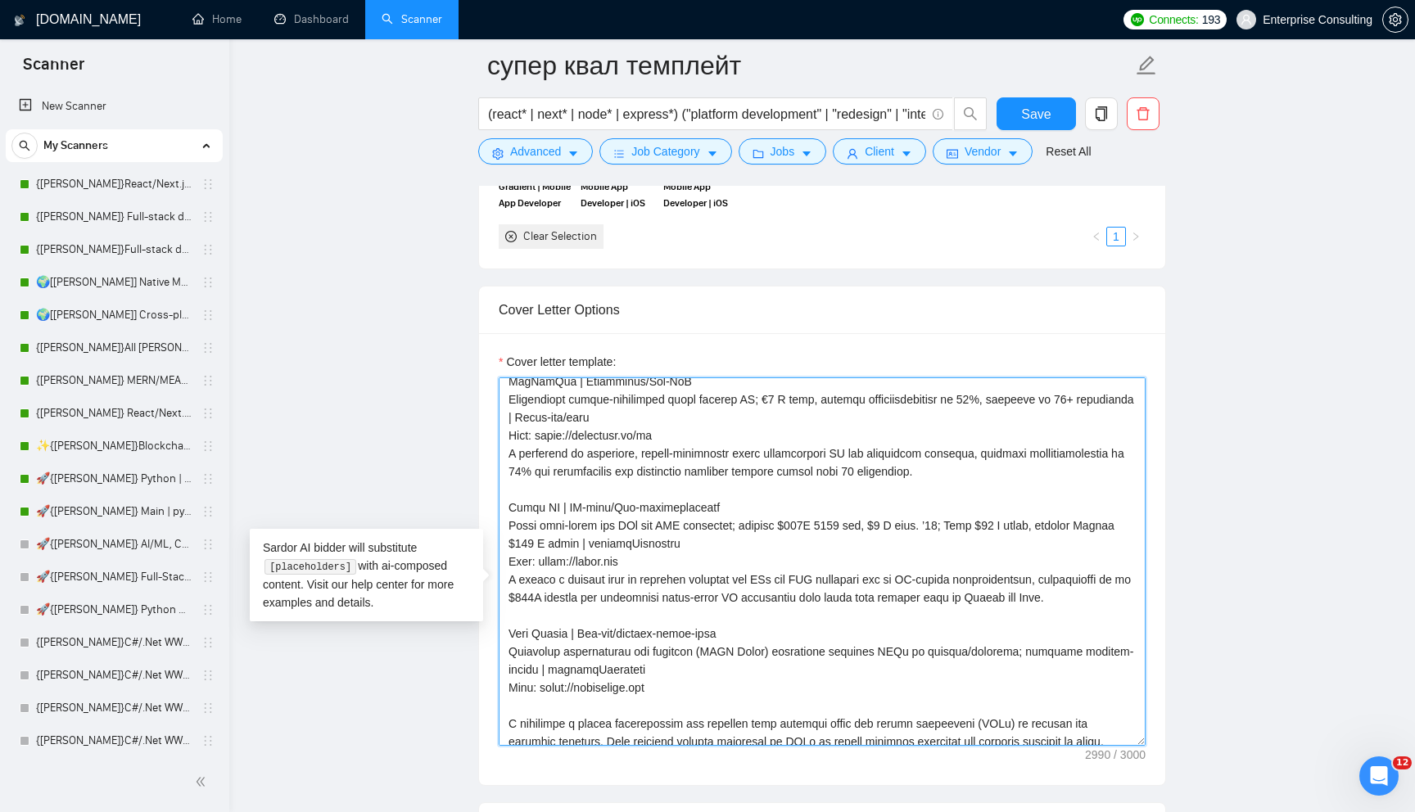
drag, startPoint x: 511, startPoint y: 418, endPoint x: 555, endPoint y: 619, distance: 205.4
click at [555, 618] on textarea "Cover letter template:" at bounding box center [822, 561] width 647 height 368
click at [555, 619] on textarea "Cover letter template:" at bounding box center [822, 561] width 647 height 368
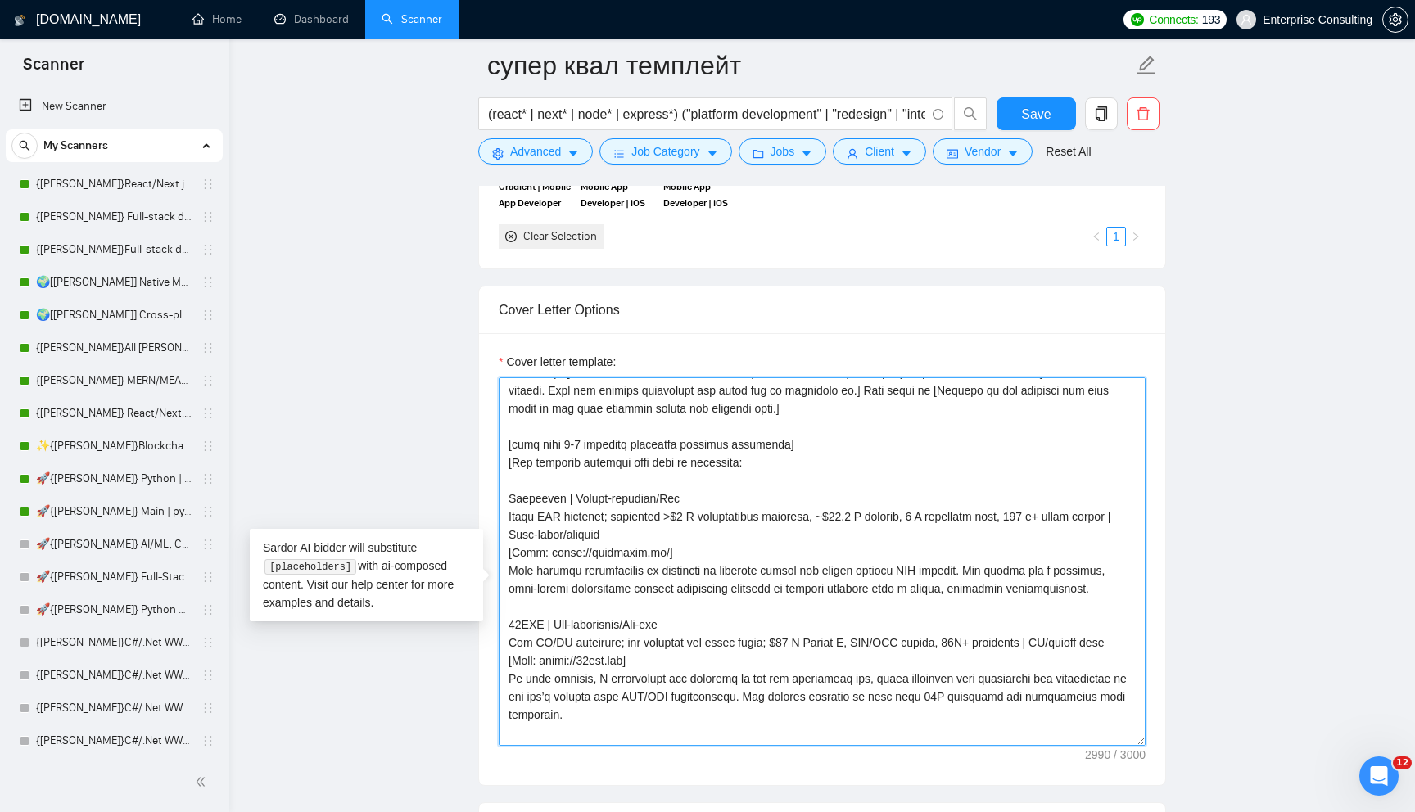
scroll to position [0, 0]
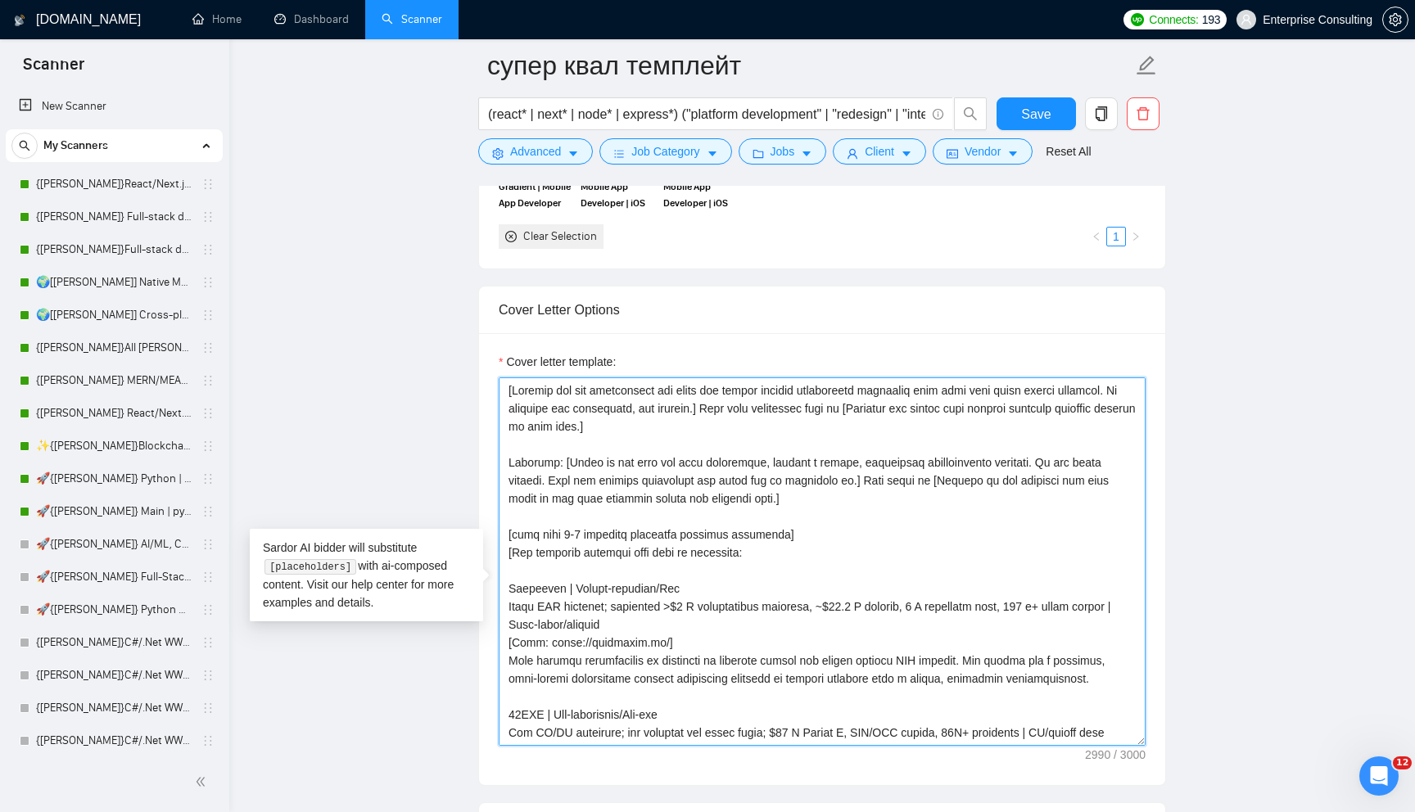
drag, startPoint x: 550, startPoint y: 406, endPoint x: 702, endPoint y: 545, distance: 206.3
click at [702, 541] on textarea "Cover letter template:" at bounding box center [822, 561] width 647 height 368
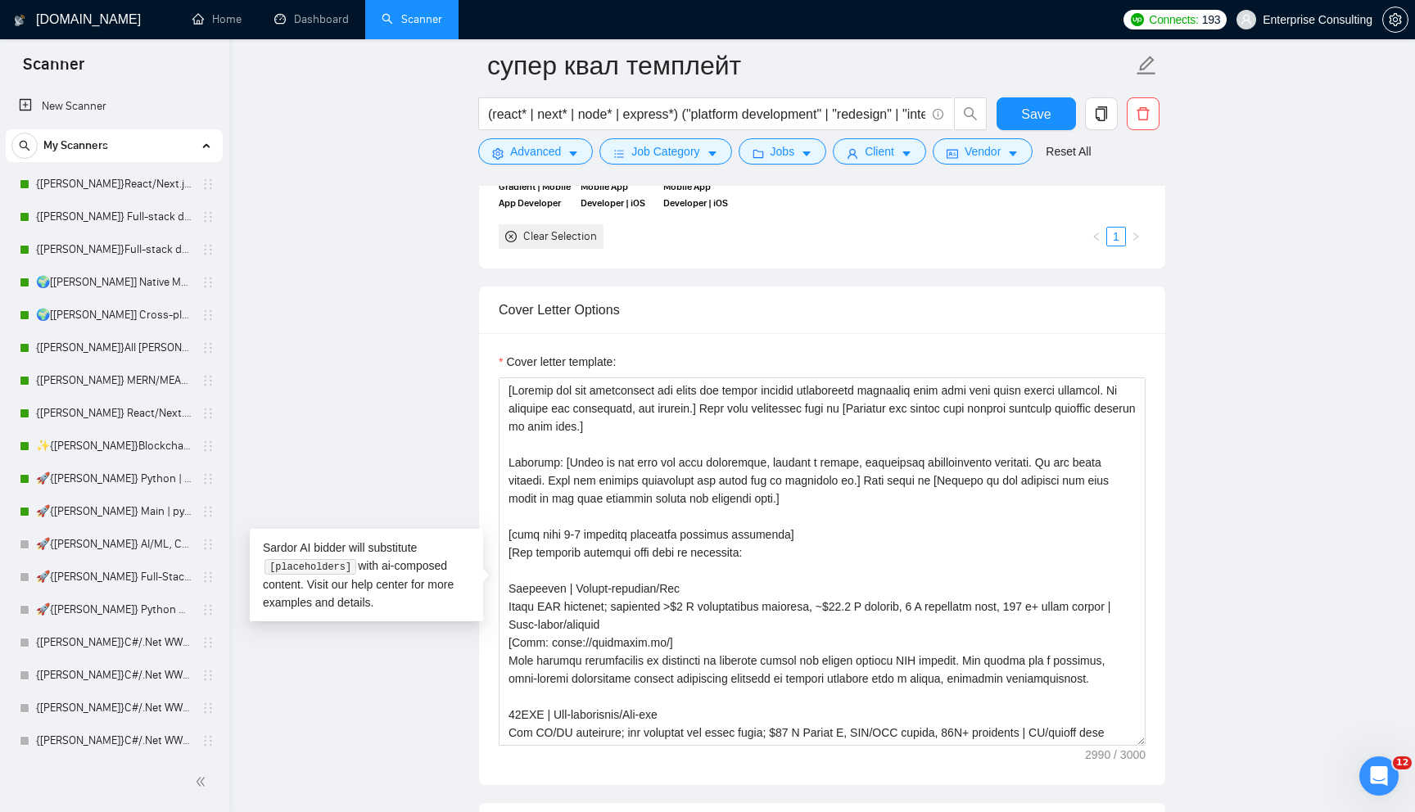
click at [716, 300] on form "Auto Bidding Enabled Auto Bidding Enabled: ON Auto Bidder Schedule Auto Bidding…" at bounding box center [822, 494] width 688 height 4268
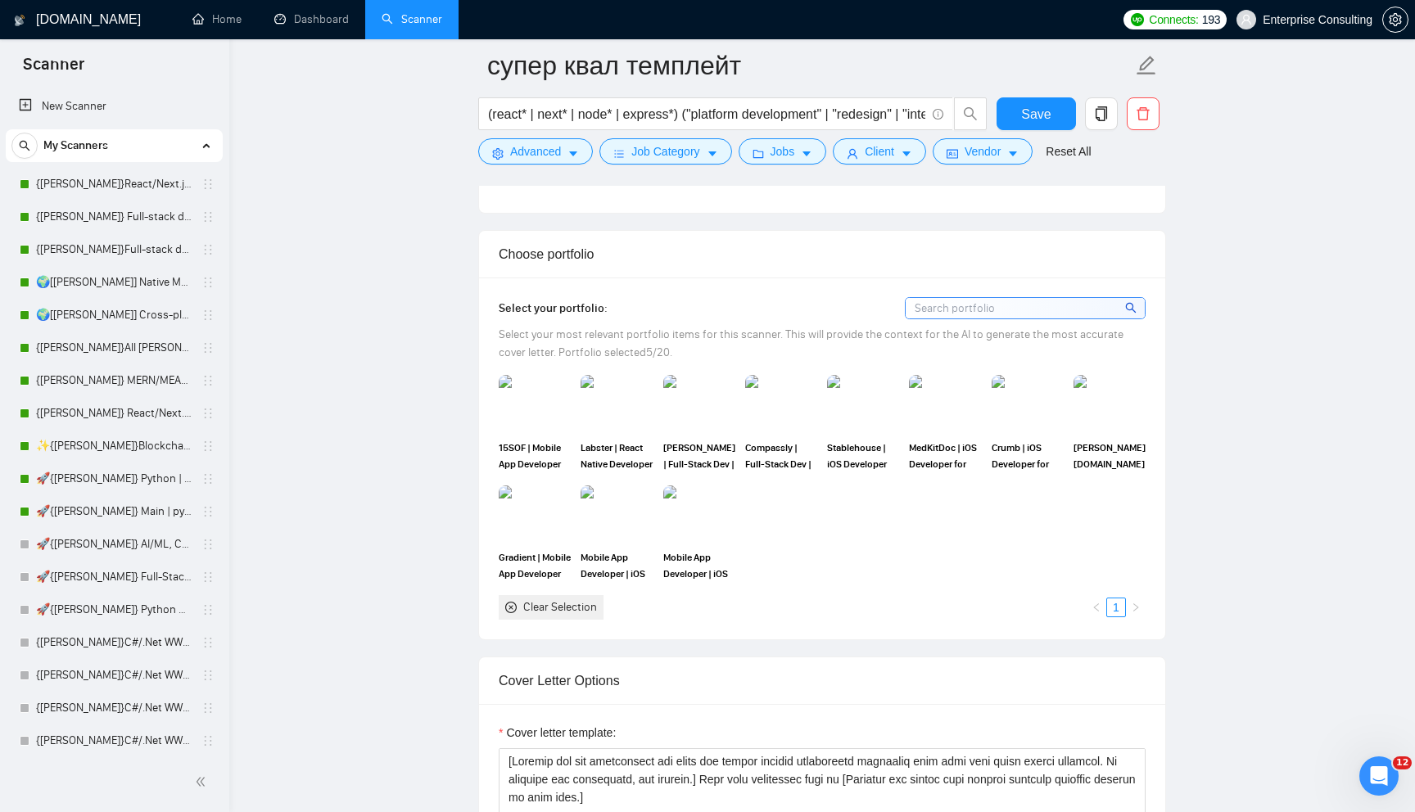
scroll to position [1565, 0]
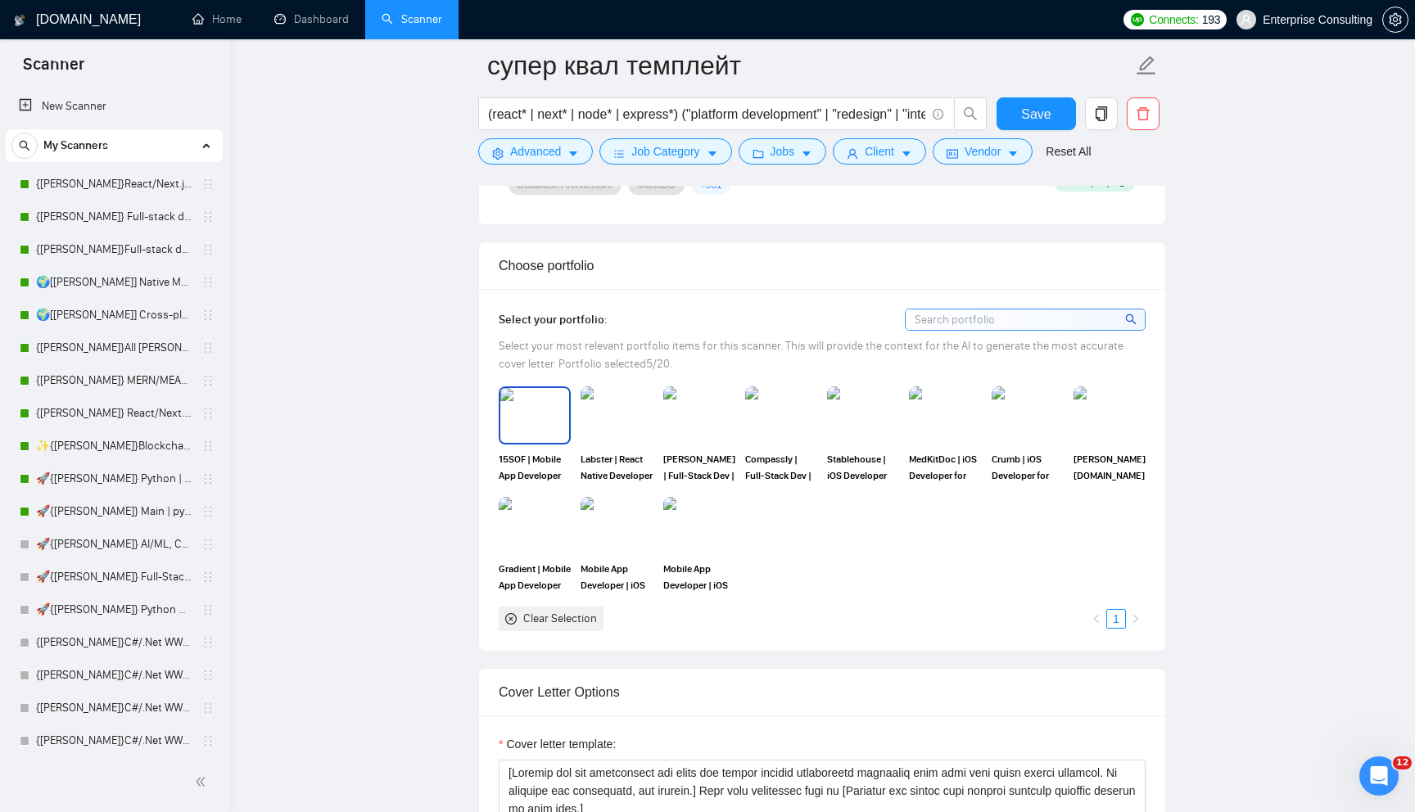
click at [533, 442] on img at bounding box center [534, 415] width 69 height 54
click at [625, 442] on img at bounding box center [616, 415] width 69 height 54
click at [704, 442] on img at bounding box center [699, 415] width 69 height 54
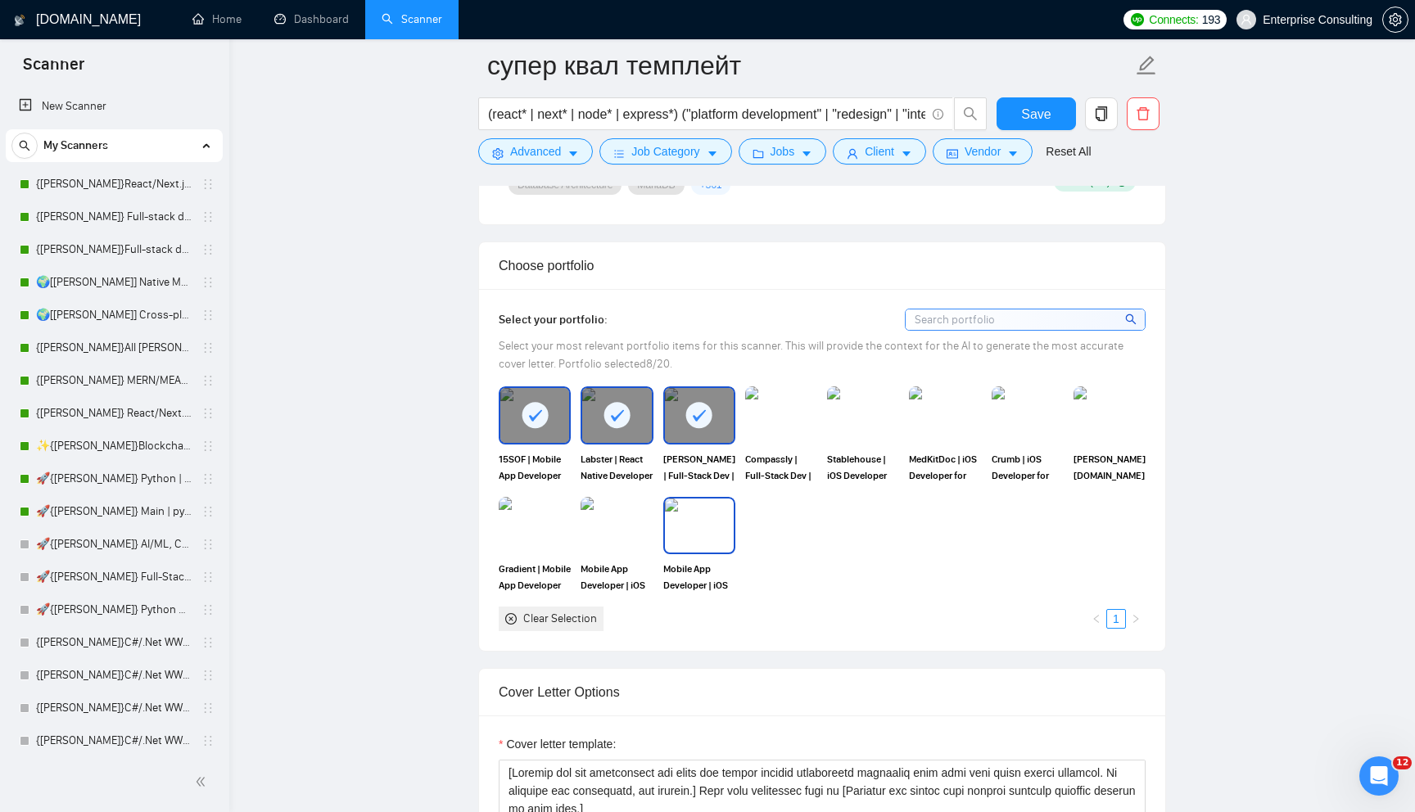
click at [702, 583] on div "Mobile App Developer | iOS Android | React Native Flutter Swift Kotlin" at bounding box center [699, 545] width 72 height 97
click at [603, 553] on img at bounding box center [616, 526] width 69 height 54
click at [536, 553] on img at bounding box center [534, 526] width 69 height 54
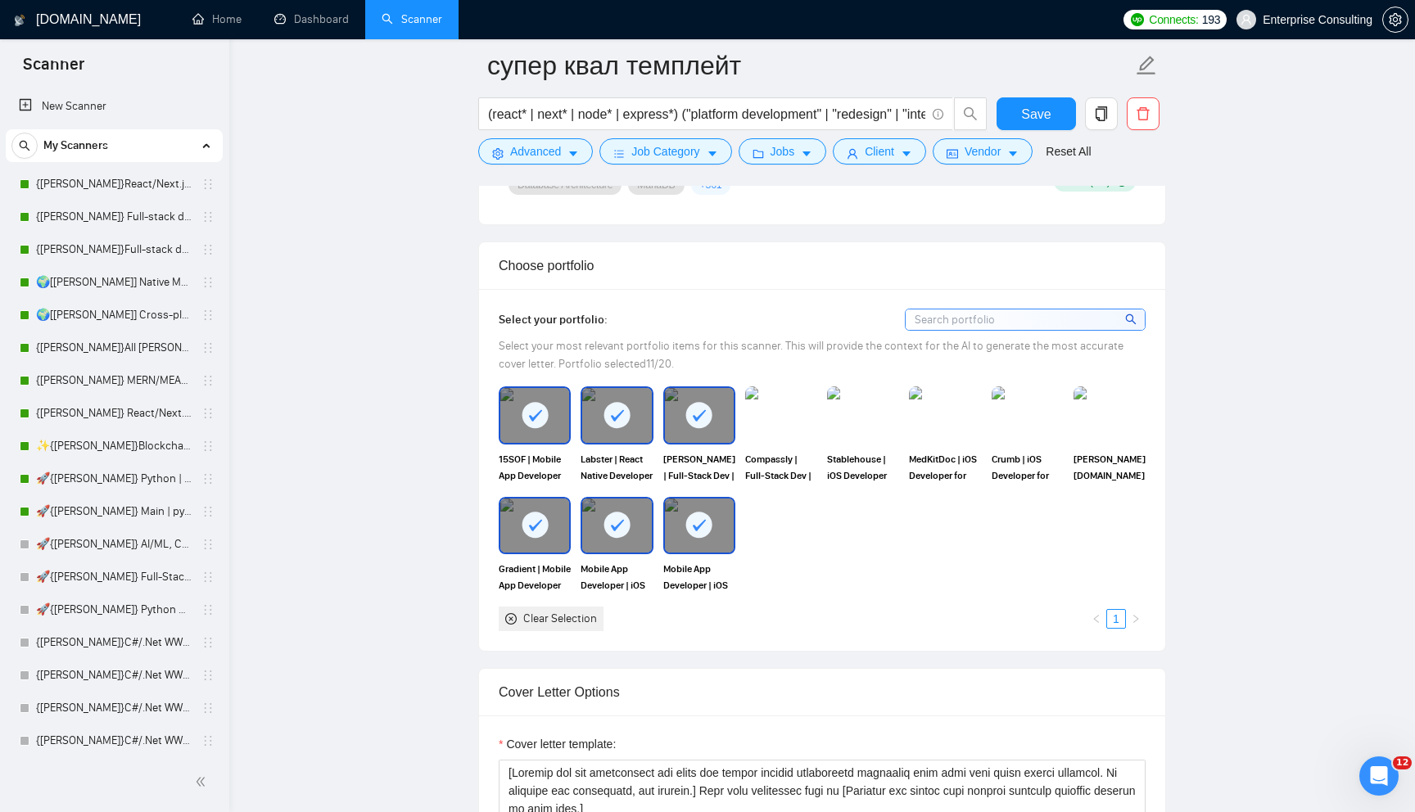
click at [658, 553] on div "Mobile App Developer | iOS Android | React Native Flutter Swift Kotlin" at bounding box center [699, 545] width 82 height 97
click at [693, 531] on icon at bounding box center [699, 525] width 13 height 11
click at [612, 531] on icon at bounding box center [617, 525] width 13 height 11
click at [779, 442] on img at bounding box center [781, 415] width 69 height 54
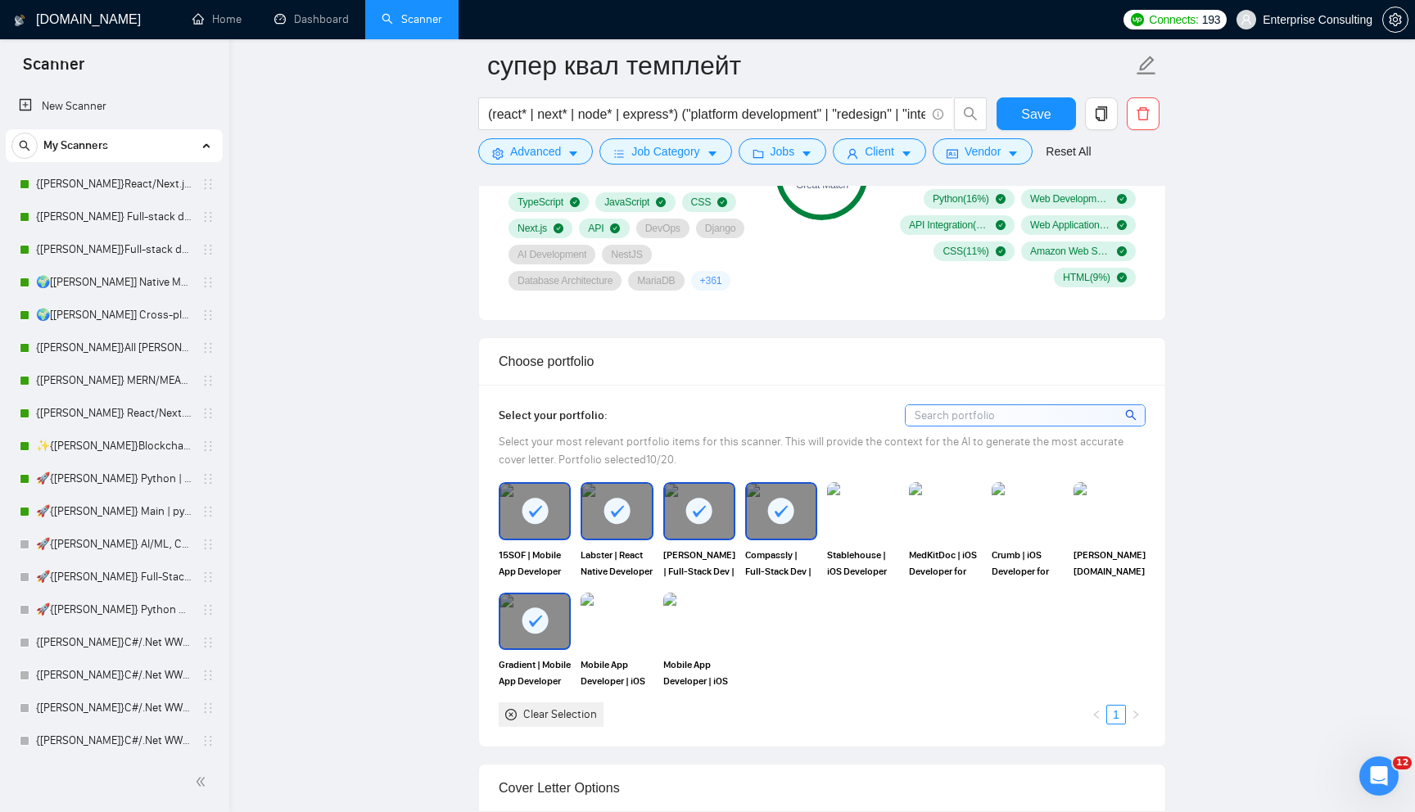
scroll to position [1469, 0]
click at [596, 535] on div at bounding box center [616, 512] width 69 height 54
click at [520, 539] on div at bounding box center [534, 512] width 69 height 54
click at [702, 525] on rect at bounding box center [699, 512] width 26 height 26
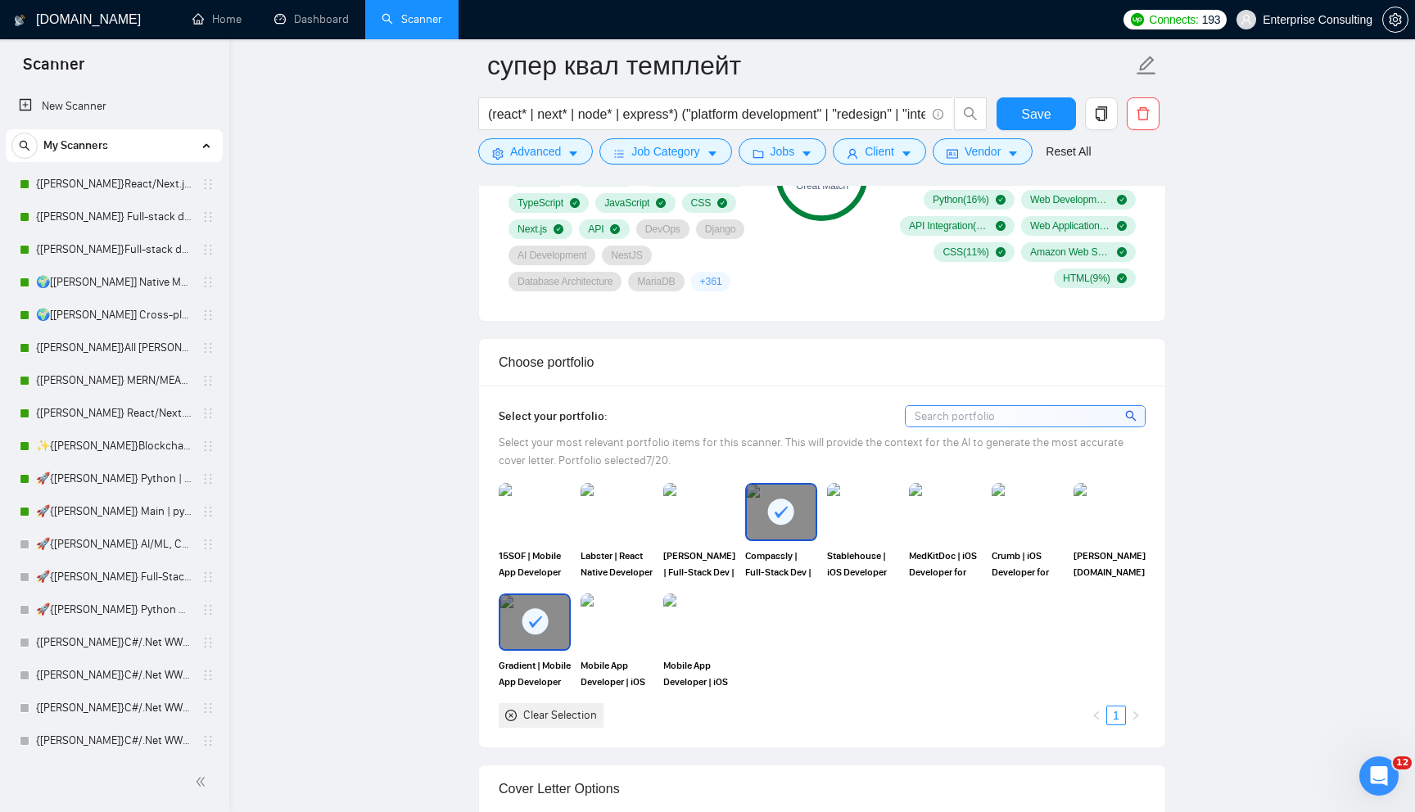
click at [498, 543] on div "15SOF | Mobile App Developer for Social Video Platform | $5M+ ARR" at bounding box center [535, 531] width 82 height 97
click at [685, 539] on img at bounding box center [699, 512] width 69 height 54
click at [524, 539] on img at bounding box center [534, 512] width 69 height 54
click at [795, 539] on div at bounding box center [781, 512] width 69 height 54
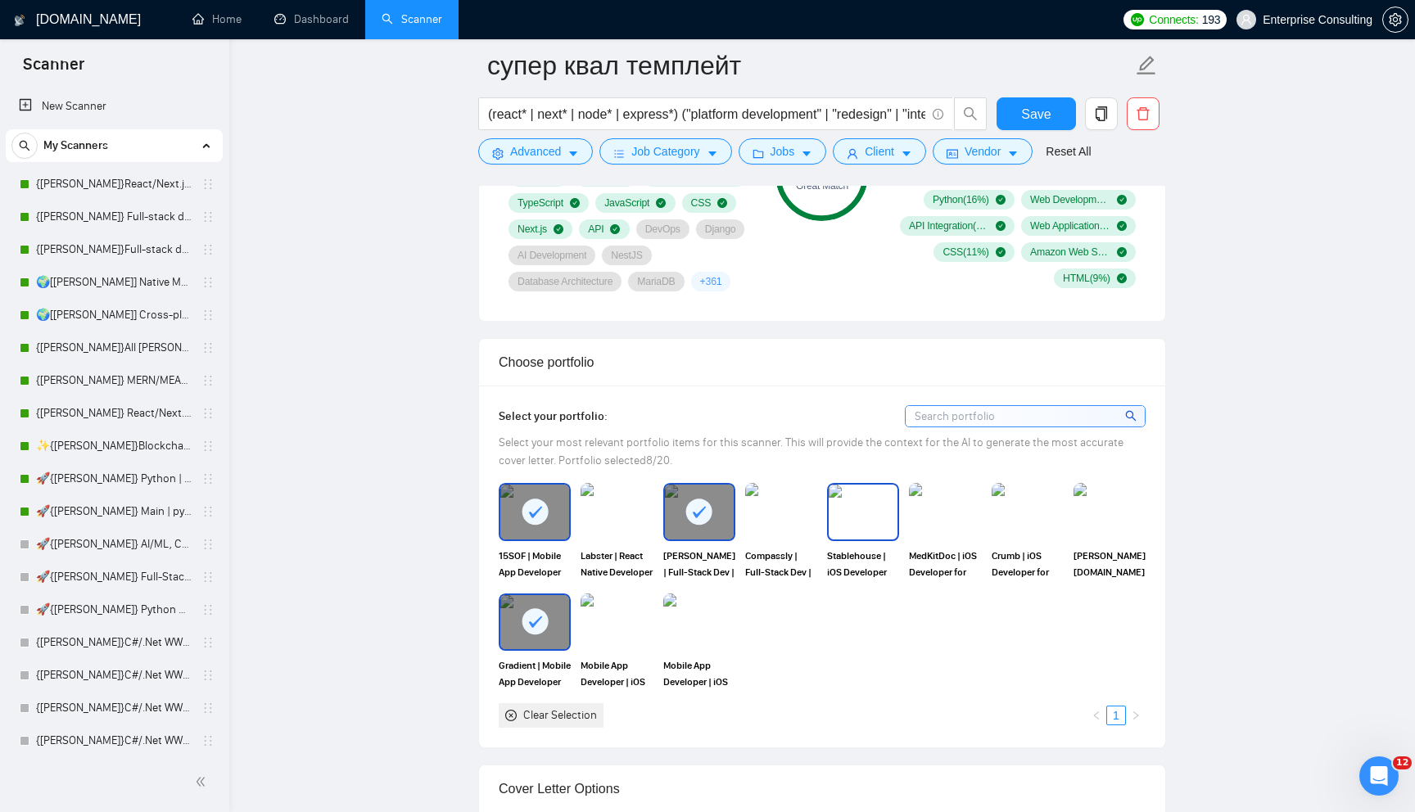
click at [896, 533] on img at bounding box center [862, 512] width 69 height 54
click at [941, 535] on img at bounding box center [944, 512] width 69 height 54
click at [943, 525] on rect at bounding box center [945, 512] width 26 height 26
click at [1071, 534] on div "[PERSON_NAME][DOMAIN_NAME] | React Native Developer for FinTech Platform ($100M…" at bounding box center [1109, 531] width 82 height 97
click at [1052, 539] on img at bounding box center [1027, 511] width 72 height 57
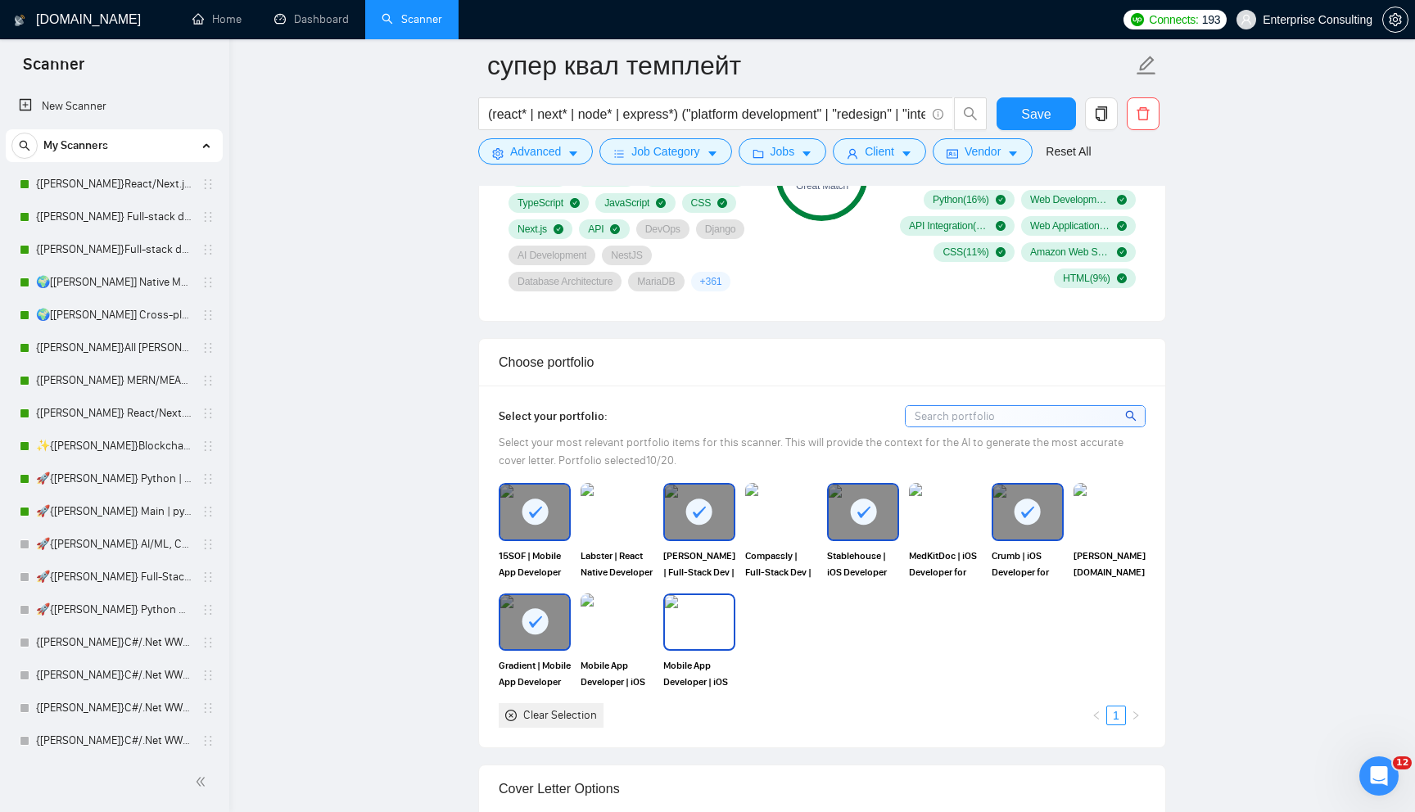
click at [693, 649] on img at bounding box center [699, 622] width 69 height 54
click at [693, 634] on rect at bounding box center [699, 621] width 26 height 26
click at [518, 649] on div at bounding box center [534, 622] width 69 height 54
drag, startPoint x: 513, startPoint y: 516, endPoint x: 541, endPoint y: 520, distance: 28.1
click at [513, 516] on div at bounding box center [534, 512] width 69 height 54
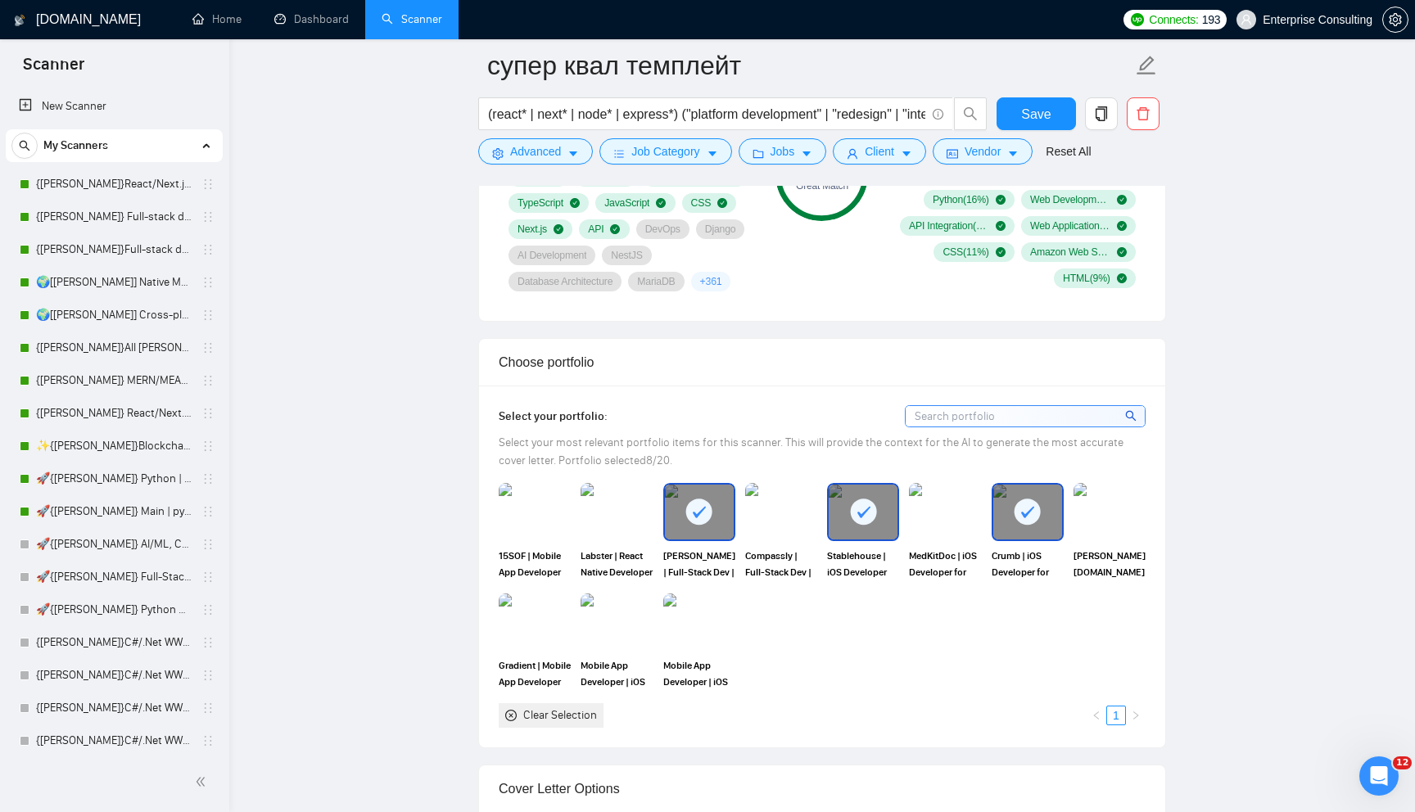
click at [709, 525] on rect at bounding box center [699, 512] width 26 height 26
click at [874, 526] on icon at bounding box center [863, 512] width 27 height 27
click at [1045, 539] on div at bounding box center [1027, 512] width 69 height 54
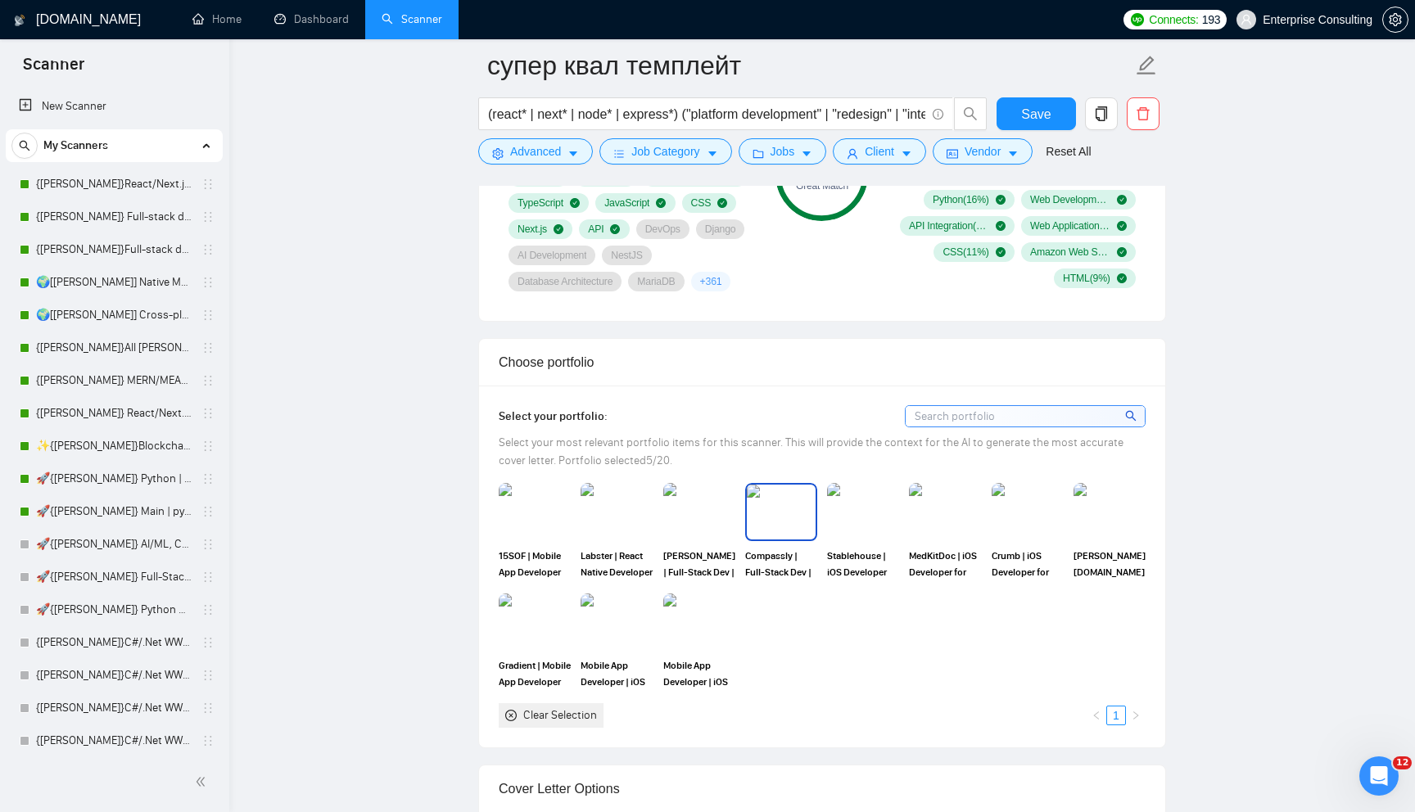
click at [806, 539] on img at bounding box center [781, 512] width 69 height 54
click at [937, 539] on img at bounding box center [944, 512] width 69 height 54
click at [846, 539] on img at bounding box center [862, 512] width 69 height 54
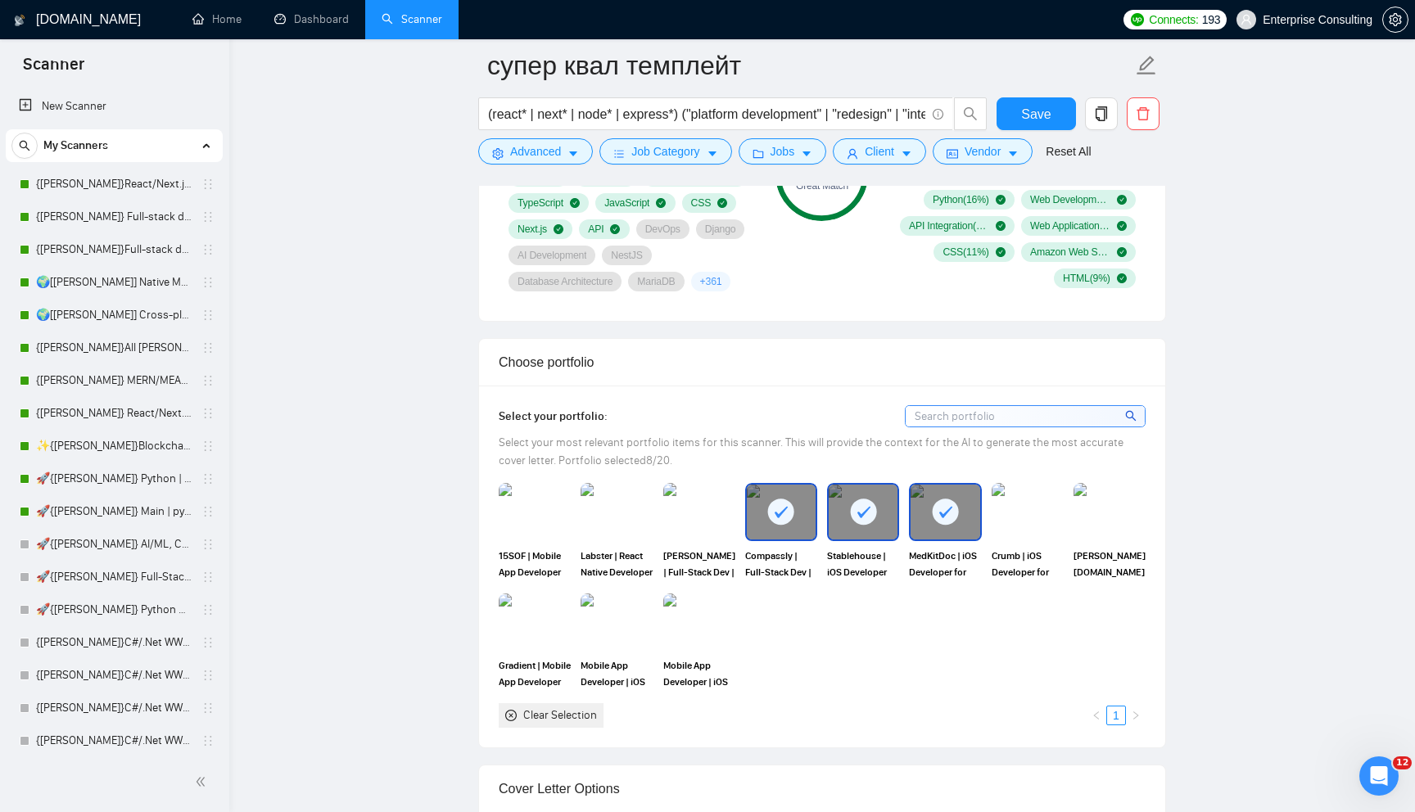
click at [787, 525] on rect at bounding box center [781, 512] width 26 height 26
click at [915, 535] on div at bounding box center [944, 512] width 69 height 54
click at [946, 535] on img at bounding box center [944, 512] width 69 height 54
click at [896, 535] on div at bounding box center [862, 512] width 69 height 54
click at [946, 525] on rect at bounding box center [945, 512] width 26 height 26
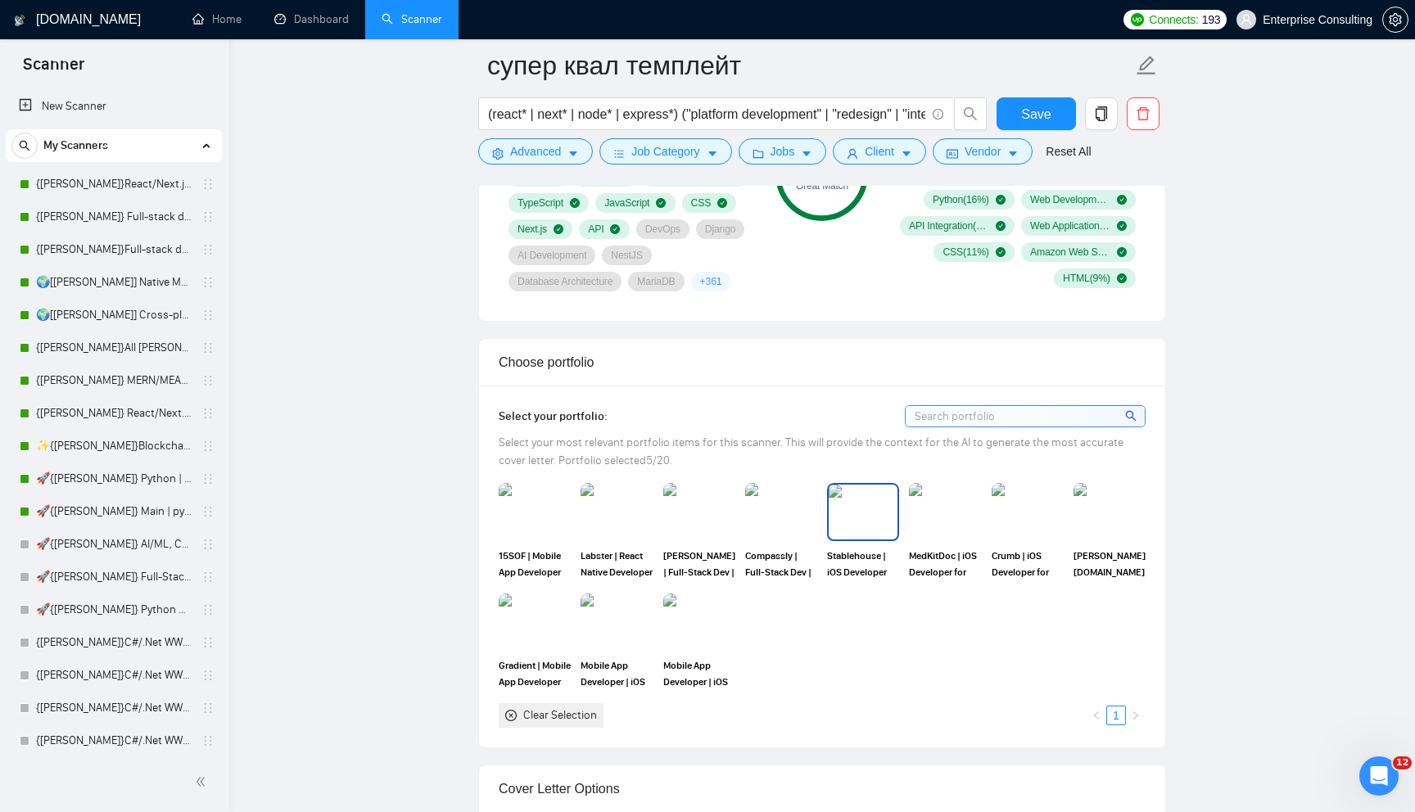
click at [851, 535] on img at bounding box center [862, 512] width 69 height 54
click at [625, 539] on img at bounding box center [616, 512] width 69 height 54
click at [688, 539] on img at bounding box center [699, 512] width 69 height 54
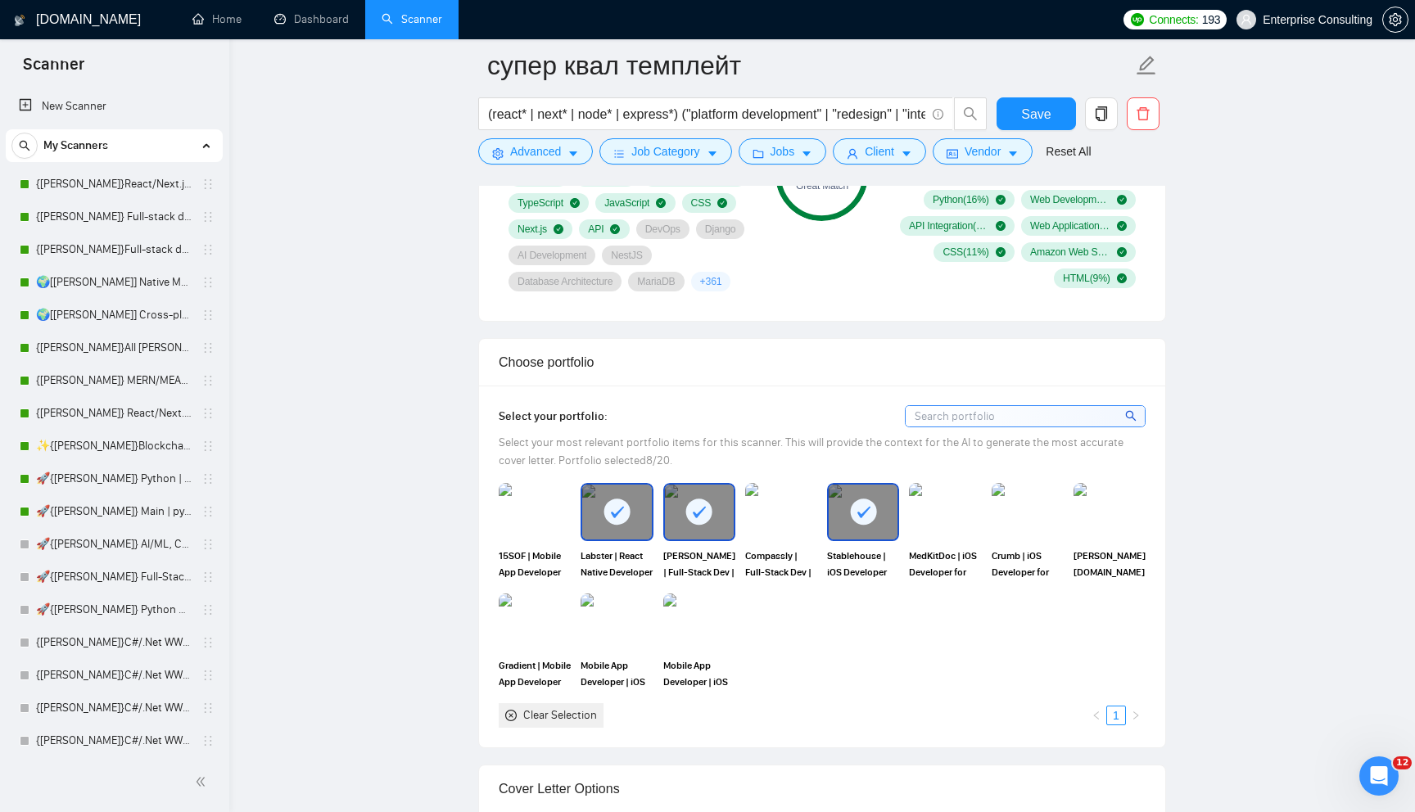
click at [601, 535] on div at bounding box center [616, 512] width 69 height 54
click at [729, 535] on div at bounding box center [699, 512] width 69 height 54
click at [577, 725] on div "Clear Selection" at bounding box center [560, 715] width 74 height 18
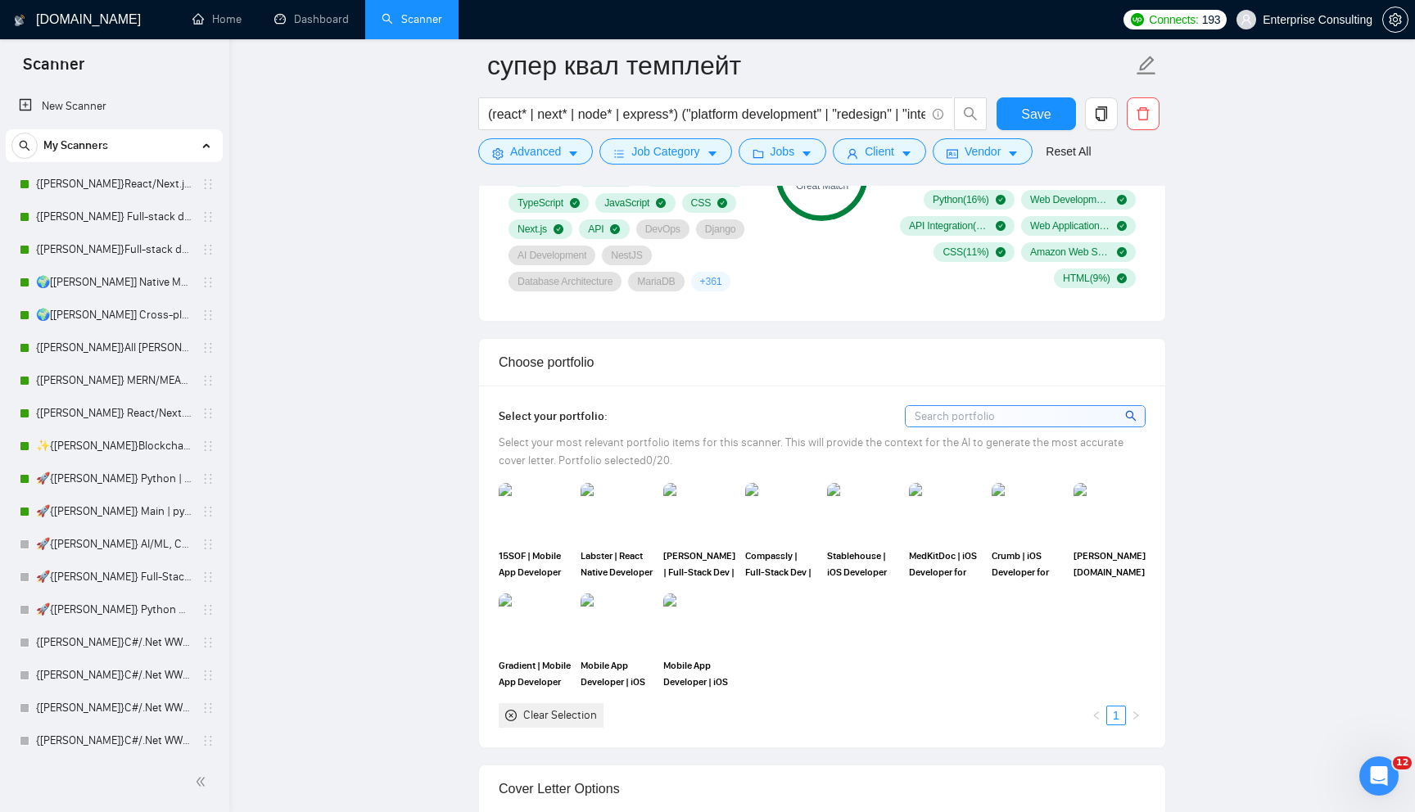
click at [564, 386] on div "Choose portfolio" at bounding box center [822, 362] width 647 height 47
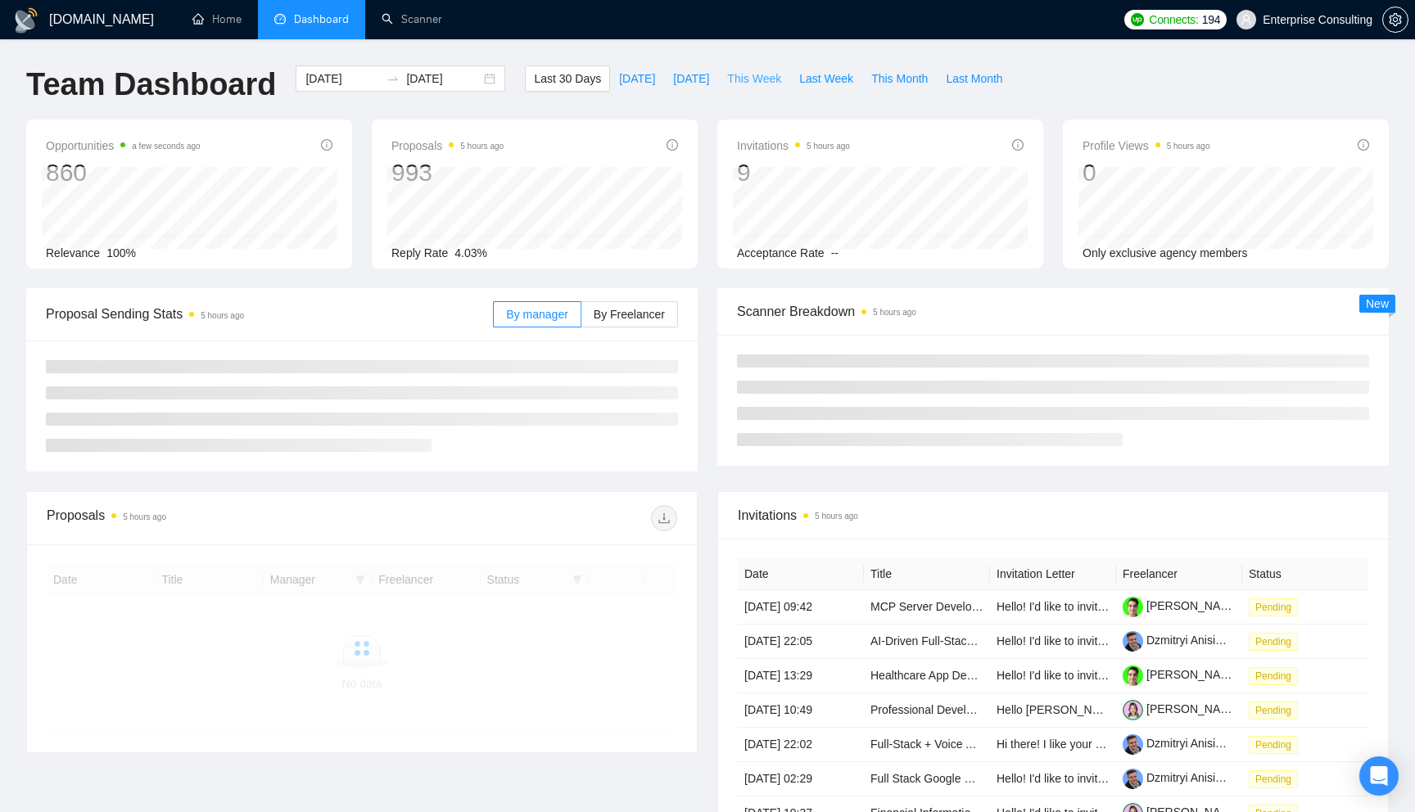
click at [779, 75] on span "This Week" at bounding box center [754, 79] width 54 height 18
type input "2025-09-29"
type input "2025-10-05"
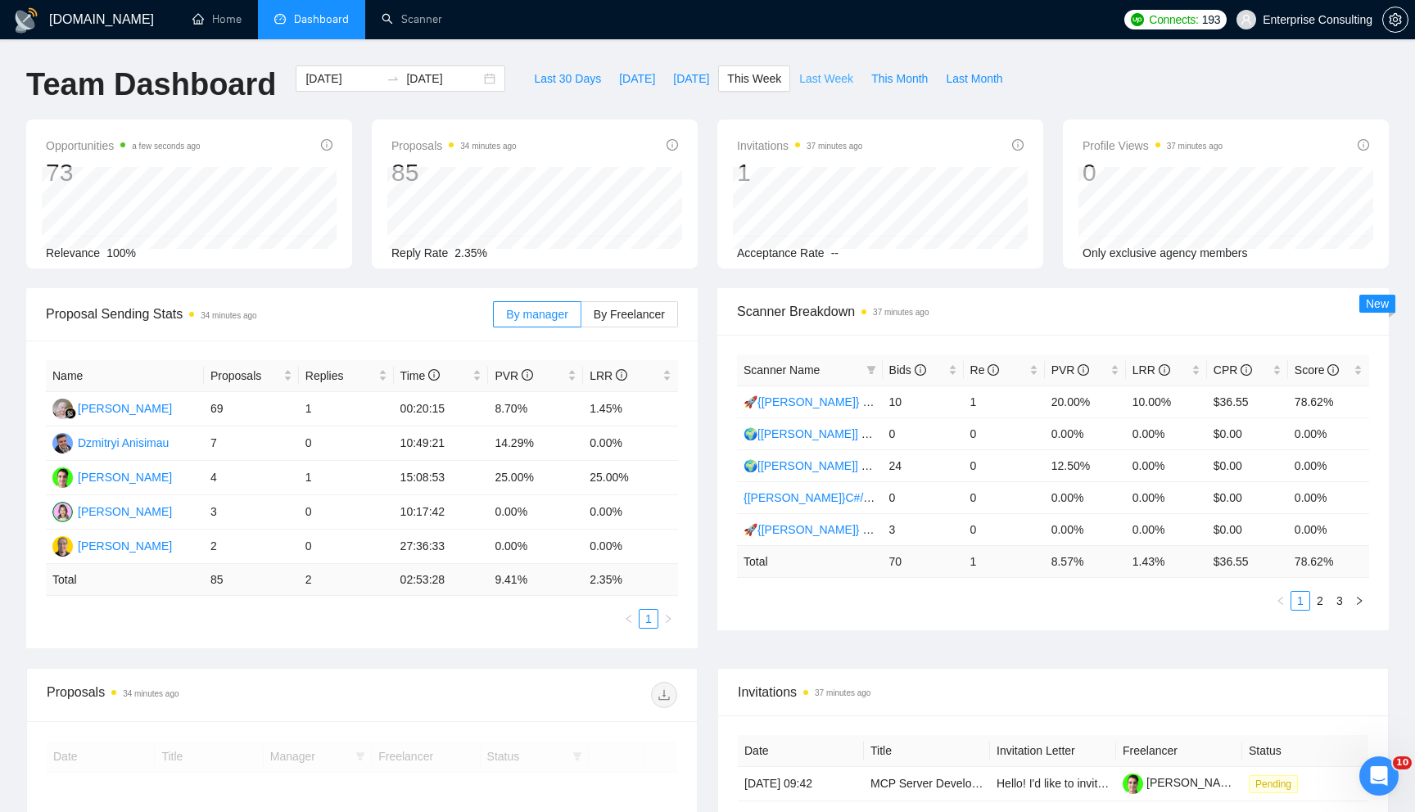
click at [829, 74] on span "Last Week" at bounding box center [826, 79] width 54 height 18
type input "2025-09-22"
type input "2025-09-28"
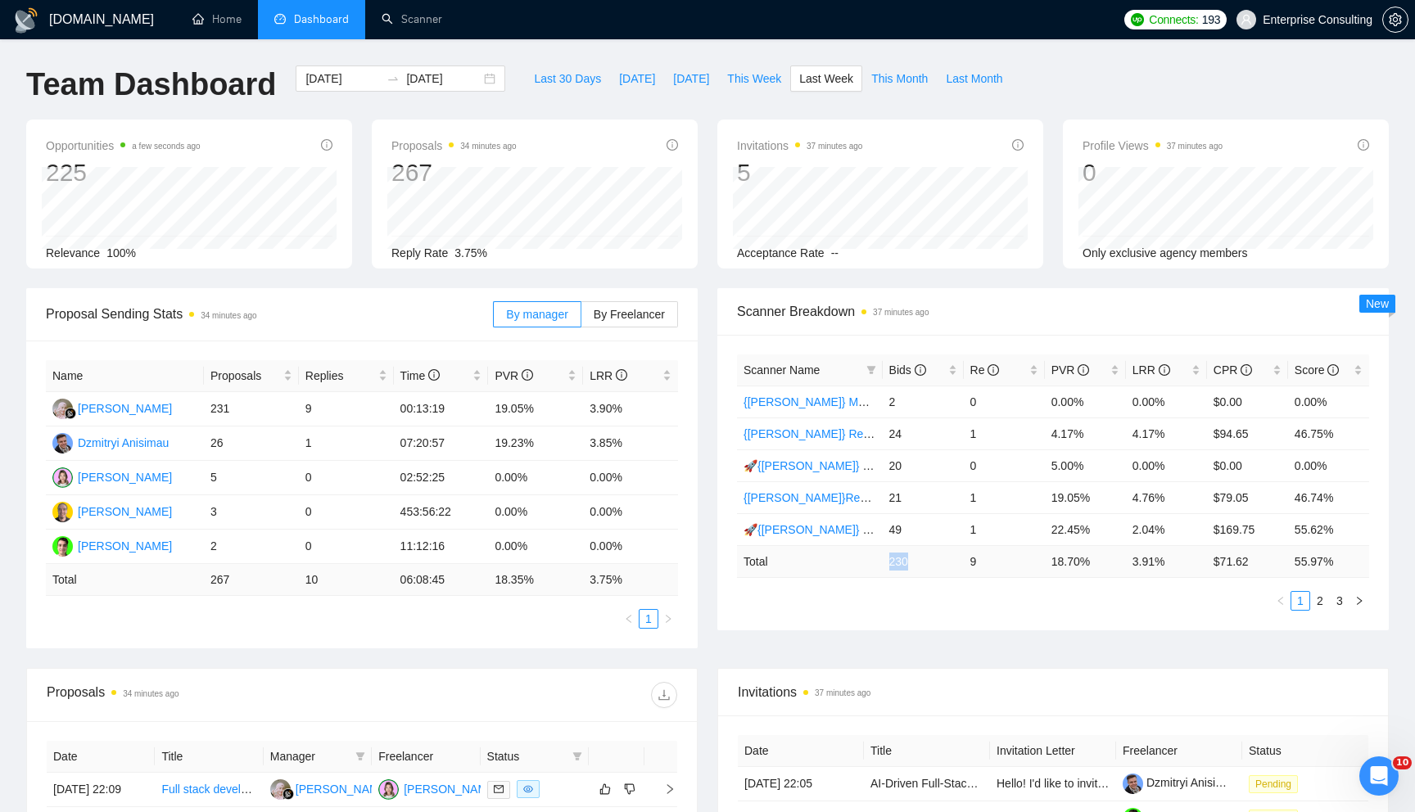
drag, startPoint x: 888, startPoint y: 561, endPoint x: 939, endPoint y: 561, distance: 50.8
click at [931, 561] on td "230" at bounding box center [923, 561] width 81 height 32
click at [903, 598] on ul "1 2 3" at bounding box center [1053, 601] width 632 height 20
click at [898, 77] on span "This Month" at bounding box center [899, 79] width 56 height 18
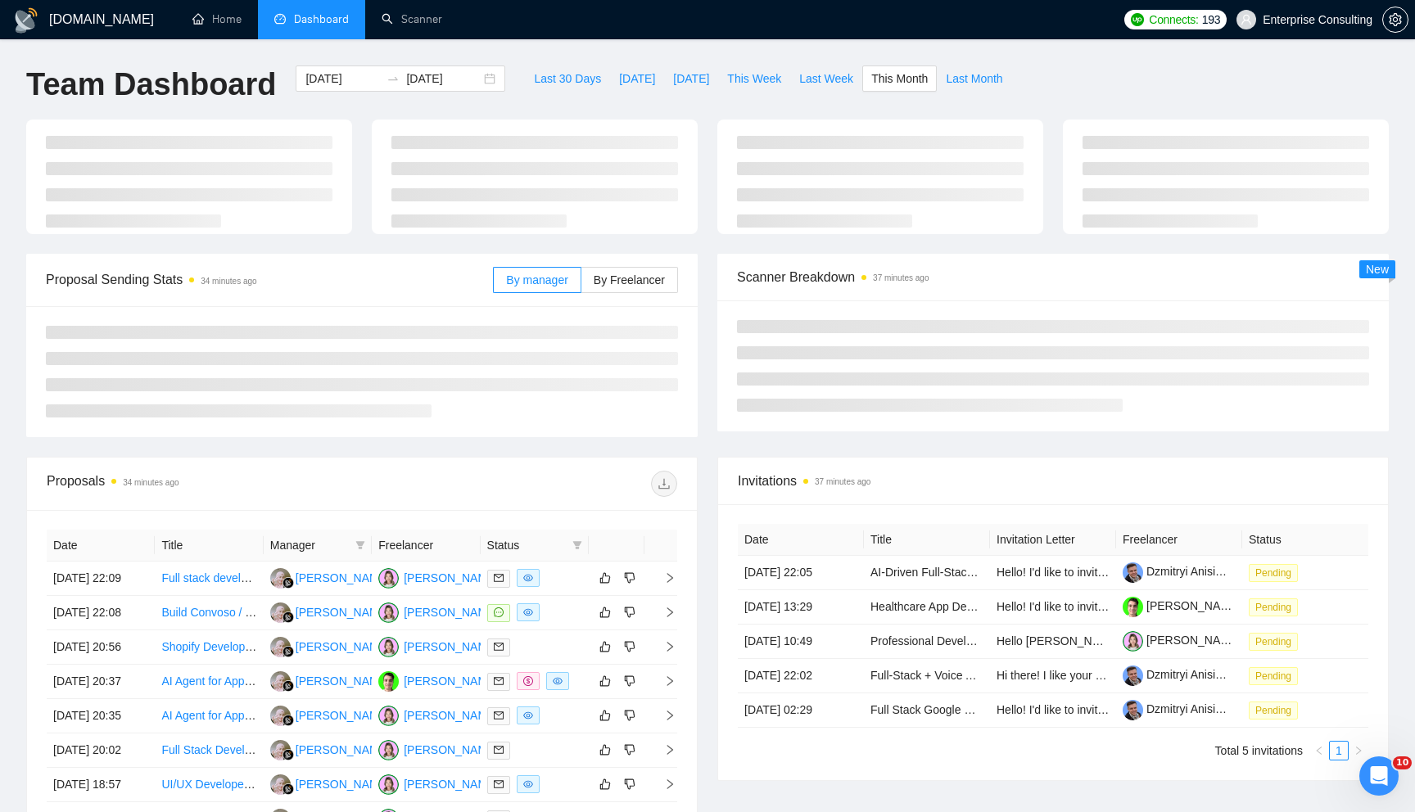
type input "2025-10-01"
type input "2025-10-31"
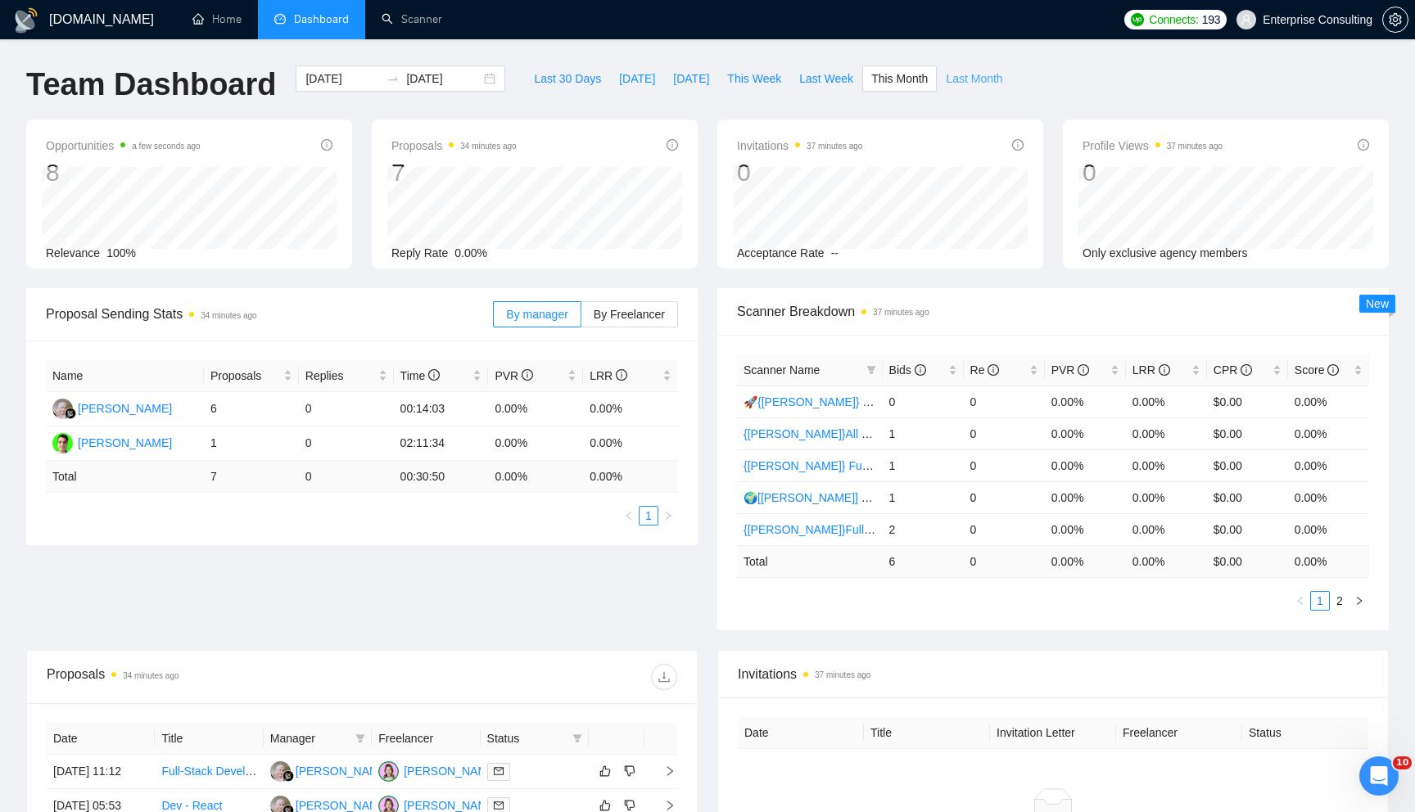
click at [964, 86] on span "Last Month" at bounding box center [974, 79] width 56 height 18
type input "2025-09-01"
type input "2025-09-30"
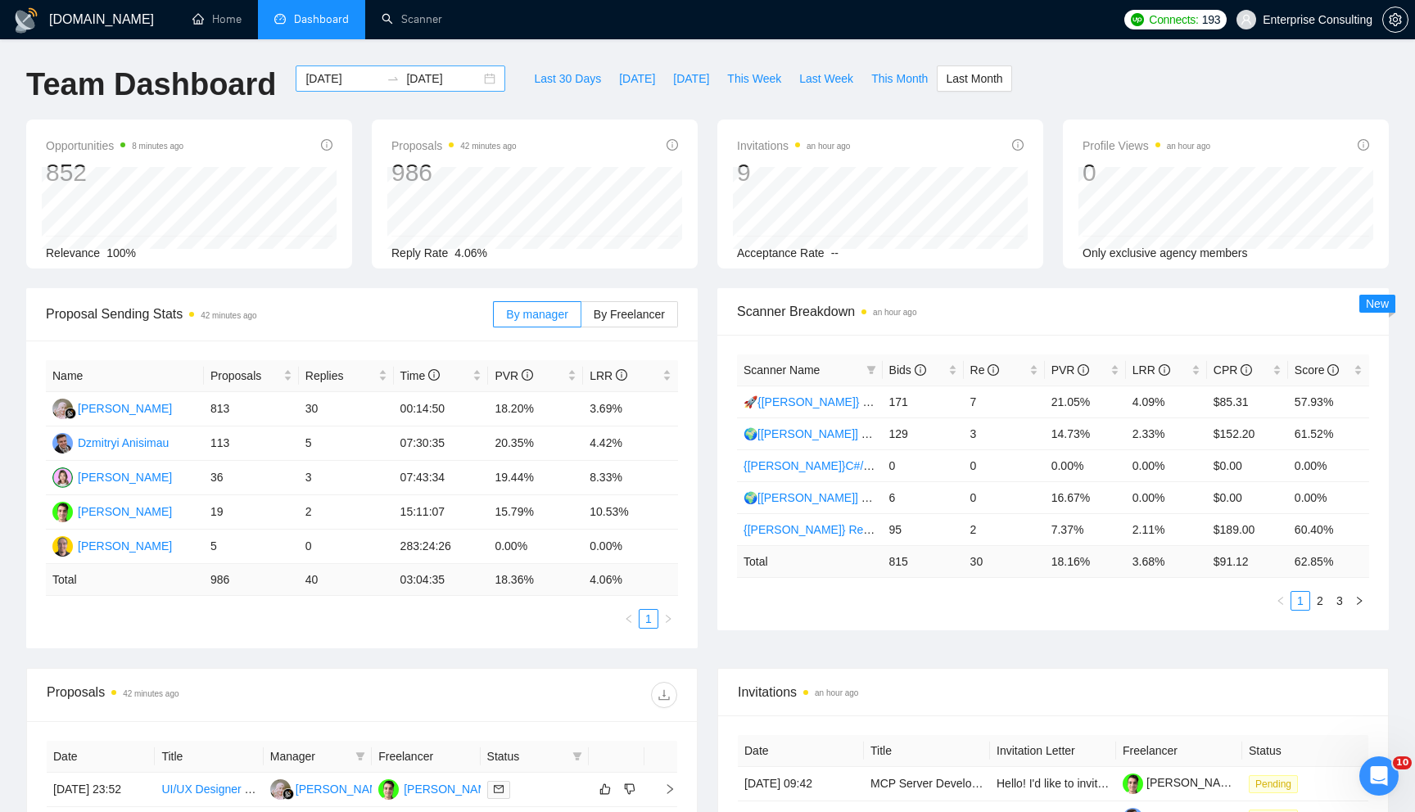
click at [476, 78] on div "2025-09-01 2025-09-30" at bounding box center [401, 78] width 210 height 26
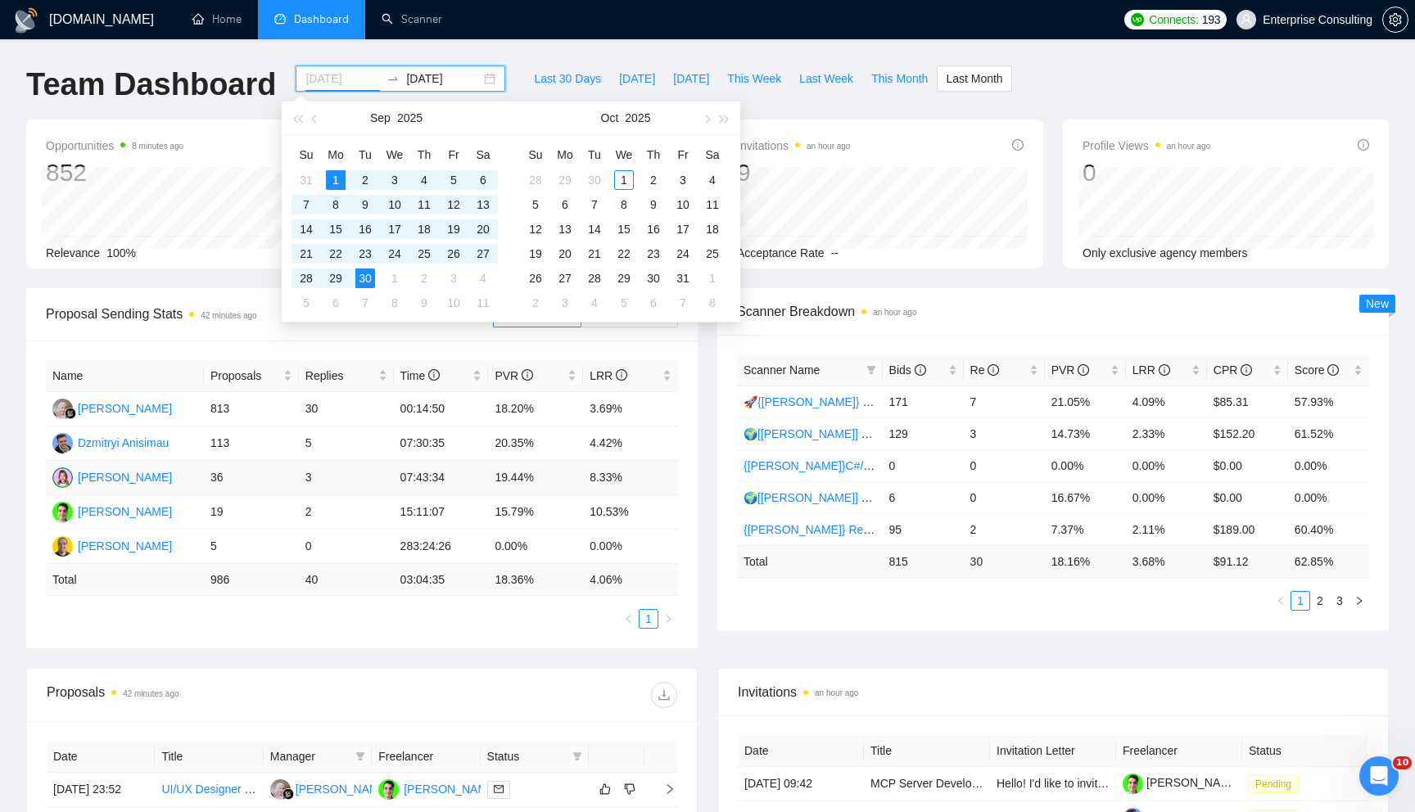
type input "2025-09-01"
click at [255, 652] on div "Proposal Sending Stats 42 minutes ago By manager By Freelancer Name Proposals R…" at bounding box center [707, 478] width 1382 height 380
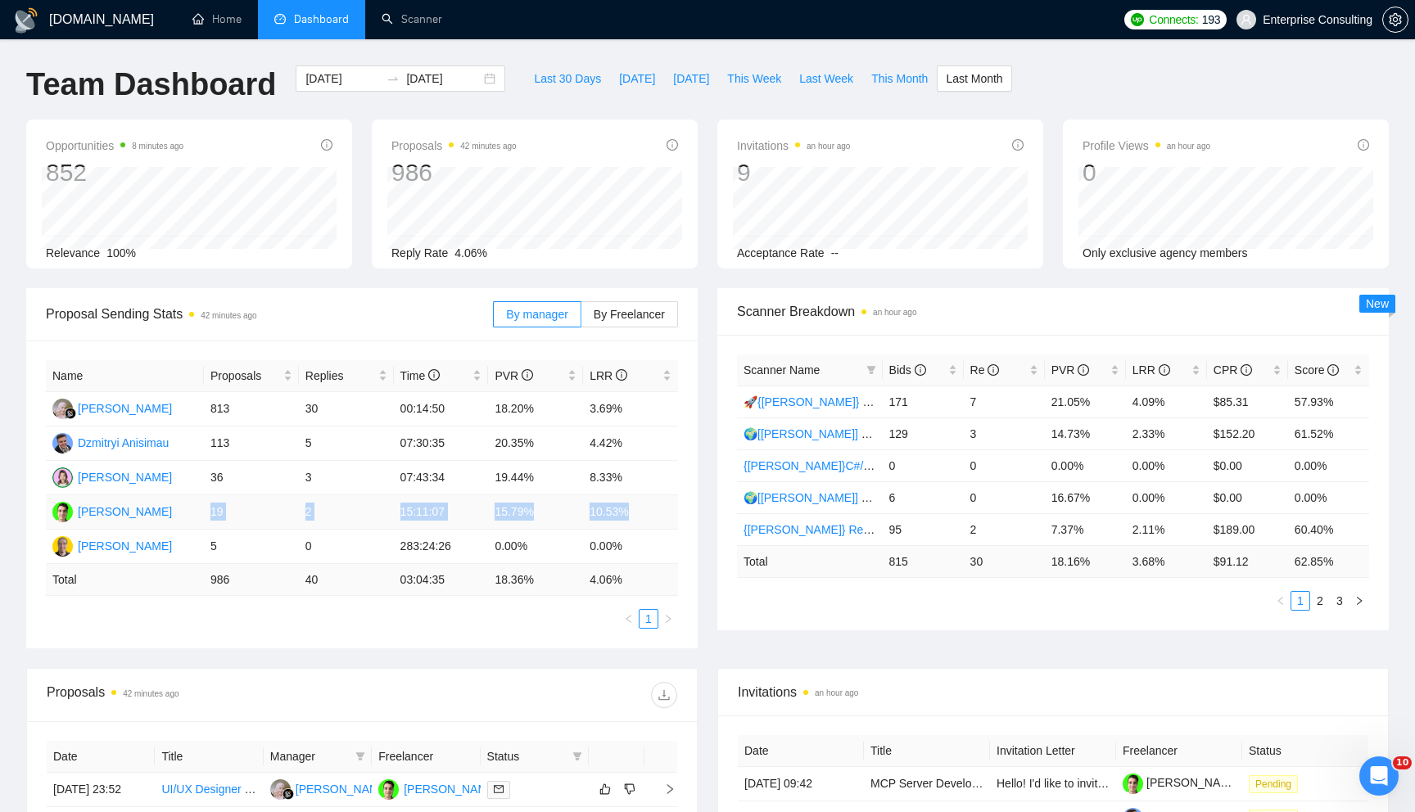
drag, startPoint x: 209, startPoint y: 510, endPoint x: 627, endPoint y: 508, distance: 418.3
click at [627, 508] on tr "Ilya Shavel 19 2 15:11:07 15.79% 10.53%" at bounding box center [362, 512] width 632 height 34
click at [627, 508] on td "10.53%" at bounding box center [630, 512] width 95 height 34
drag, startPoint x: 217, startPoint y: 516, endPoint x: 460, endPoint y: 488, distance: 244.7
click at [460, 491] on tbody "Rita Huljannah 813 30 00:14:50 18.20% 3.69% Dzmitryi Anisimau 113 5 07:30:35 20…" at bounding box center [362, 478] width 632 height 172
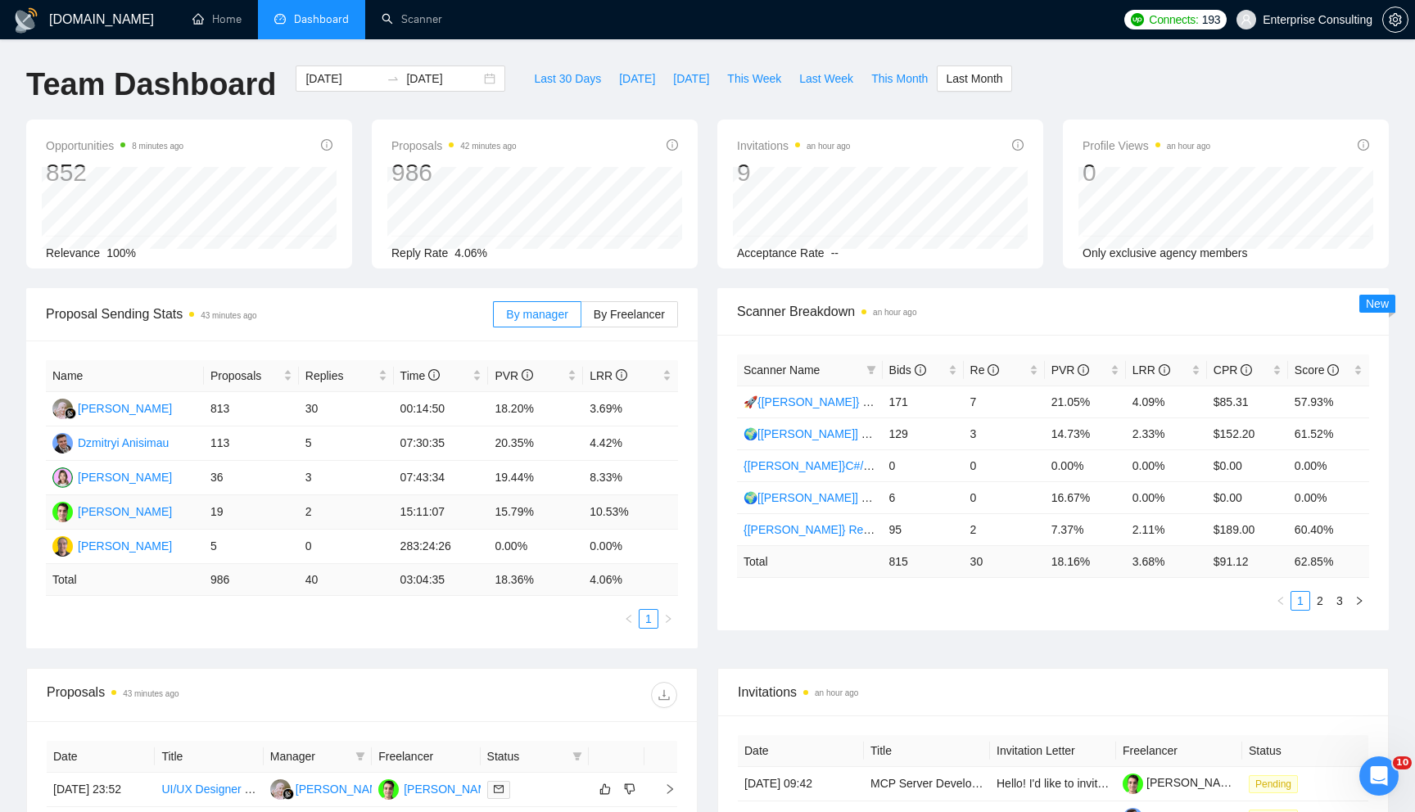
click at [503, 503] on td "15.79%" at bounding box center [535, 512] width 95 height 34
click at [574, 508] on td "15.79%" at bounding box center [535, 512] width 95 height 34
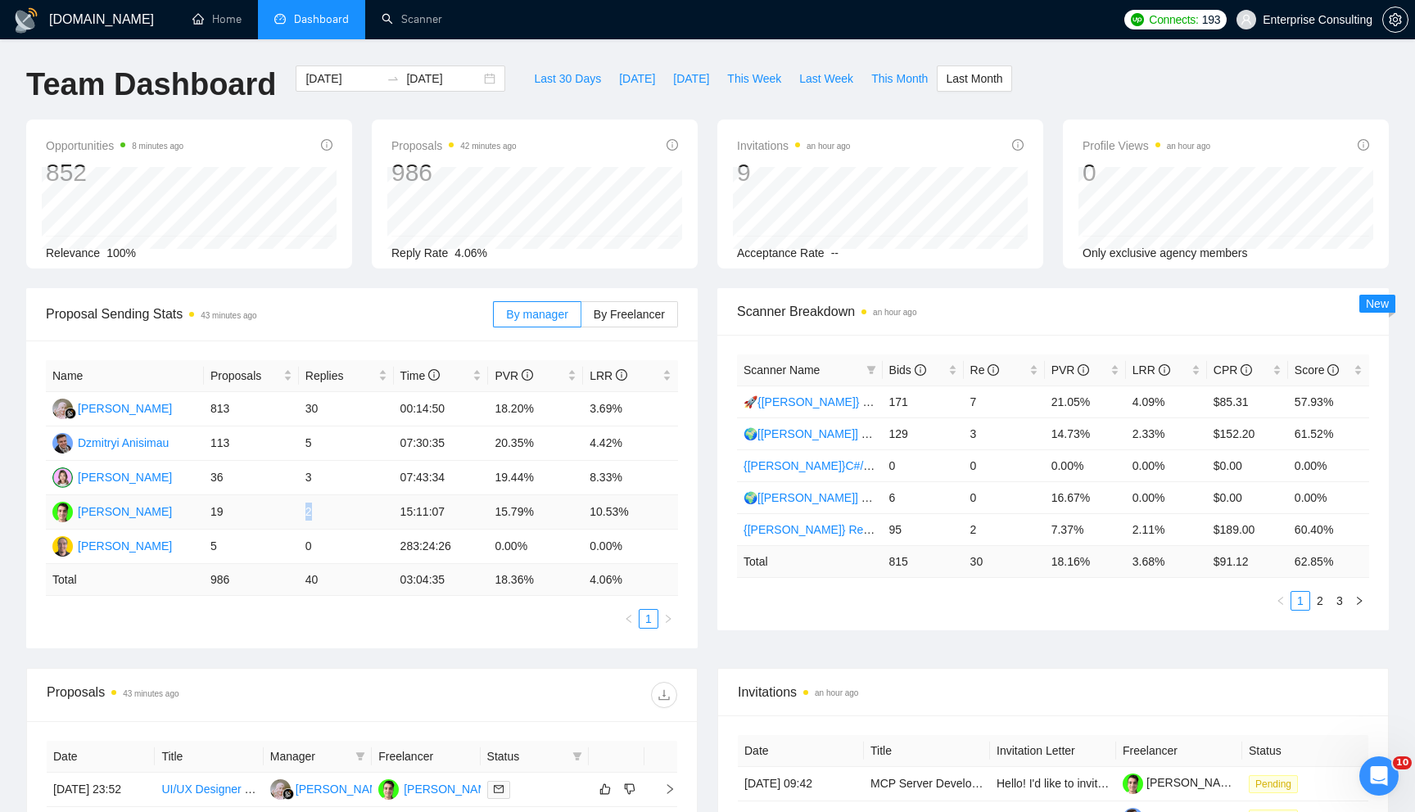
drag, startPoint x: 305, startPoint y: 513, endPoint x: 314, endPoint y: 512, distance: 9.2
click at [314, 512] on td "2" at bounding box center [346, 512] width 95 height 34
drag, startPoint x: 199, startPoint y: 513, endPoint x: 245, endPoint y: 520, distance: 46.3
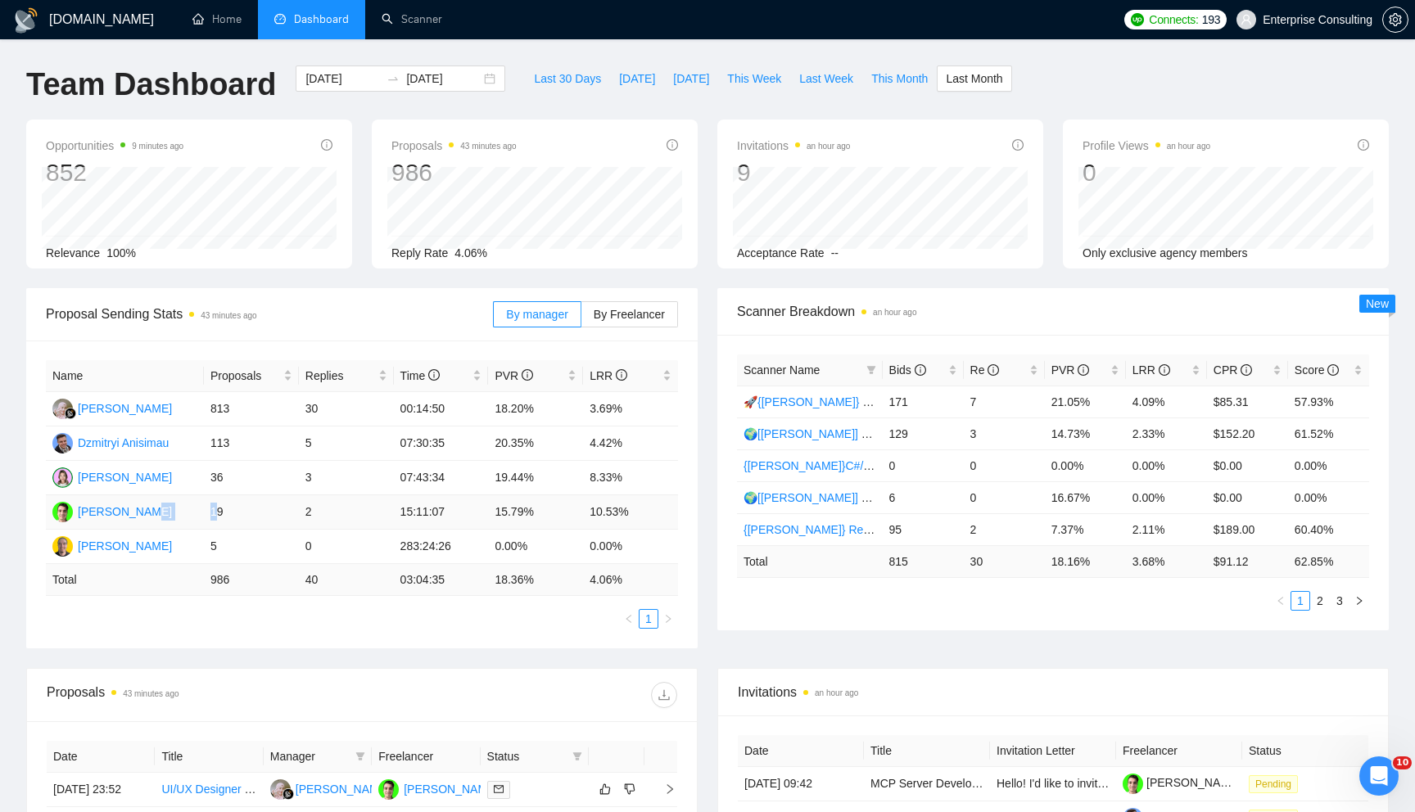
click at [226, 513] on tr "Ilya Shavel 19 2 15:11:07 15.79% 10.53%" at bounding box center [362, 512] width 632 height 34
click at [245, 520] on td "19" at bounding box center [251, 512] width 95 height 34
drag, startPoint x: 211, startPoint y: 508, endPoint x: 234, endPoint y: 508, distance: 22.9
click at [227, 508] on td "19" at bounding box center [251, 512] width 95 height 34
drag, startPoint x: 165, startPoint y: 407, endPoint x: 278, endPoint y: 423, distance: 115.0
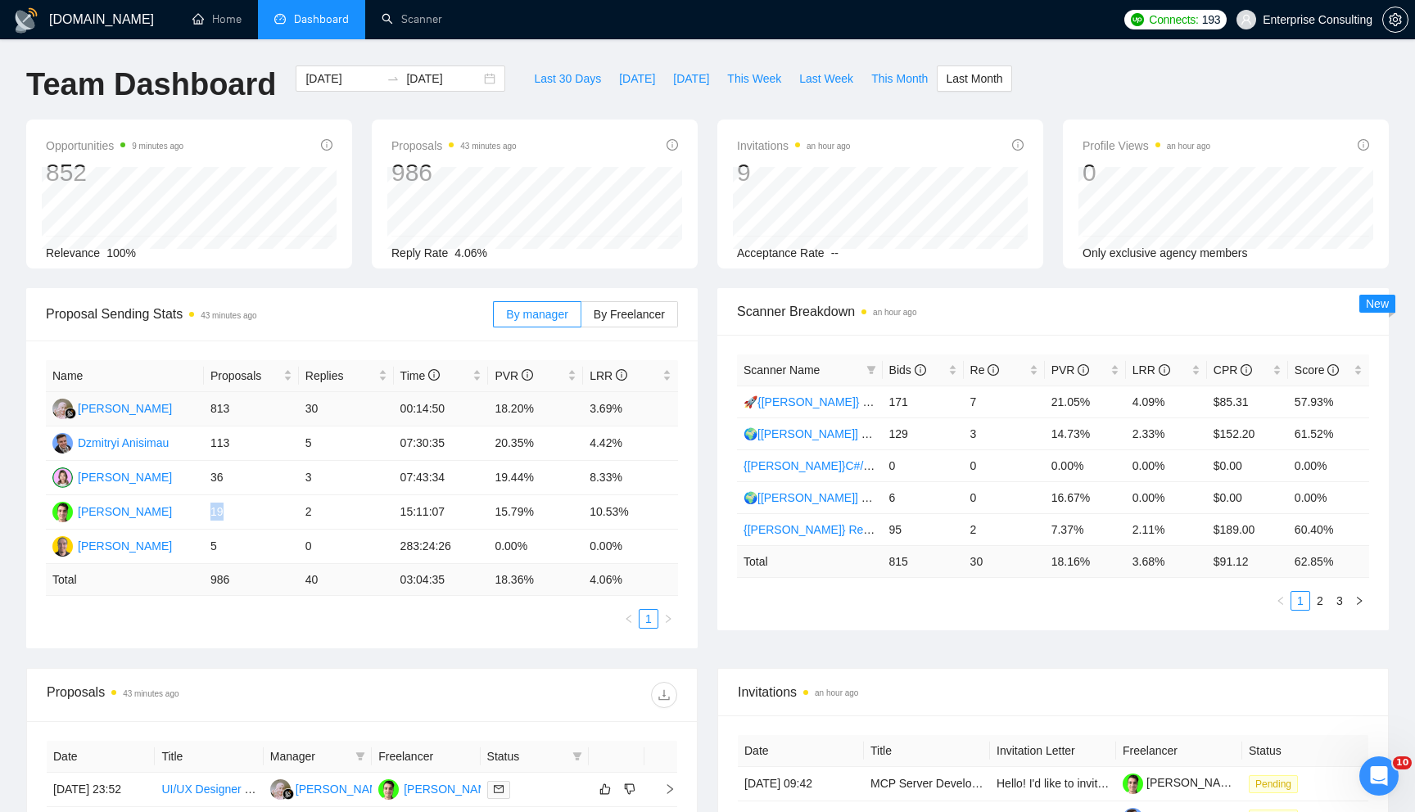
click at [278, 423] on tr "Rita Huljannah 813 30 00:14:50 18.20% 3.69%" at bounding box center [362, 409] width 632 height 34
click at [276, 423] on td "813" at bounding box center [251, 409] width 95 height 34
